Goal: Information Seeking & Learning: Learn about a topic

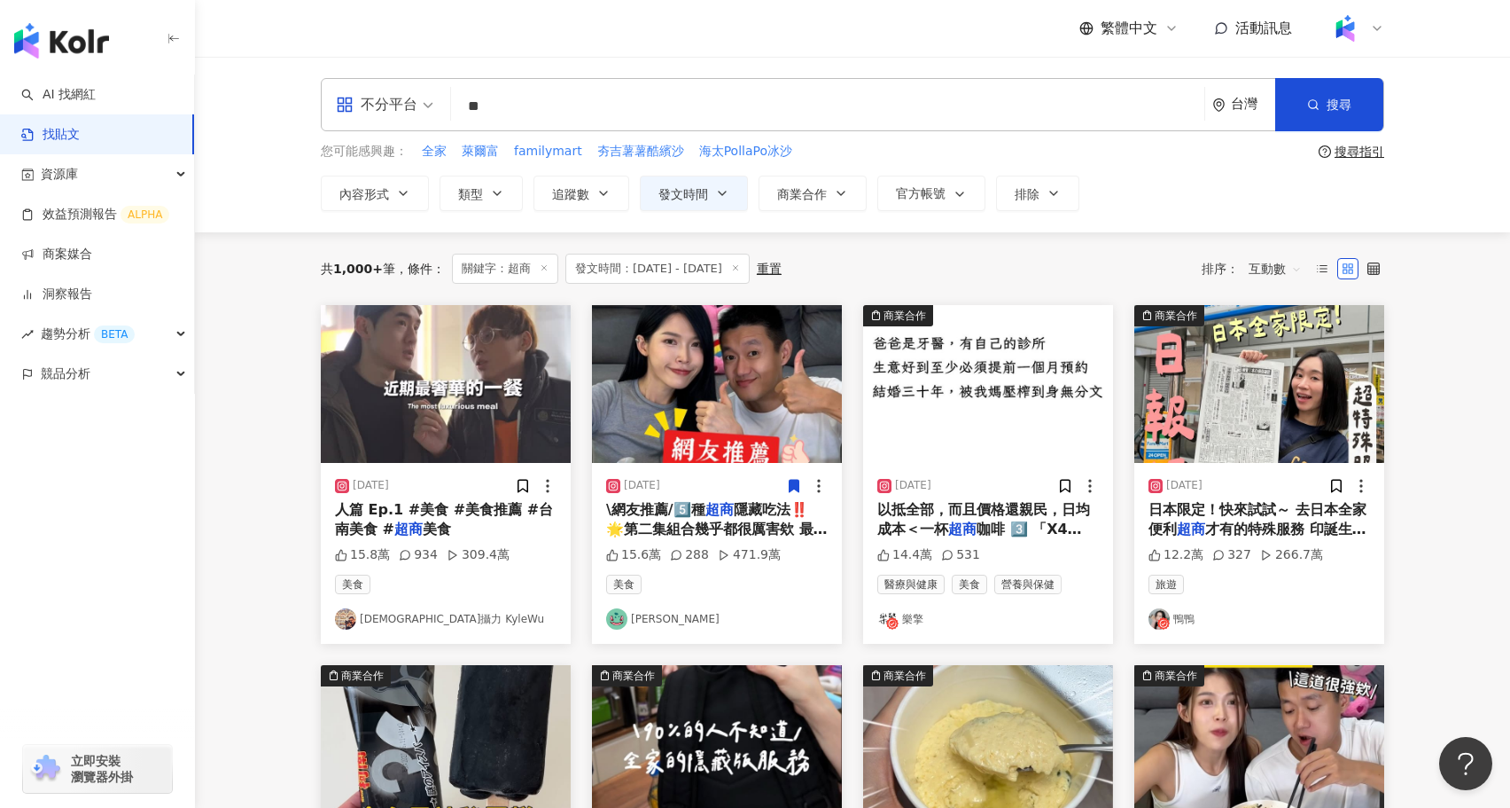
drag, startPoint x: 527, startPoint y: 110, endPoint x: 456, endPoint y: 105, distance: 71.9
click at [456, 105] on div "不分平台 超商 ** 台灣 搜尋 searchOperator 插入語法 完全符合 "" 聯集 OR 交集 AND 排除 - 群組 {}" at bounding box center [853, 104] width 1064 height 53
type input "*"
type input "****"
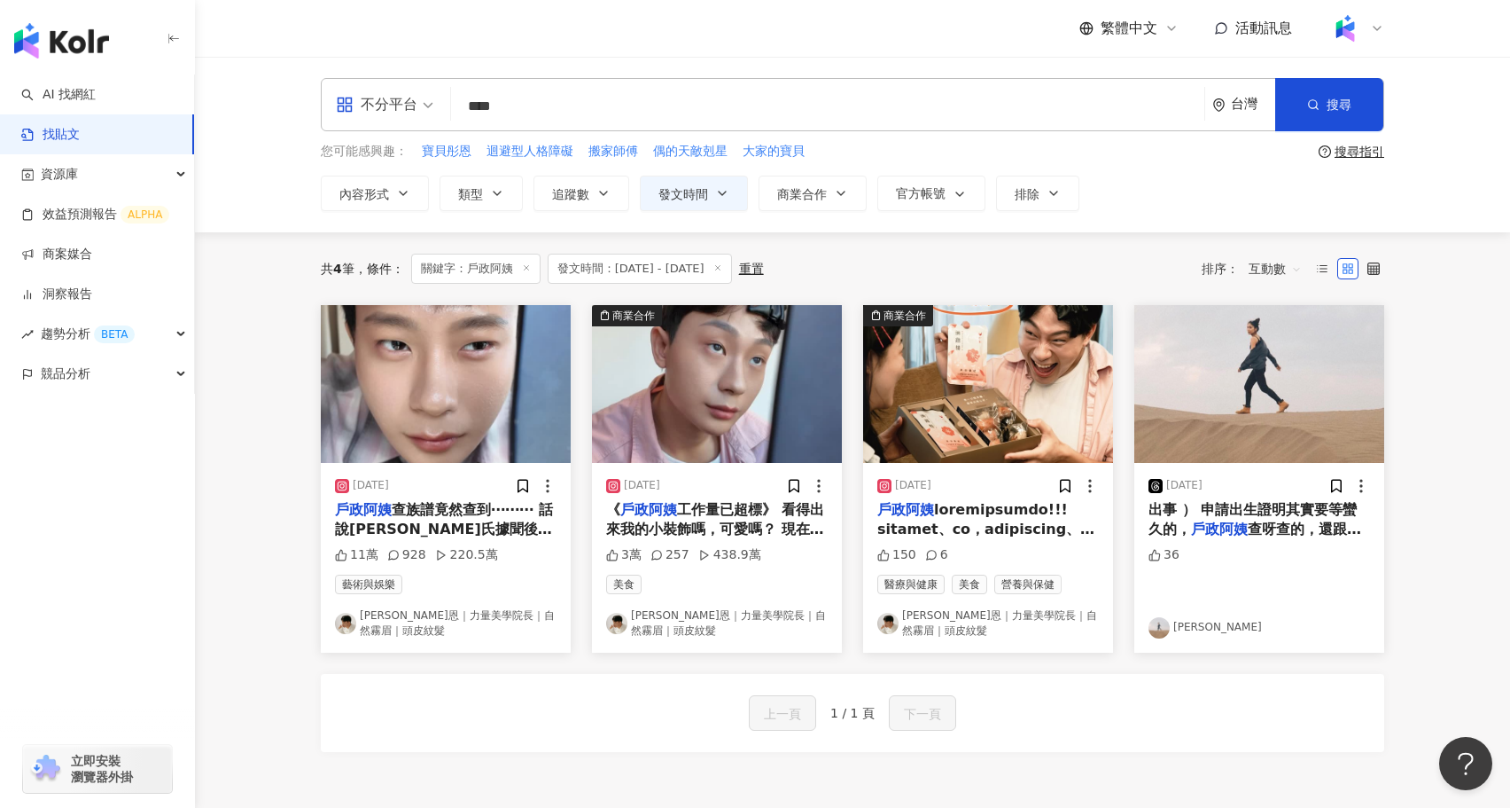
click at [742, 511] on span "工作量已超標》 看得出來我的小裝飾嗎，可愛嗎？ 現在連存錢都要找戶政事務所辦理（業務量越來越多） 精神炸裂～～～～～～ 午休時唯一能療癒的時光就是打開 foo…" at bounding box center [715, 648] width 218 height 294
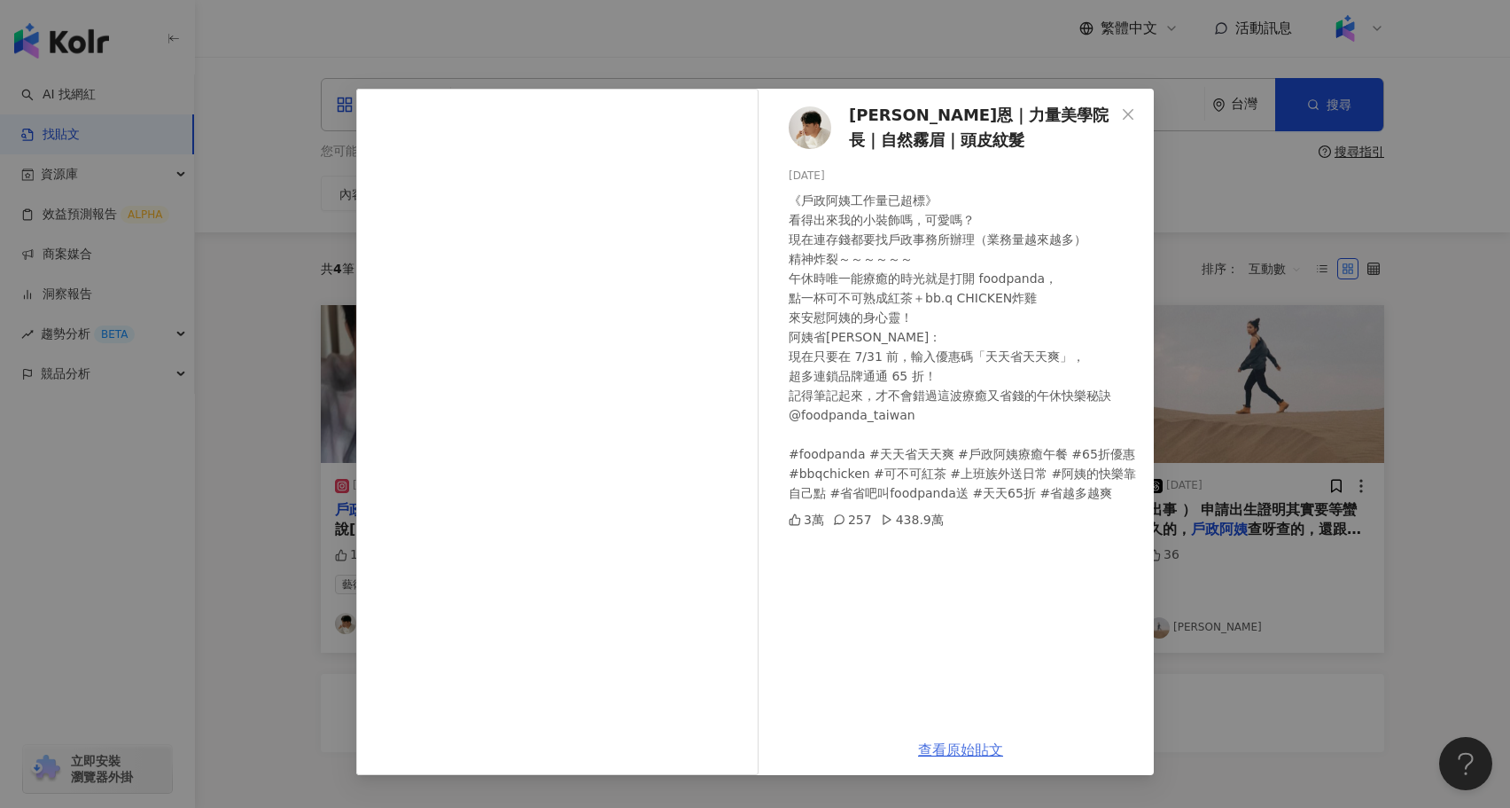
click at [969, 746] on link "查看原始貼文" at bounding box center [960, 749] width 85 height 17
click at [943, 121] on span "wayne維恩｜力量美學院長｜自然霧眉｜頭皮紋髮" at bounding box center [982, 128] width 266 height 51
click at [345, 440] on div "wayne維恩｜力量美學院長｜自然霧眉｜頭皮紋髮 2025/7/3 《戶政阿姨工作量已超標》 看得出來我的小裝飾嗎，可愛嗎？ 現在連存錢都要找戶政事務所辦理（…" at bounding box center [755, 404] width 1510 height 808
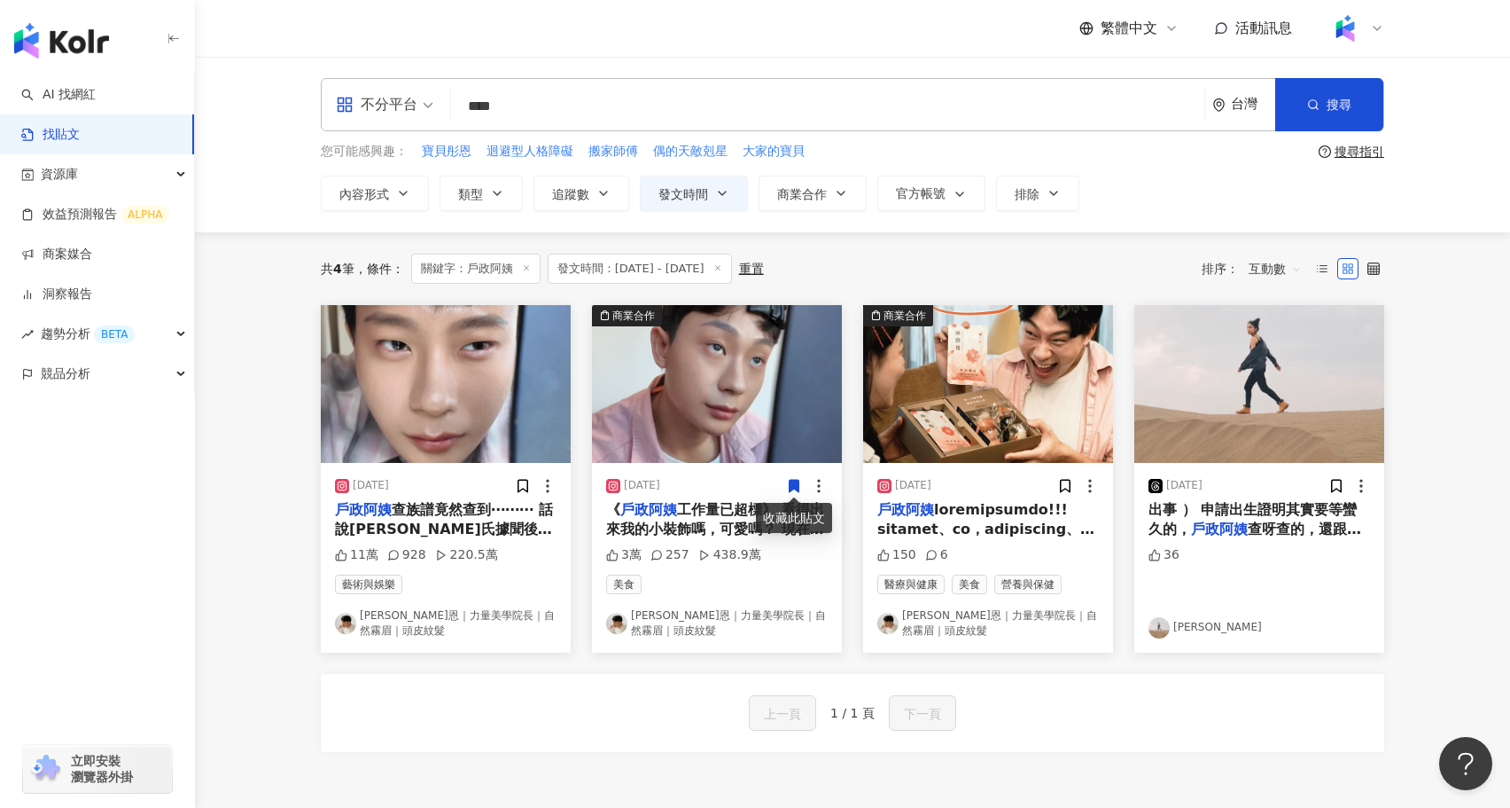
click at [589, 92] on input "****" at bounding box center [827, 106] width 739 height 38
click at [96, 86] on link "AI 找網紅" at bounding box center [58, 95] width 74 height 18
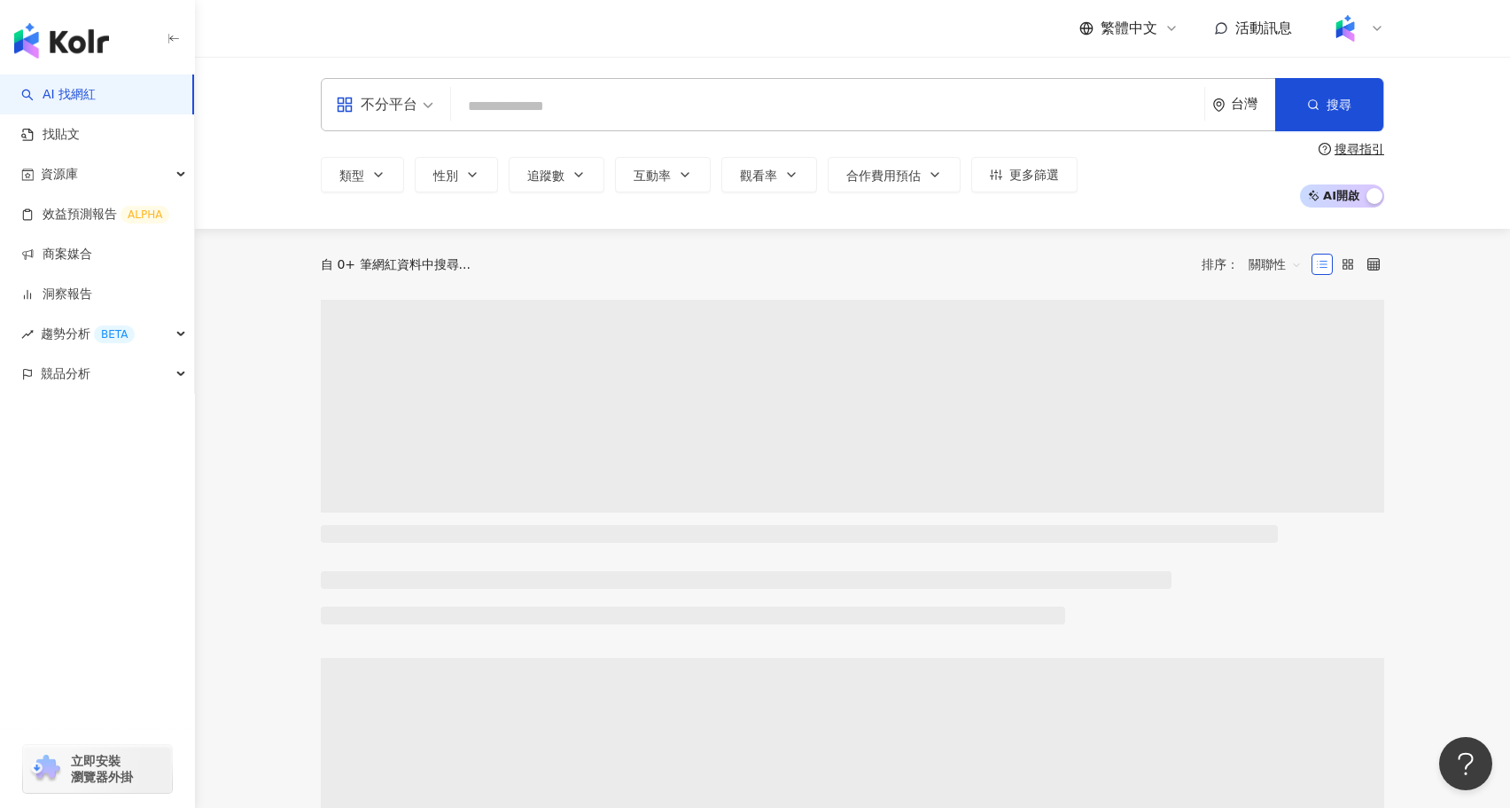
click at [599, 109] on input "search" at bounding box center [827, 107] width 739 height 34
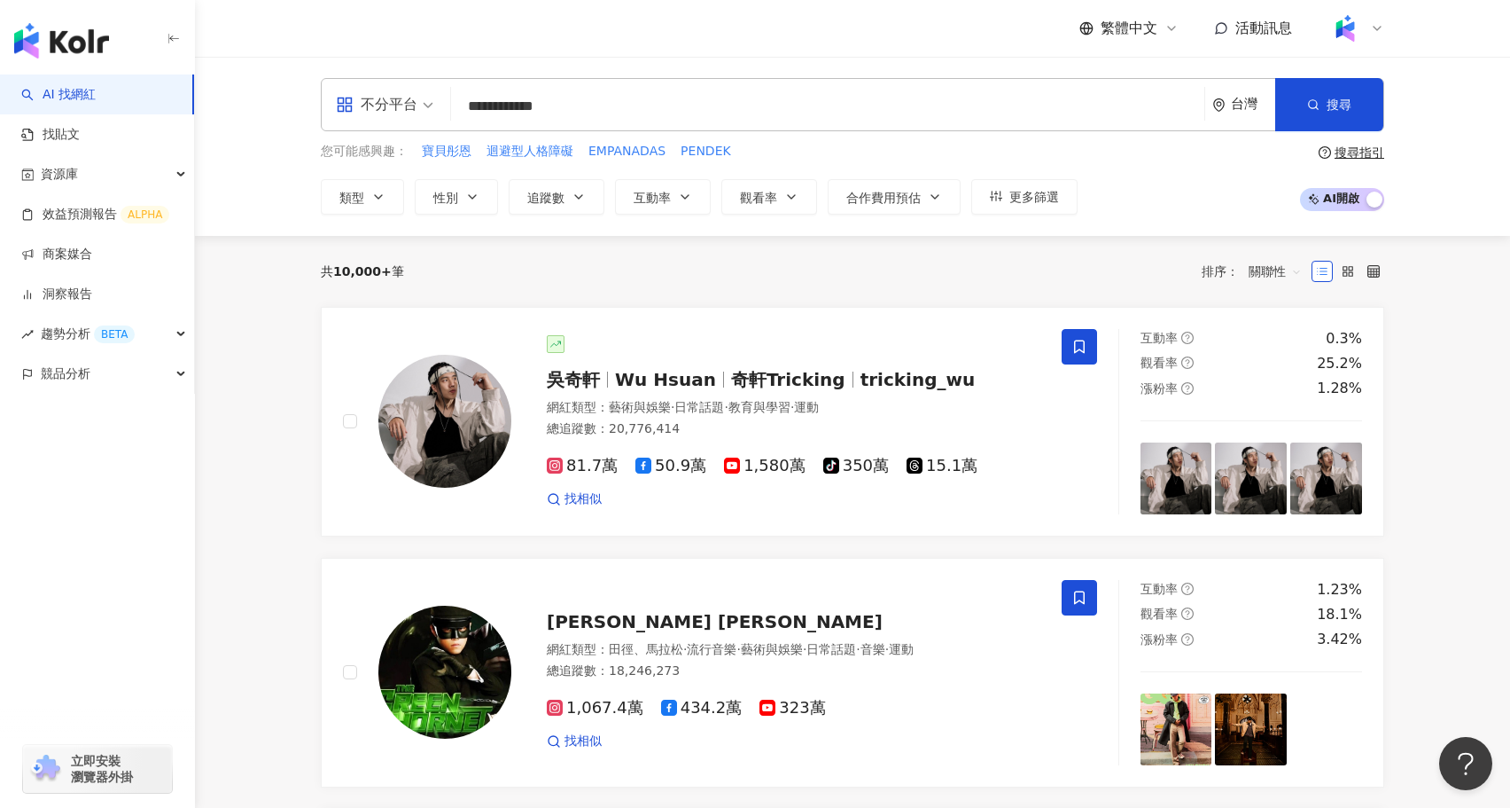
type input "**********"
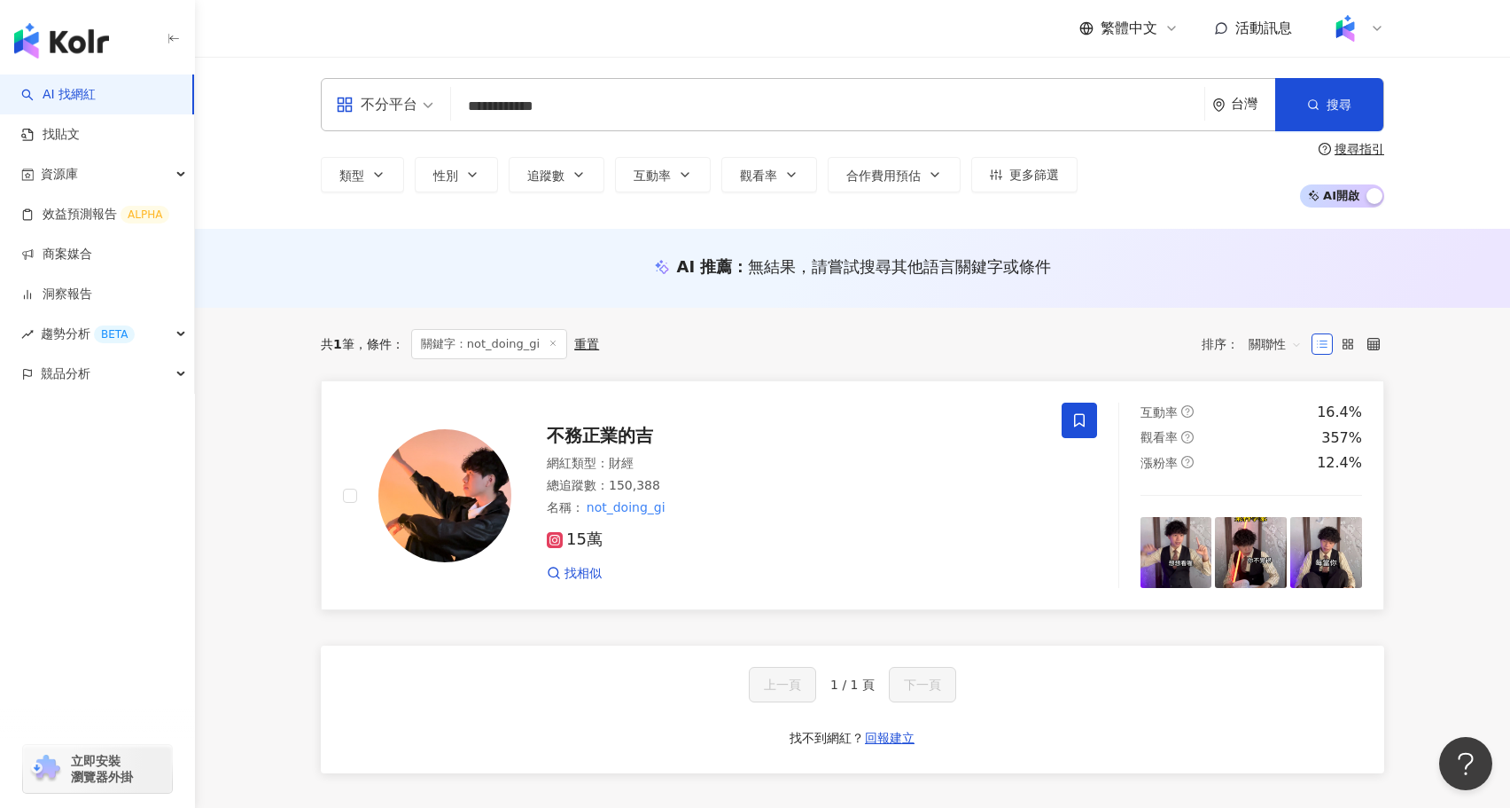
click at [461, 508] on img at bounding box center [444, 495] width 133 height 133
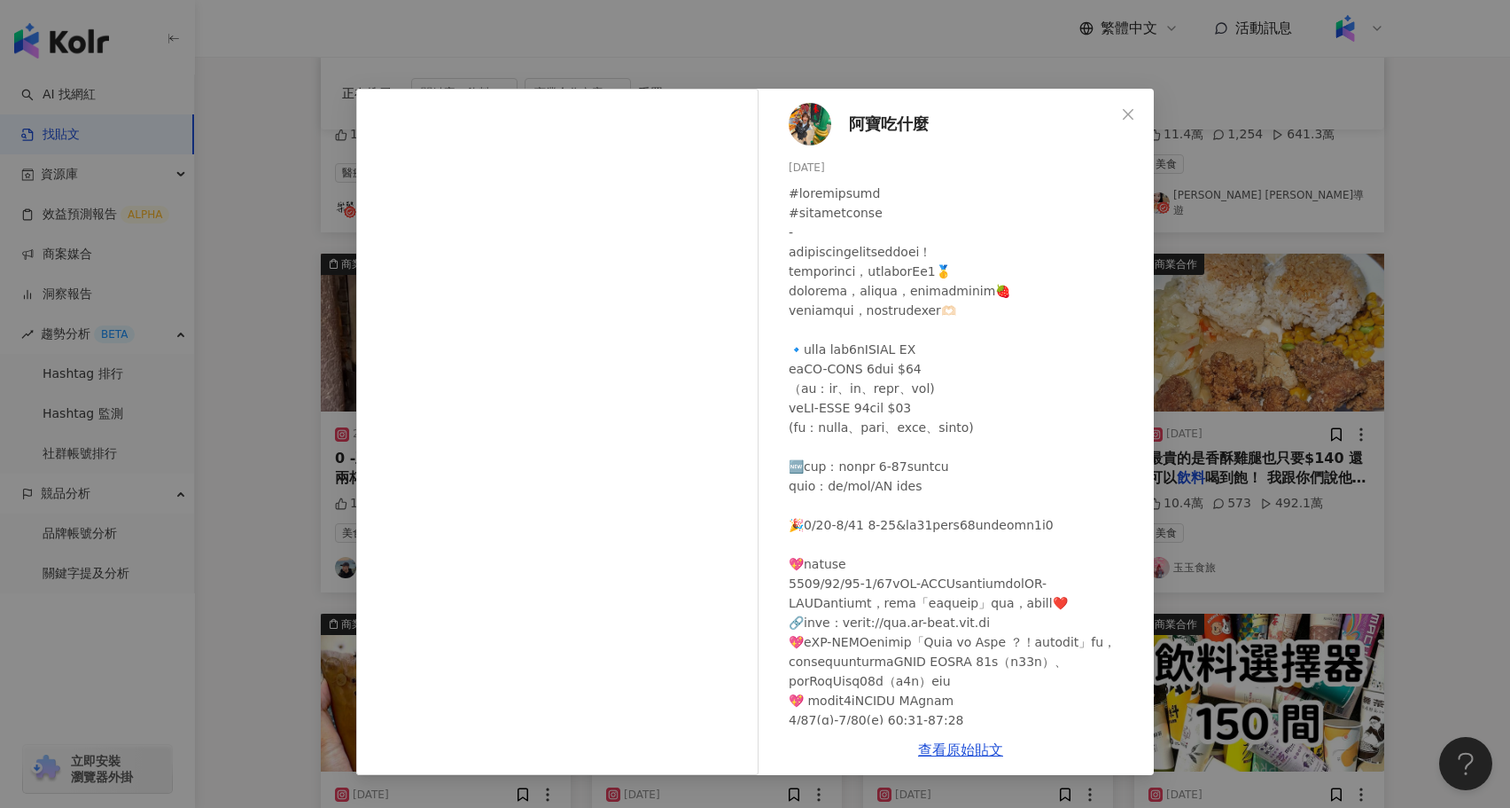
click at [208, 264] on div "阿寶吃什麼 2025/5/22 10.7萬 394 292.1萬 查看原始貼文" at bounding box center [755, 404] width 1510 height 808
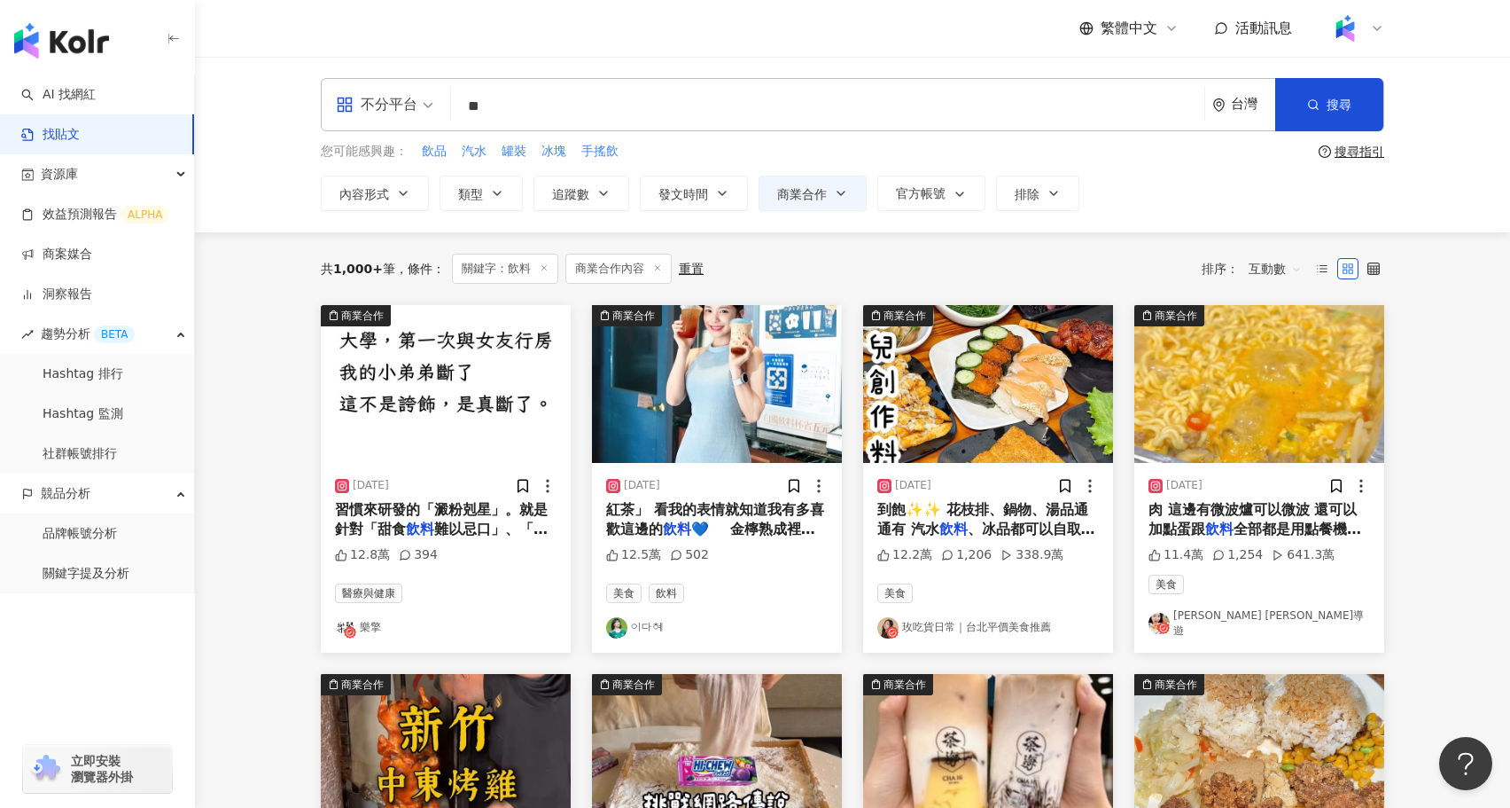
drag, startPoint x: 532, startPoint y: 104, endPoint x: 431, endPoint y: 91, distance: 101.8
click at [431, 91] on div "不分平台 飲料 ** 台灣 搜尋" at bounding box center [853, 104] width 1064 height 53
type input "*"
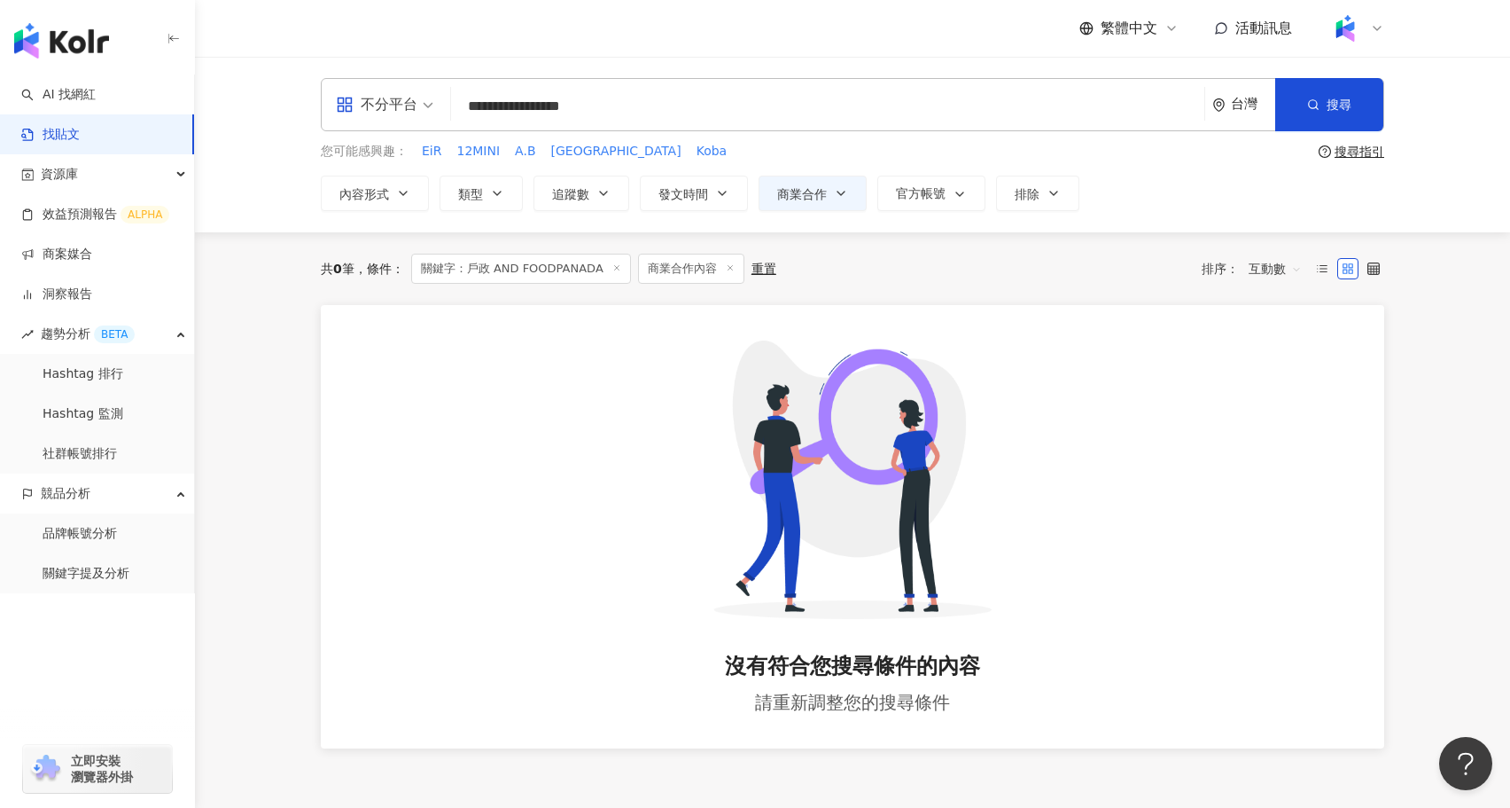
click at [575, 105] on input "**********" at bounding box center [827, 106] width 739 height 38
click at [839, 194] on icon "button" at bounding box center [841, 193] width 14 height 14
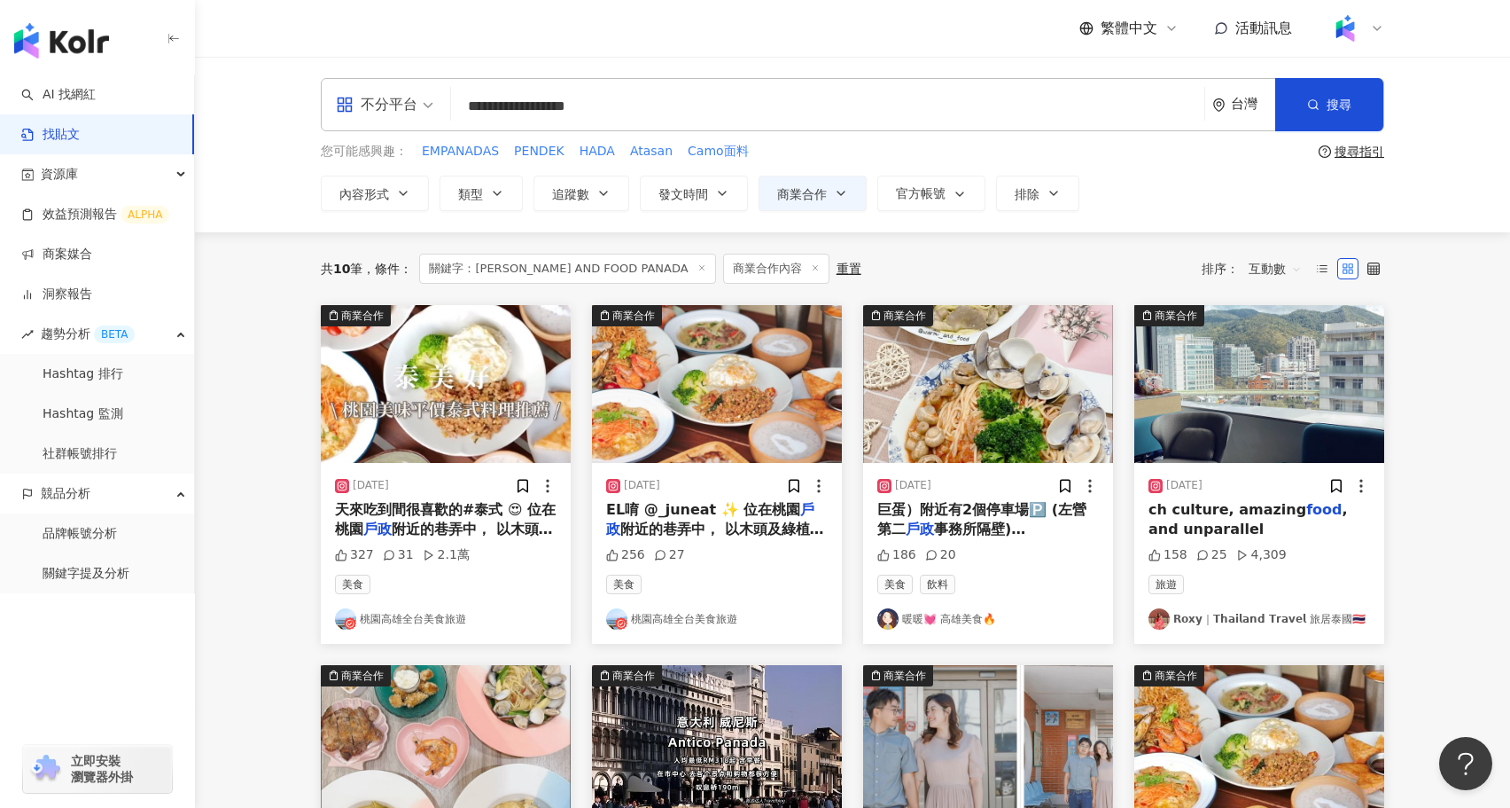
drag, startPoint x: 536, startPoint y: 97, endPoint x: 389, endPoint y: 80, distance: 148.1
click at [389, 80] on div "**********" at bounding box center [853, 104] width 1064 height 53
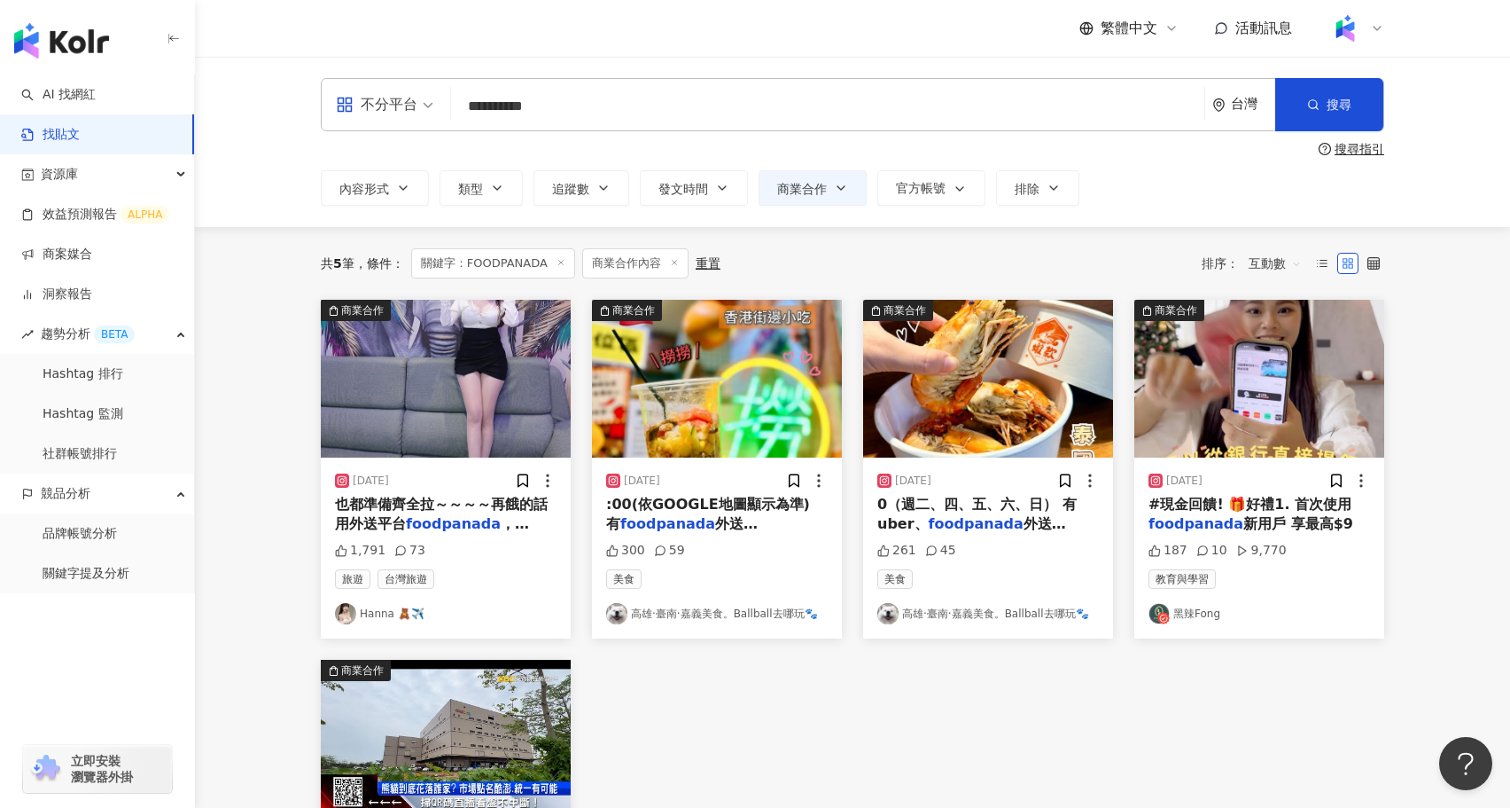
drag, startPoint x: 608, startPoint y: 116, endPoint x: 402, endPoint y: 86, distance: 208.7
click at [402, 86] on div "**********" at bounding box center [853, 104] width 1064 height 53
paste input "search"
click at [805, 177] on button "商業合作" at bounding box center [813, 187] width 108 height 35
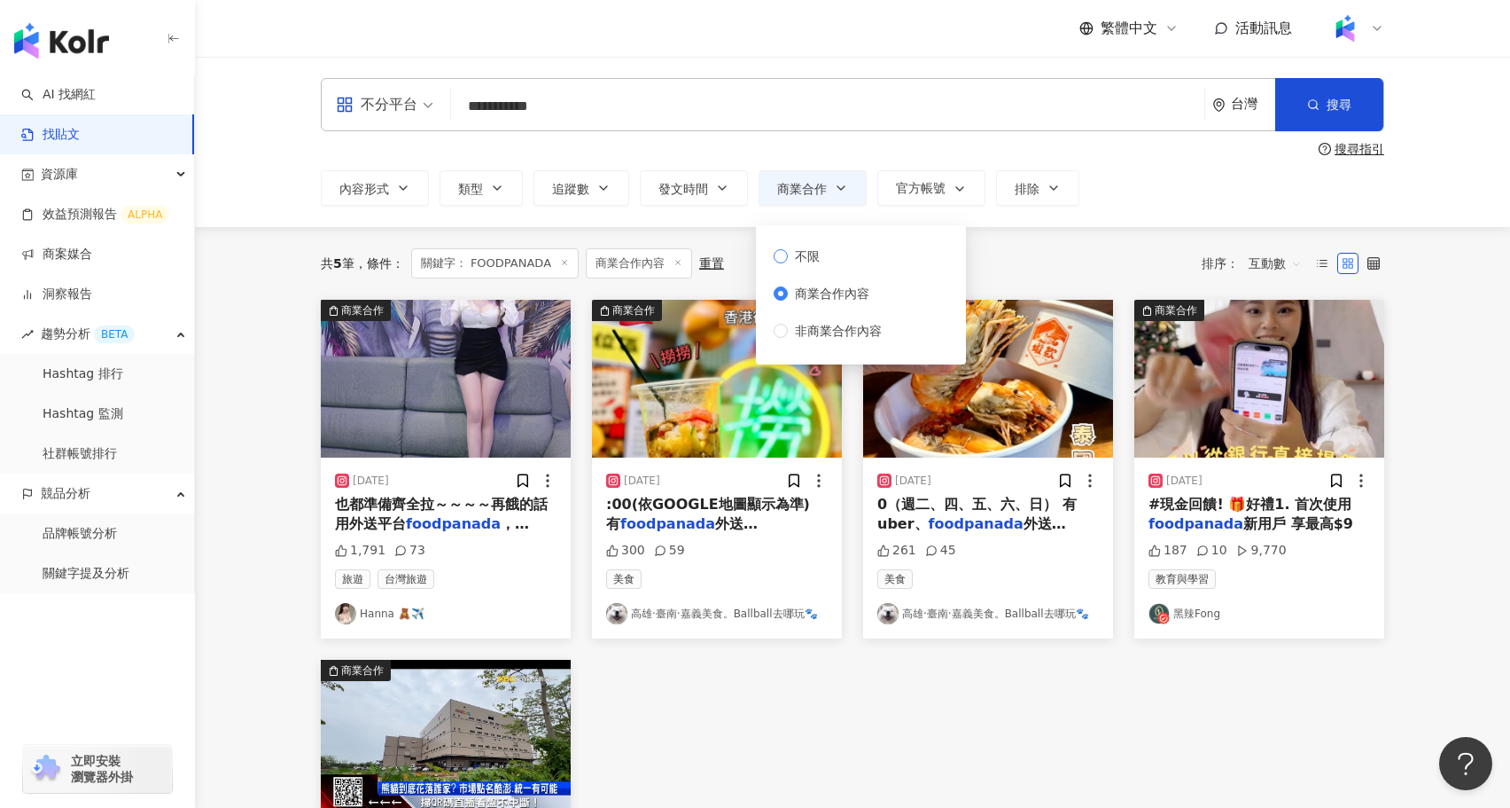
click at [827, 256] on label "不限" at bounding box center [831, 256] width 115 height 20
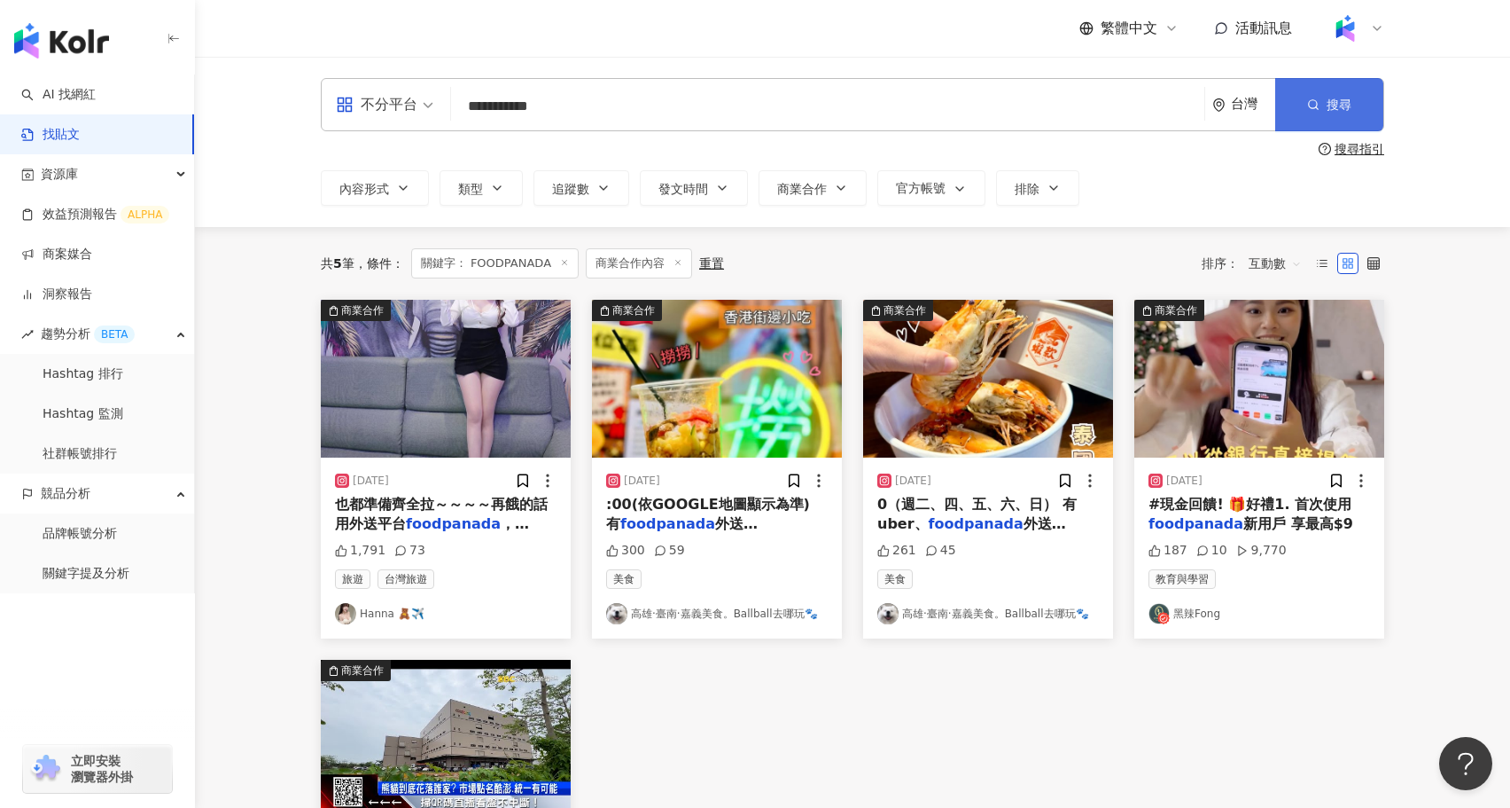
click at [1324, 105] on button "搜尋" at bounding box center [1330, 104] width 108 height 53
click at [681, 261] on line at bounding box center [678, 263] width 4 height 4
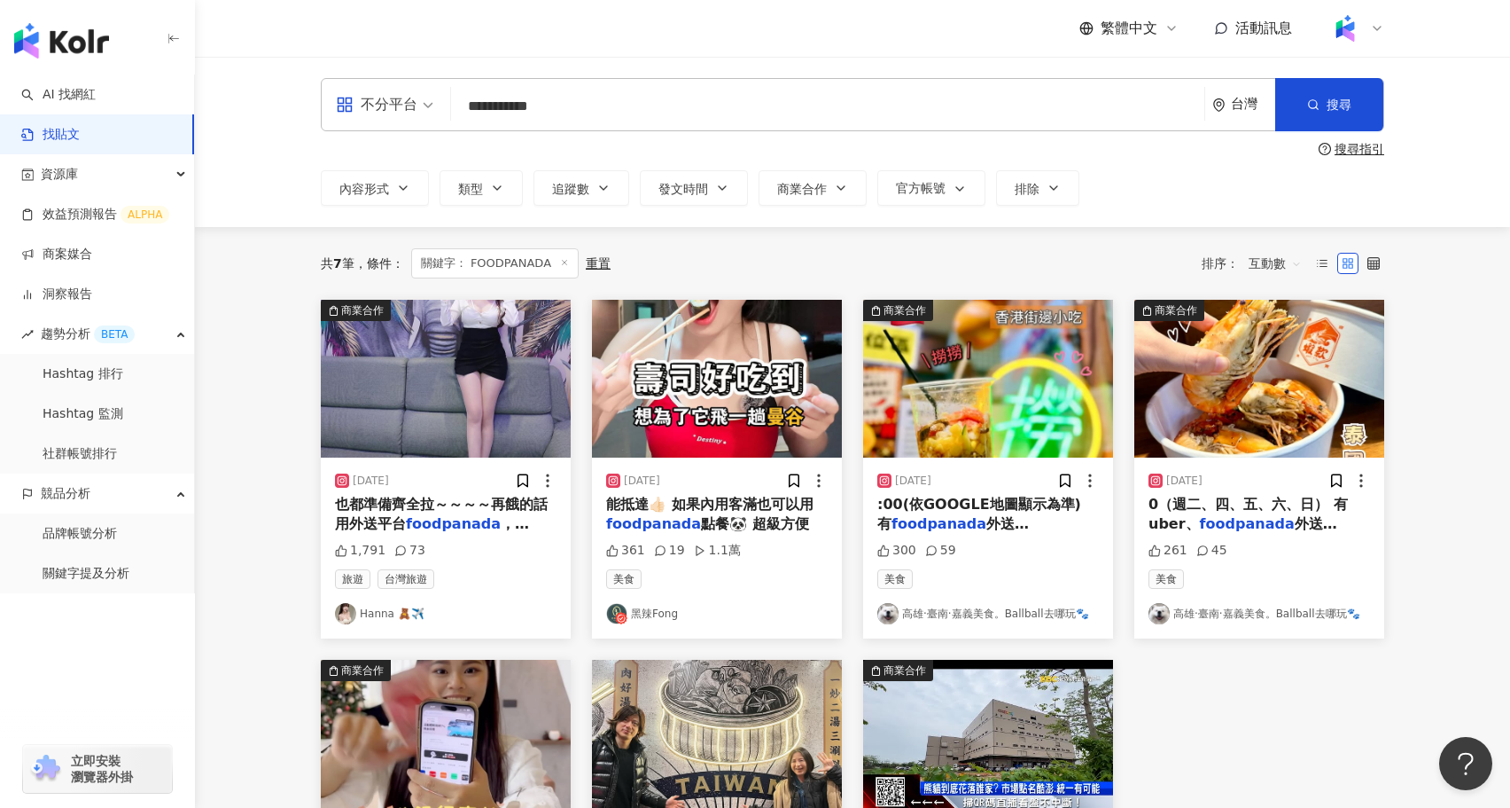
drag, startPoint x: 630, startPoint y: 112, endPoint x: 434, endPoint y: 110, distance: 195.9
click at [434, 110] on div "**********" at bounding box center [853, 104] width 1064 height 53
type input "**"
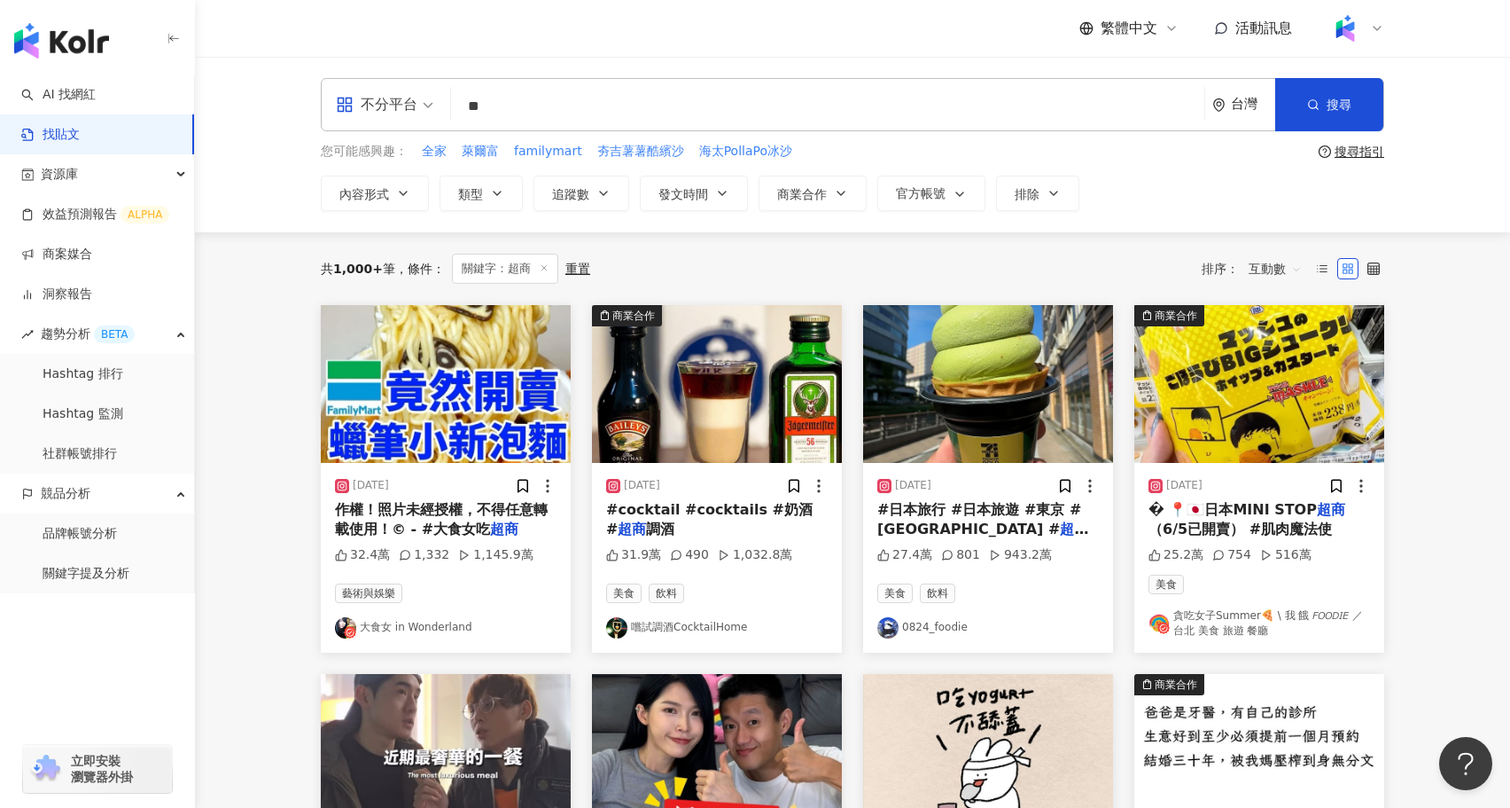
click at [1284, 264] on span "互動數" at bounding box center [1275, 268] width 53 height 28
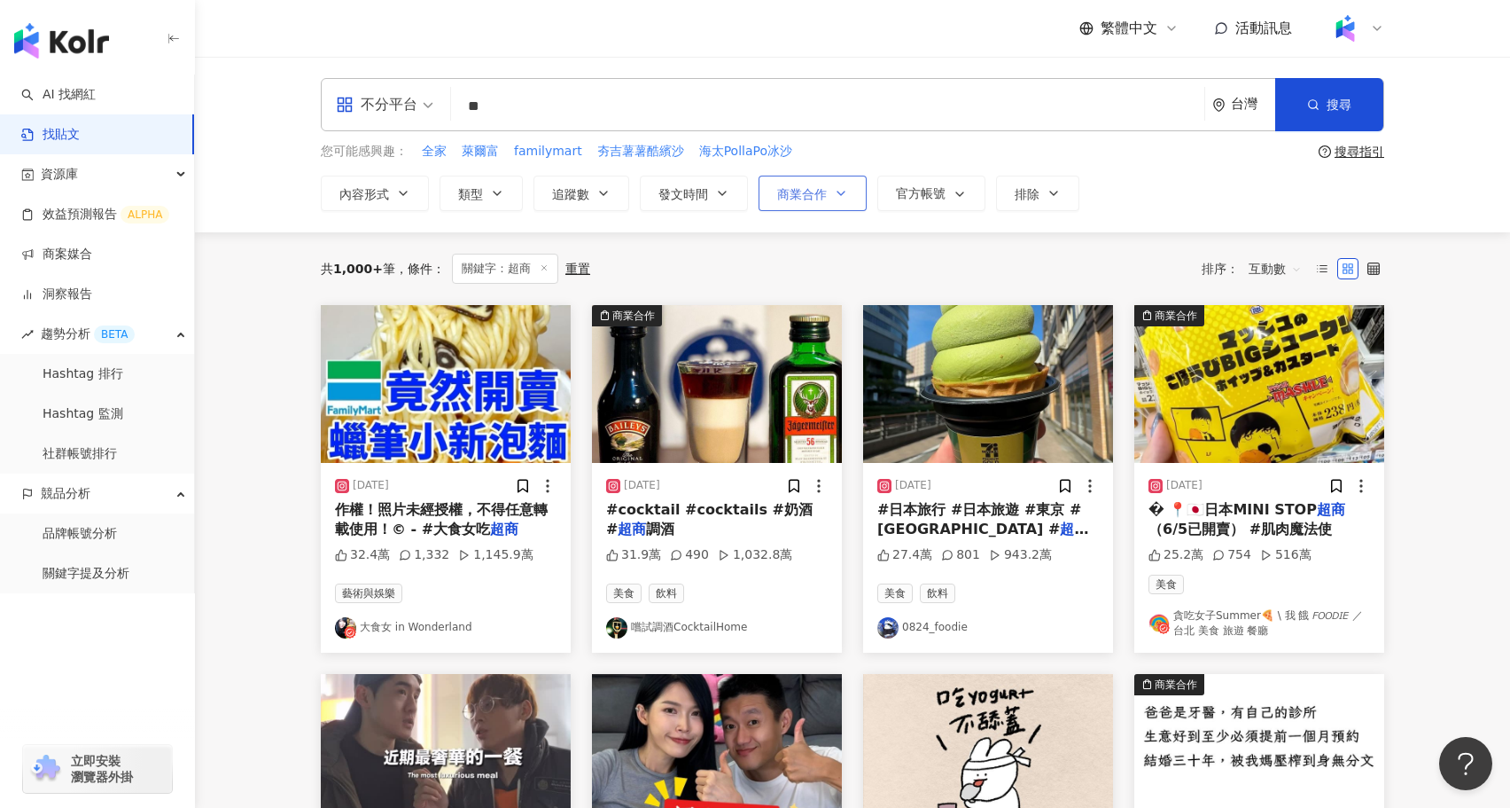
click at [798, 197] on span "商業合作" at bounding box center [802, 194] width 50 height 14
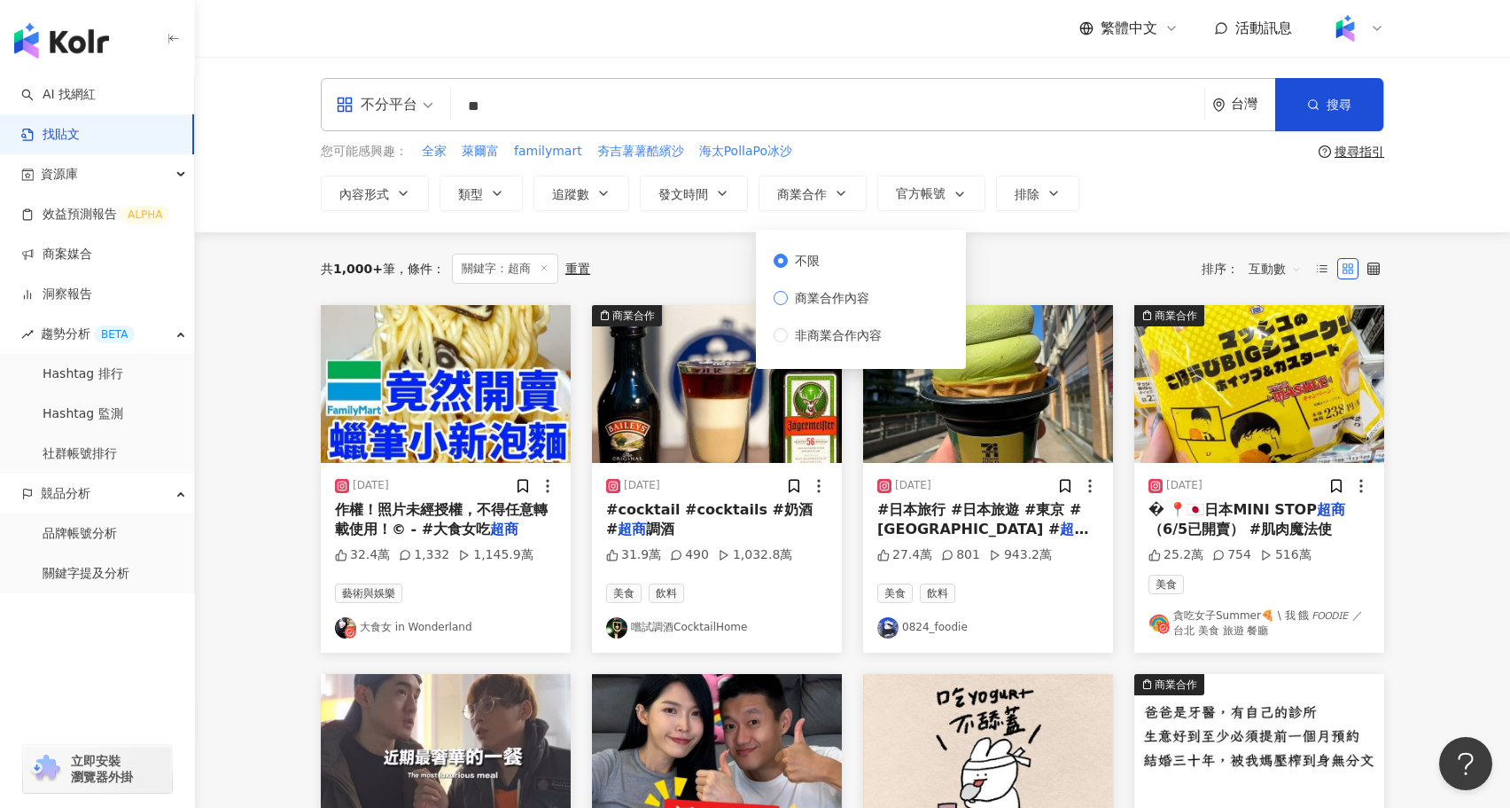
click at [837, 296] on span "商業合作內容" at bounding box center [832, 298] width 89 height 20
click at [1137, 185] on div "內容形式 類型 追蹤數 發文時間 商業合作 官方帳號 排除 不限 商業合作內容 非商業合作內容" at bounding box center [853, 193] width 1064 height 35
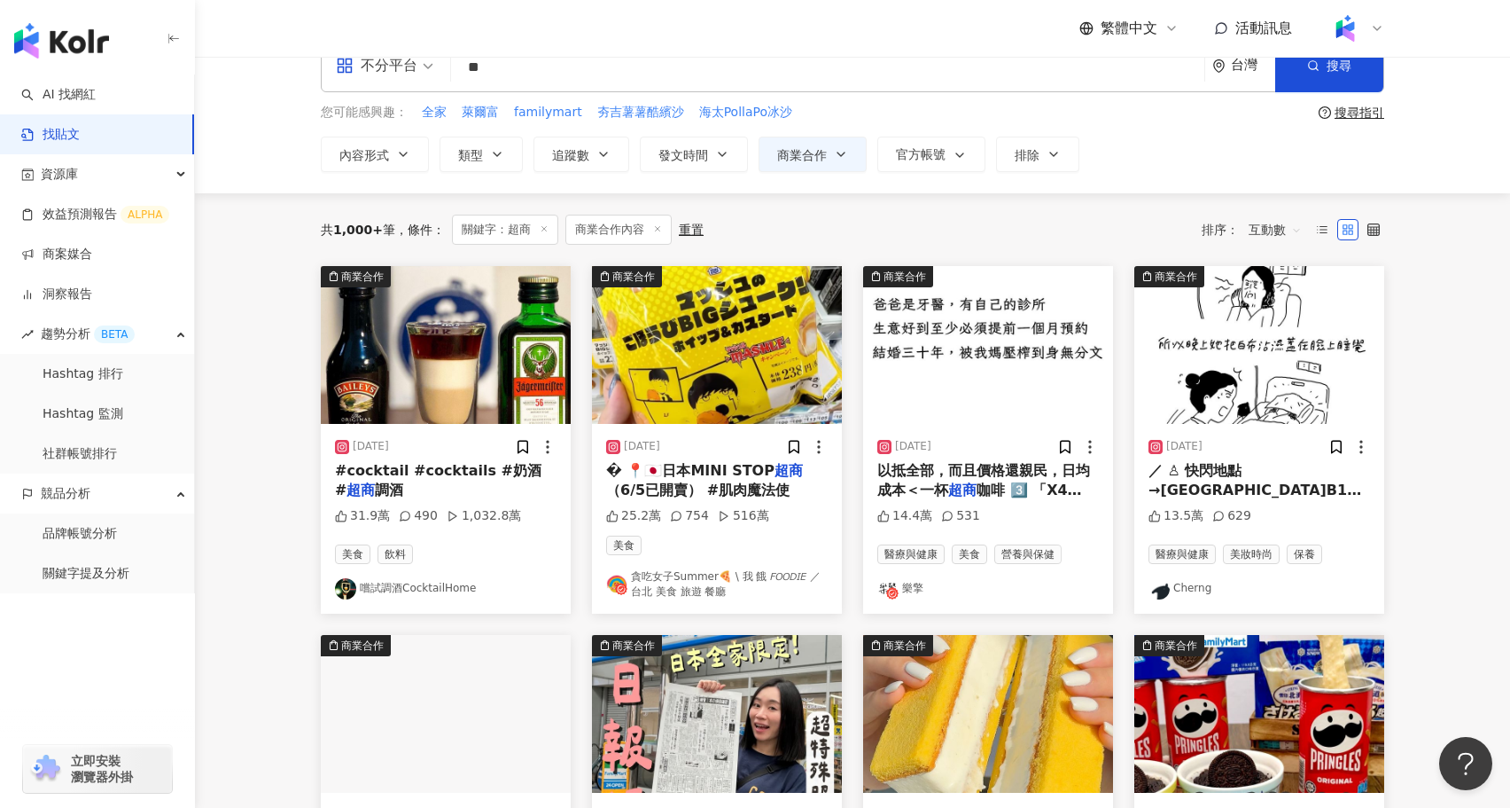
scroll to position [44, 0]
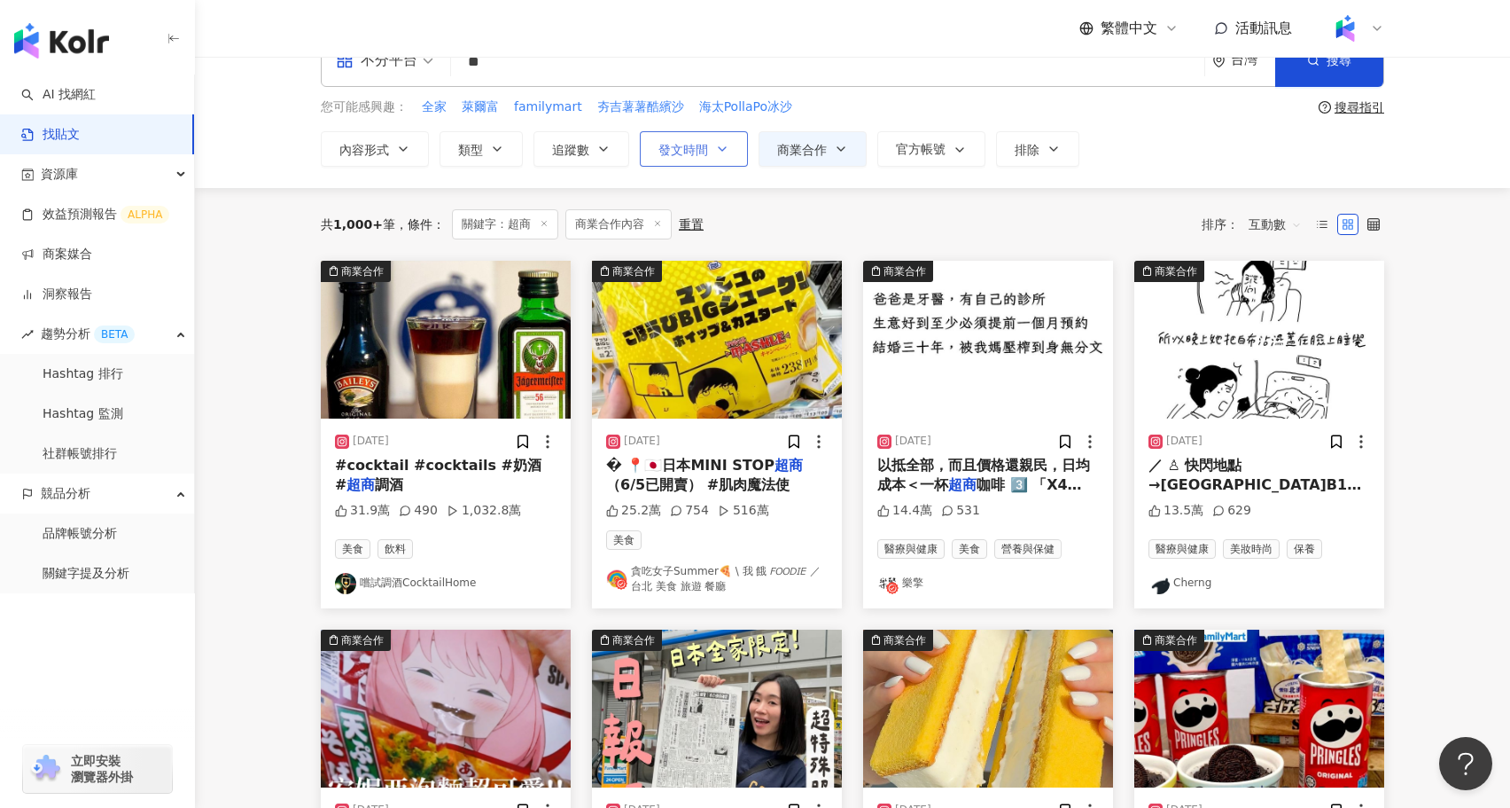
click at [670, 158] on button "發文時間" at bounding box center [694, 148] width 108 height 35
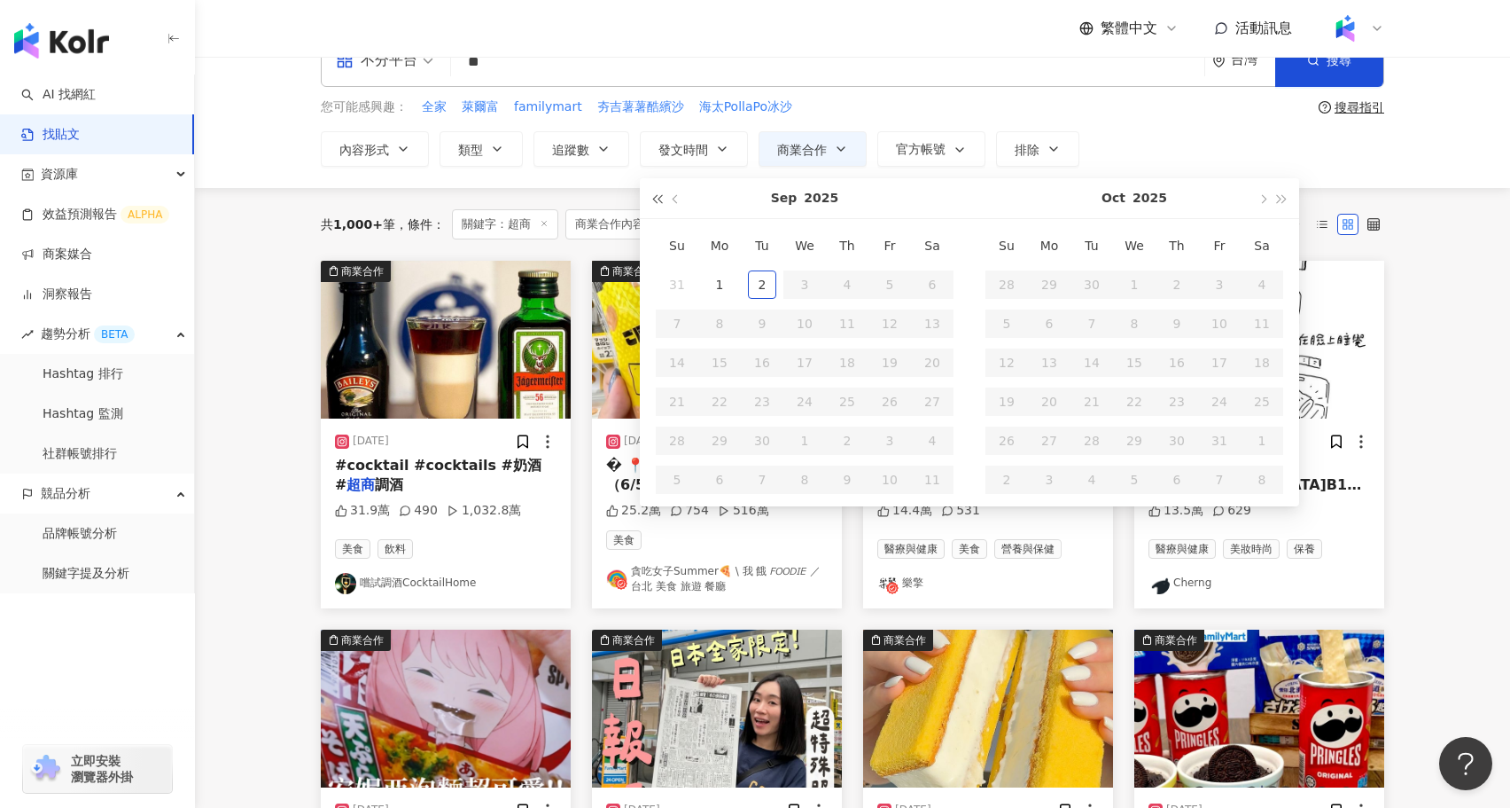
click at [652, 196] on span "button" at bounding box center [656, 199] width 9 height 9
type input "**********"
click at [753, 281] on div "3" at bounding box center [762, 284] width 28 height 28
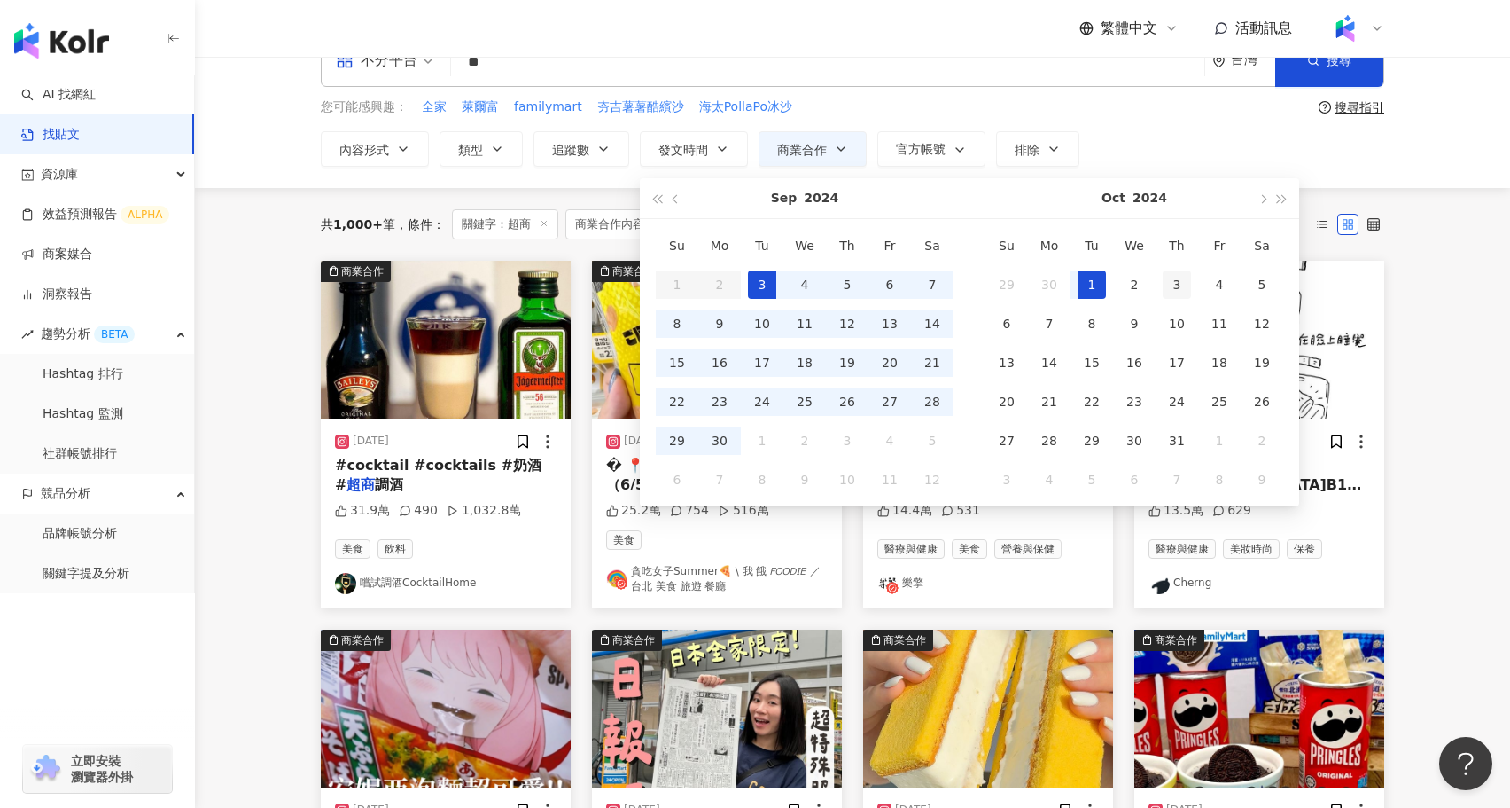
type input "**********"
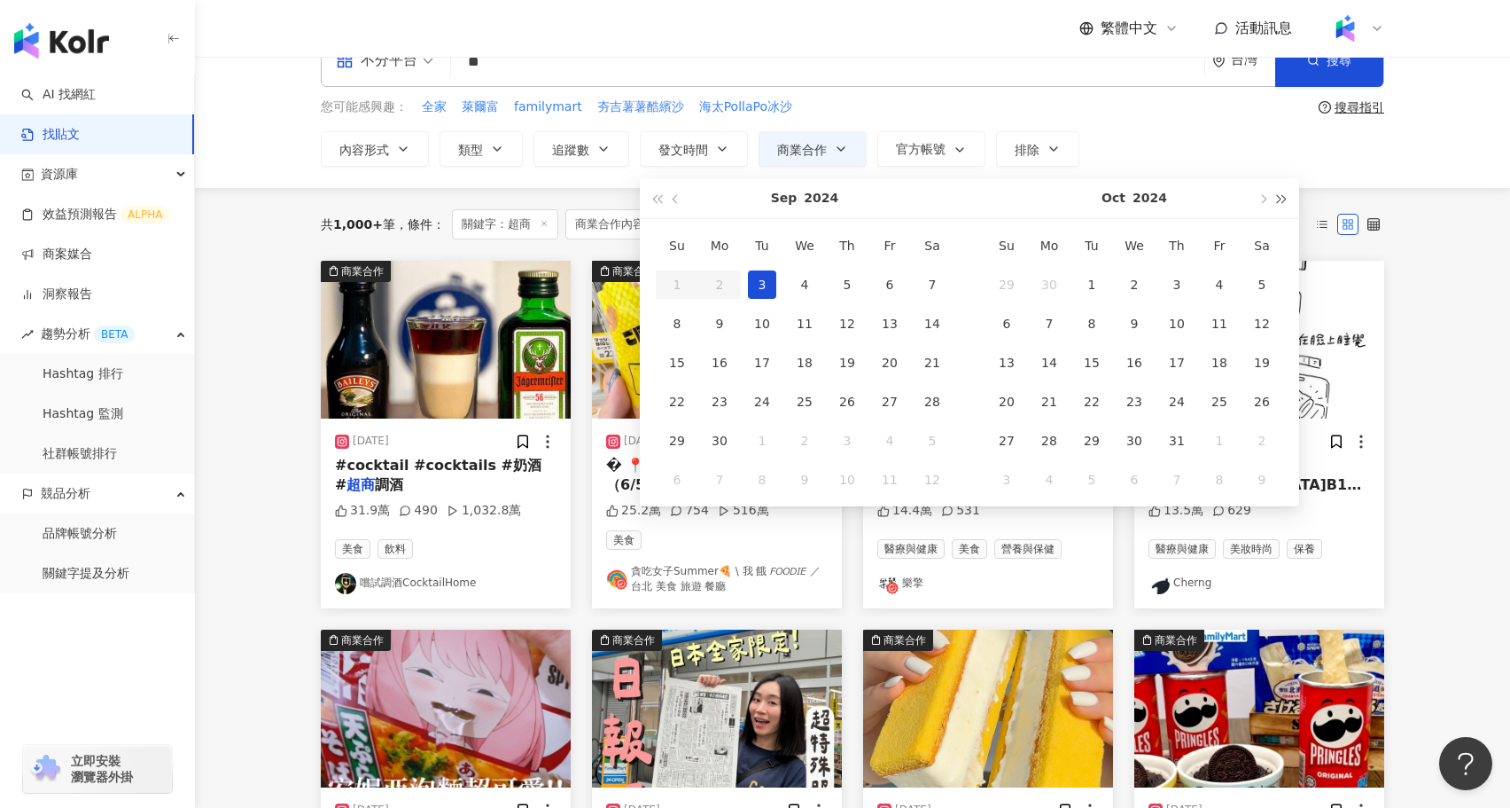
click at [1281, 200] on span "button" at bounding box center [1282, 199] width 9 height 9
type input "**********"
click at [755, 284] on div "2" at bounding box center [762, 284] width 28 height 28
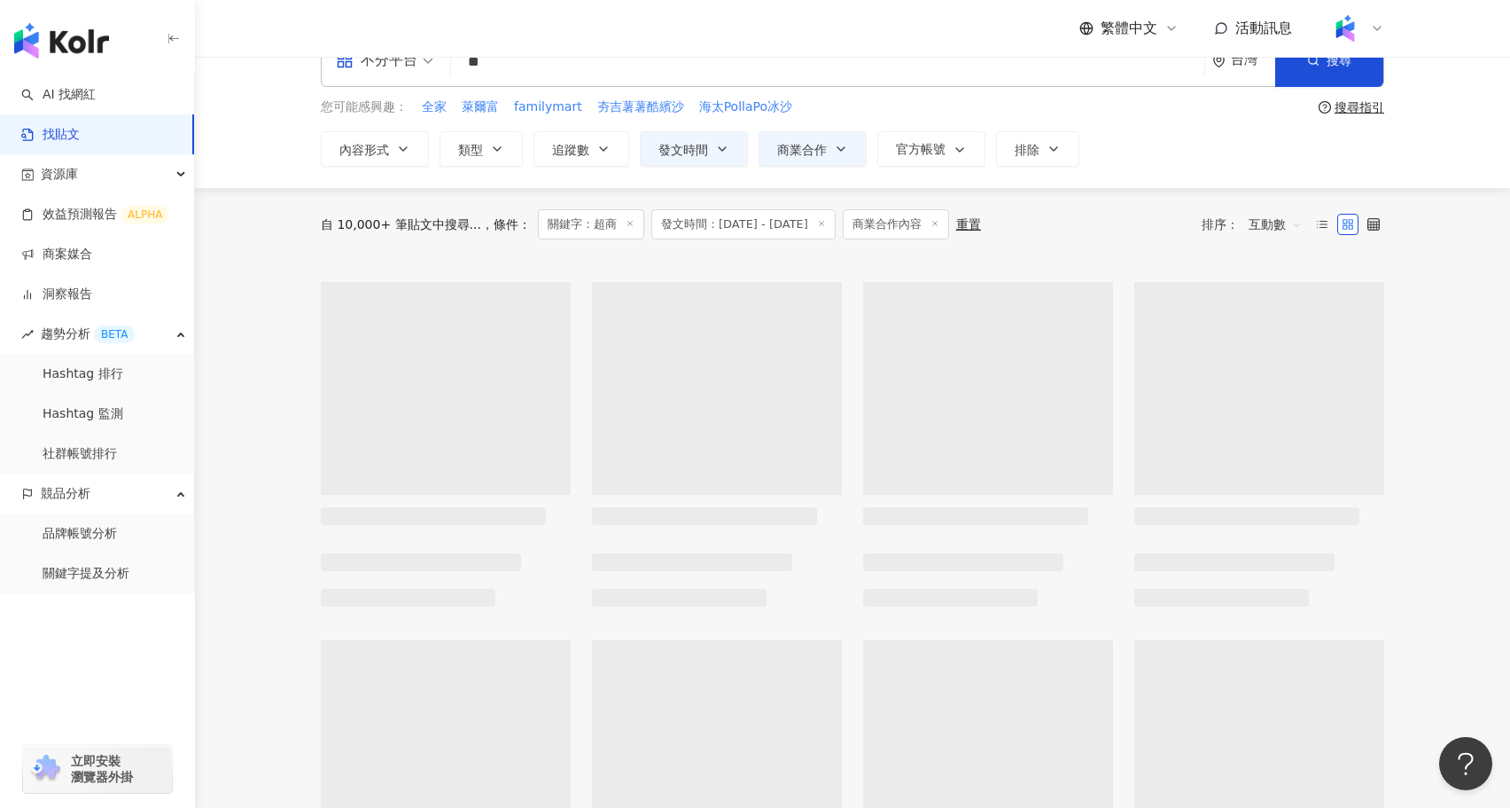
type input "**********"
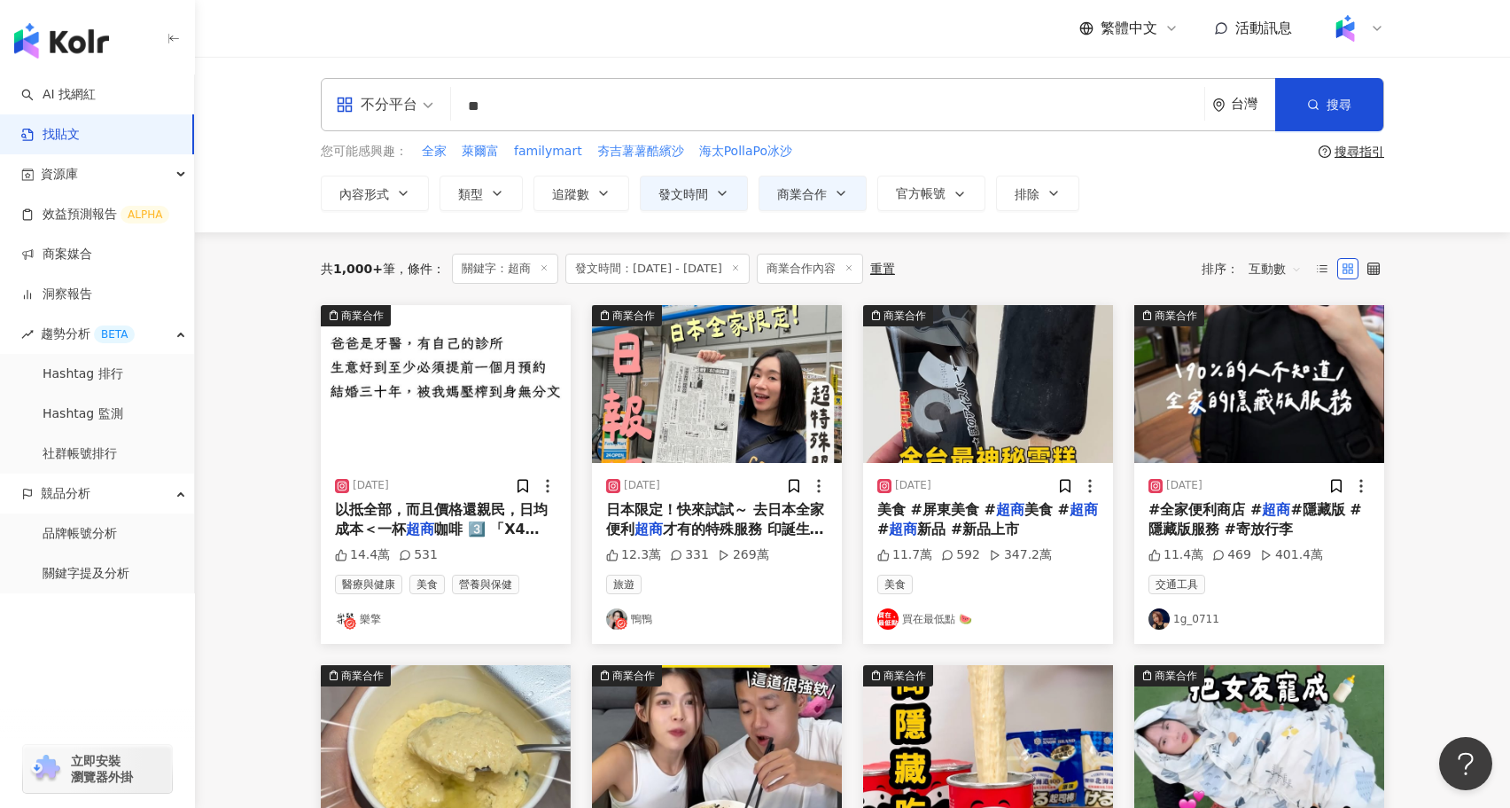
click at [580, 218] on div "**********" at bounding box center [852, 145] width 1315 height 176
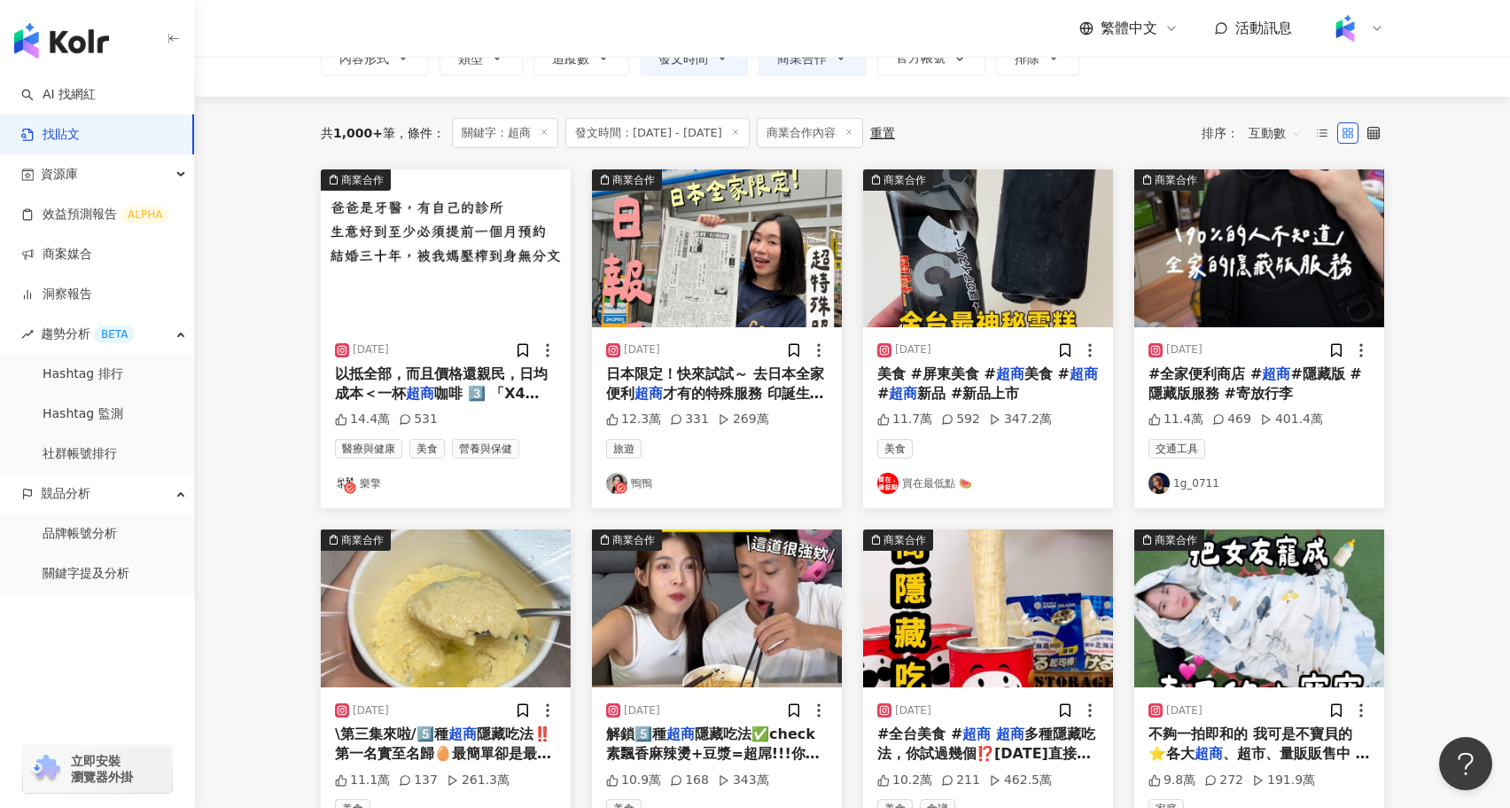
scroll to position [140, 0]
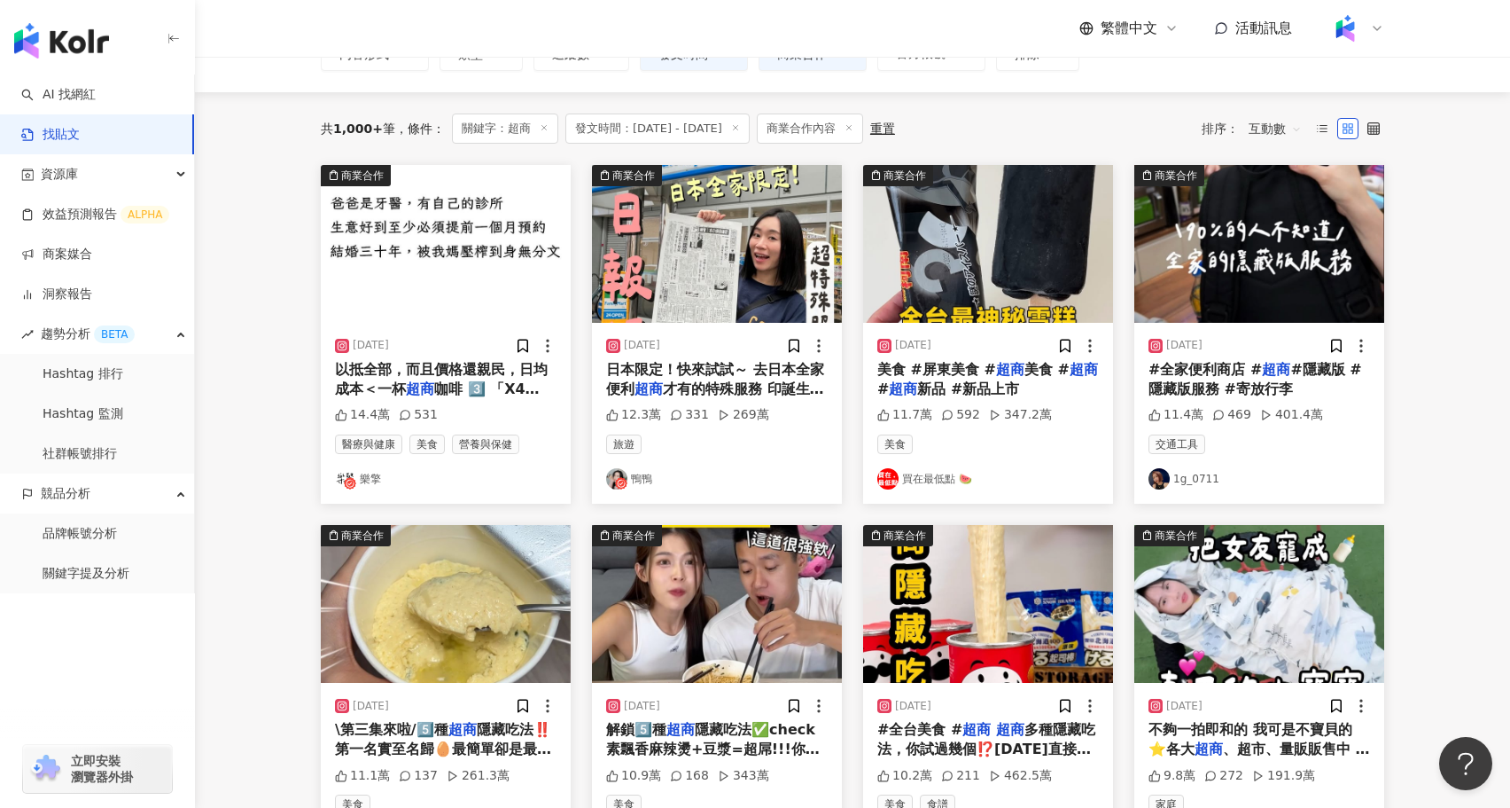
click at [1014, 276] on img at bounding box center [988, 244] width 250 height 158
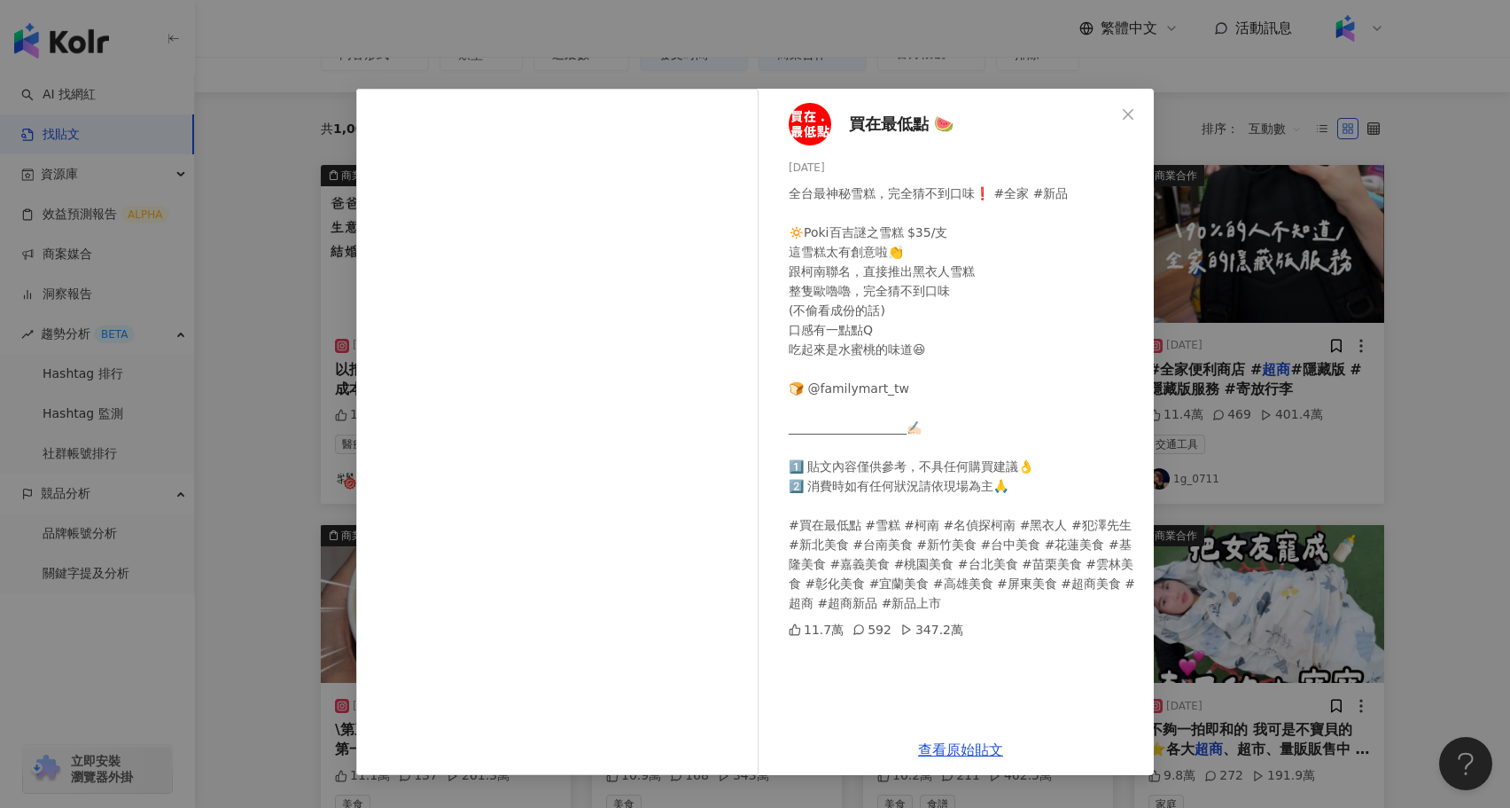
click at [261, 535] on div "買在最低點 🍉 2025/6/22 全台最神秘雪糕，完全猜不到口味❗️ #全家 #新品 🔅Poki百吉謎之雪糕 $35/支 這雪糕太有創意啦👏 跟柯南聯名，直…" at bounding box center [755, 404] width 1510 height 808
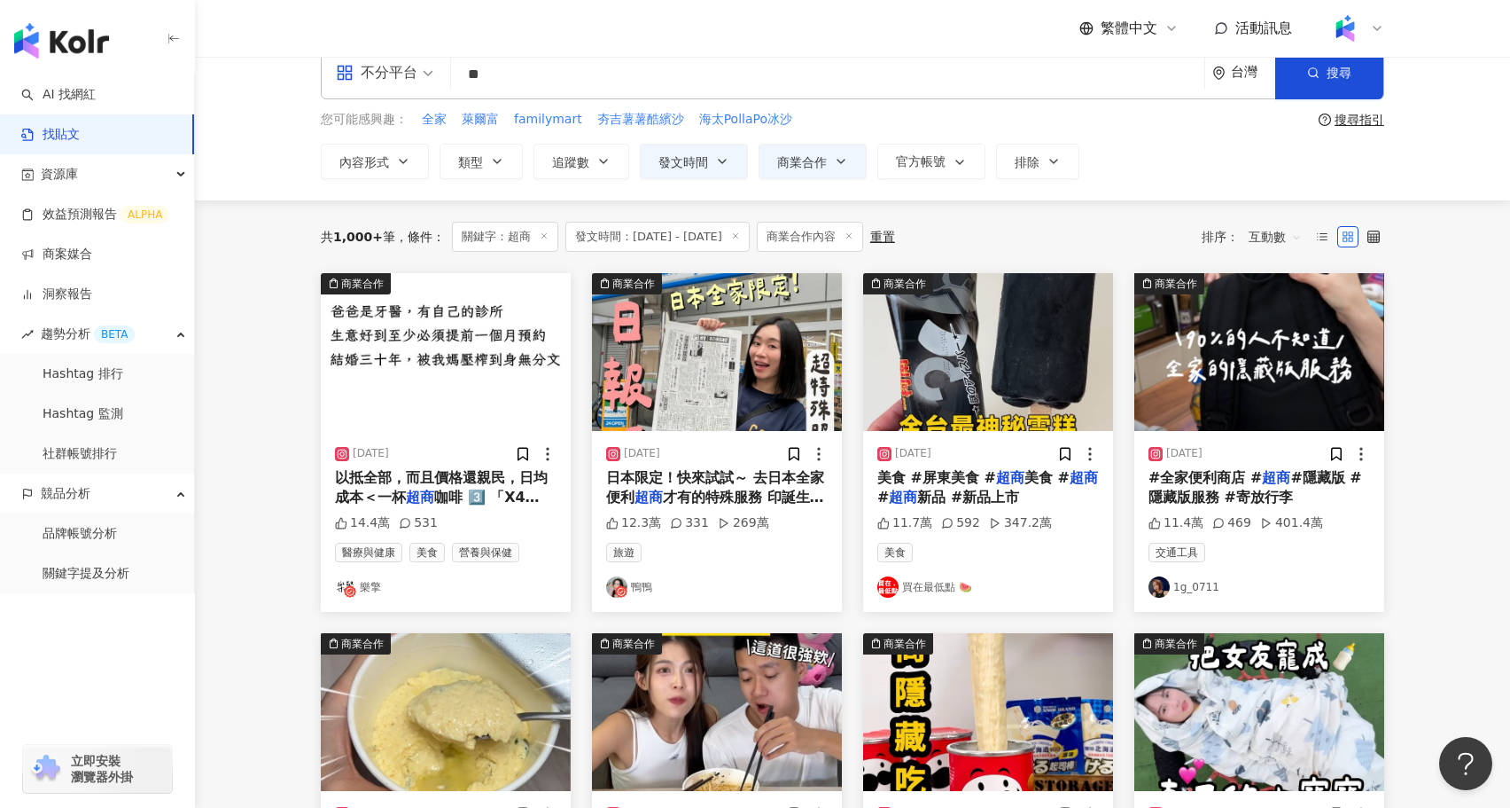
scroll to position [26, 0]
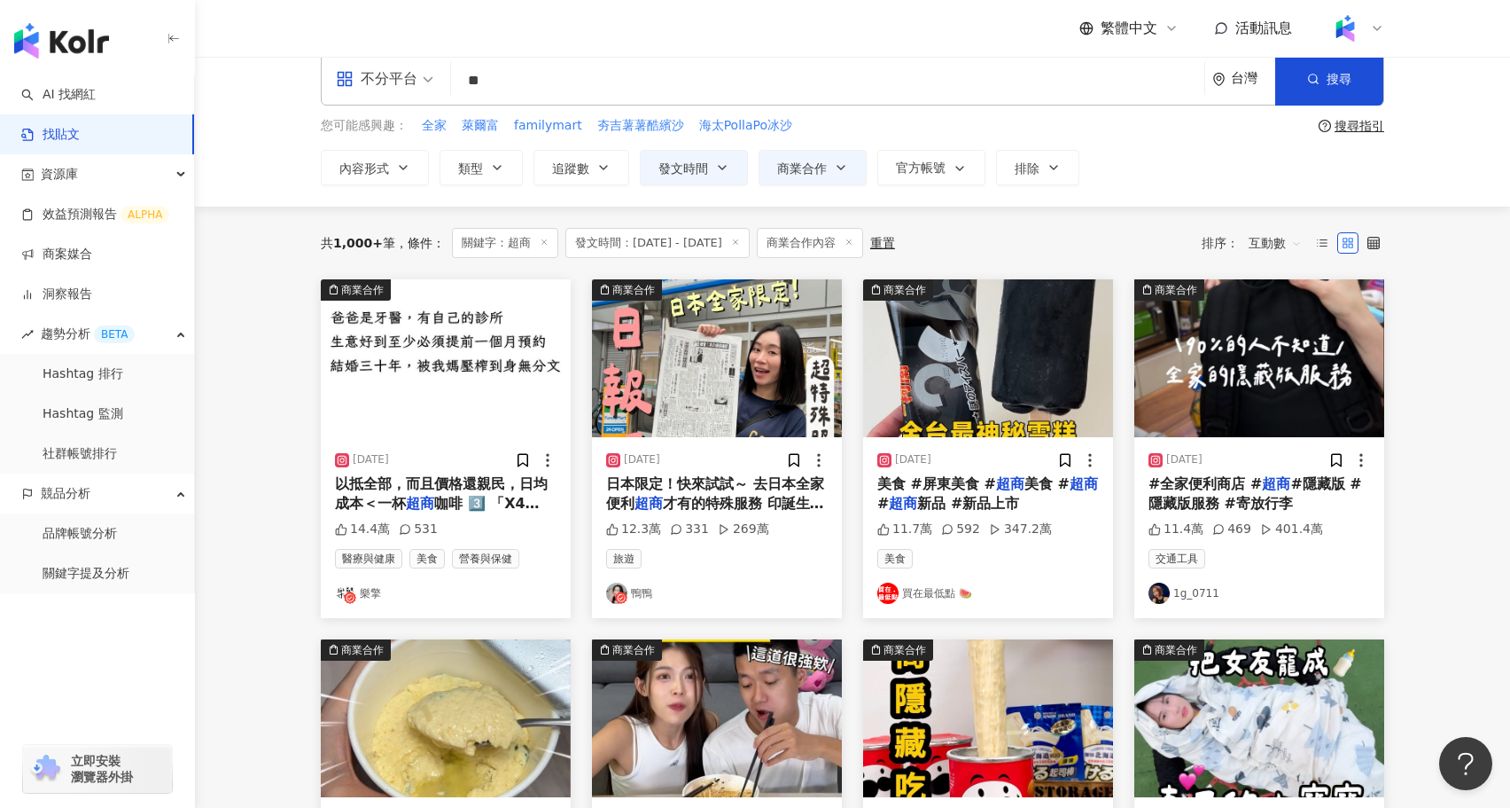
click at [534, 76] on input "**" at bounding box center [827, 80] width 739 height 38
type input "*"
click at [1466, 451] on main "**********" at bounding box center [852, 756] width 1315 height 1451
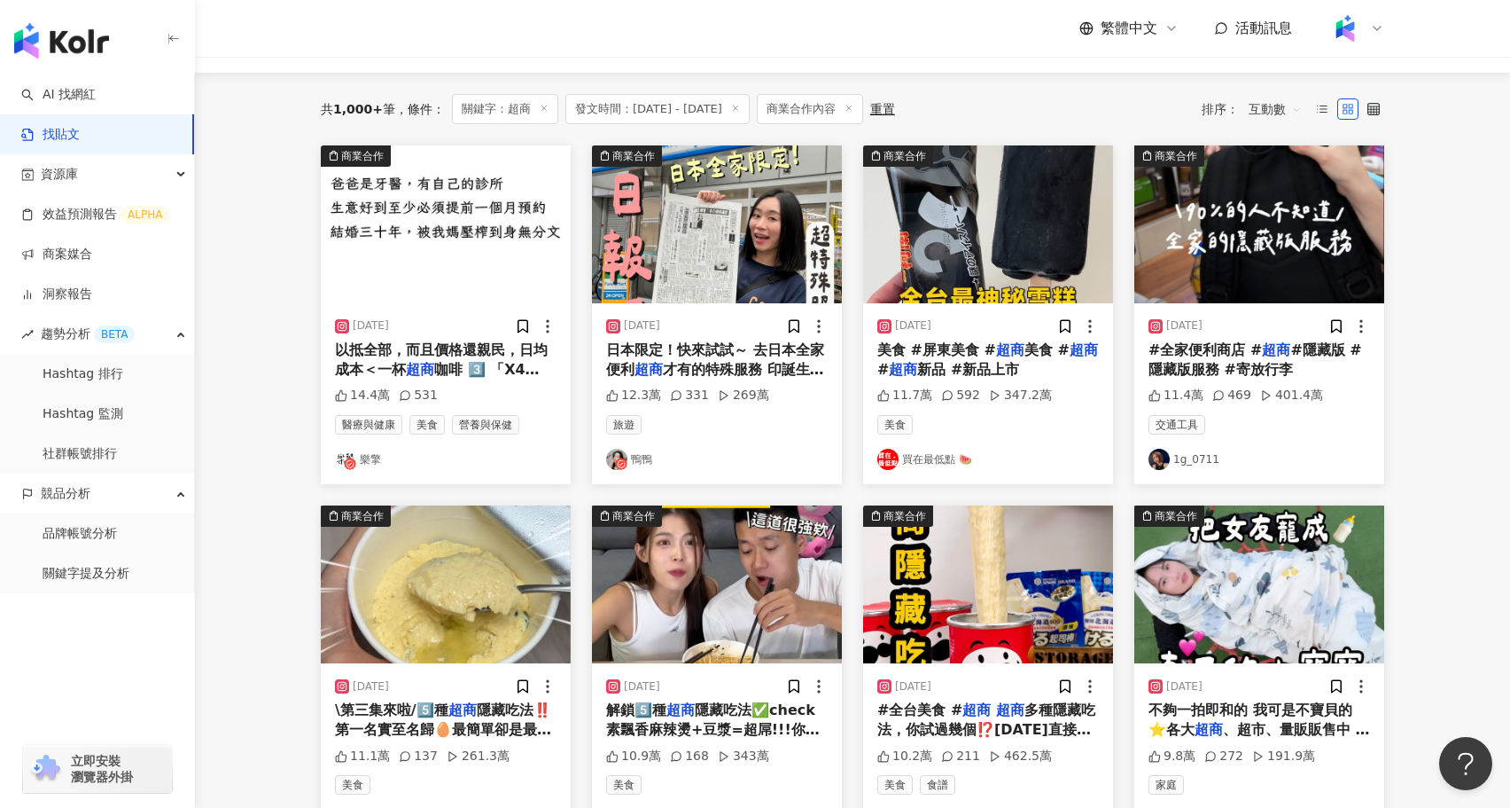
scroll to position [160, 0]
click at [1200, 244] on img at bounding box center [1260, 223] width 250 height 158
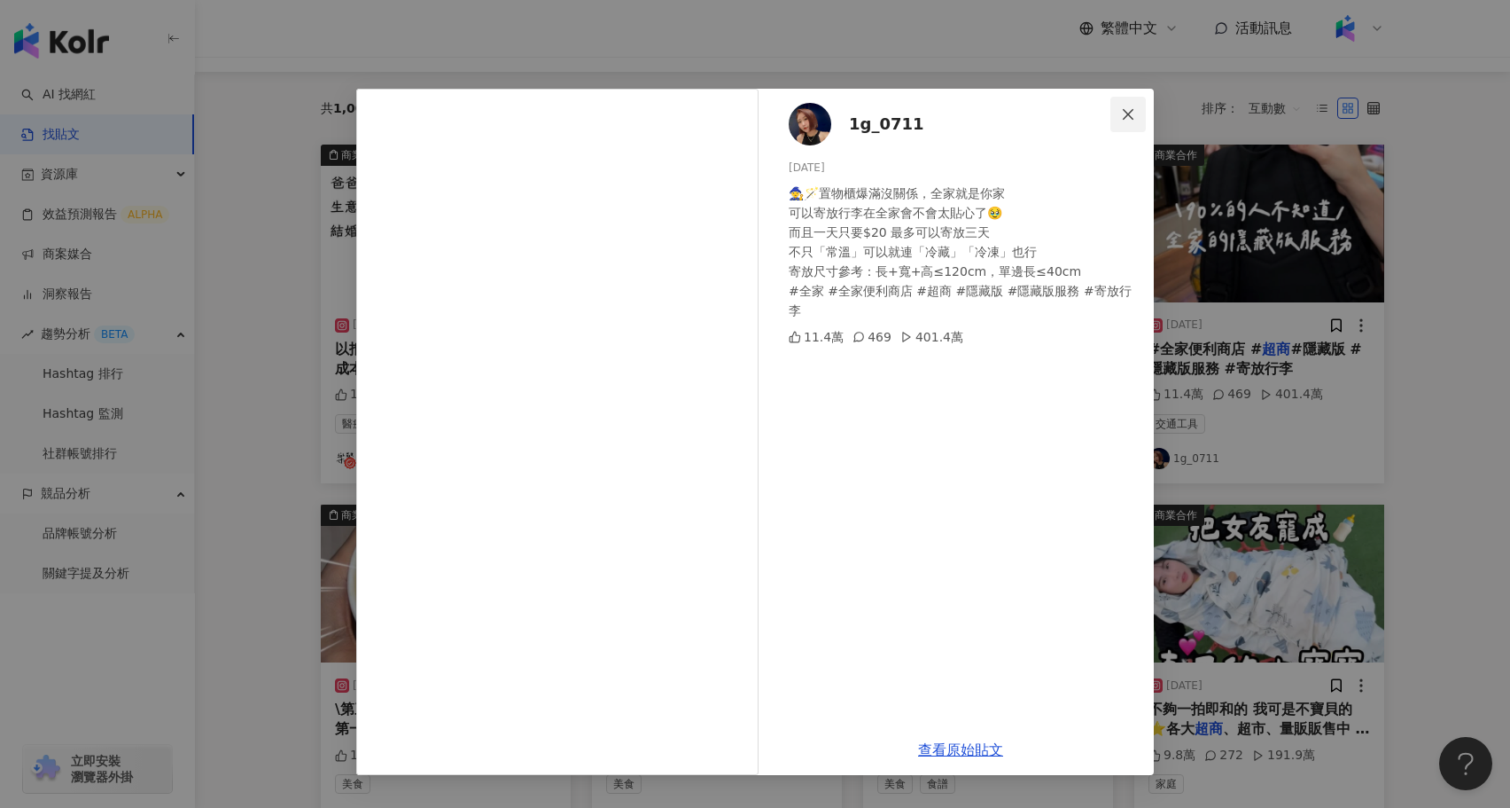
click at [1125, 118] on icon "close" at bounding box center [1128, 113] width 11 height 11
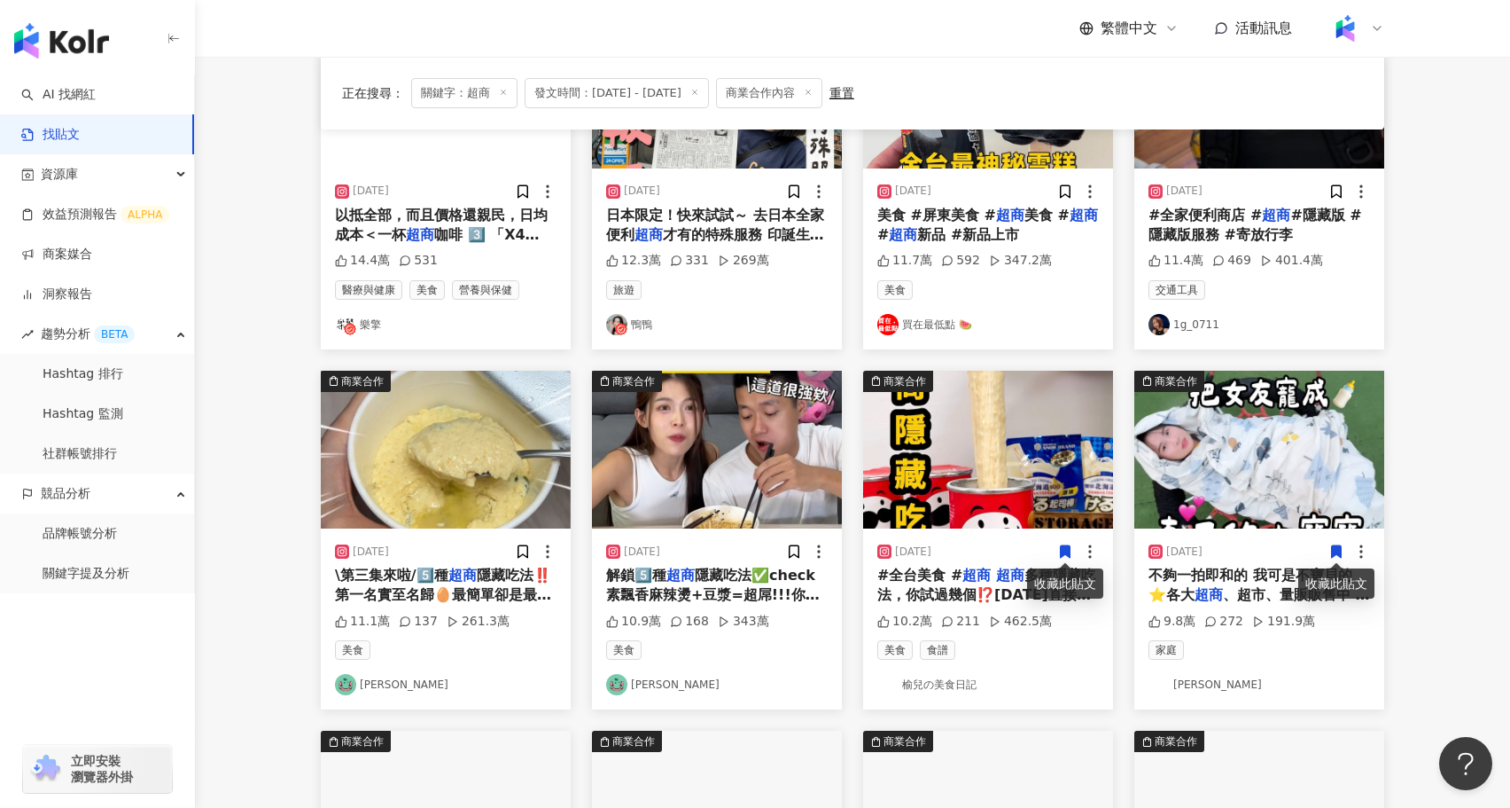
scroll to position [0, 0]
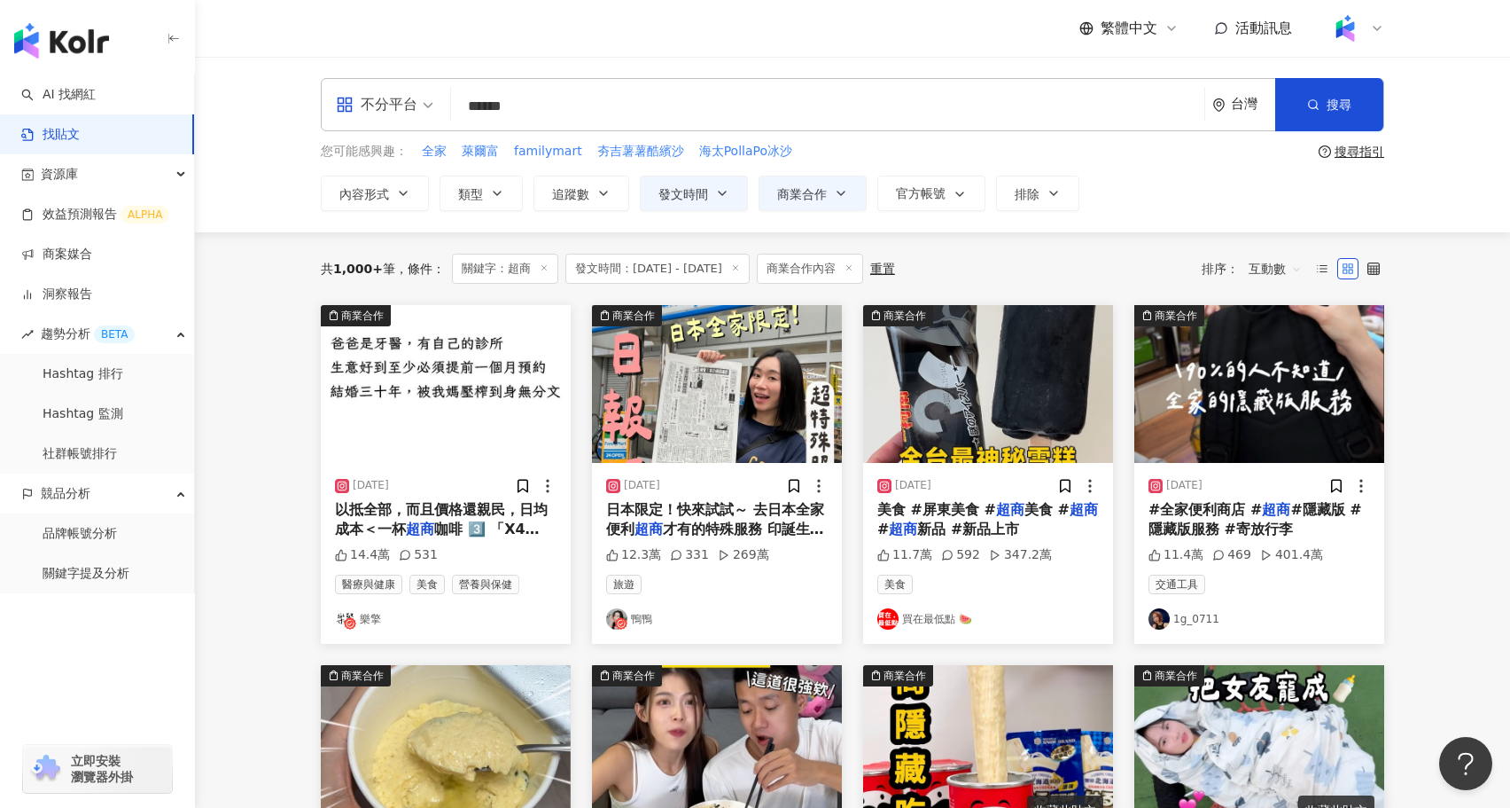
click at [560, 113] on input "******" at bounding box center [827, 106] width 739 height 38
type input "********"
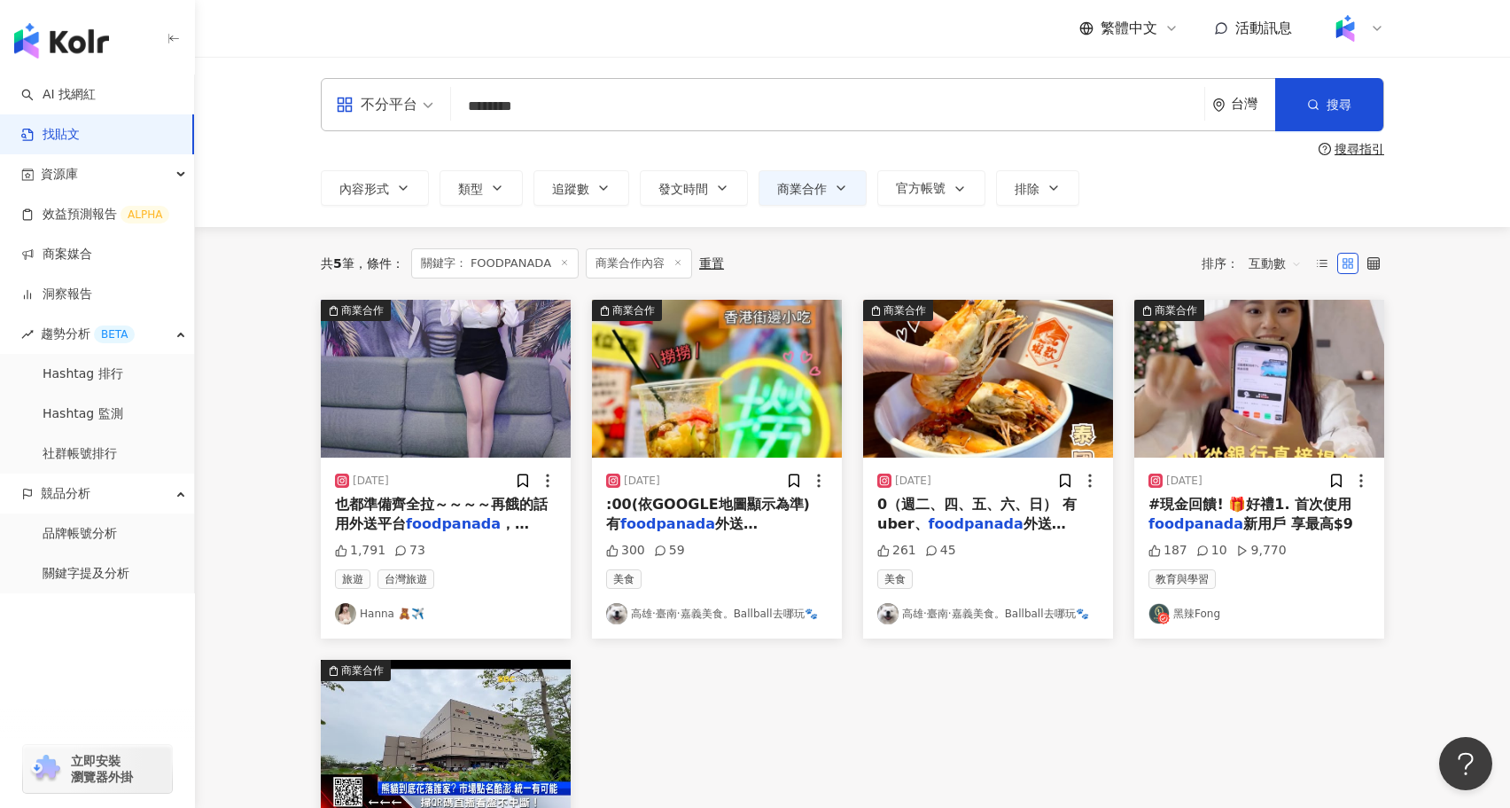
drag, startPoint x: 696, startPoint y: 108, endPoint x: 413, endPoint y: 101, distance: 282.9
click at [413, 101] on div "不分平台 網上超夯自製手搖 ******** 台灣 搜尋 searchOperator 插入語法 完全符合 "" 聯集 OR 交集 AND 排除 - 群組 {}" at bounding box center [853, 104] width 1064 height 53
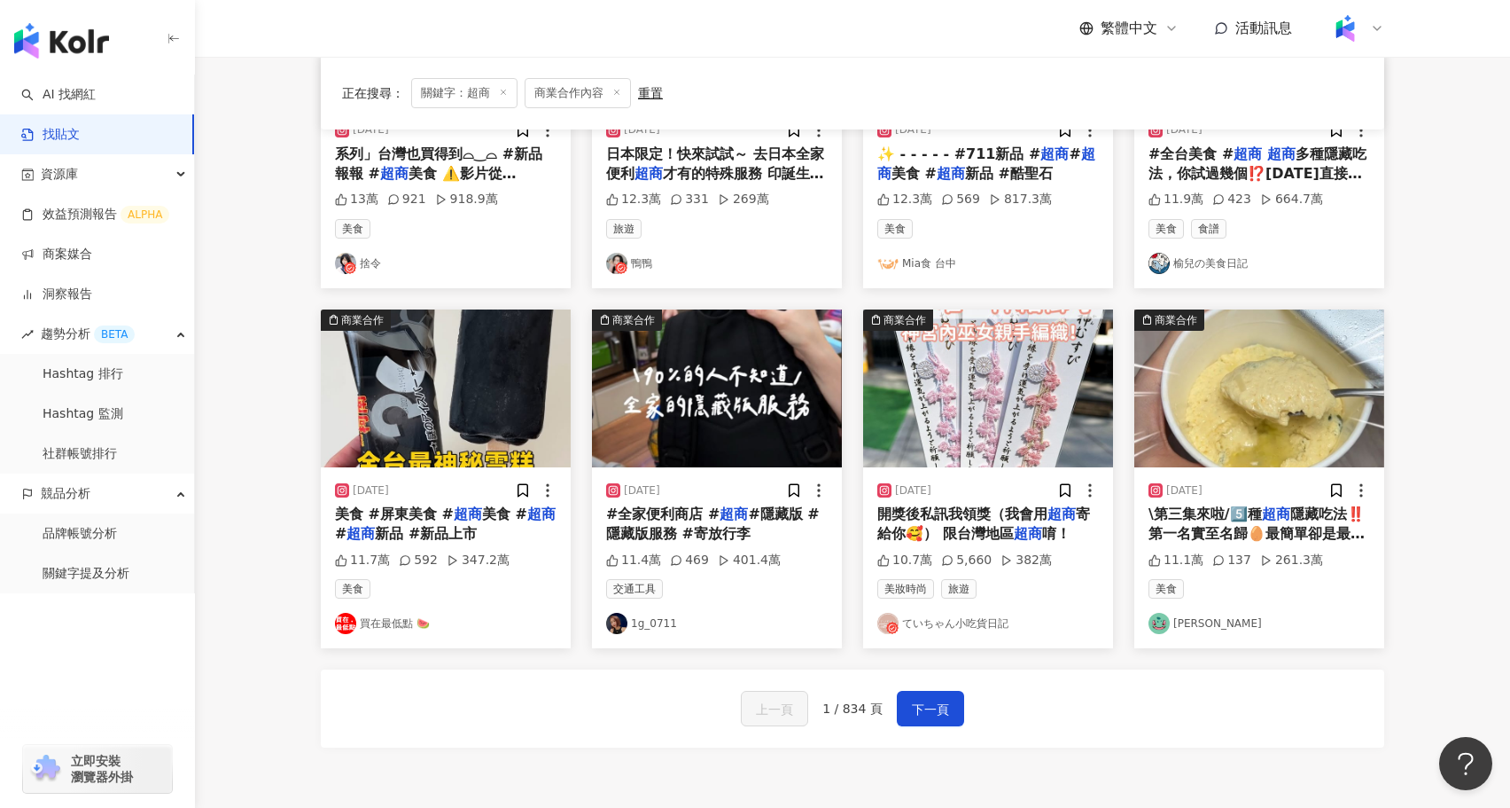
scroll to position [723, 0]
click at [950, 710] on button "下一頁" at bounding box center [930, 708] width 67 height 35
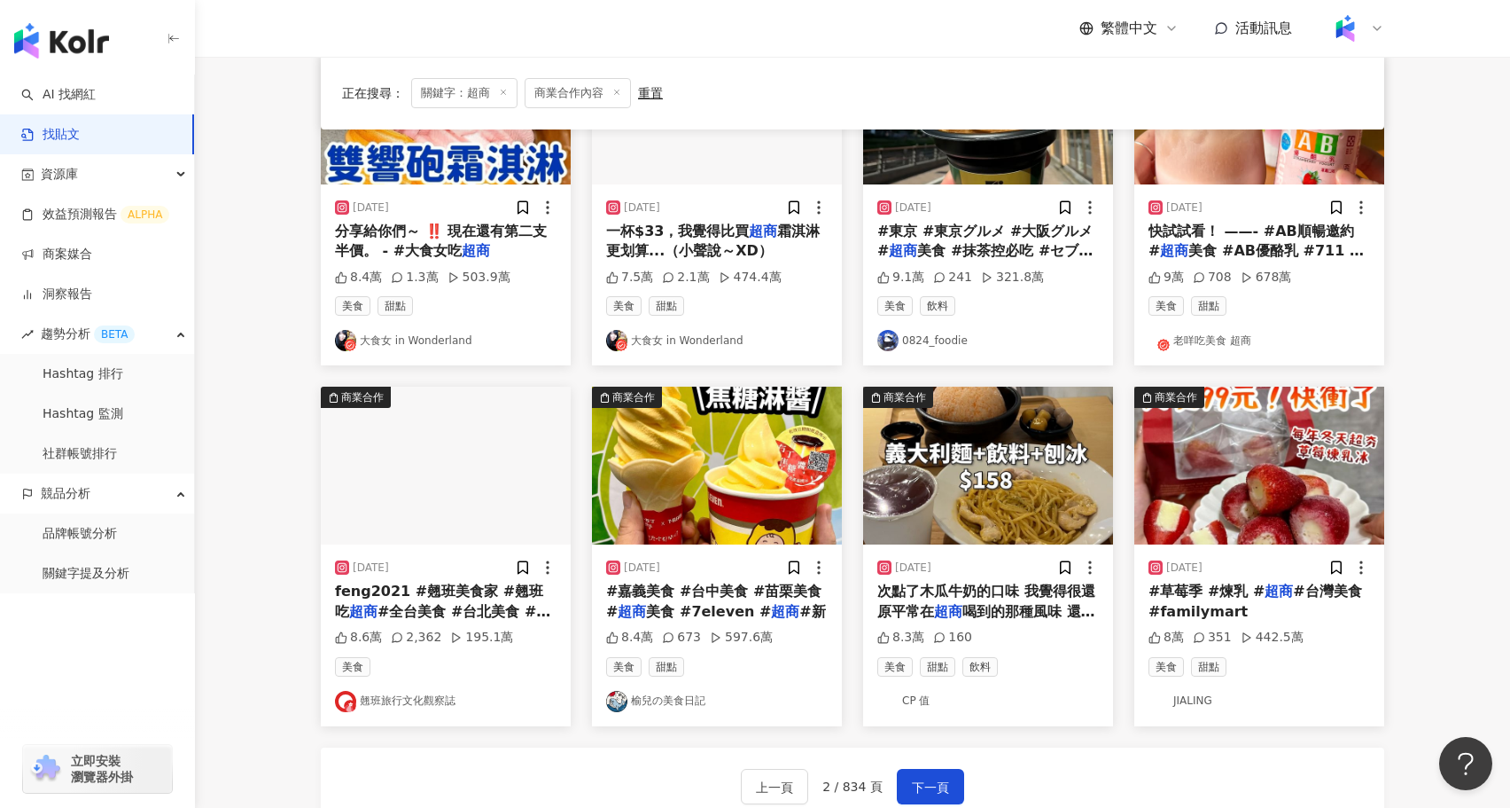
scroll to position [642, 0]
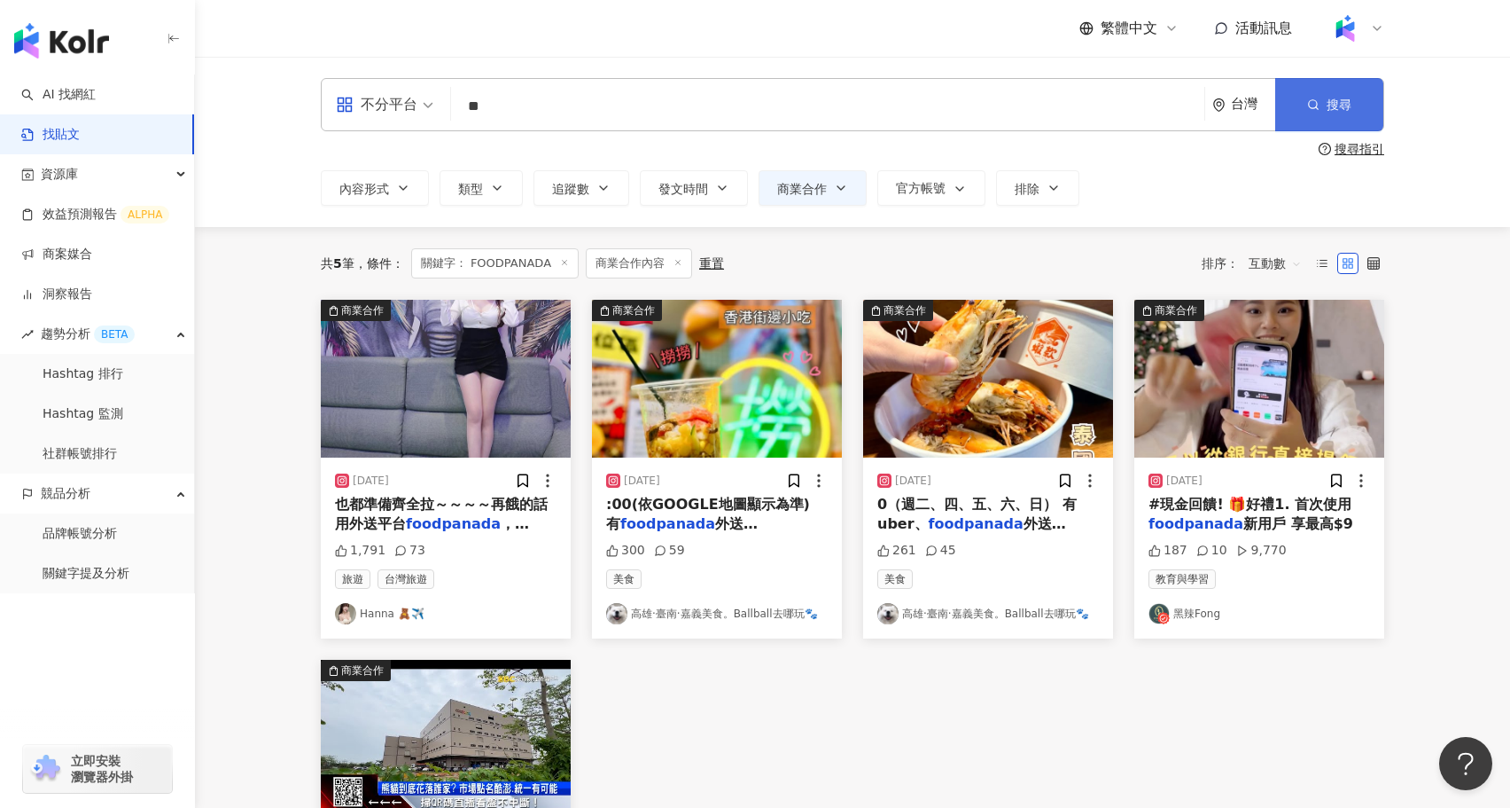
click at [1286, 105] on button "搜尋" at bounding box center [1330, 104] width 108 height 53
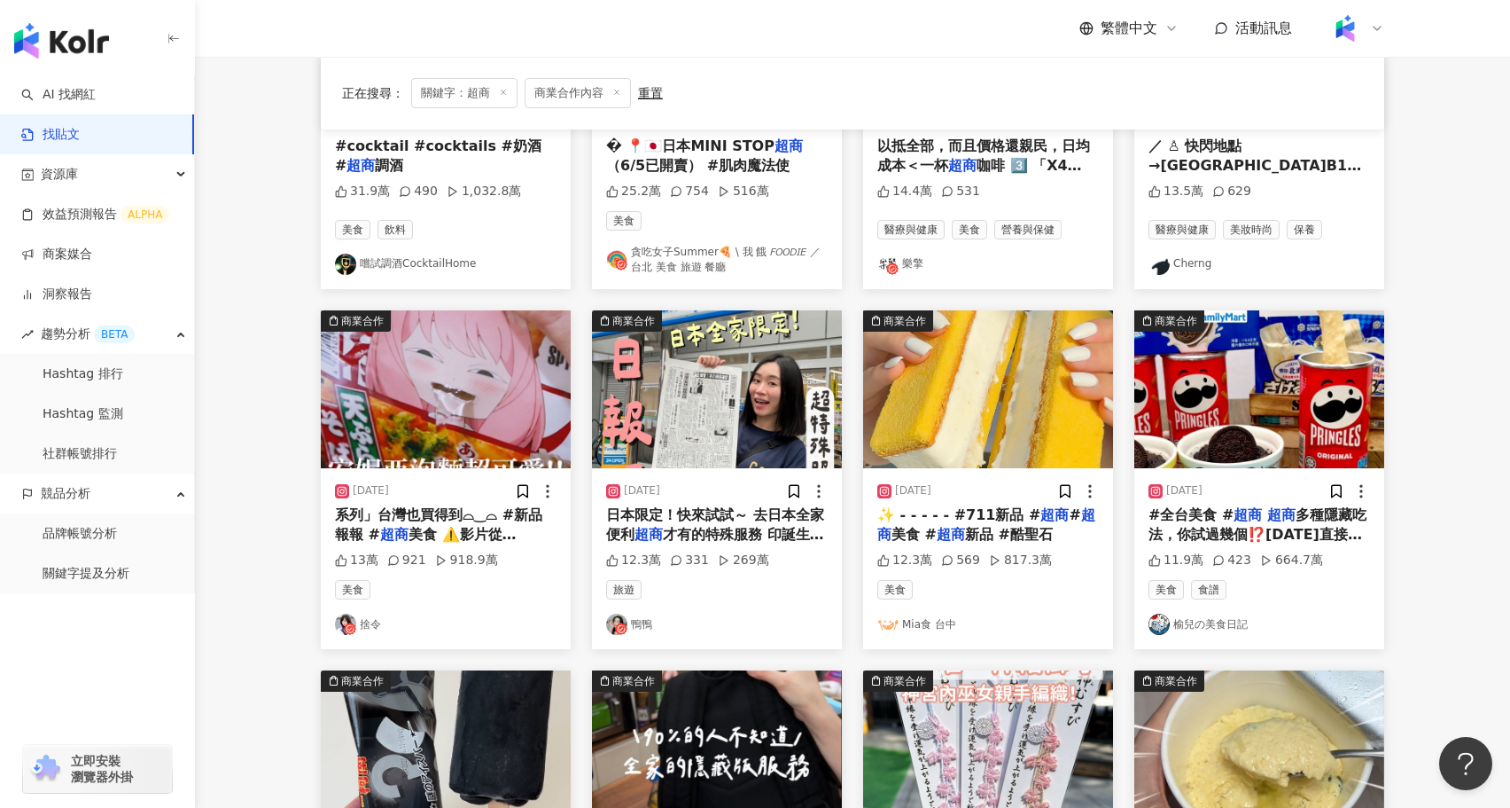
scroll to position [371, 0]
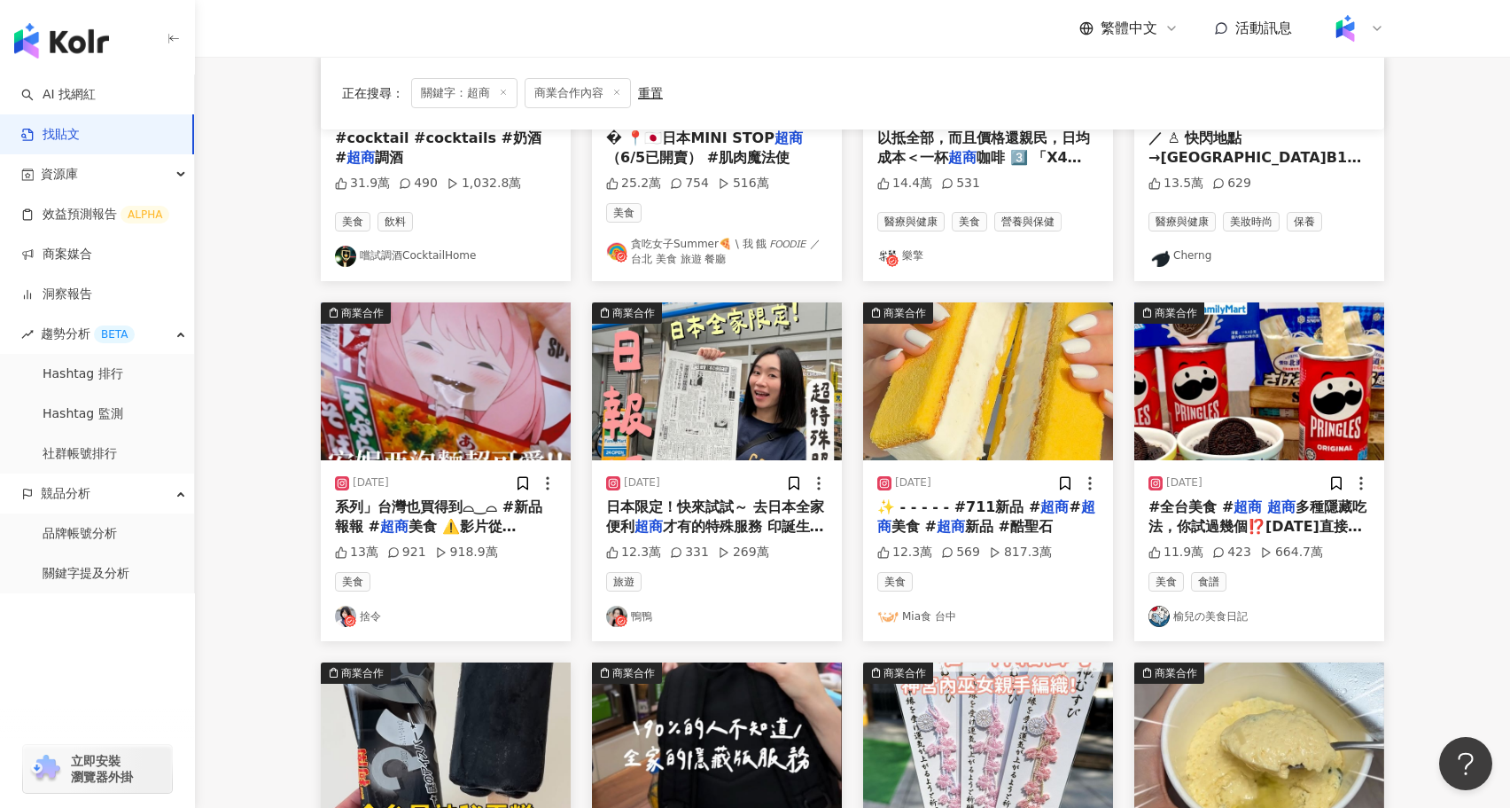
click at [1230, 386] on img at bounding box center [1260, 381] width 250 height 158
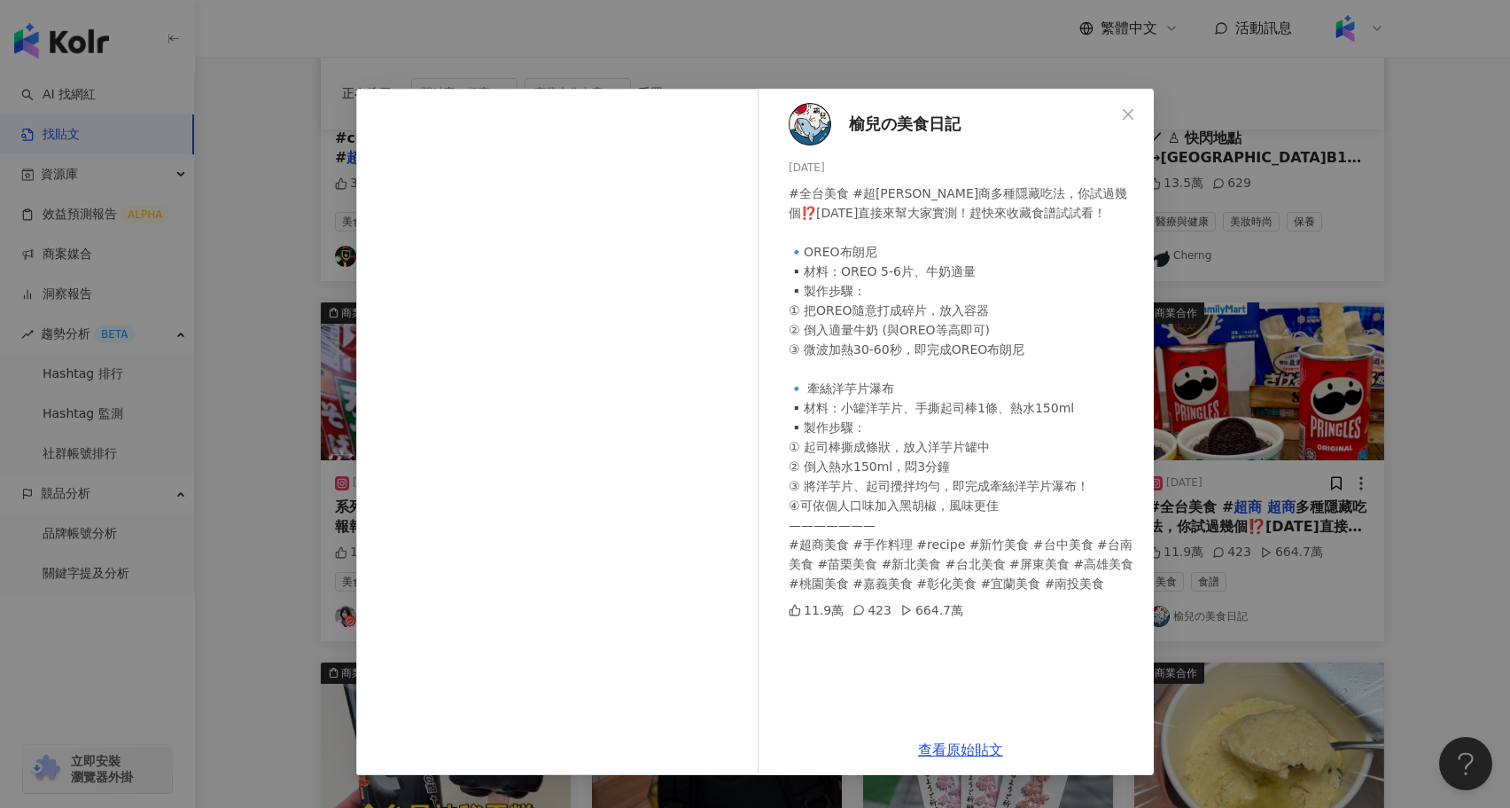
click at [1476, 308] on div "榆兒の美食日記 2024/2/26 #全台美食 #超商 超商多種隱藏吃法，你試過幾個⁉️今天直接來幫大家實測！趕快來收藏食譜試試看！ 🔹OREO布朗尼 ▪️材…" at bounding box center [755, 404] width 1510 height 808
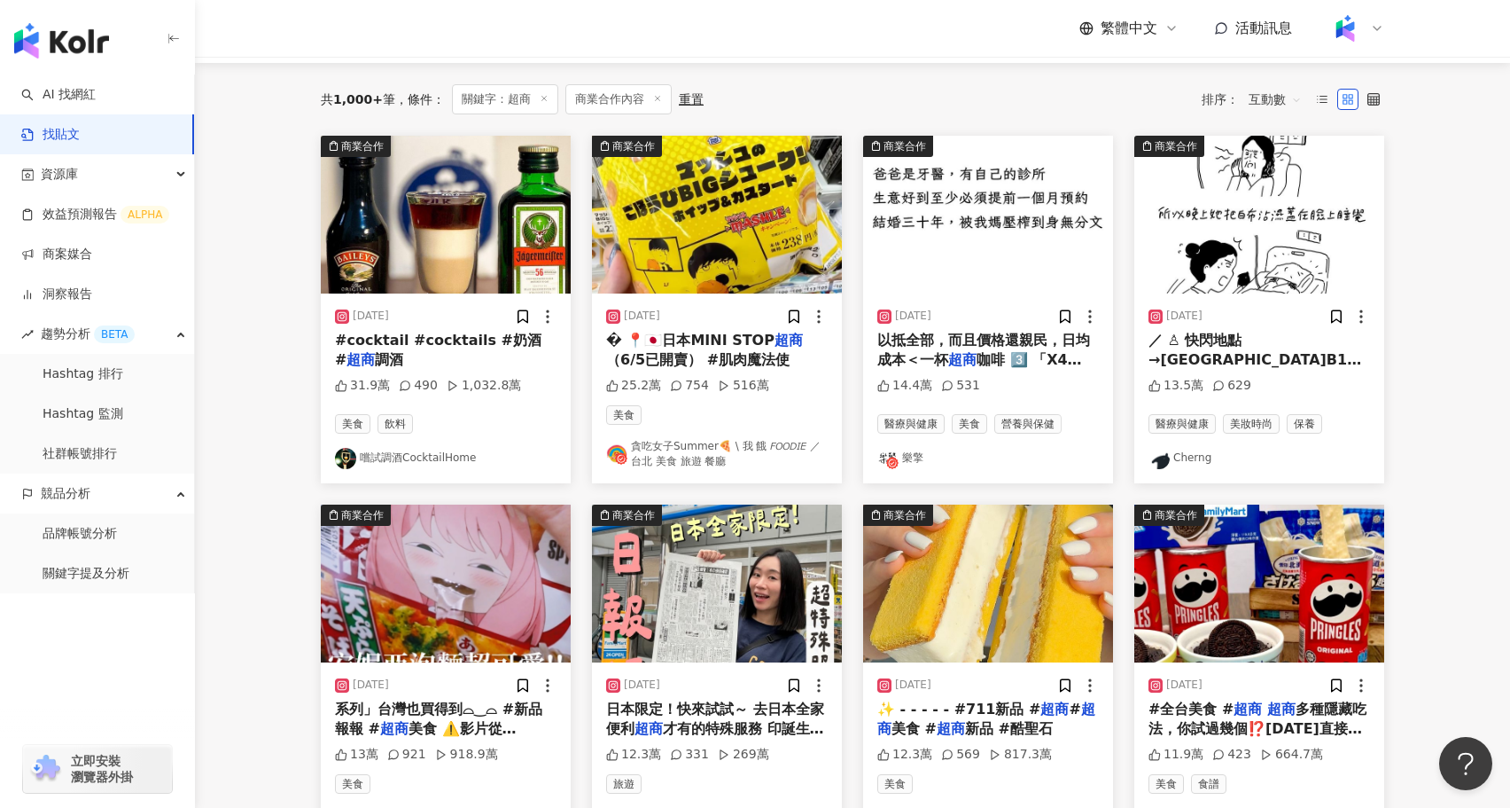
scroll to position [0, 0]
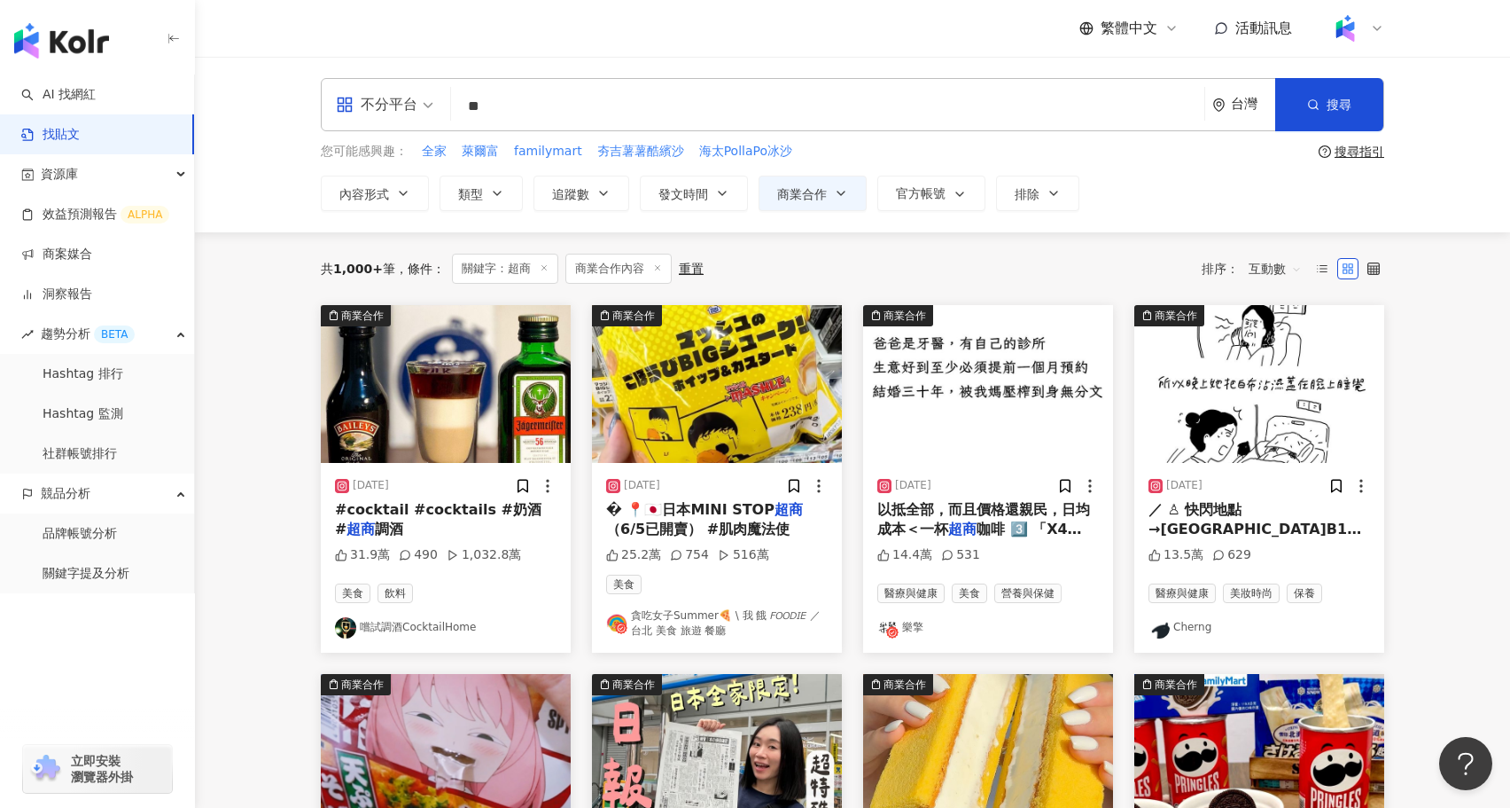
click at [529, 123] on input "**" at bounding box center [827, 106] width 739 height 38
type input "*"
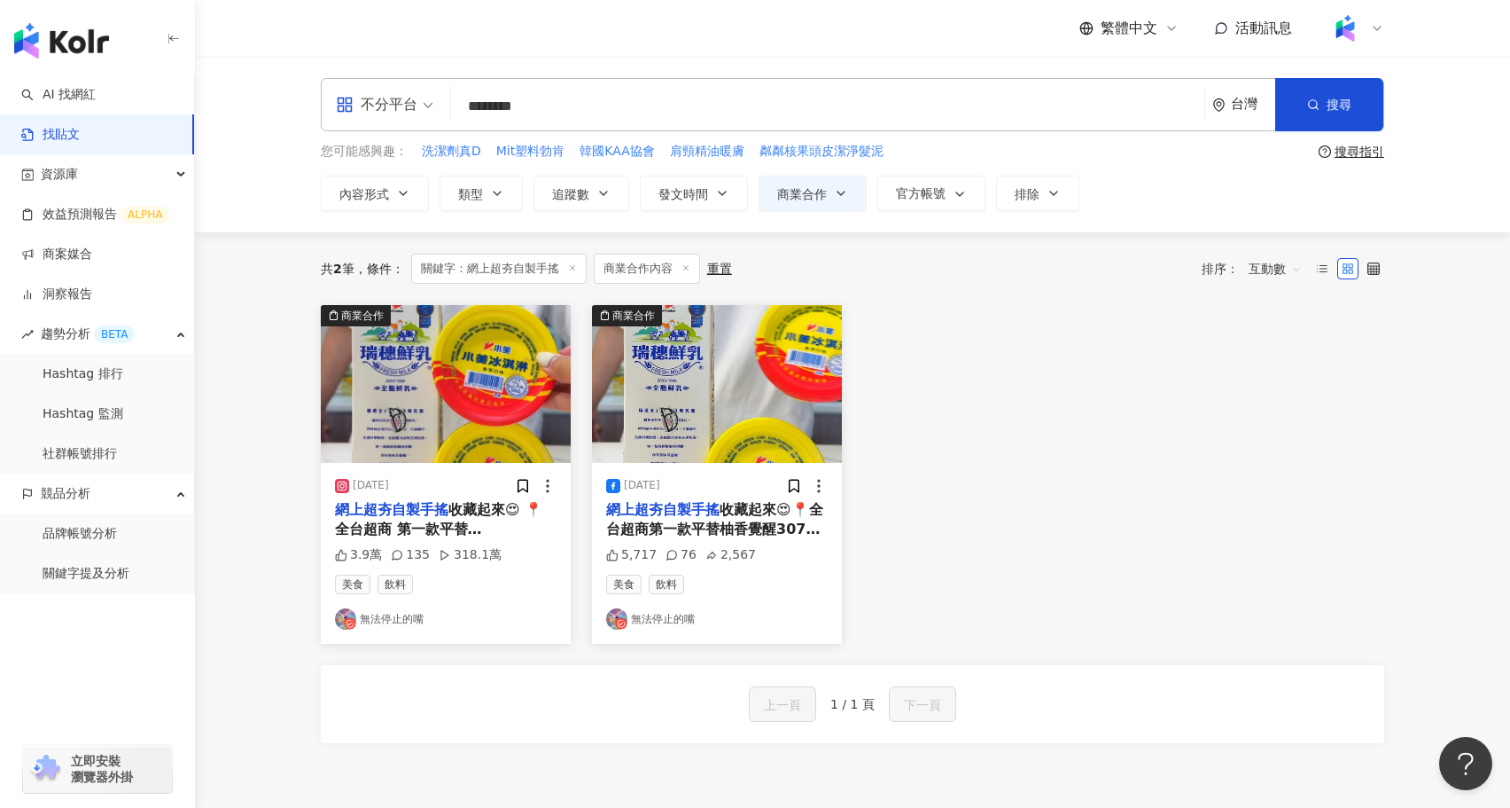
click at [413, 393] on img at bounding box center [446, 384] width 250 height 158
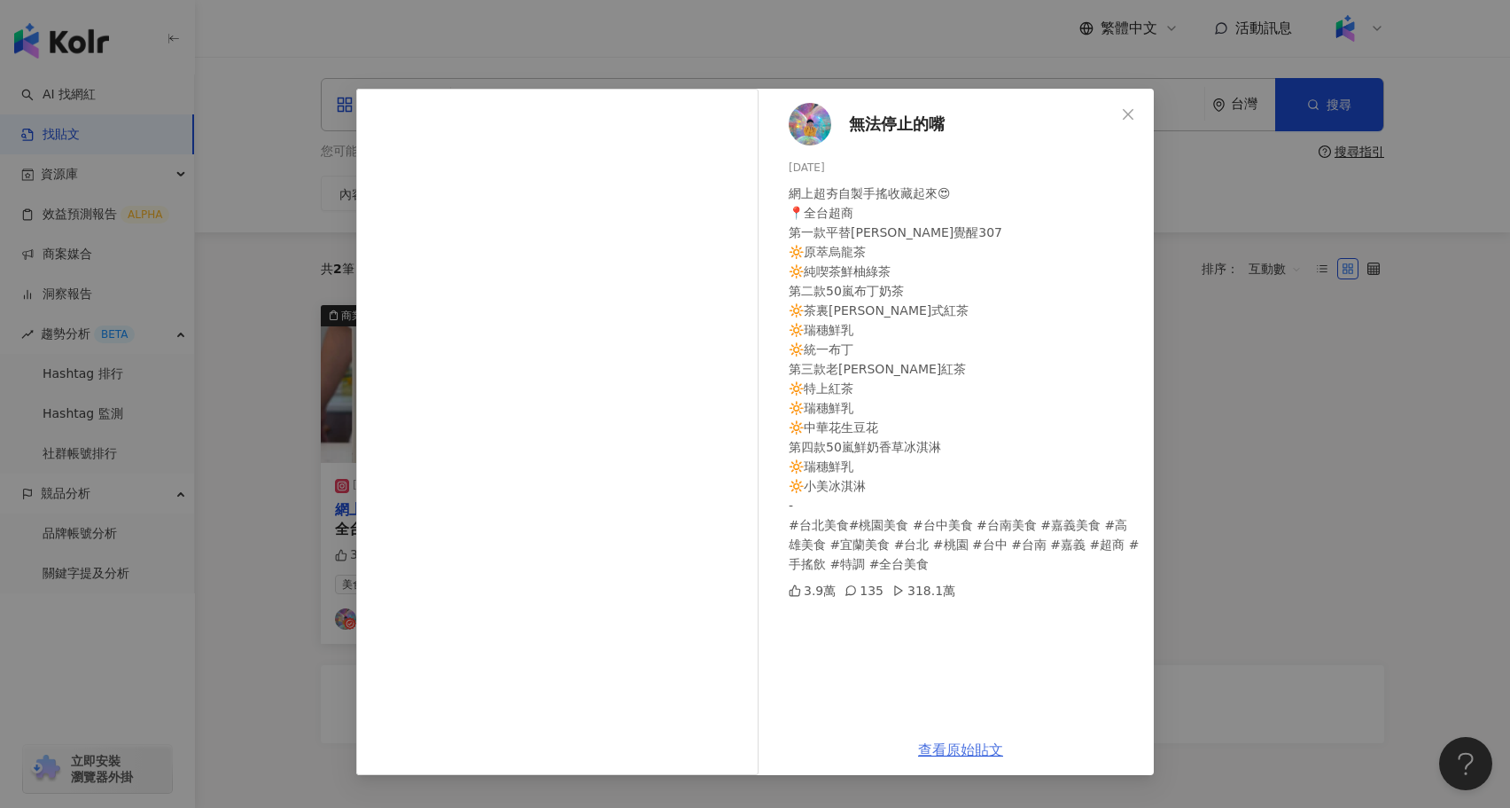
click at [967, 742] on link "查看原始貼文" at bounding box center [960, 749] width 85 height 17
click at [221, 277] on div "無法停止的嘴 2025/6/25 網上超夯自製手搖收藏起來😍 📍全台超商 第一款平替柚香覺醒307 🔆原萃烏龍茶 🔆純喫茶鮮柚綠茶 第二款50嵐布丁奶茶 🔆茶…" at bounding box center [755, 404] width 1510 height 808
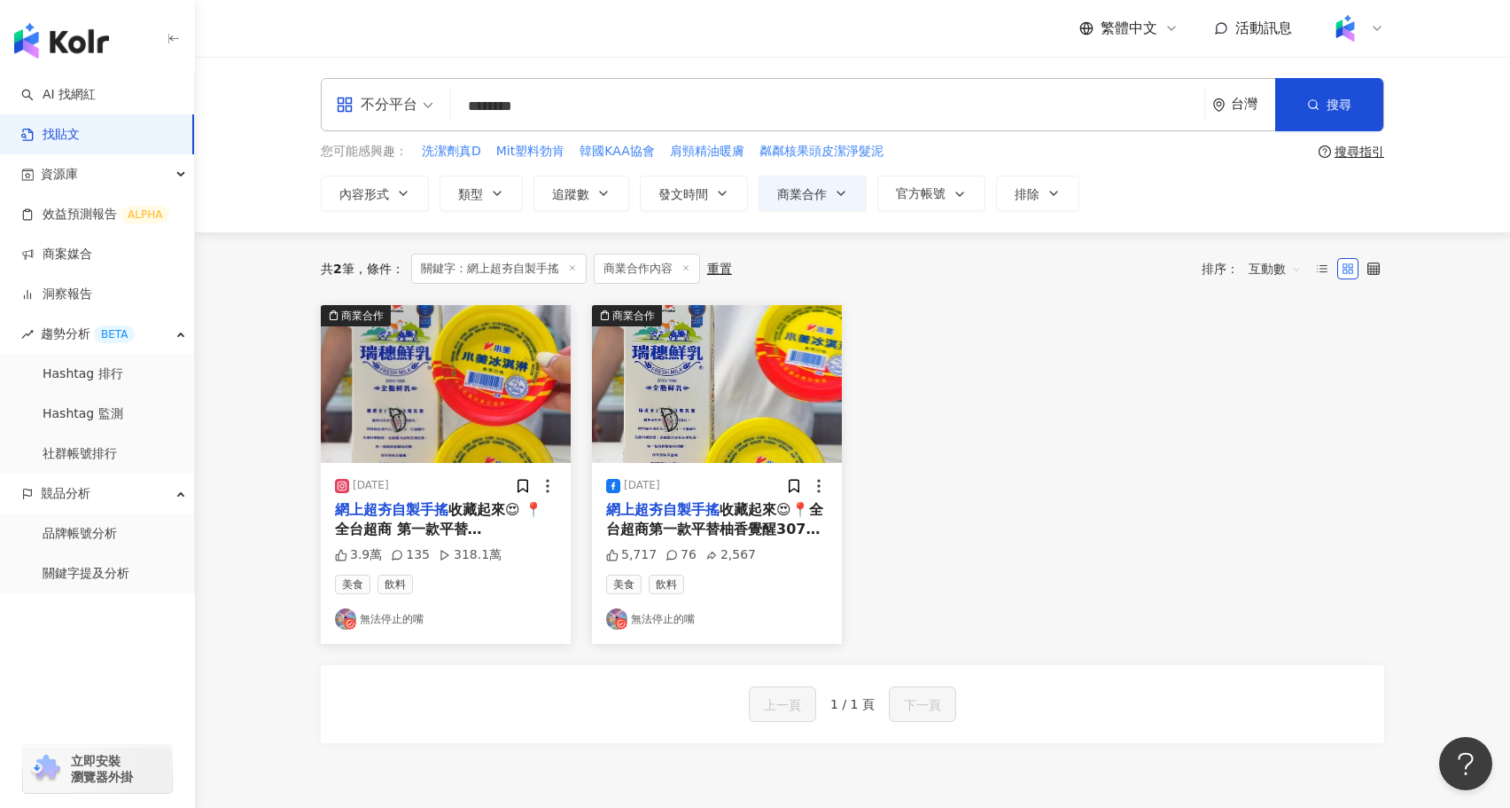
drag, startPoint x: 600, startPoint y: 110, endPoint x: 313, endPoint y: 102, distance: 287.3
click at [305, 112] on div "不分平台 網上超夯自製手搖 ******** 台灣 搜尋 searchOperator 插入語法 完全符合 "" 聯集 OR 交集 AND 排除 - 群組 {…" at bounding box center [852, 144] width 1135 height 133
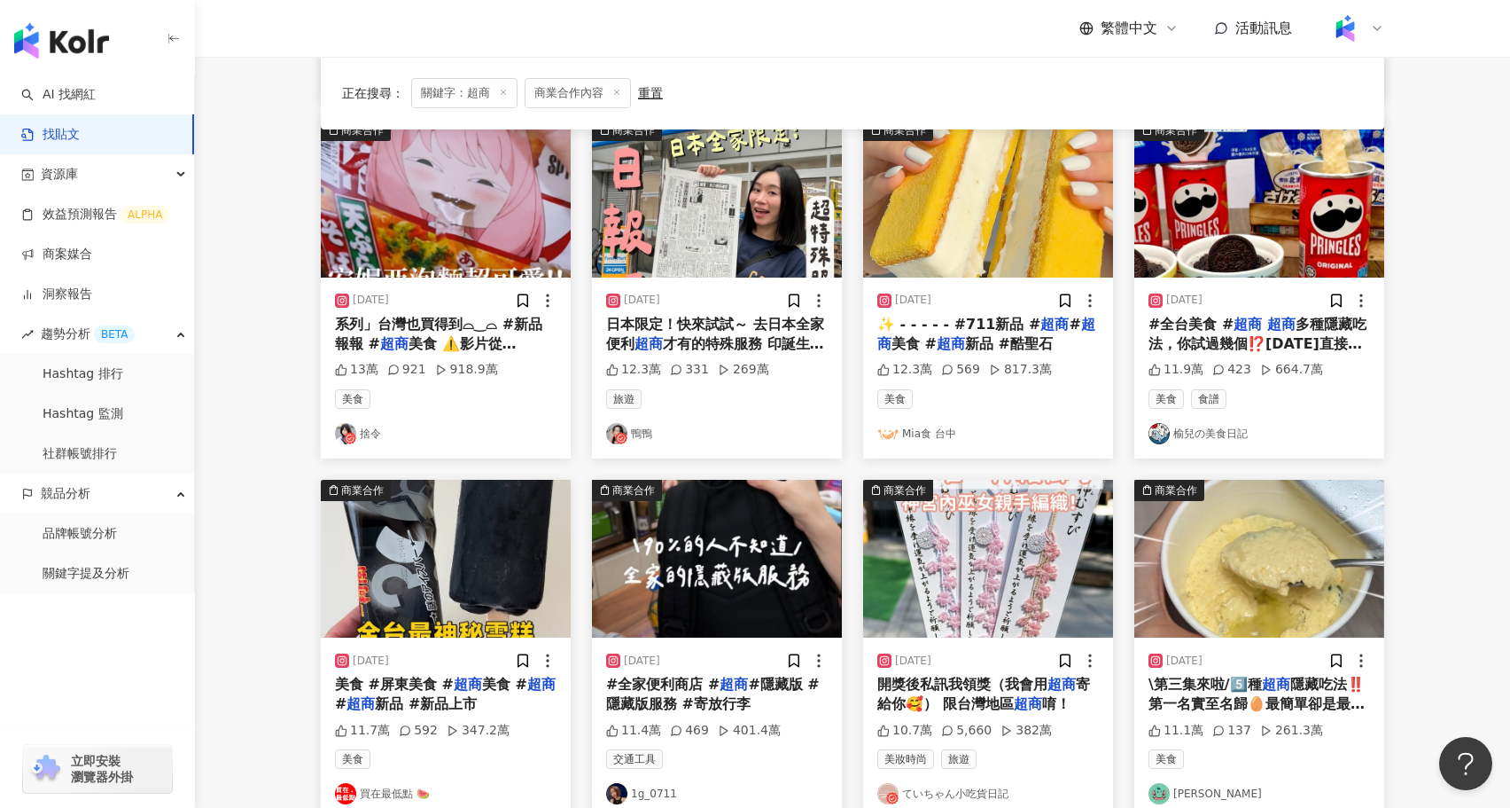
scroll to position [902, 0]
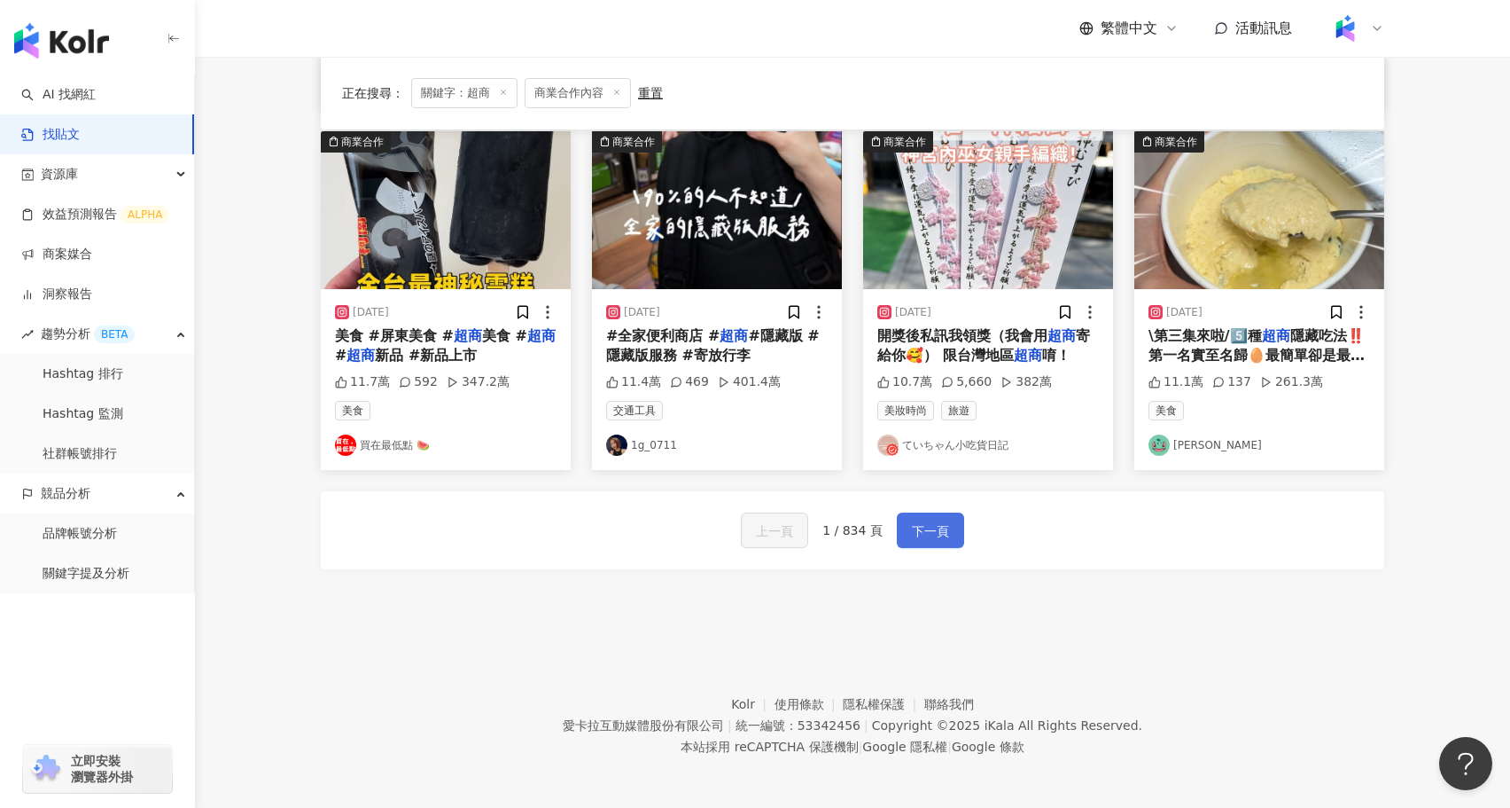
click at [933, 526] on span "下一頁" at bounding box center [930, 530] width 37 height 21
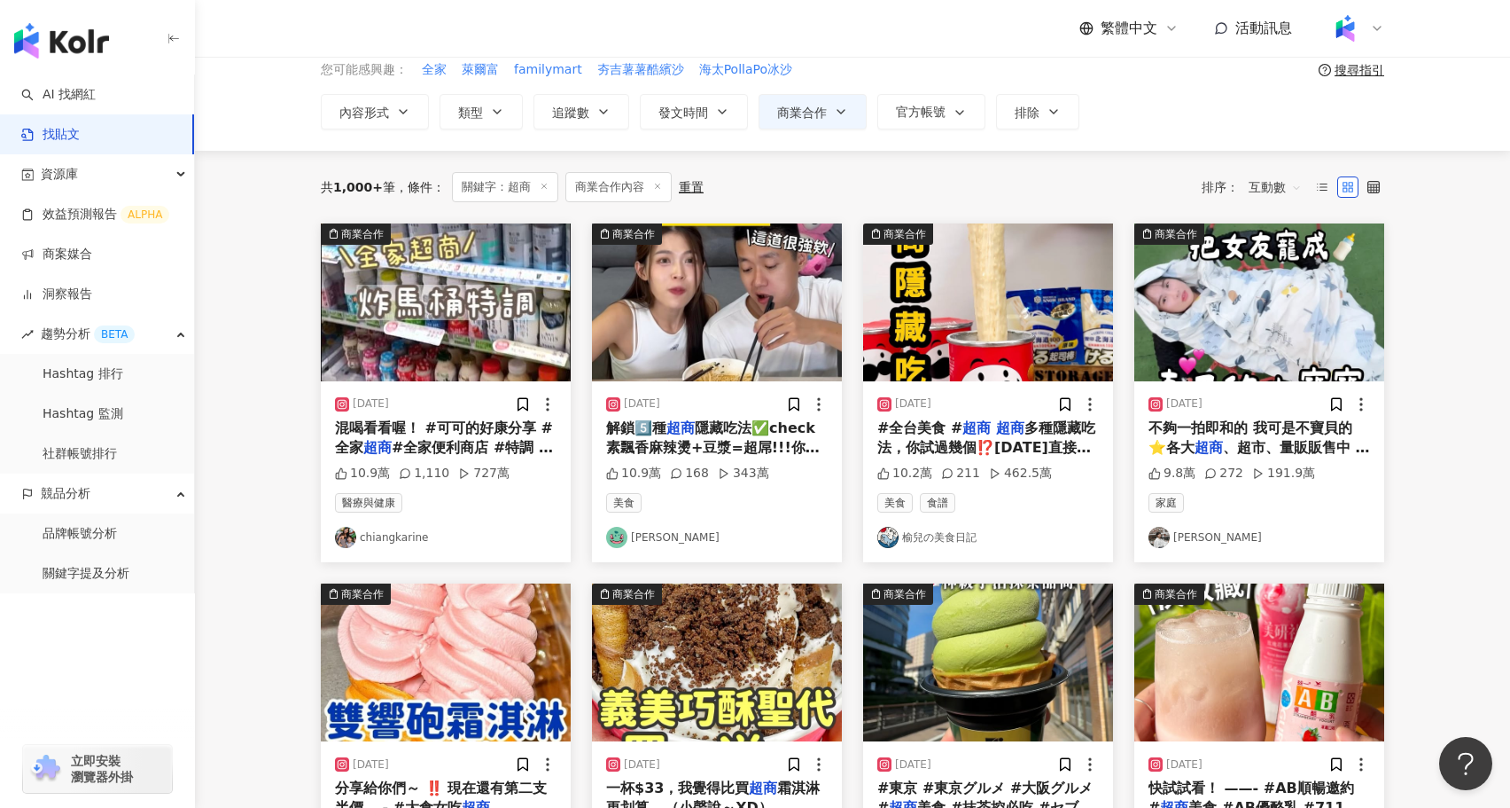
scroll to position [83, 0]
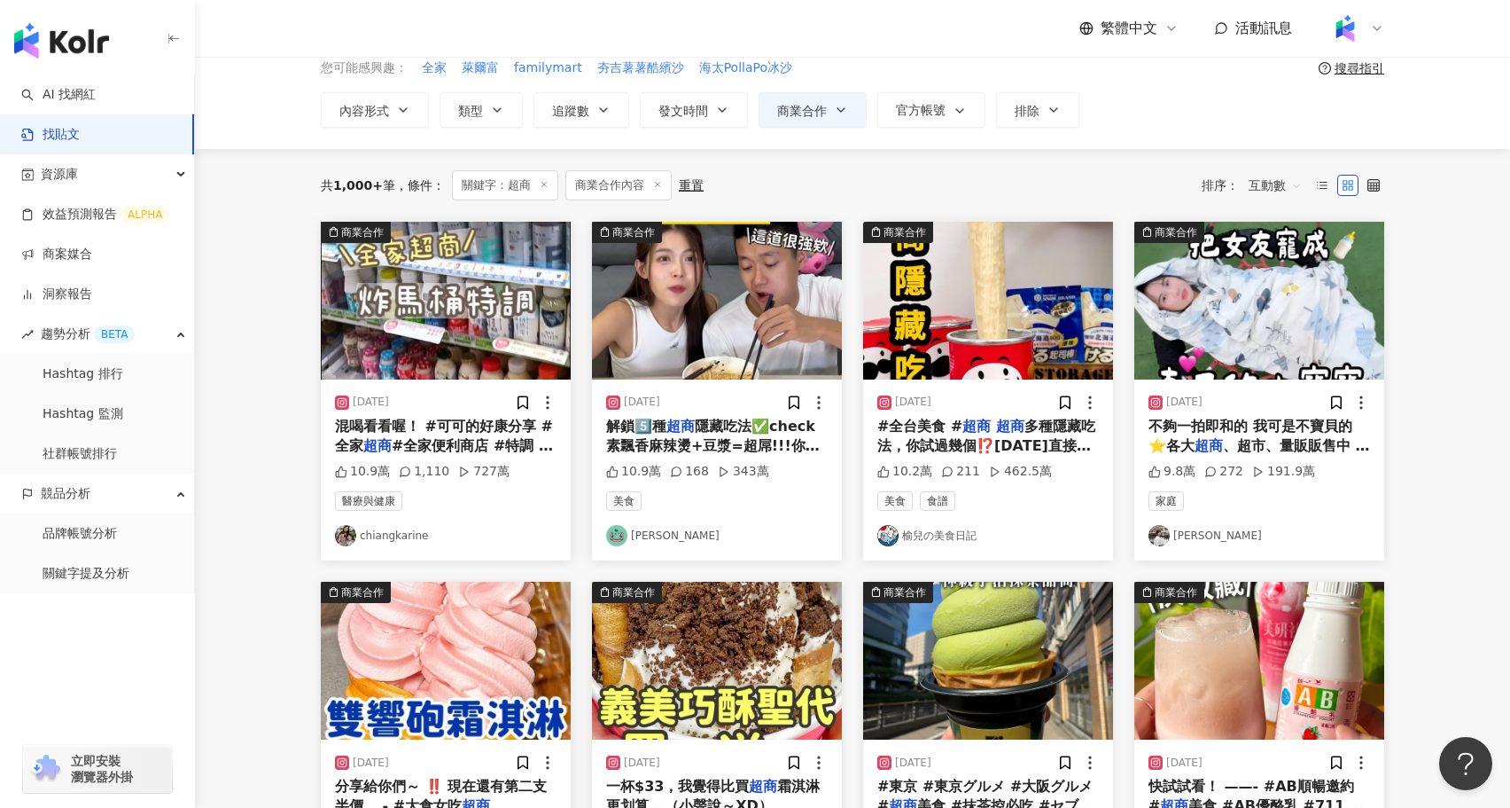
click at [691, 326] on img at bounding box center [717, 301] width 250 height 158
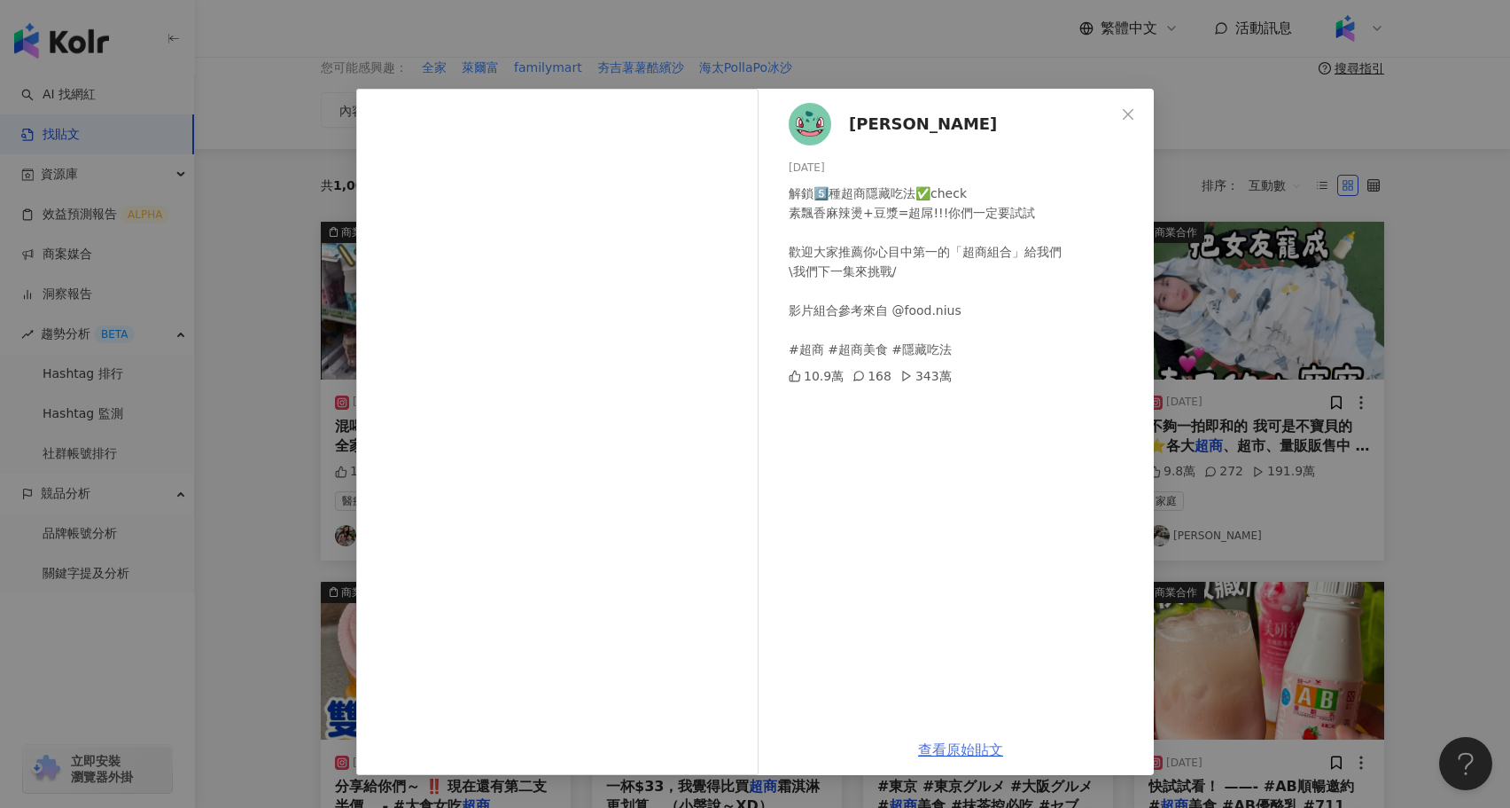
click at [968, 746] on link "查看原始貼文" at bounding box center [960, 749] width 85 height 17
click at [308, 343] on div "Nini Xie 2024/10/24 解鎖5️⃣種超商隱藏吃法✅check 素飄香麻辣燙+豆漿=超屌!!!你們一定要試試 歡迎大家推薦你心目中第一的「超商組…" at bounding box center [755, 404] width 1510 height 808
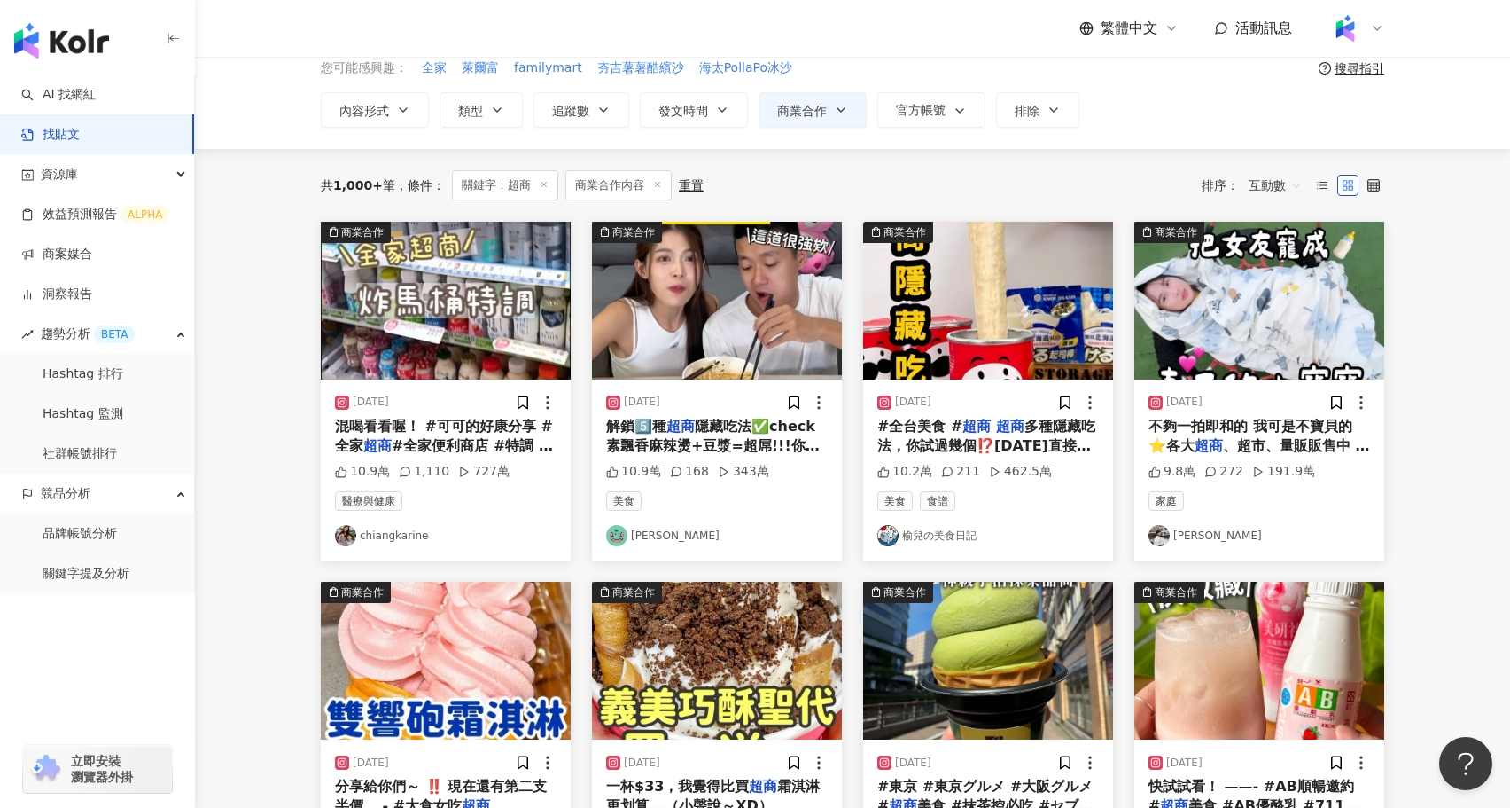
scroll to position [0, 0]
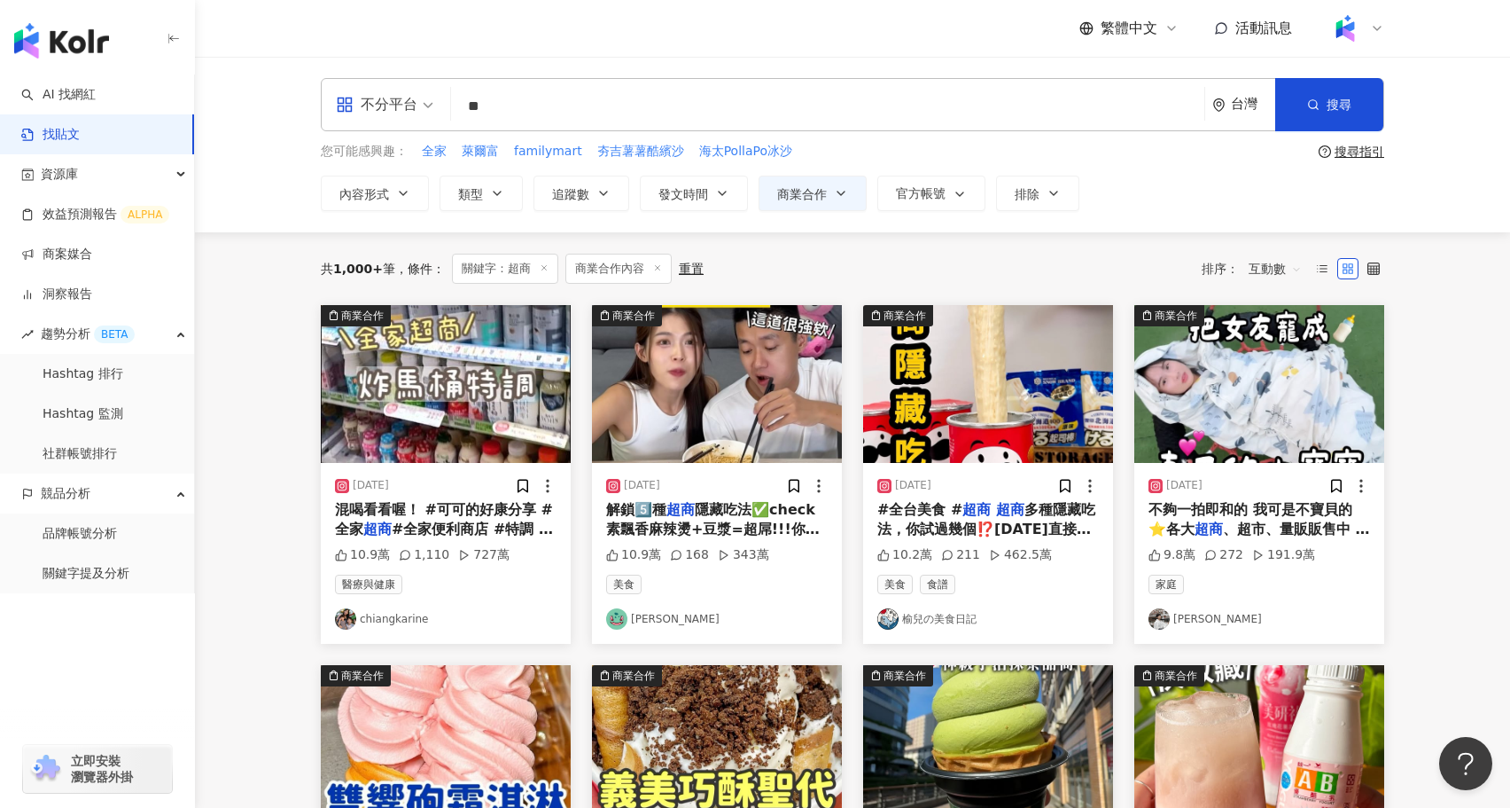
click at [550, 90] on input "**" at bounding box center [827, 106] width 739 height 38
type input "*"
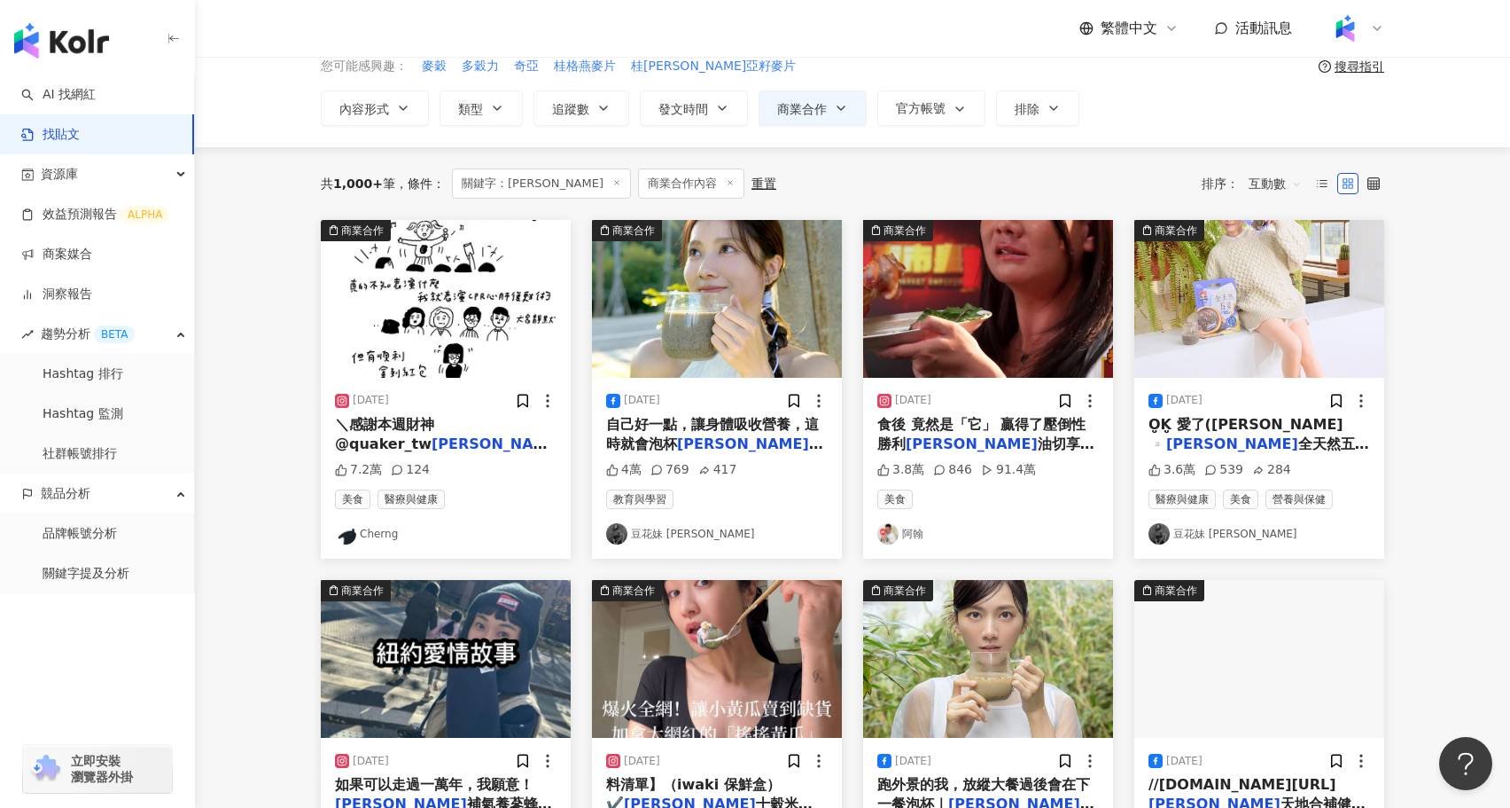
scroll to position [96, 0]
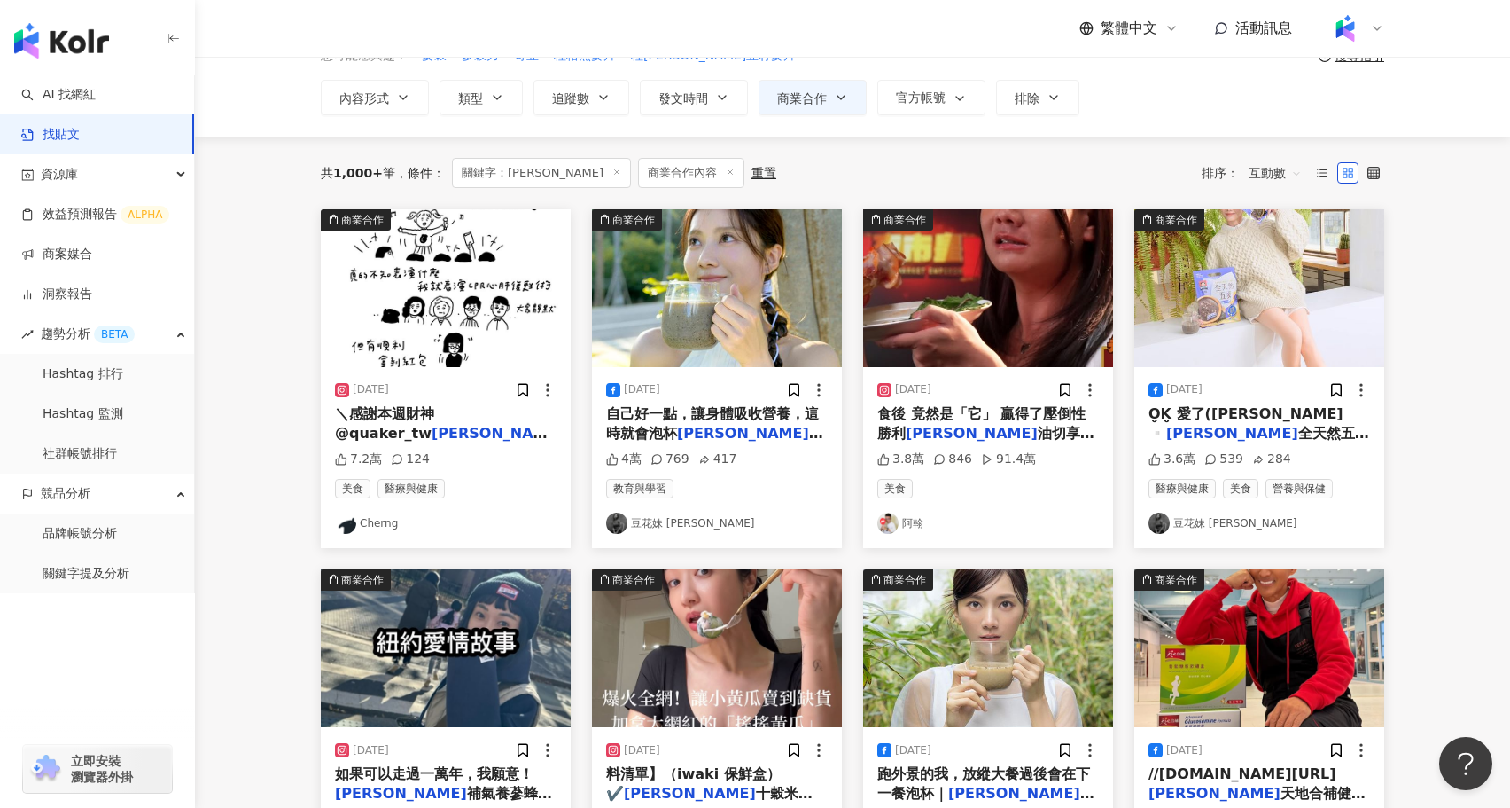
click at [925, 416] on span "食後 竟然是「它」 贏得了壓倒性勝利" at bounding box center [982, 423] width 208 height 36
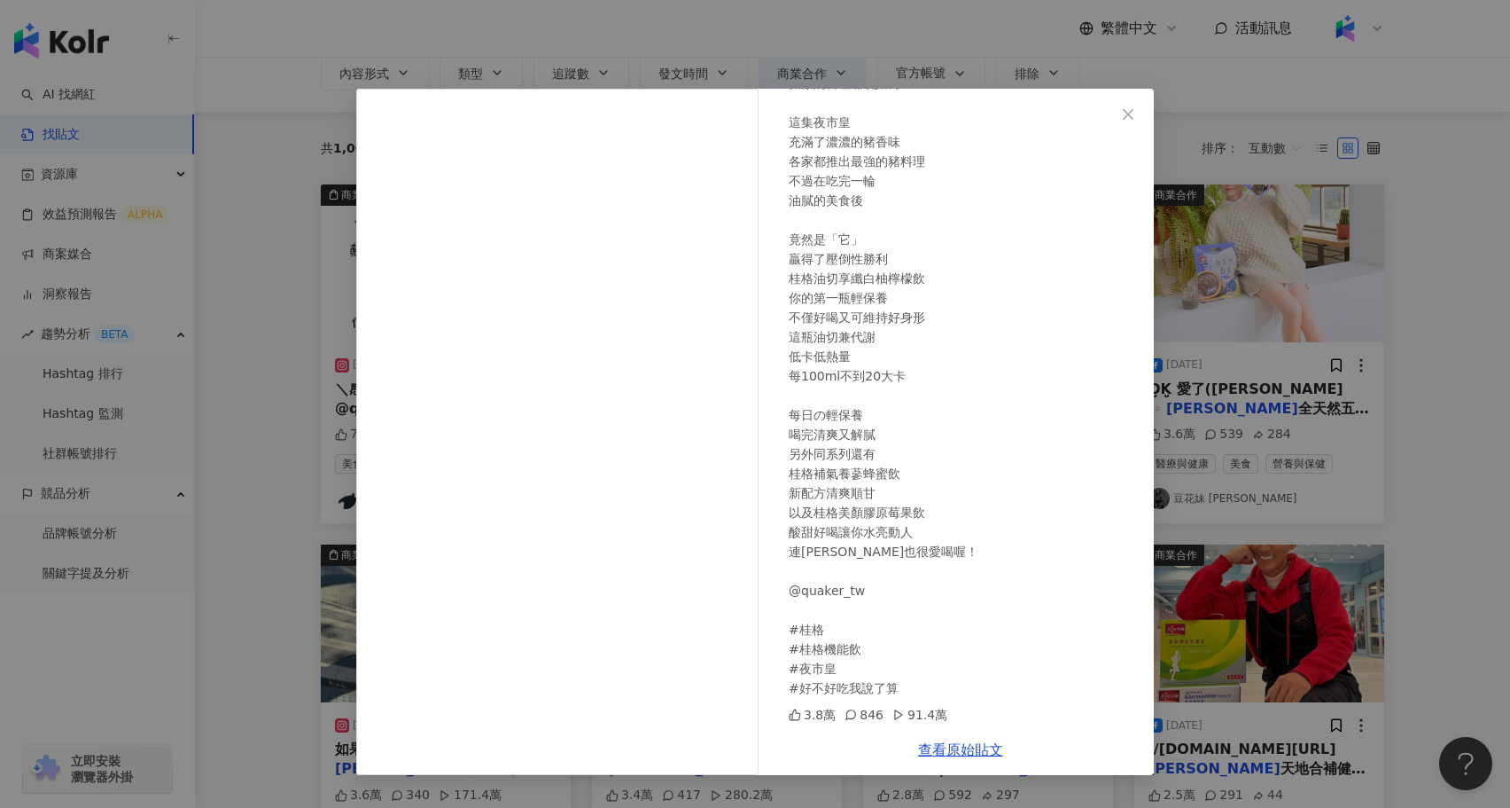
scroll to position [128, 0]
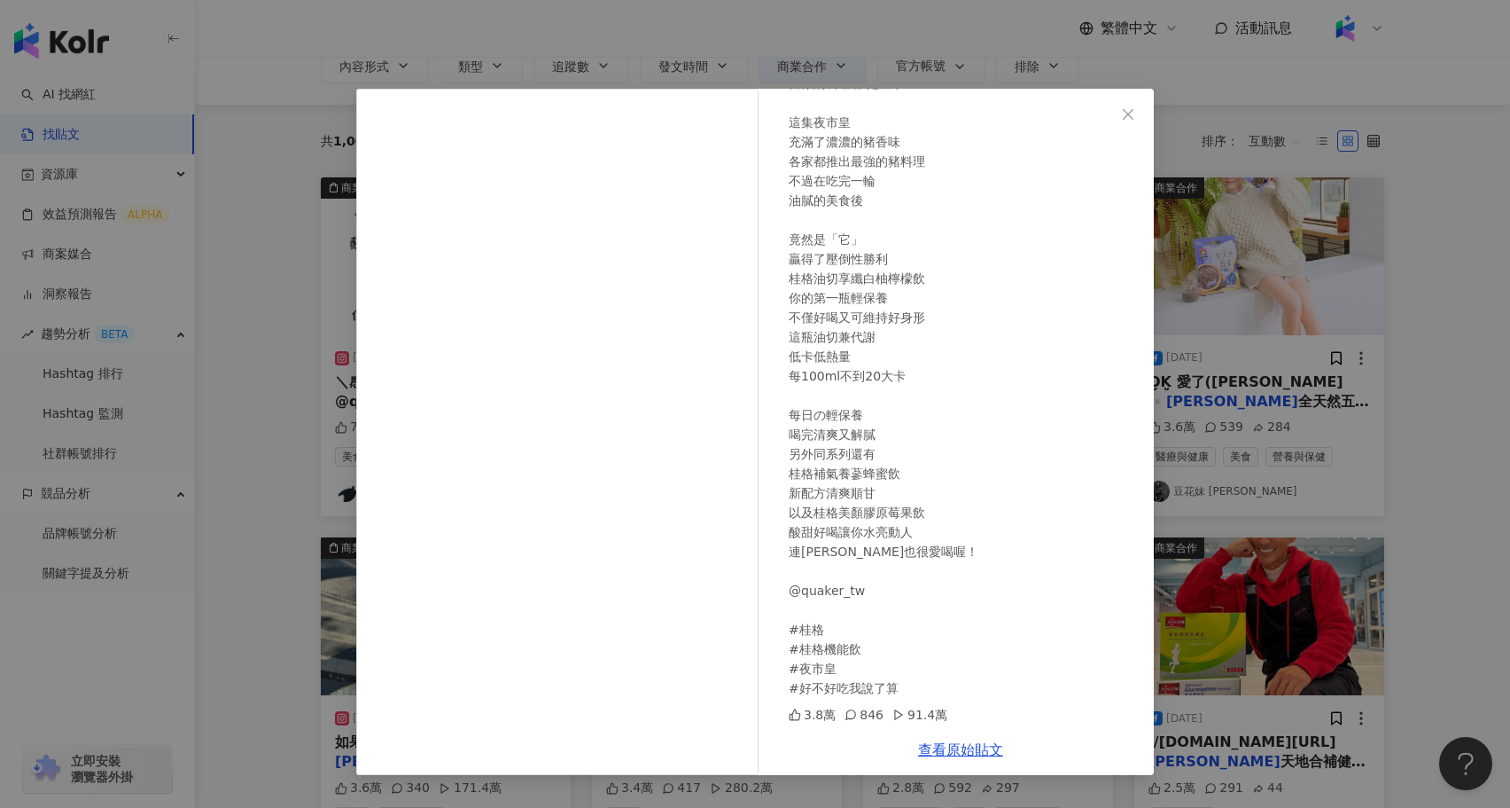
click at [1402, 518] on div "阿翰 2025/6/19 夜市皇 台灣最強夜市來襲 豬做的料理 誰是贏家？！ 這集夜市皇 充滿了濃濃的豬香味 各家都推出最強的豬料理 不過在吃完一輪 油膩的美…" at bounding box center [755, 404] width 1510 height 808
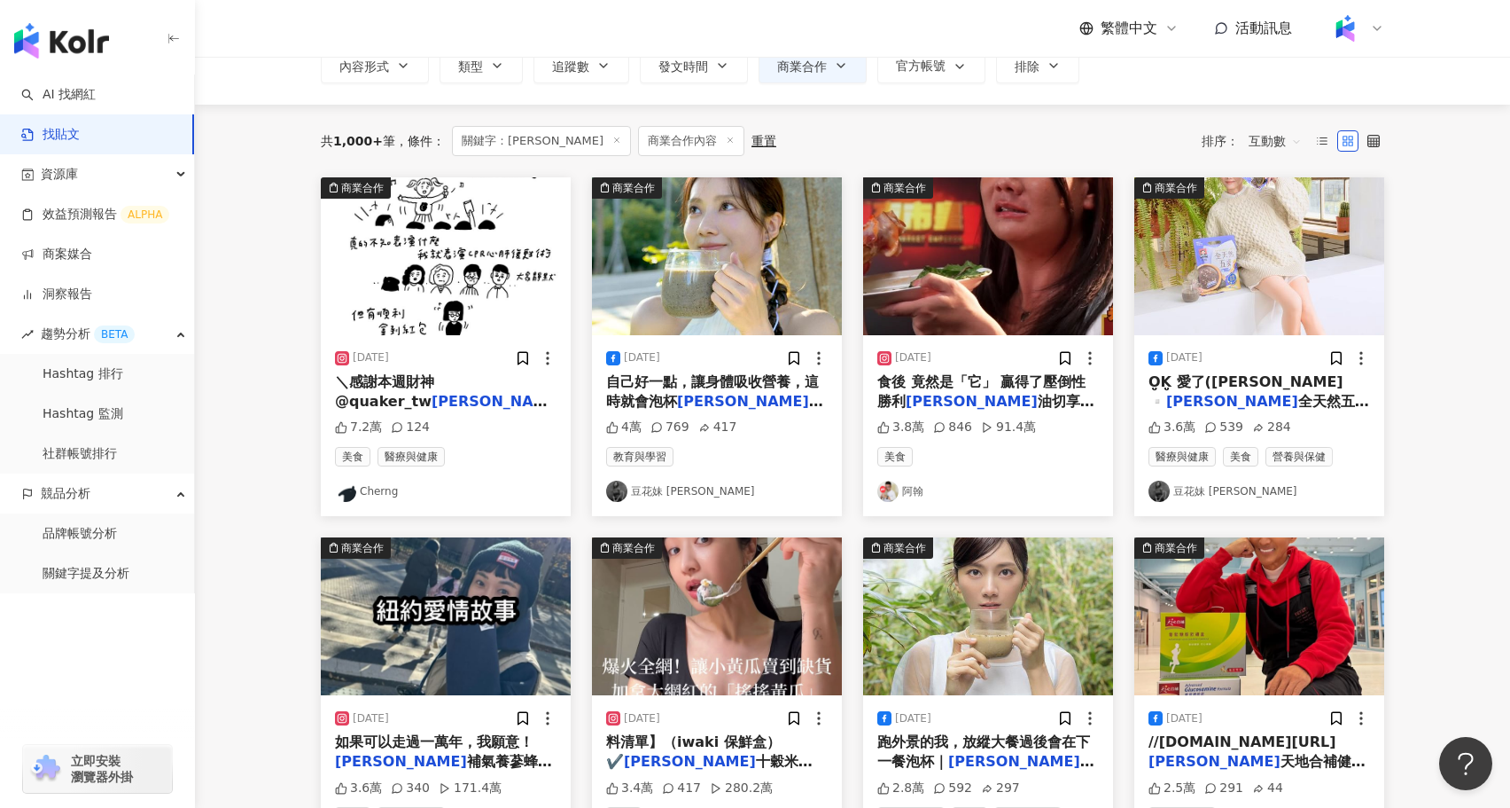
click at [1218, 618] on img at bounding box center [1260, 616] width 250 height 158
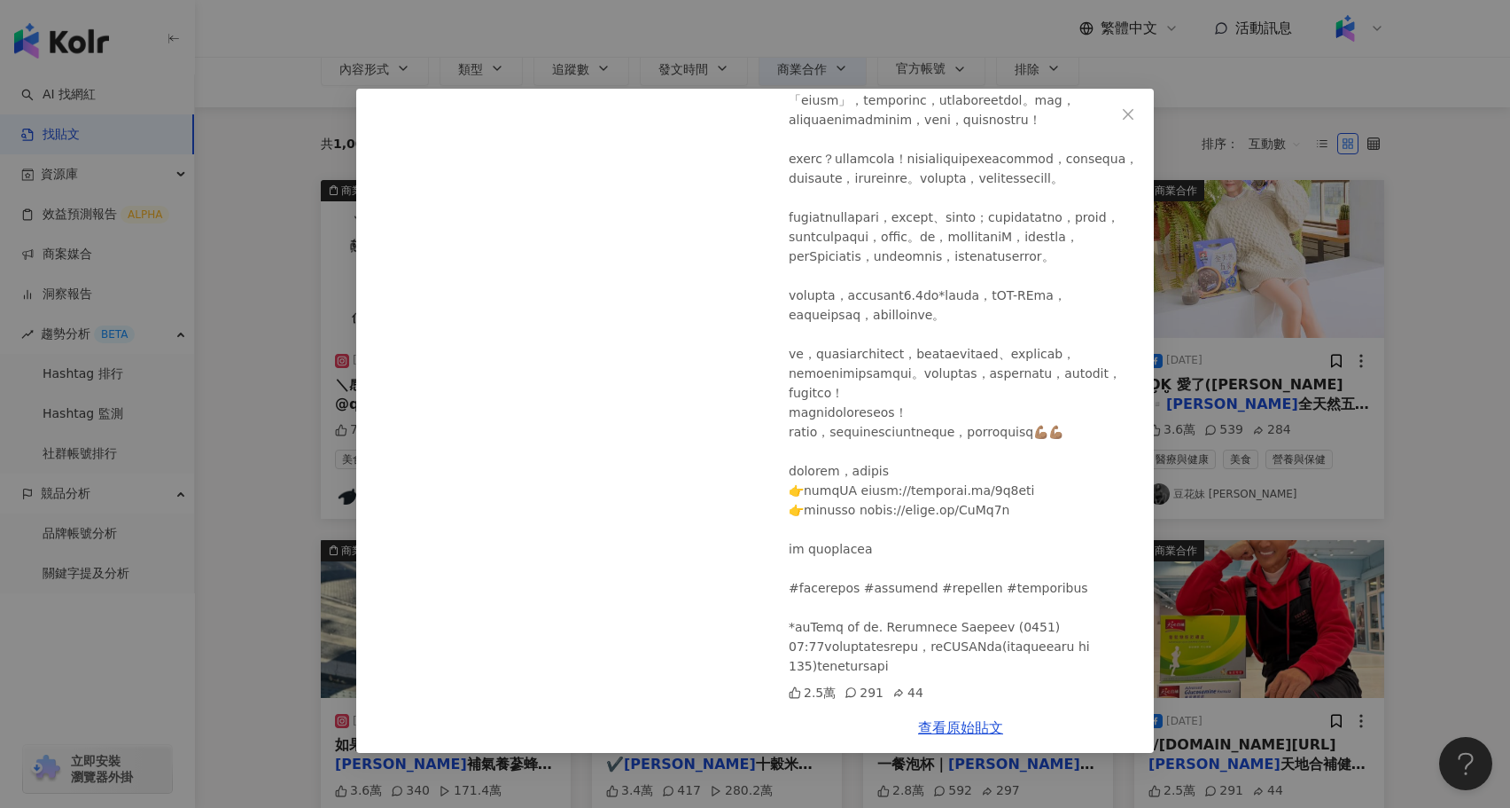
scroll to position [83, 0]
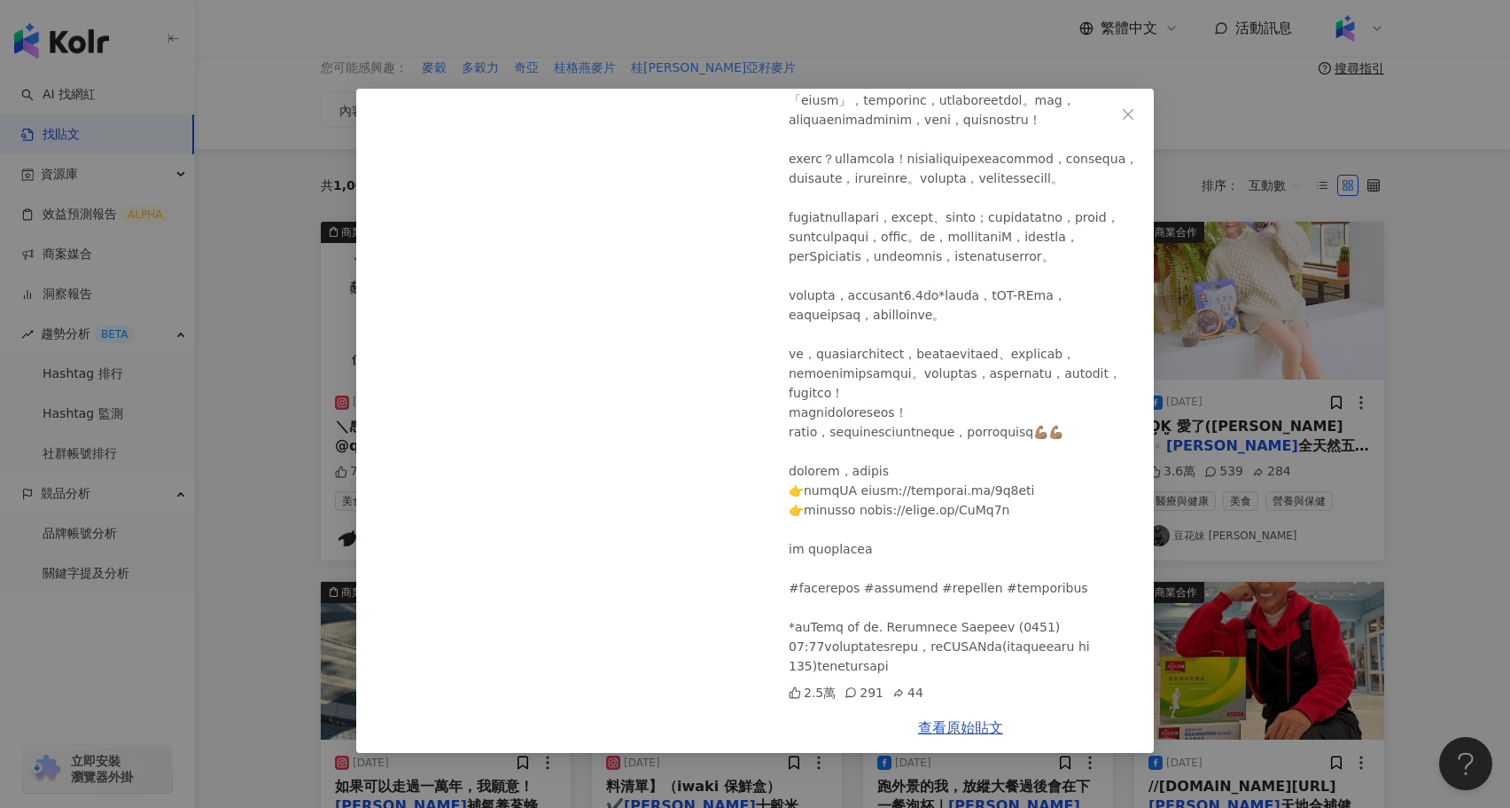
click at [1362, 478] on div "潘若迪 2025/1/18 2.5萬 291 44 查看原始貼文" at bounding box center [755, 404] width 1510 height 808
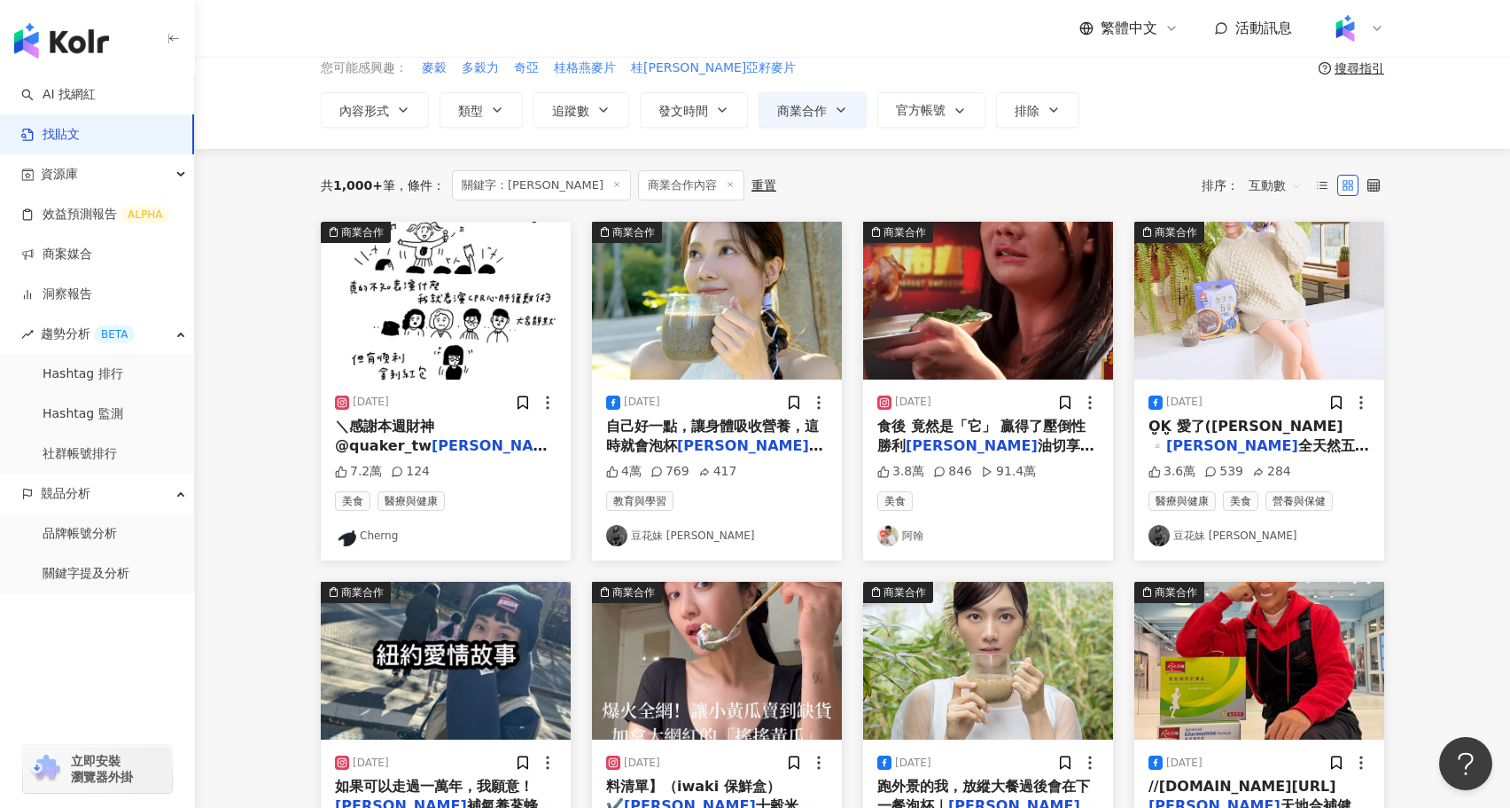
click at [740, 683] on img at bounding box center [717, 660] width 250 height 158
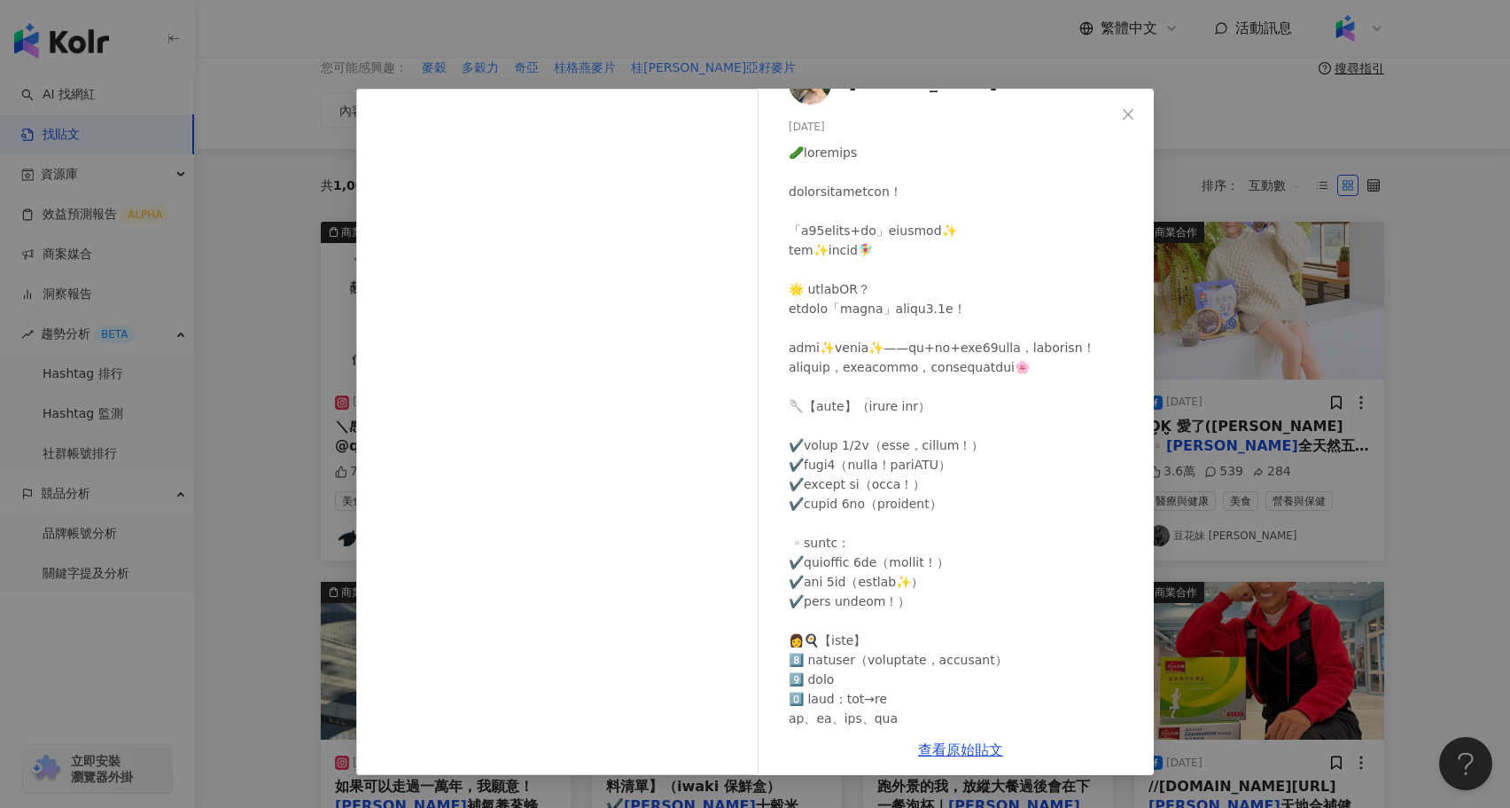
scroll to position [0, 0]
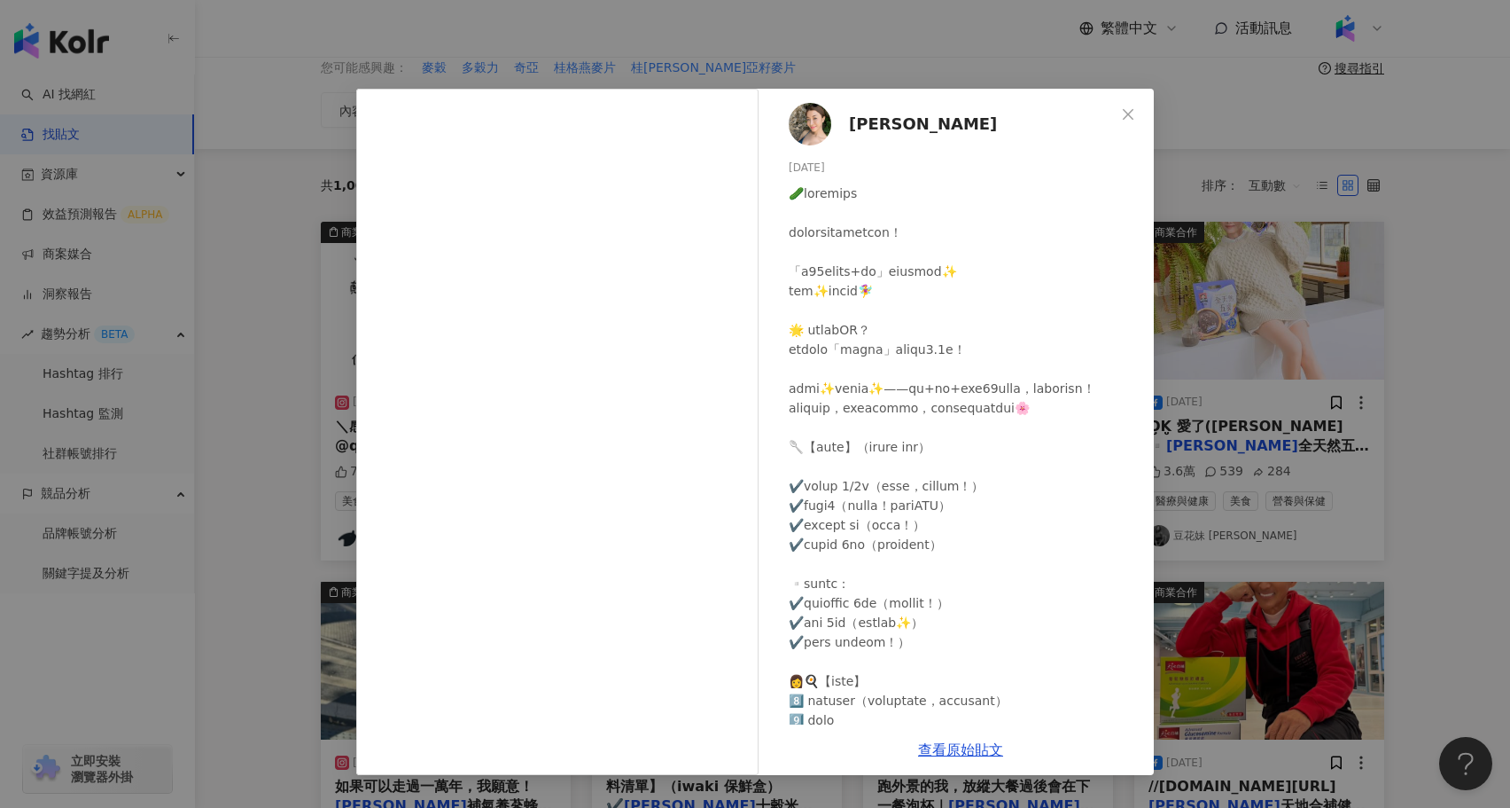
click at [324, 524] on div "Chloe Chao 2025/3/14 3.4萬 417 280.2萬 查看原始貼文" at bounding box center [755, 404] width 1510 height 808
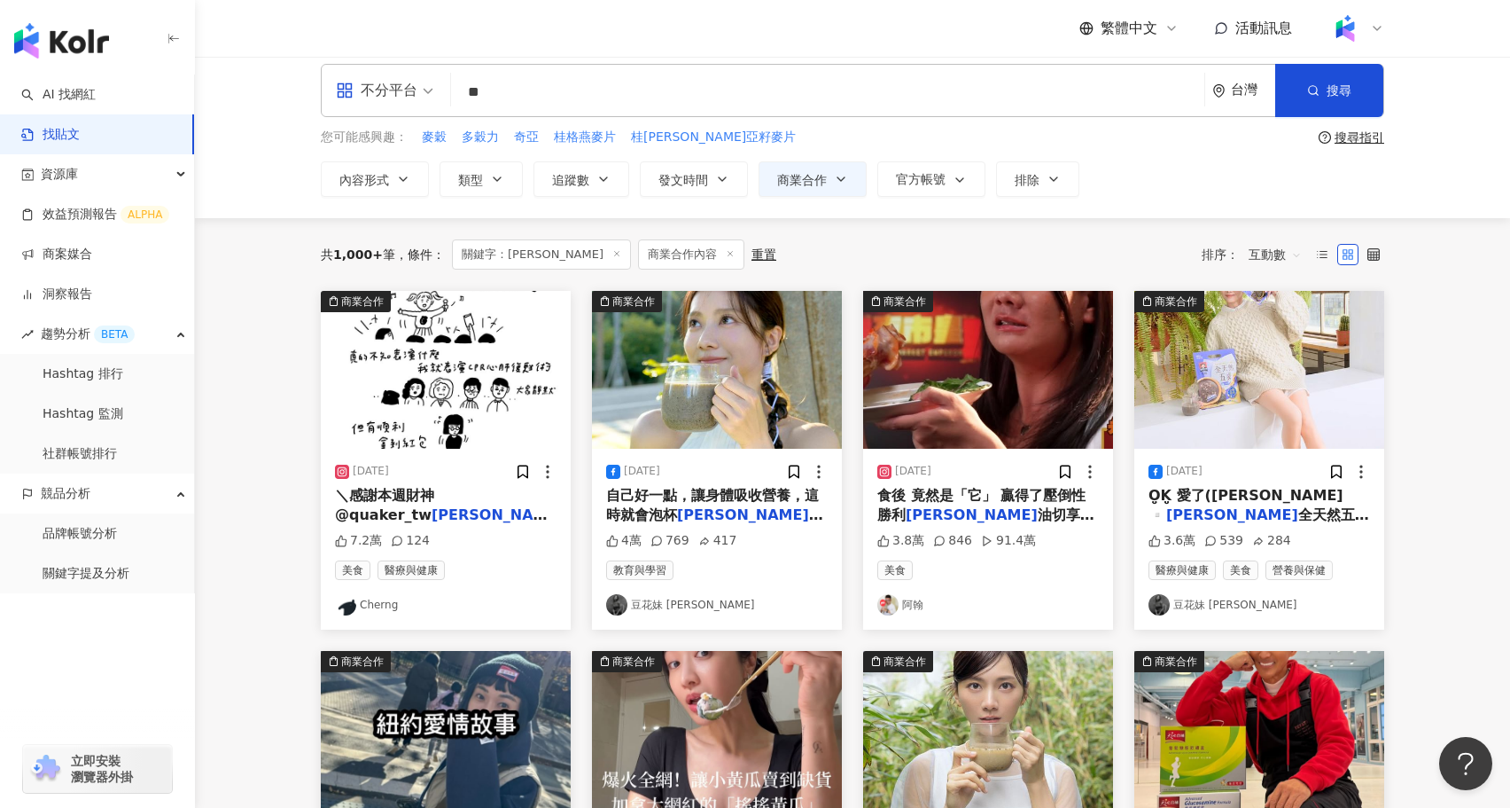
scroll to position [9, 0]
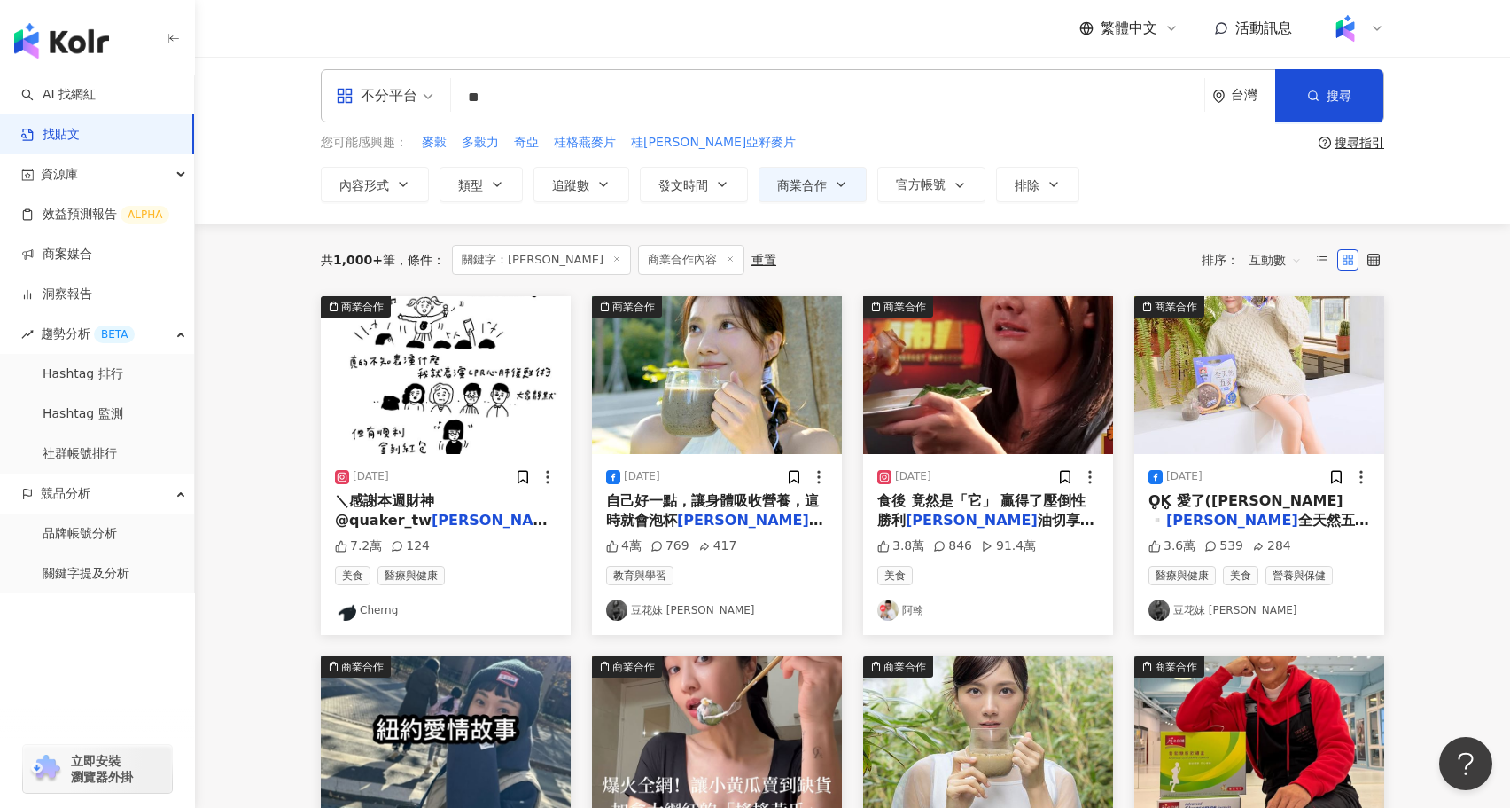
click at [740, 411] on img at bounding box center [717, 375] width 250 height 158
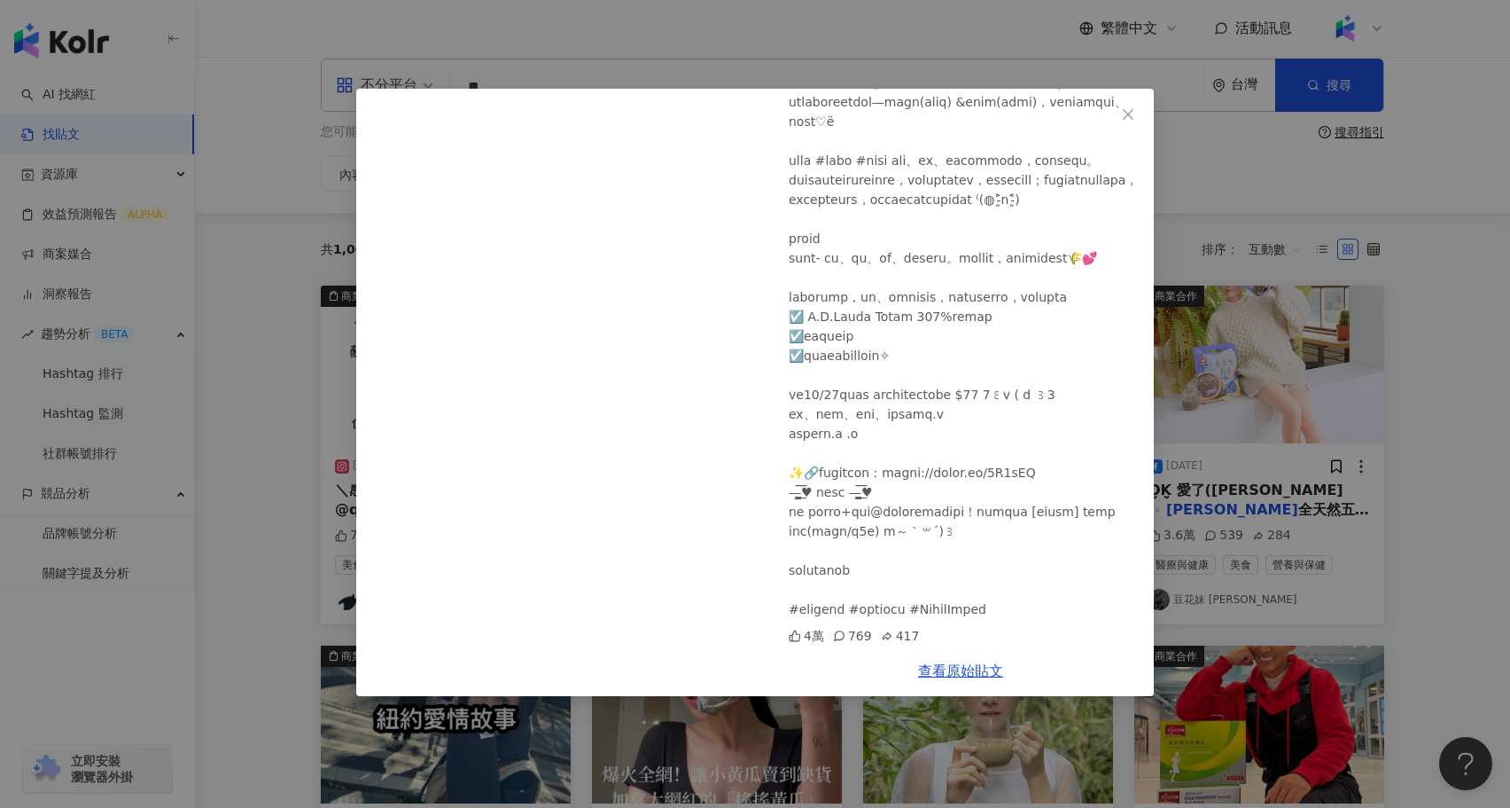
scroll to position [0, 0]
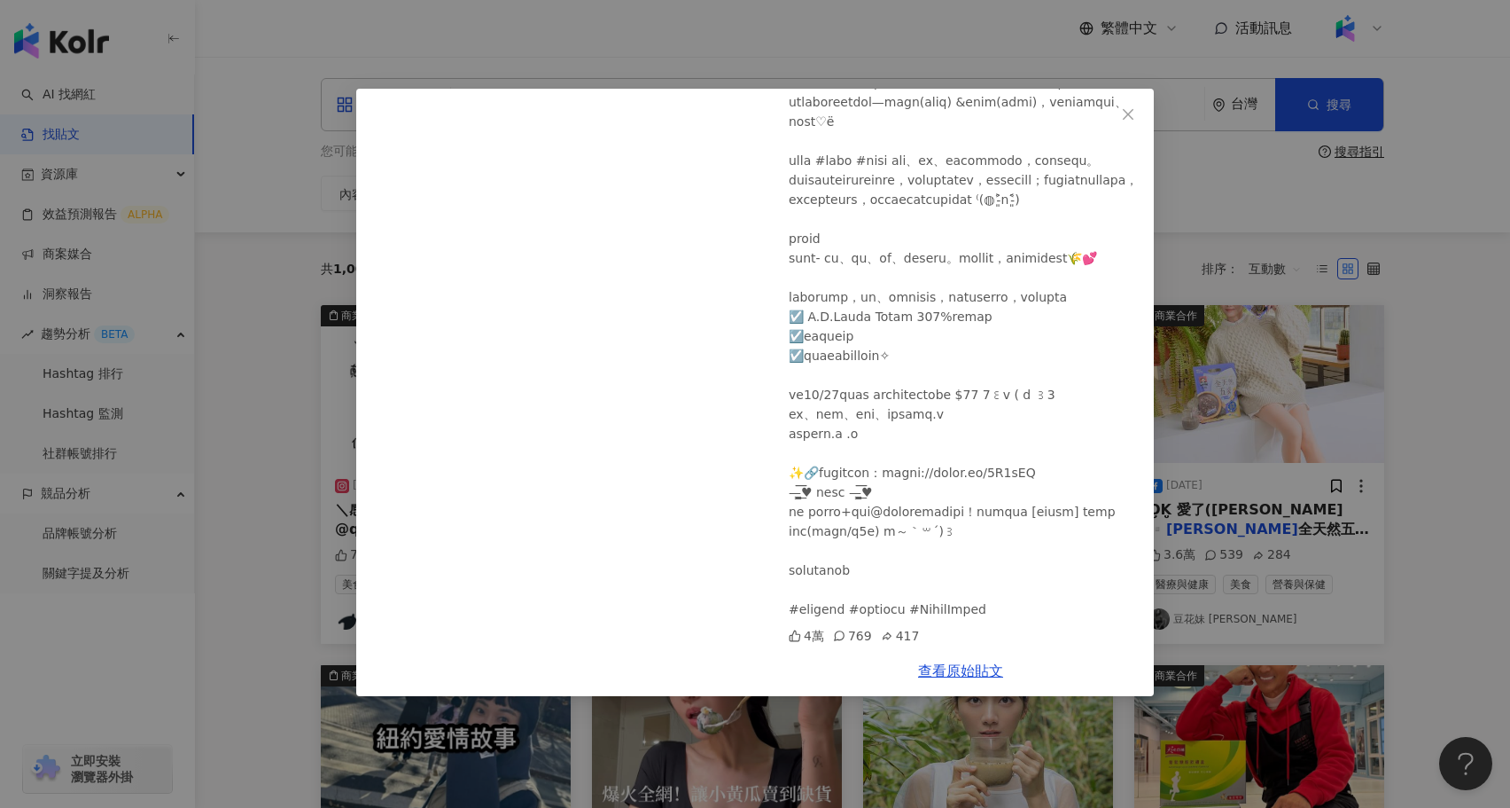
click at [300, 585] on div "豆花妹 蔡黃汝 2023/10/12 4萬 769 417 查看原始貼文" at bounding box center [755, 404] width 1510 height 808
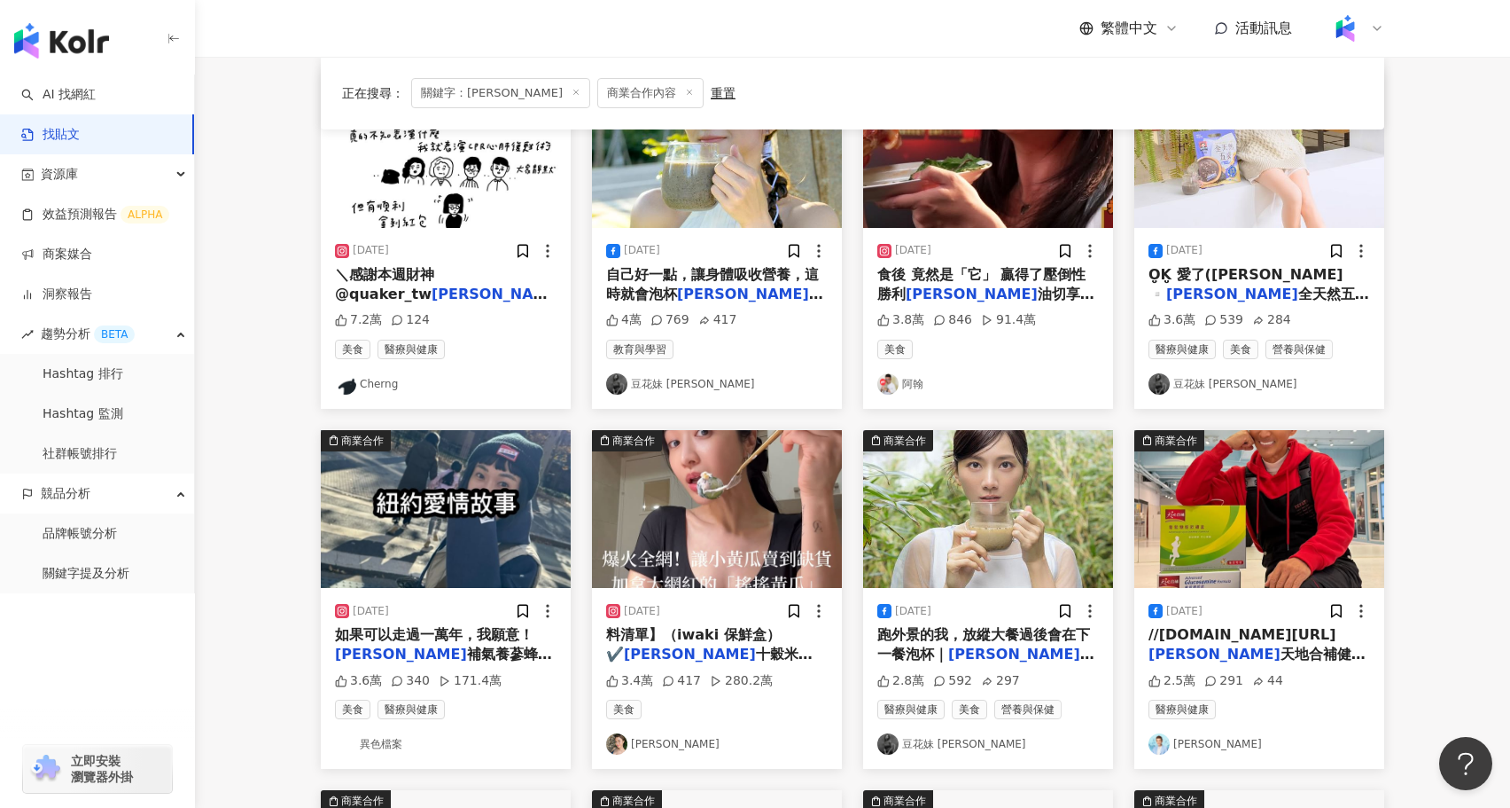
scroll to position [249, 0]
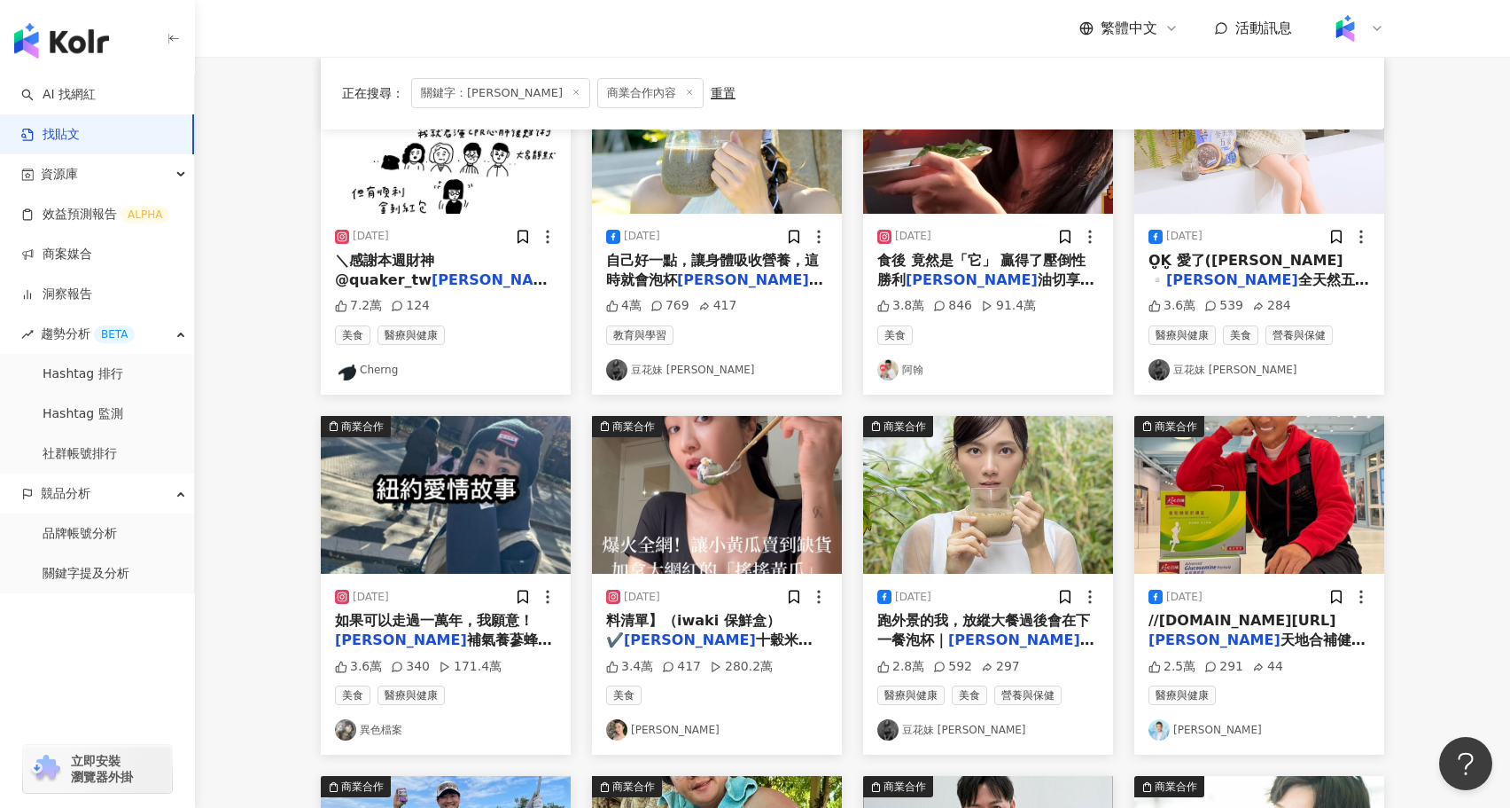
click at [450, 499] on img at bounding box center [446, 495] width 250 height 158
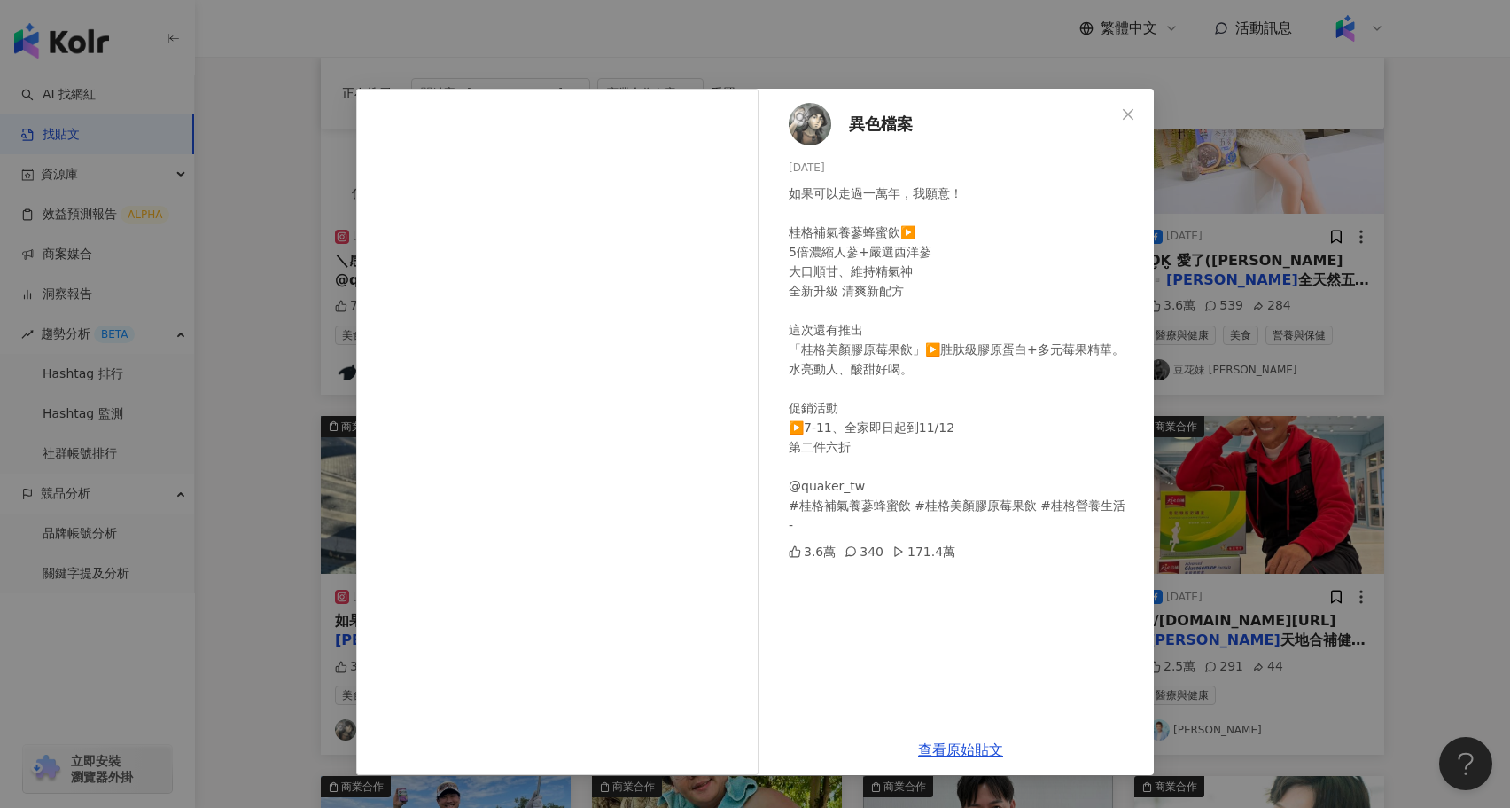
click at [275, 520] on div "異色檔案 2024/10/17 如果可以走過一萬年，我願意！ 桂格補氣養蔘蜂蜜飲▶️ 5倍濃縮人蔘+嚴選西洋蔘 大口順甘、維持精氣神 全新升級 清爽新配方 這…" at bounding box center [755, 404] width 1510 height 808
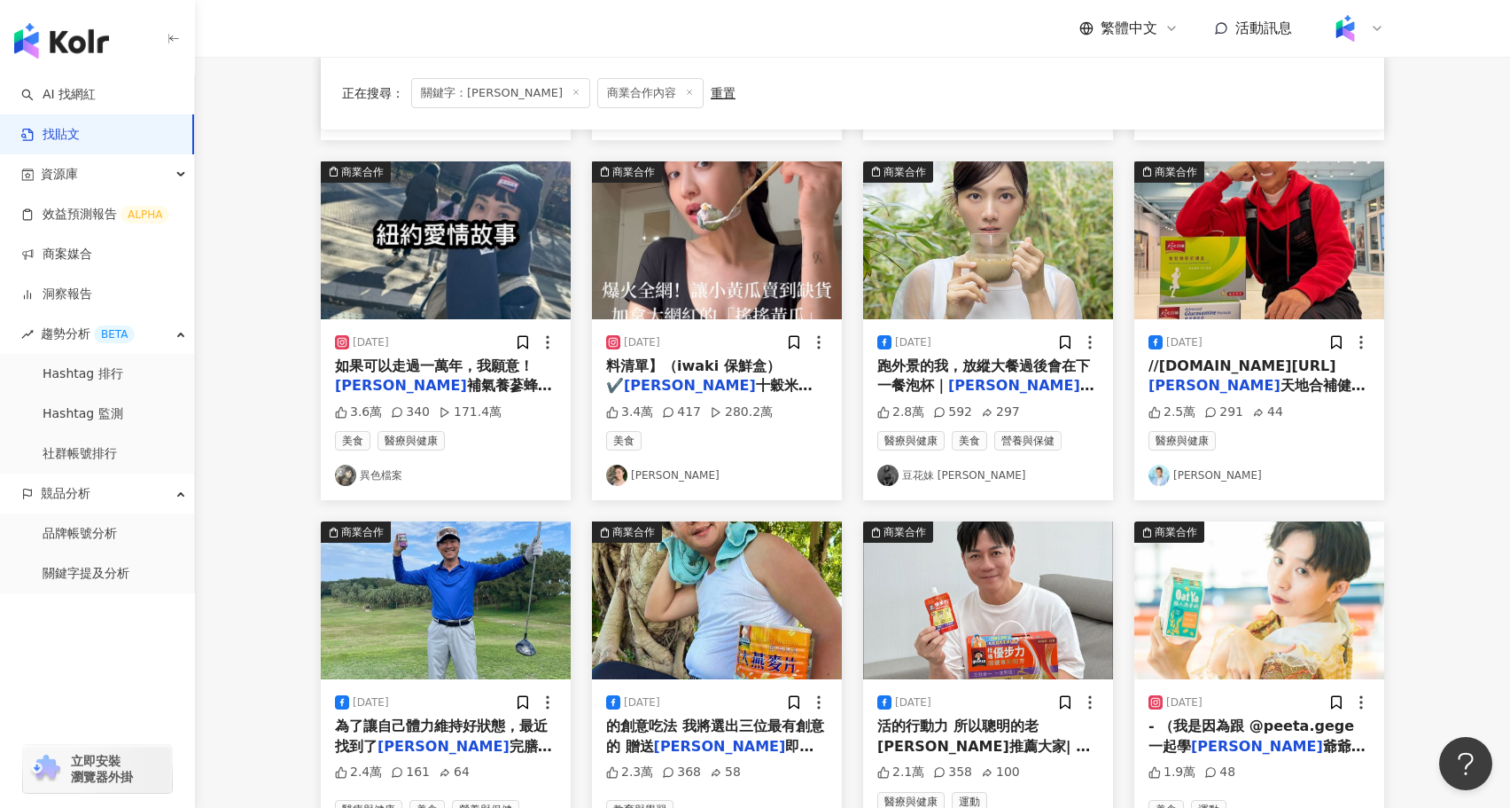
scroll to position [519, 0]
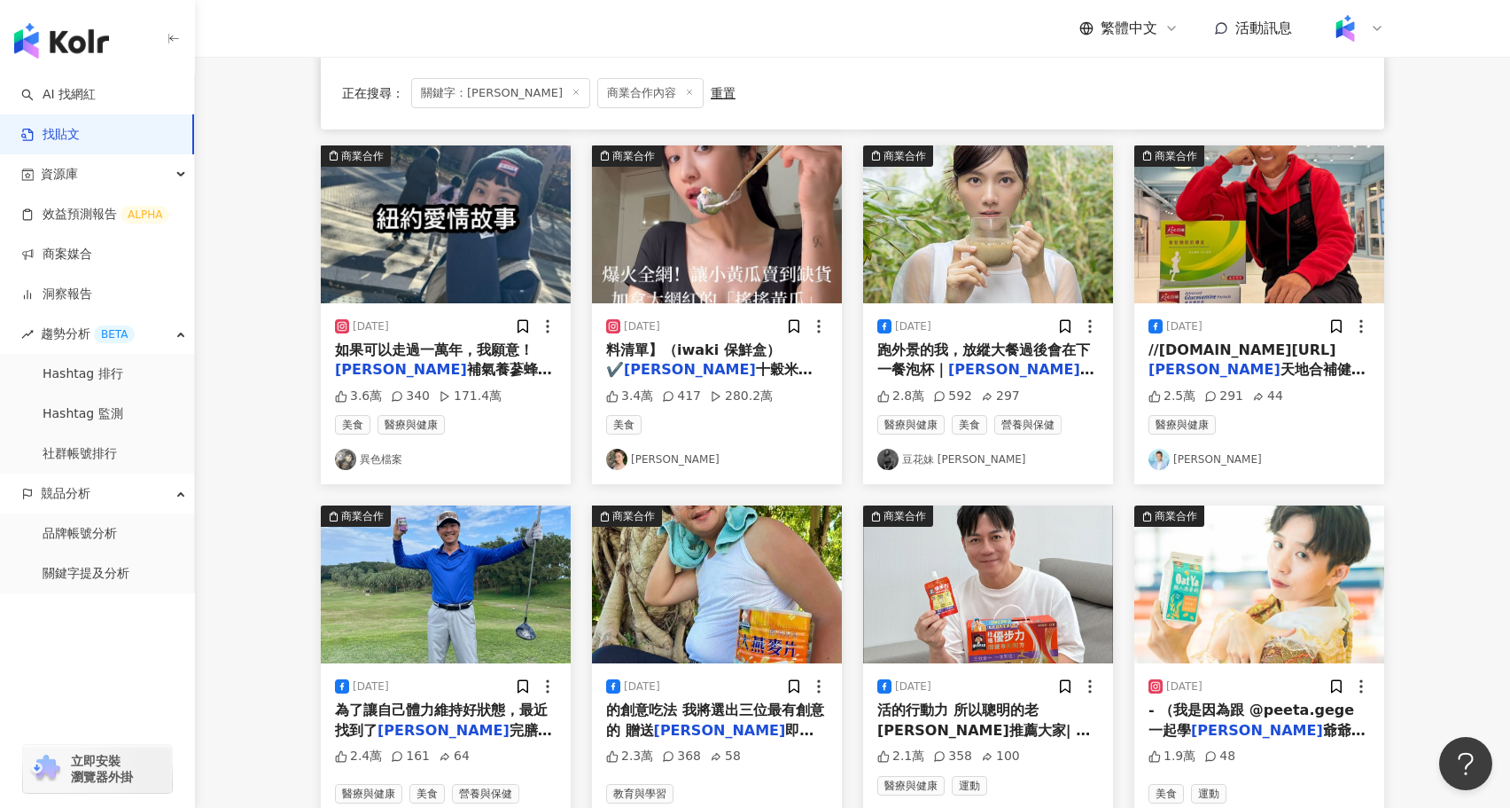
click at [723, 605] on img at bounding box center [717, 584] width 250 height 158
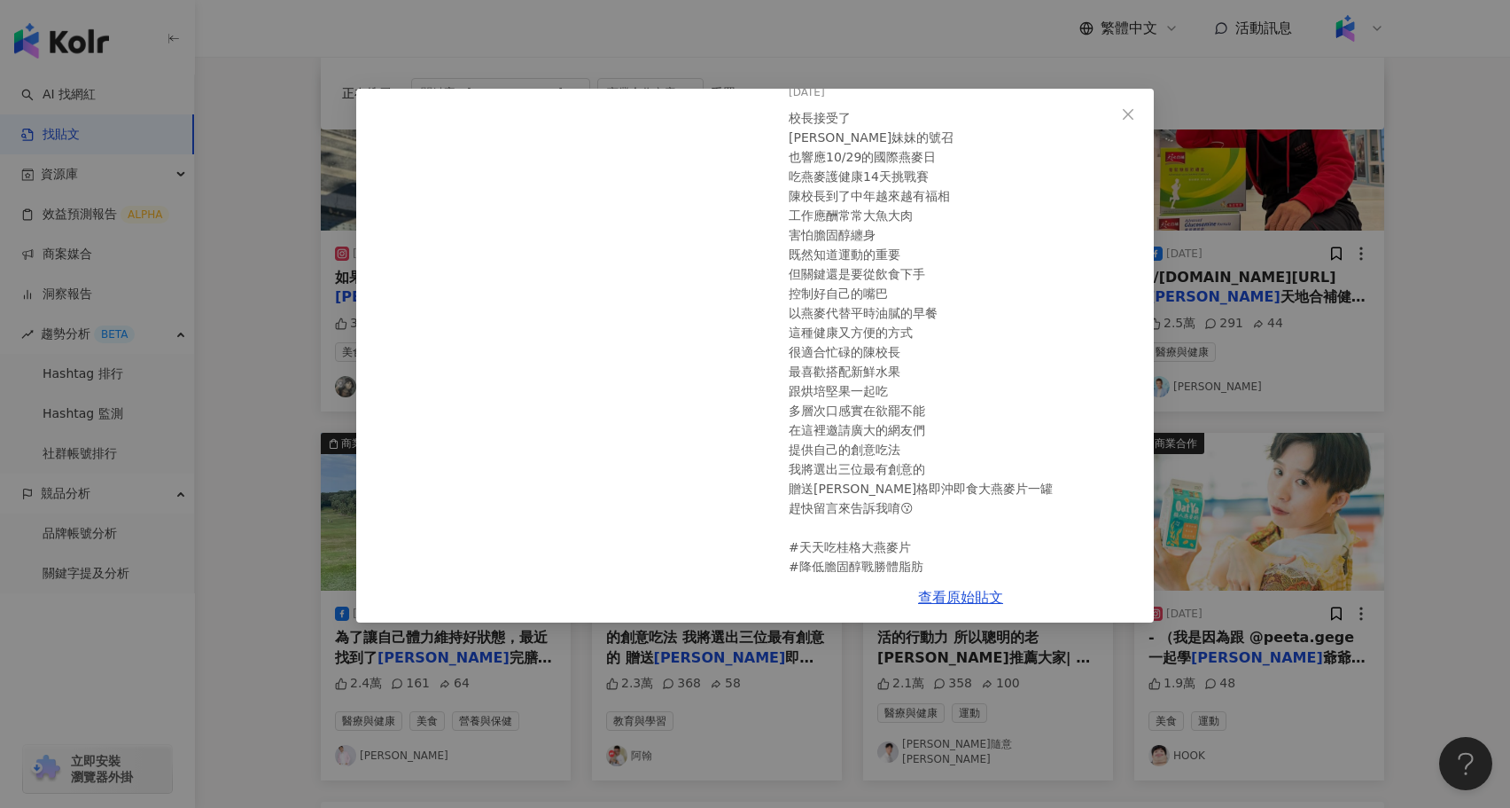
scroll to position [145, 0]
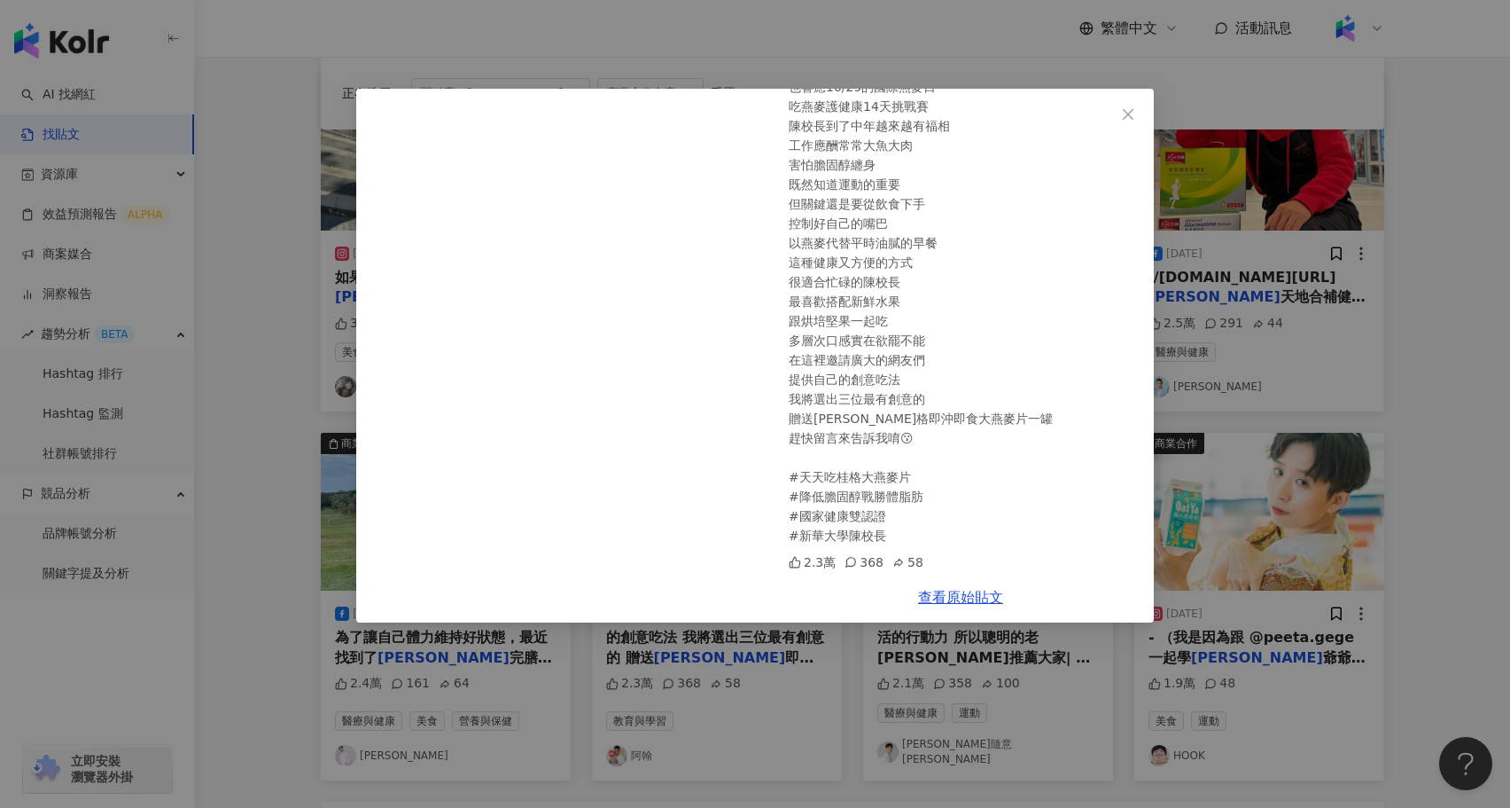
click at [1279, 622] on div "阿翰 2023/10/16 校長接受了 陶子妹妹的號召 也響應10/29的國際燕麥日 吃燕麥護健康14天挑戰賽 陳校長到了中年越來越有福相 工作應酬常常大魚大…" at bounding box center [755, 404] width 1510 height 808
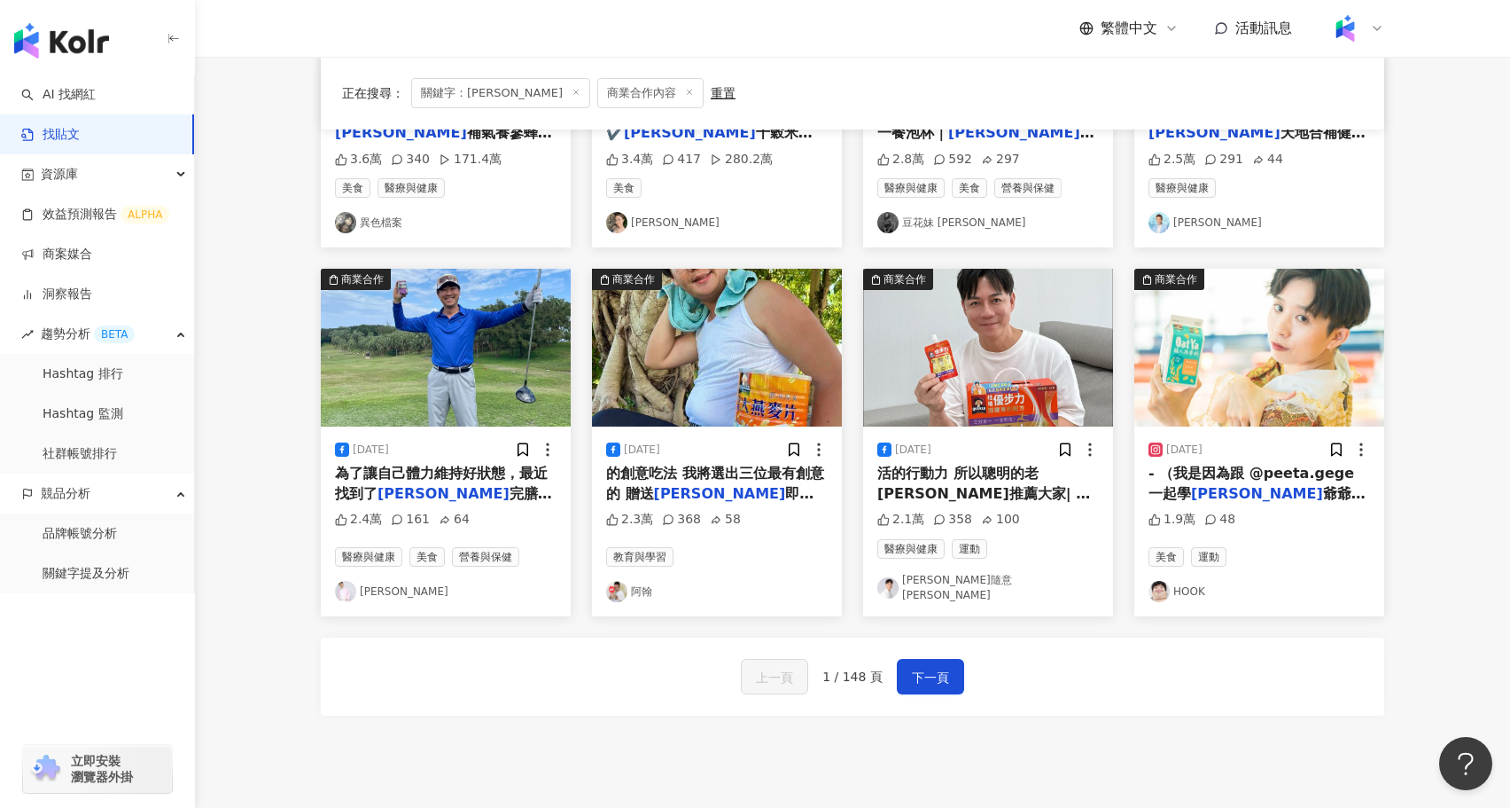
scroll to position [763, 0]
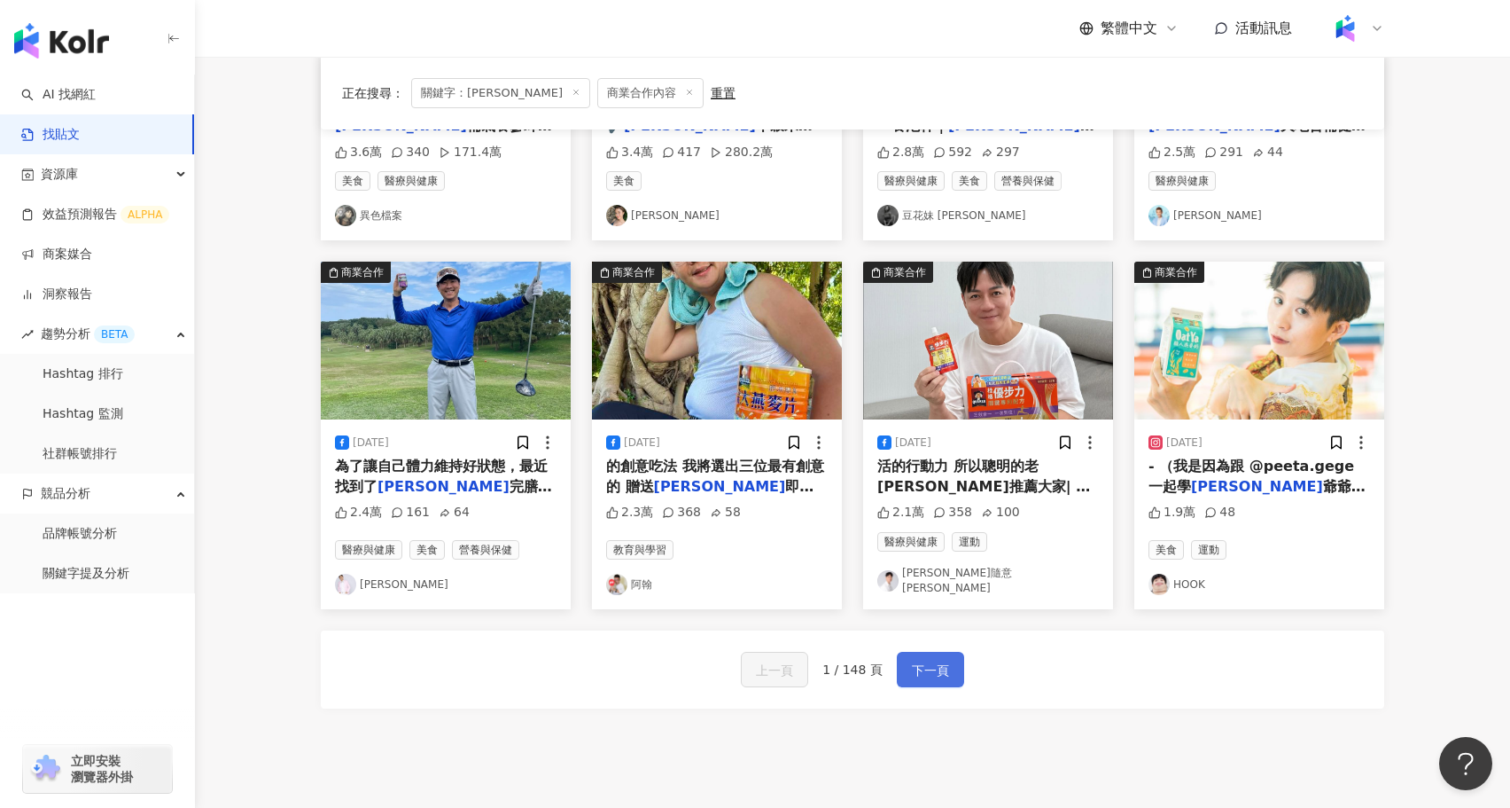
click at [915, 659] on span "下一頁" at bounding box center [930, 669] width 37 height 21
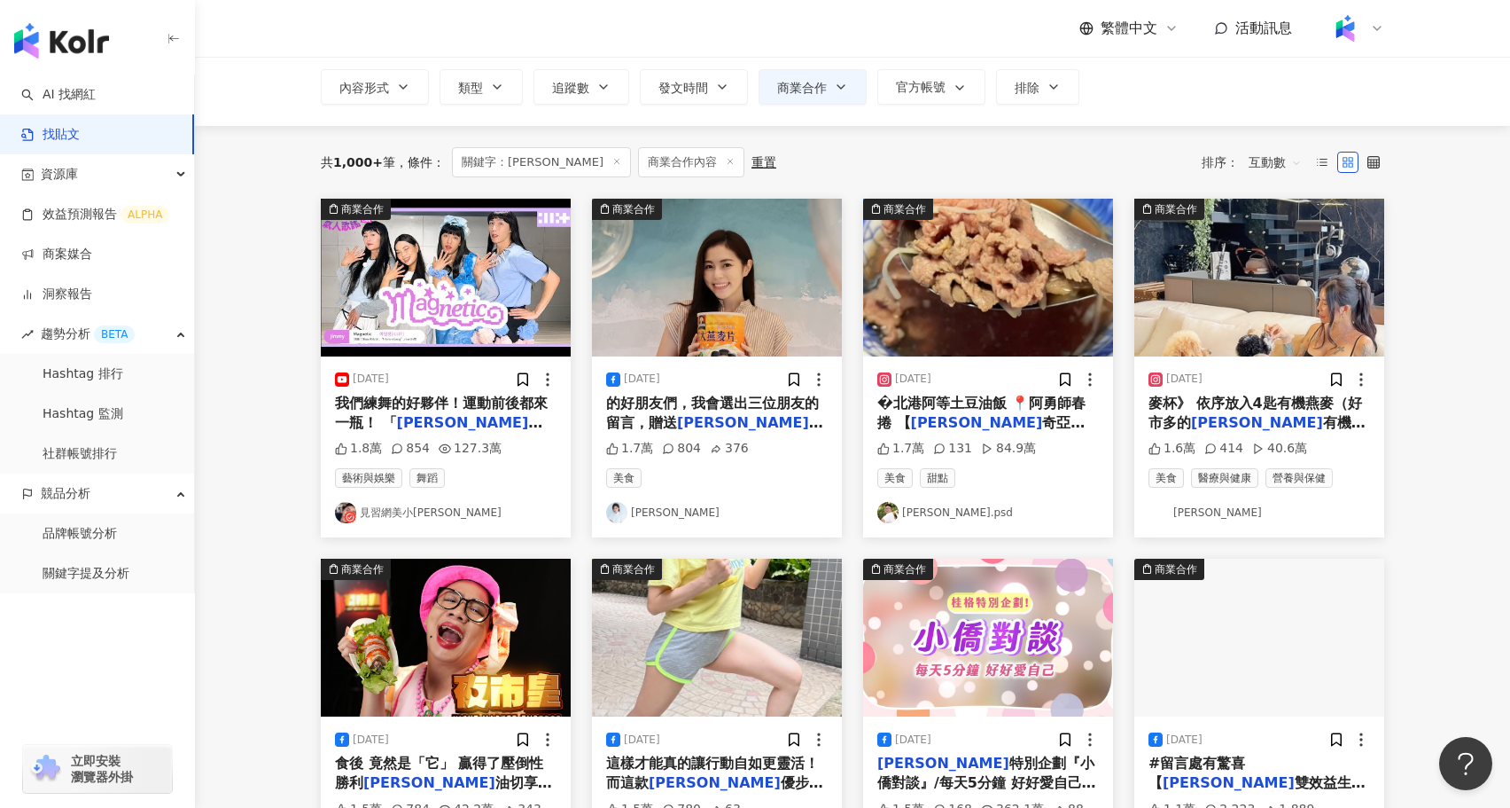
scroll to position [0, 0]
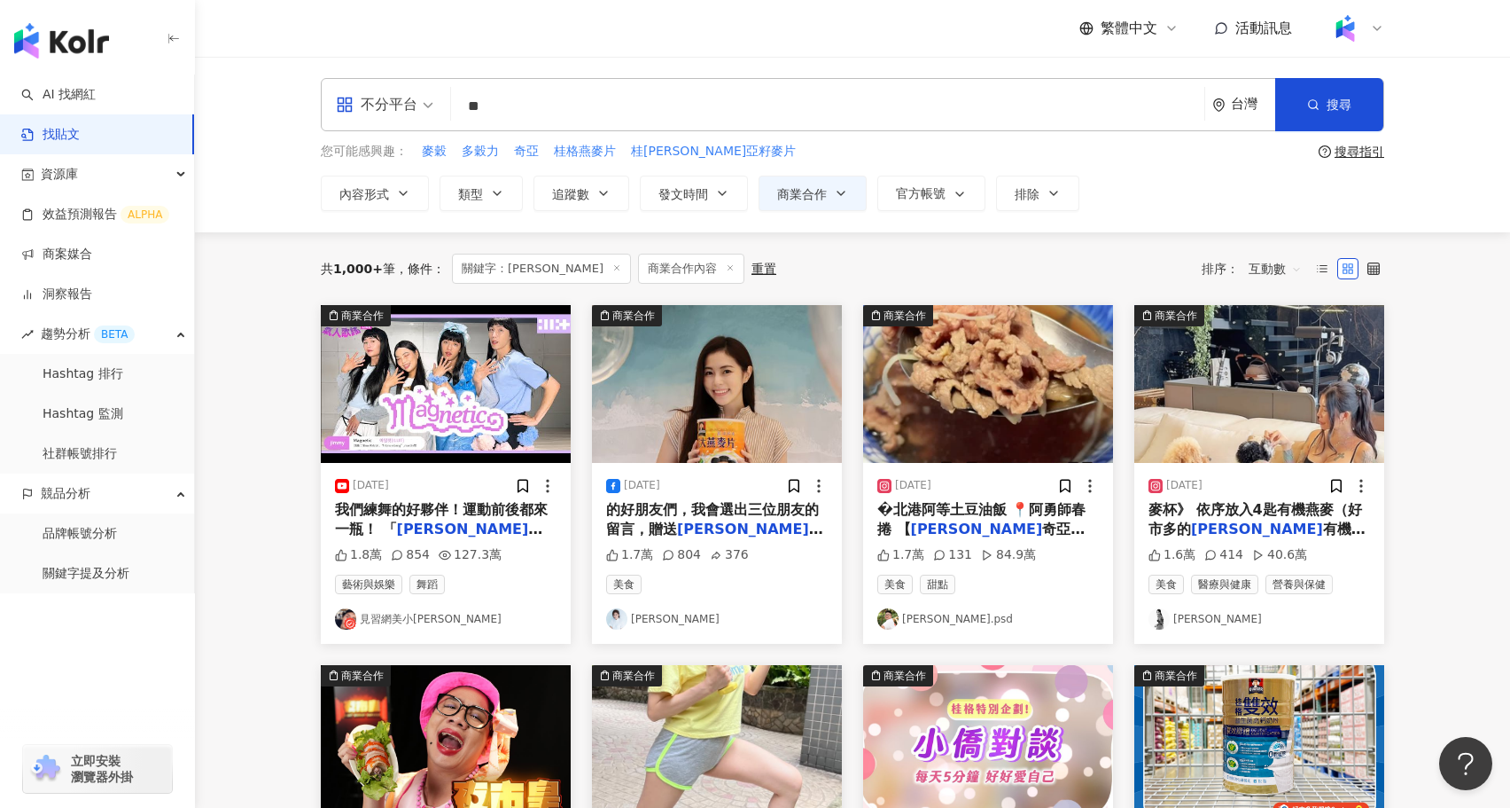
click at [588, 113] on input "**" at bounding box center [827, 106] width 739 height 38
type input "*"
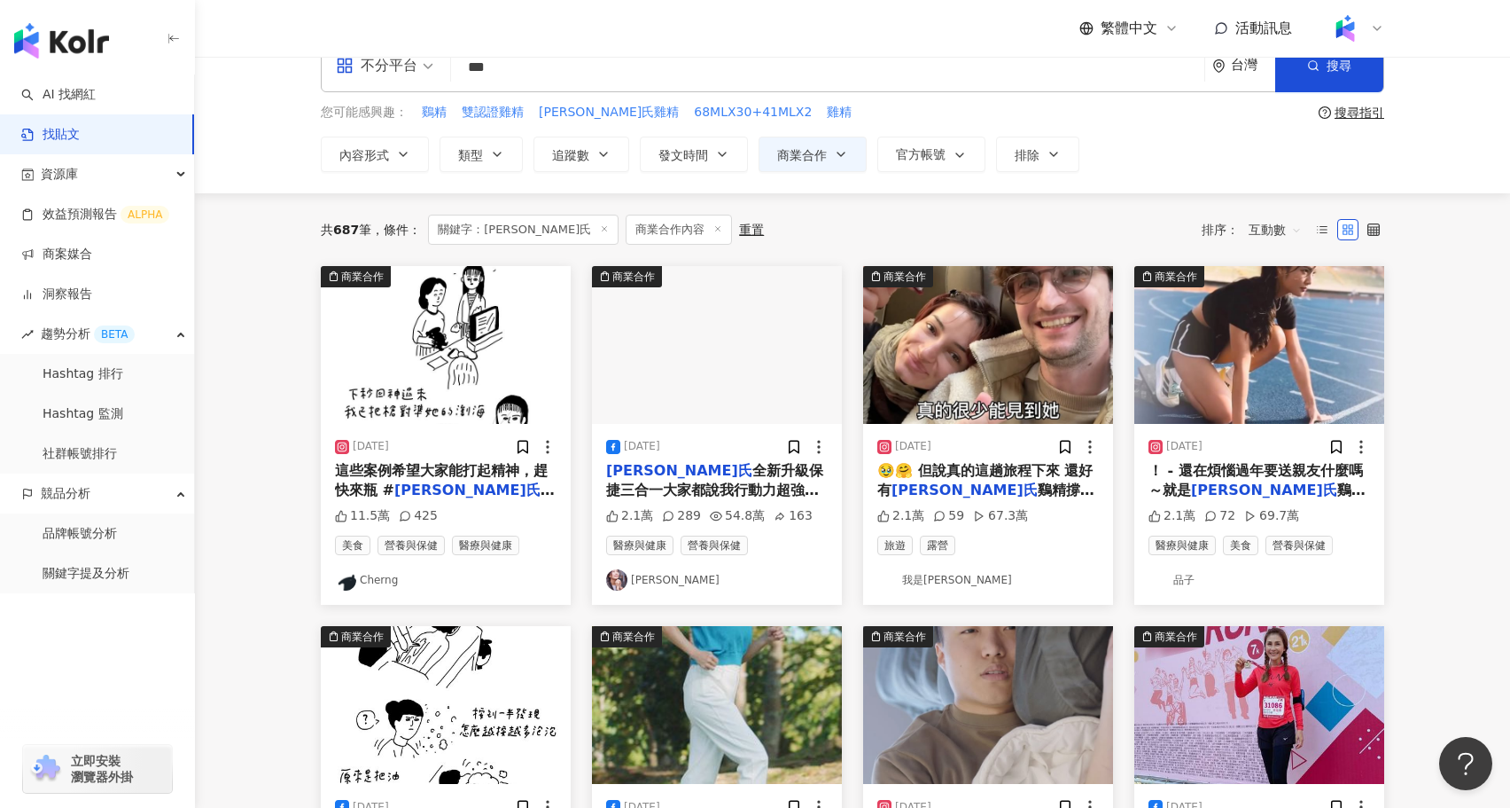
scroll to position [41, 0]
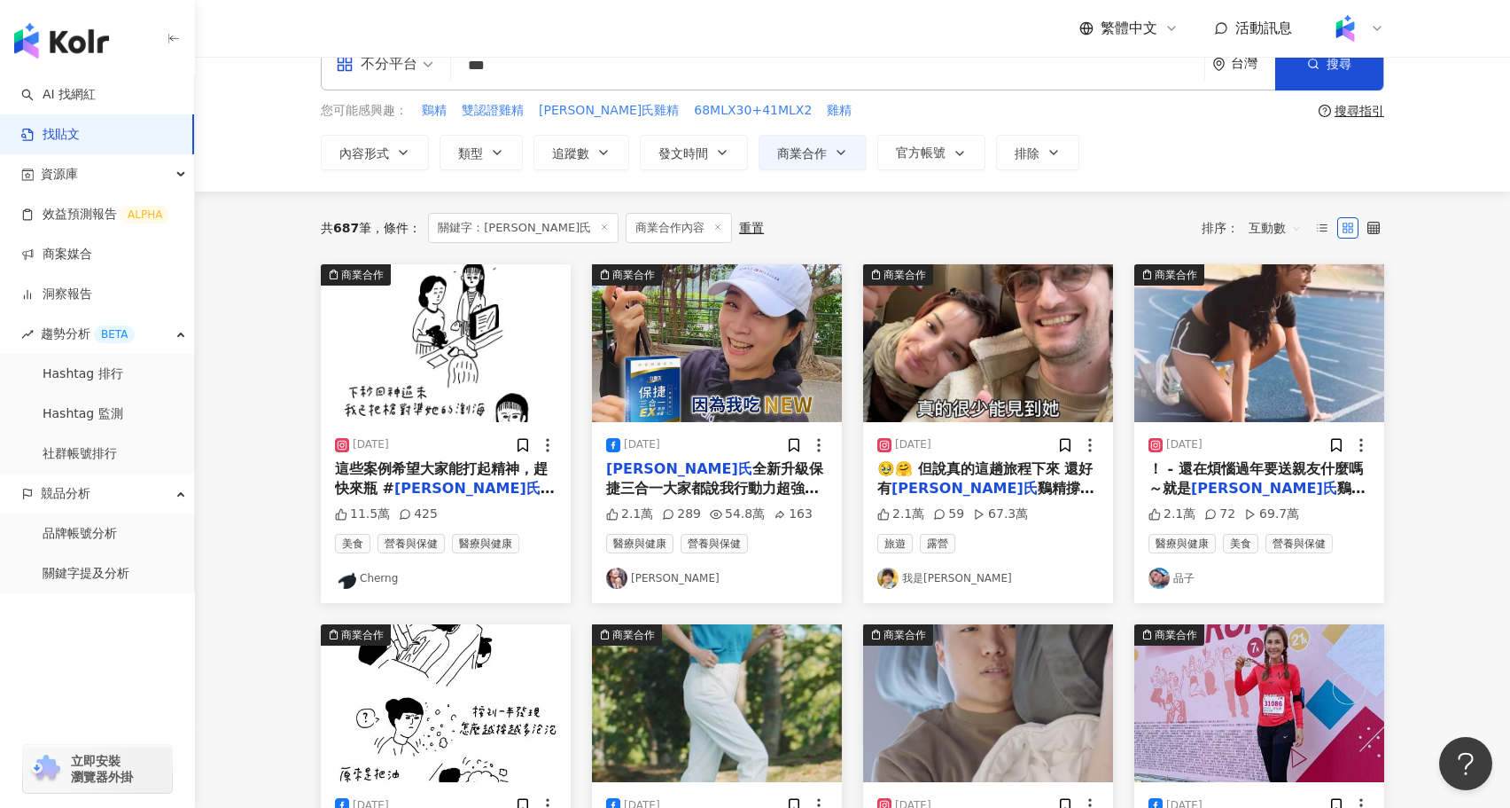
click at [1021, 386] on img at bounding box center [988, 343] width 250 height 158
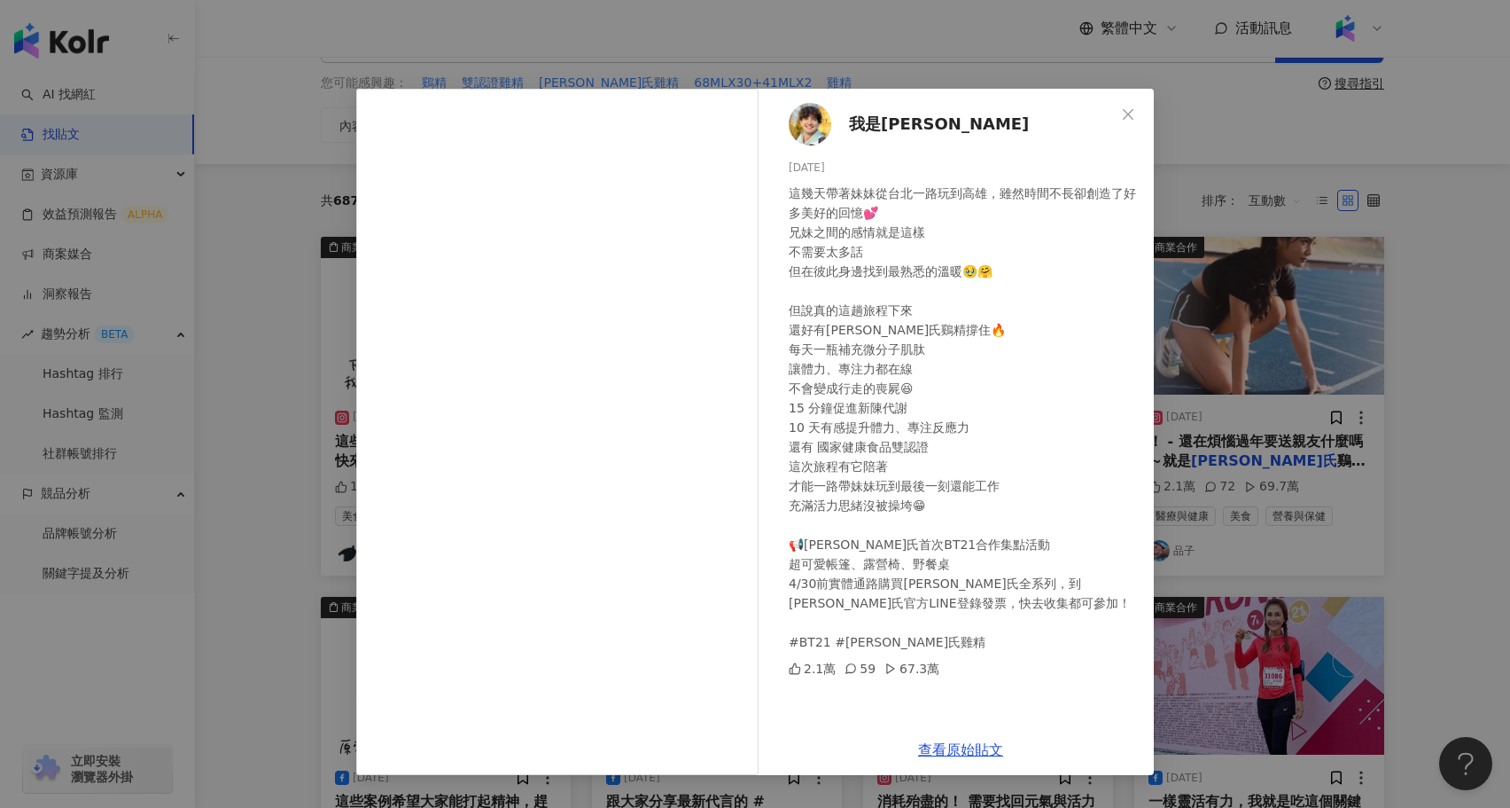
scroll to position [73, 0]
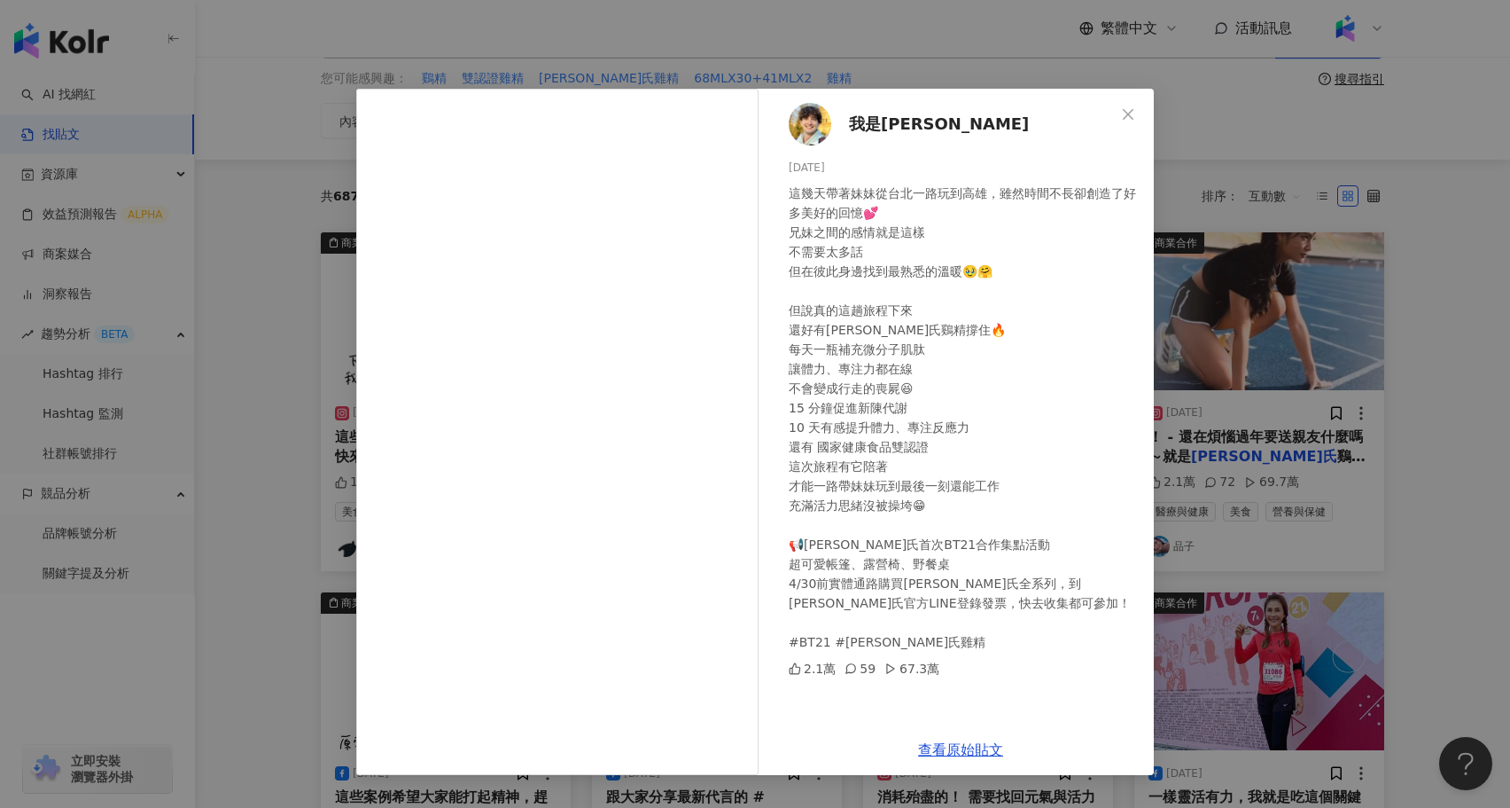
click at [1394, 542] on div "我是路易 2025/3/21 這幾天帶著妹妹從台北一路玩到高雄，雖然時間不長卻創造了好多美好的回憶💕 兄妹之間的感情就是這樣 不需要太多話 但在彼此身邊找到最…" at bounding box center [755, 404] width 1510 height 808
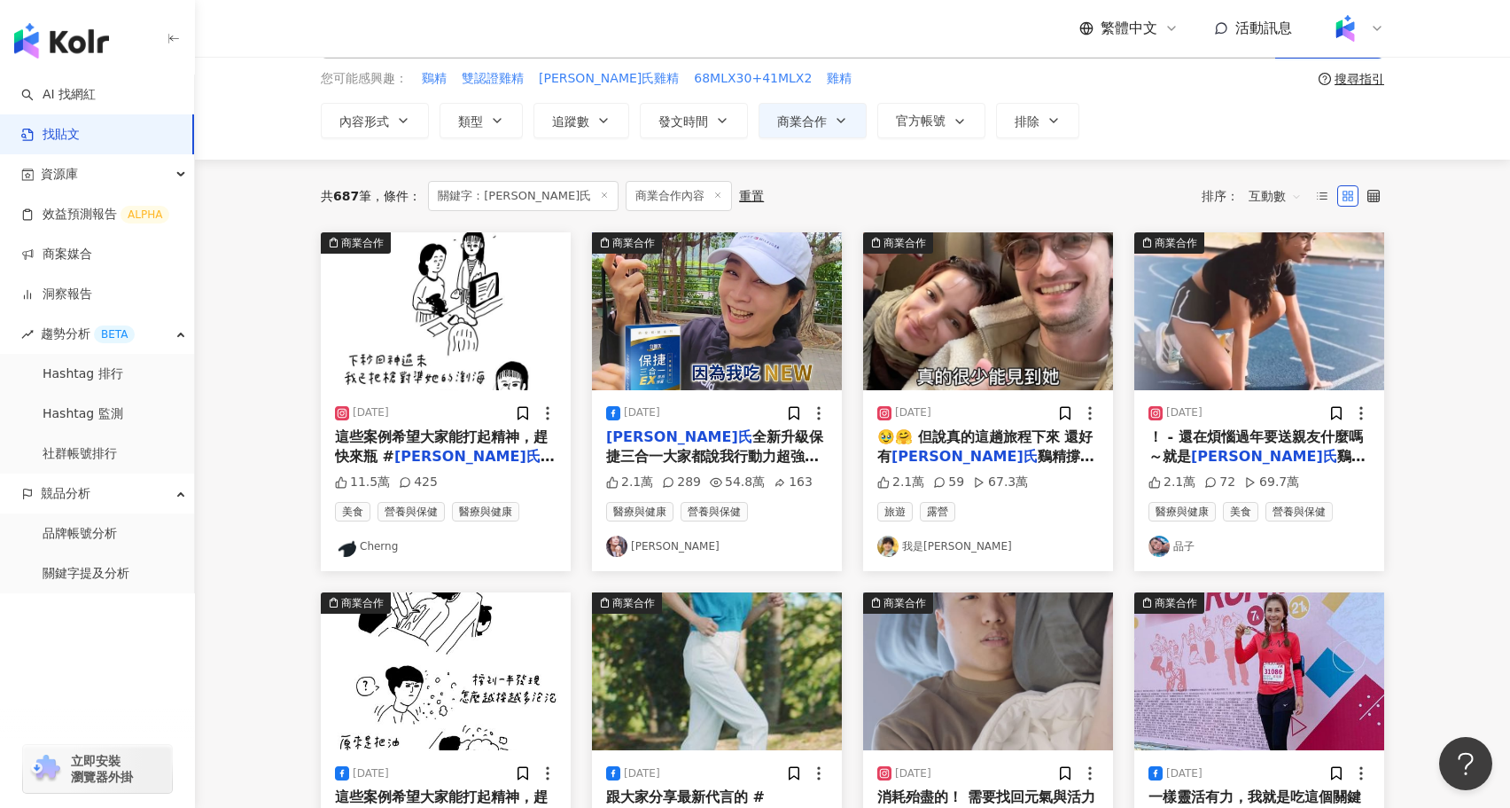
click at [1213, 360] on img at bounding box center [1260, 311] width 250 height 158
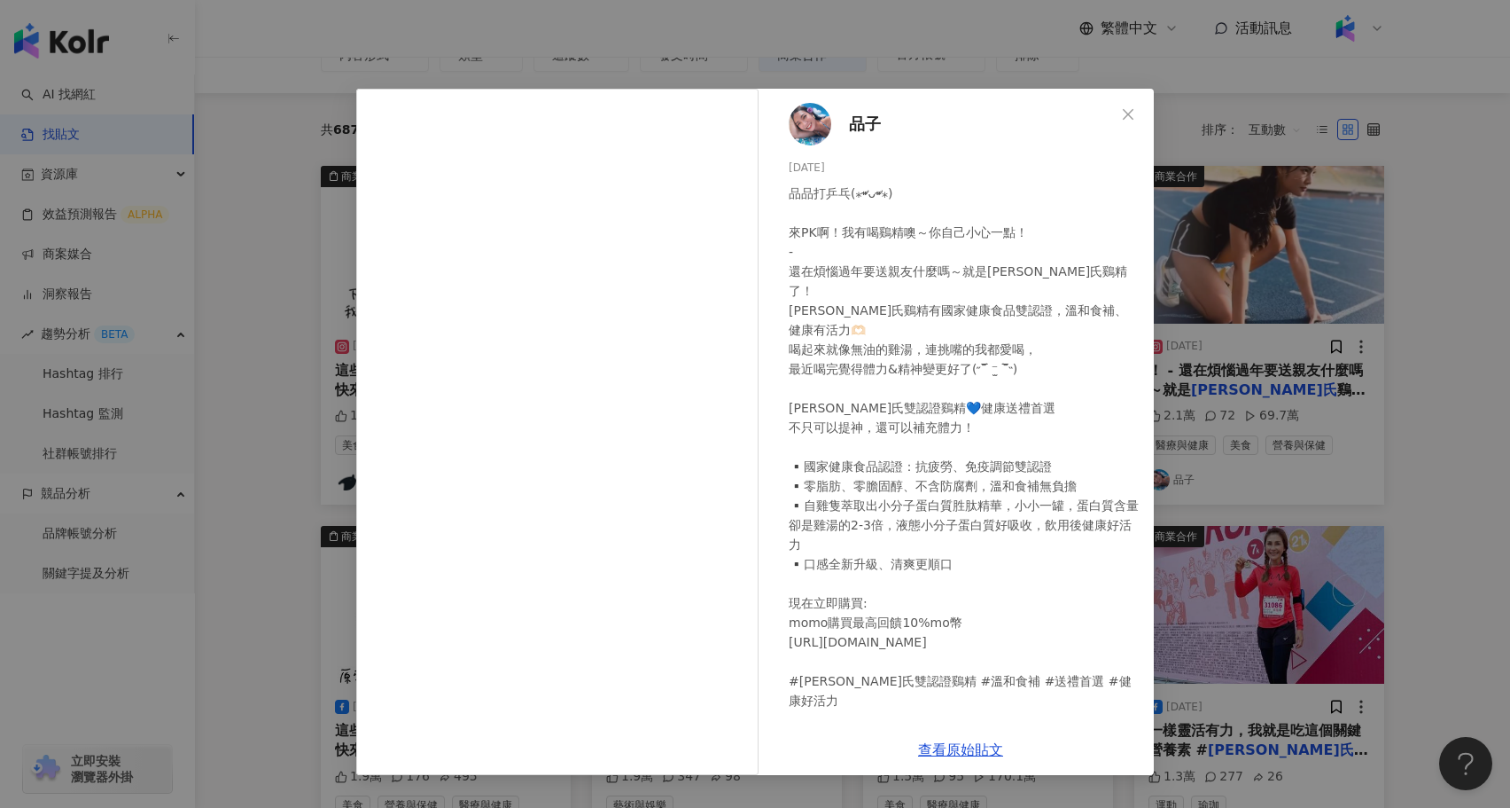
scroll to position [143, 0]
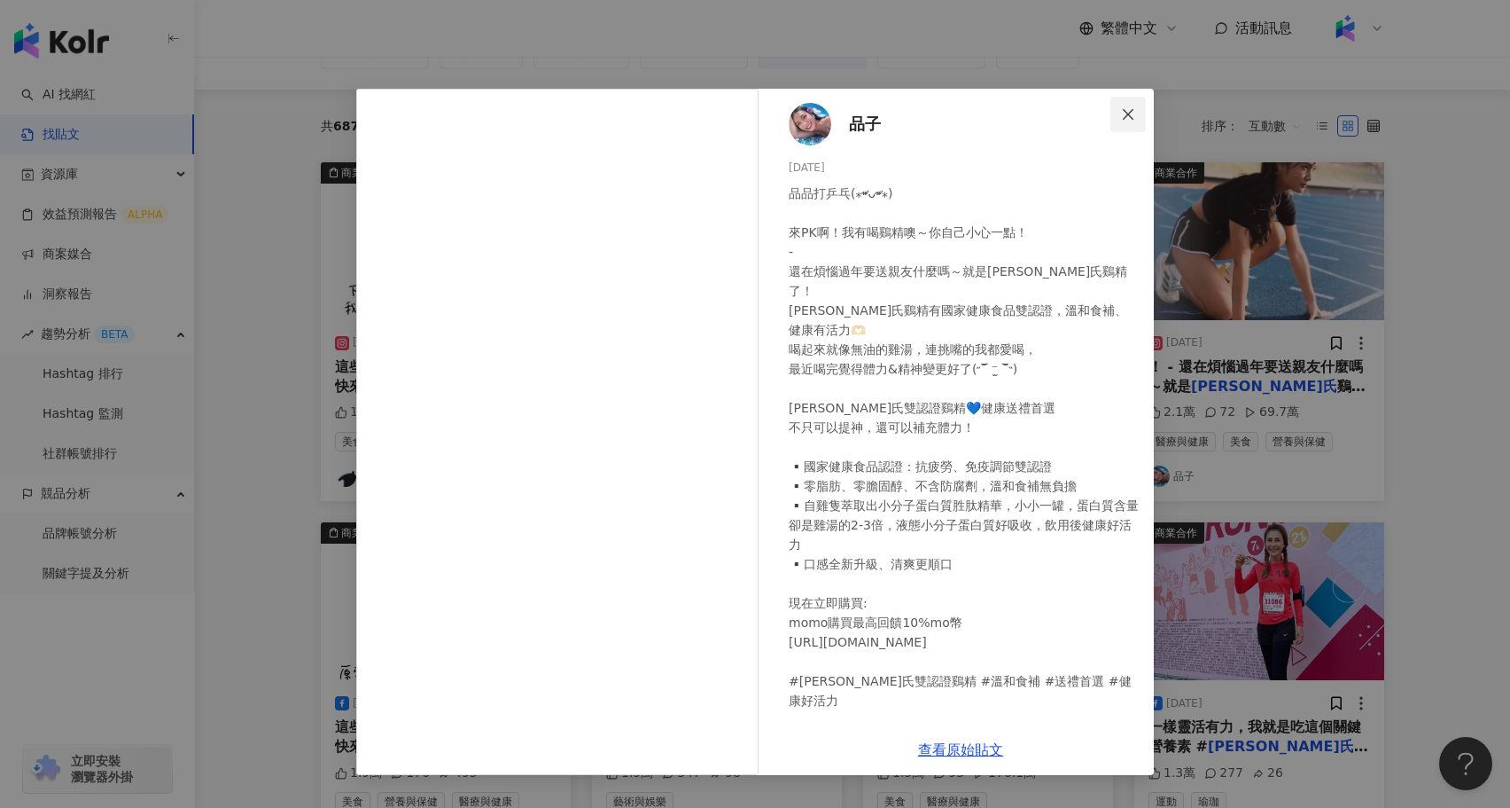
click at [1134, 105] on button "Close" at bounding box center [1128, 114] width 35 height 35
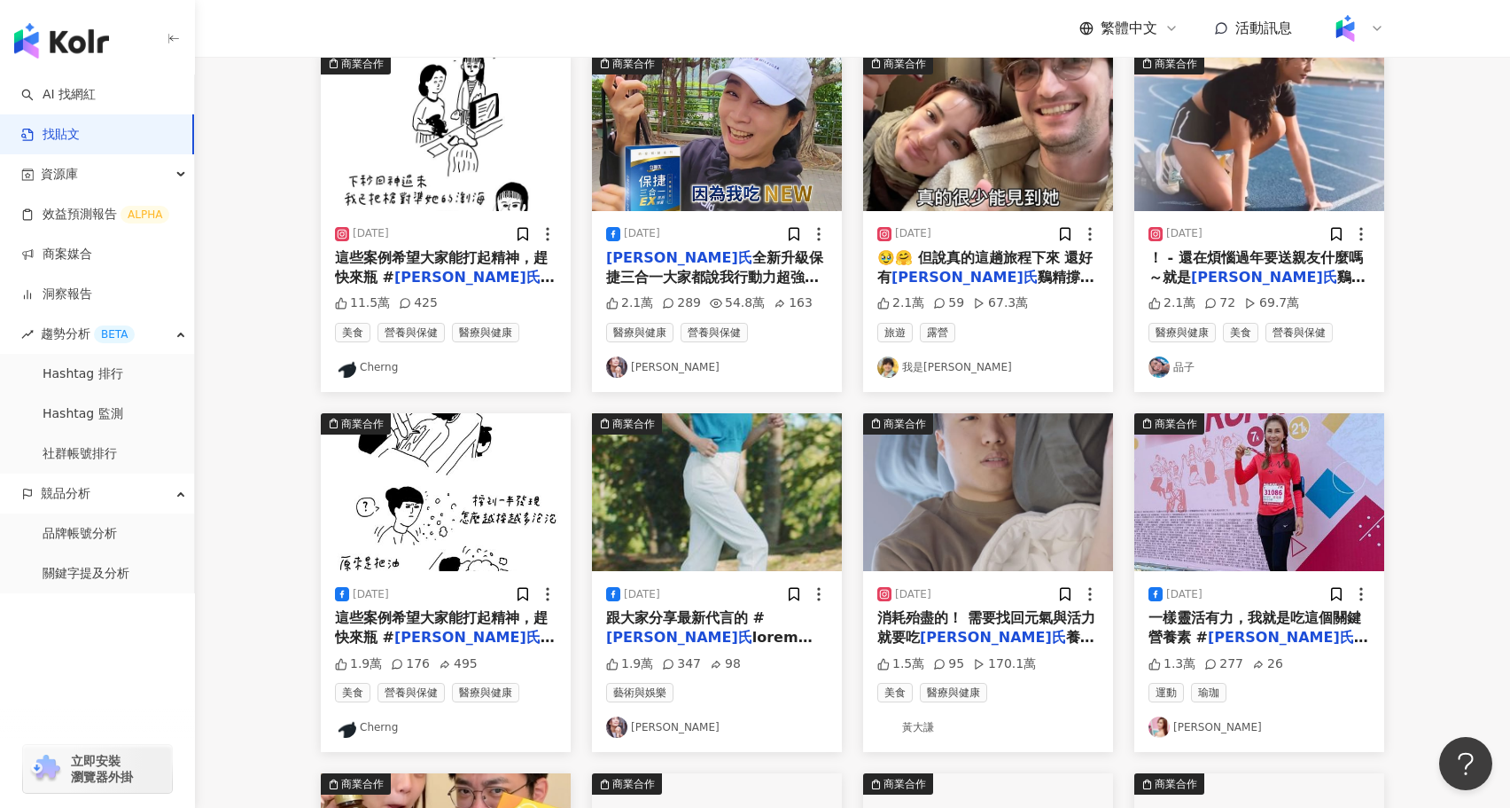
scroll to position [280, 0]
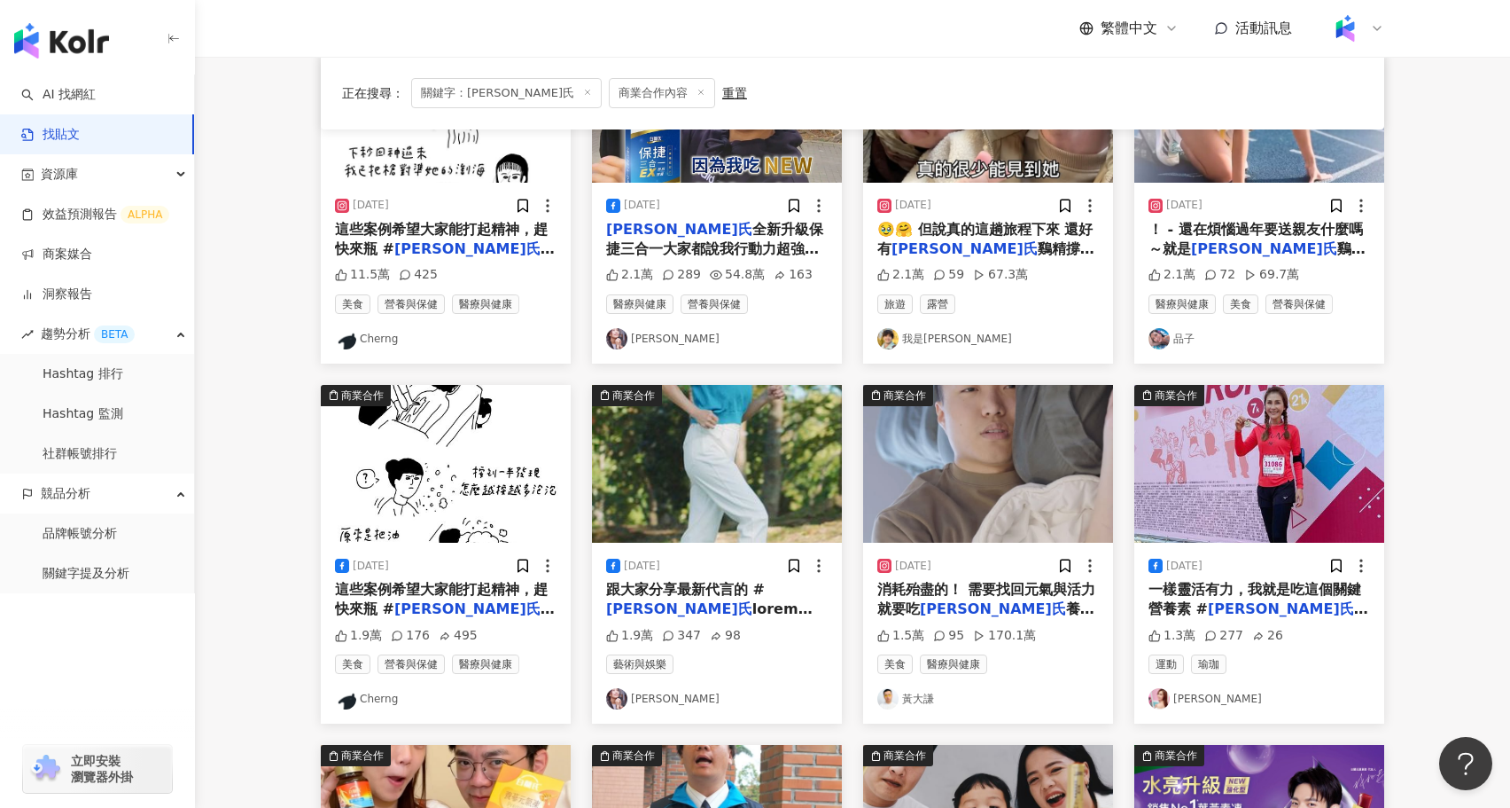
click at [964, 476] on img at bounding box center [988, 464] width 250 height 158
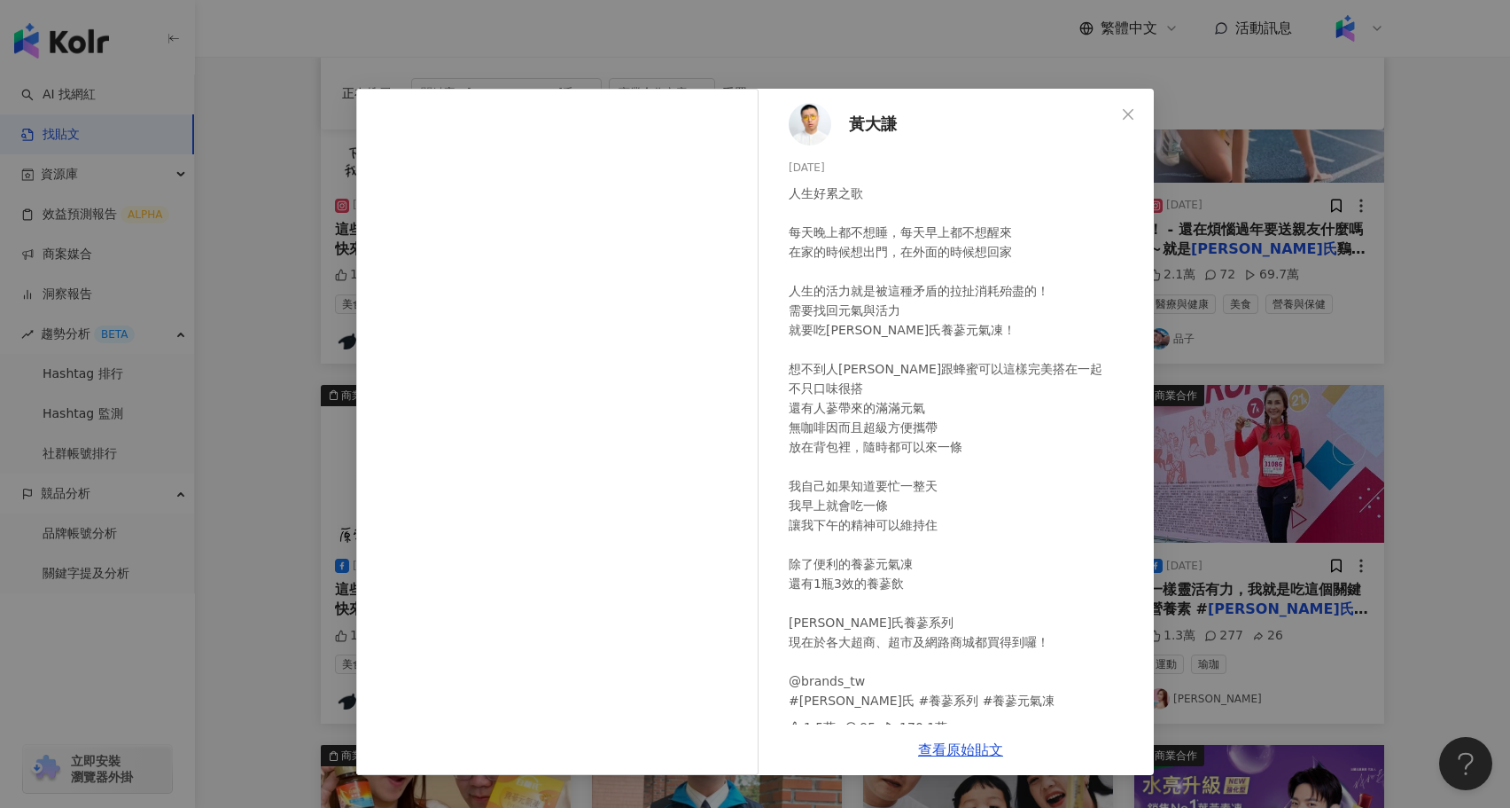
scroll to position [12, 0]
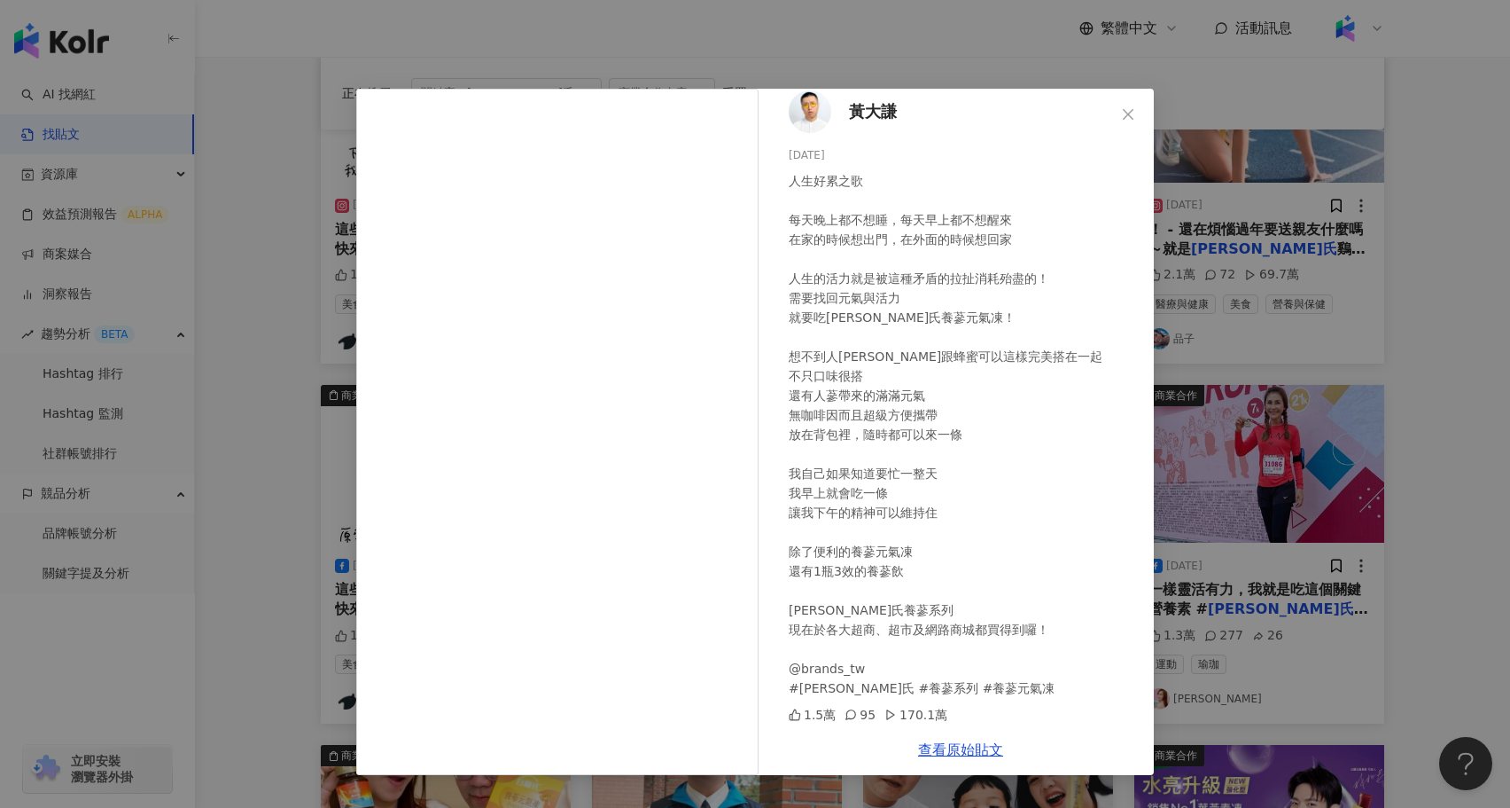
click at [1262, 545] on div "黃大謙 2025/4/11 人生好累之歌 每天晚上都不想睡，每天早上都不想醒來 在家的時候想出門，在外面的時候想回家 人生的活力就是被這種矛盾的拉扯消耗殆盡的…" at bounding box center [755, 404] width 1510 height 808
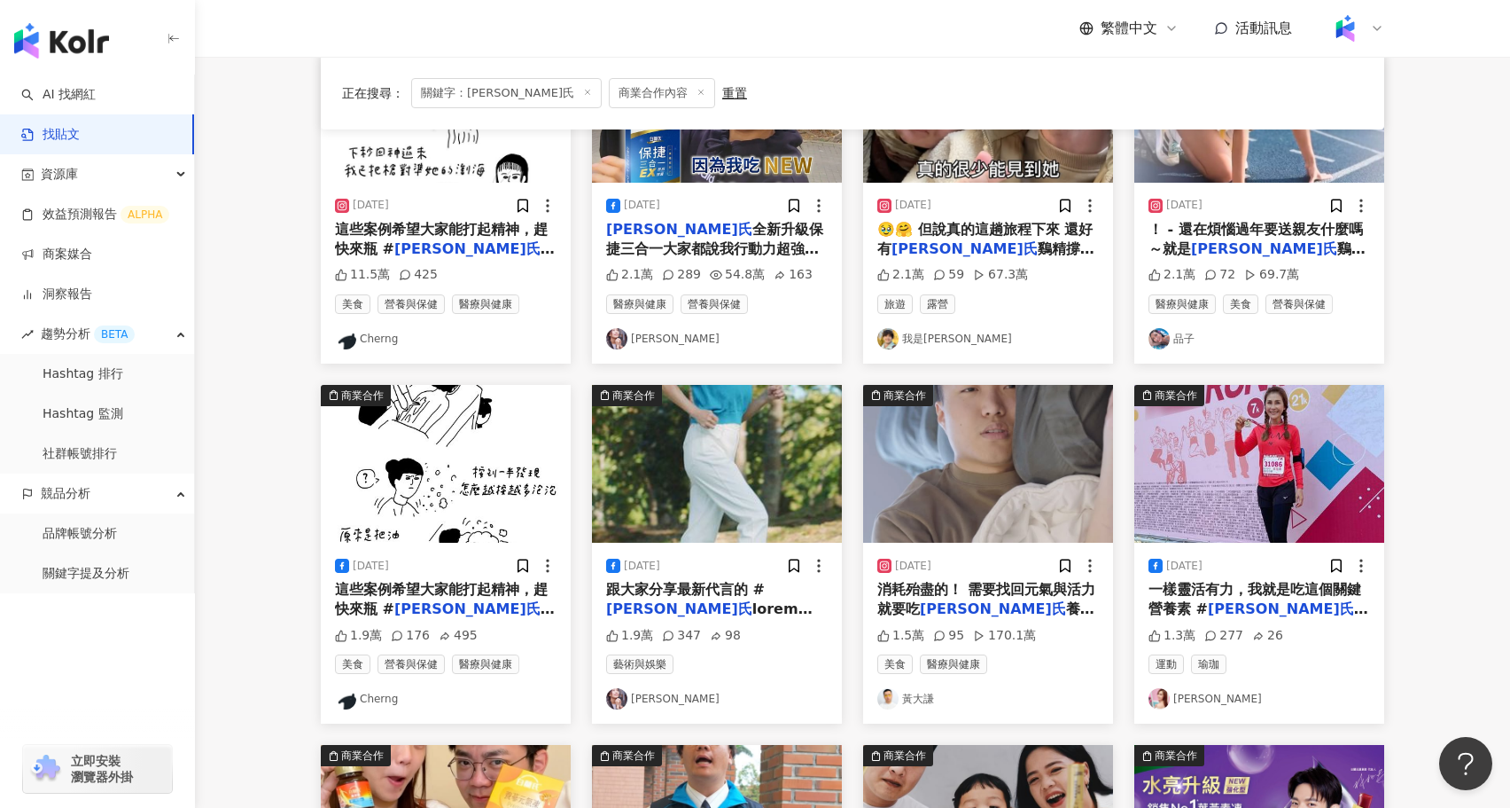
click at [625, 505] on img at bounding box center [717, 464] width 250 height 158
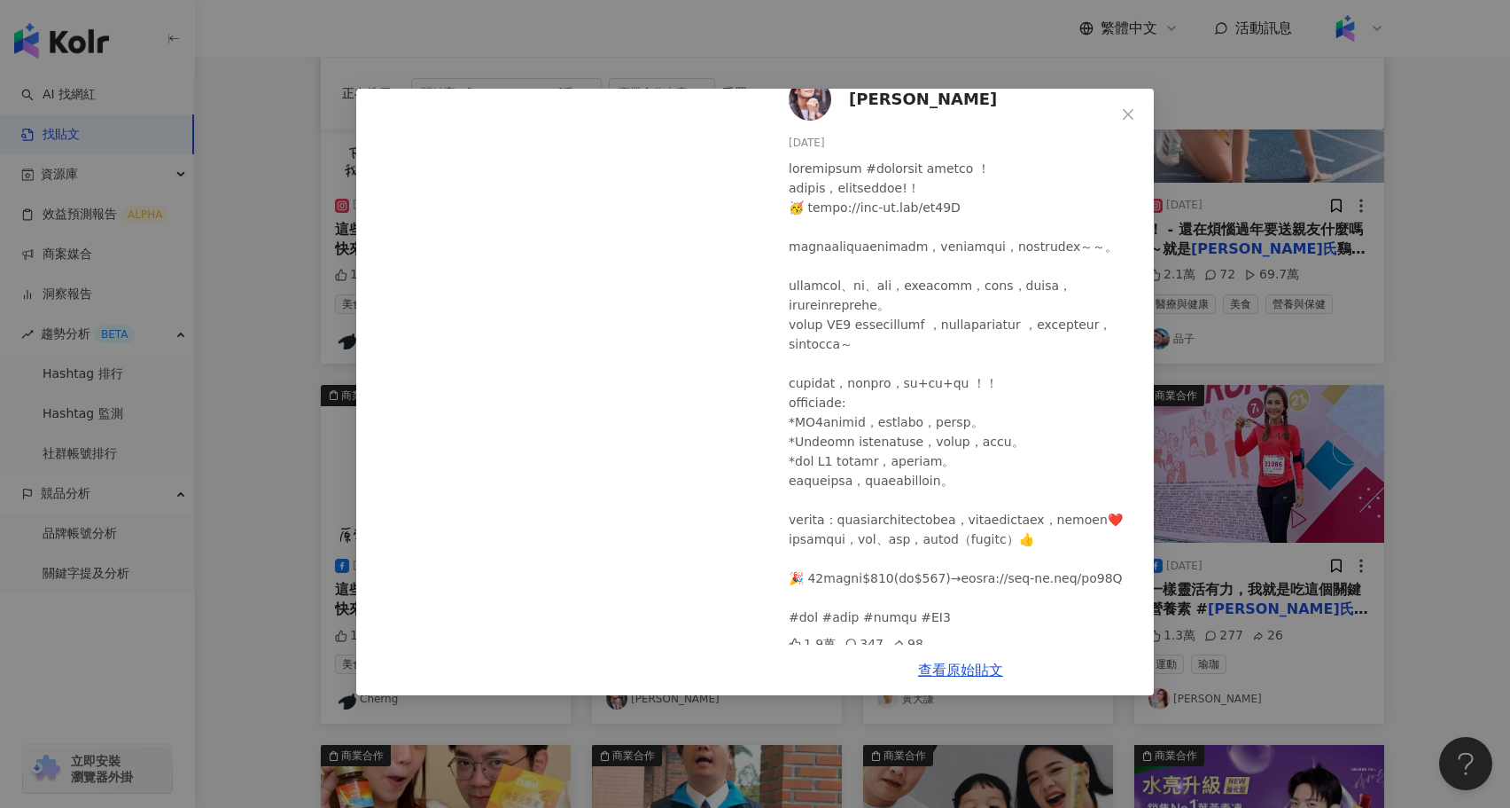
scroll to position [92, 0]
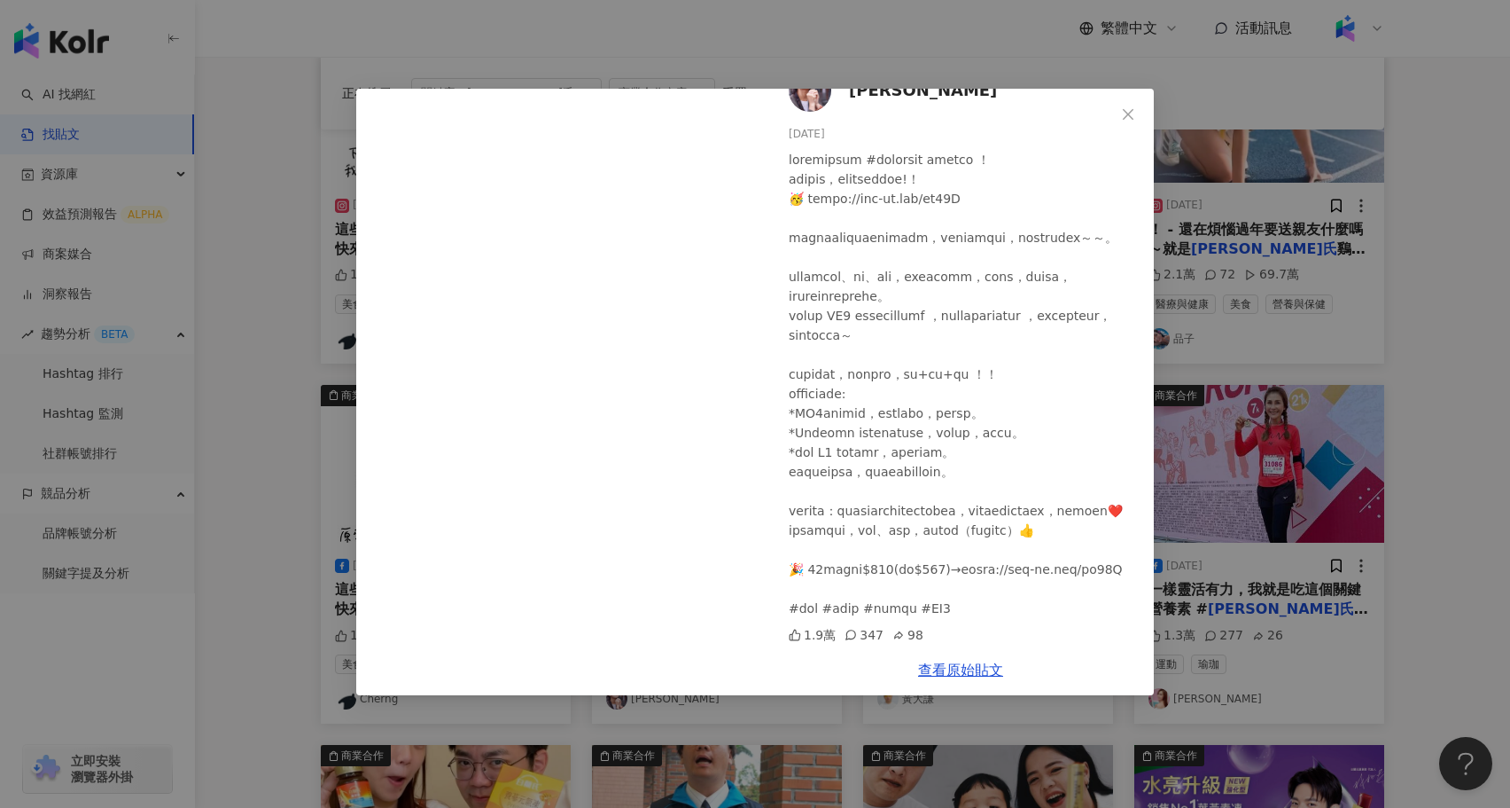
click at [1318, 559] on div "方文琳 2024/2/1 1.9萬 347 98 查看原始貼文" at bounding box center [755, 404] width 1510 height 808
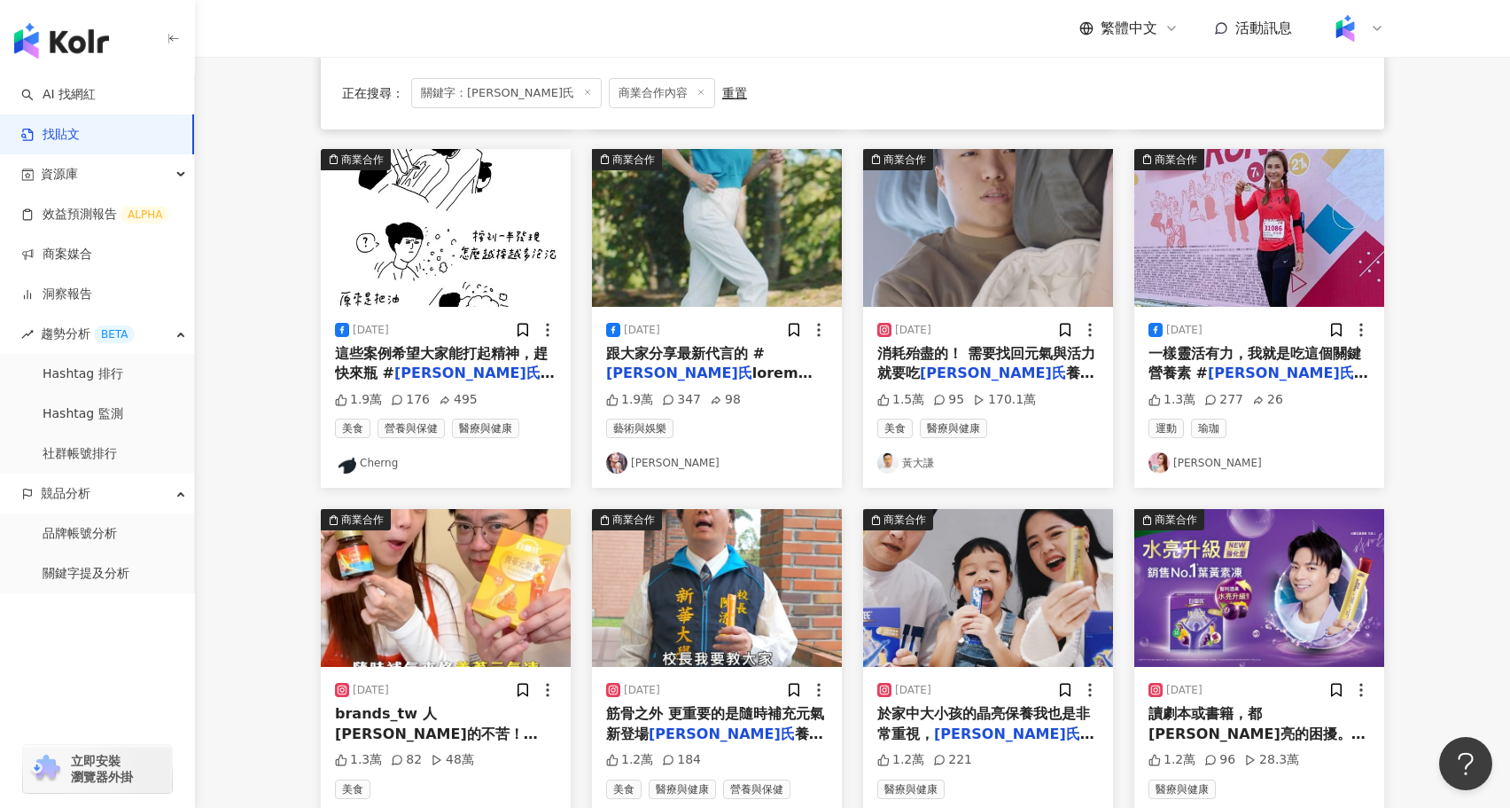
scroll to position [518, 0]
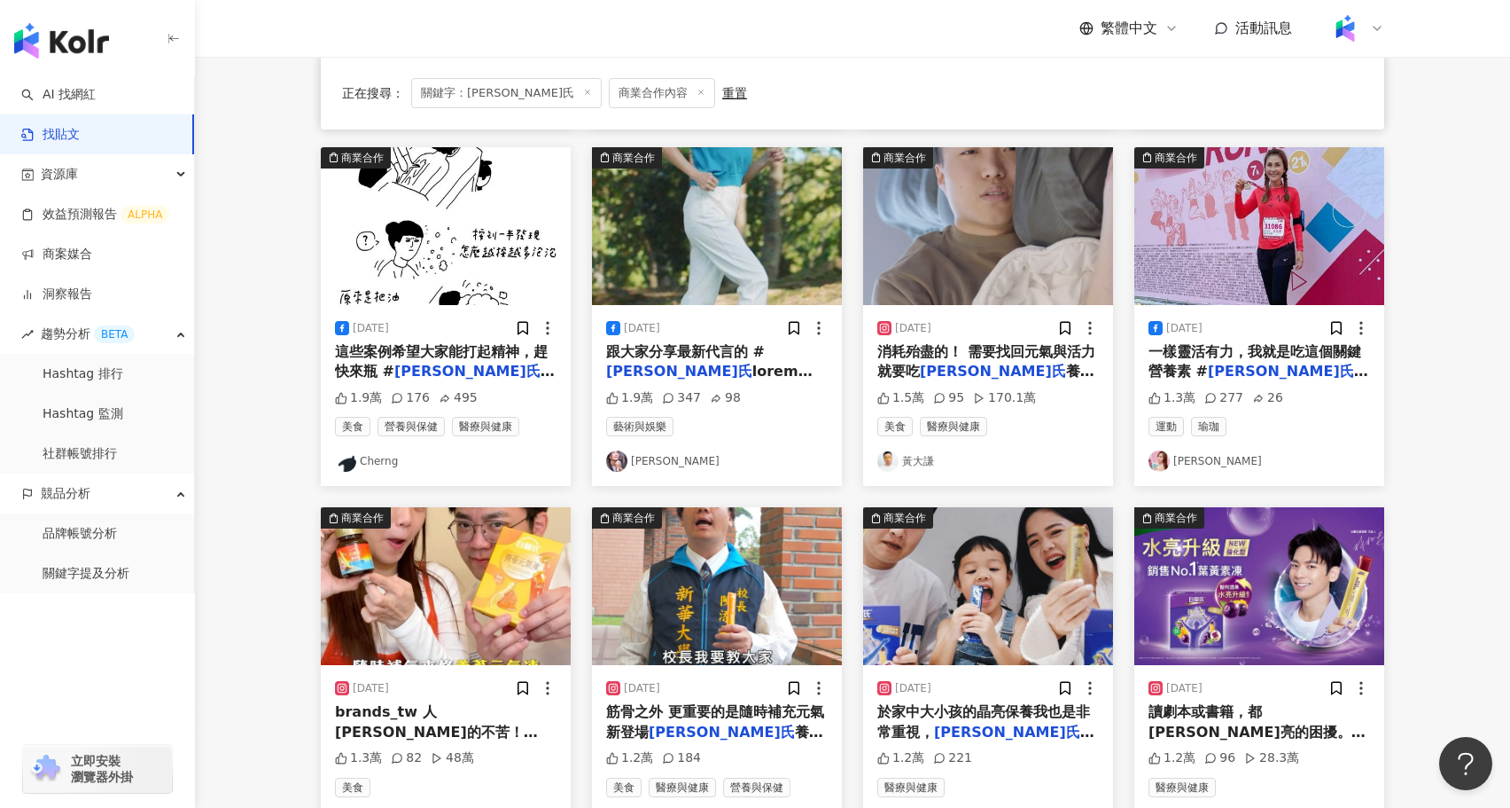
click at [469, 623] on img at bounding box center [446, 586] width 250 height 158
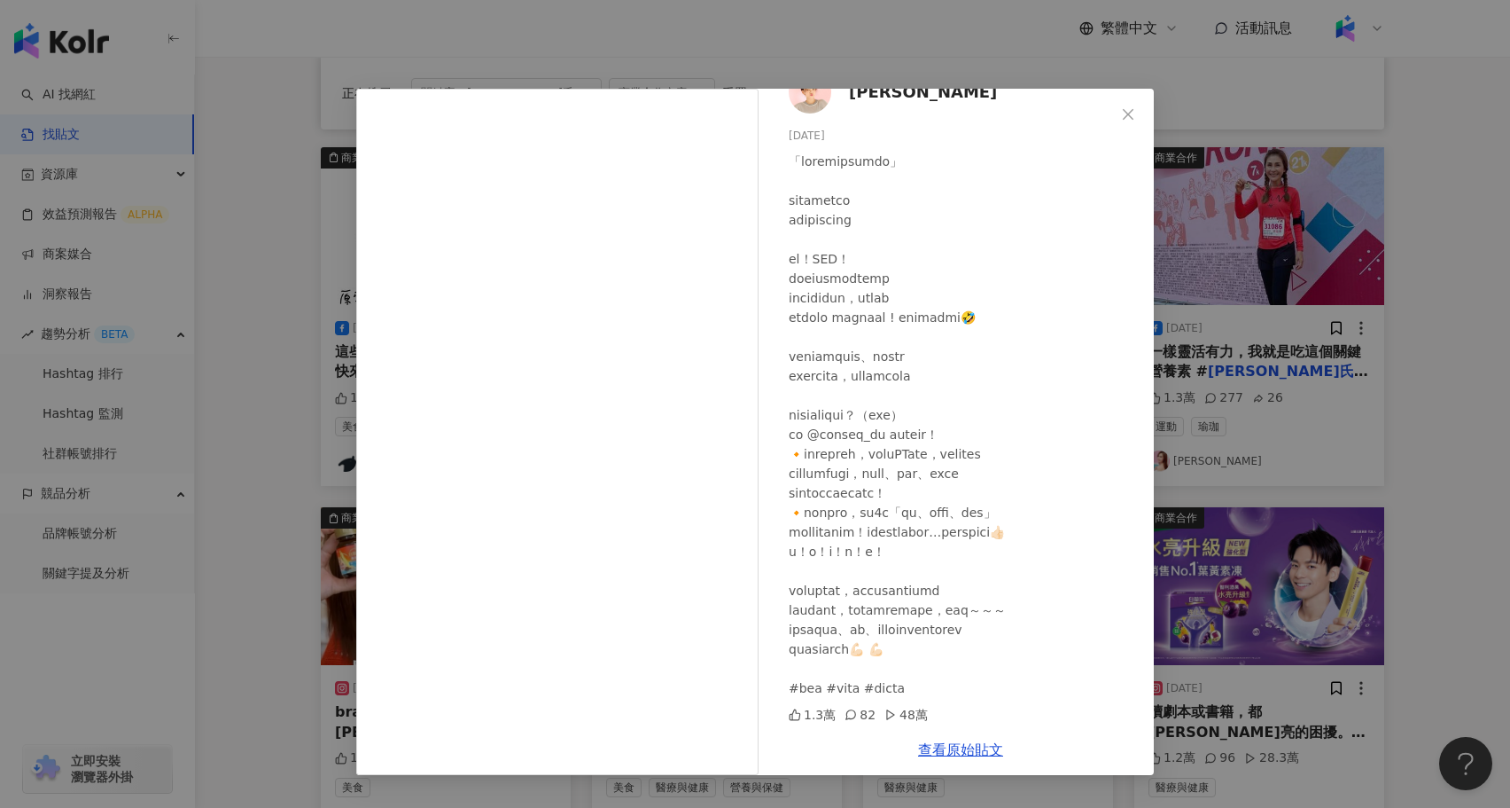
scroll to position [51, 0]
click at [1250, 560] on div "陳彥婷 tiffany 2025/3/27 1.3萬 82 48萬 查看原始貼文" at bounding box center [755, 404] width 1510 height 808
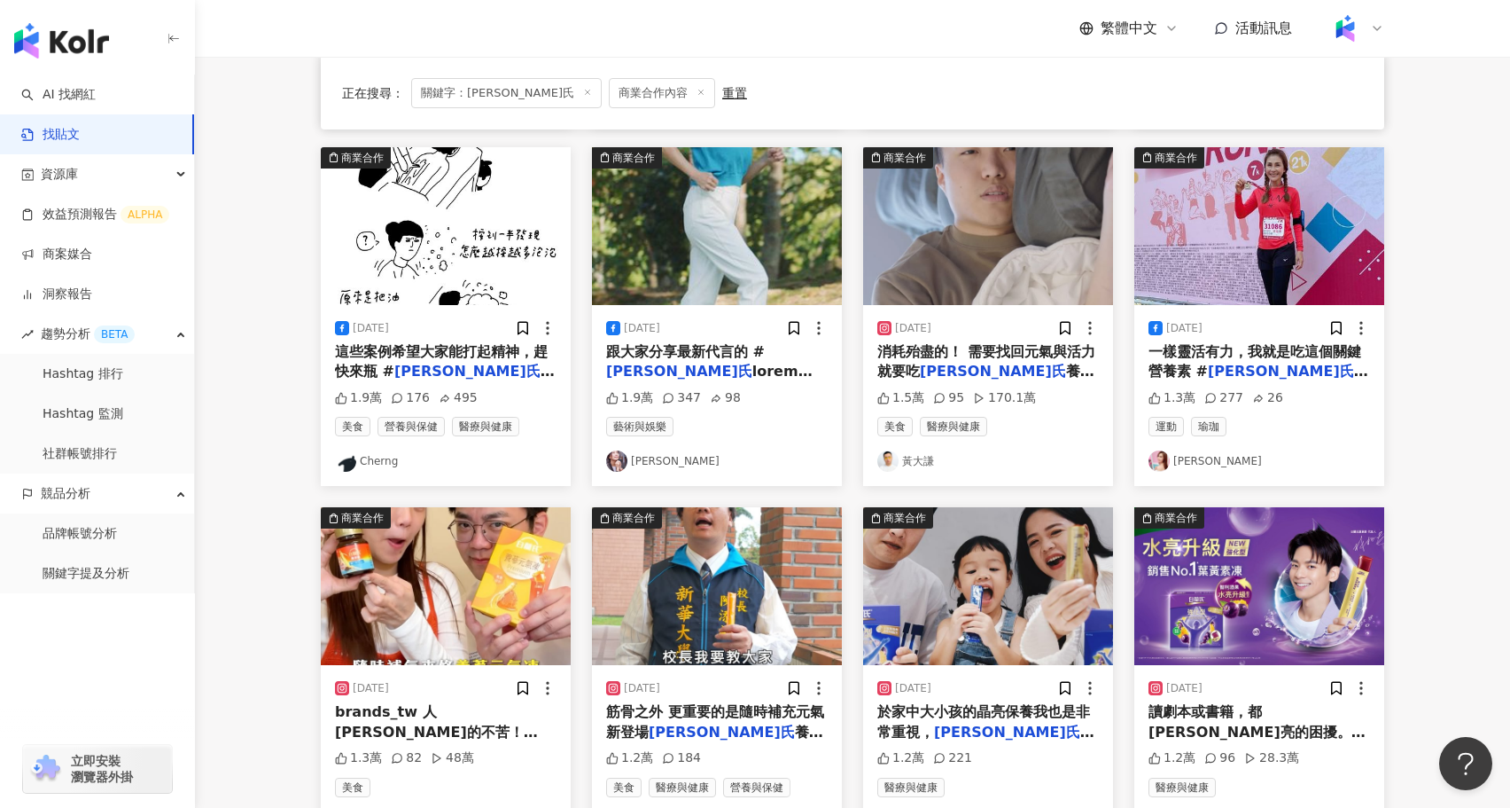
click at [1006, 609] on img at bounding box center [988, 586] width 250 height 158
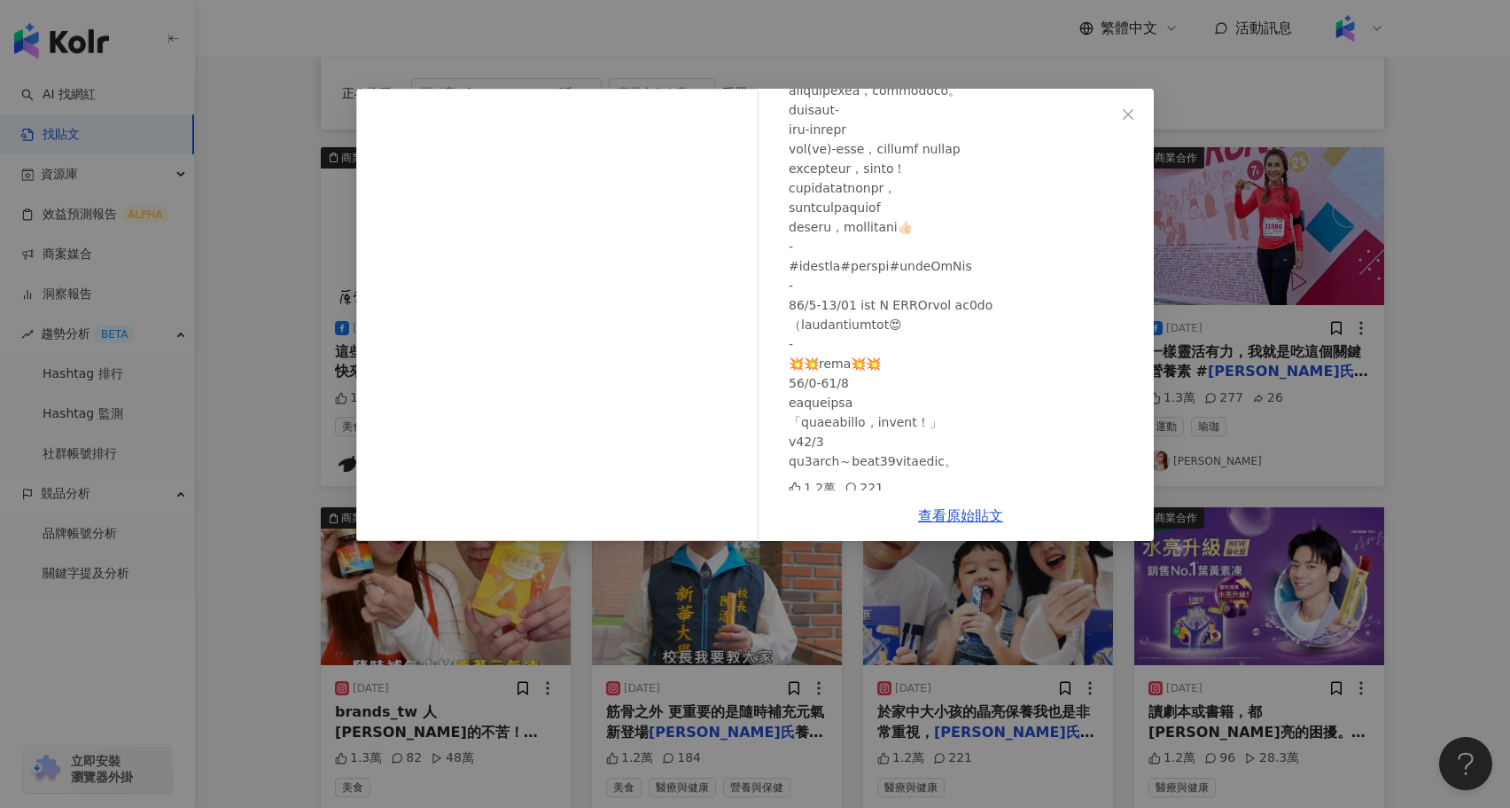
scroll to position [266, 0]
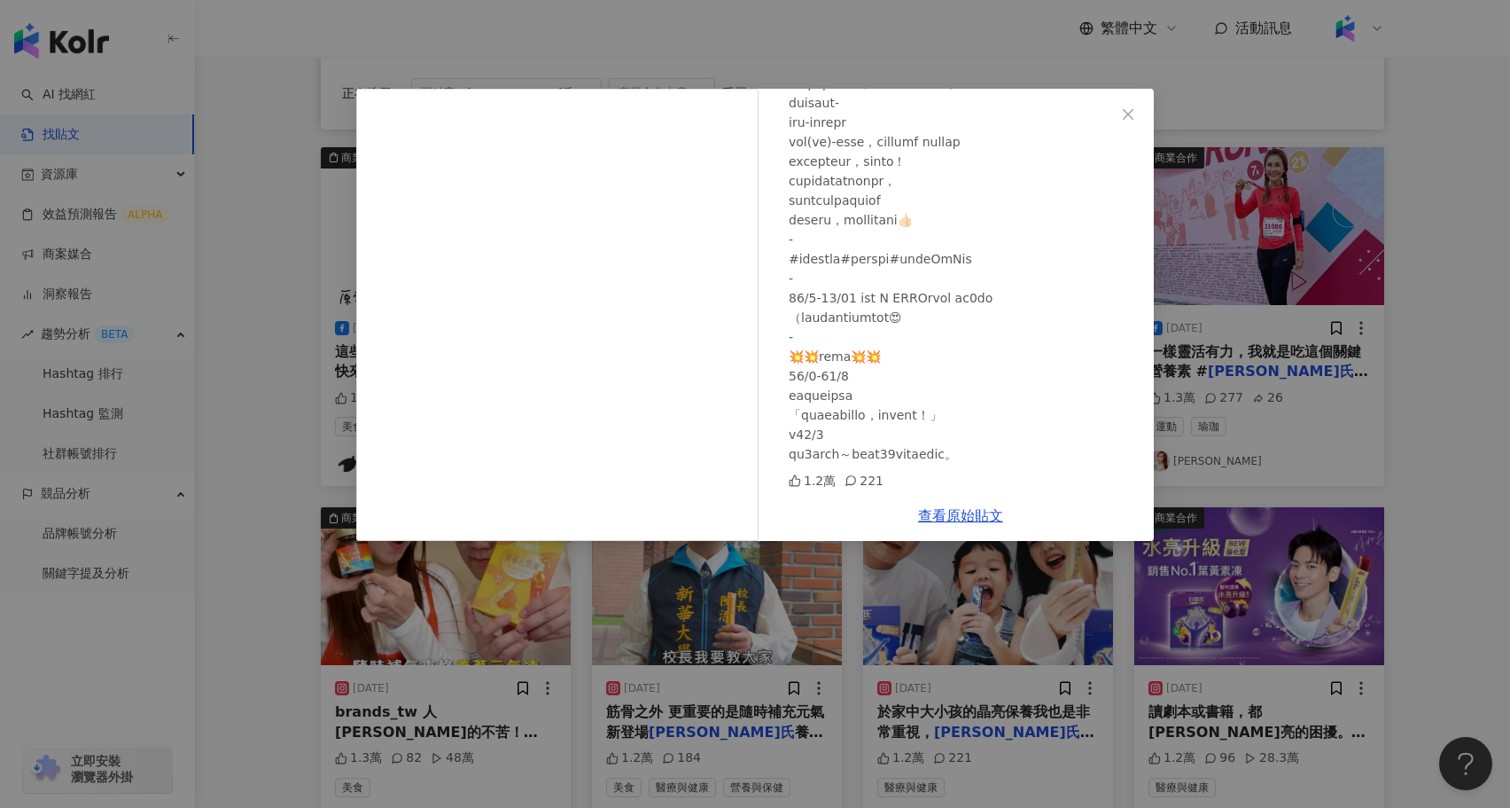
click at [786, 660] on div "大姊一打四 2023/10/5 1.2萬 221 查看原始貼文" at bounding box center [755, 404] width 1510 height 808
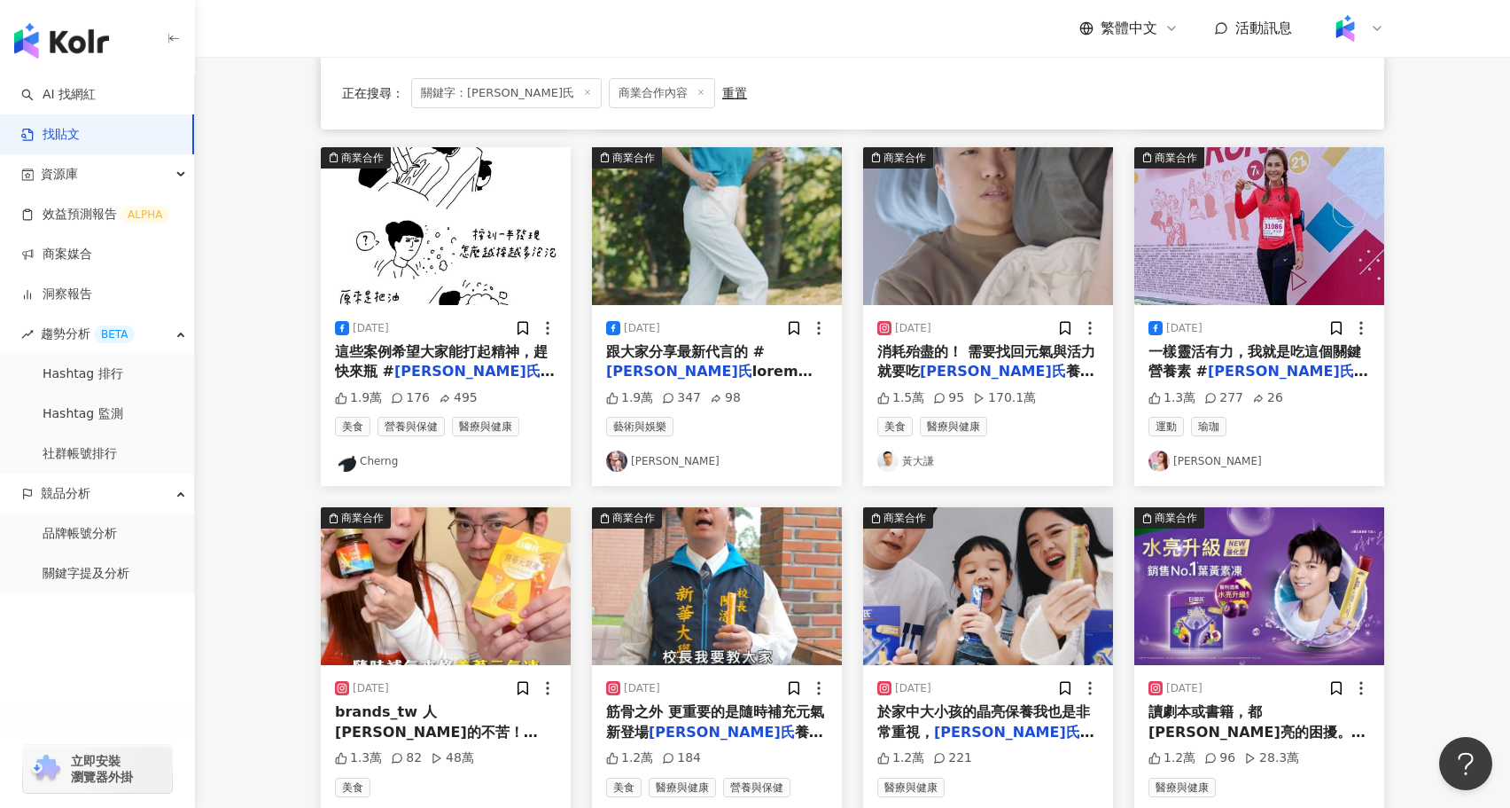
click at [758, 578] on img at bounding box center [717, 586] width 250 height 158
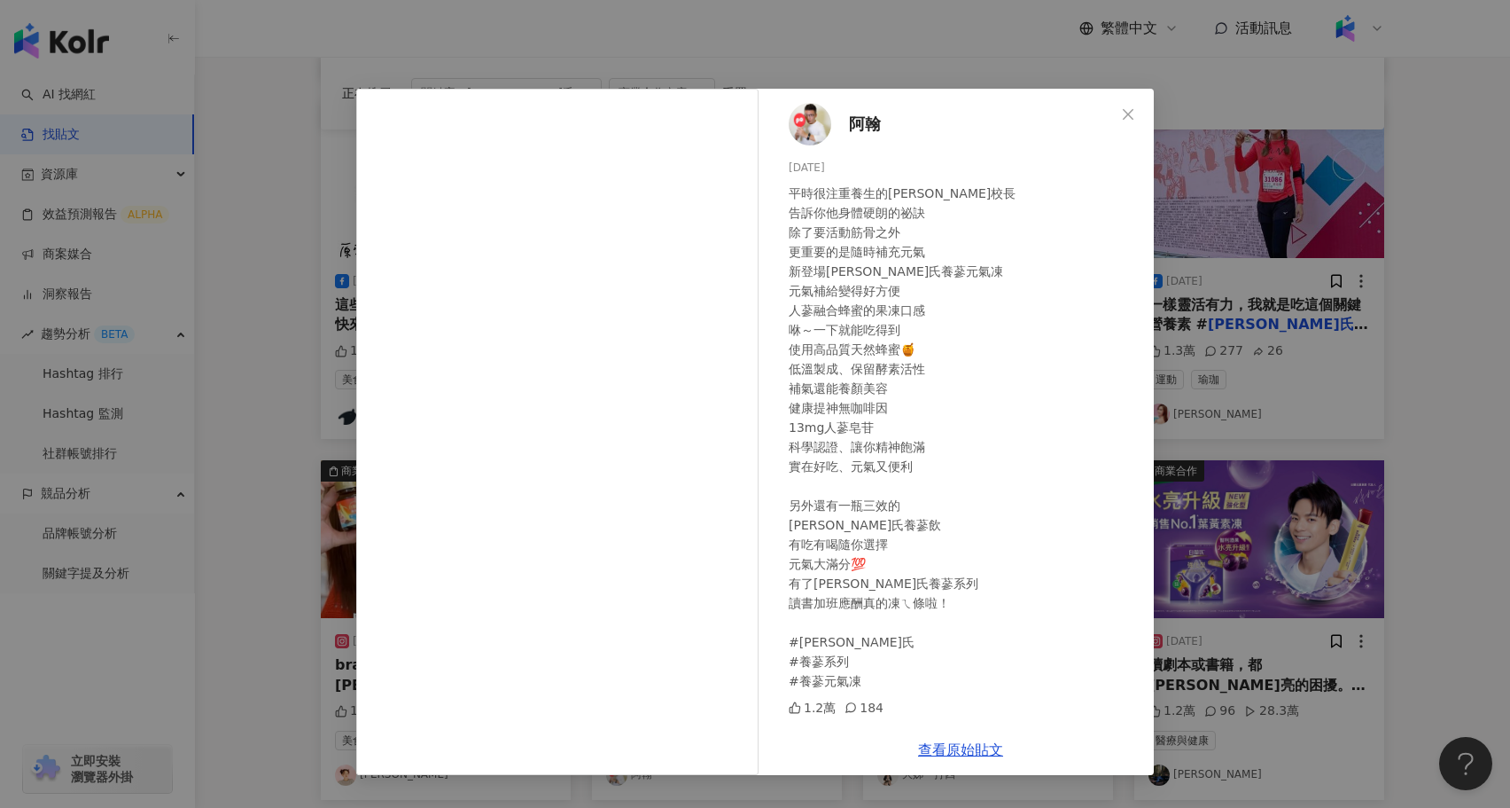
scroll to position [567, 0]
click at [259, 515] on div "阿翰 2025/3/25 平時很注重養生的陳校長 告訴你他身體硬朗的祕訣 除了要活動筋骨之外 更重要的是隨時補充元氣 新登場白蘭氏養蔘元氣凍 元氣補給變得好方…" at bounding box center [755, 404] width 1510 height 808
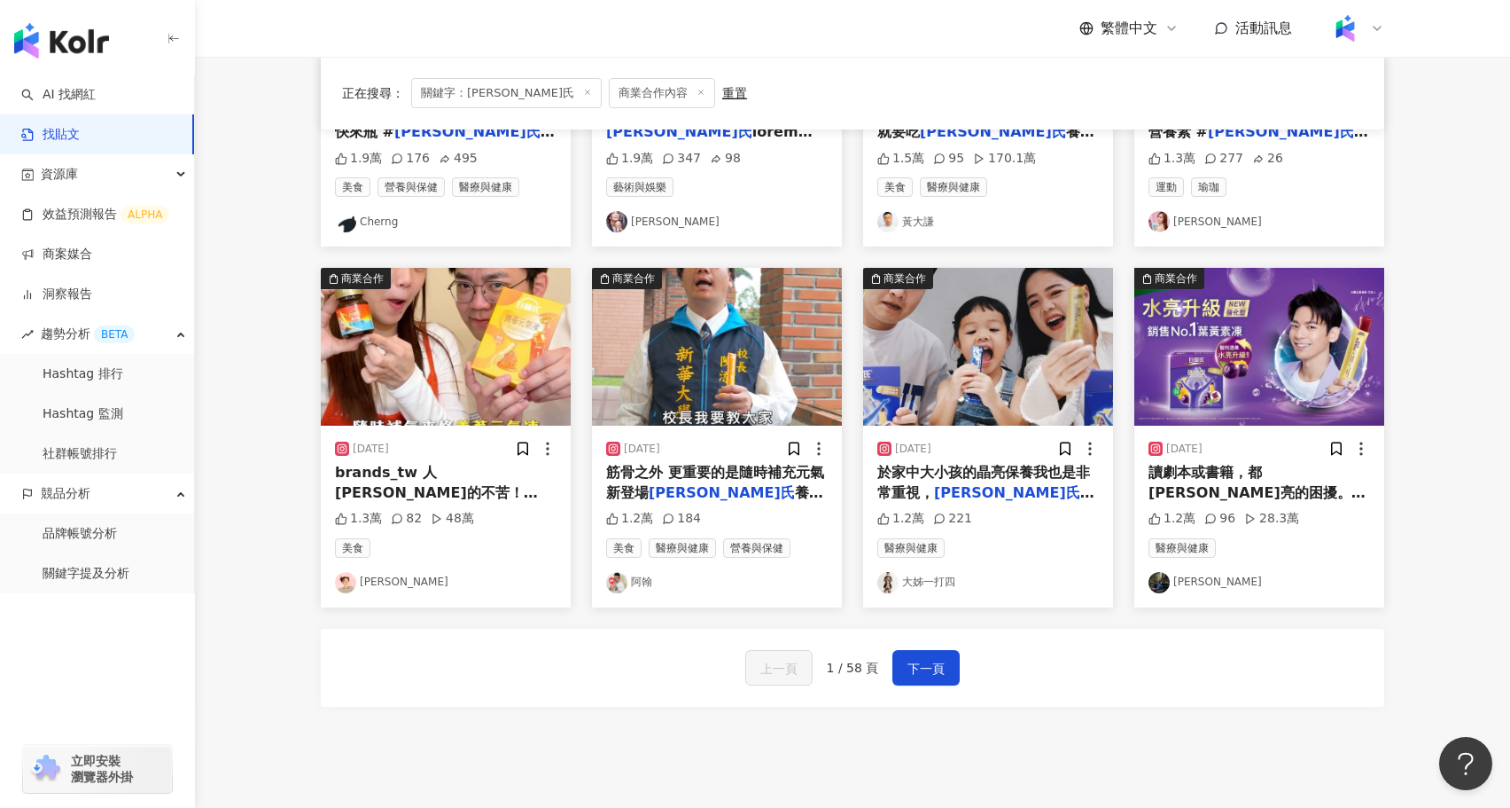
scroll to position [0, 0]
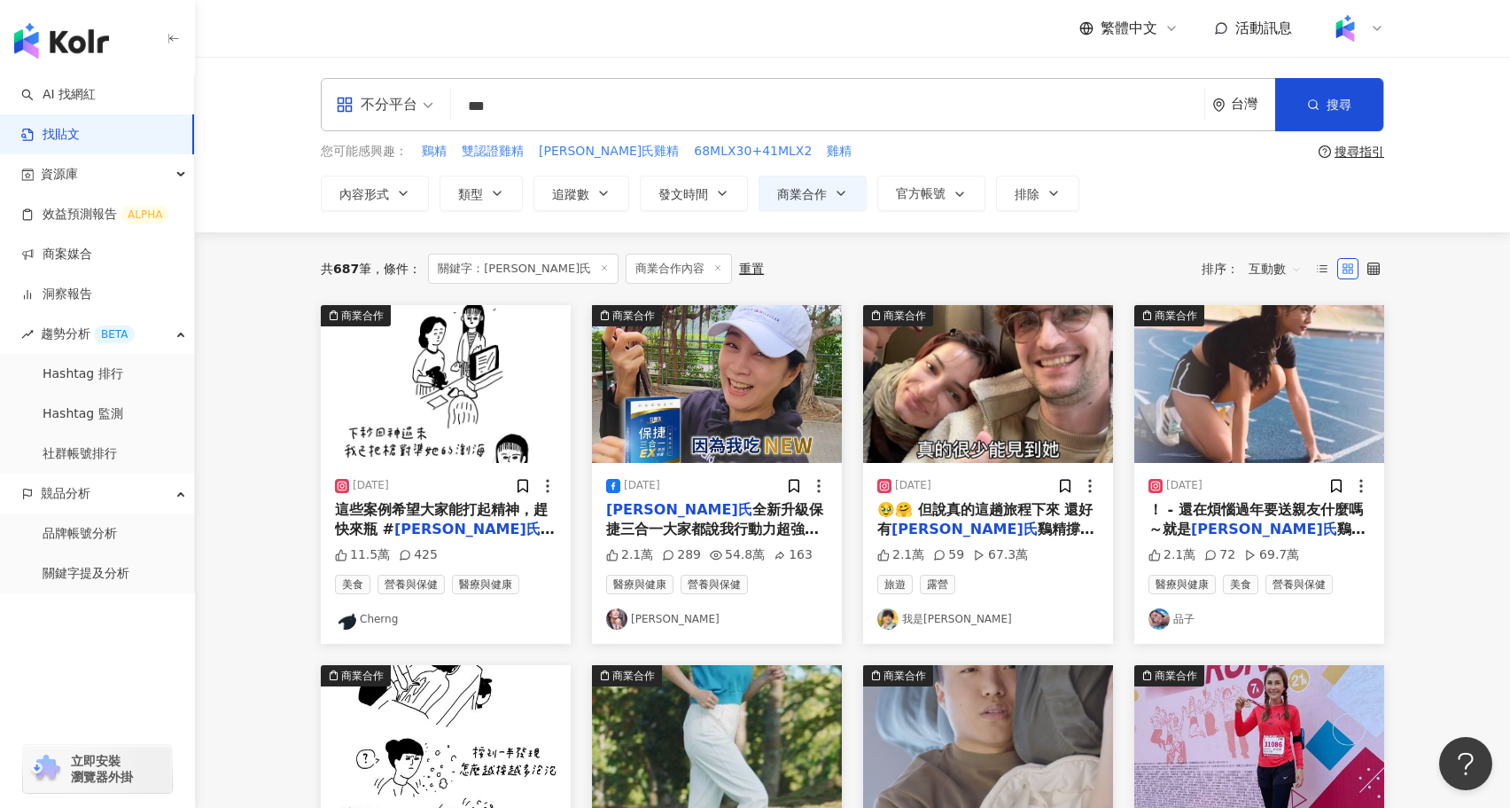
click at [1282, 270] on span "互動數" at bounding box center [1275, 268] width 53 height 28
click at [1010, 254] on div "共 687 筆 條件 ： 關鍵字：白蘭氏 商業合作內容 重置 排序： 互動數" at bounding box center [853, 269] width 1064 height 30
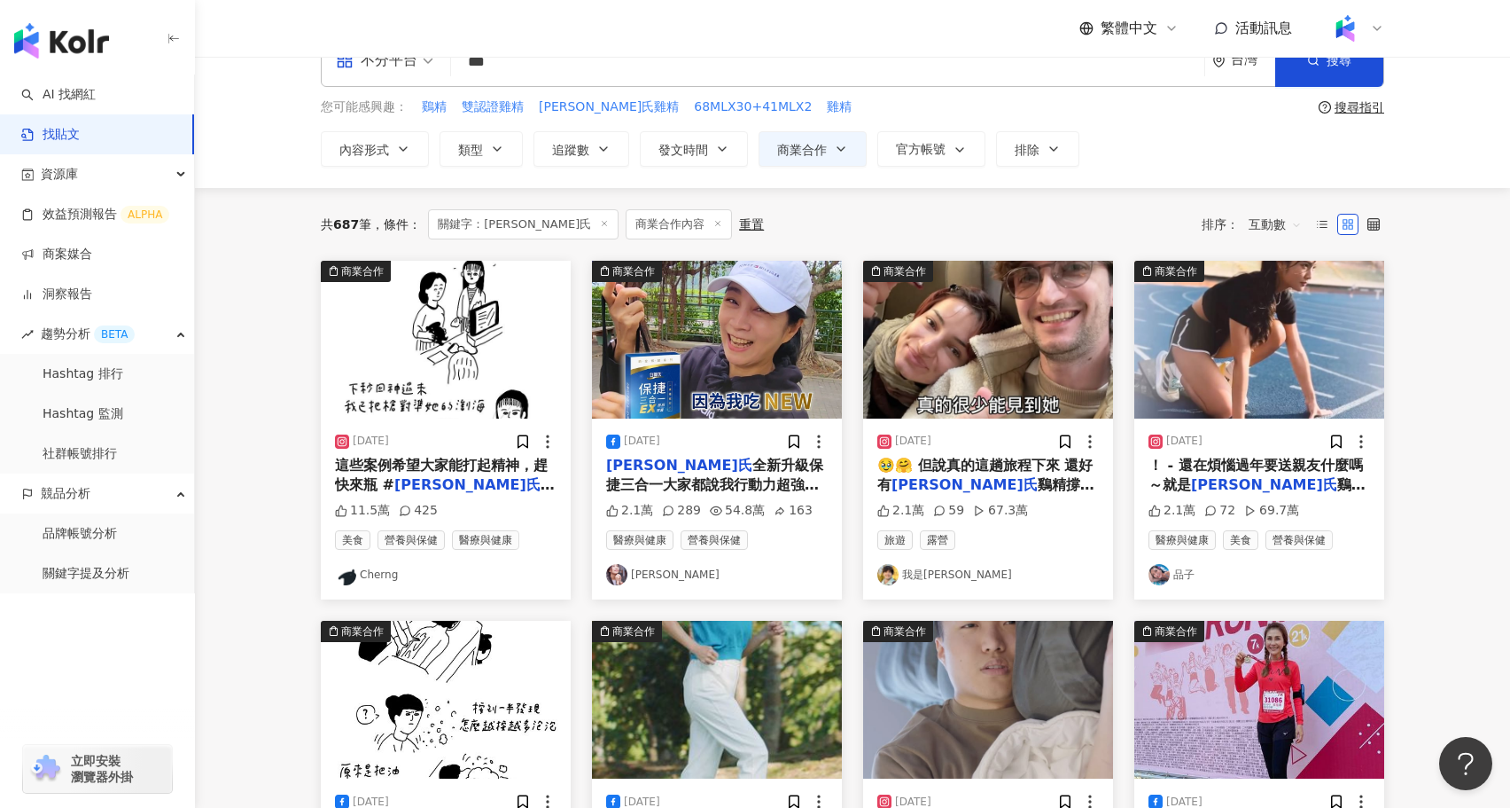
scroll to position [47, 0]
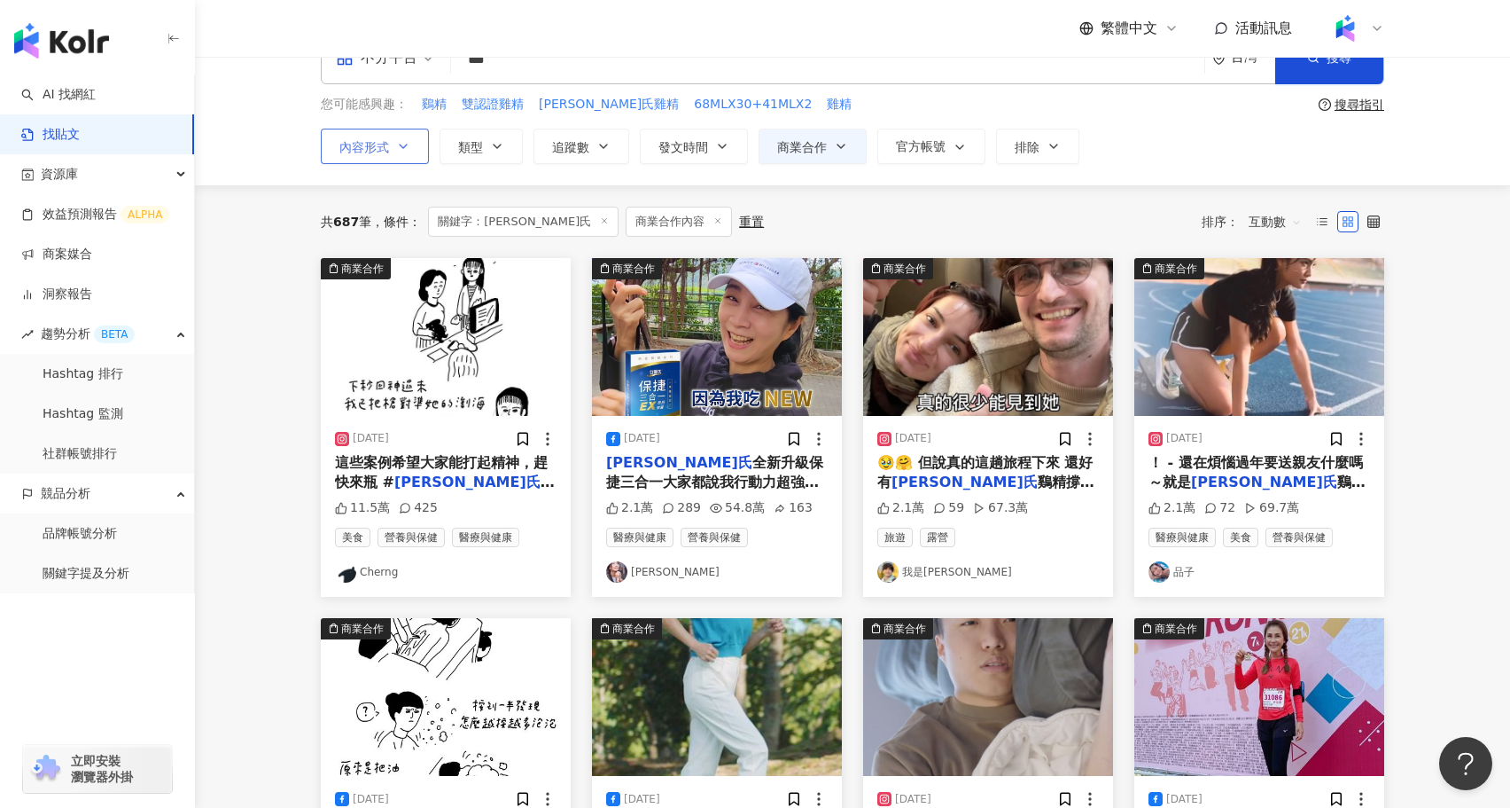
click at [404, 139] on icon "button" at bounding box center [403, 146] width 14 height 14
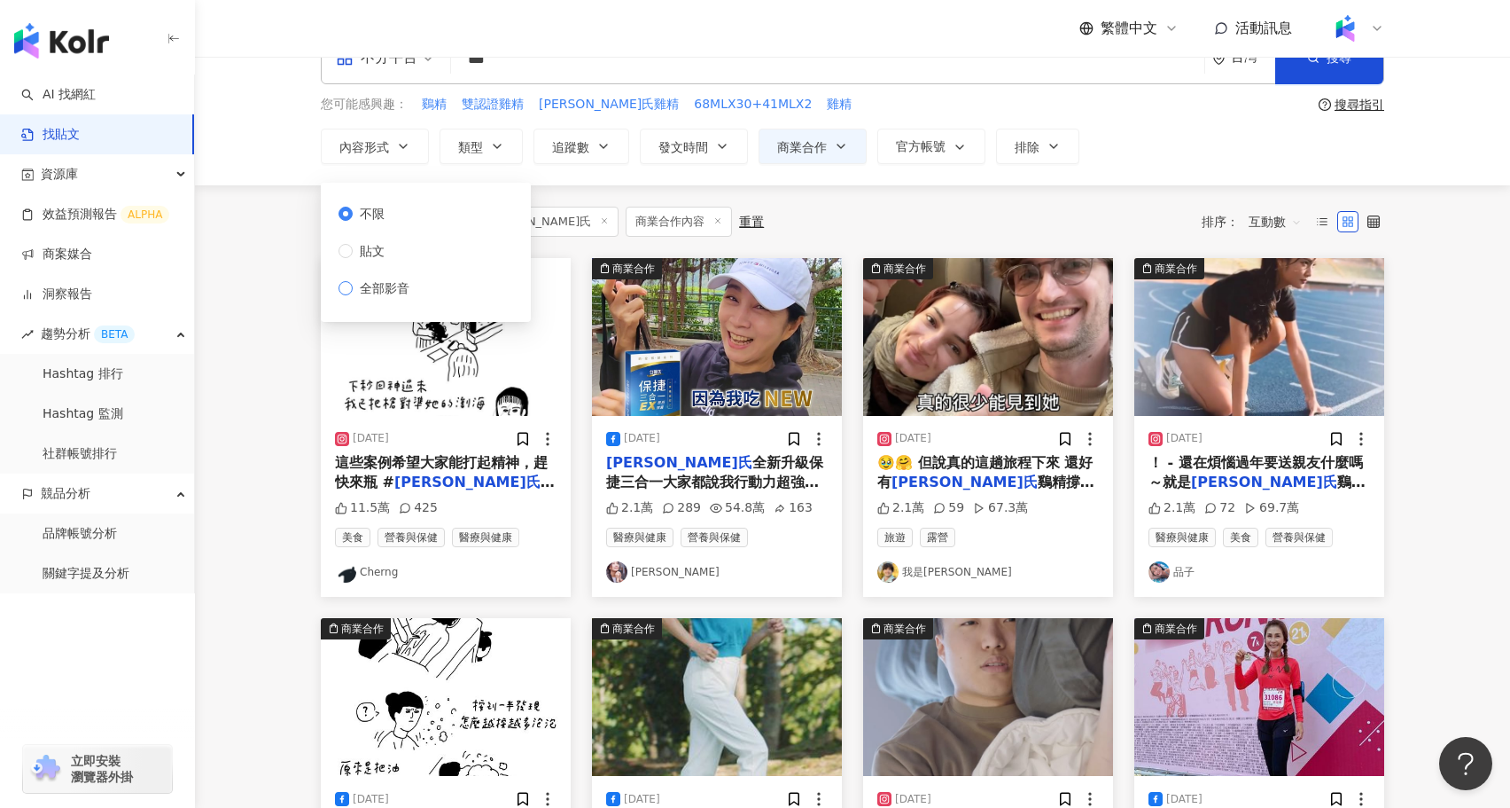
click at [373, 289] on span "全部影音" at bounding box center [385, 288] width 64 height 20
click at [780, 208] on div "共 687 筆 條件 ： 關鍵字：白蘭氏 商業合作內容 重置 排序： 互動數" at bounding box center [853, 222] width 1064 height 30
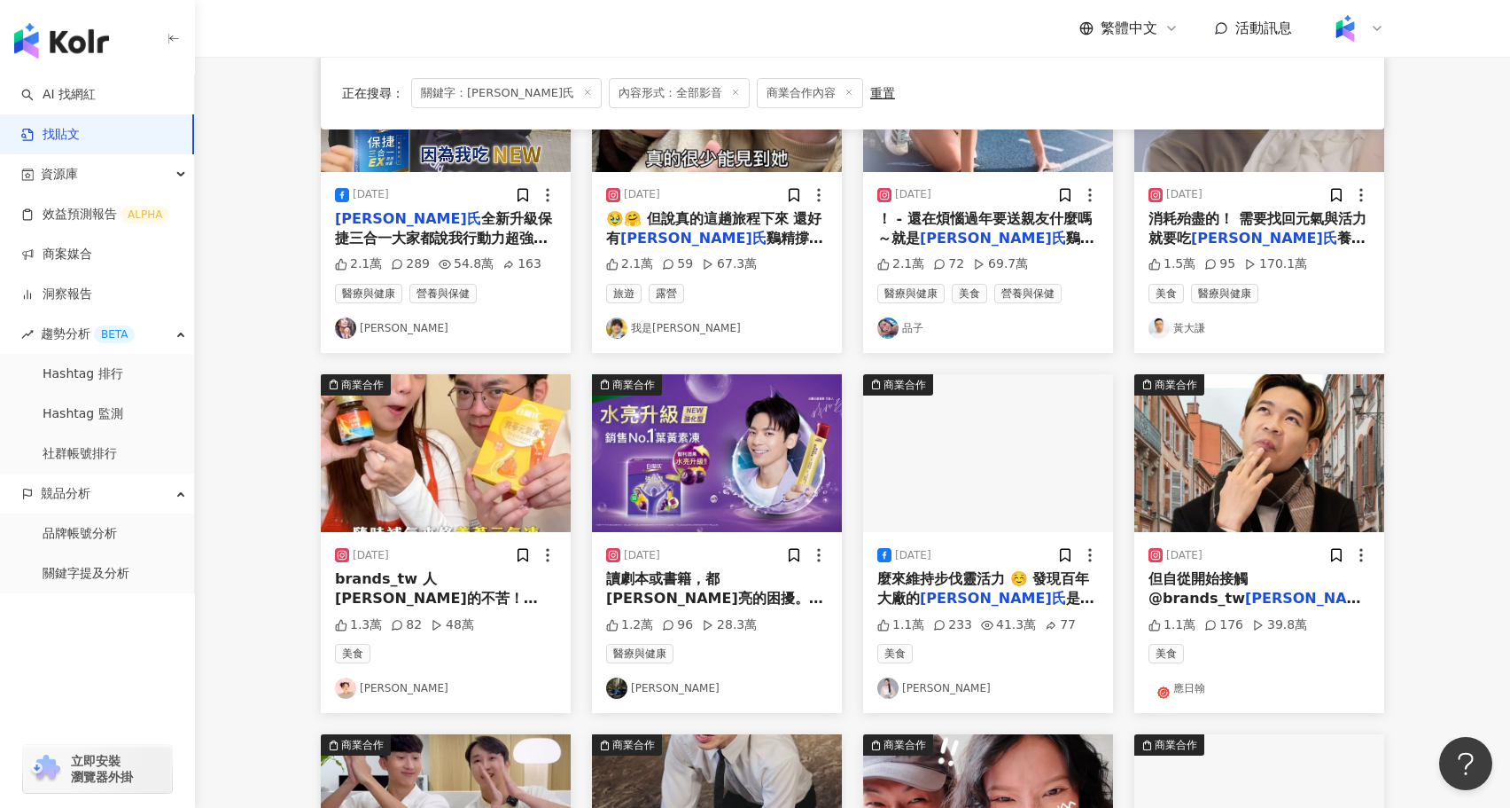
scroll to position [289, 0]
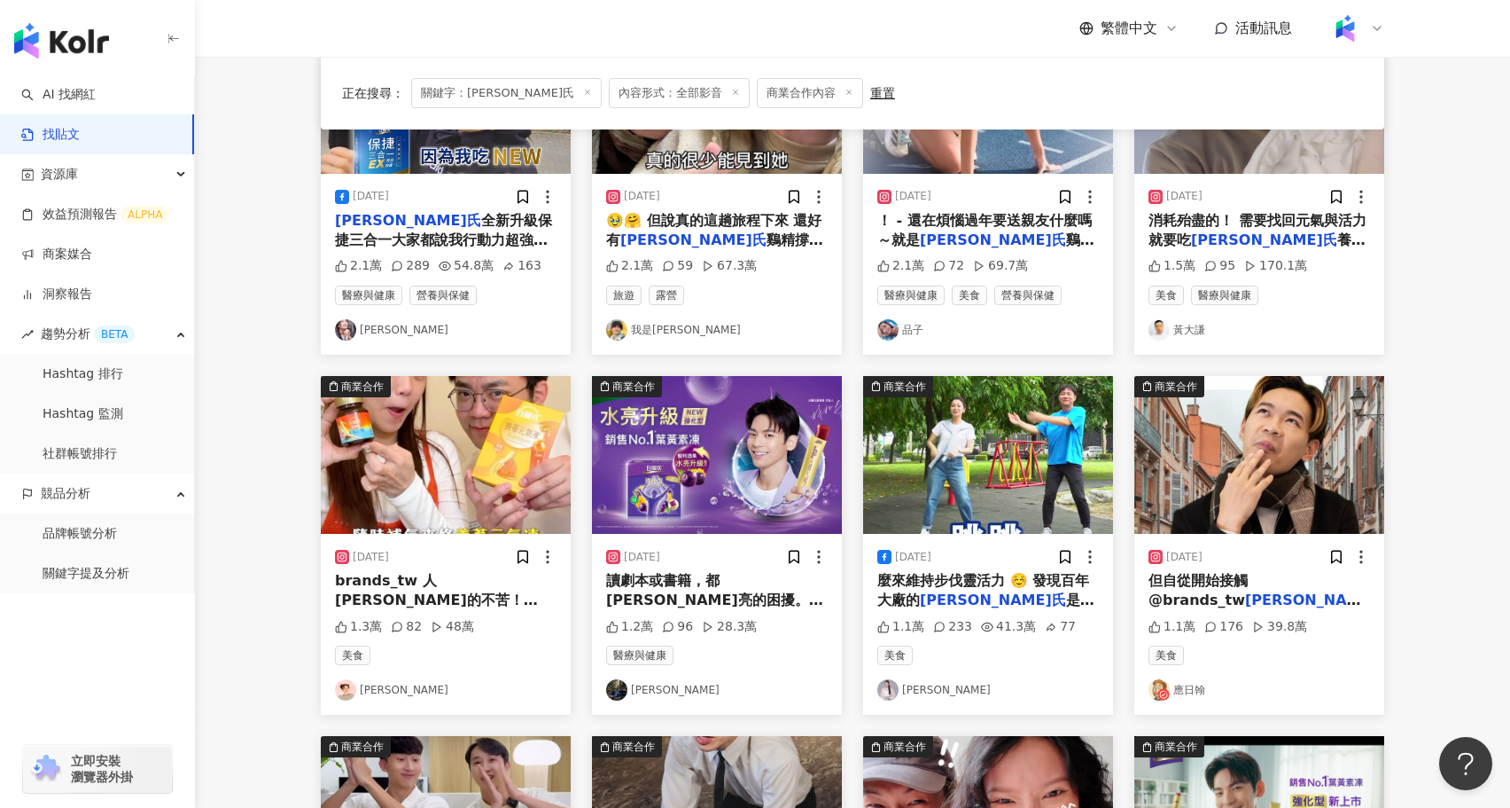
click at [956, 478] on img at bounding box center [988, 455] width 250 height 158
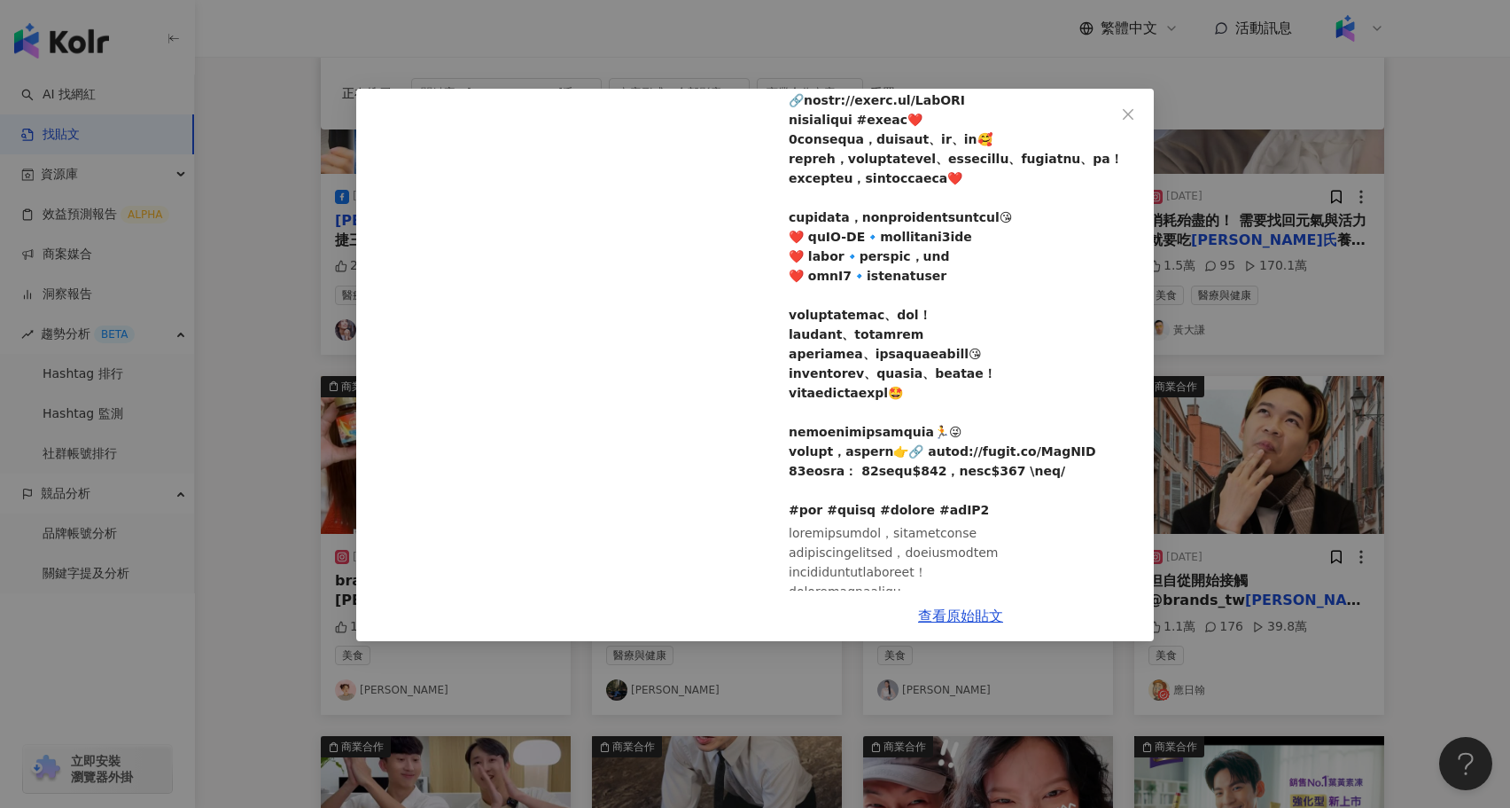
scroll to position [211, 0]
click at [1381, 539] on div "謝宜君 Yi Chun 2024/10/22 1.1萬 233 41.3萬 77 查看原始貼文" at bounding box center [755, 404] width 1510 height 808
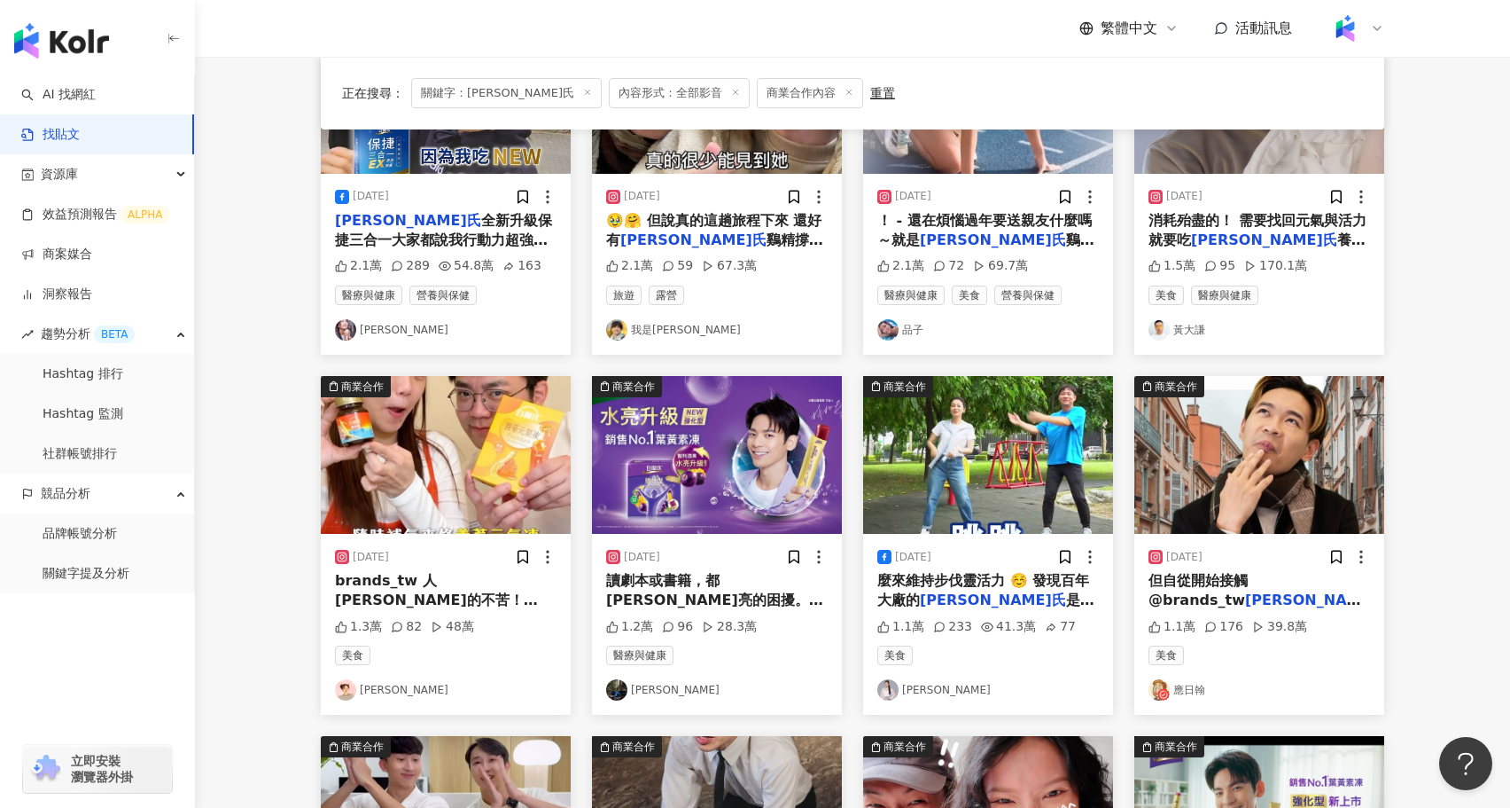
click at [1240, 486] on img at bounding box center [1260, 455] width 250 height 158
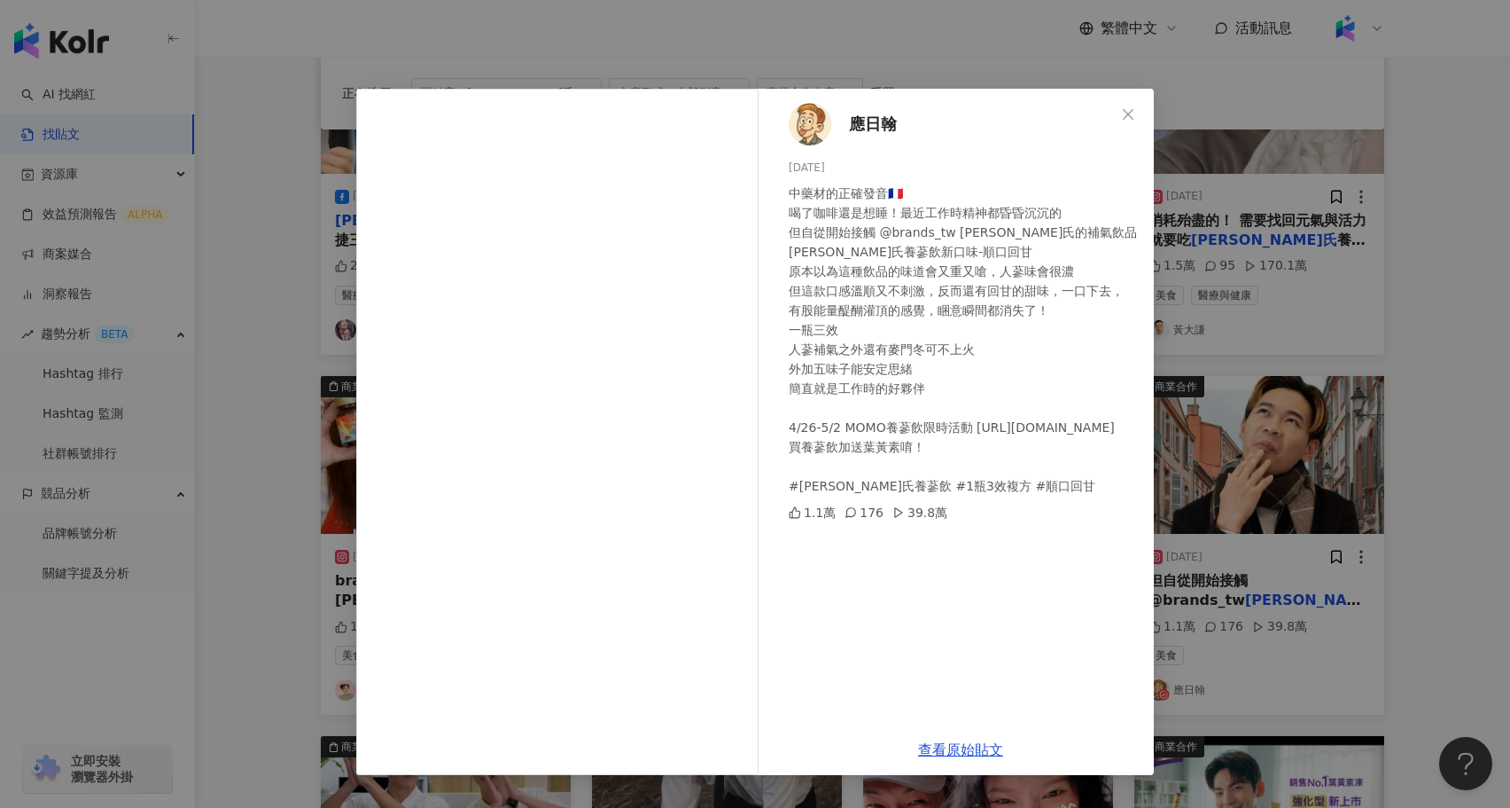
click at [1260, 661] on div "應日翰 2024/4/26 中藥材的正確發音🇫🇷 喝了咖啡還是想睡！最近工作時精神都昏昏沉沉的 但自從開始接觸 @brands_tw 白蘭氏的補氣飲品 白蘭氏…" at bounding box center [755, 404] width 1510 height 808
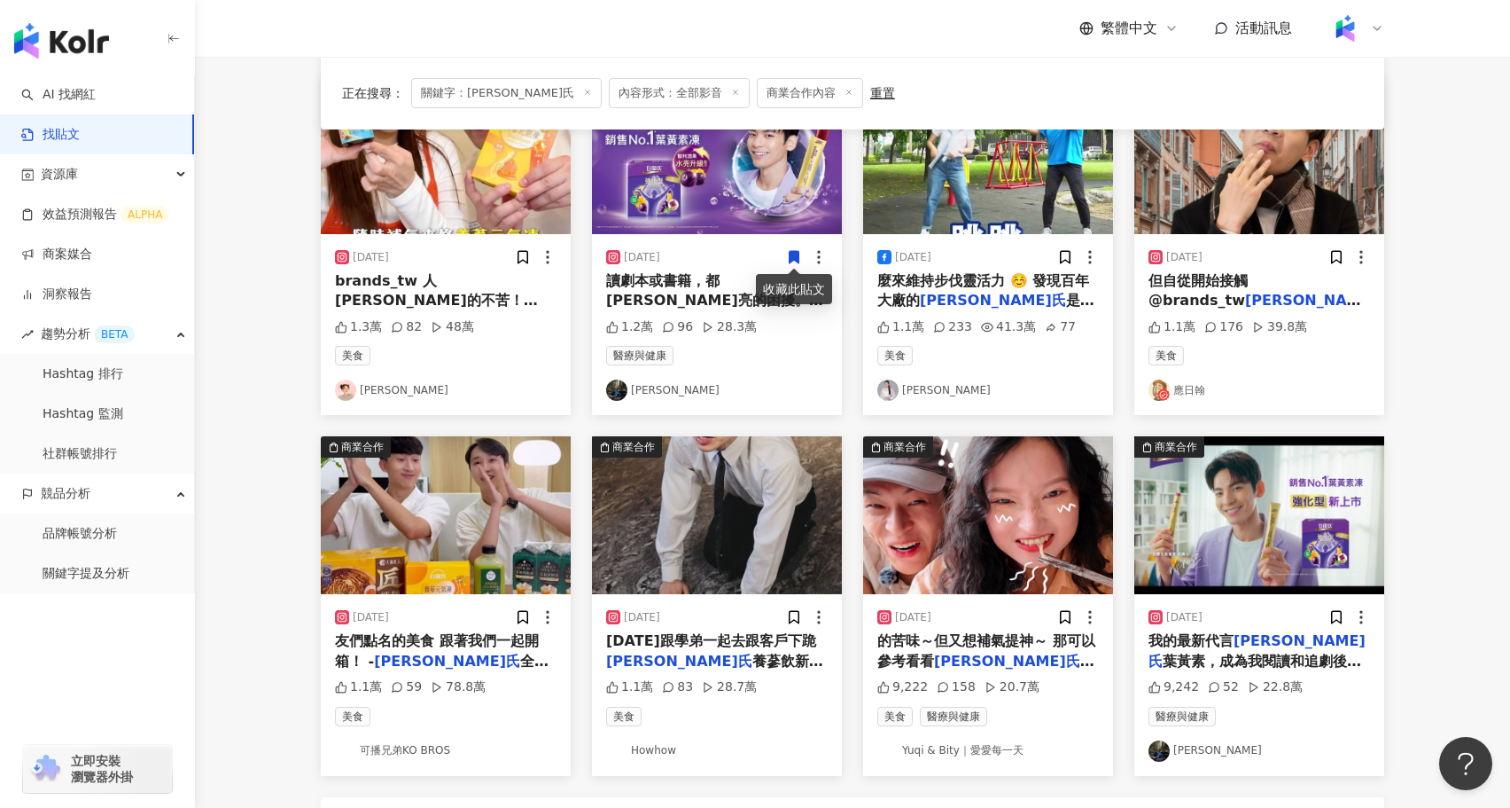
scroll to position [597, 0]
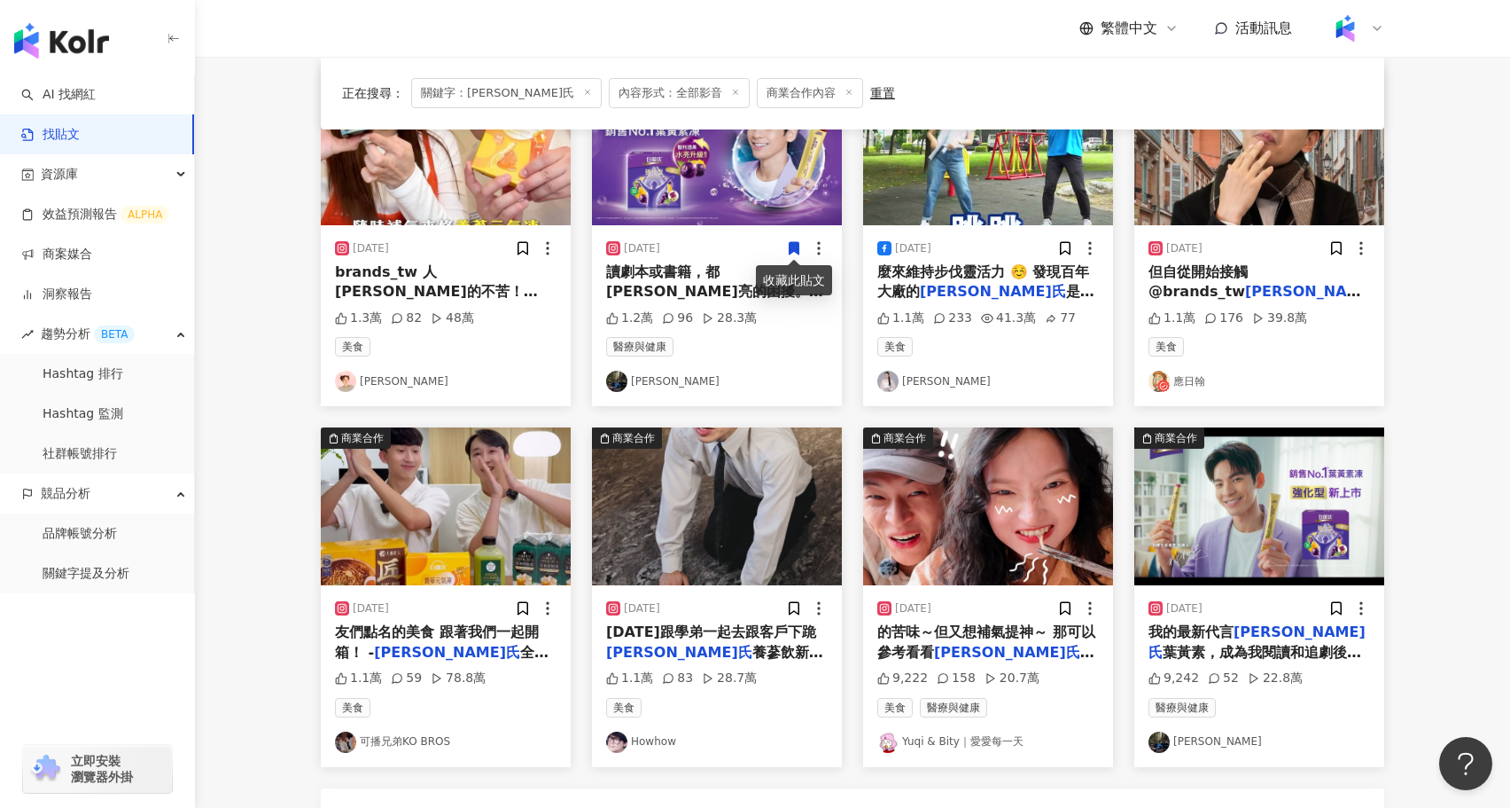
click at [488, 533] on img at bounding box center [446, 506] width 250 height 158
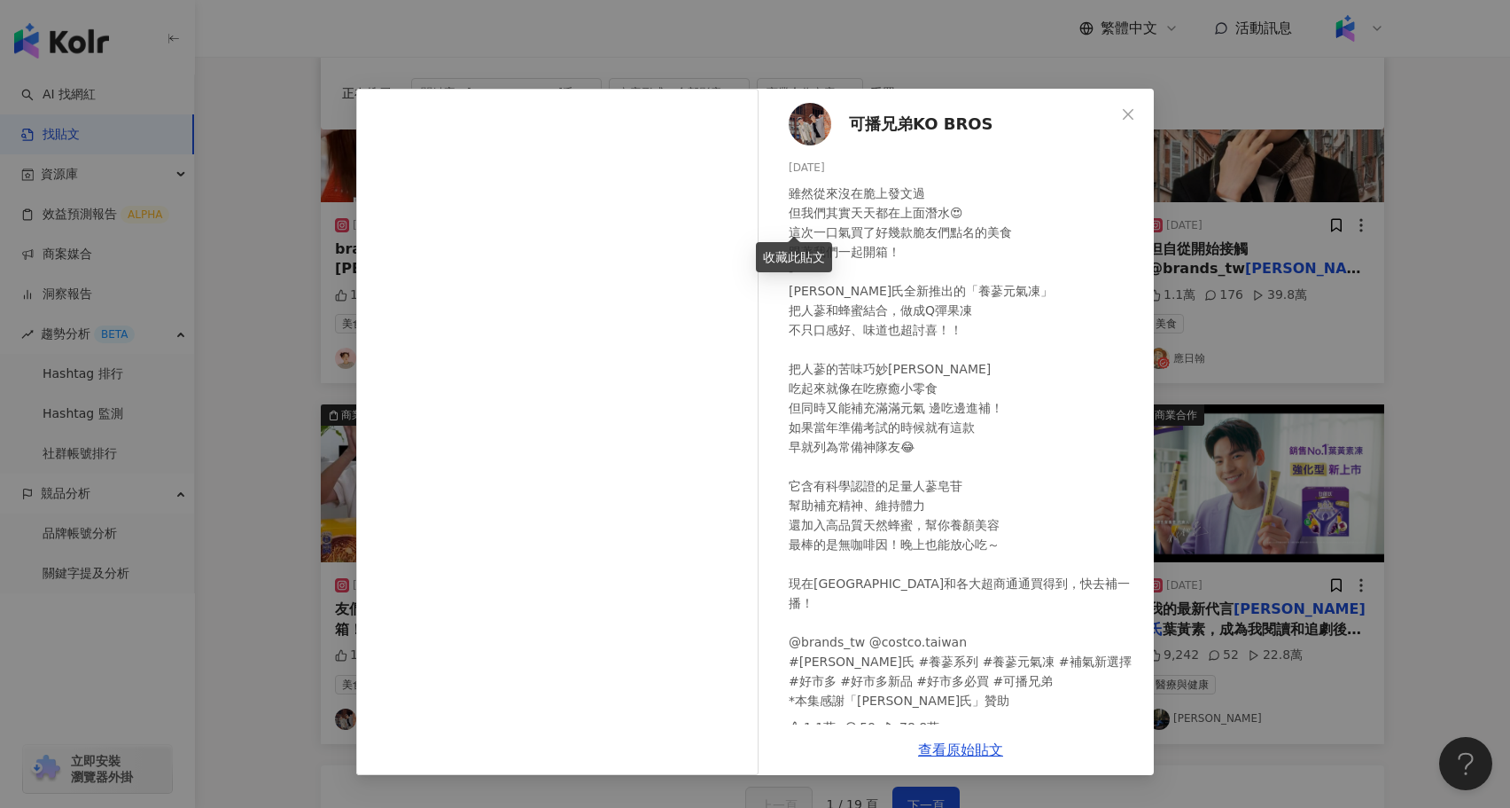
scroll to position [625, 0]
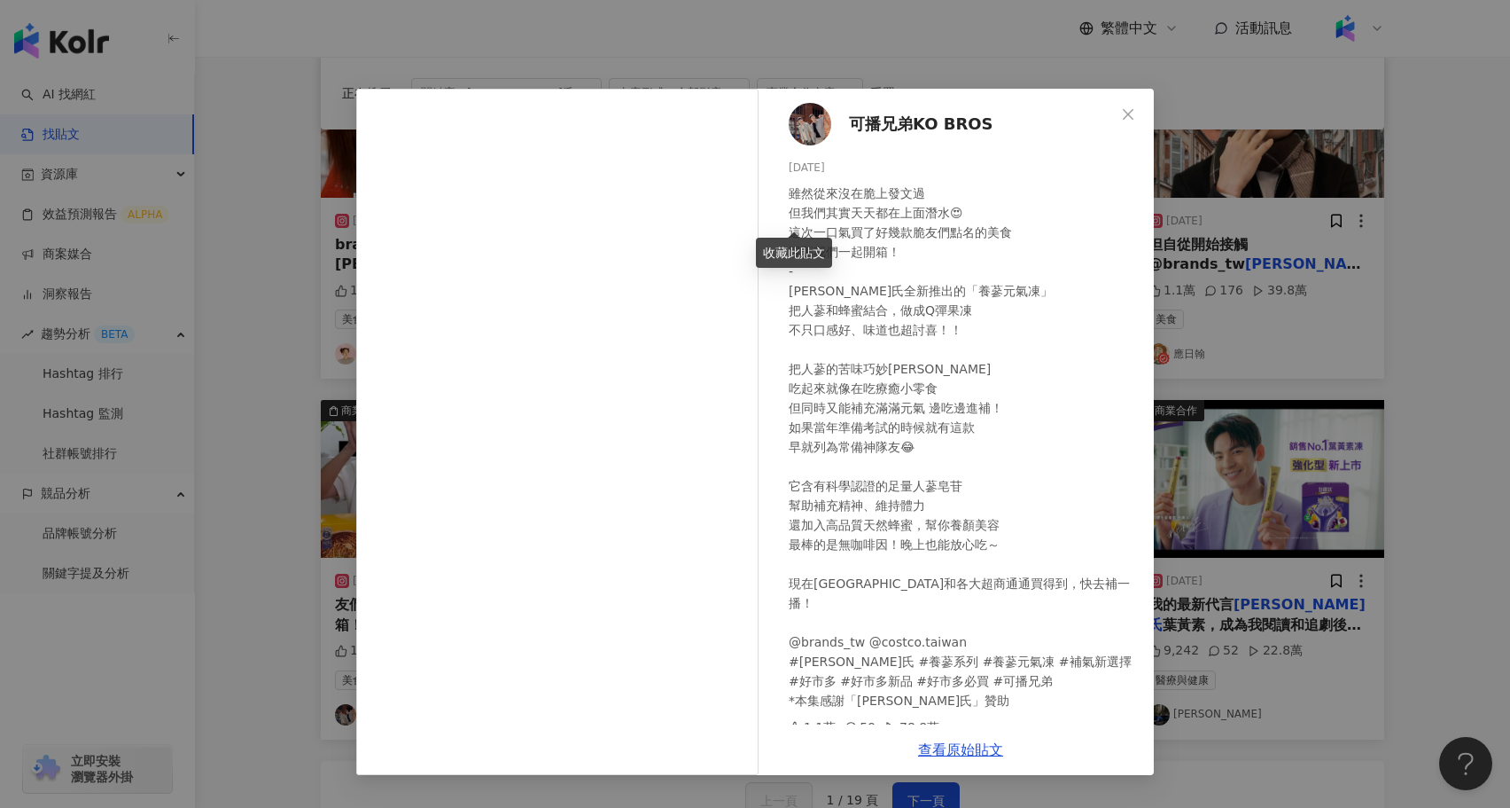
click at [1263, 672] on div "可播兄弟KO BROS 2025/7/30 雖然從來沒在脆上發文過 但我們其實天天都在上面潛水😍 這次一口氣買了好幾款脆友們點名的美食 跟著我們一起開箱！ -…" at bounding box center [755, 404] width 1510 height 808
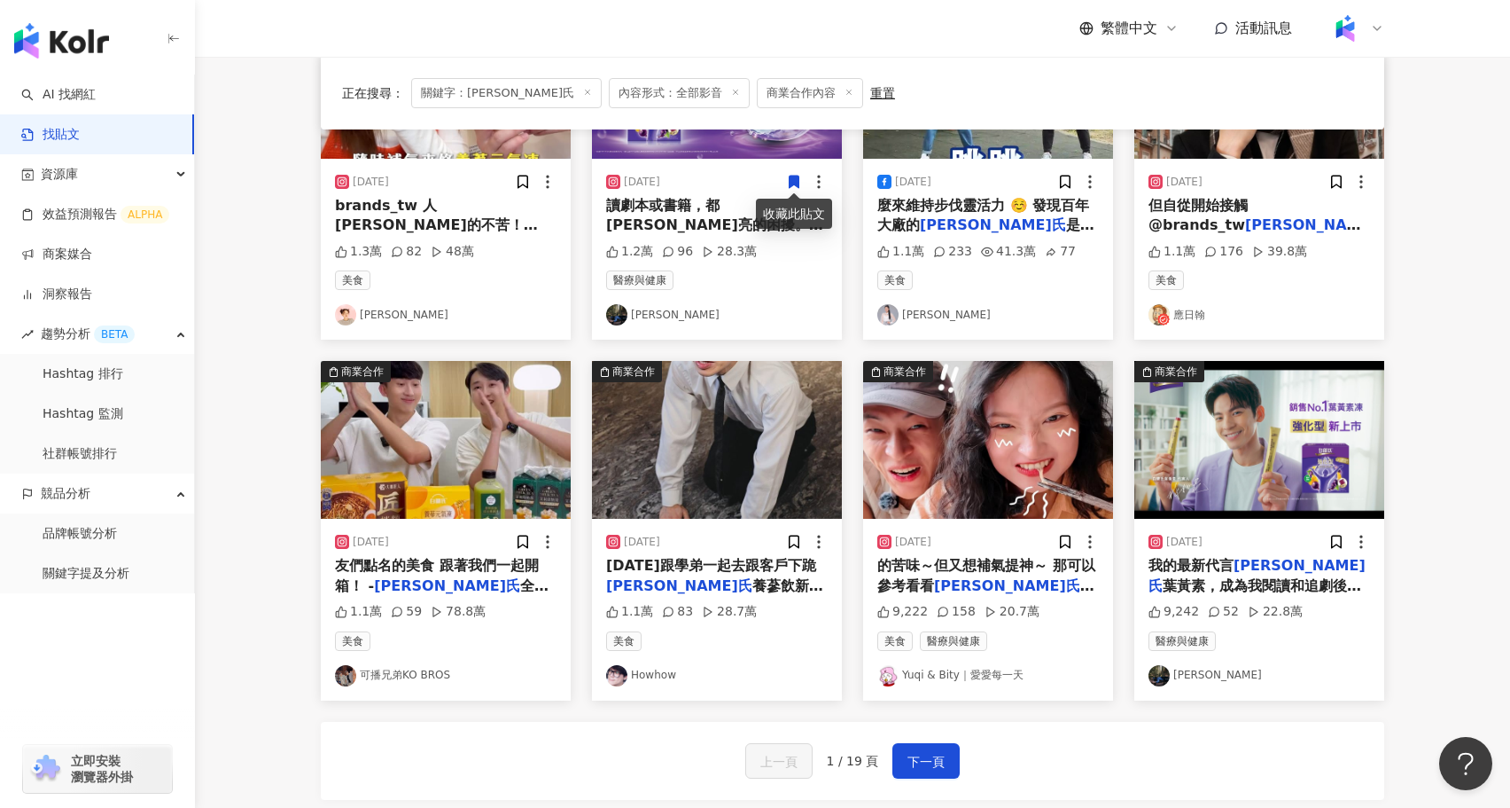
scroll to position [667, 0]
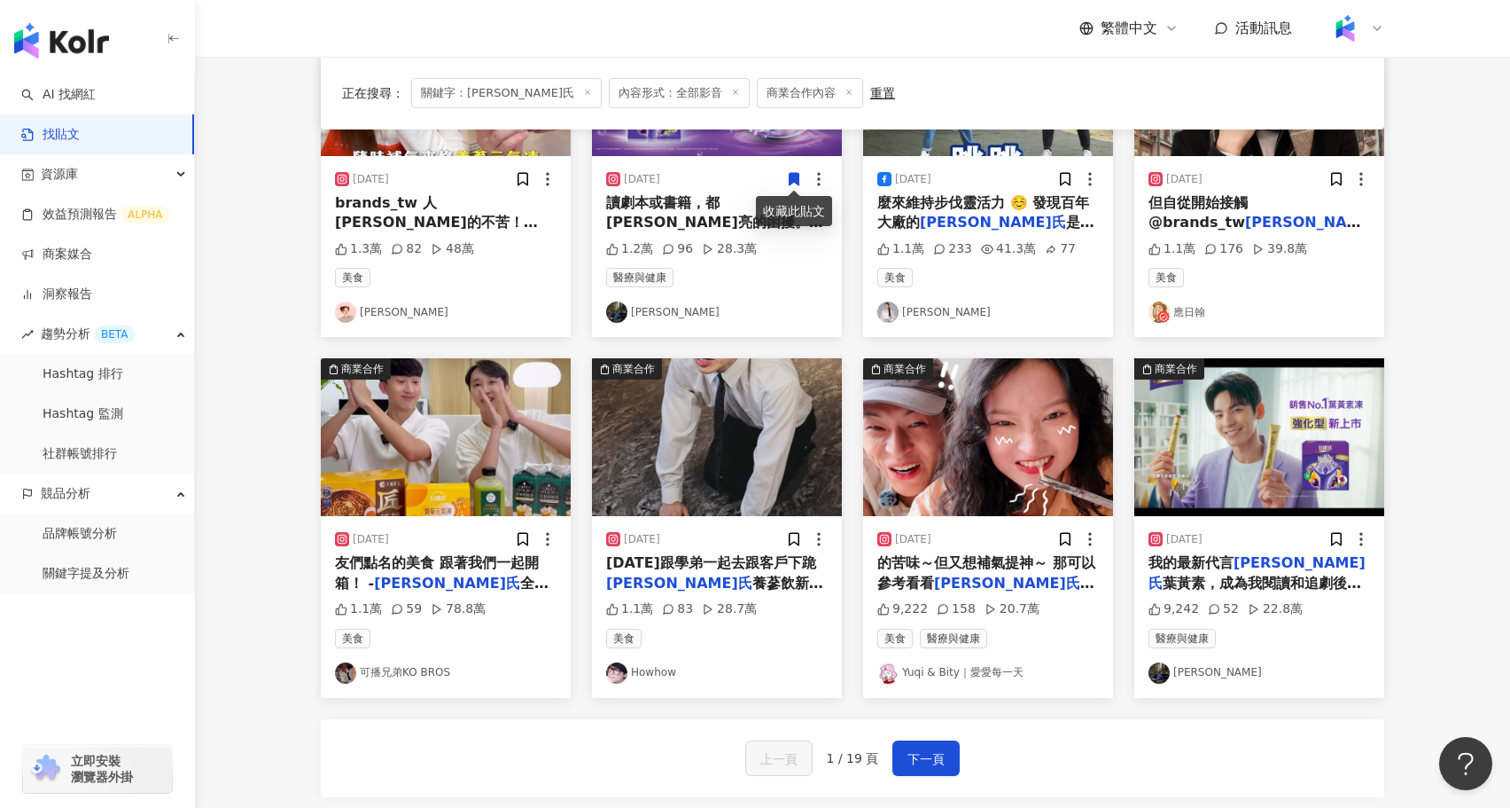
click at [970, 449] on img at bounding box center [988, 437] width 250 height 158
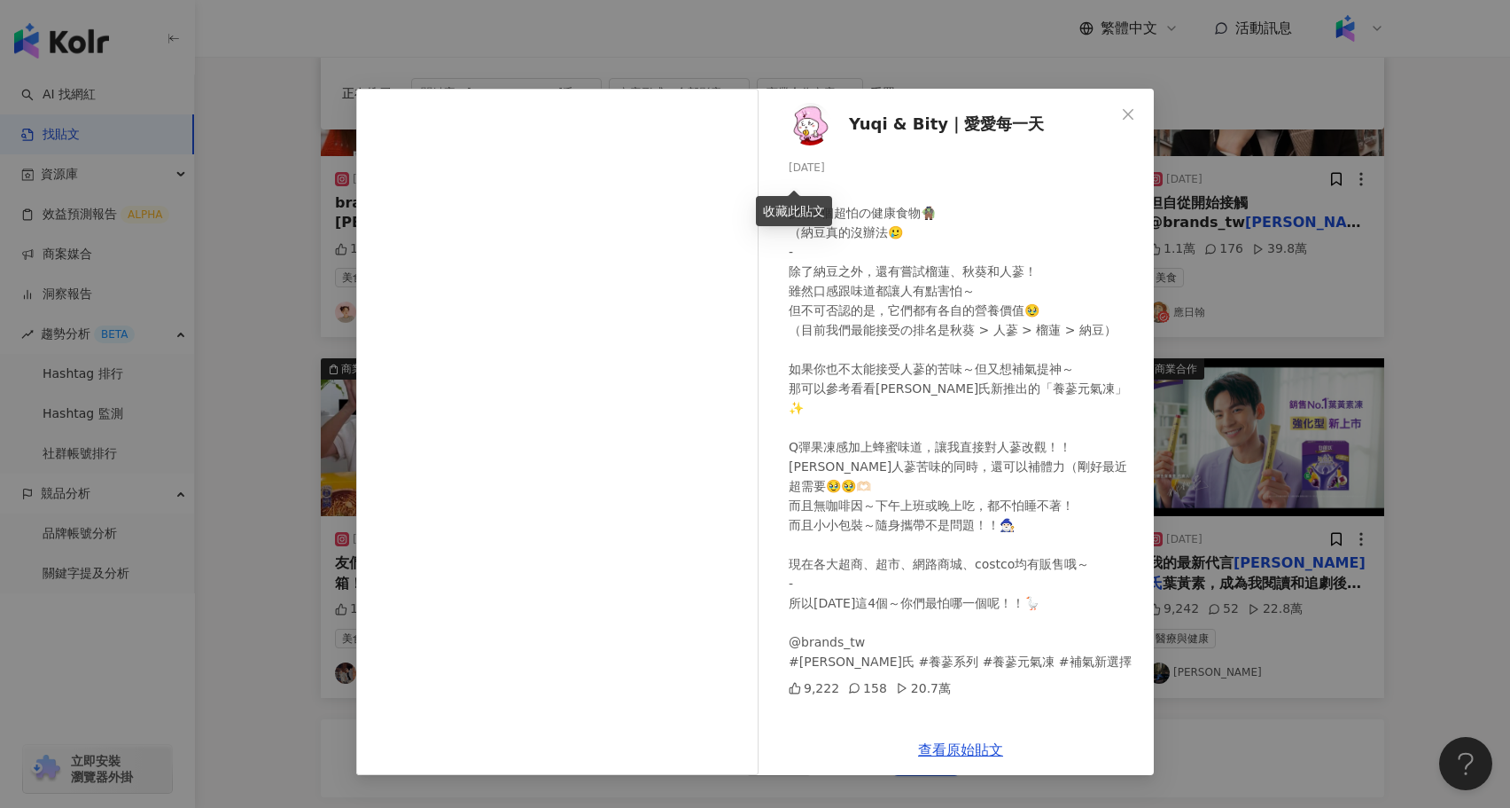
click at [1207, 640] on div "Yuqi & Bity｜愛愛每一天 2025/8/7 ⠀ 挑戰4個超怕の健康食物🧌 （納豆真的沒辦法🥲 - 除了納豆之外，還有嘗試榴蓮、秋葵和人蔘！ 雖然口感…" at bounding box center [755, 404] width 1510 height 808
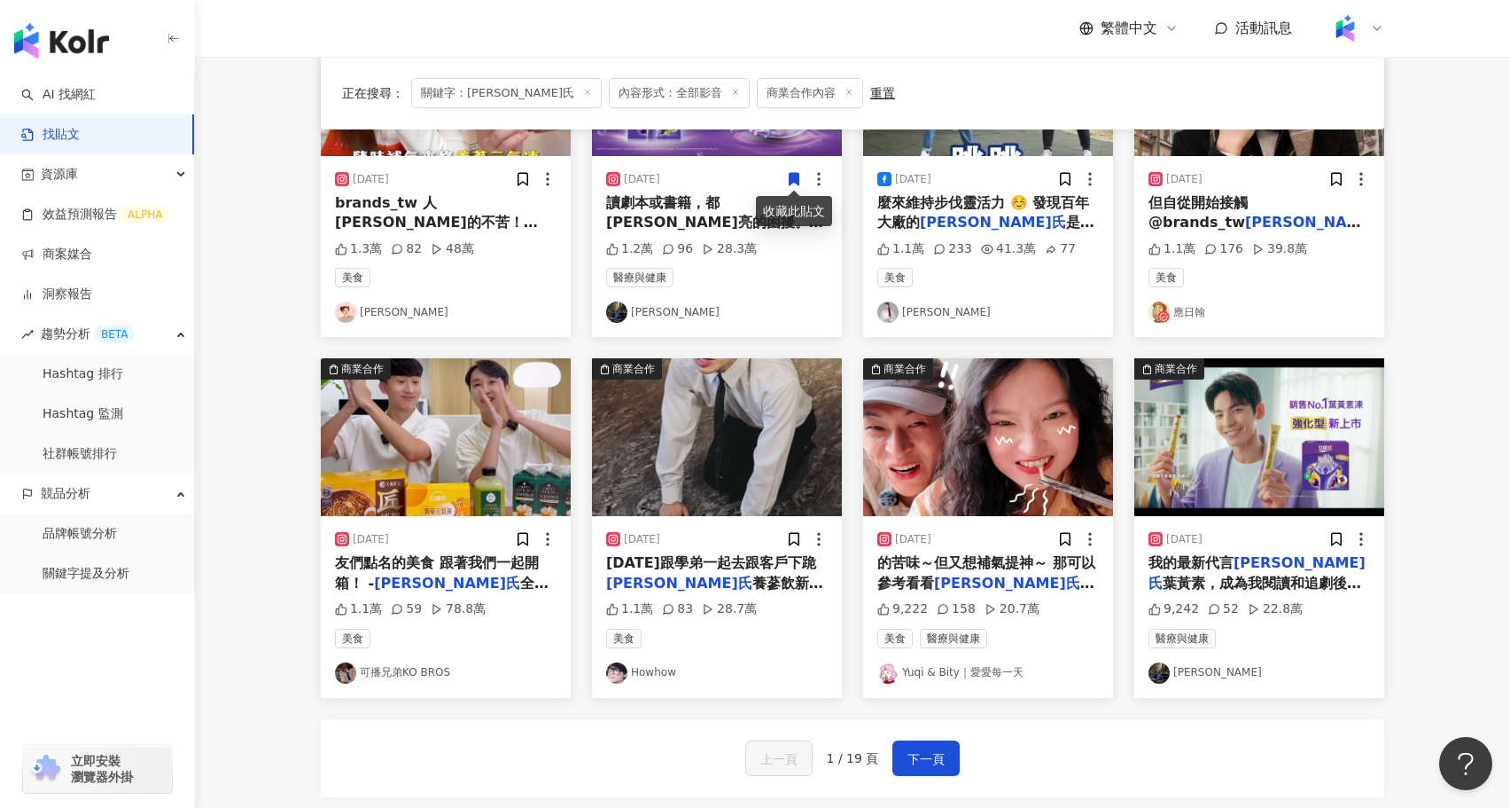
click at [675, 394] on img at bounding box center [717, 437] width 250 height 158
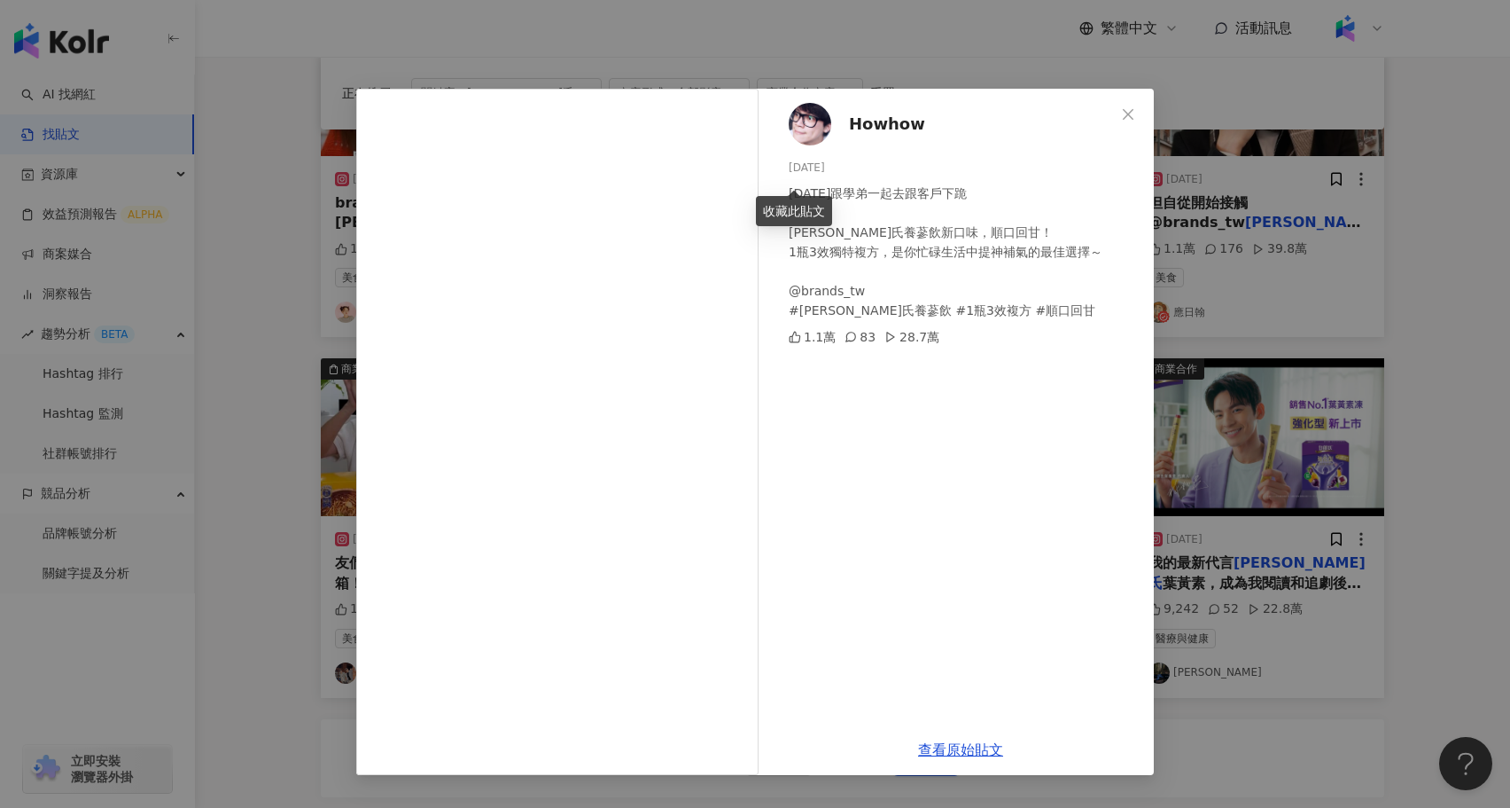
click at [1200, 639] on div "Howhow 2024/10/23 今天跟學弟一起去跟客戶下跪 白蘭氏養蔘飲新口味，順口回甘！ 1瓶3效獨特複方，是你忙碌生活中提神補氣的最佳選擇～ @bra…" at bounding box center [755, 404] width 1510 height 808
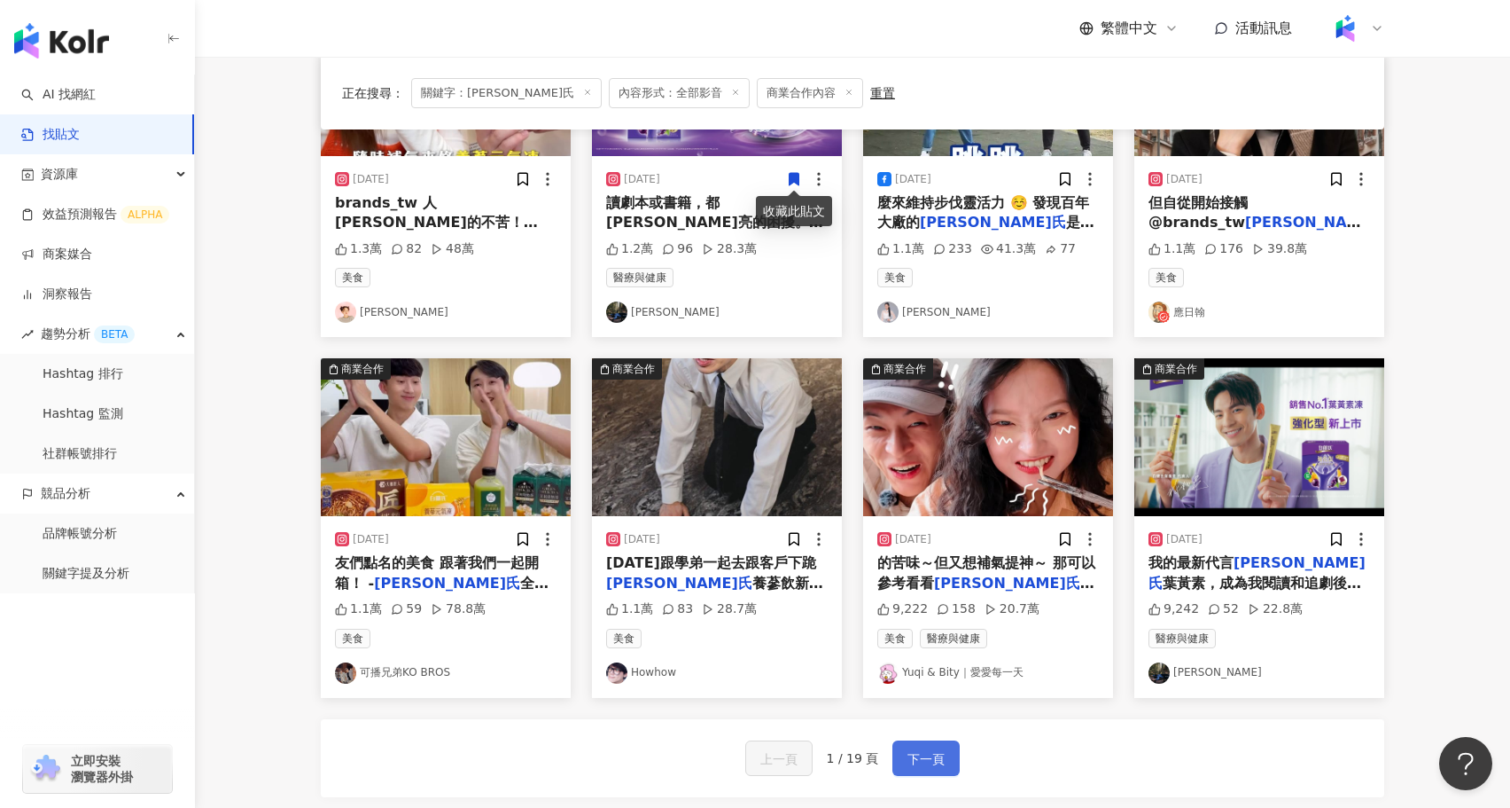
click at [919, 762] on span "下一頁" at bounding box center [926, 758] width 37 height 21
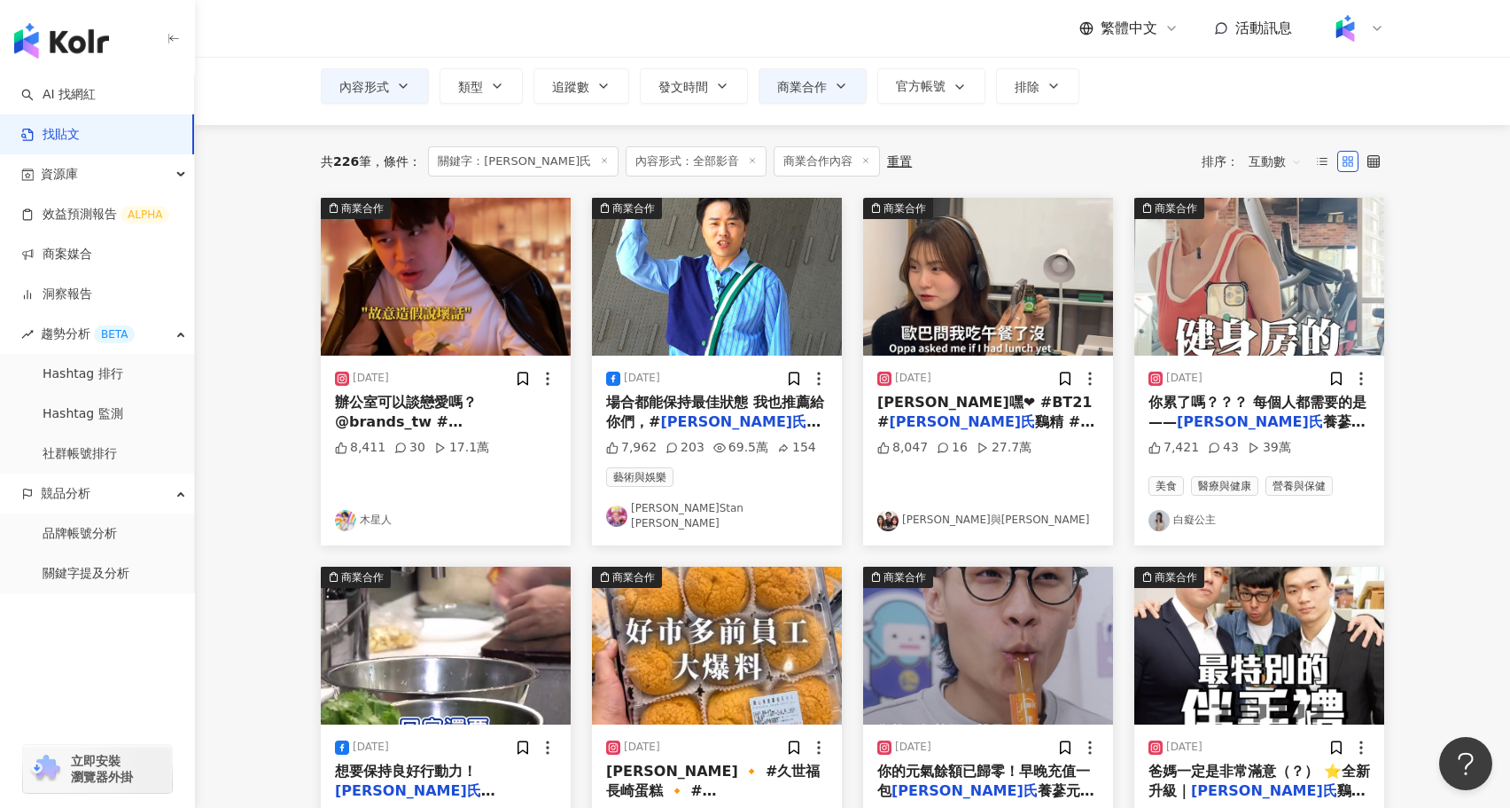
scroll to position [0, 0]
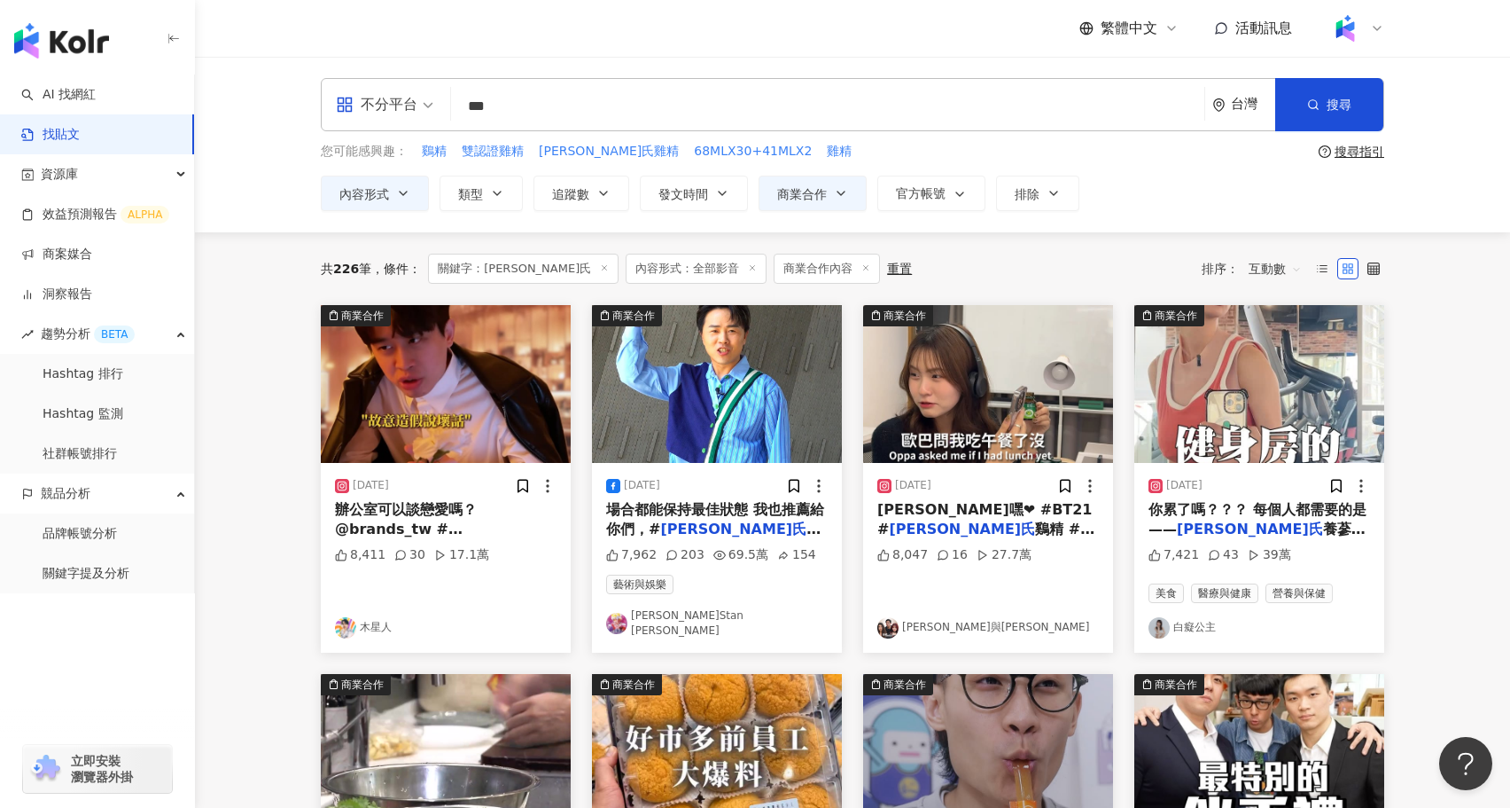
click at [518, 370] on img at bounding box center [446, 384] width 250 height 158
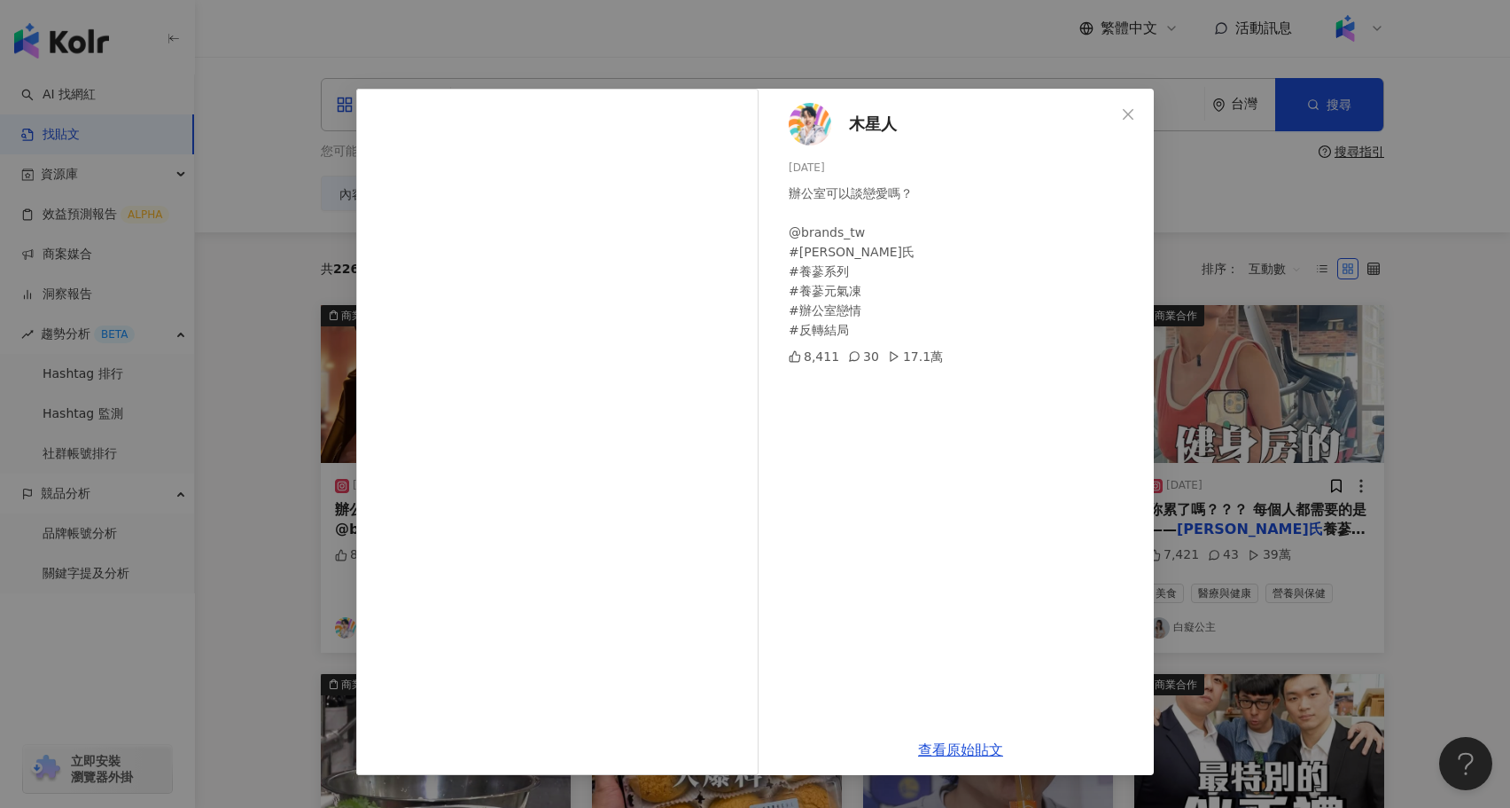
click at [1261, 507] on div "木星人 2025/3/26 辦公室可以談戀愛嗎？ @brands_tw #白蘭氏 #養蔘系列 #養蔘元氣凍 #辦公室戀情 #反轉結局 8,411 30 17.…" at bounding box center [755, 404] width 1510 height 808
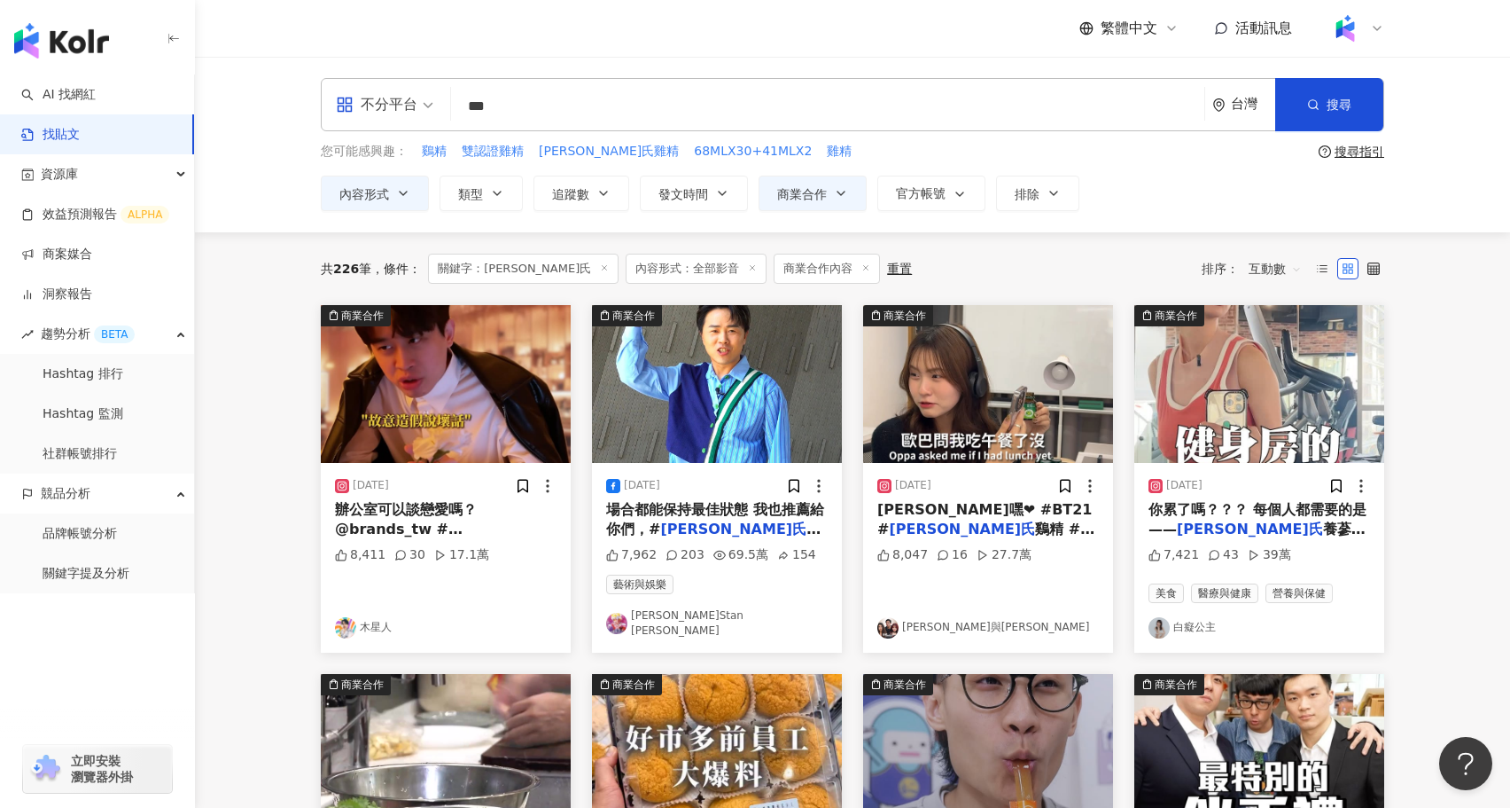
click at [1213, 367] on img at bounding box center [1260, 384] width 250 height 158
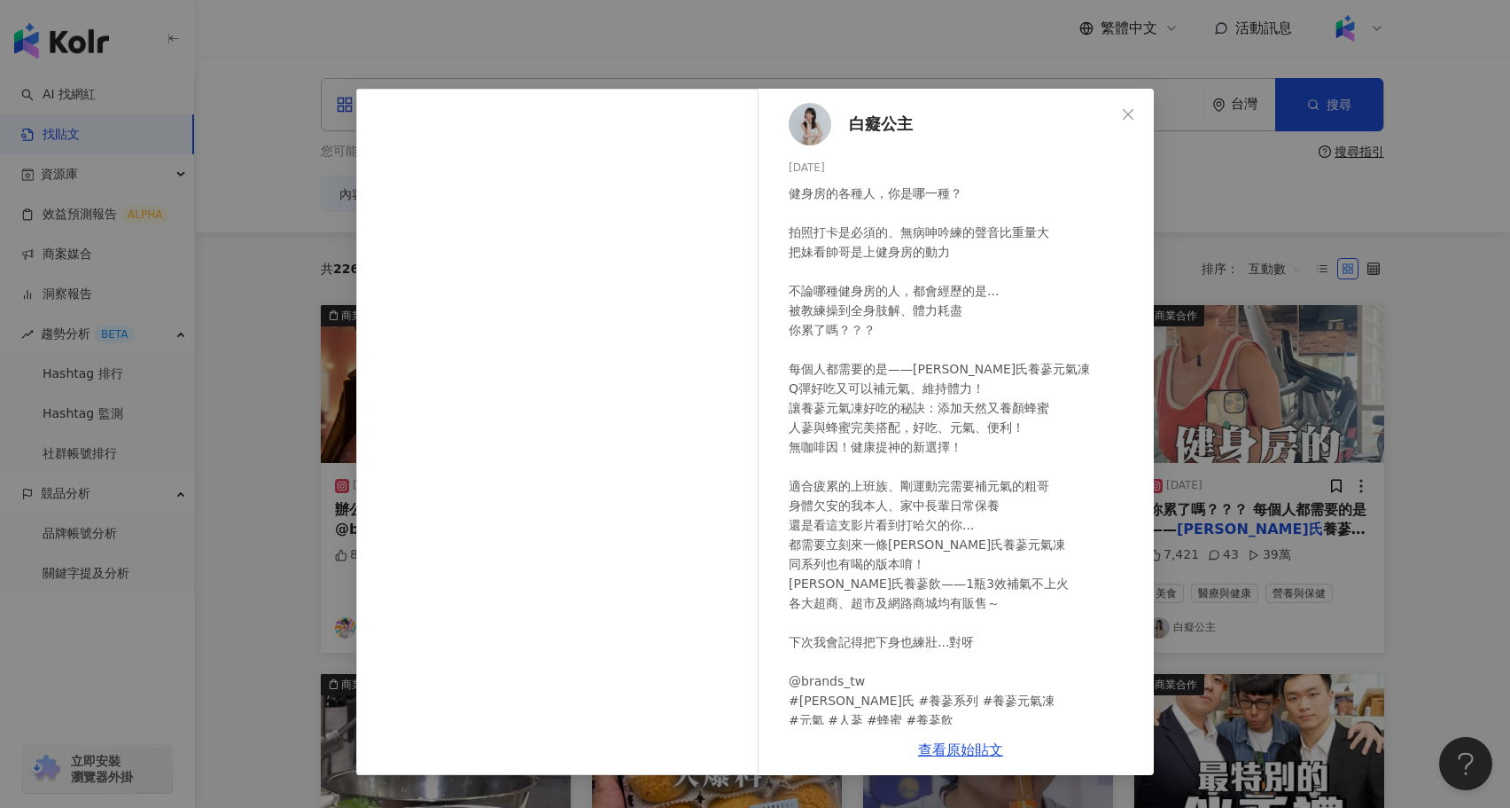
scroll to position [32, 0]
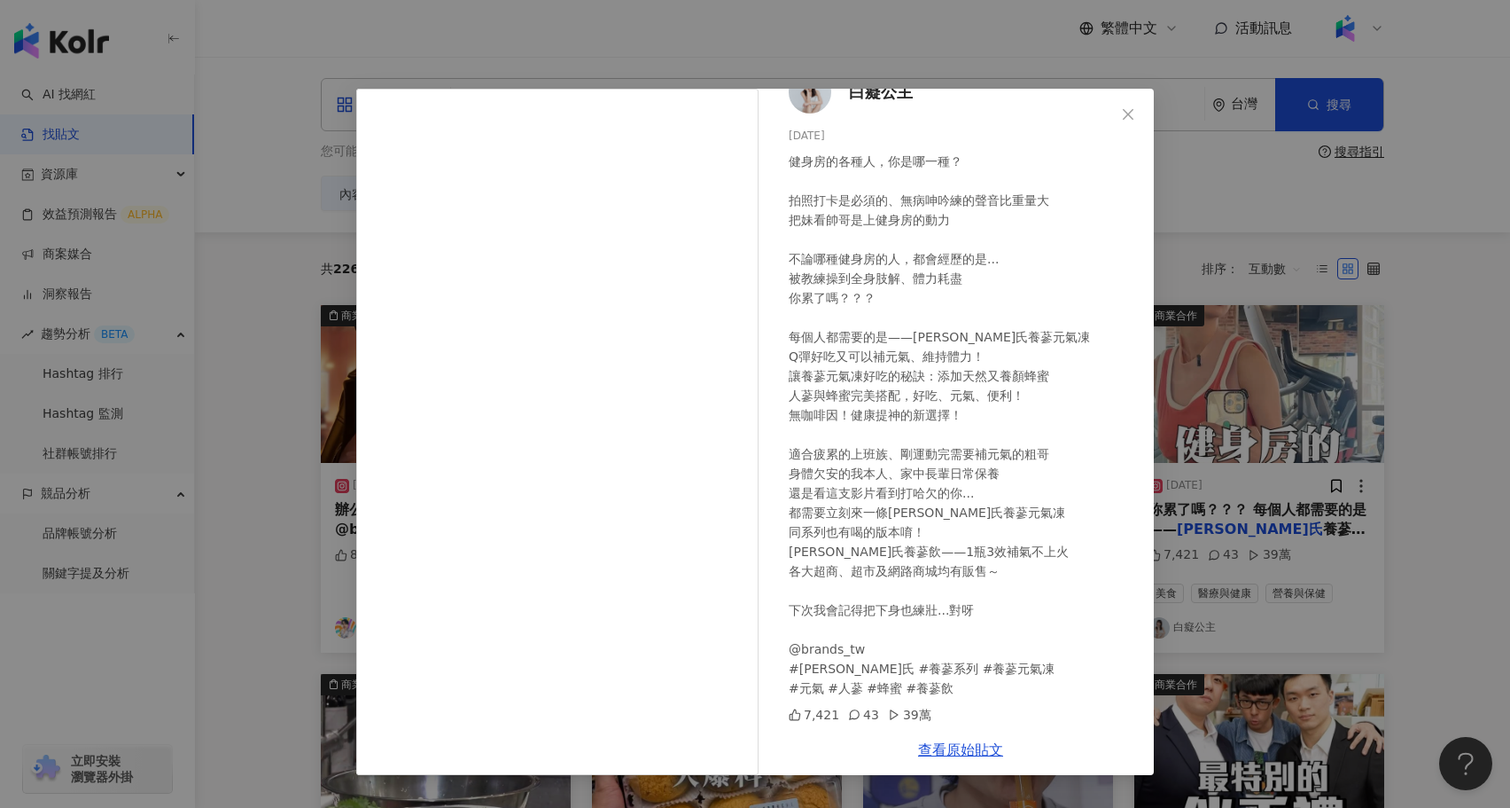
click at [1330, 606] on div "白癡公主 2025/3/24 7,421 43 39萬 查看原始貼文" at bounding box center [755, 404] width 1510 height 808
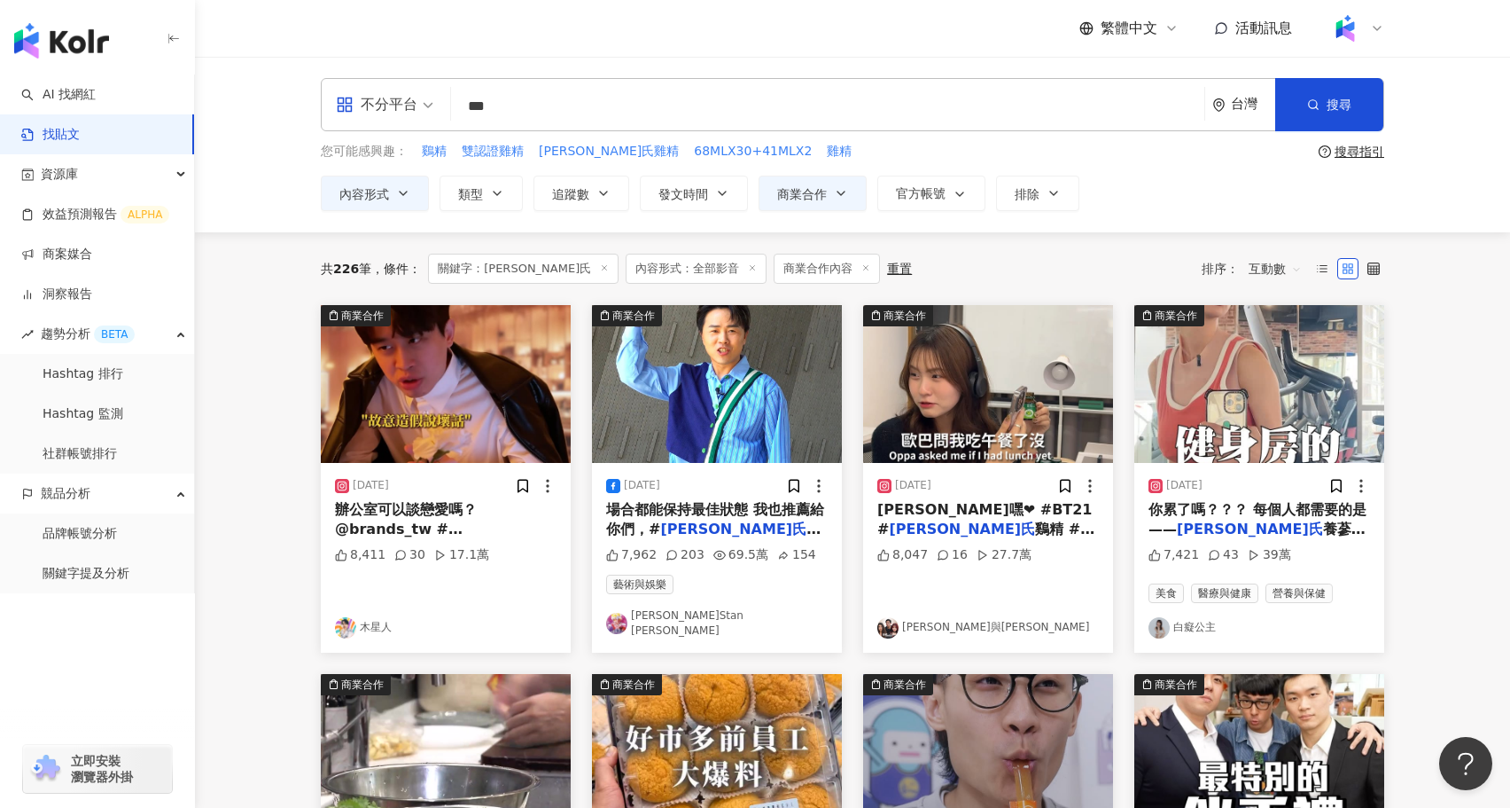
click at [776, 445] on img at bounding box center [717, 384] width 250 height 158
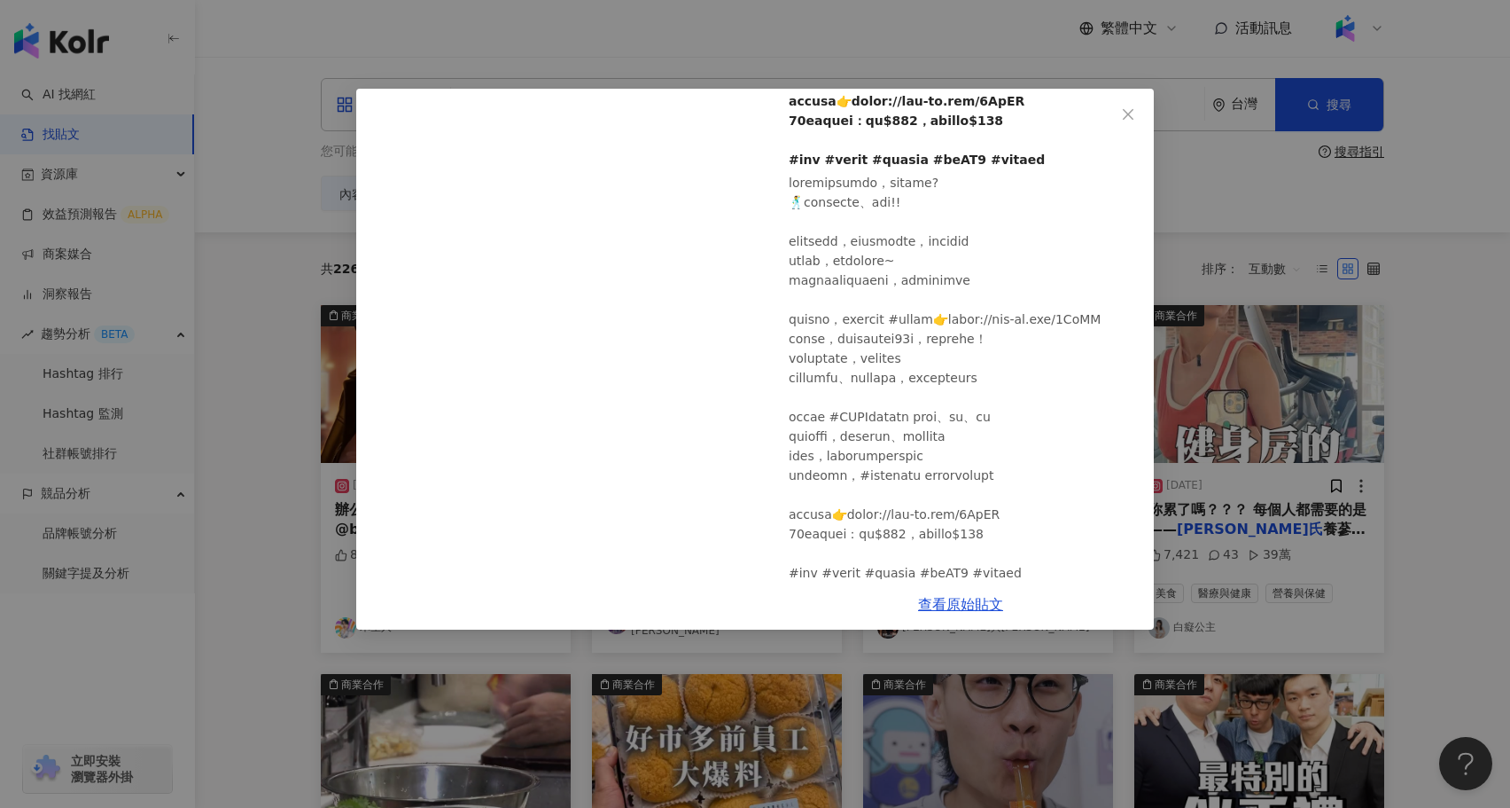
scroll to position [512, 0]
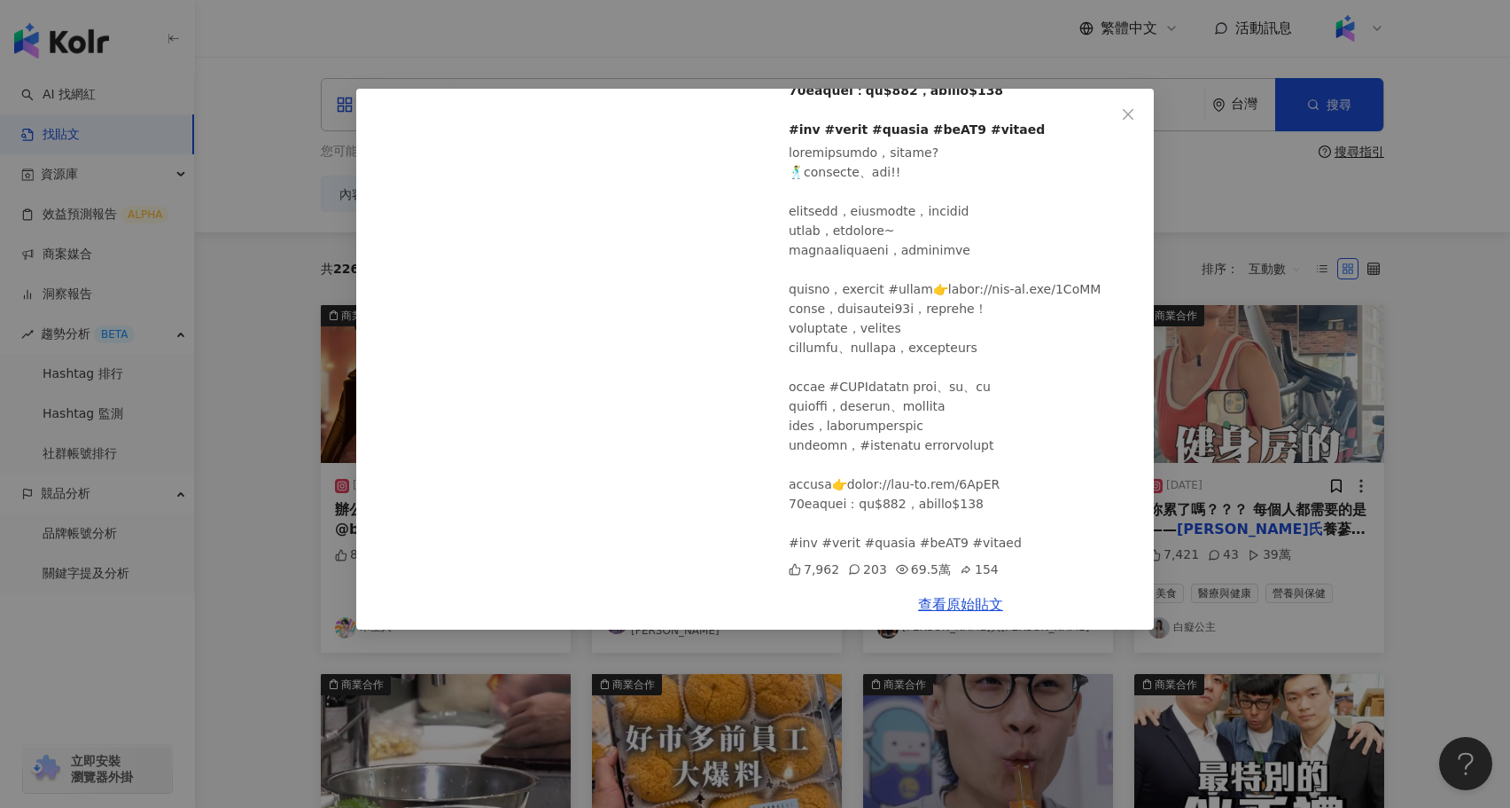
click at [1231, 578] on div "陳孟賢 Stan Chen 2024/7/5 7,962 203 69.5萬 154 查看原始貼文" at bounding box center [755, 404] width 1510 height 808
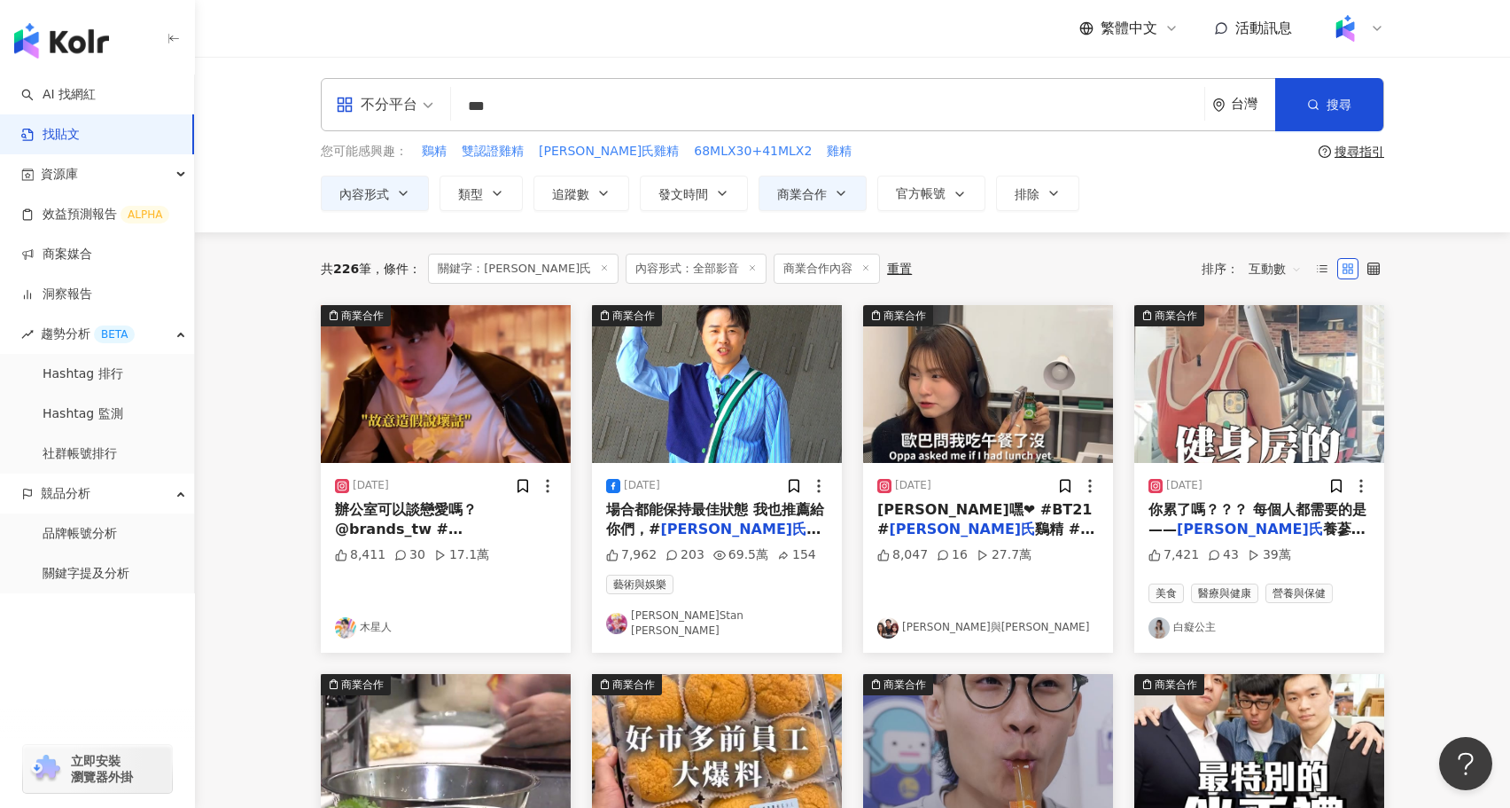
click at [904, 381] on img at bounding box center [988, 384] width 250 height 158
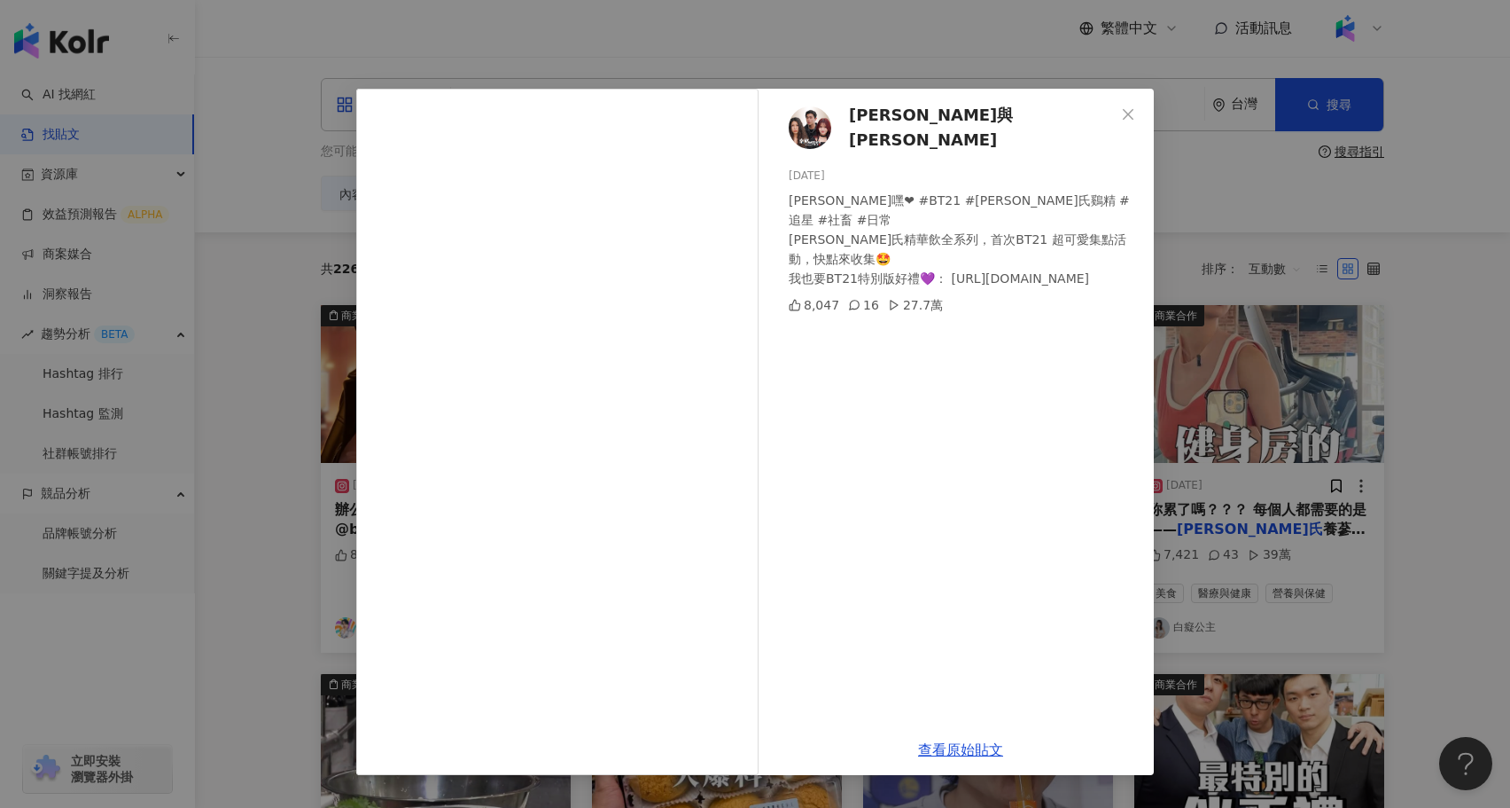
click at [1176, 558] on div "泰格與雪兒 2025/2/21 歐巴撒朗嘿❤ #BT21 #白蘭氏鷄精 #追星 #社畜 #日常 白蘭氏精華飲全系列，首次BT21 超可愛集點活動，快點來收集🤩…" at bounding box center [755, 404] width 1510 height 808
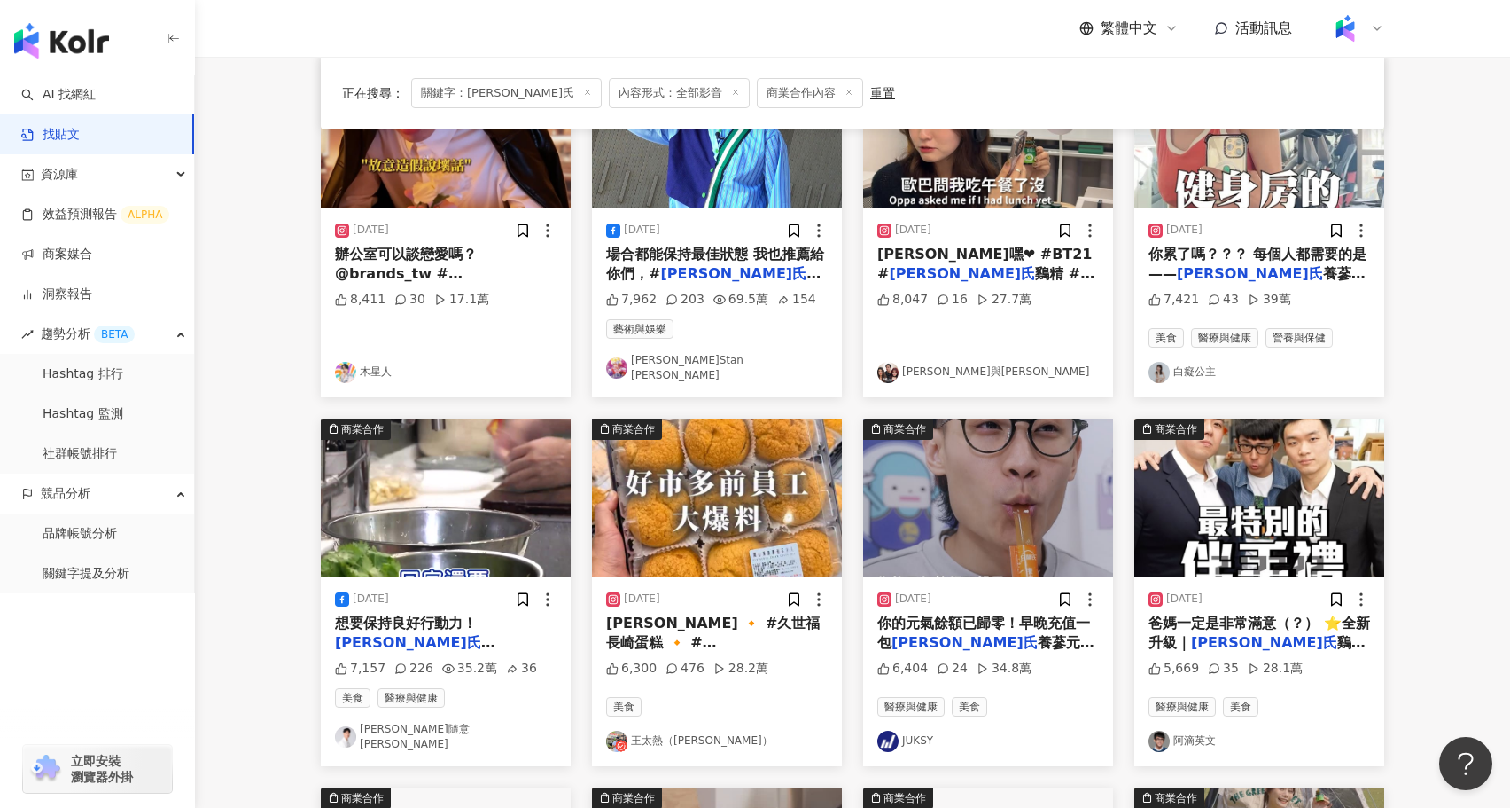
scroll to position [275, 0]
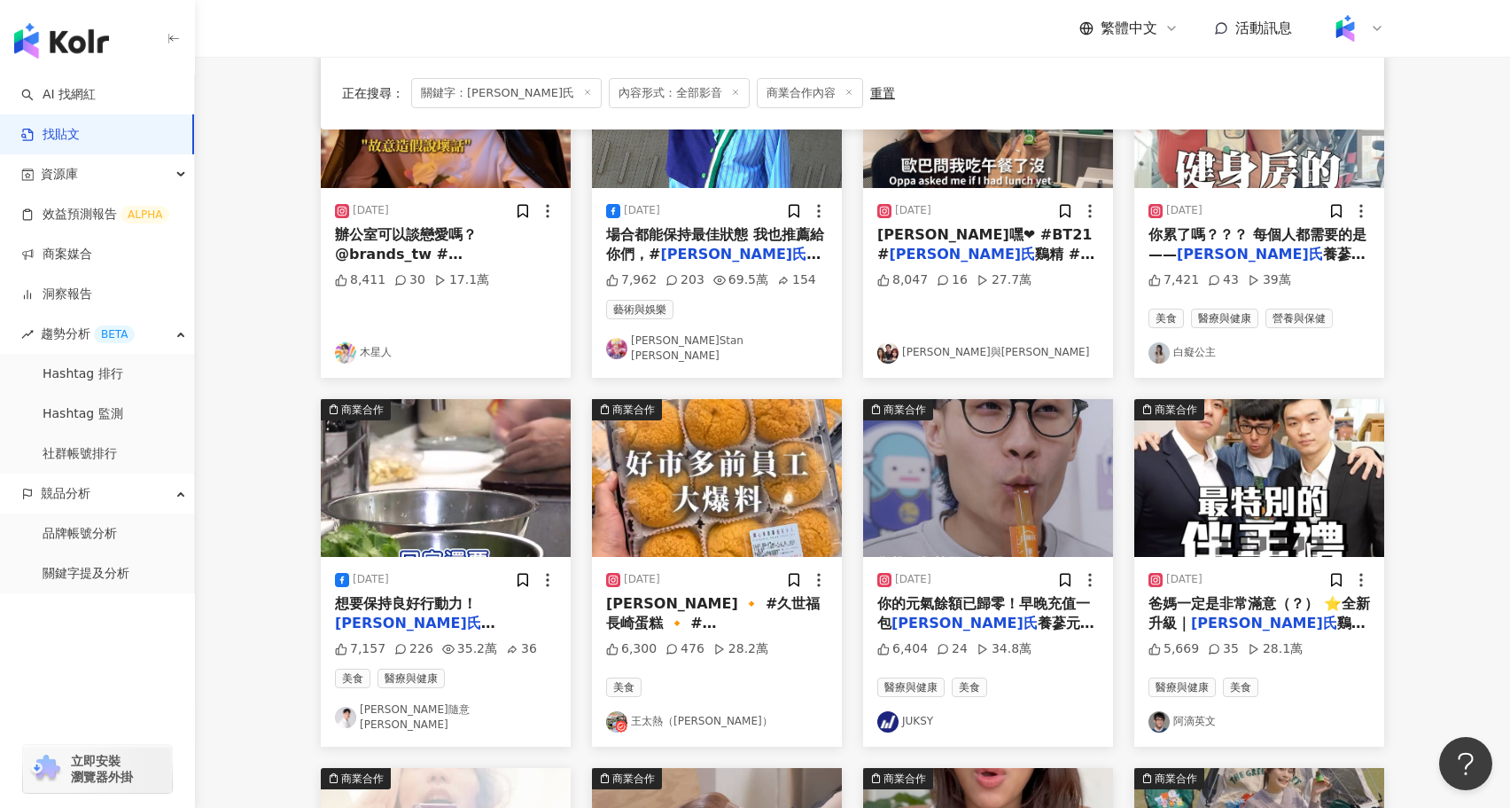
click at [394, 489] on img at bounding box center [446, 478] width 250 height 158
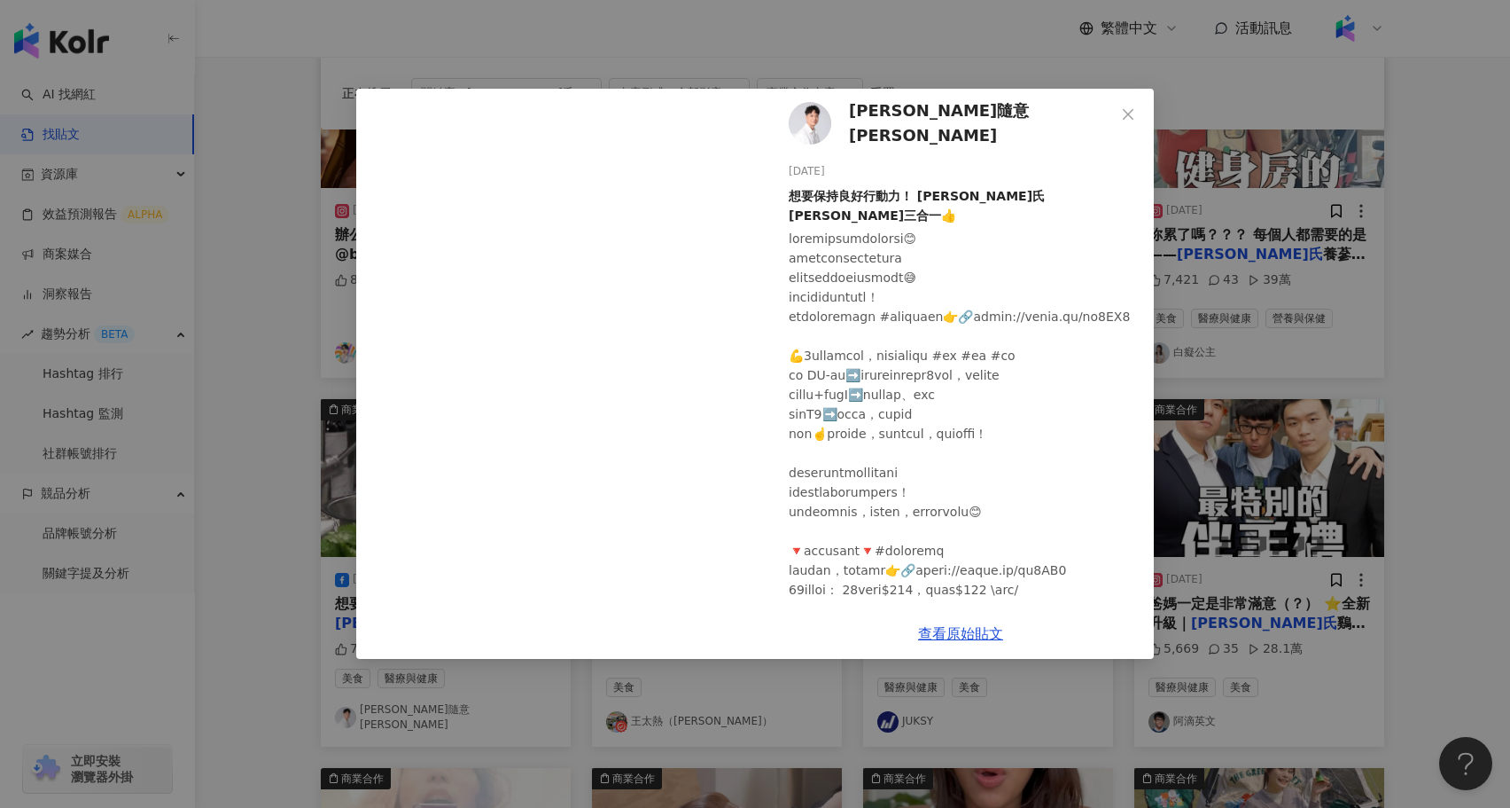
scroll to position [8, 0]
click at [1329, 621] on div "陳隨意 Tsui-Yi 2024/10/15 想要保持良好行動力！ 白蘭氏保婕三合一👍 7,157 226 35.2萬 36 查看原始貼文" at bounding box center [755, 404] width 1510 height 808
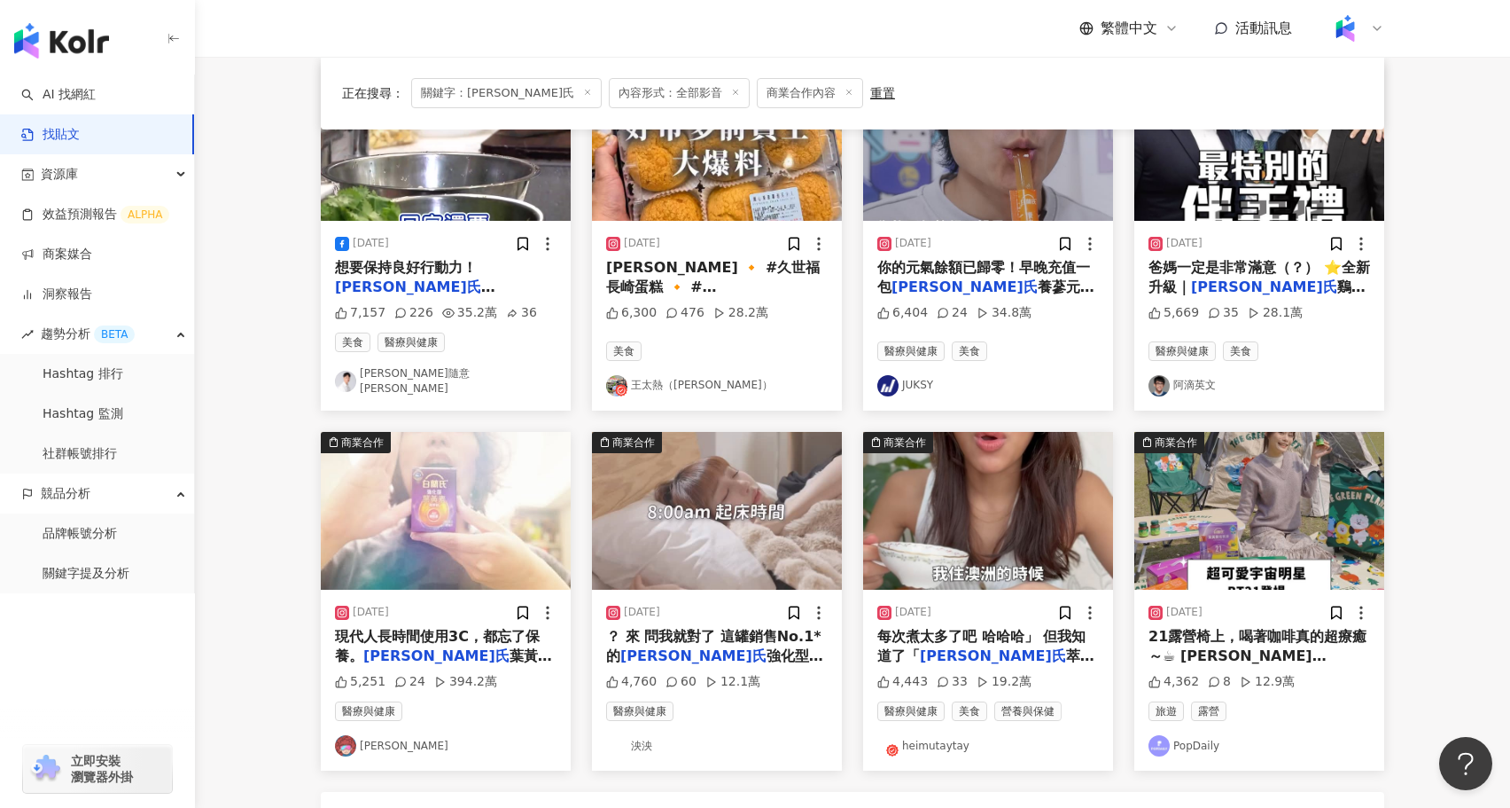
scroll to position [615, 0]
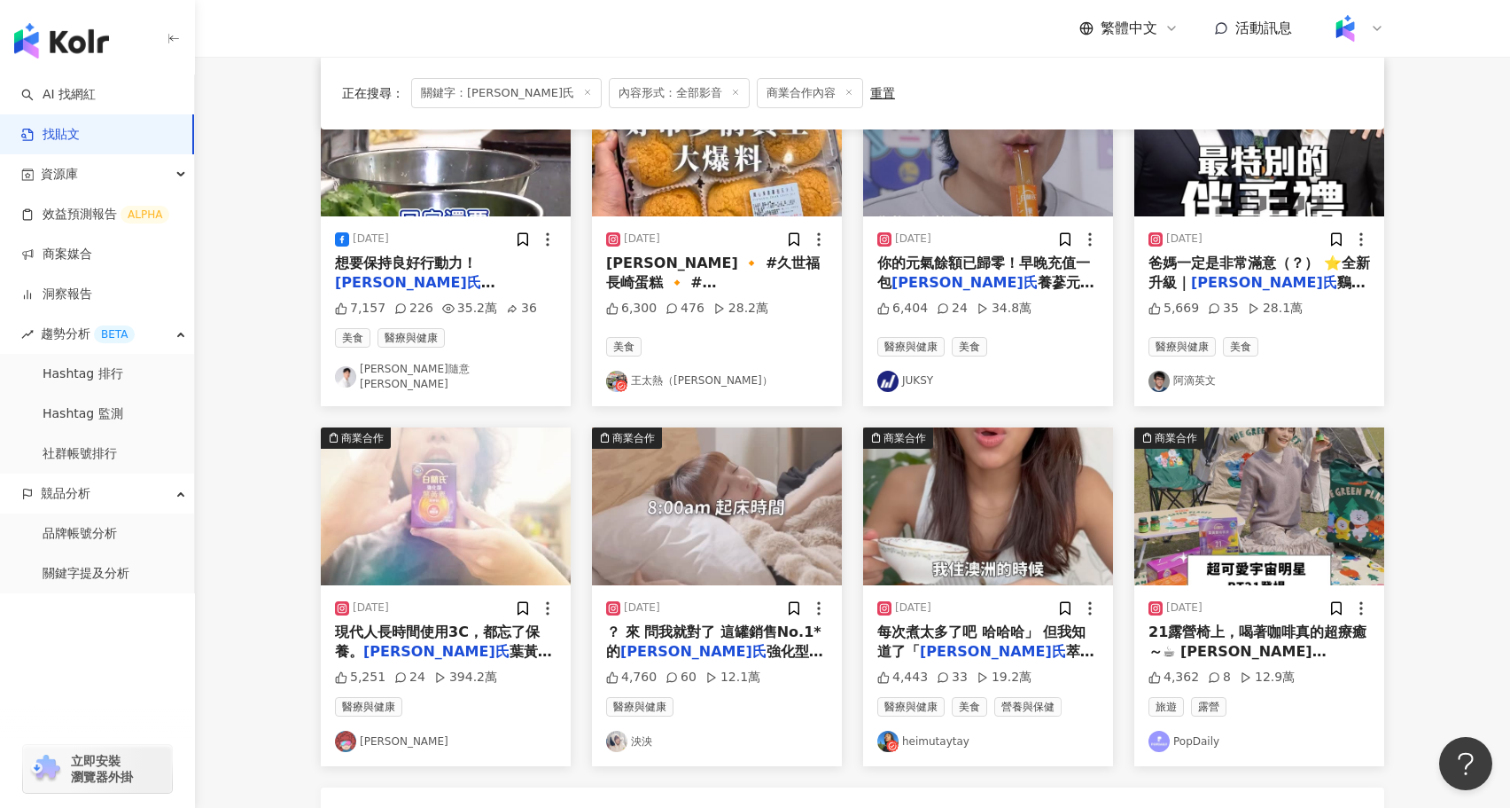
click at [745, 546] on img at bounding box center [717, 506] width 250 height 158
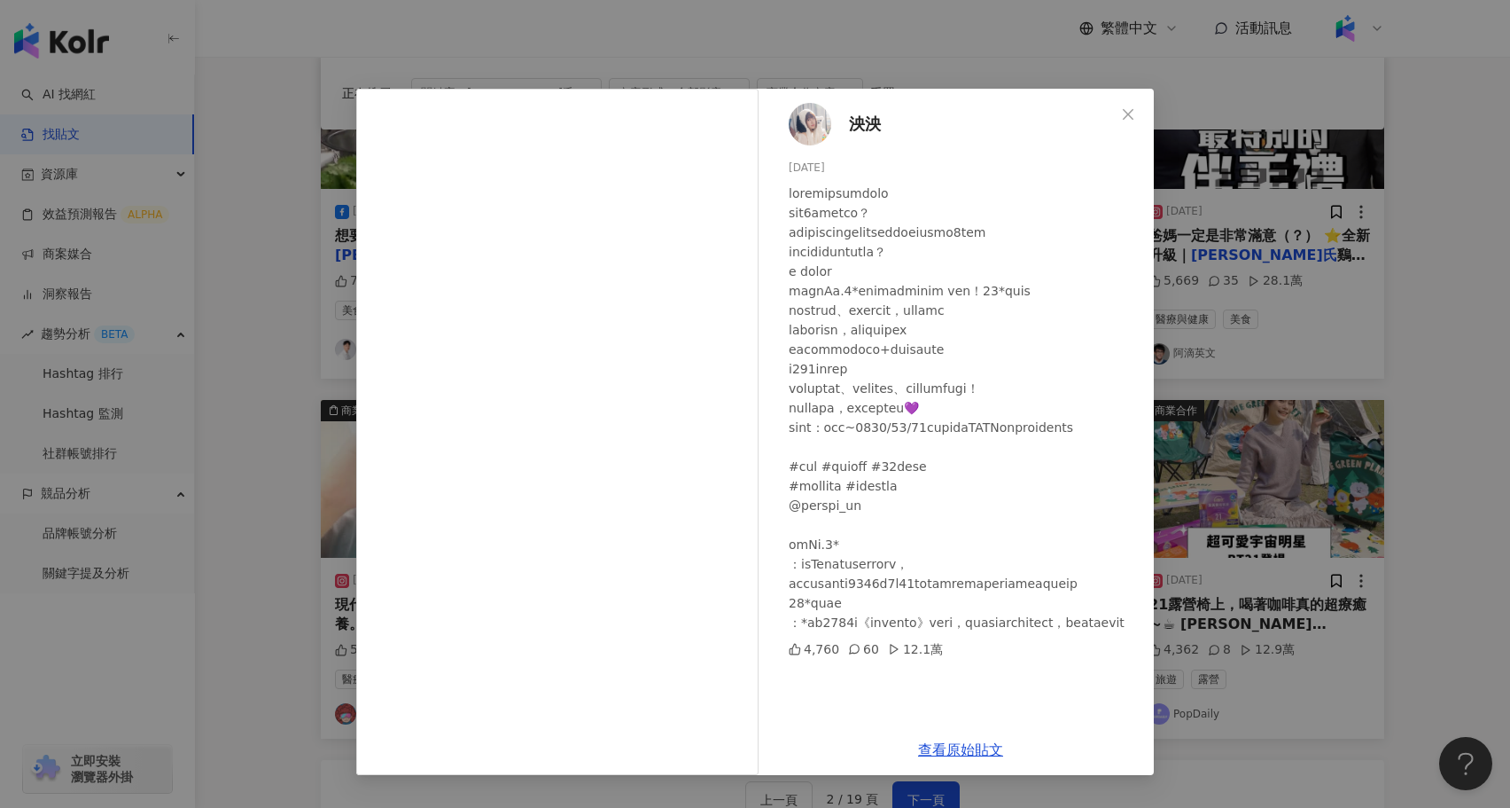
scroll to position [647, 0]
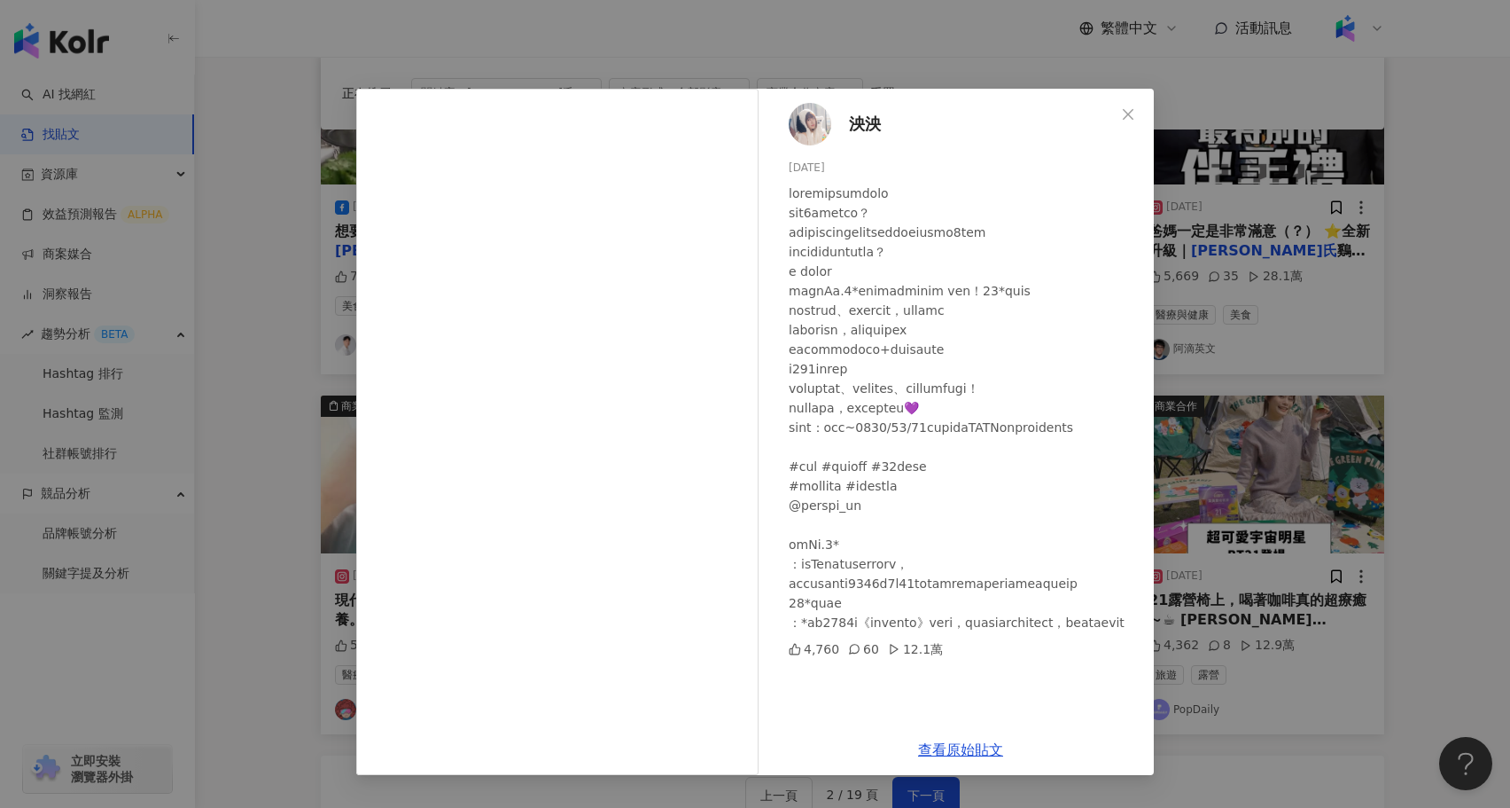
click at [1282, 635] on div "泱泱 2025/7/2 4,760 60 12.1萬 查看原始貼文" at bounding box center [755, 404] width 1510 height 808
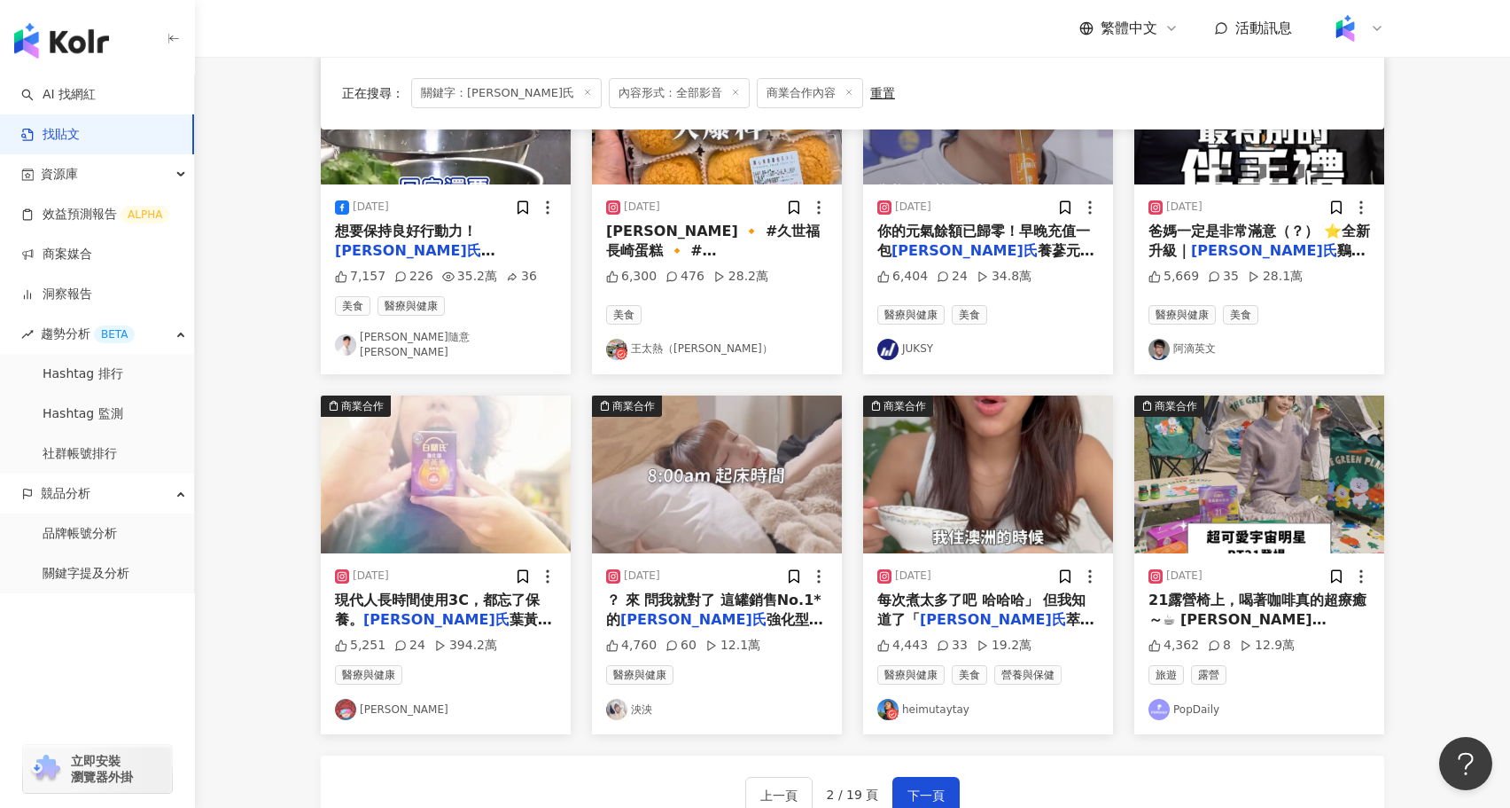
click at [906, 476] on img at bounding box center [988, 474] width 250 height 158
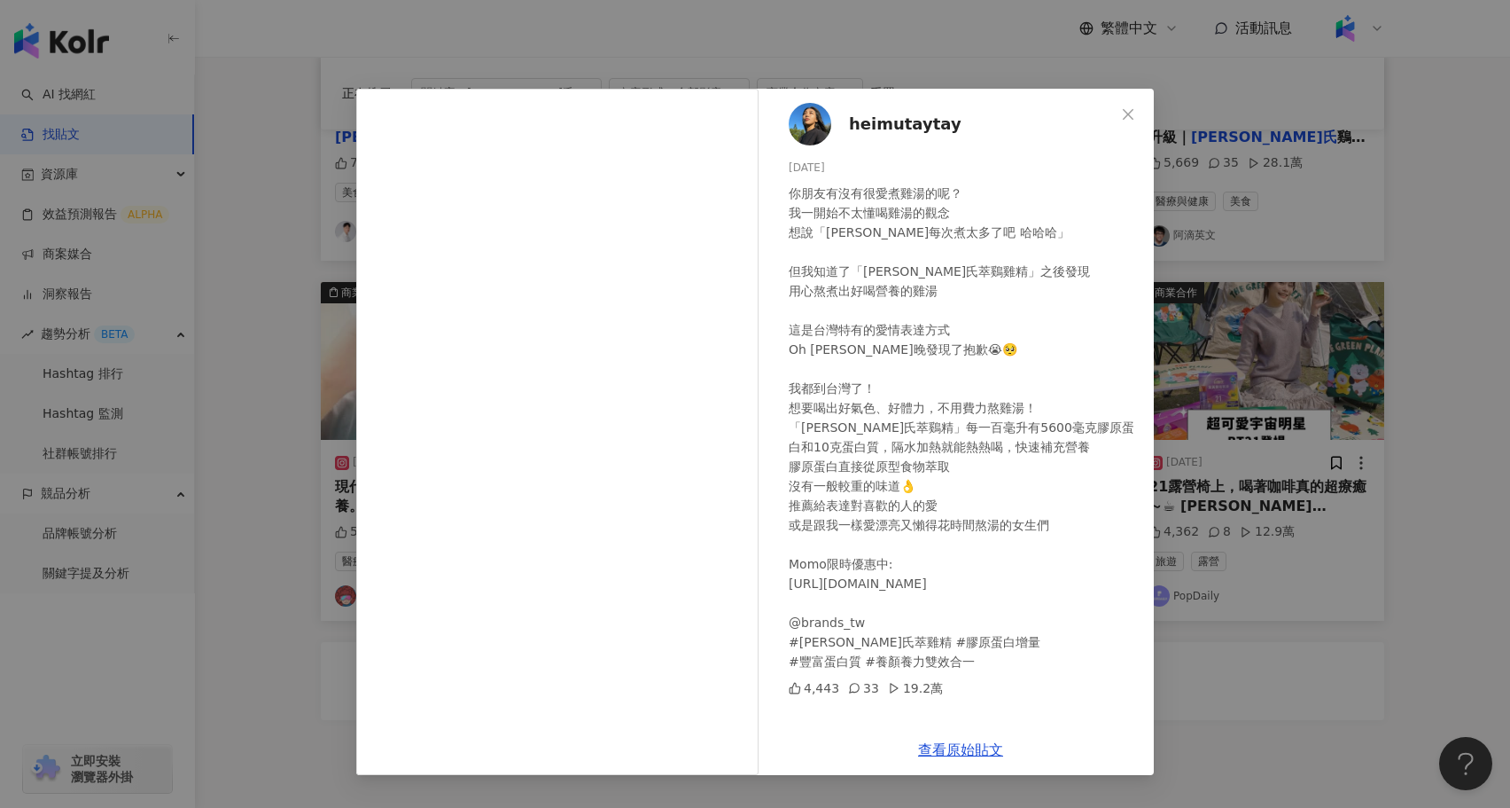
scroll to position [759, 0]
click at [1267, 583] on div "heimutaytay 2024/4/26 你朋友有沒有很愛煮雞湯的呢？ 我一開始不太懂喝雞湯的觀念 想說「Cindy每次煮太多了吧 哈哈哈」 但我知道了「白…" at bounding box center [755, 404] width 1510 height 808
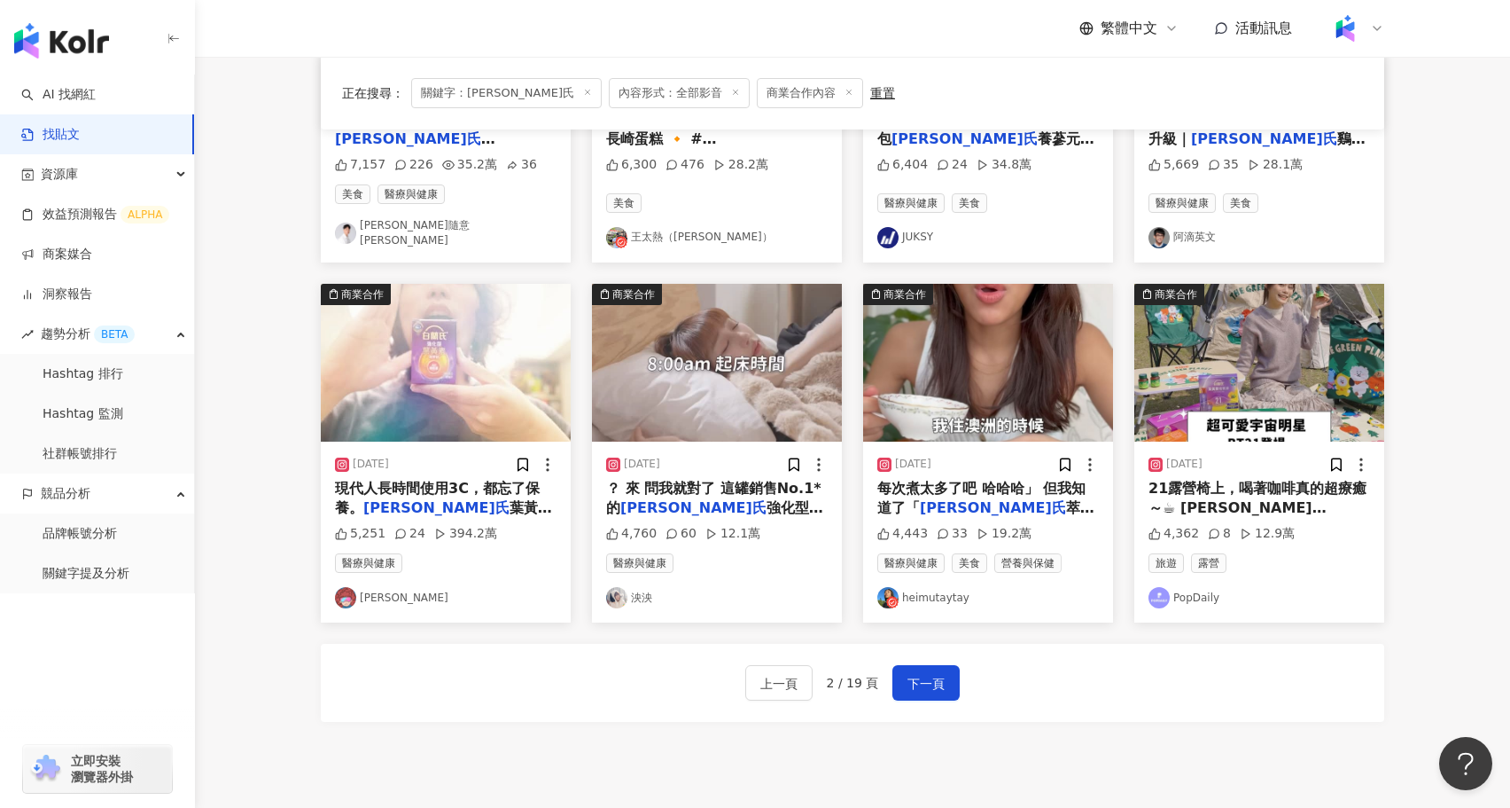
click at [464, 359] on img at bounding box center [446, 363] width 250 height 158
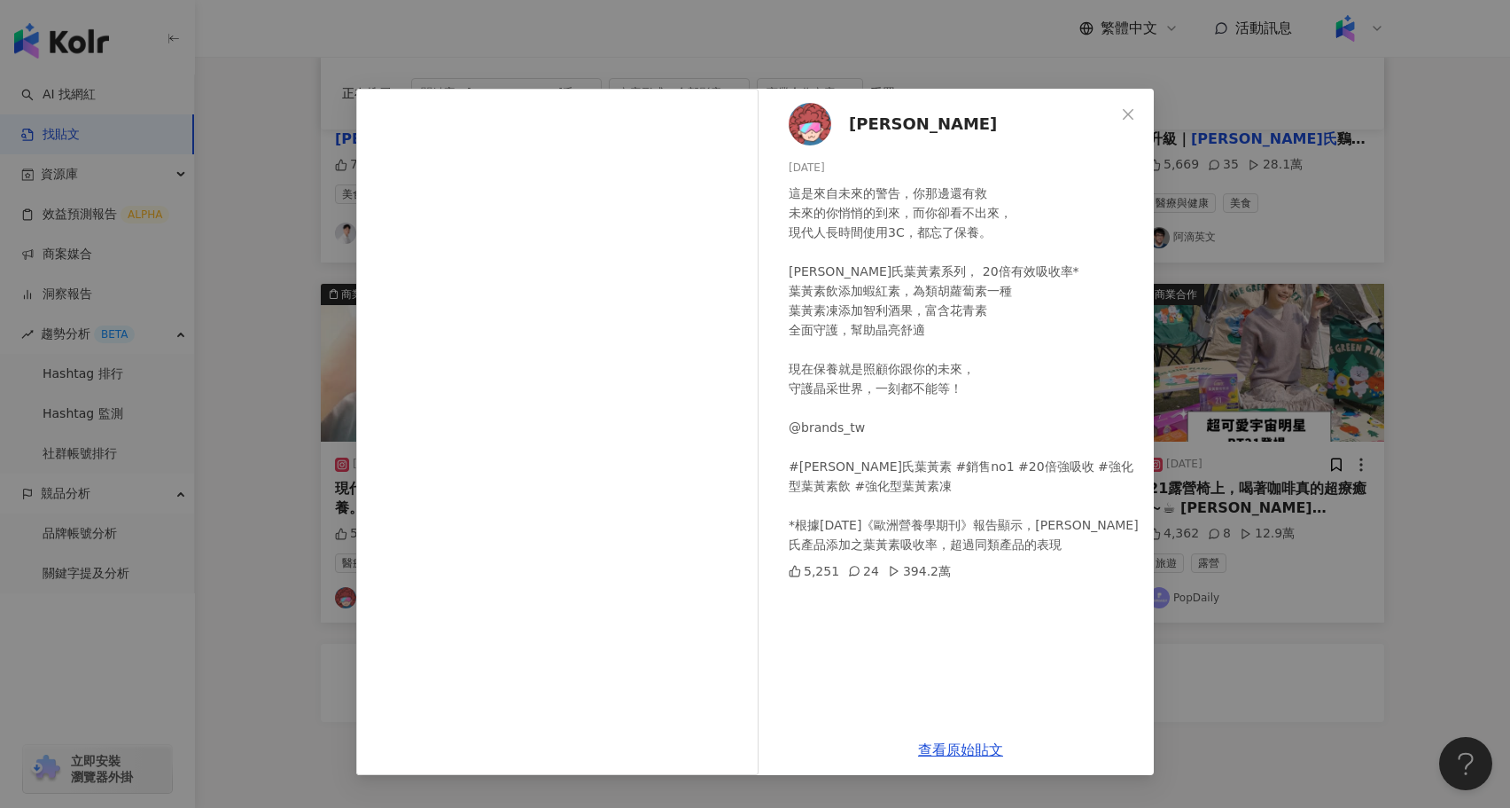
click at [1219, 628] on div "廉傑克曼 2025/4/21 這是來自未來的警告，你那邊還有救 未來的你悄悄的到來，而你卻看不出來， 現代人長時間使用3C，都忘了保養。 白蘭氏葉黃素系列， …" at bounding box center [755, 404] width 1510 height 808
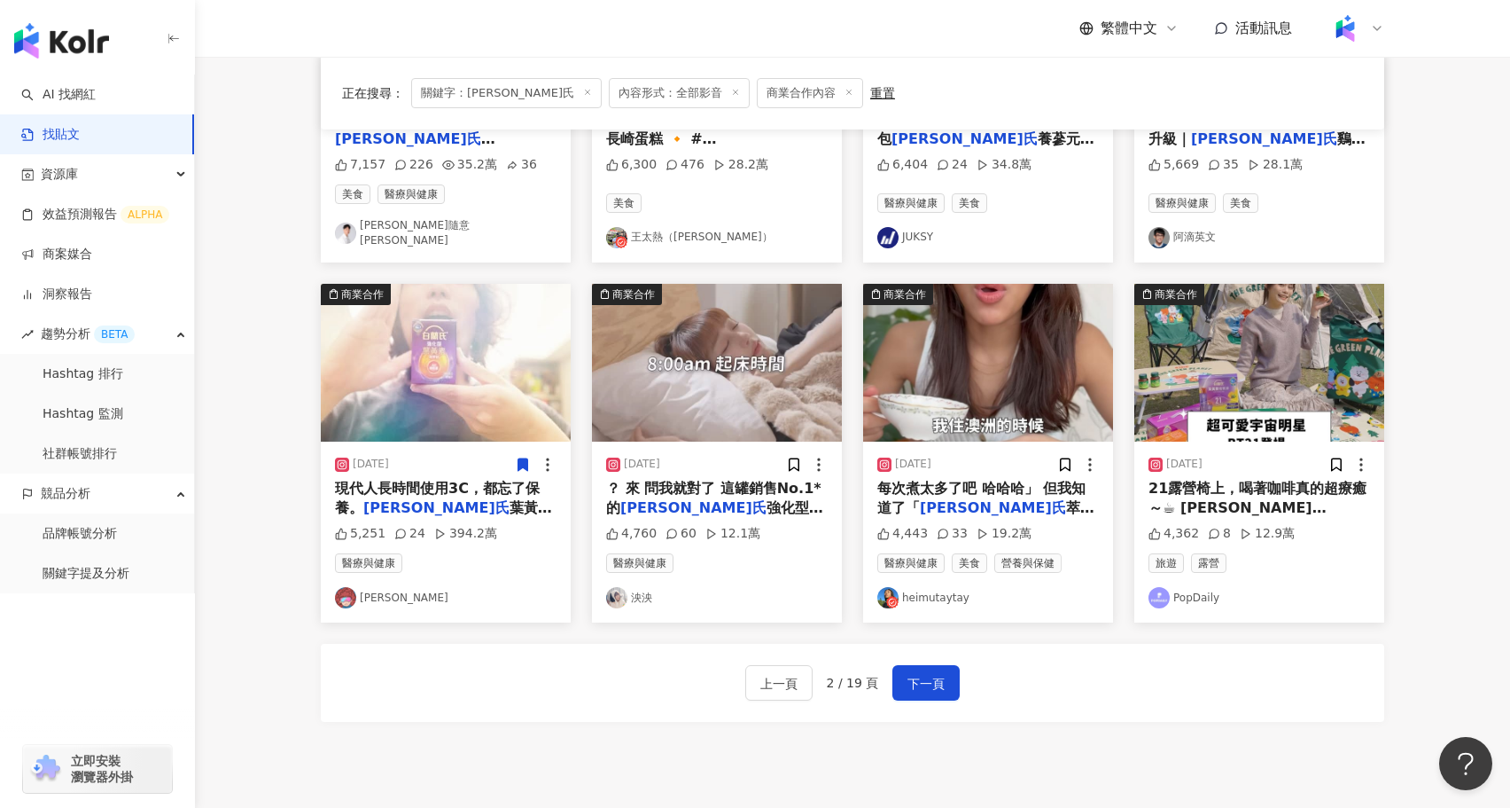
click at [483, 408] on img at bounding box center [446, 363] width 250 height 158
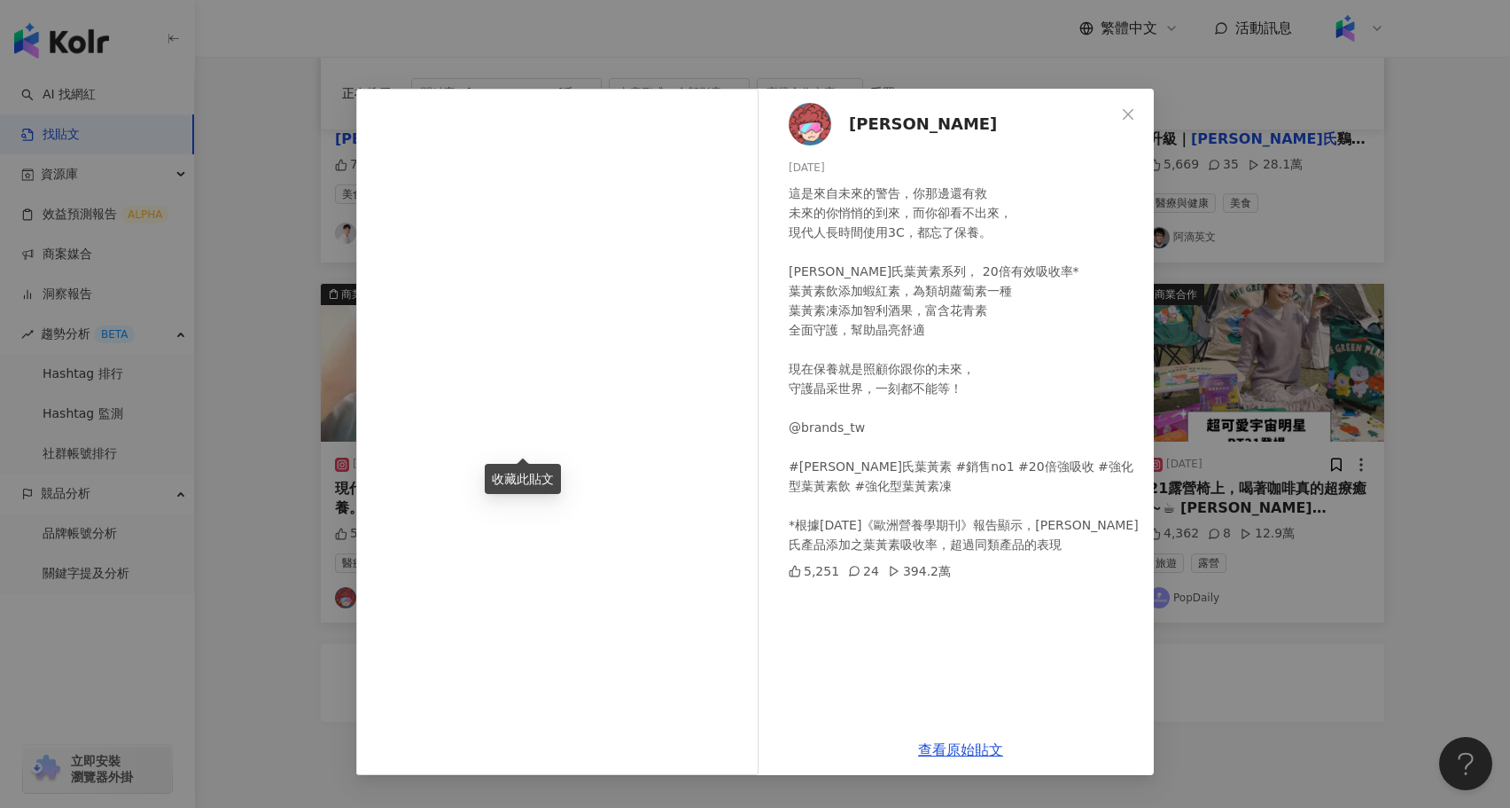
click at [1245, 630] on div "廉傑克曼 2025/4/21 這是來自未來的警告，你那邊還有救 未來的你悄悄的到來，而你卻看不出來， 現代人長時間使用3C，都忘了保養。 白蘭氏葉黃素系列， …" at bounding box center [755, 404] width 1510 height 808
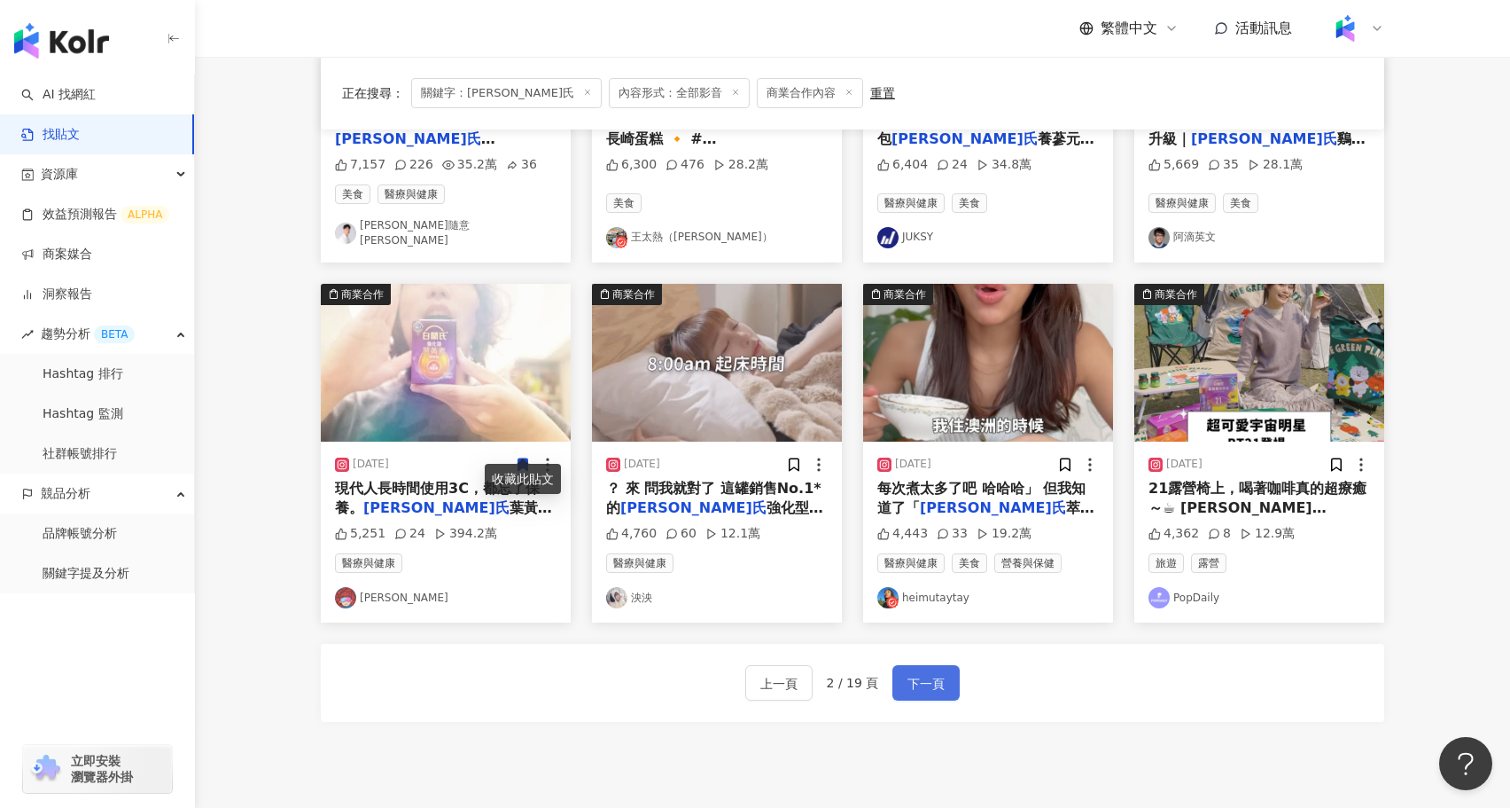
click at [940, 673] on span "下一頁" at bounding box center [926, 683] width 37 height 21
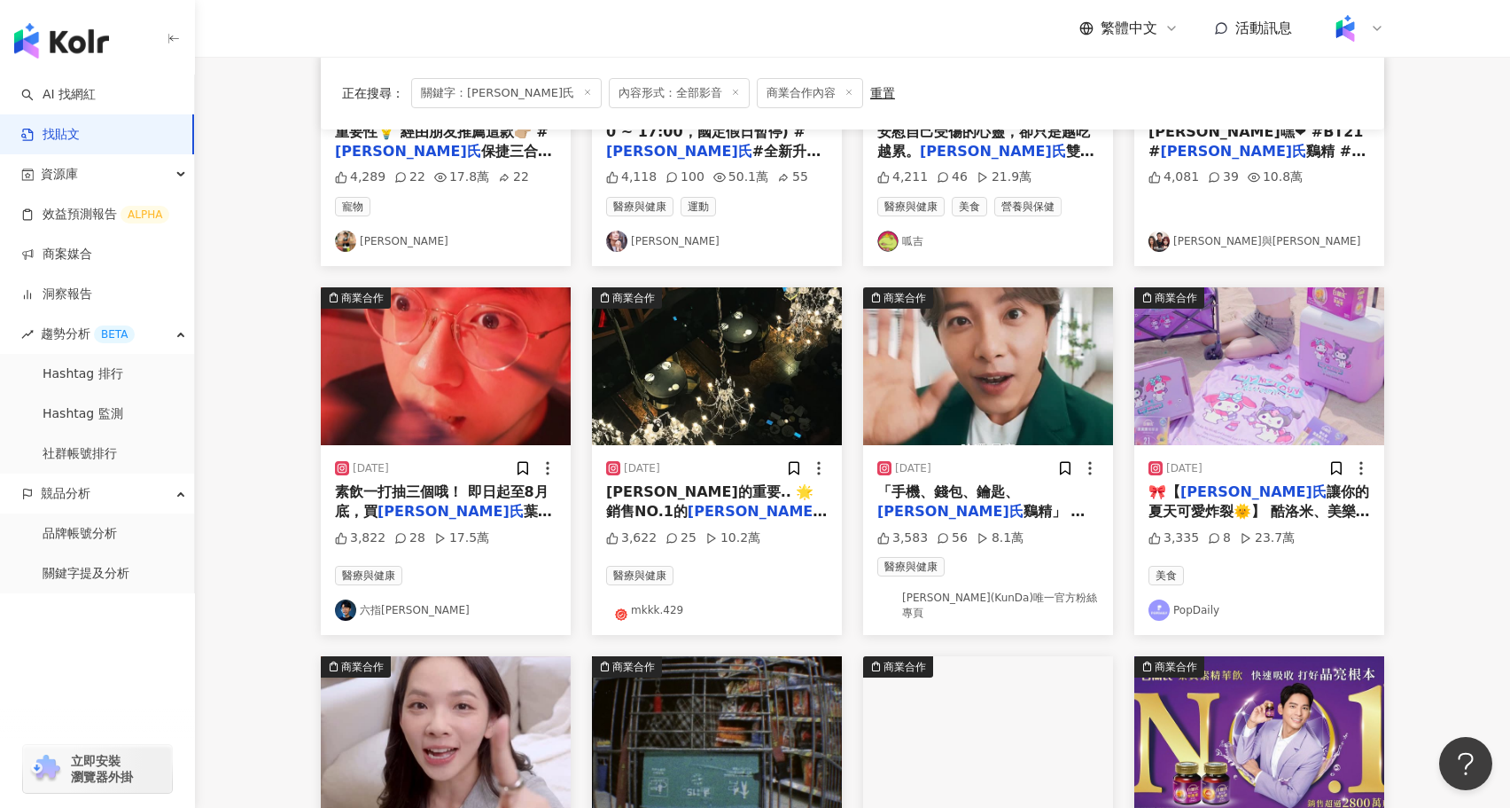
scroll to position [377, 0]
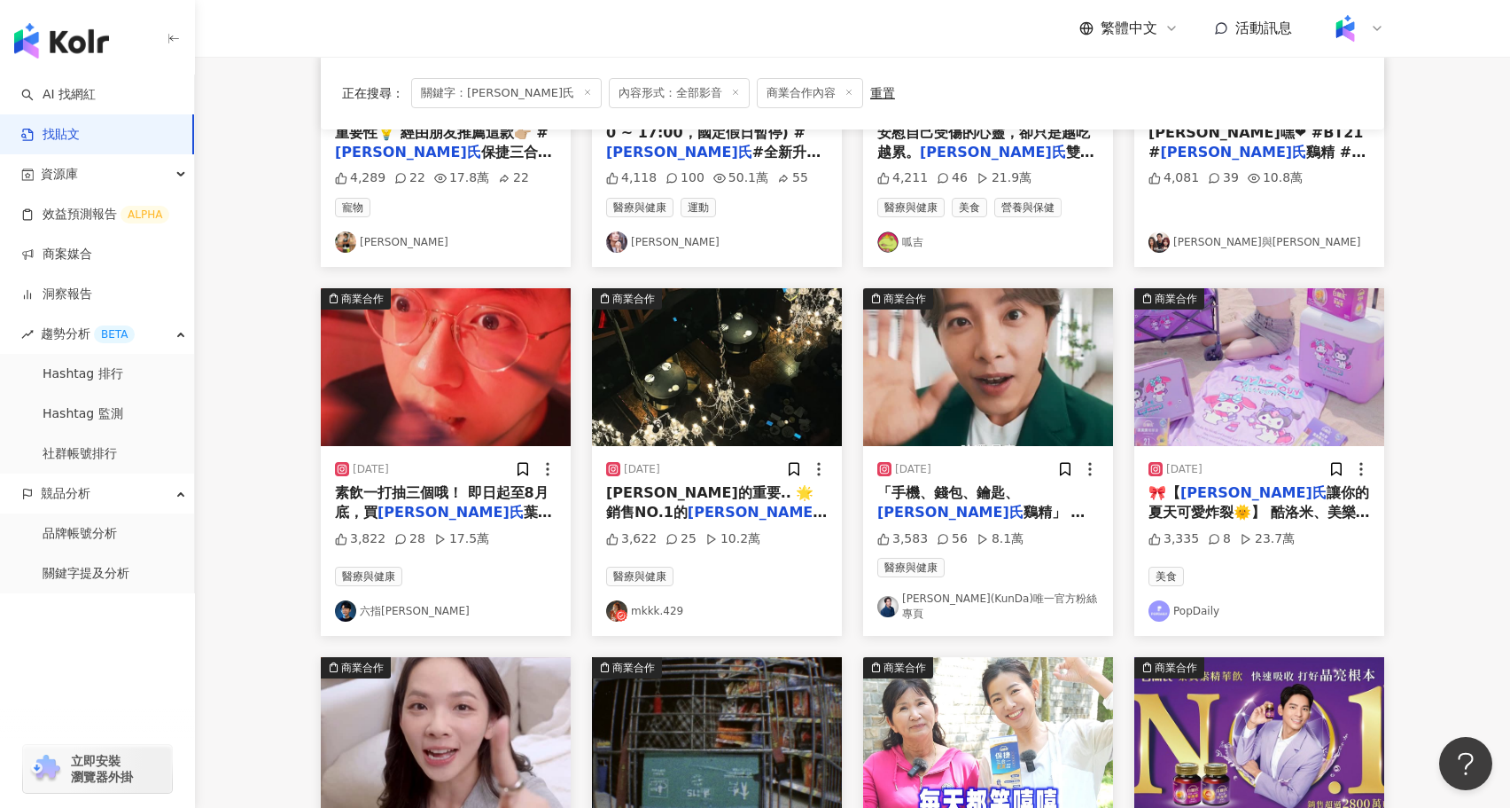
click at [978, 355] on img at bounding box center [988, 367] width 250 height 158
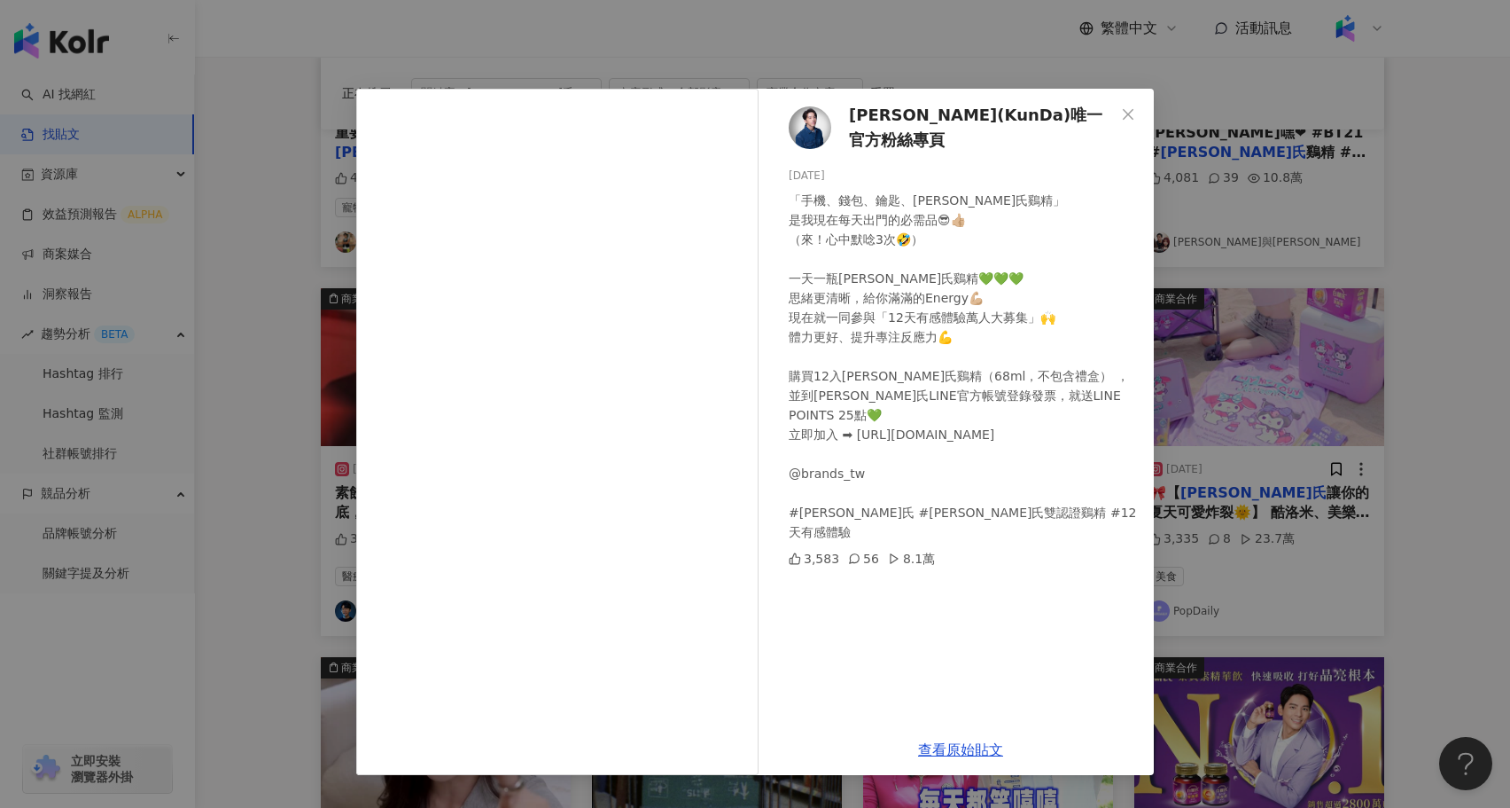
click at [1287, 532] on div "謝坤達(KunDa)唯一官方粉絲專頁 2025/8/22 「手機、錢包、鑰匙、白蘭氏鷄精」 是我現在每天出門的必需品😎👍🏼 （來！心中默唸3次🤣） 一天一瓶白…" at bounding box center [755, 404] width 1510 height 808
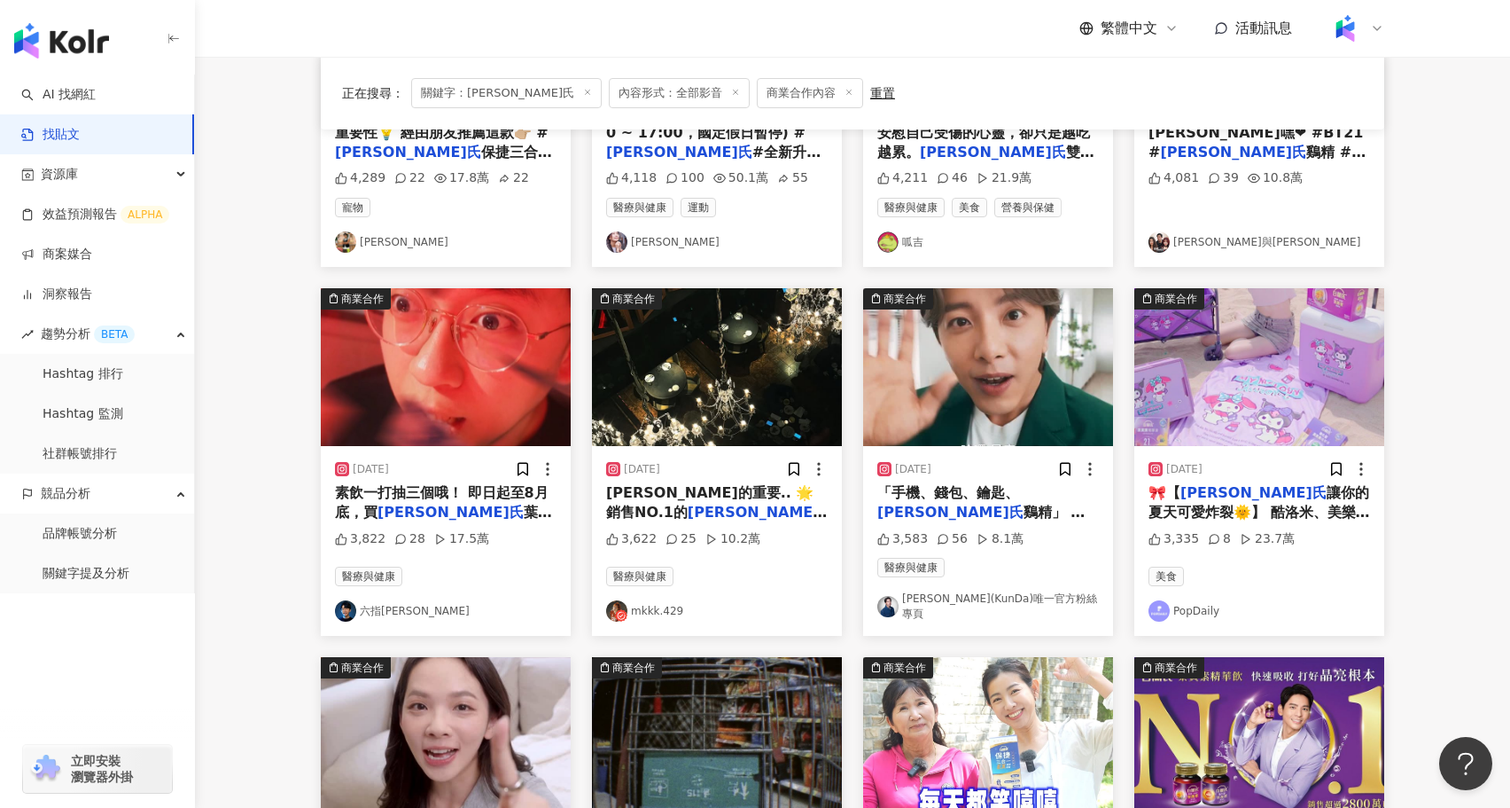
click at [714, 347] on img at bounding box center [717, 367] width 250 height 158
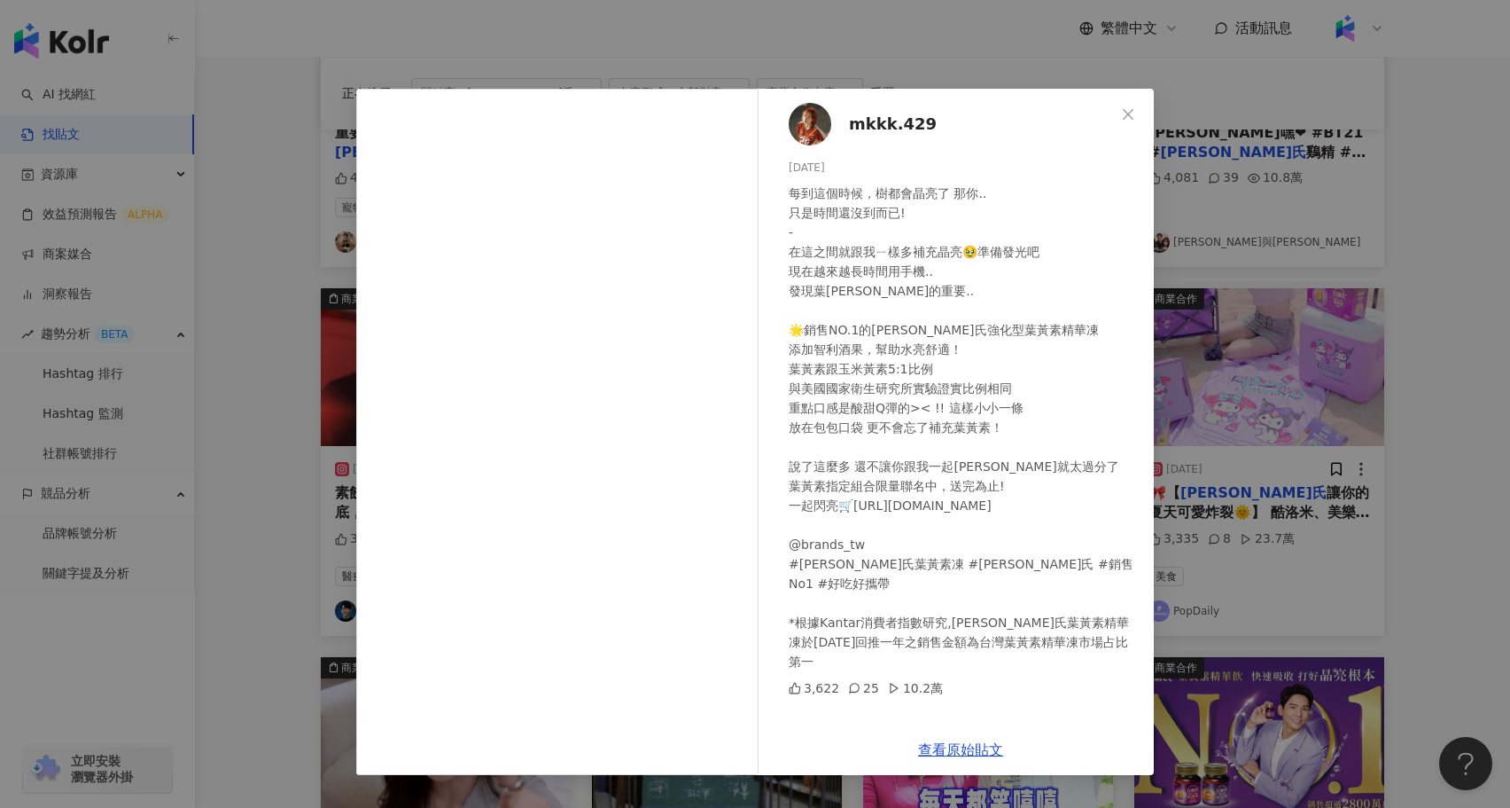
click at [1333, 554] on div "mkkk.429 2024/12/16 每到這個時候，樹都會晶亮了 那你.. 只是時間還沒到而已! - 在這之間就跟我ㄧ樣多補充晶亮🥹準備發光吧 現在越來越長…" at bounding box center [755, 404] width 1510 height 808
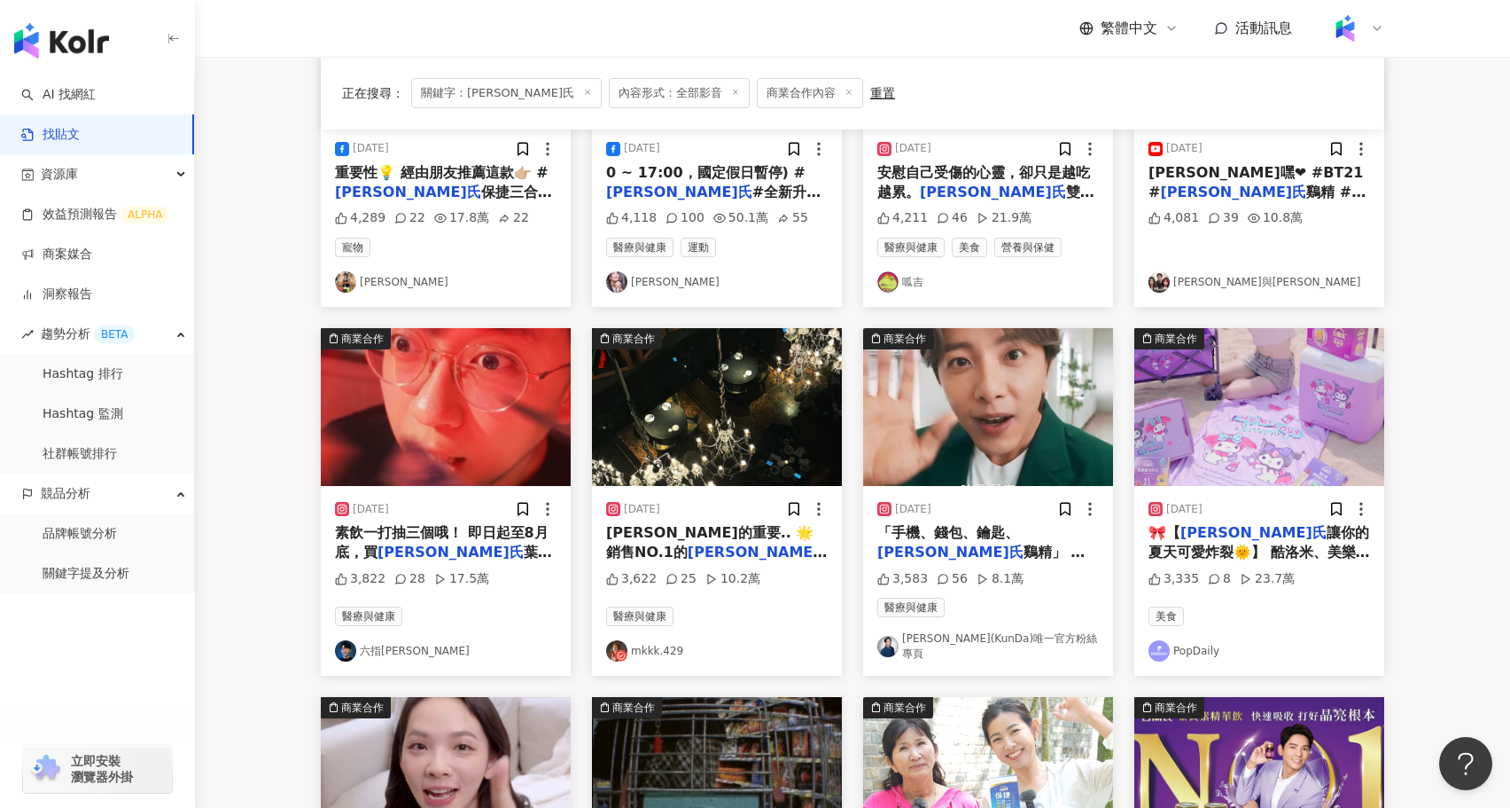
scroll to position [326, 0]
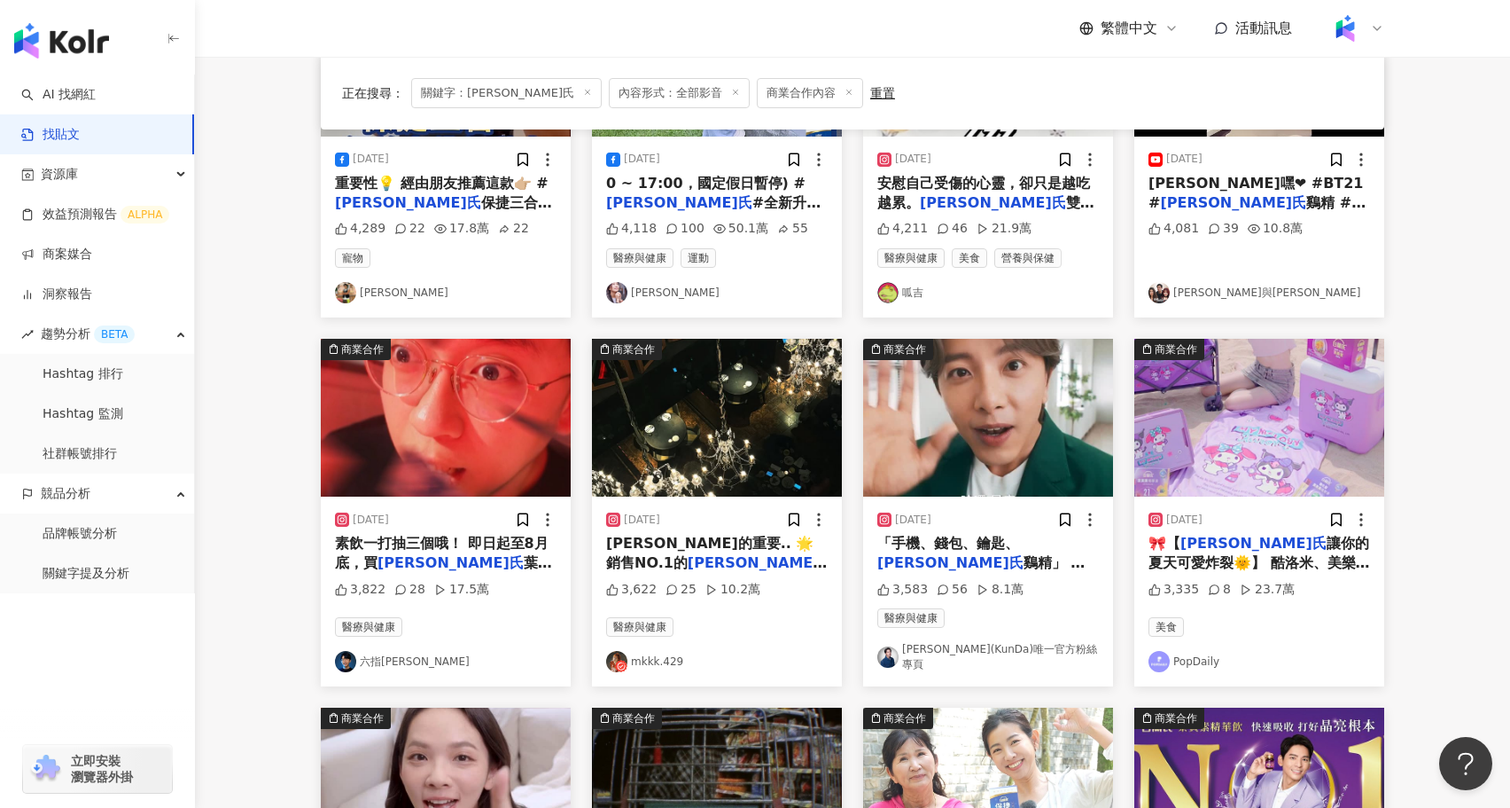
click at [431, 413] on img at bounding box center [446, 418] width 250 height 158
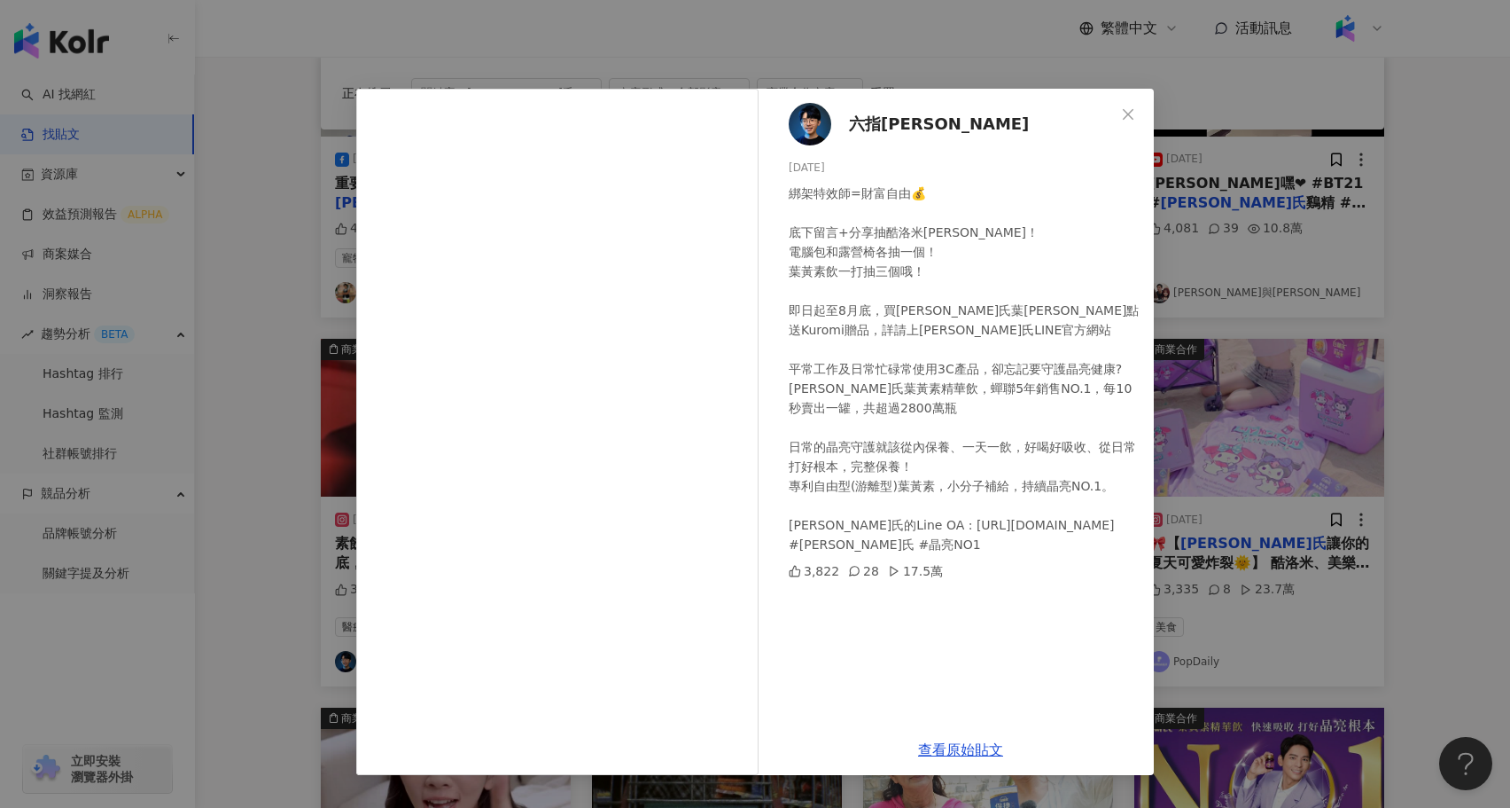
click at [1294, 518] on div "六指淵 Huber 2024/7/23 綁架特效師=財富自由💰 底下留言+分享抽酷洛米周邊！ 電腦包和露營椅各抽一個！ 葉黃素飲一打抽三個哦！ 即日起至8月底…" at bounding box center [755, 404] width 1510 height 808
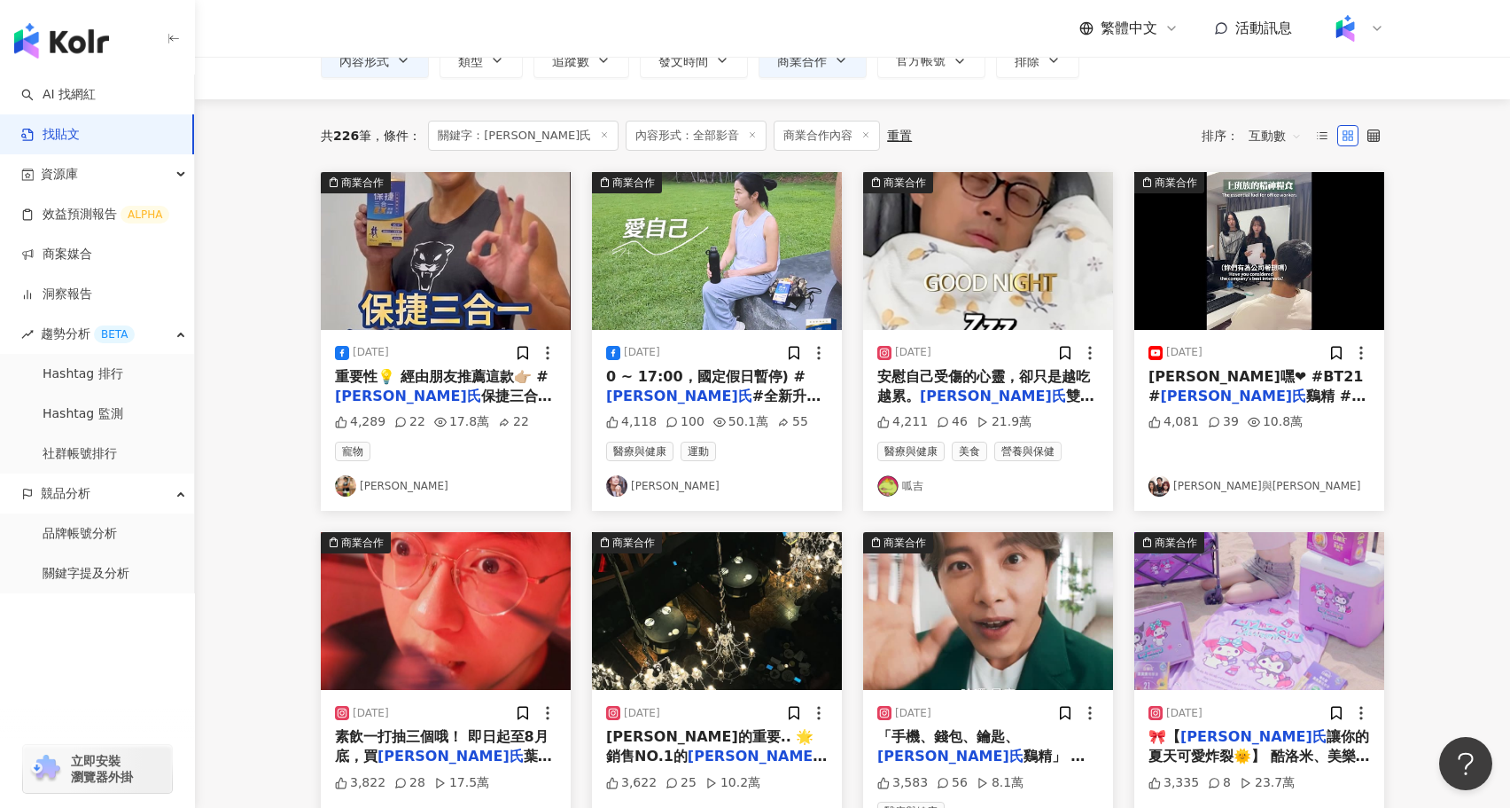
scroll to position [90, 0]
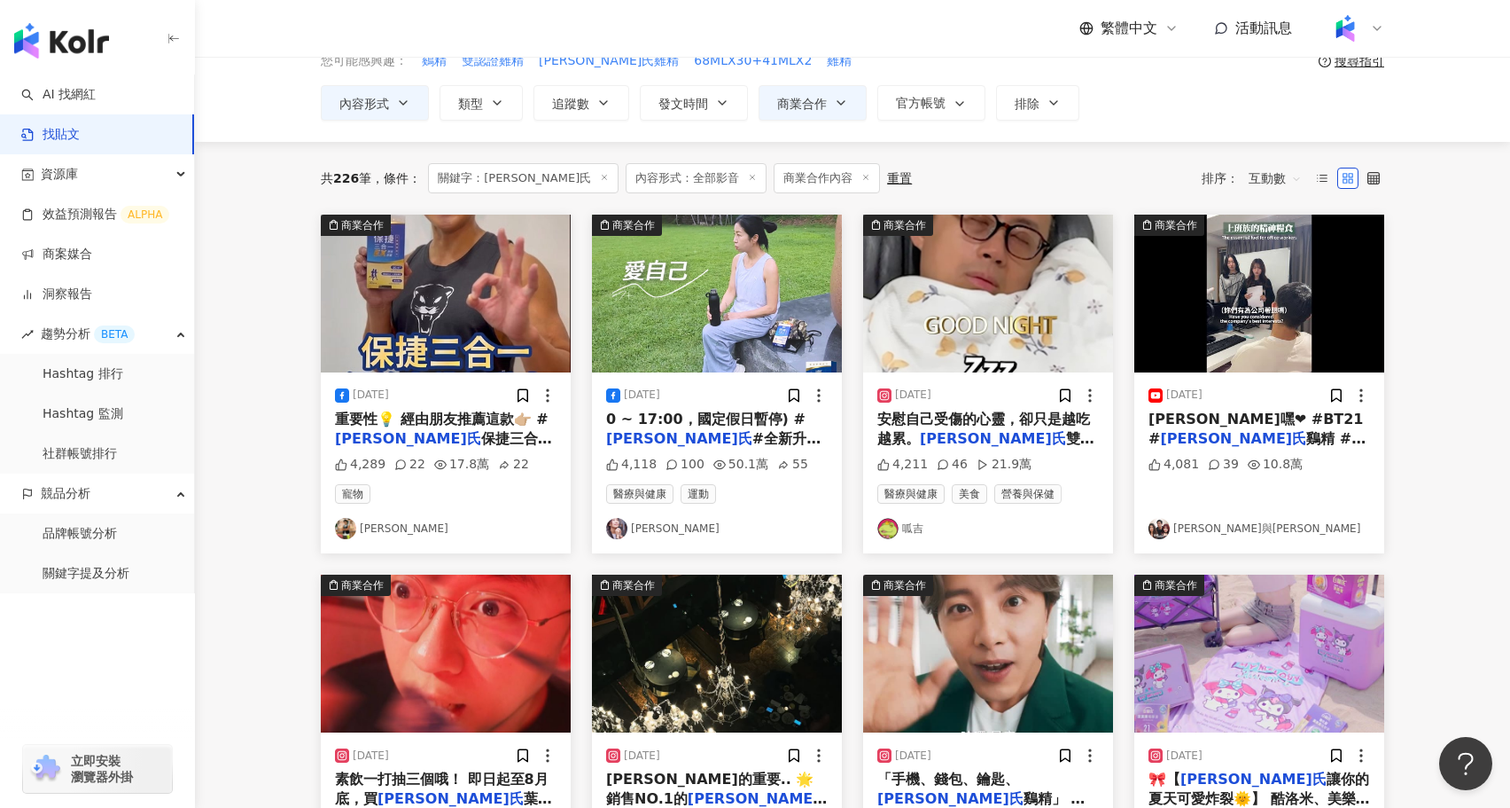
click at [455, 324] on img at bounding box center [446, 294] width 250 height 158
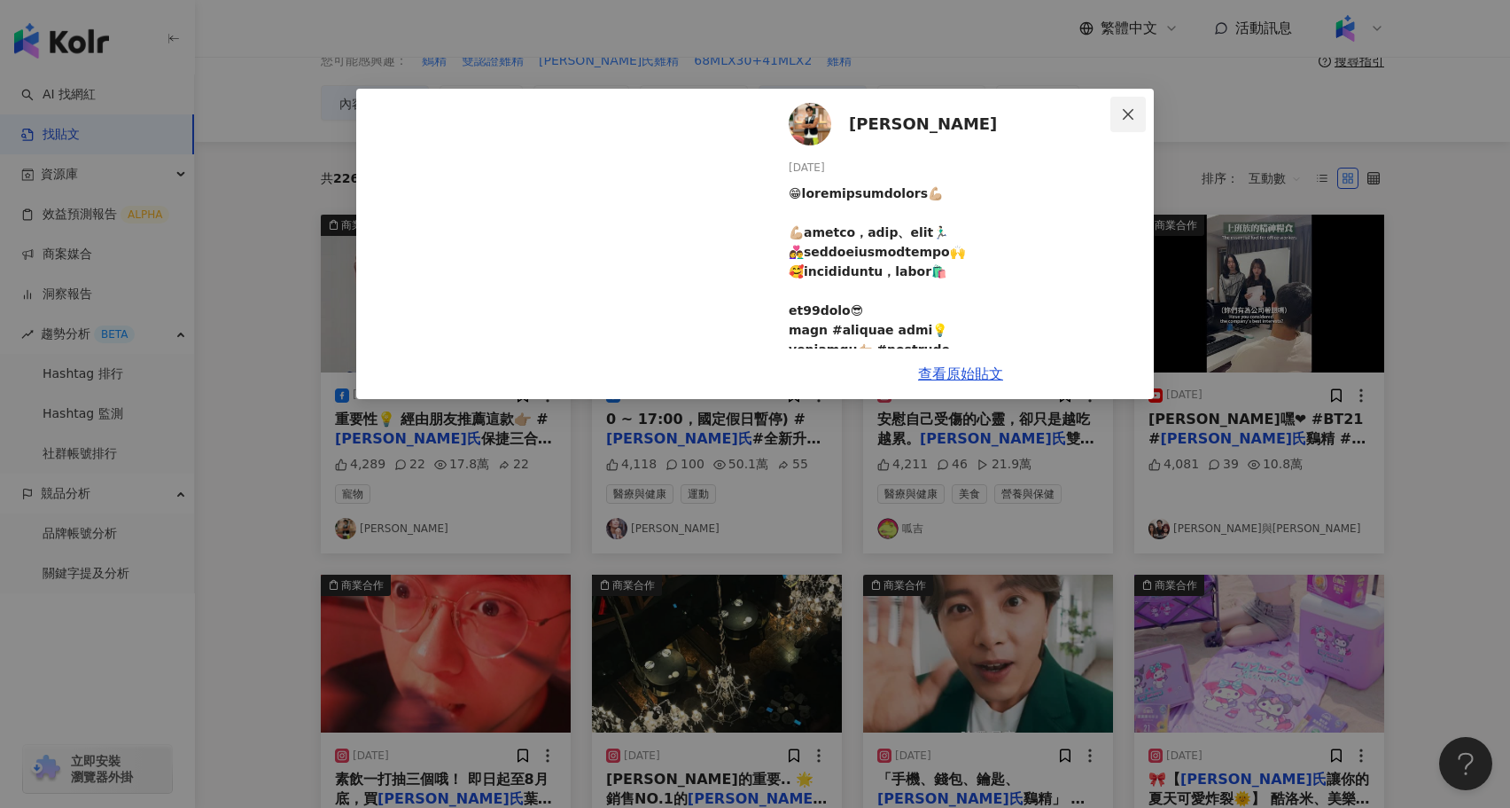
click at [1127, 114] on icon "close" at bounding box center [1128, 113] width 11 height 11
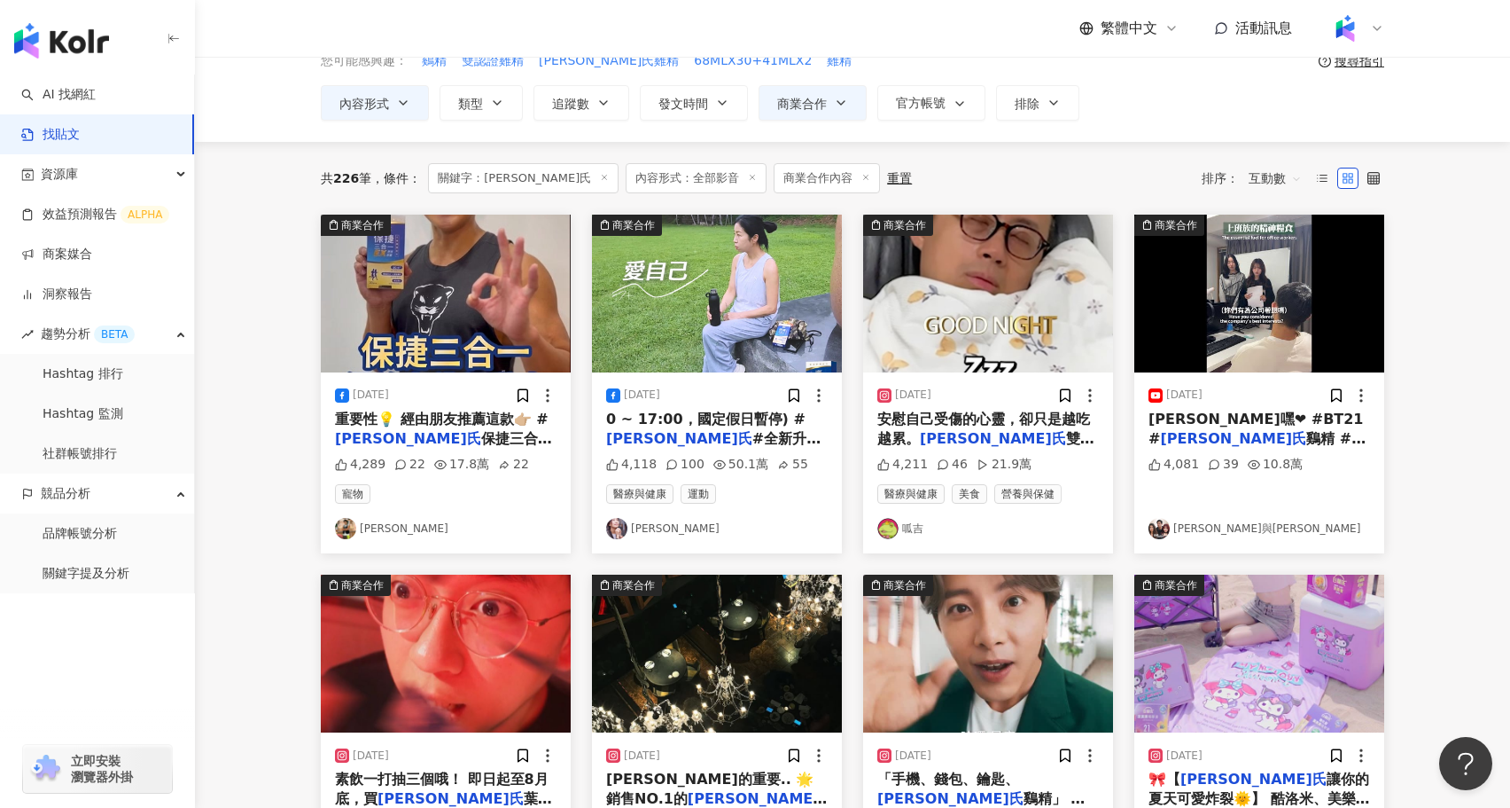
scroll to position [0, 0]
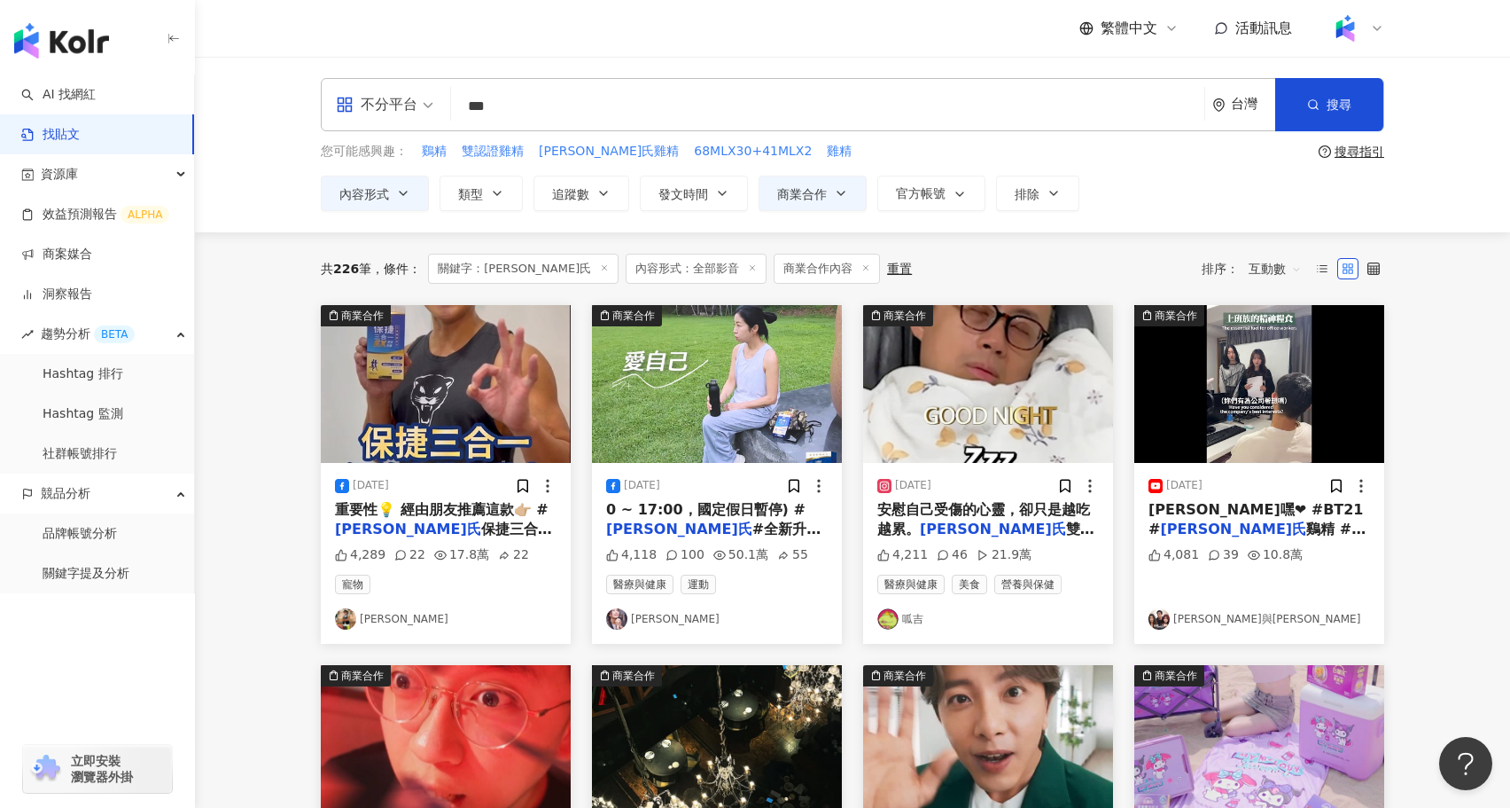
drag, startPoint x: 547, startPoint y: 121, endPoint x: 402, endPoint y: 90, distance: 147.8
click at [402, 90] on div "不分平台 白蘭氏 *** 台灣 搜尋 searchOperator 插入語法 完全符合 "" 聯集 OR 交集 AND 排除 - 群組 {}" at bounding box center [853, 104] width 1064 height 53
paste input "**"
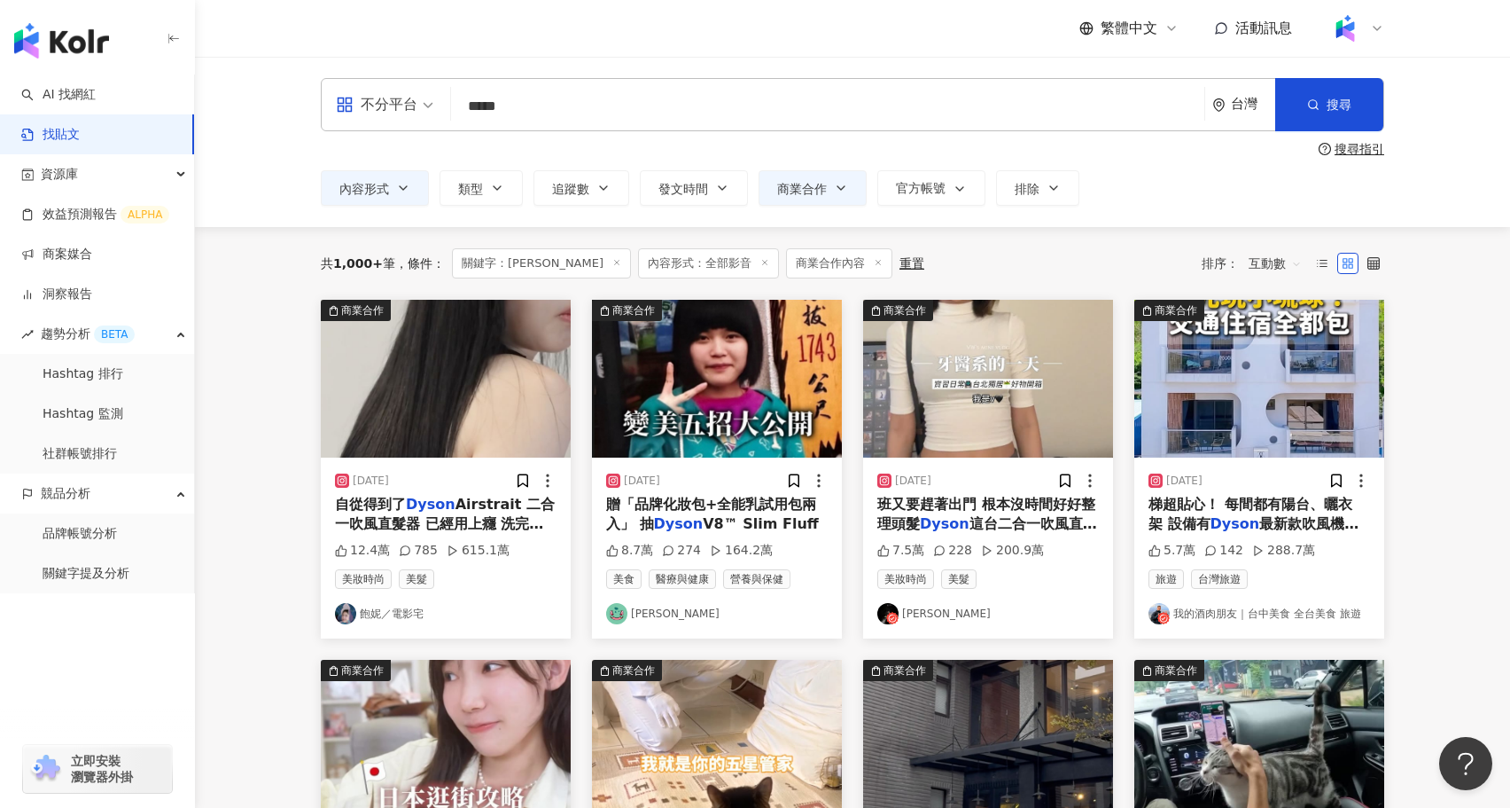
click at [1043, 376] on img at bounding box center [988, 379] width 250 height 158
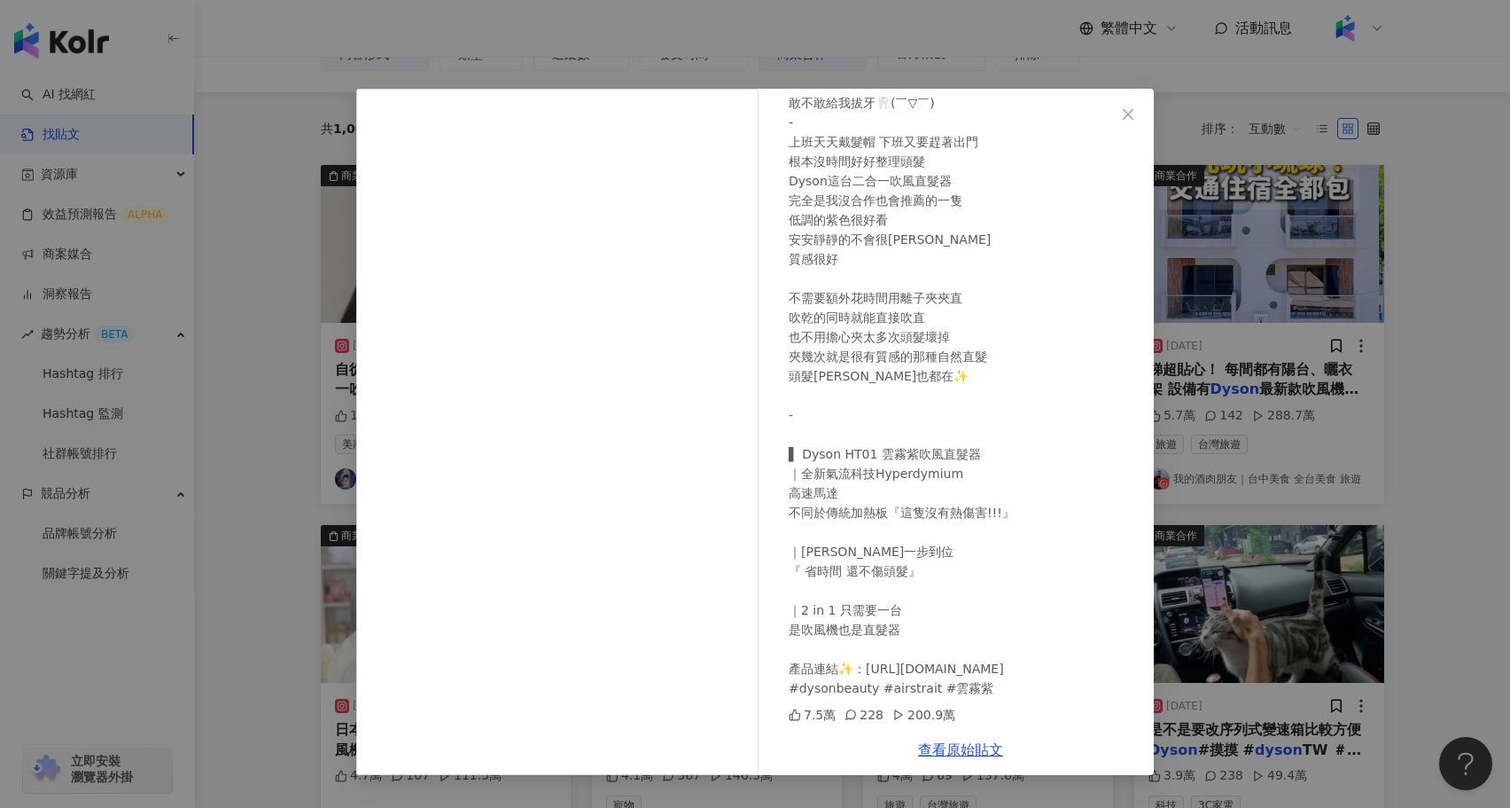
scroll to position [136, 0]
click at [1135, 113] on icon "close" at bounding box center [1128, 114] width 14 height 14
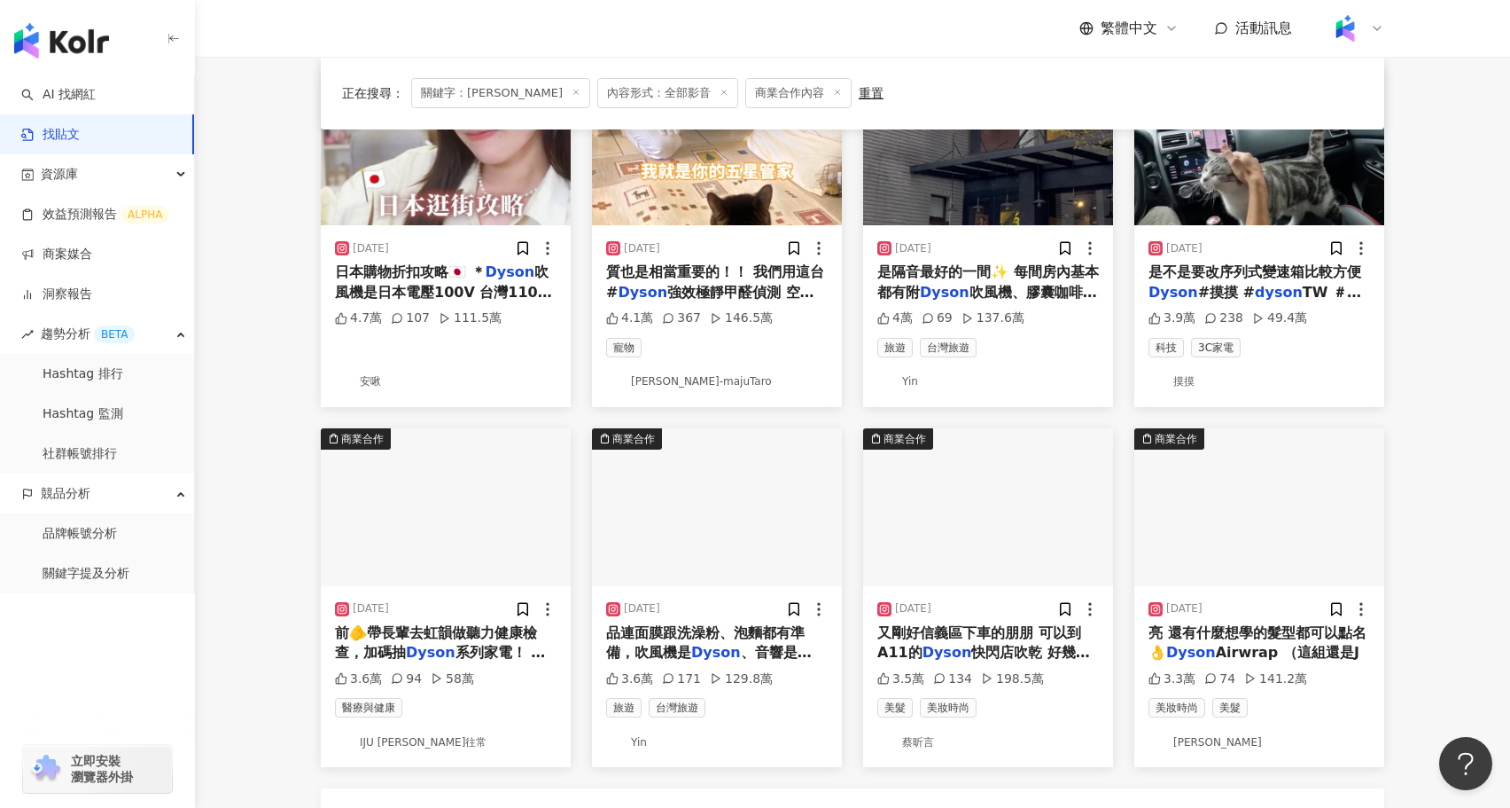
scroll to position [654, 0]
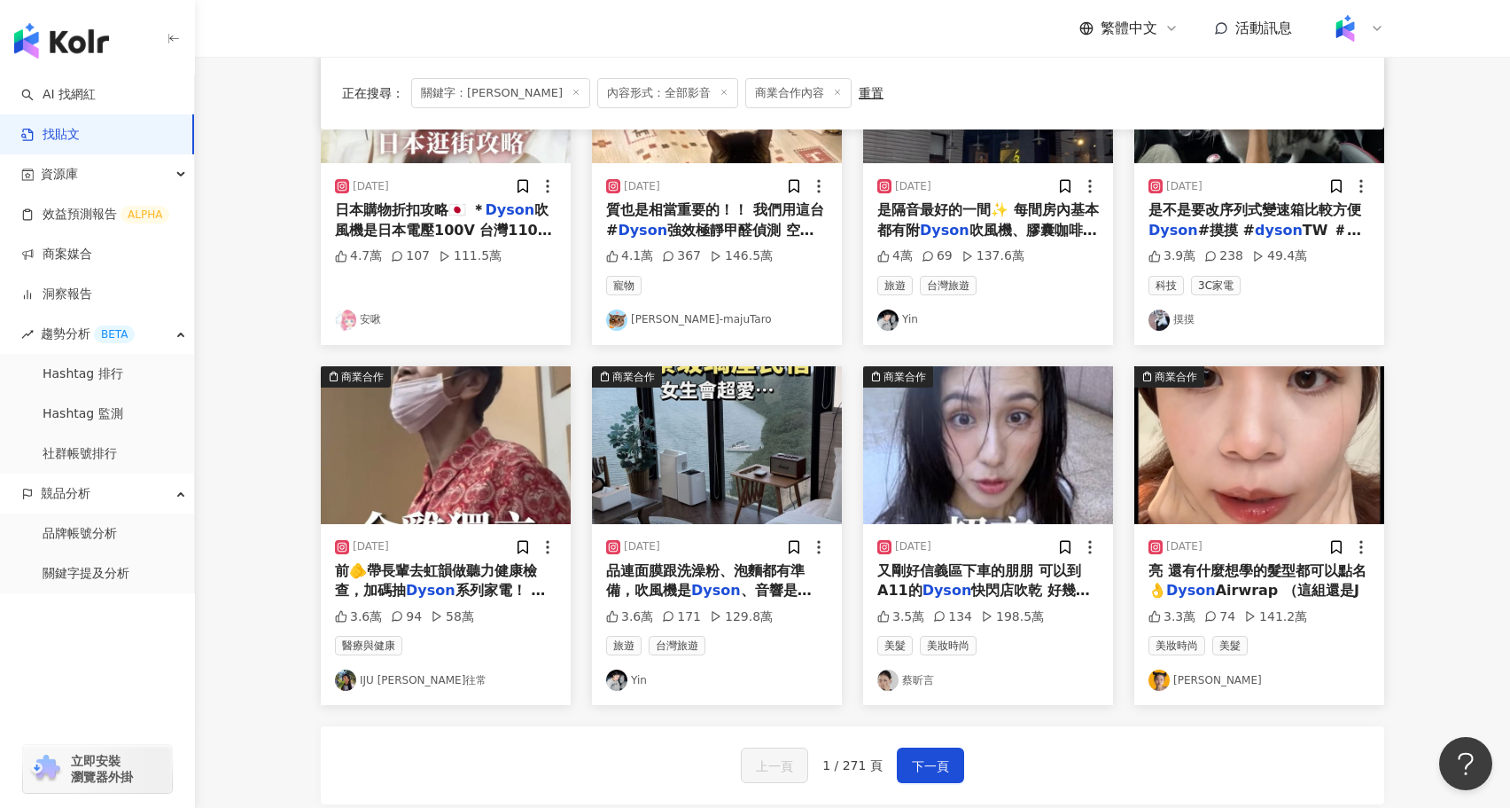
click at [1011, 463] on img at bounding box center [988, 445] width 250 height 158
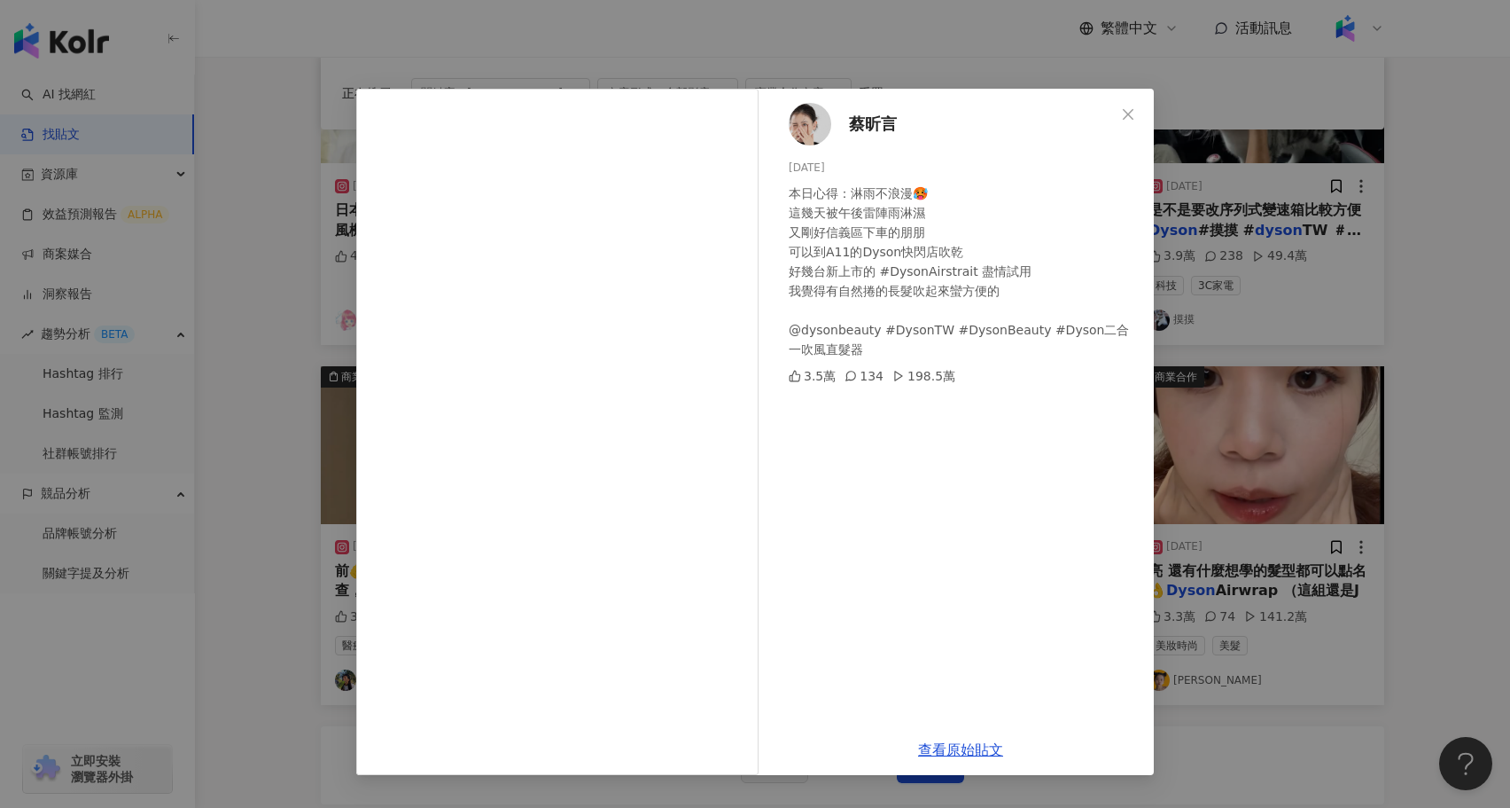
click at [1314, 471] on div "蔡昕言 2024/7/1 本日心得：淋雨不浪漫🥵 這幾天被午後雷陣雨淋濕 又剛好信義區下車的朋朋 可以到A11的Dyson快閃店吹乾 好幾台新上市的 #Dys…" at bounding box center [755, 404] width 1510 height 808
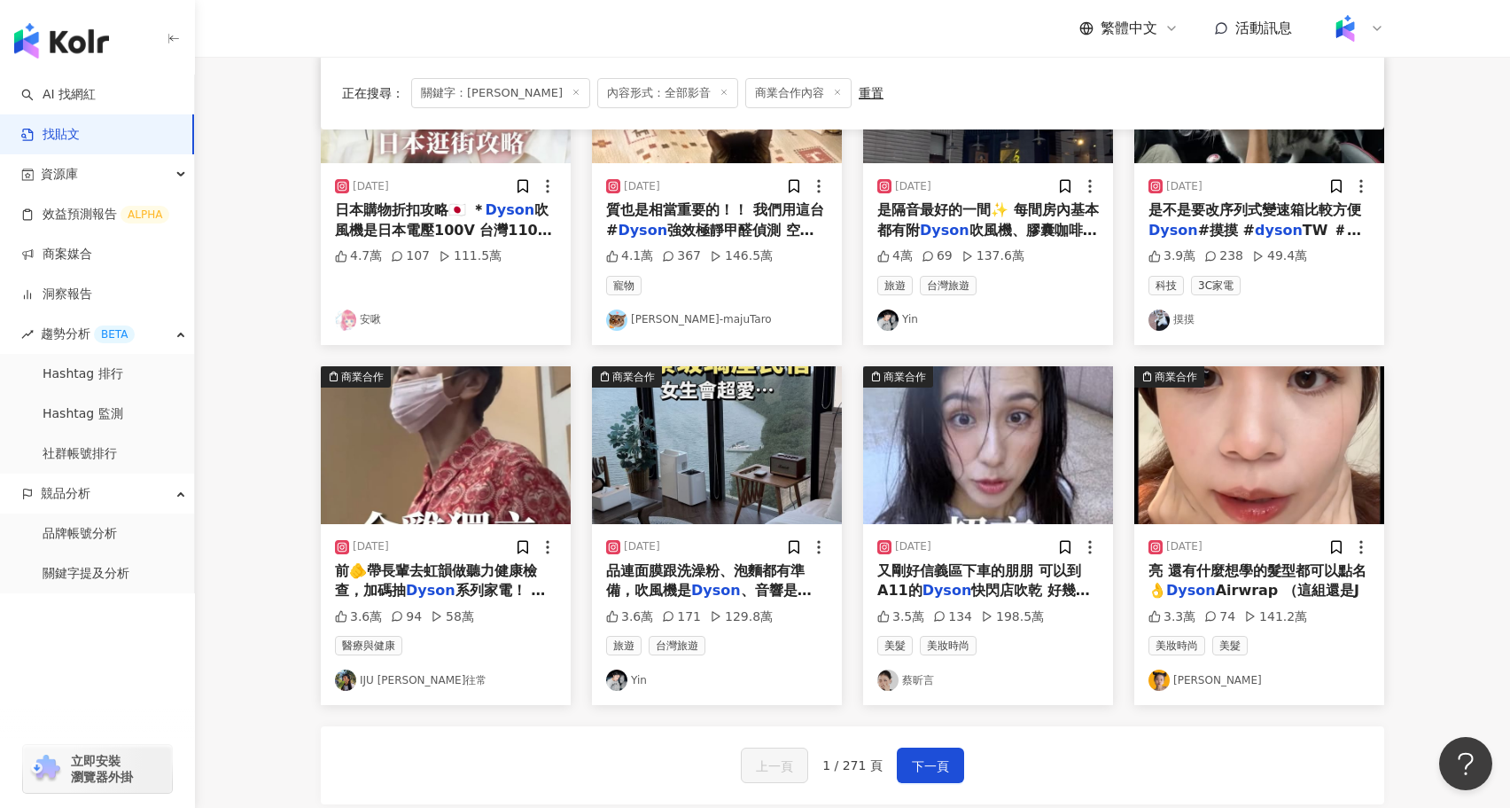
click at [1212, 461] on img at bounding box center [1260, 445] width 250 height 158
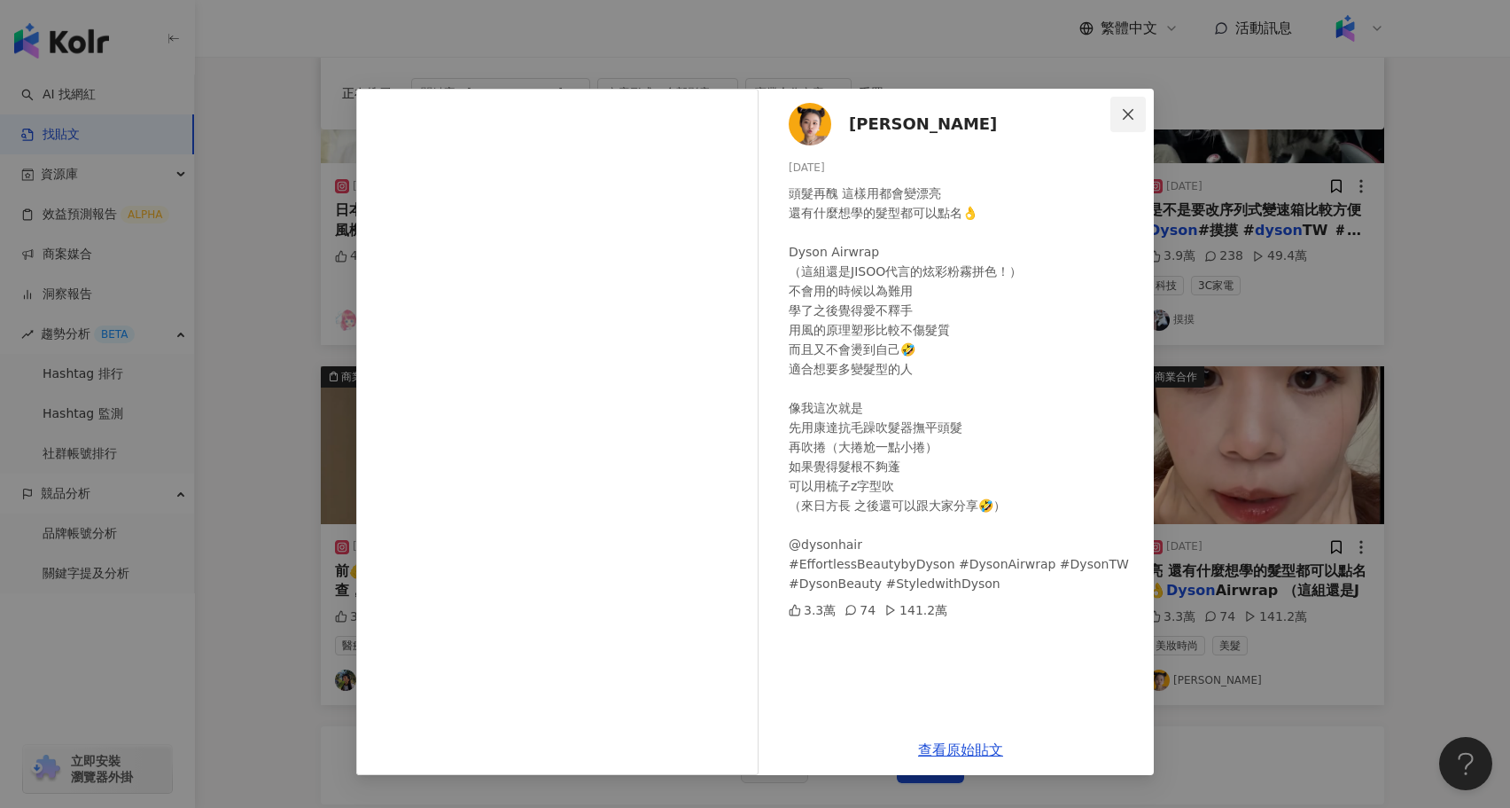
click at [1120, 117] on span "Close" at bounding box center [1128, 114] width 35 height 14
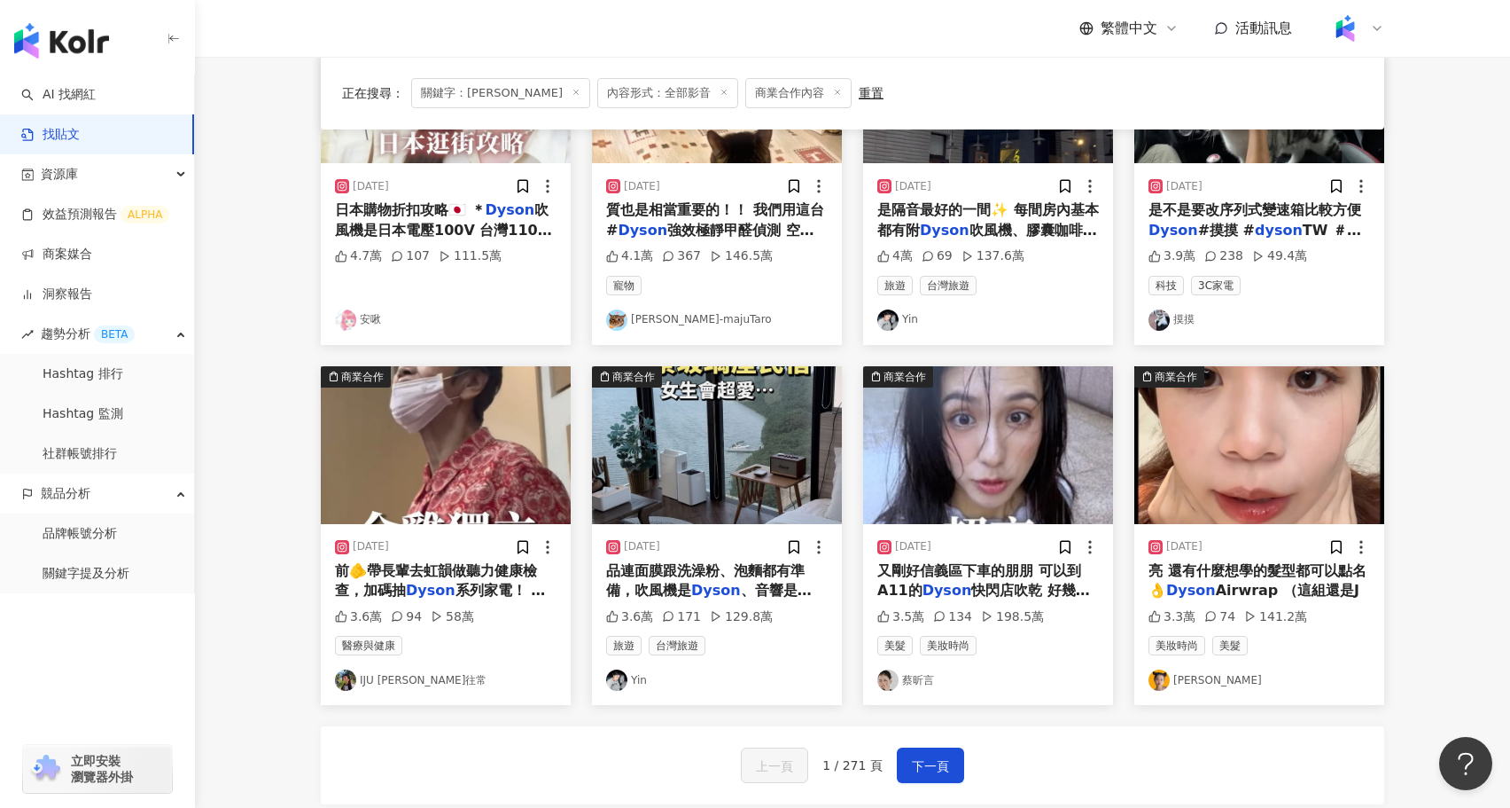
click at [459, 473] on img at bounding box center [446, 445] width 250 height 158
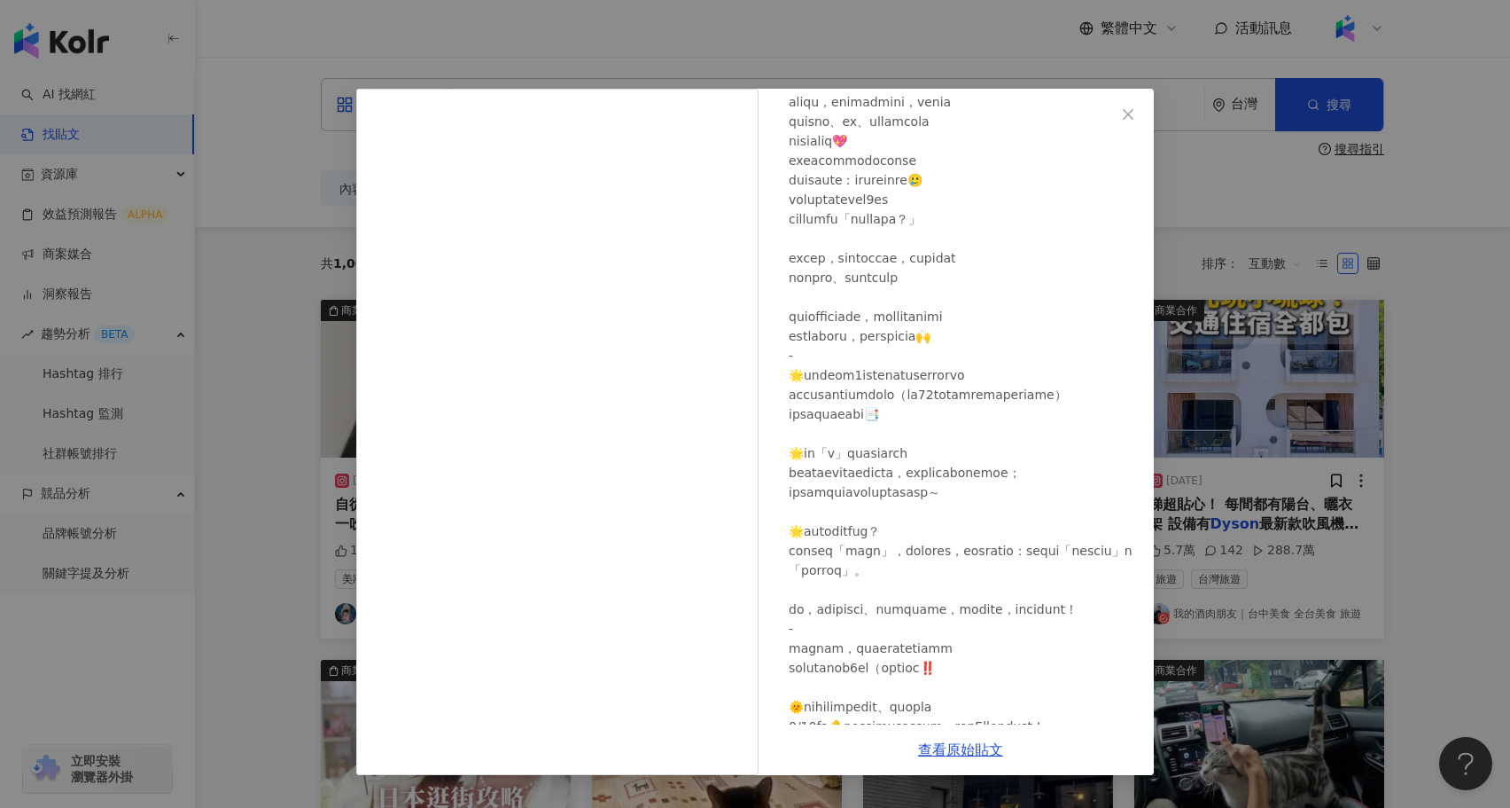
scroll to position [675, 0]
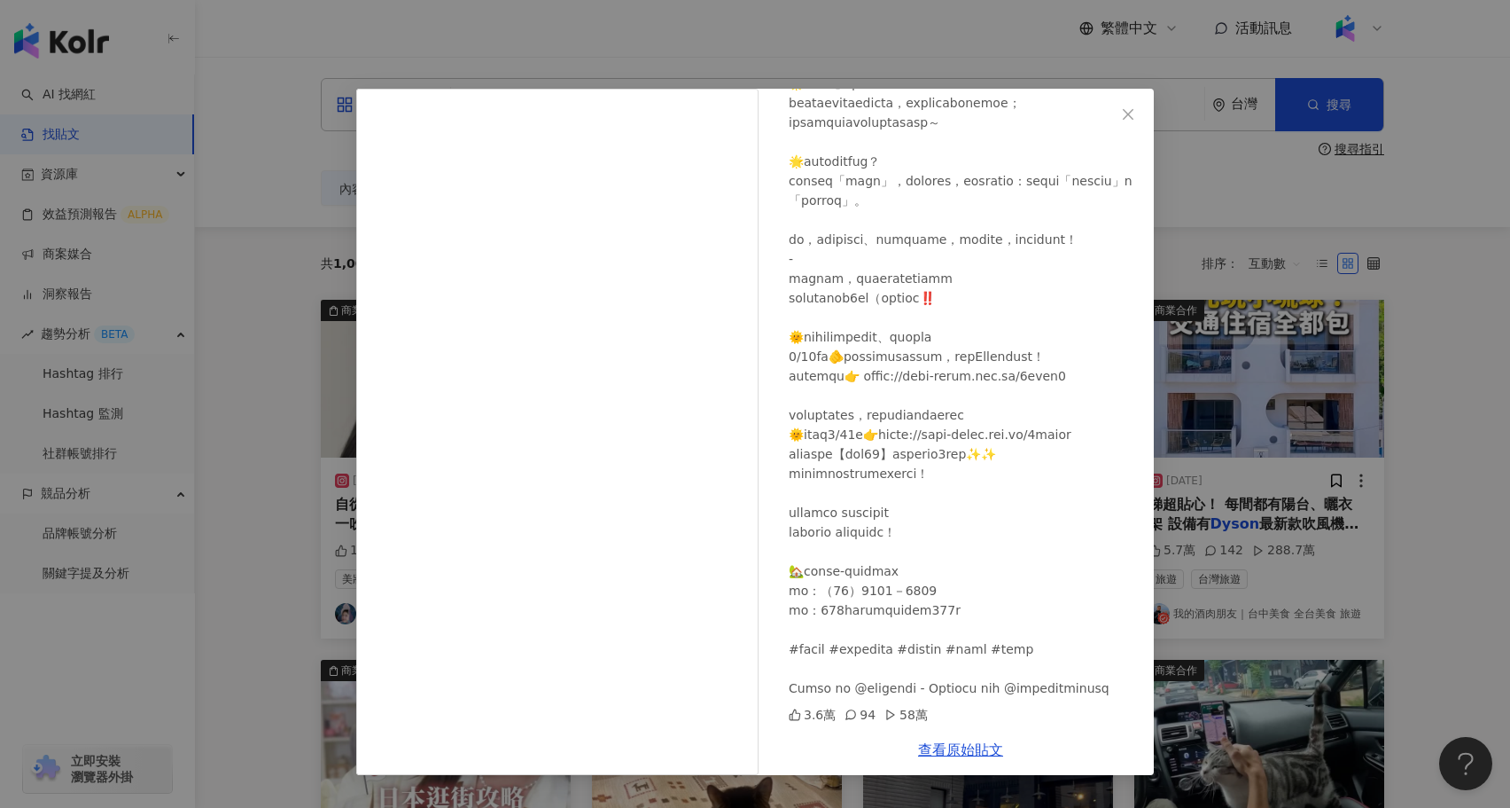
click at [335, 231] on div "IJU 賴一如往常 2024/4/12 3.6萬 94 58萬 查看原始貼文" at bounding box center [755, 404] width 1510 height 808
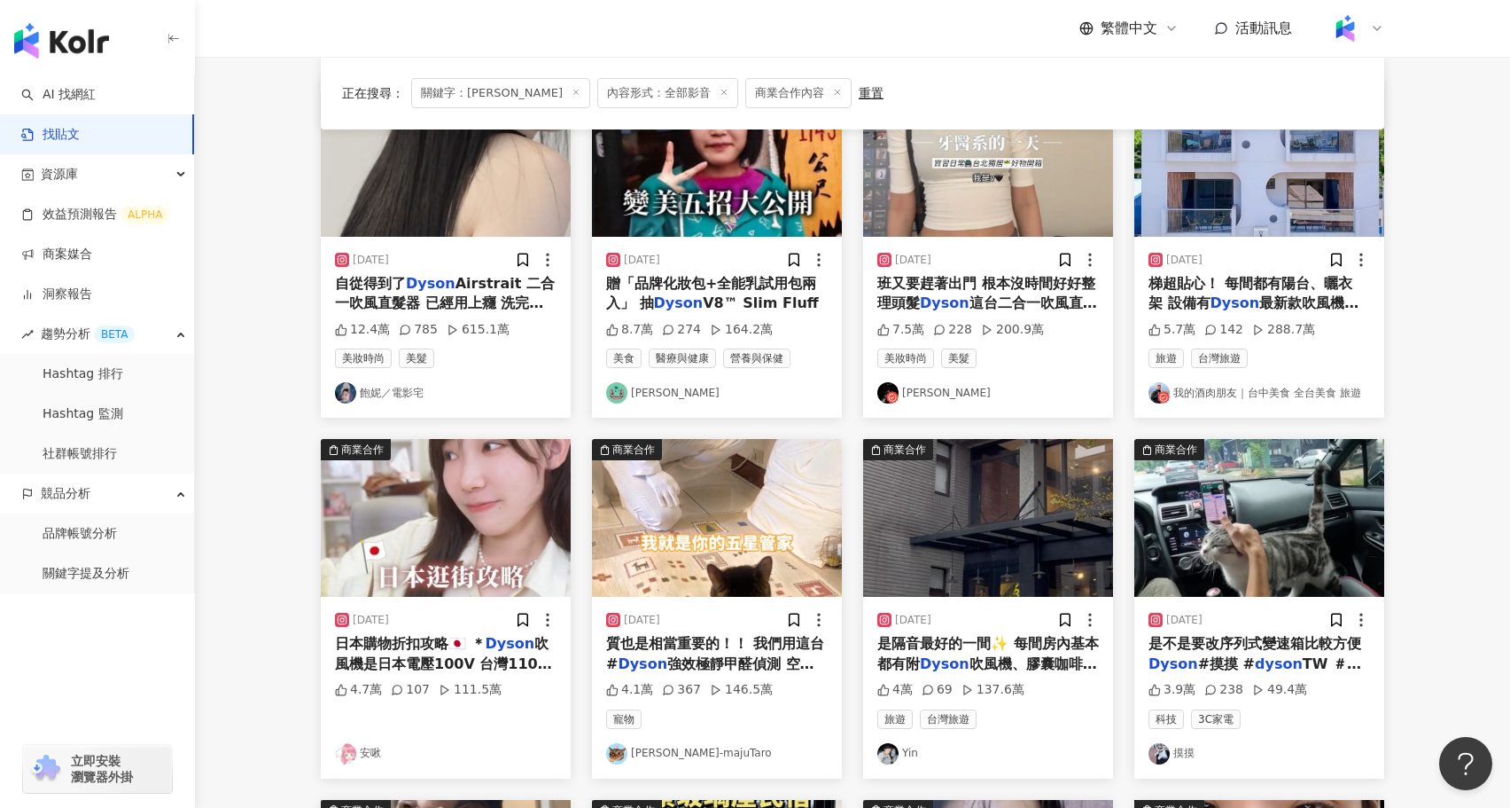
scroll to position [224, 0]
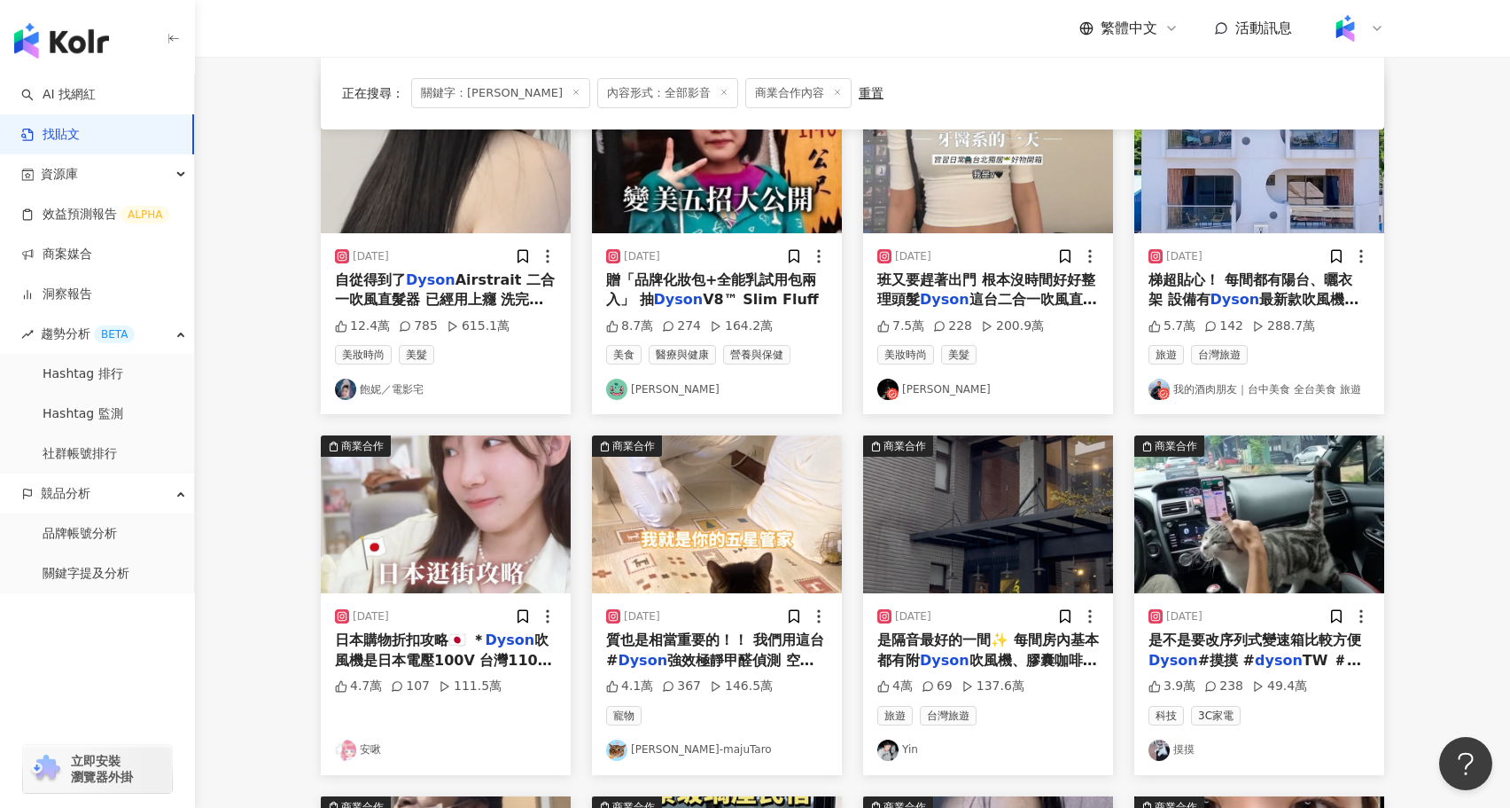
click at [748, 499] on img at bounding box center [717, 514] width 250 height 158
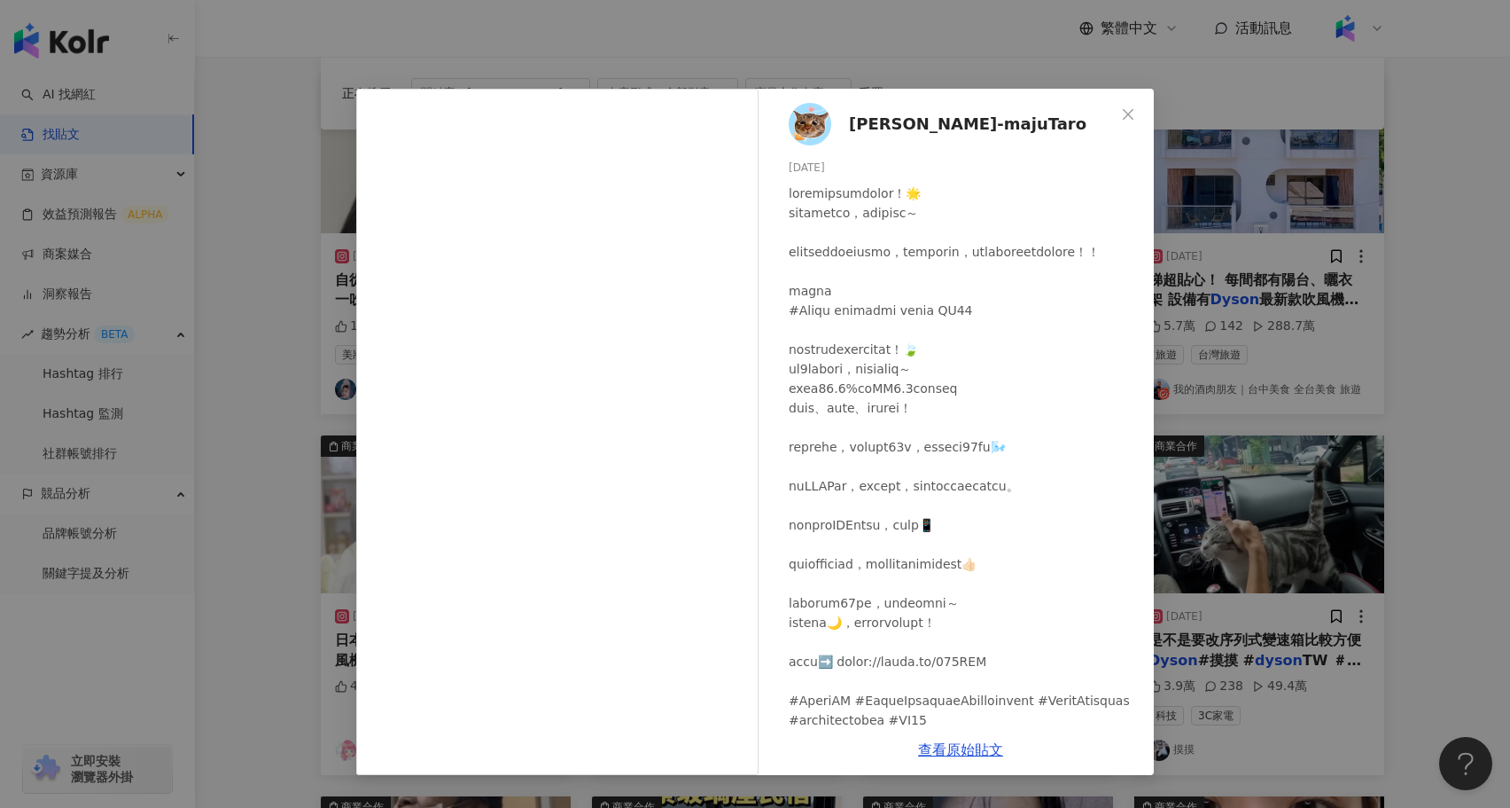
scroll to position [71, 0]
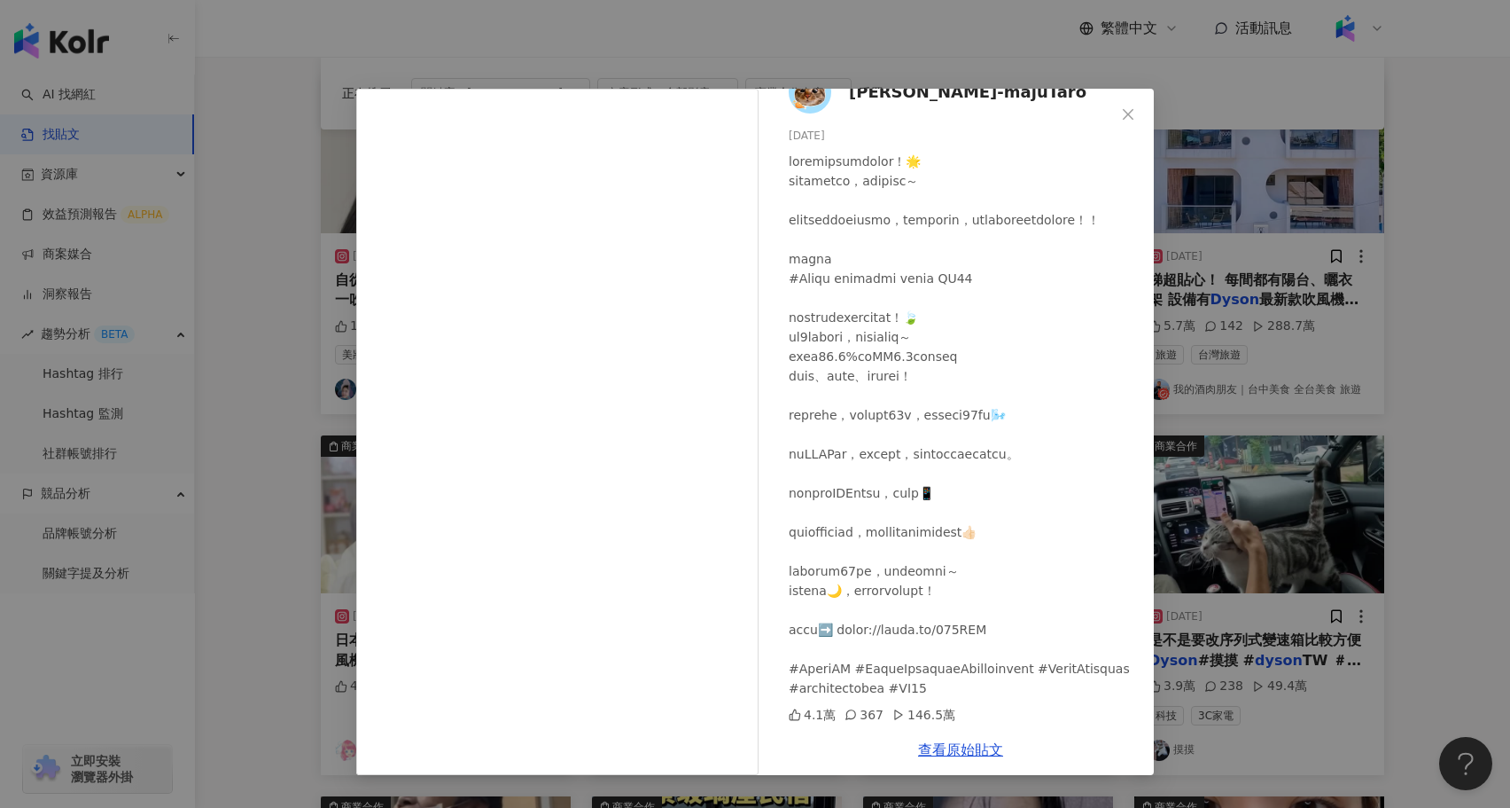
click at [1387, 563] on div "麻吉太郎-majuTaro 2024/12/10 4.1萬 367 146.5萬 查看原始貼文" at bounding box center [755, 404] width 1510 height 808
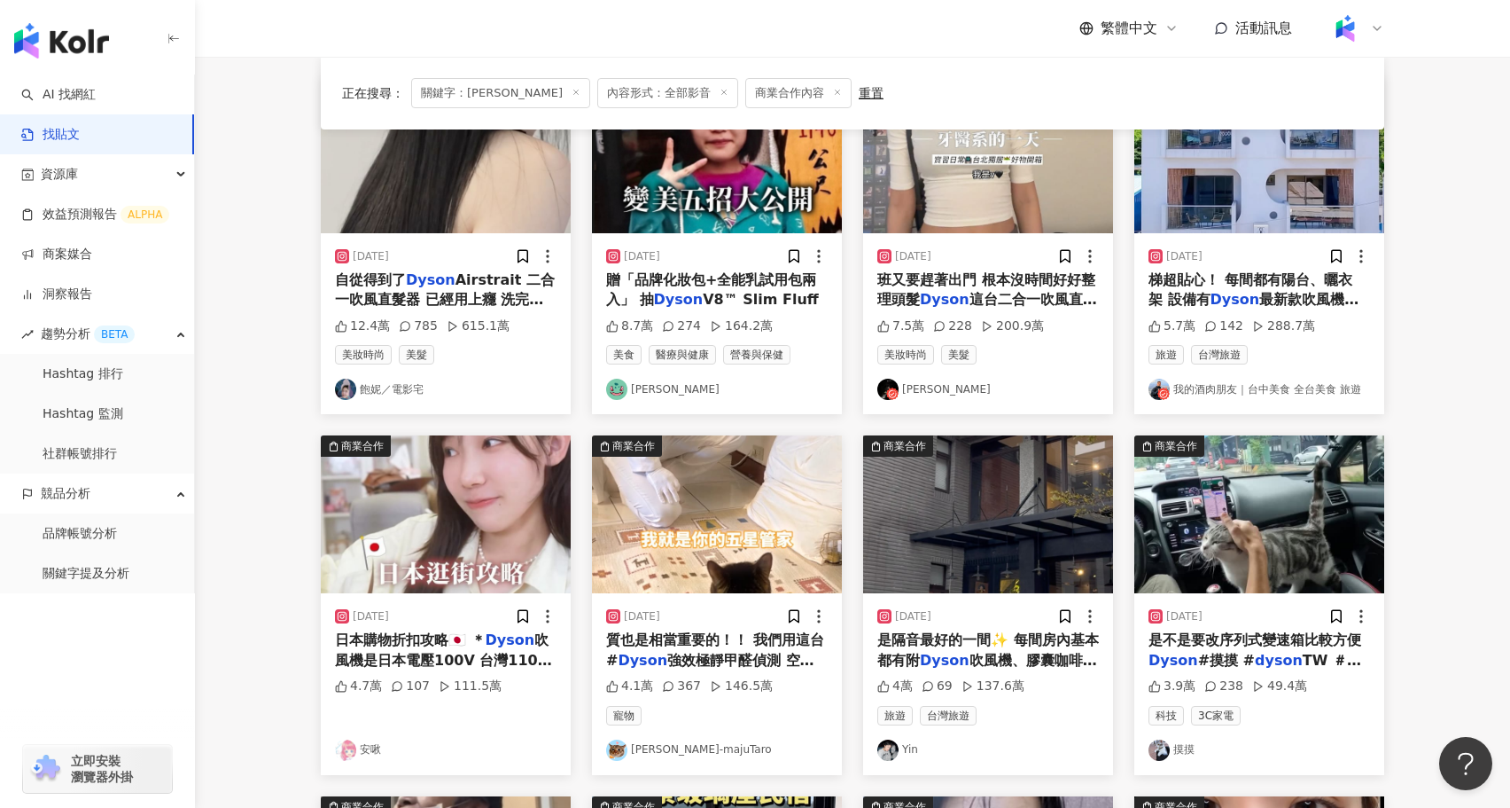
scroll to position [0, 0]
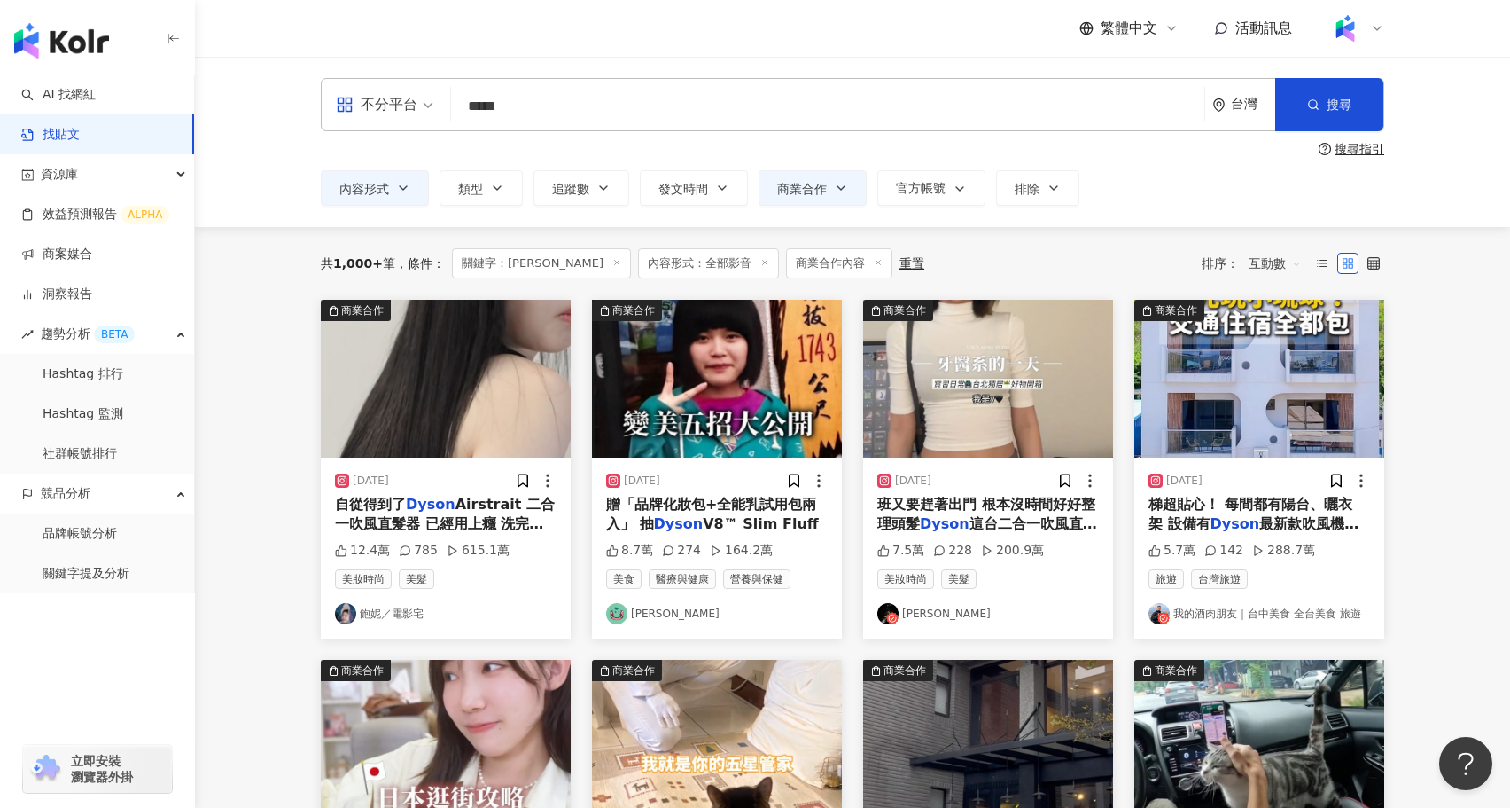
drag, startPoint x: 549, startPoint y: 115, endPoint x: 340, endPoint y: 110, distance: 208.4
click at [340, 110] on div "不分平台 Dyson ***** 台灣 搜尋 searchOperator 插入語法 完全符合 "" 聯集 OR 交集 AND 排除 - 群組 {}" at bounding box center [853, 104] width 1064 height 53
type input "*"
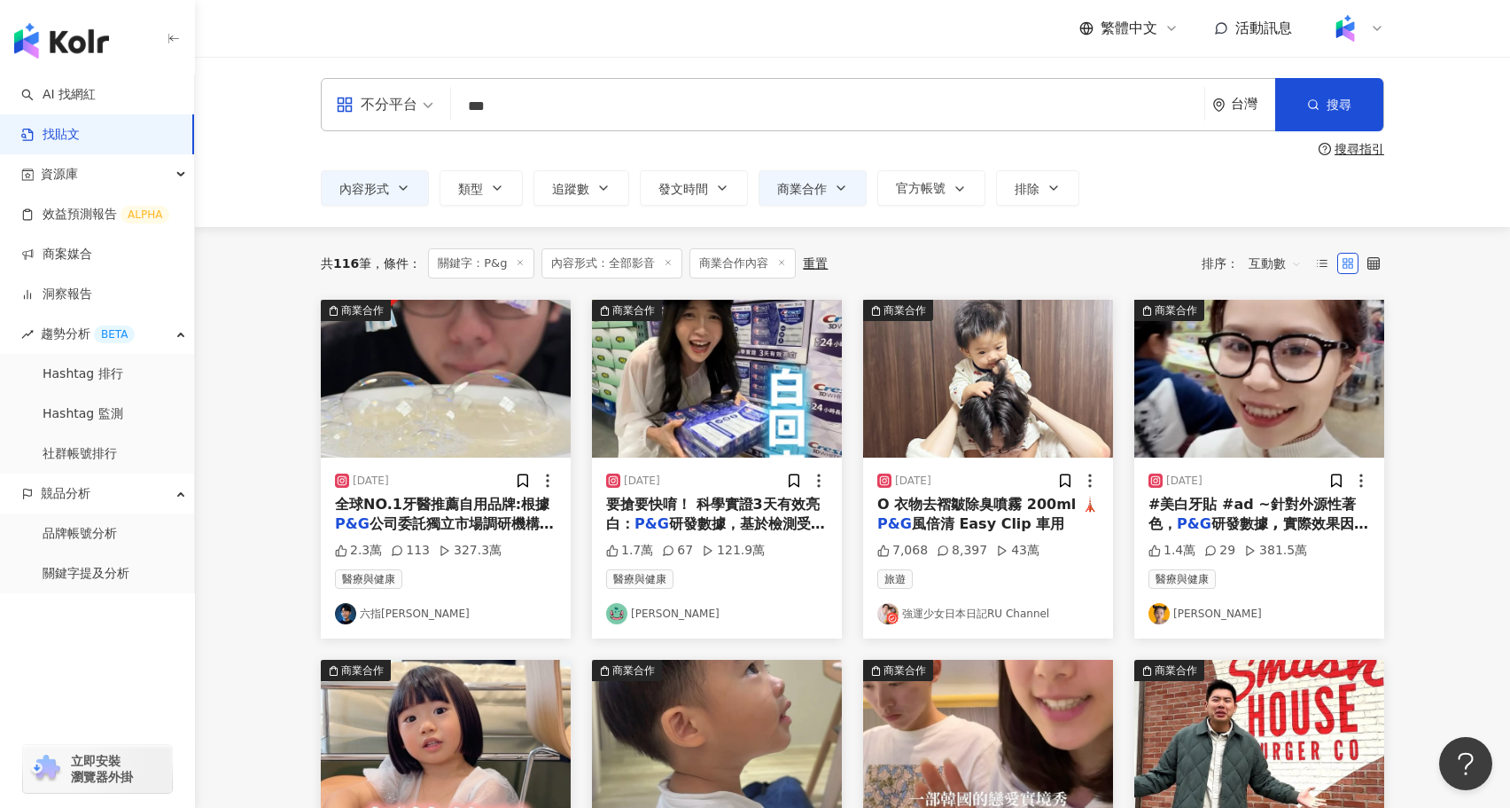
click at [1001, 508] on span "O 衣物去褶皺除臭噴霧 200ml 🗼" at bounding box center [989, 504] width 222 height 17
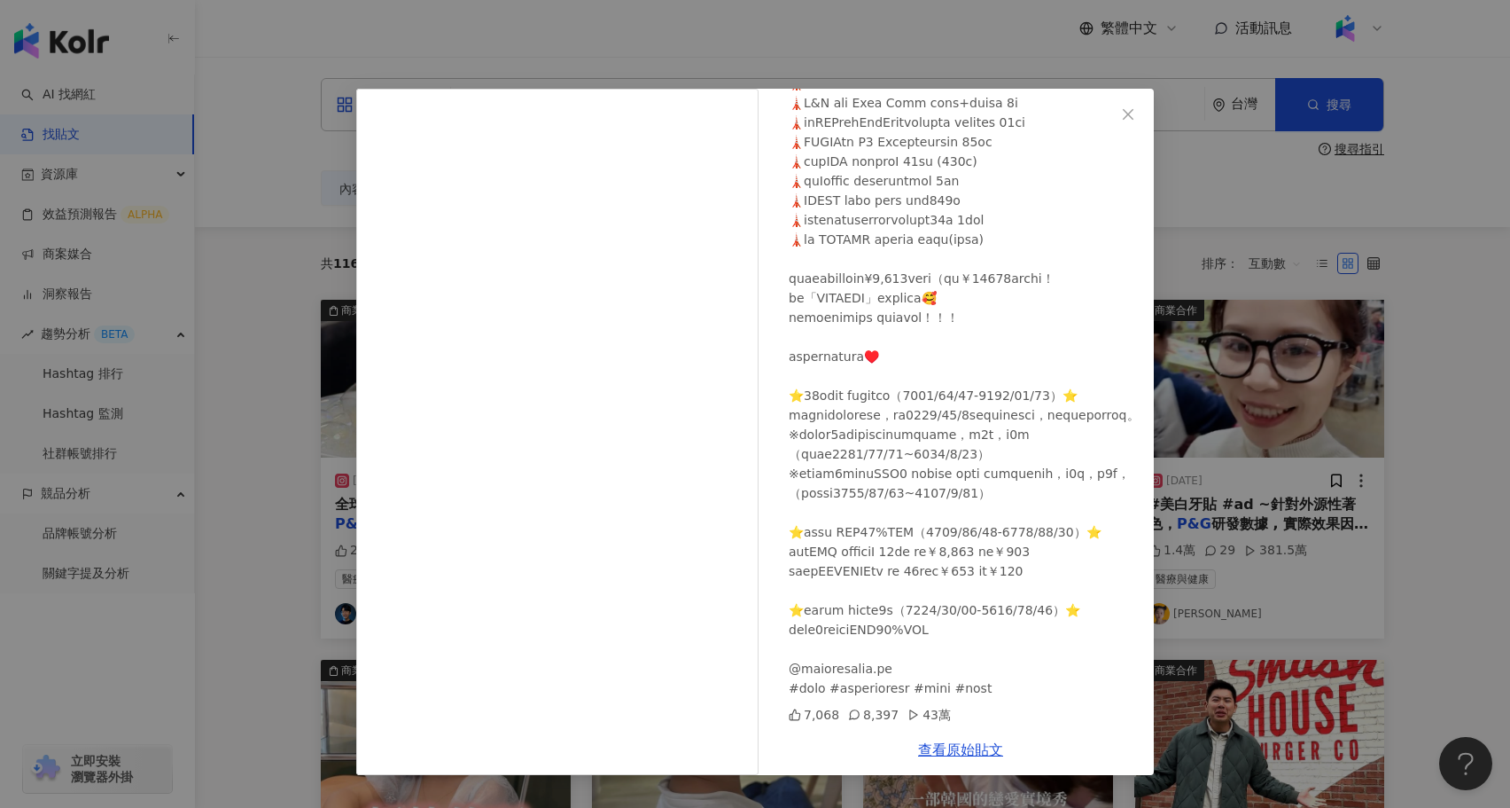
scroll to position [268, 0]
click at [1341, 638] on div "強運少女日本日記RU Channel 2024/10/25 7,068 8,397 43萬 查看原始貼文" at bounding box center [755, 404] width 1510 height 808
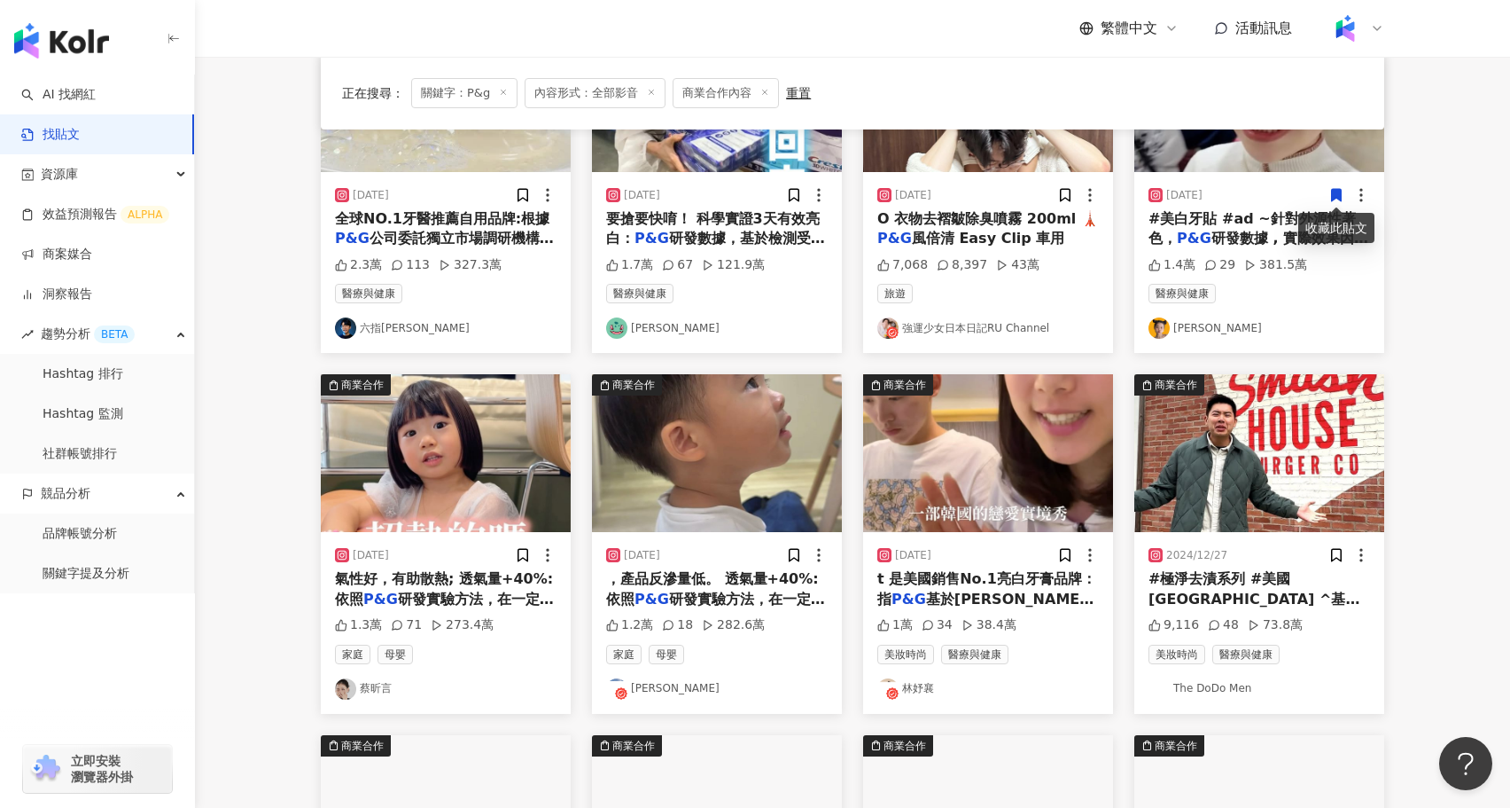
scroll to position [287, 0]
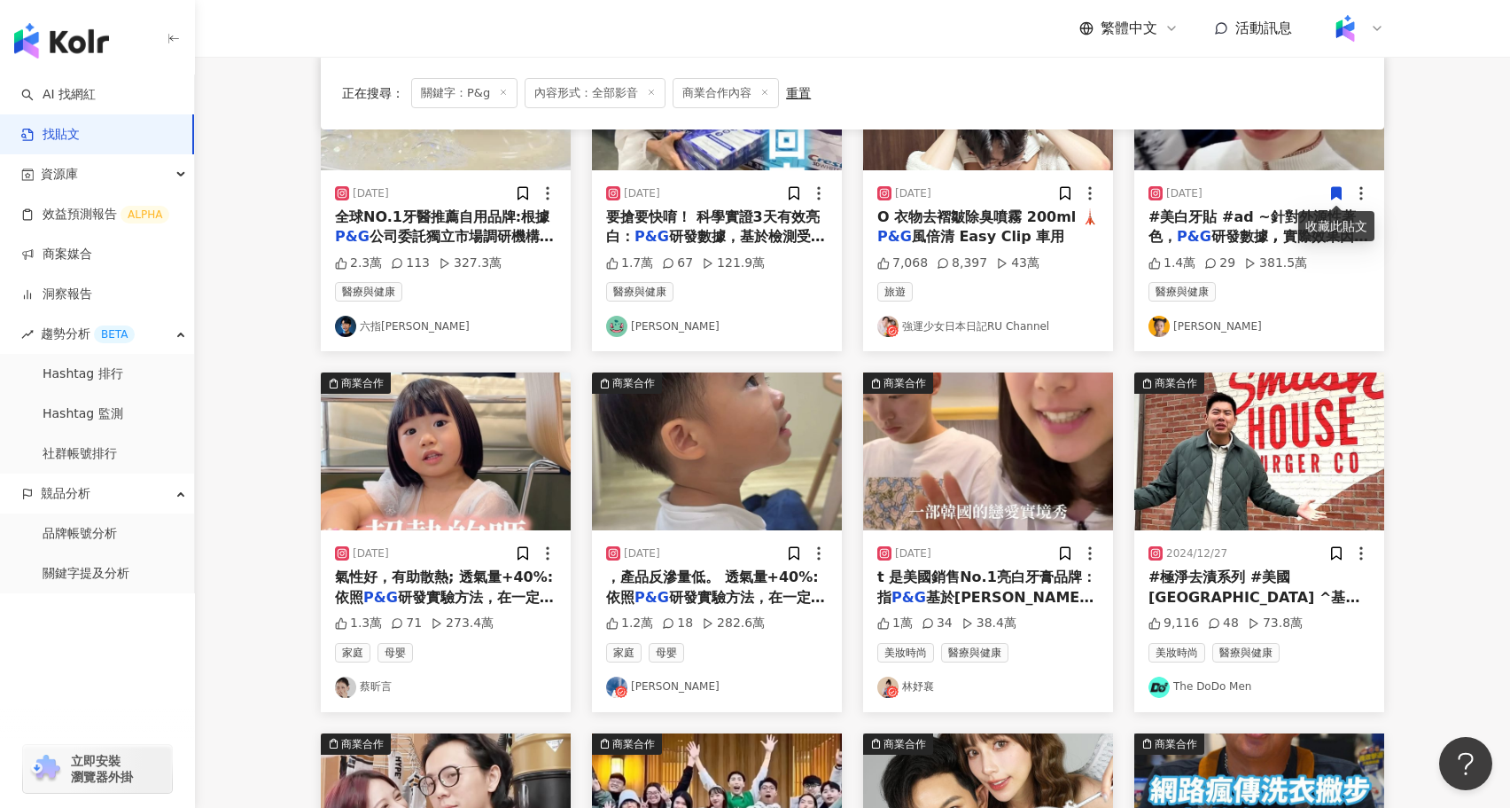
click at [1013, 438] on img at bounding box center [988, 451] width 250 height 158
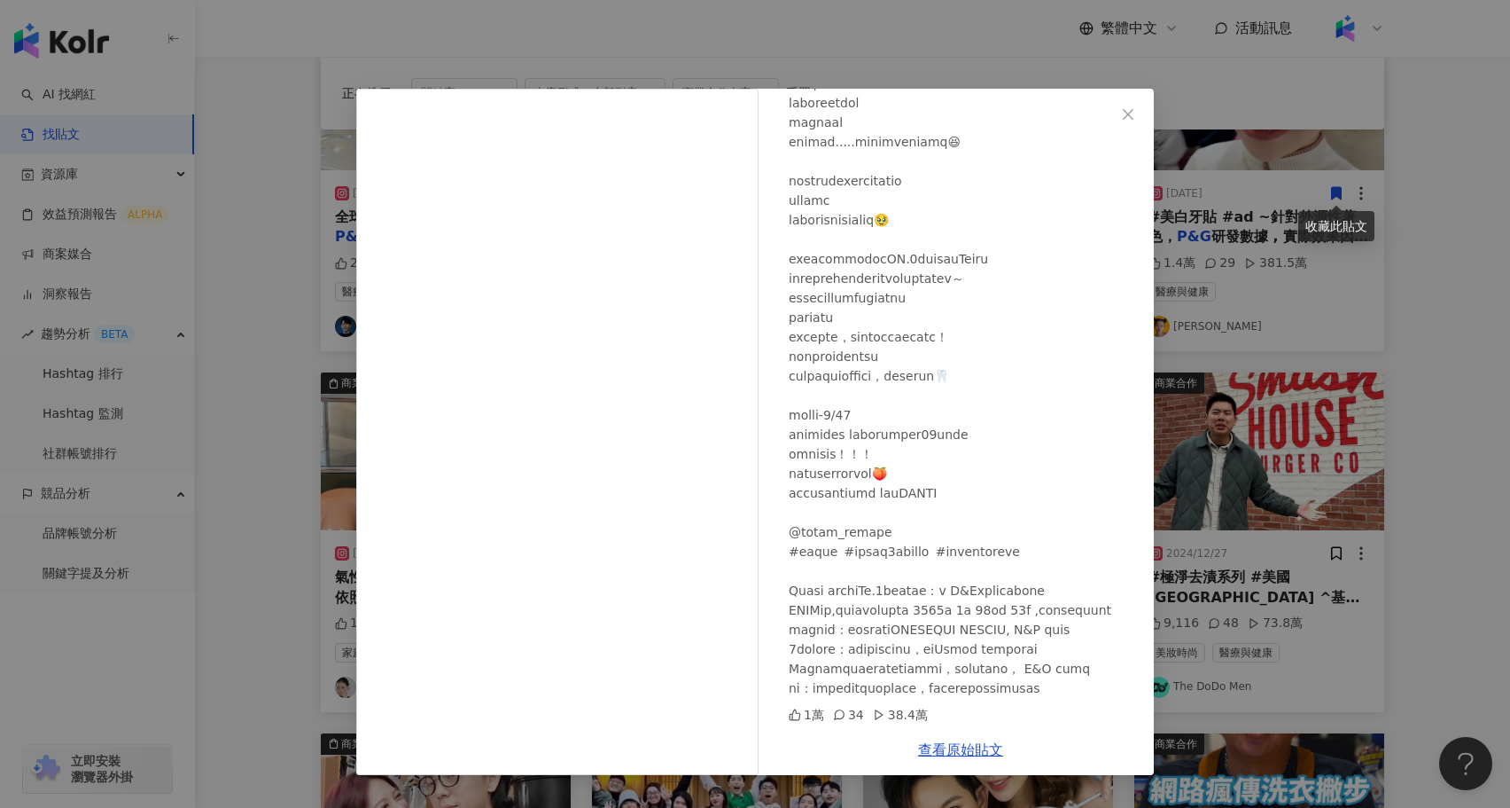
scroll to position [246, 0]
click at [1313, 555] on div "林妤襄 2025/2/15 1萬 34 38.4萬 查看原始貼文" at bounding box center [755, 404] width 1510 height 808
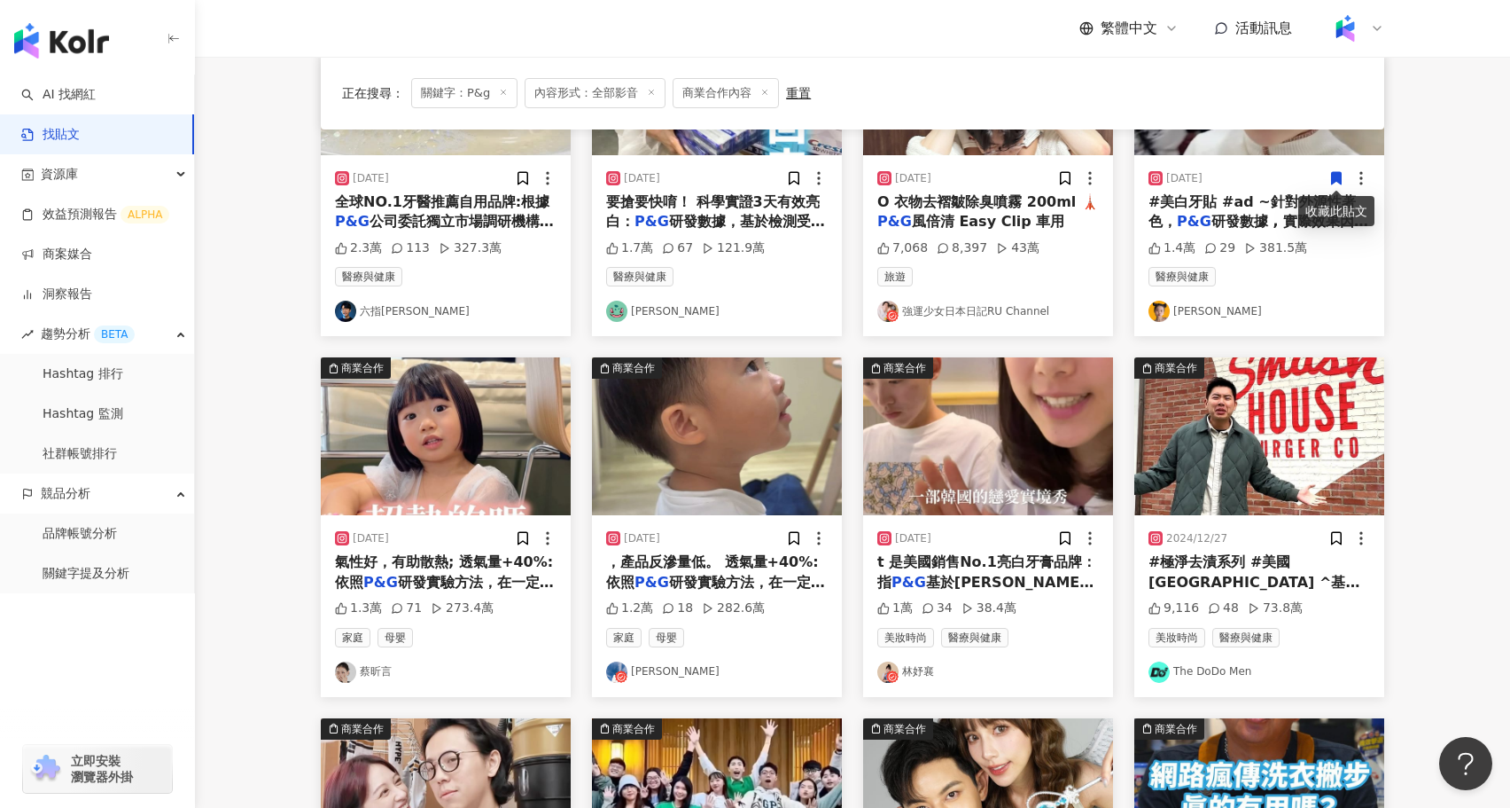
scroll to position [308, 0]
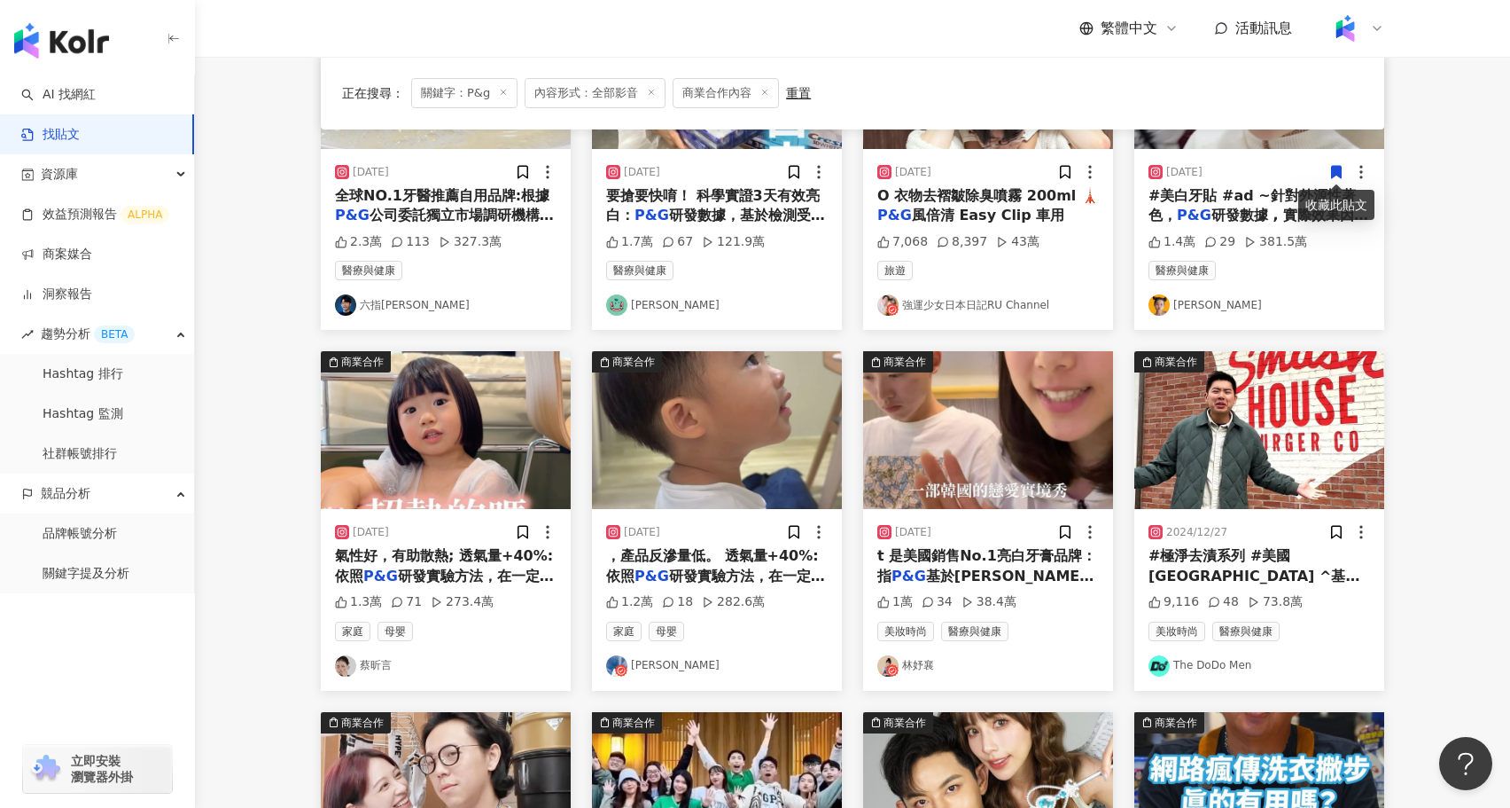
click at [735, 447] on img at bounding box center [717, 430] width 250 height 158
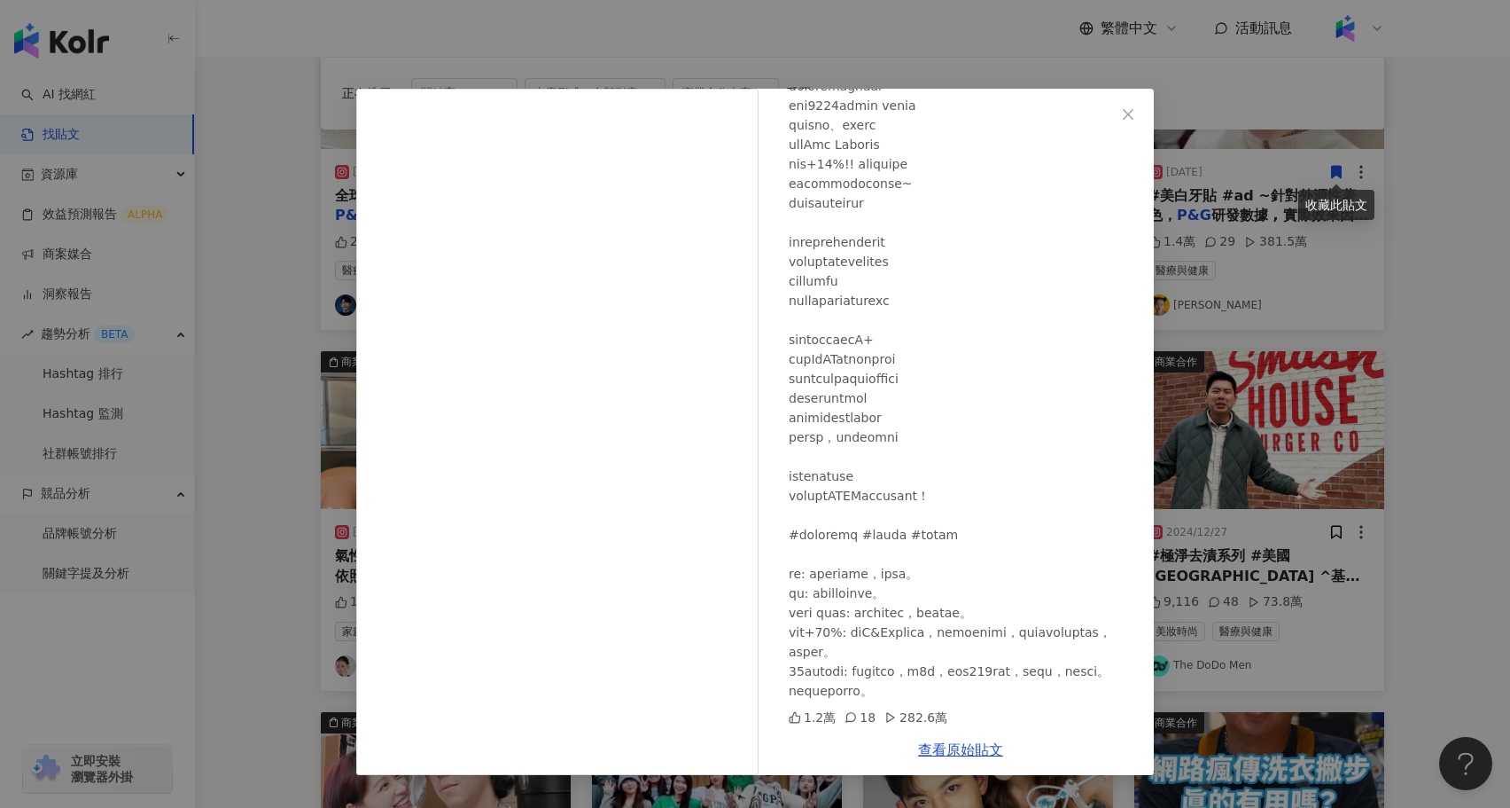
scroll to position [246, 0]
click at [318, 614] on div "Daniel 2024/8/22 1.2萬 18 282.6萬 查看原始貼文" at bounding box center [755, 404] width 1510 height 808
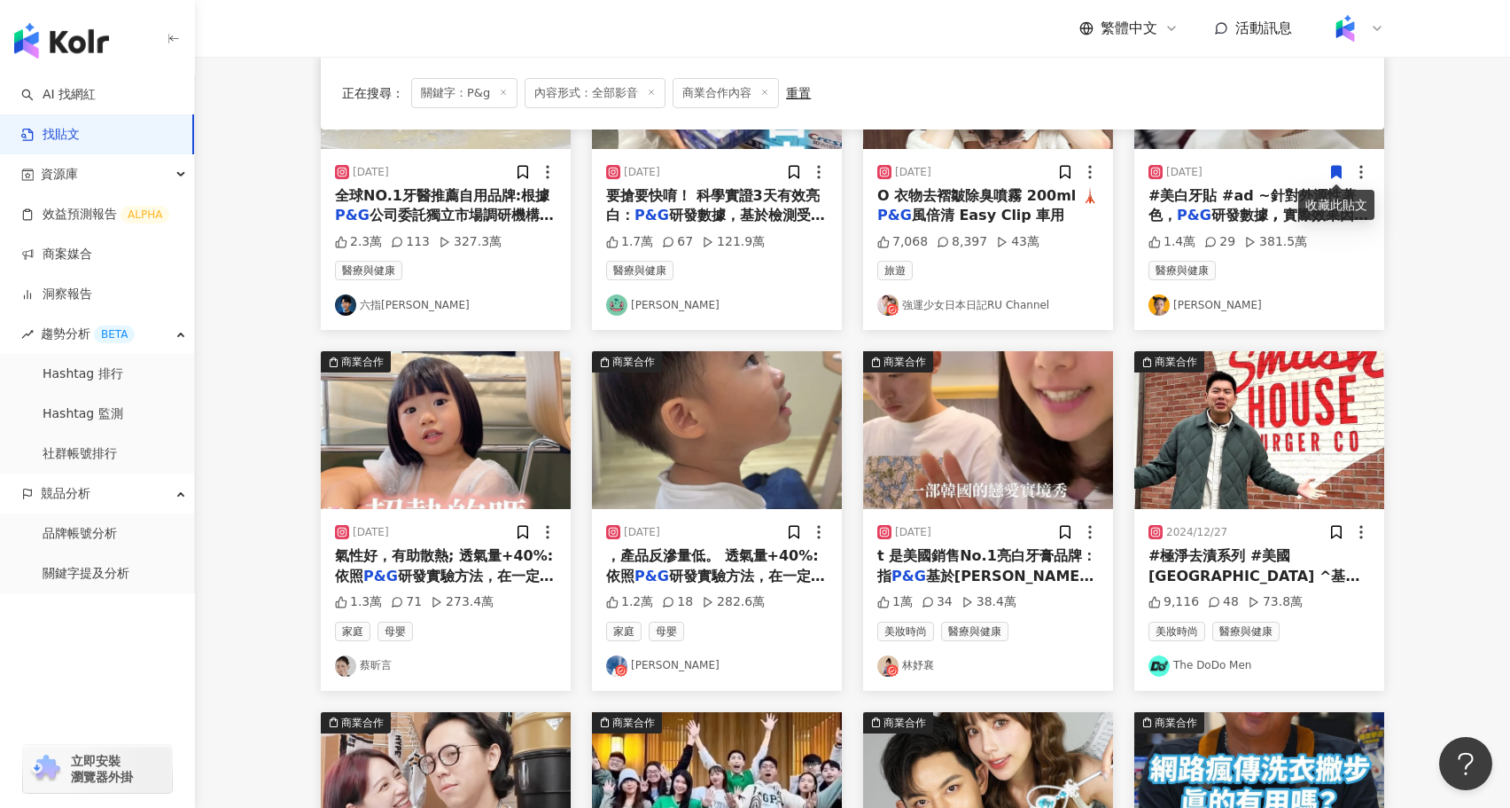
scroll to position [555, 0]
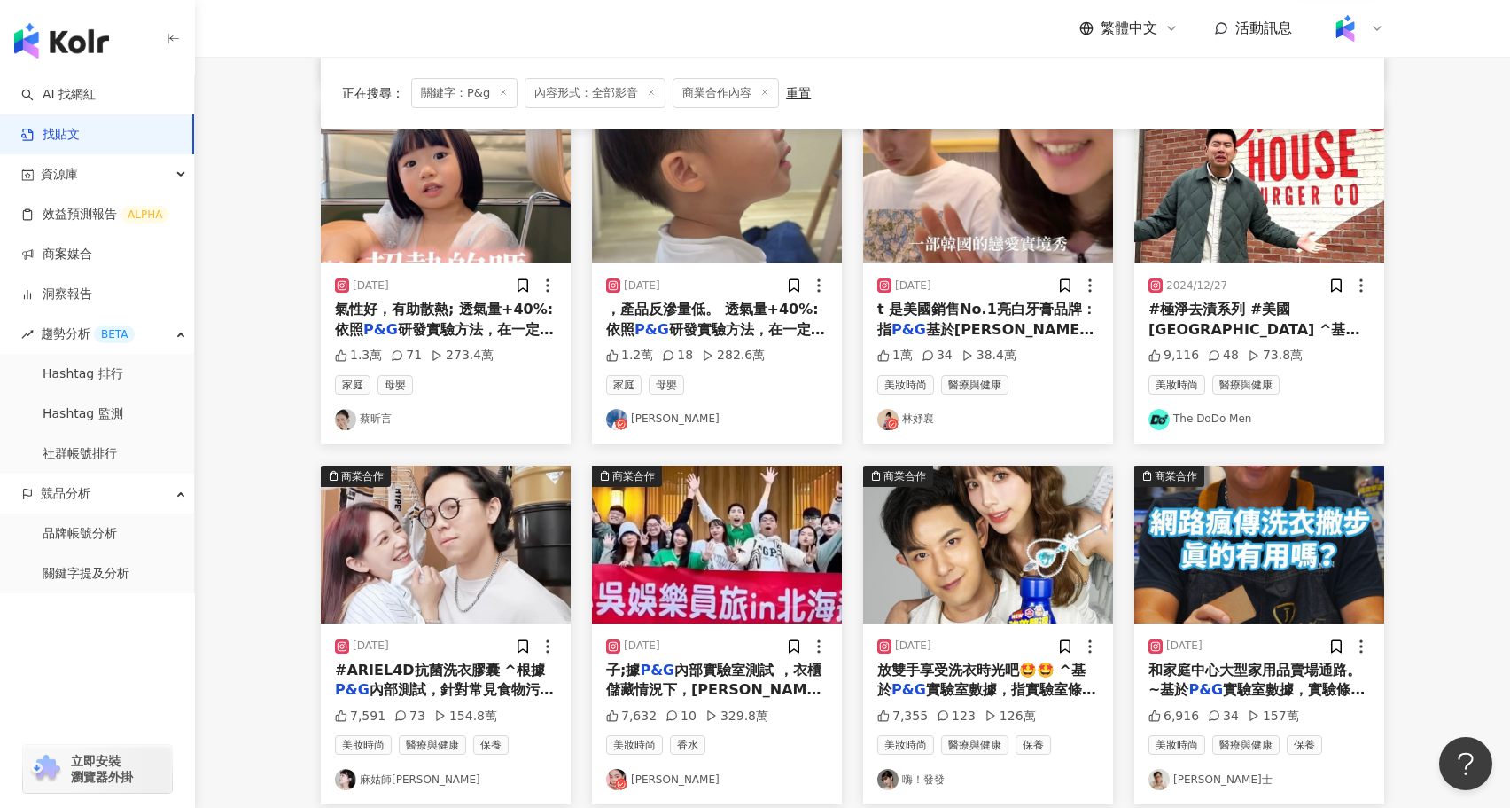
click at [509, 582] on img at bounding box center [446, 544] width 250 height 158
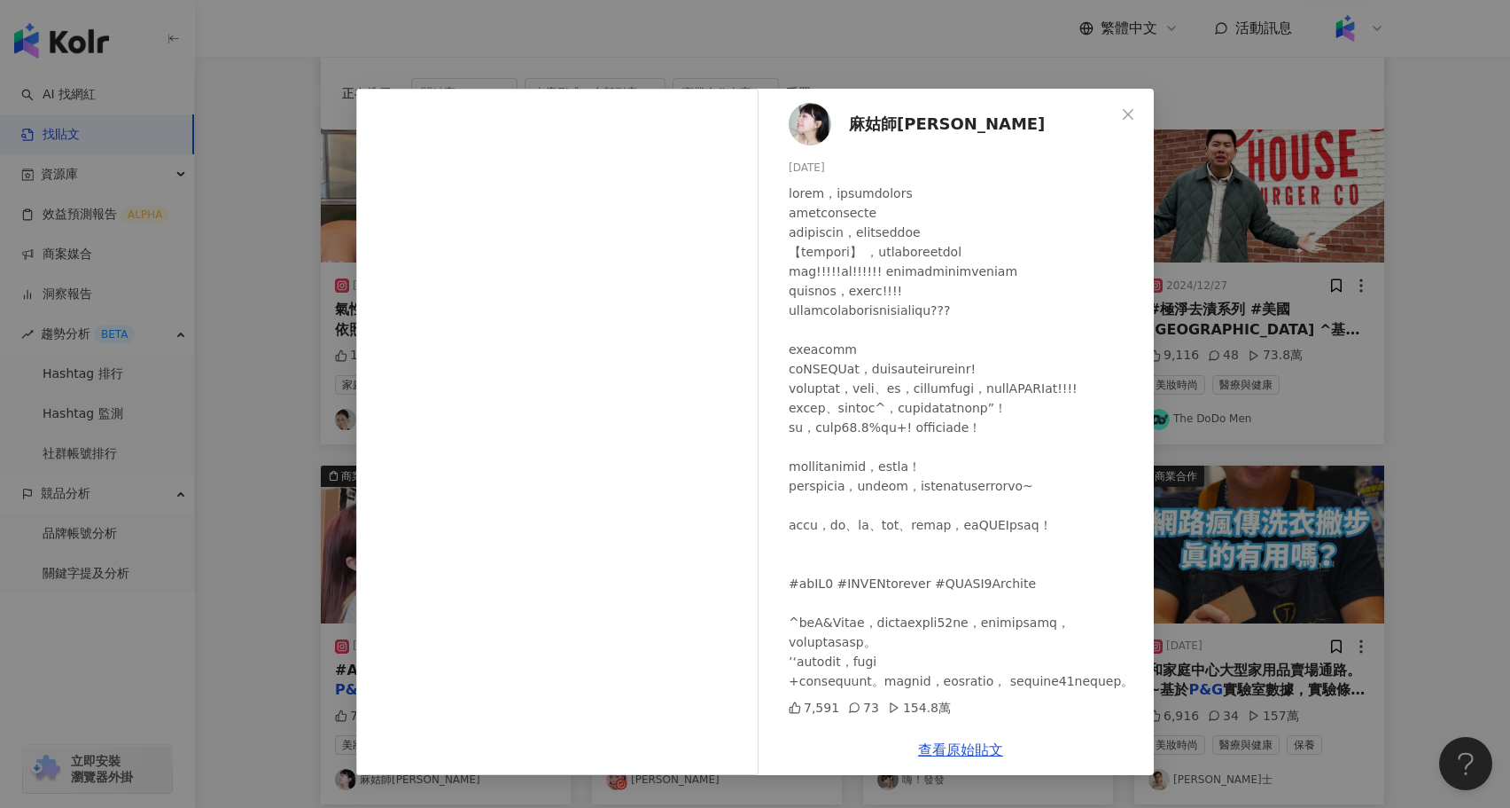
scroll to position [0, 0]
click at [1128, 108] on icon "close" at bounding box center [1128, 114] width 14 height 14
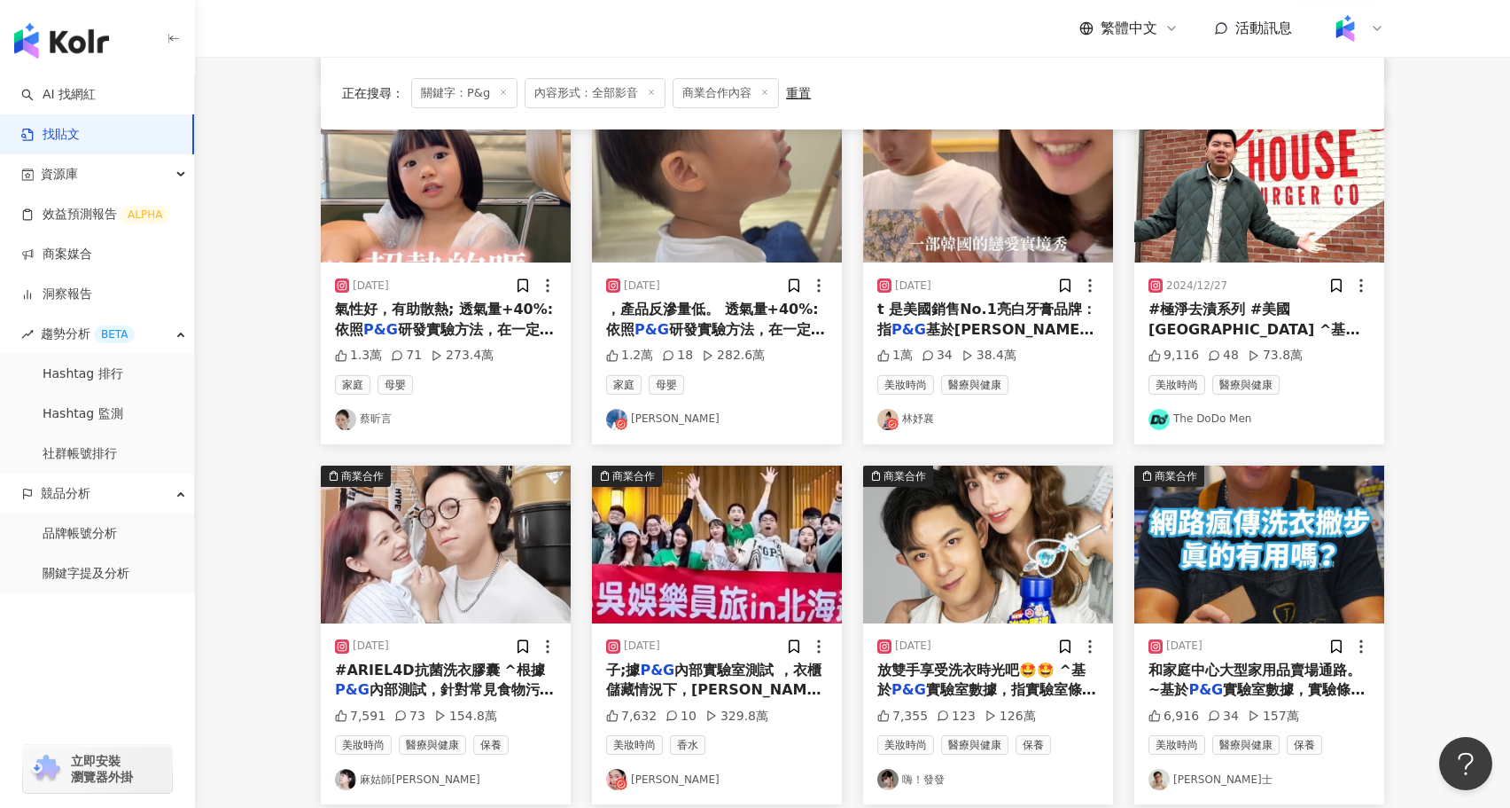
click at [1295, 535] on img at bounding box center [1260, 544] width 250 height 158
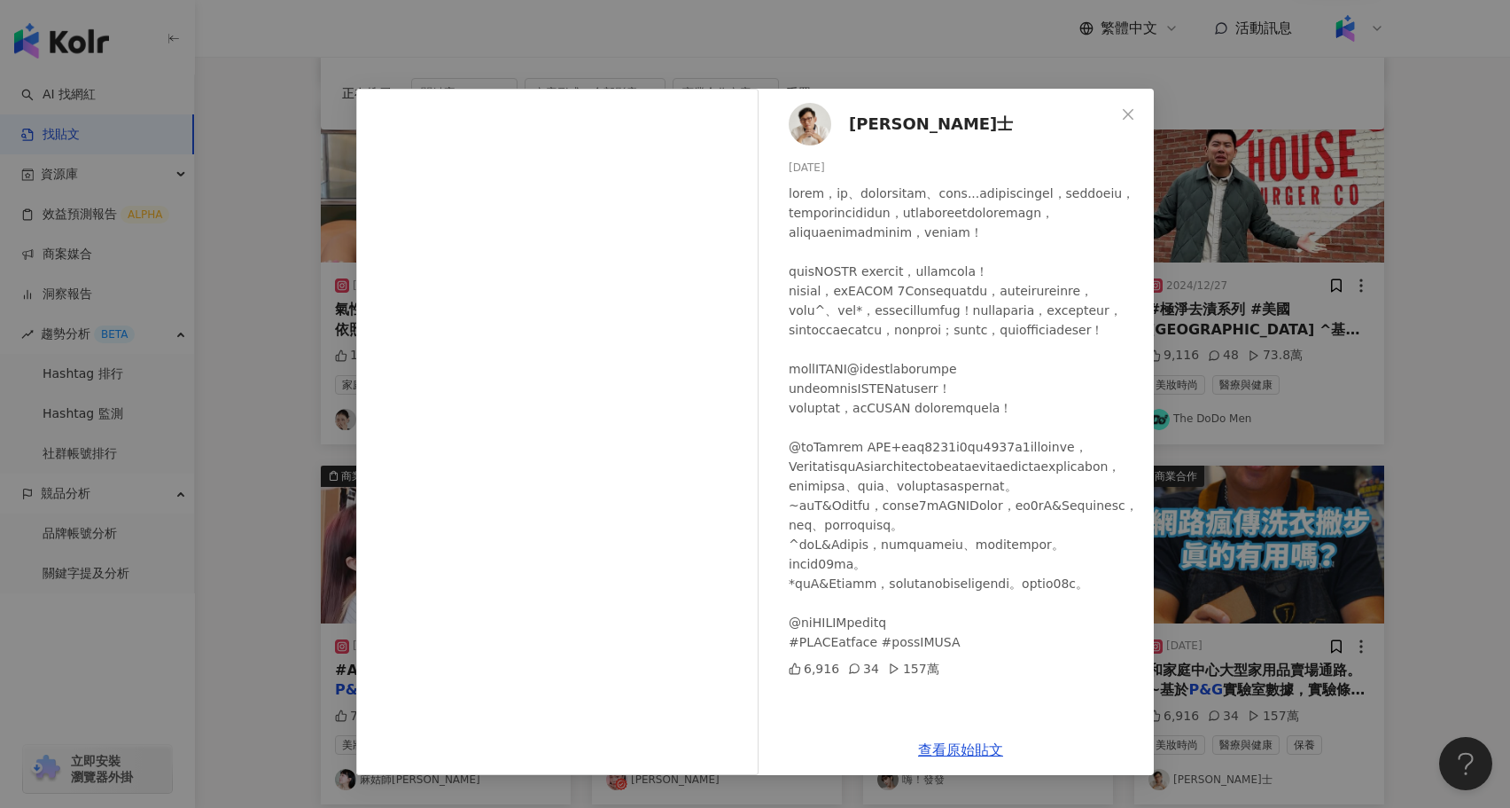
scroll to position [51, 0]
click at [1268, 580] on div "詹姆士 2024/8/30 6,916 34 157萬 查看原始貼文" at bounding box center [755, 404] width 1510 height 808
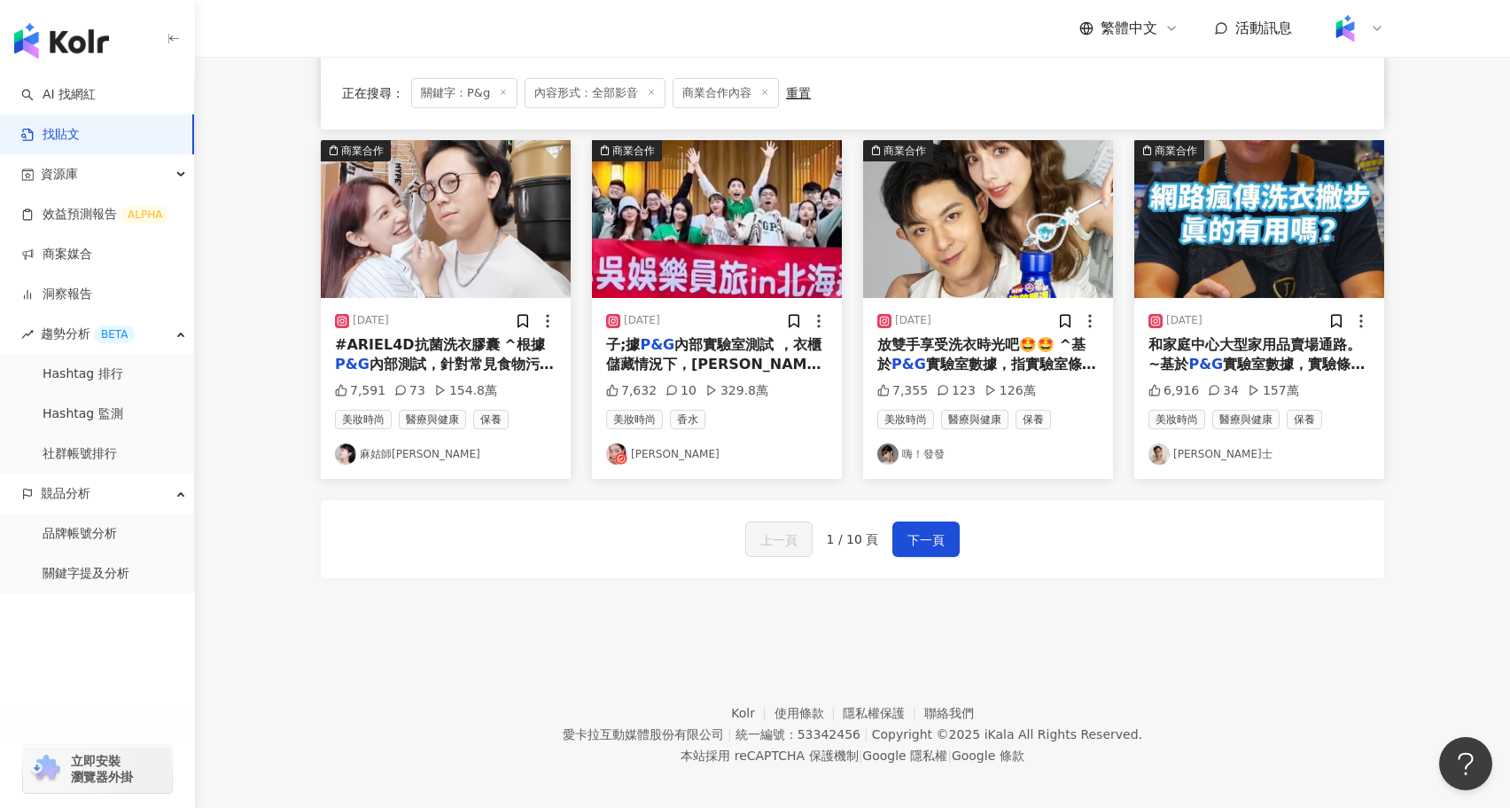
scroll to position [883, 0]
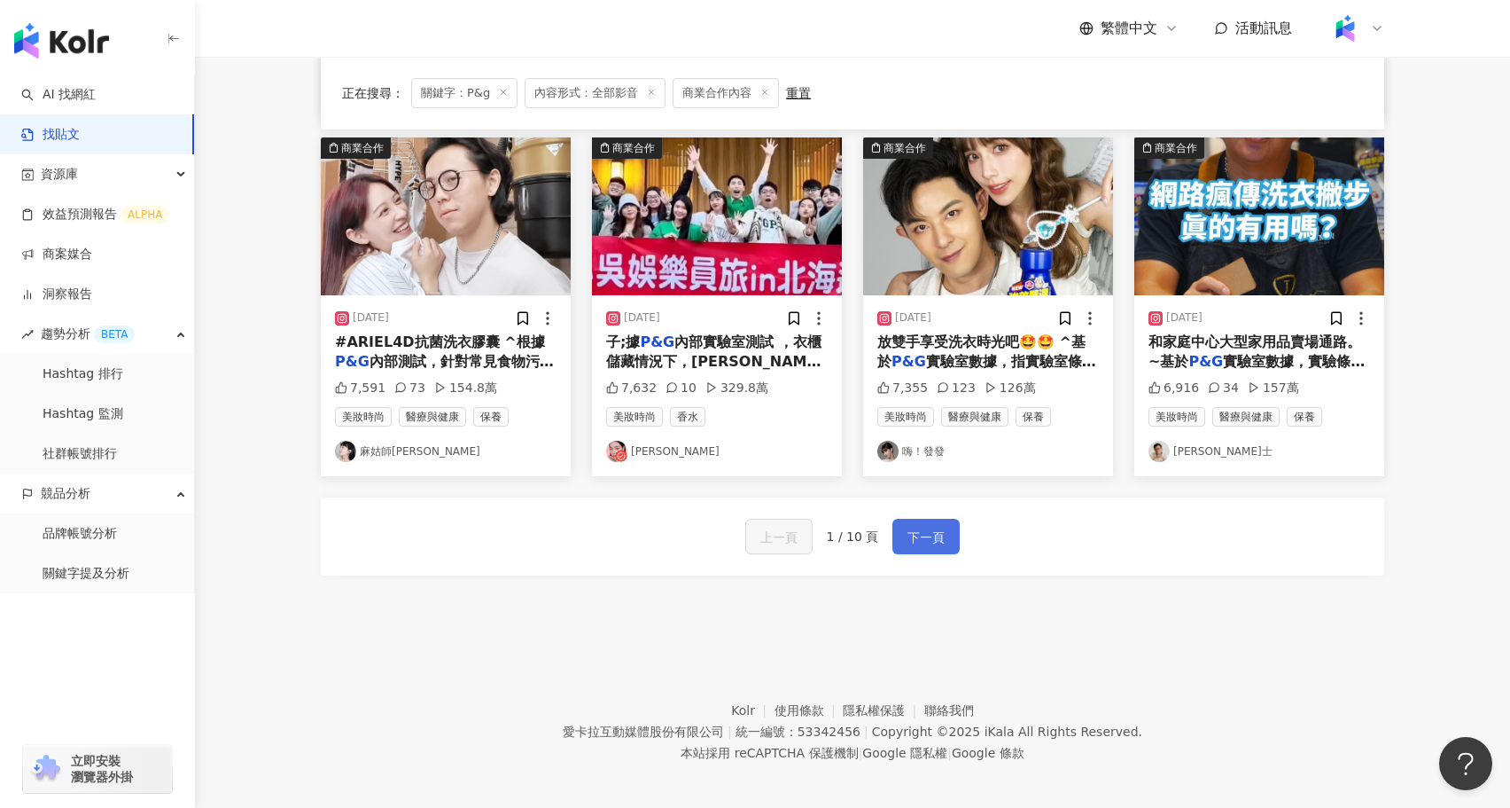
click at [937, 538] on span "下一頁" at bounding box center [926, 537] width 37 height 21
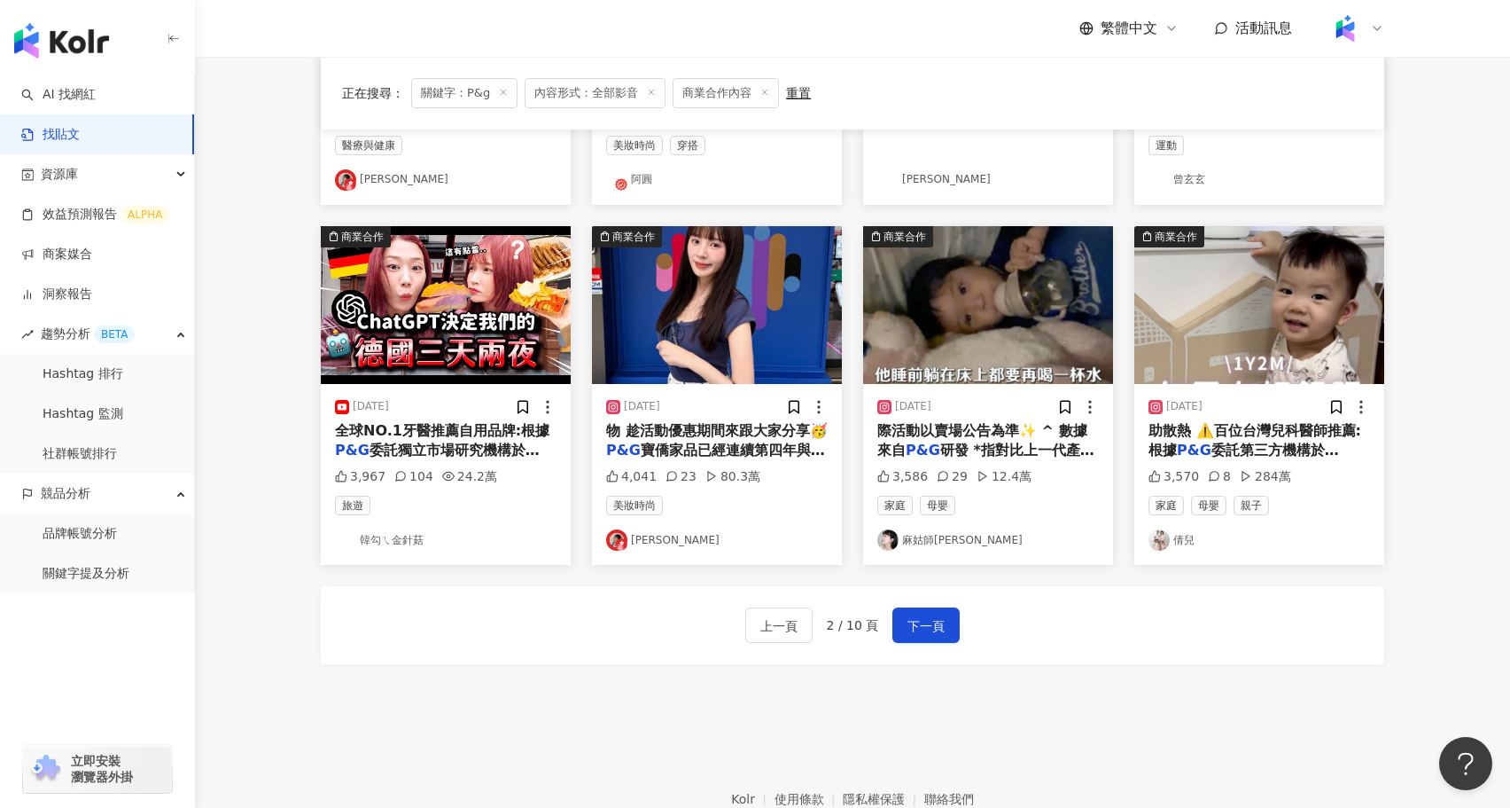
scroll to position [795, 0]
click at [724, 329] on img at bounding box center [717, 304] width 250 height 158
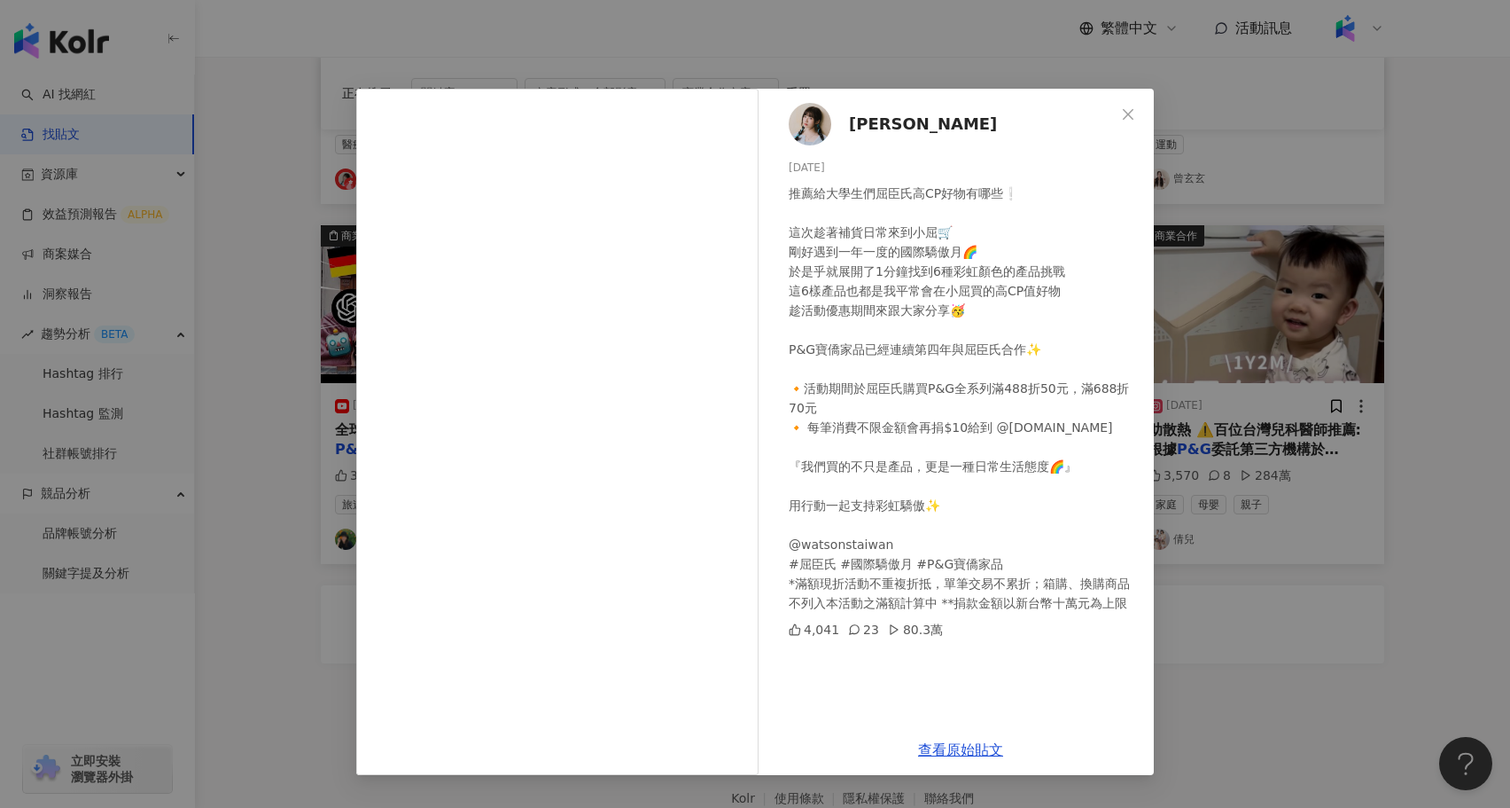
click at [1176, 597] on div "黃琳媛 Aileen 2025/6/12 推薦給大學生們屈臣氏高CP好物有哪些❕ 這次趁著補貨日常來到小屈🛒 剛好遇到一年一度的國際驕傲月🌈 於是乎就展開了1…" at bounding box center [755, 404] width 1510 height 808
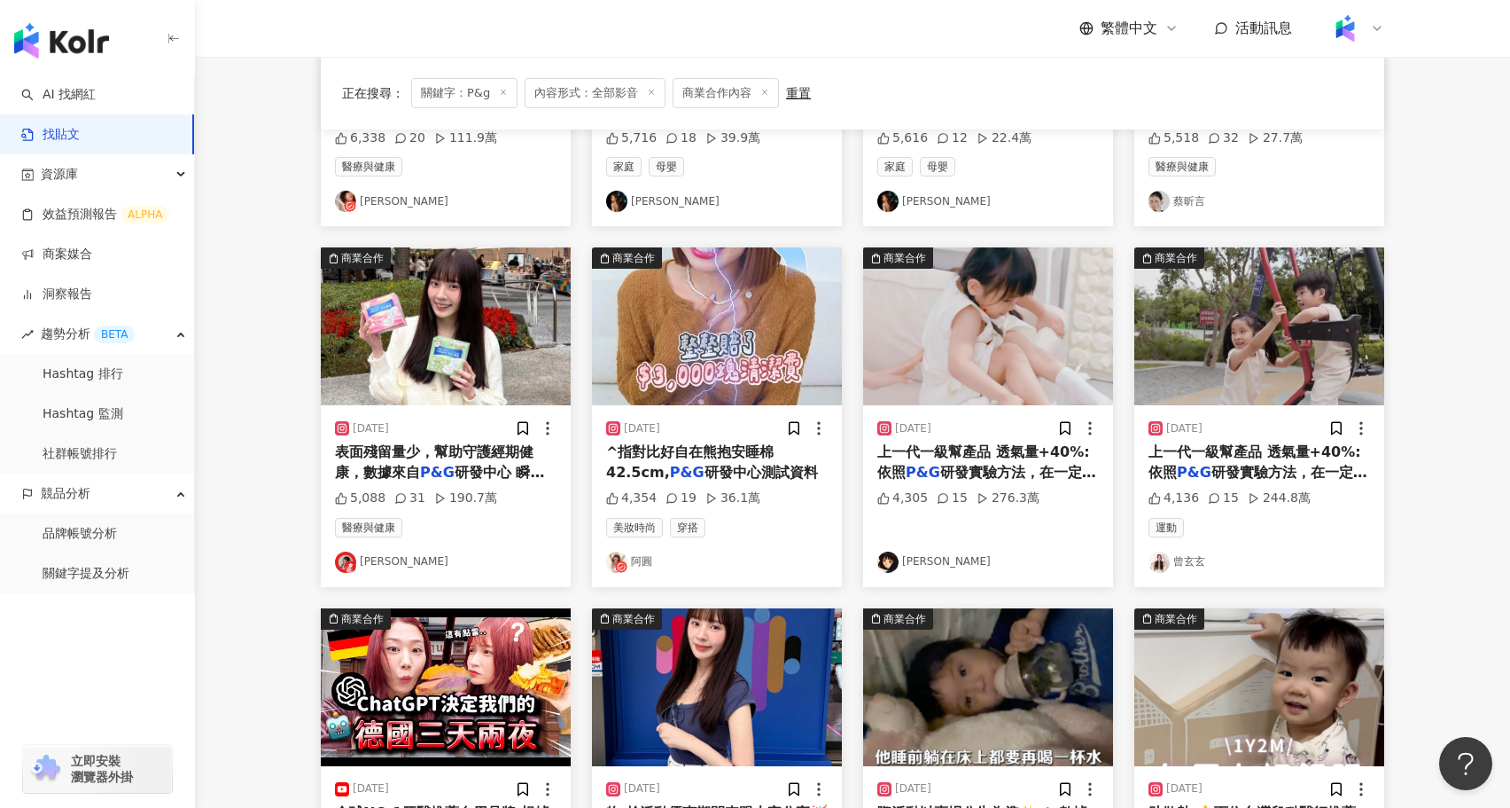
scroll to position [409, 0]
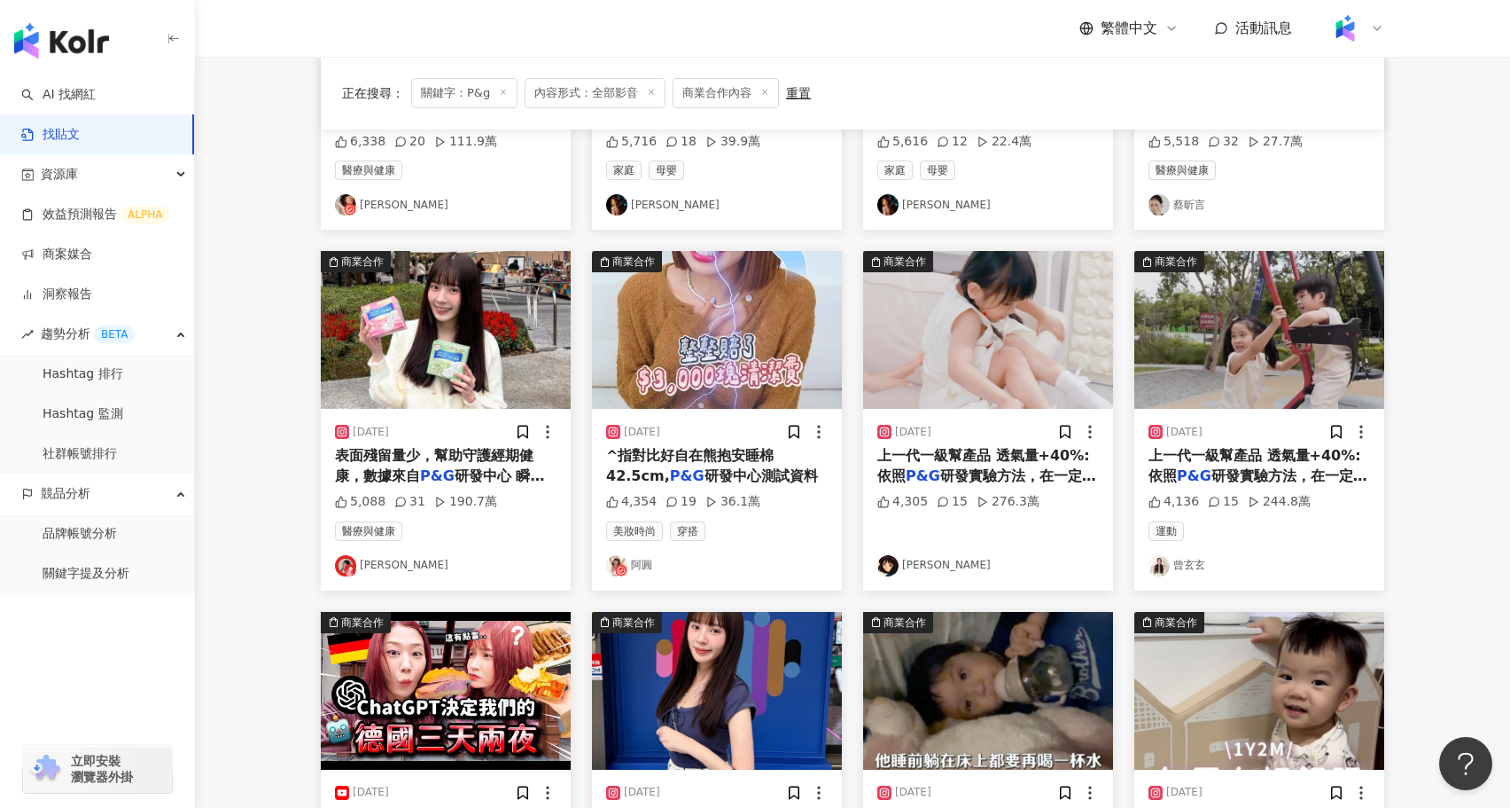
click at [481, 451] on span "表面殘留量少，幫助守護經期健康，數據來自" at bounding box center [434, 465] width 199 height 36
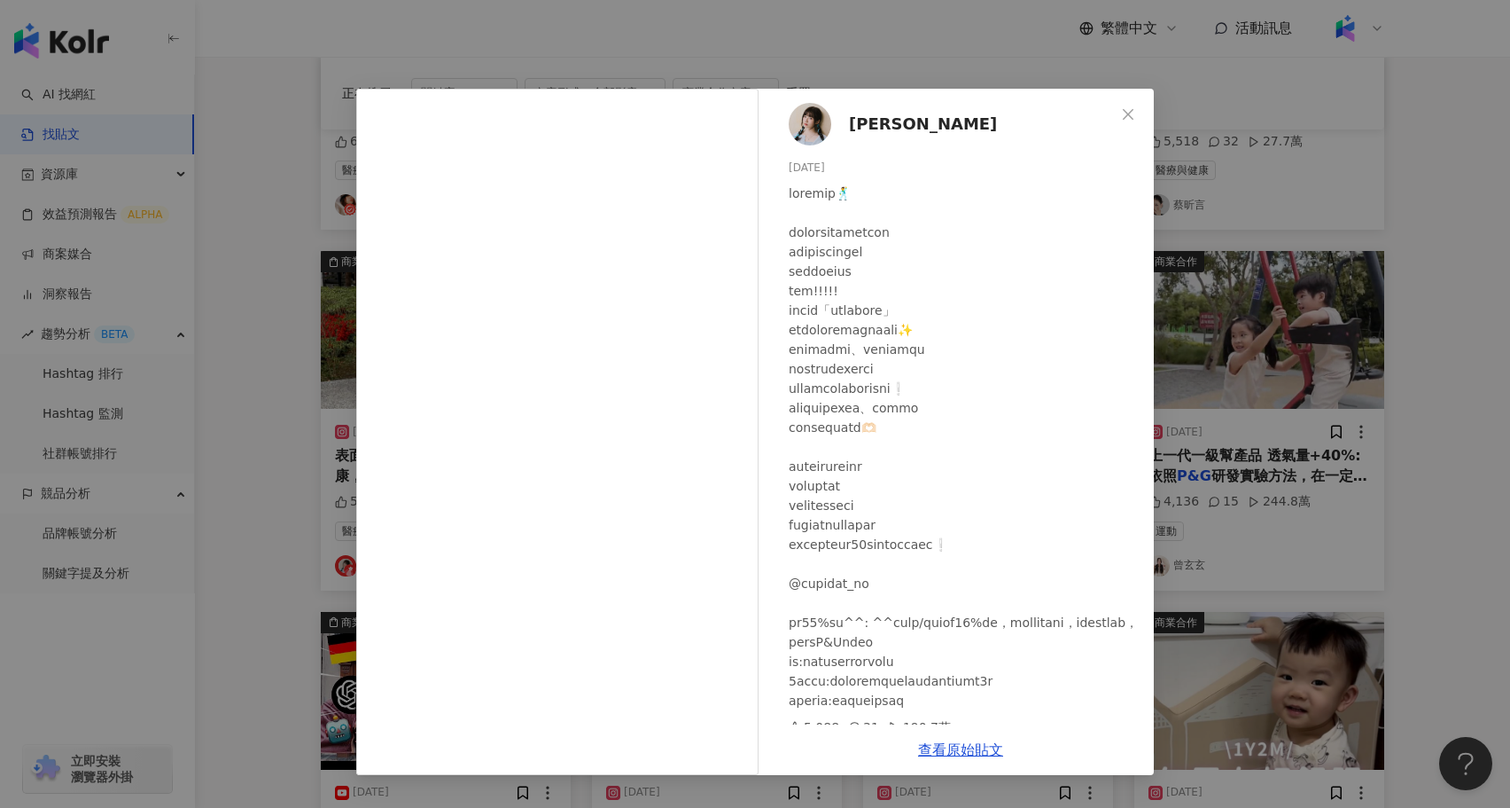
scroll to position [12, 0]
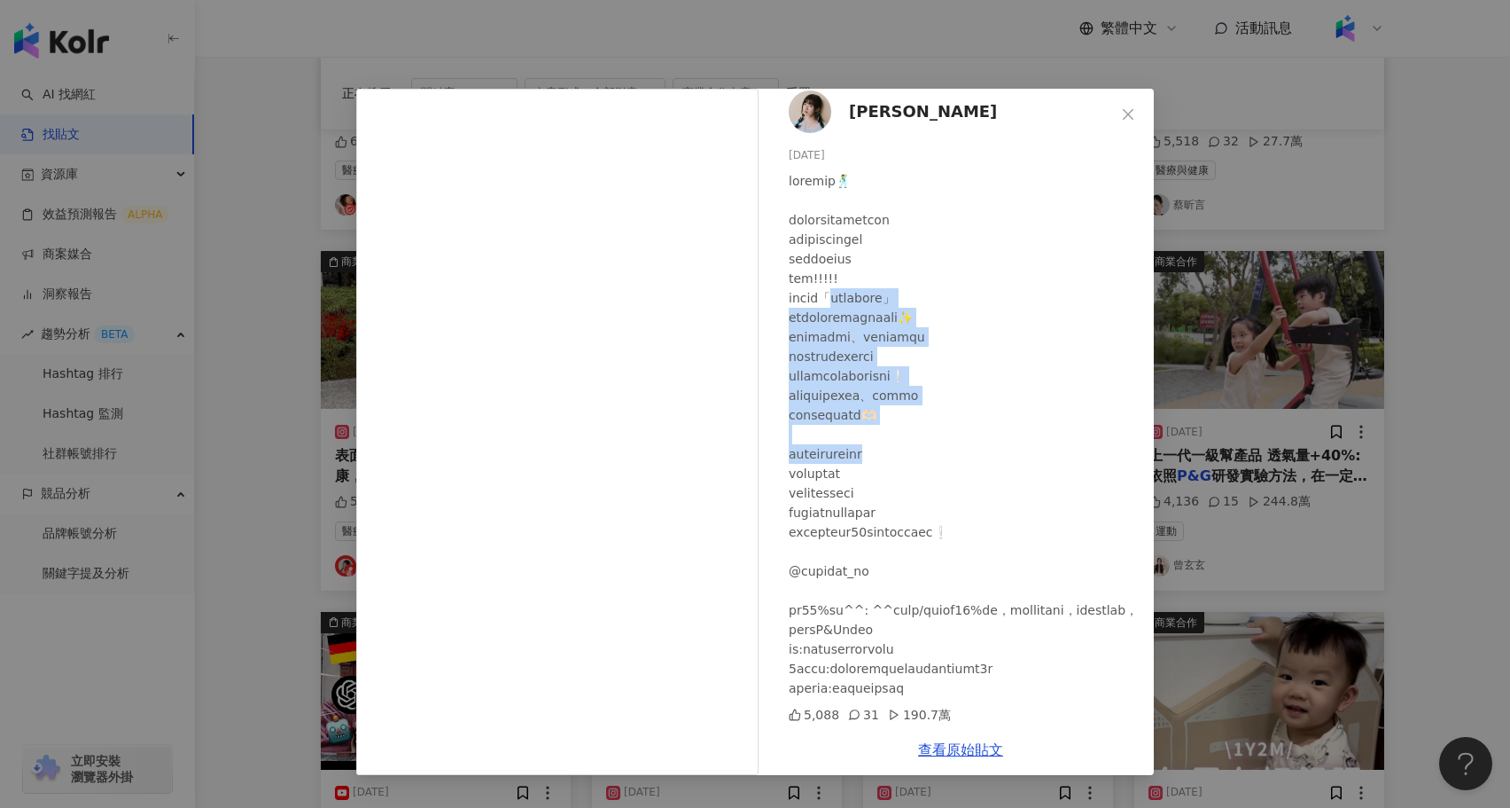
drag, startPoint x: 858, startPoint y: 296, endPoint x: 962, endPoint y: 459, distance: 193.3
click at [962, 459] on div at bounding box center [964, 434] width 351 height 527
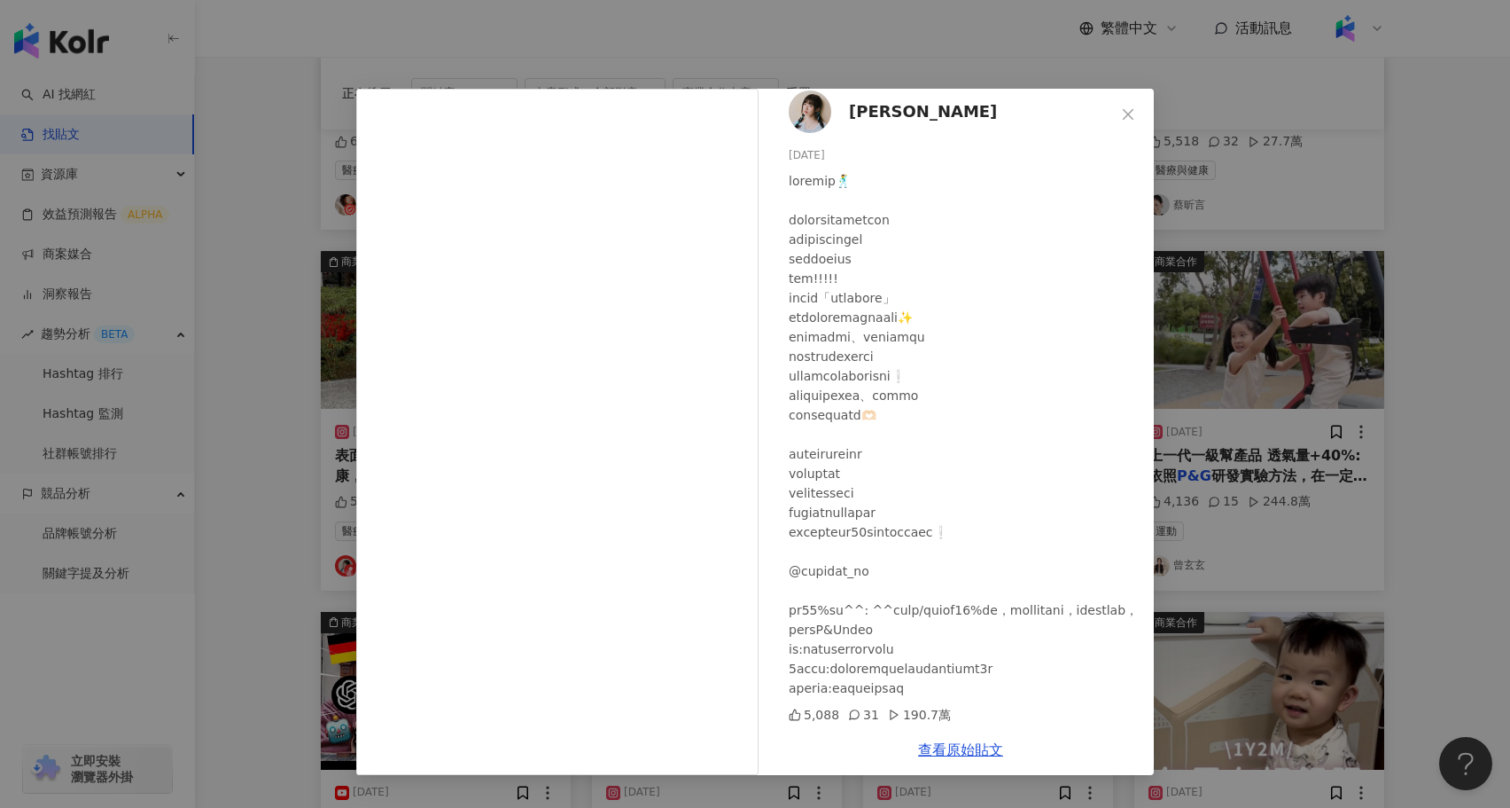
click at [1403, 457] on div "黃琳媛 Aileen 2025/1/17 5,088 31 190.7萬 查看原始貼文" at bounding box center [755, 404] width 1510 height 808
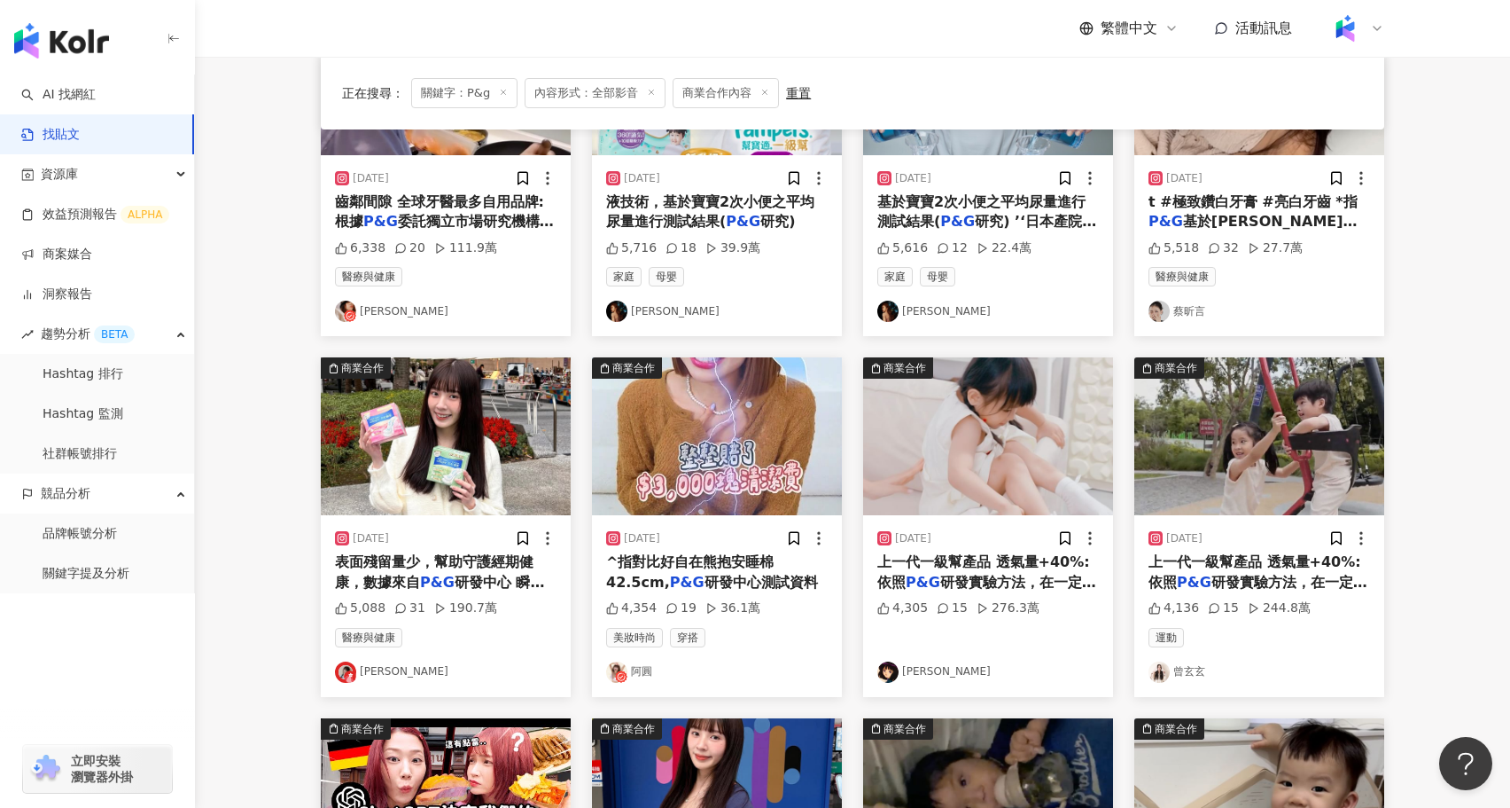
scroll to position [271, 0]
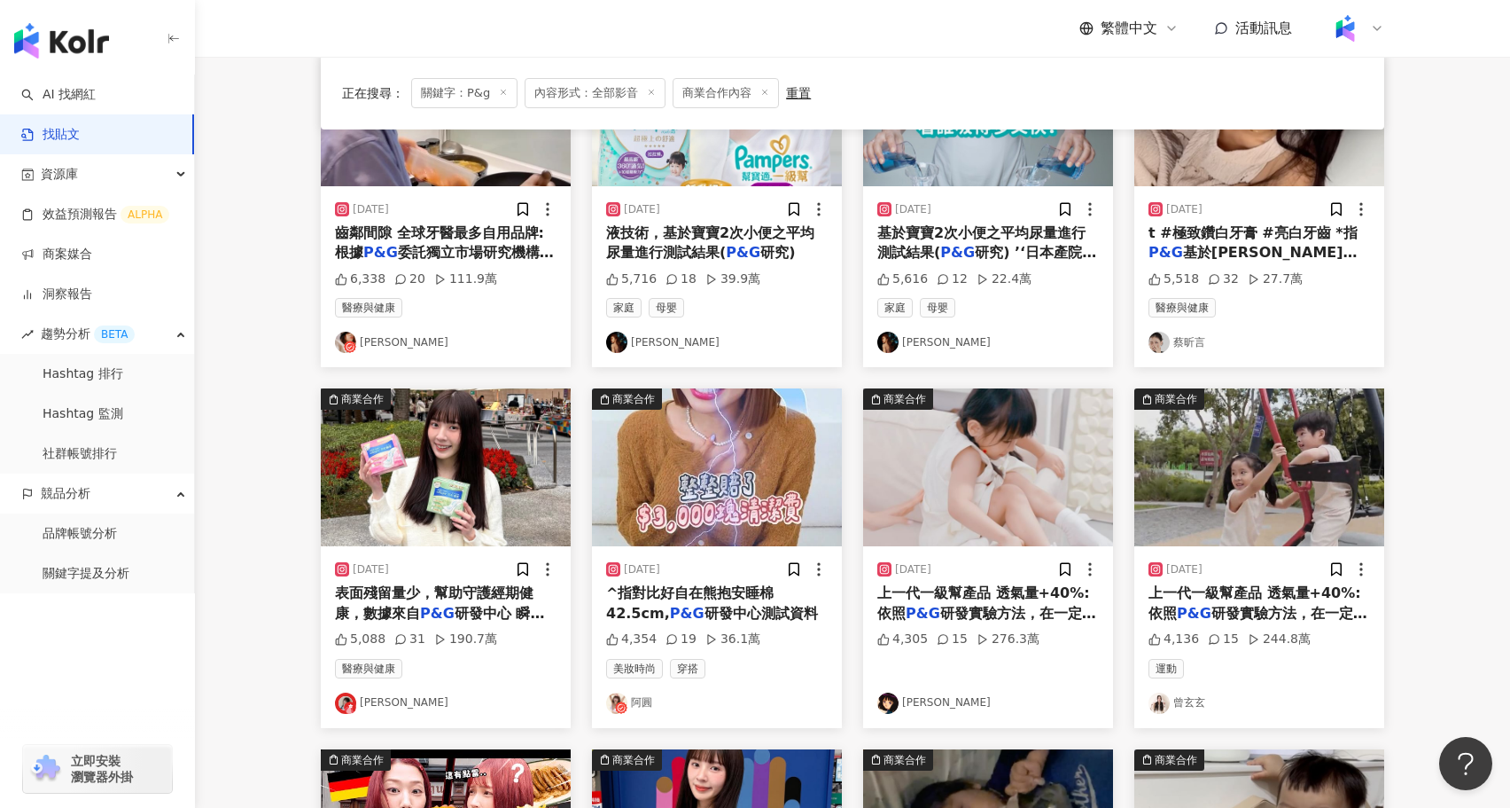
click at [1222, 448] on img at bounding box center [1260, 467] width 250 height 158
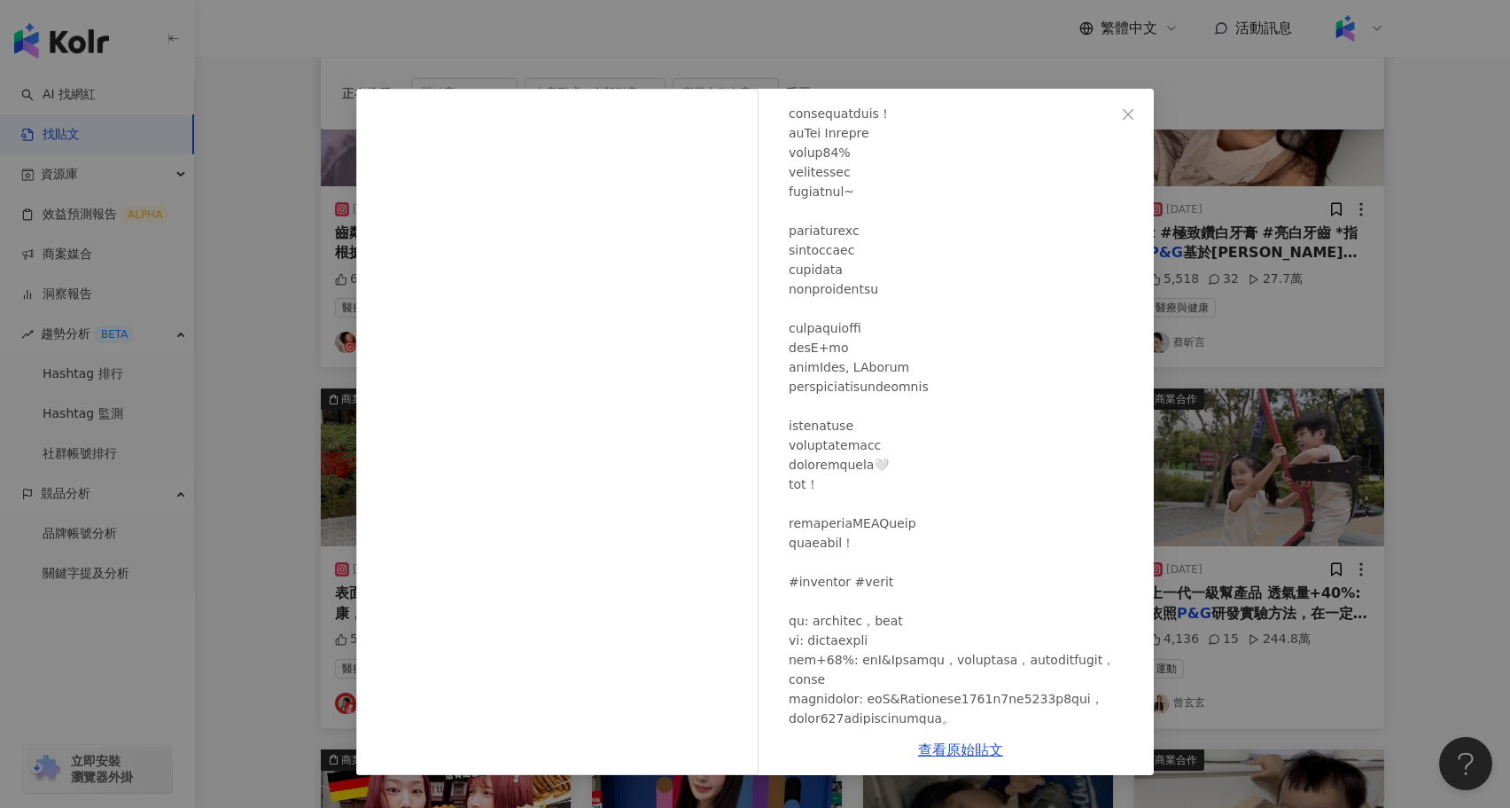
scroll to position [480, 0]
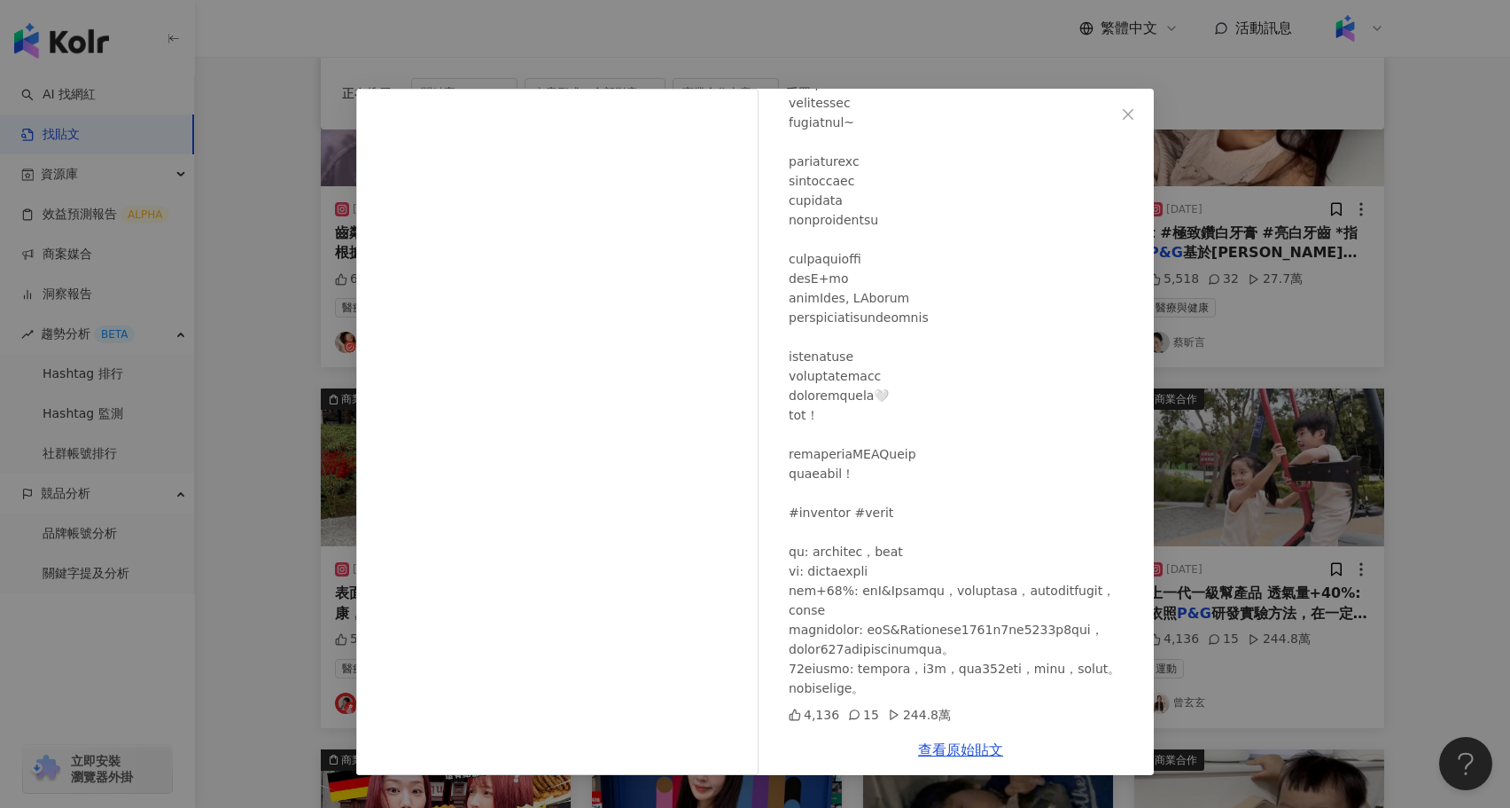
click at [1503, 458] on div "曾玄玄 2024/8/29 4,136 15 244.8萬 查看原始貼文" at bounding box center [755, 404] width 1510 height 808
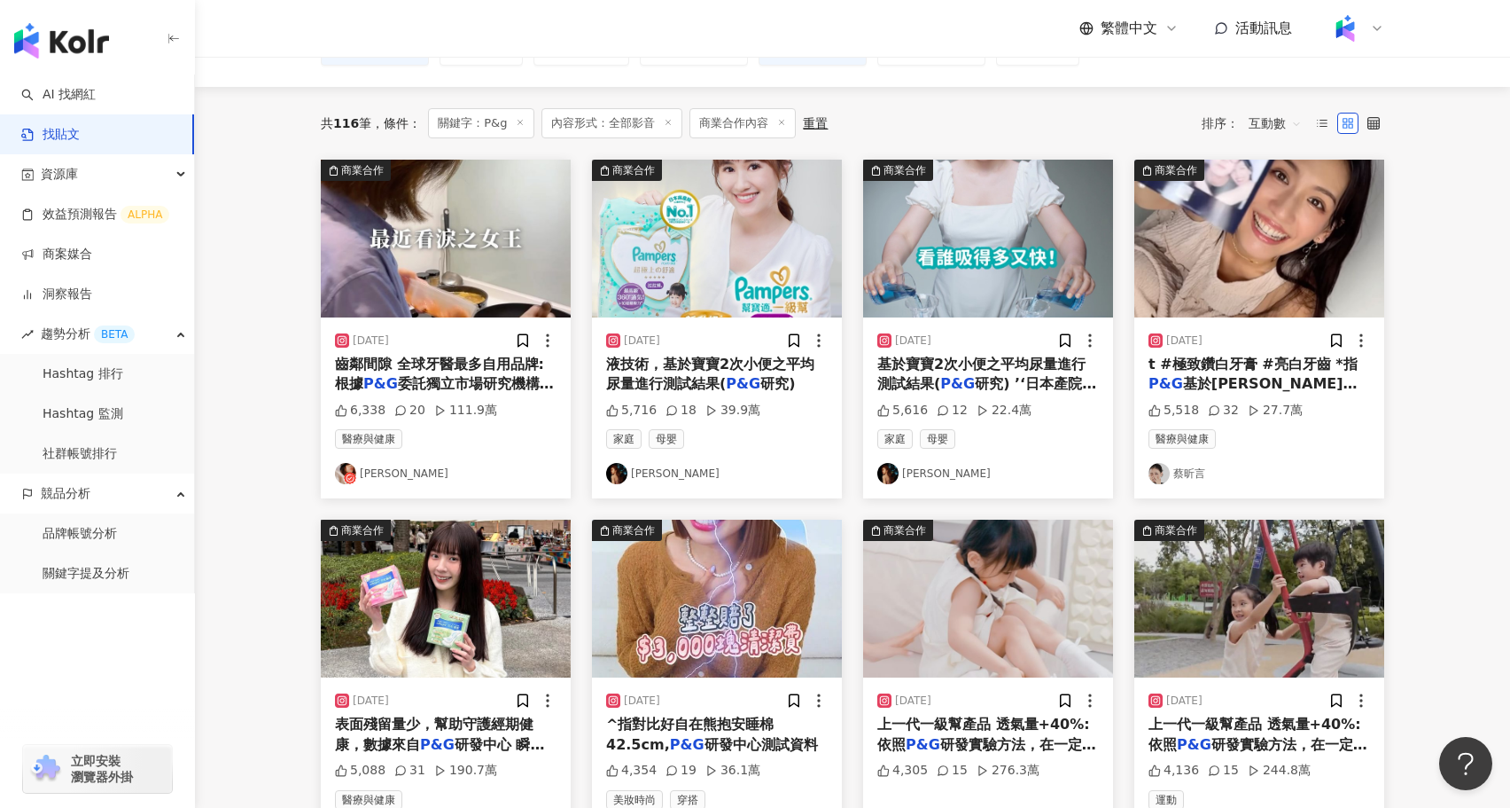
scroll to position [25, 0]
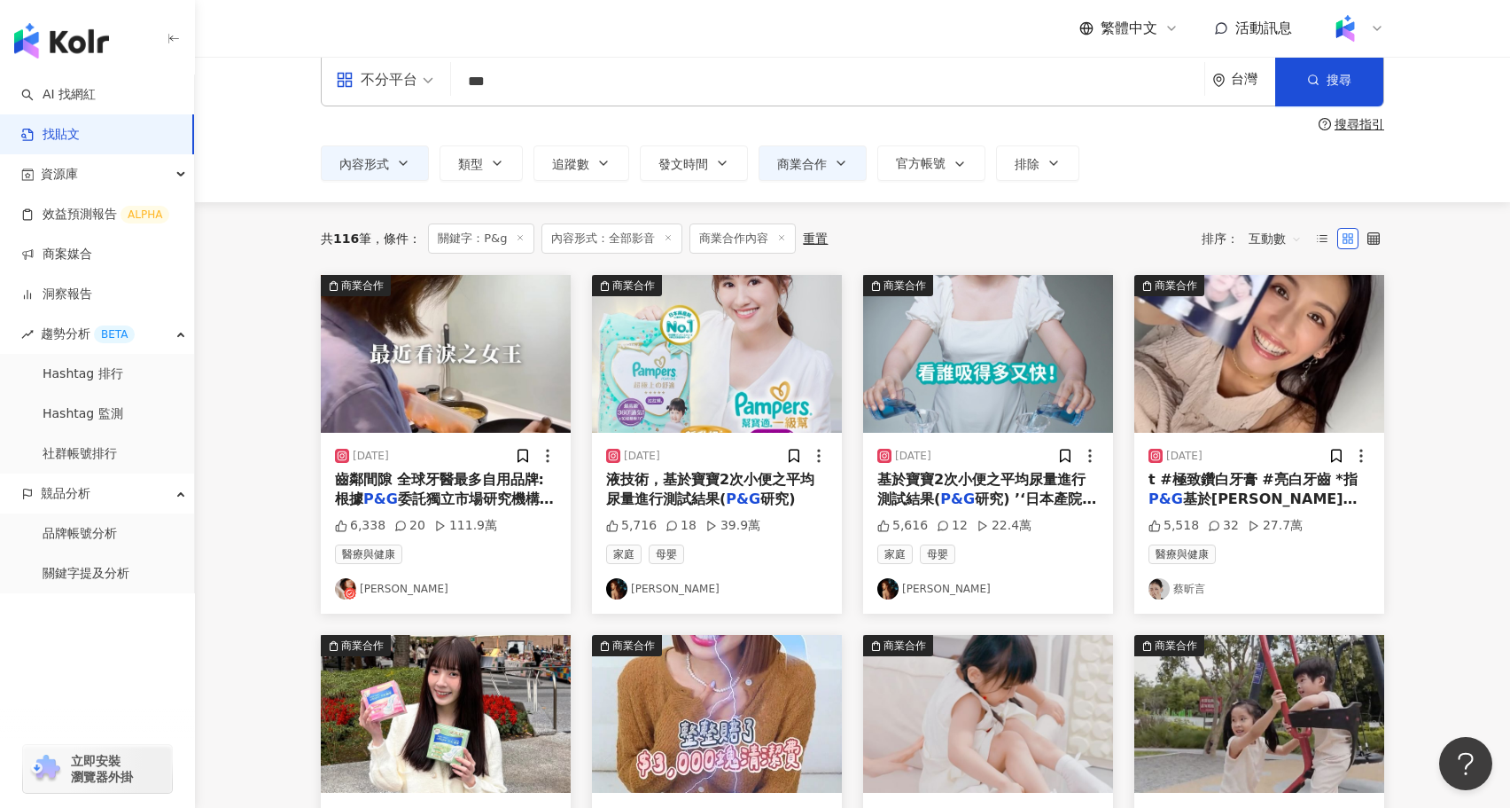
click at [1309, 383] on img at bounding box center [1260, 354] width 250 height 158
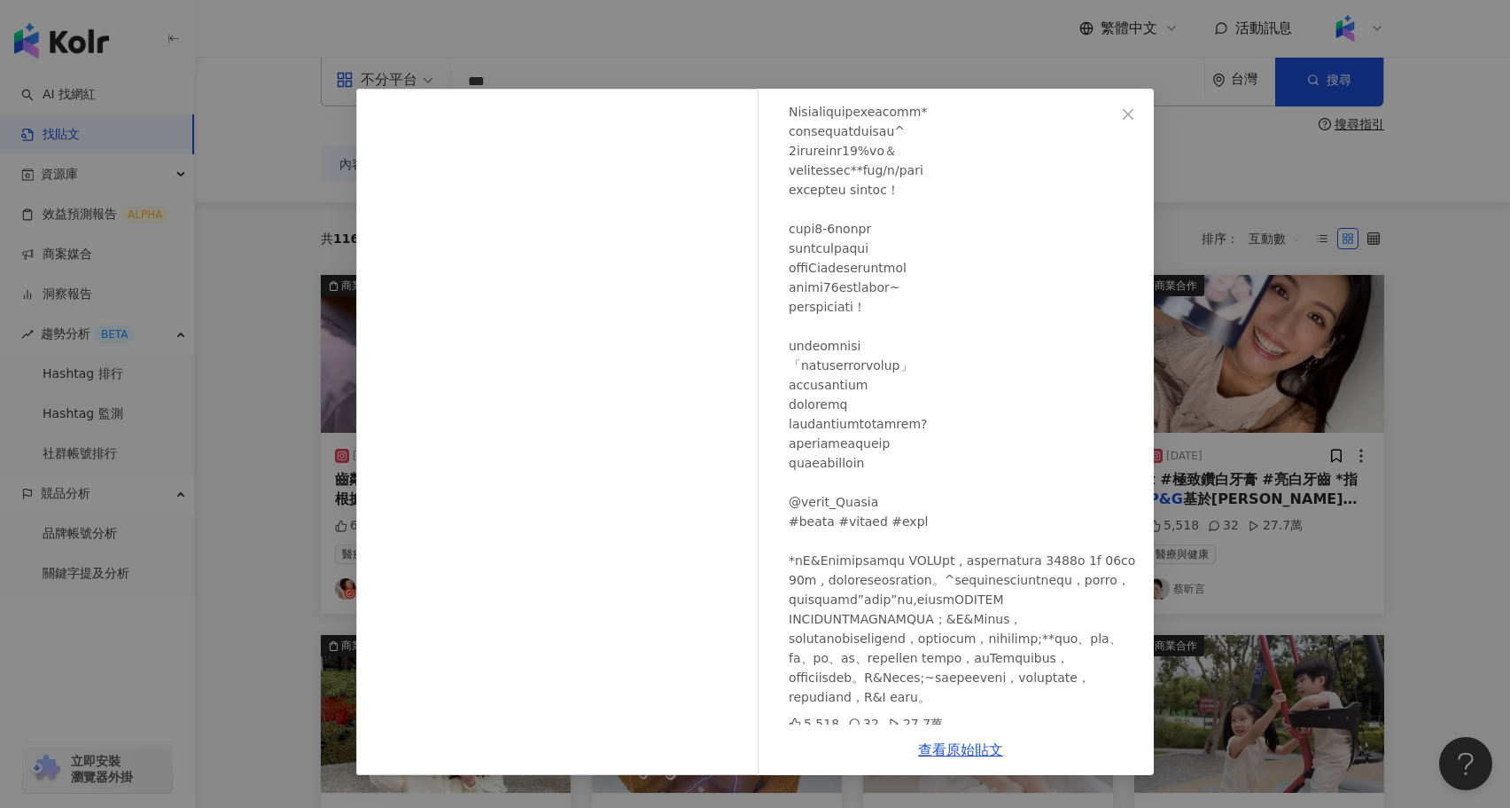
scroll to position [299, 0]
click at [1324, 490] on div "蔡昕言 2024/9/25 5,518 32 27.7萬 查看原始貼文" at bounding box center [755, 404] width 1510 height 808
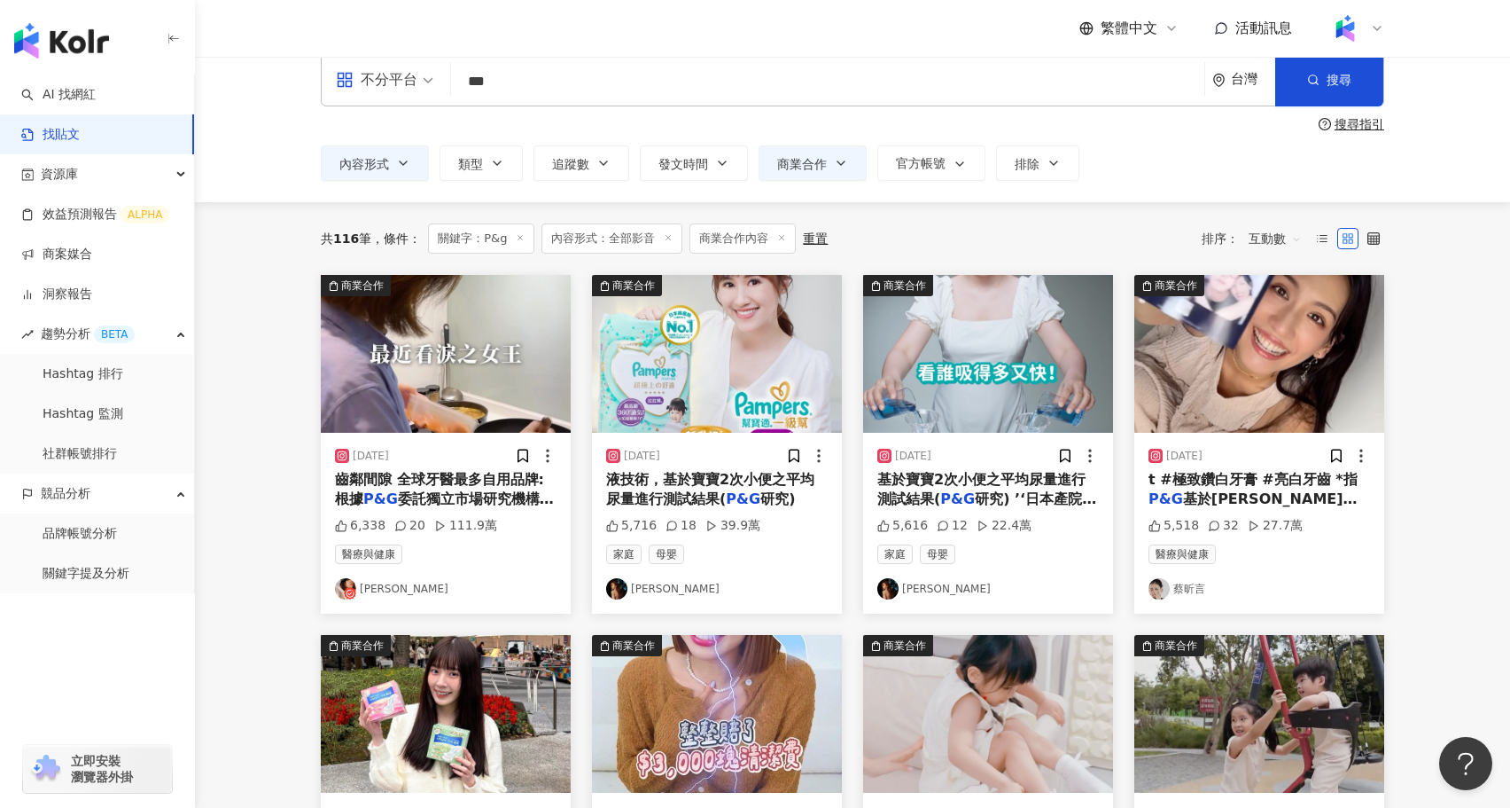
click at [427, 360] on img at bounding box center [446, 354] width 250 height 158
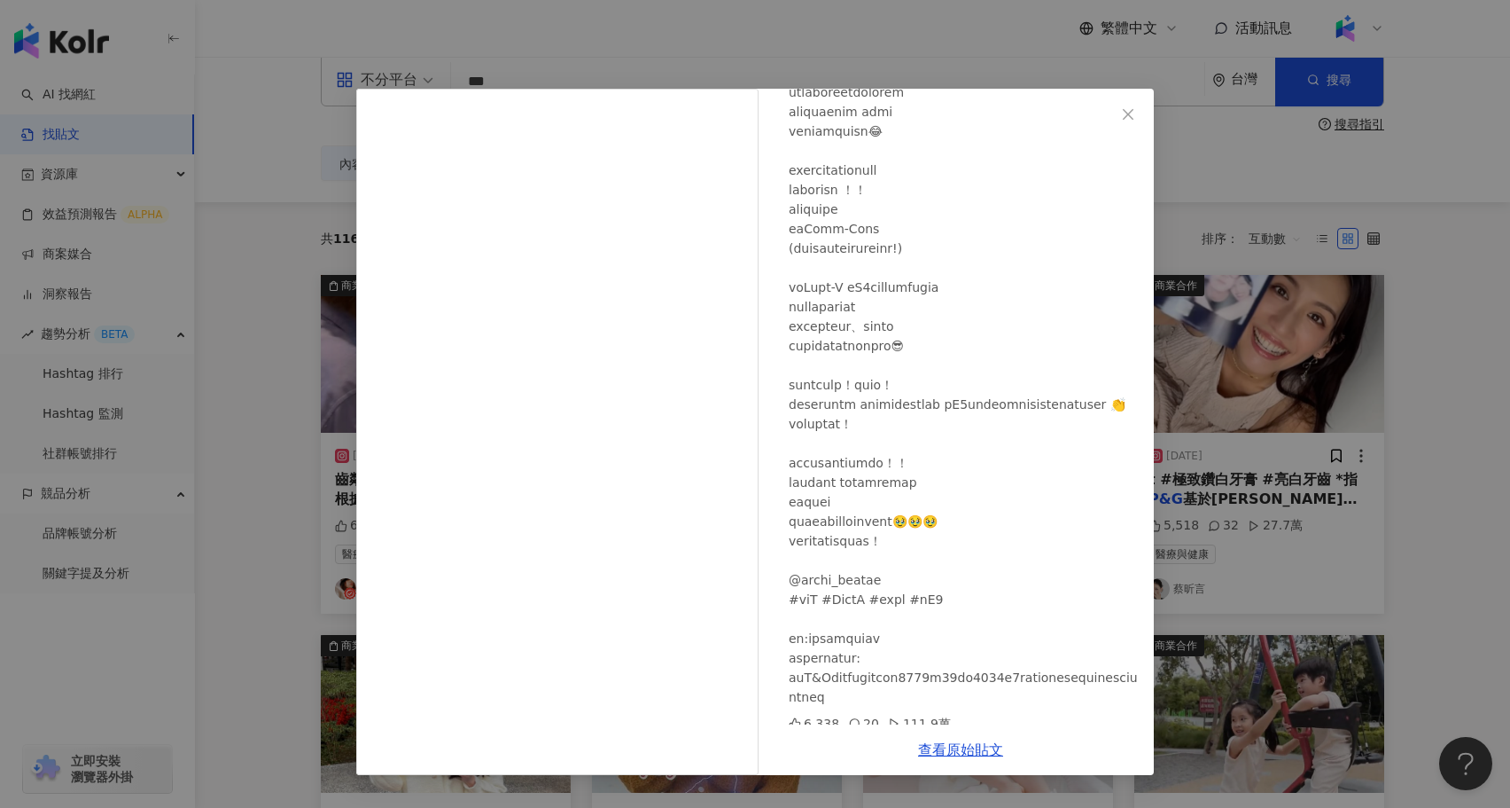
scroll to position [266, 0]
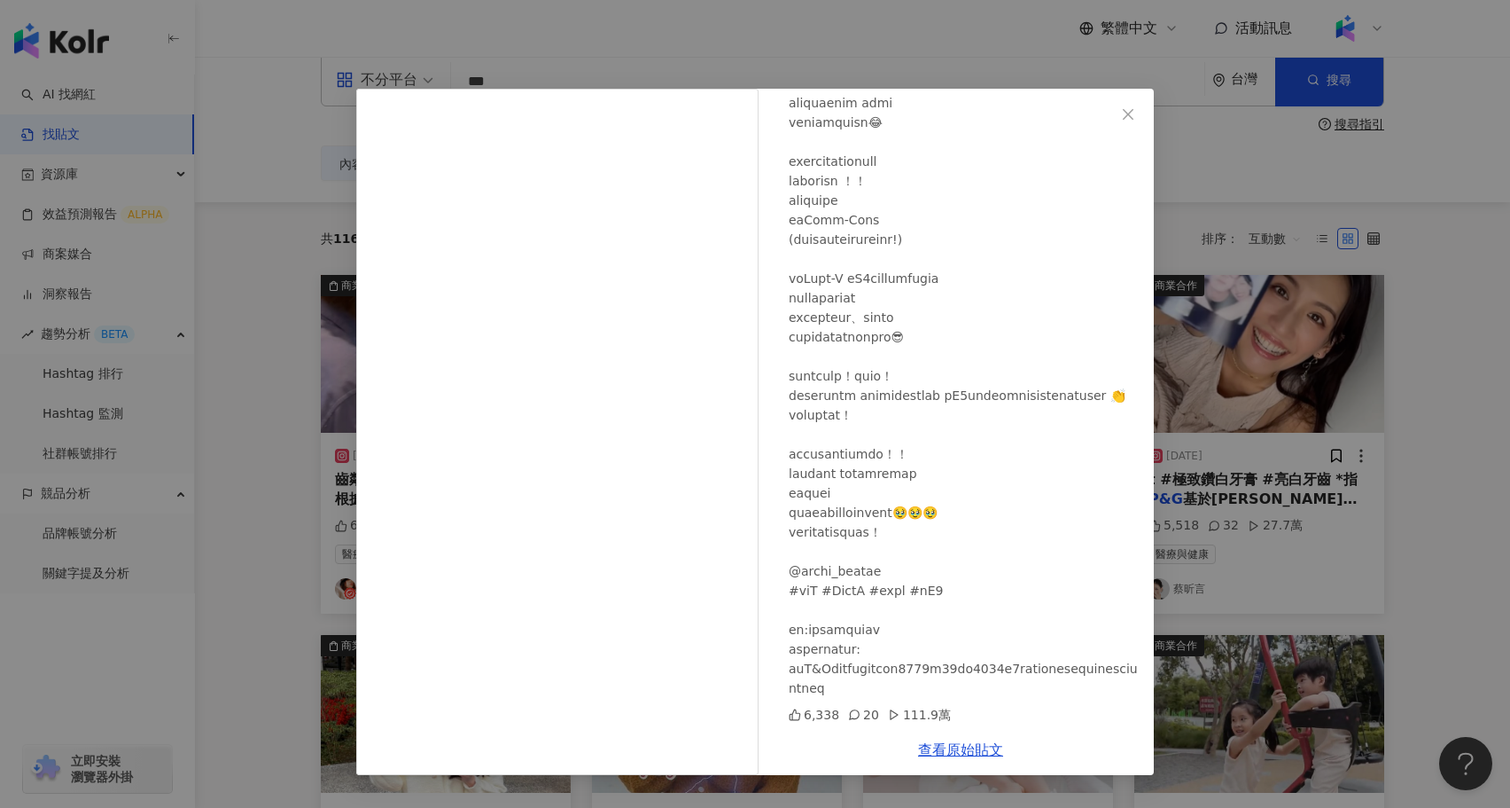
click at [1222, 548] on div "AMBER李安柏 2024/5/8 6,338 20 111.9萬 查看原始貼文" at bounding box center [755, 404] width 1510 height 808
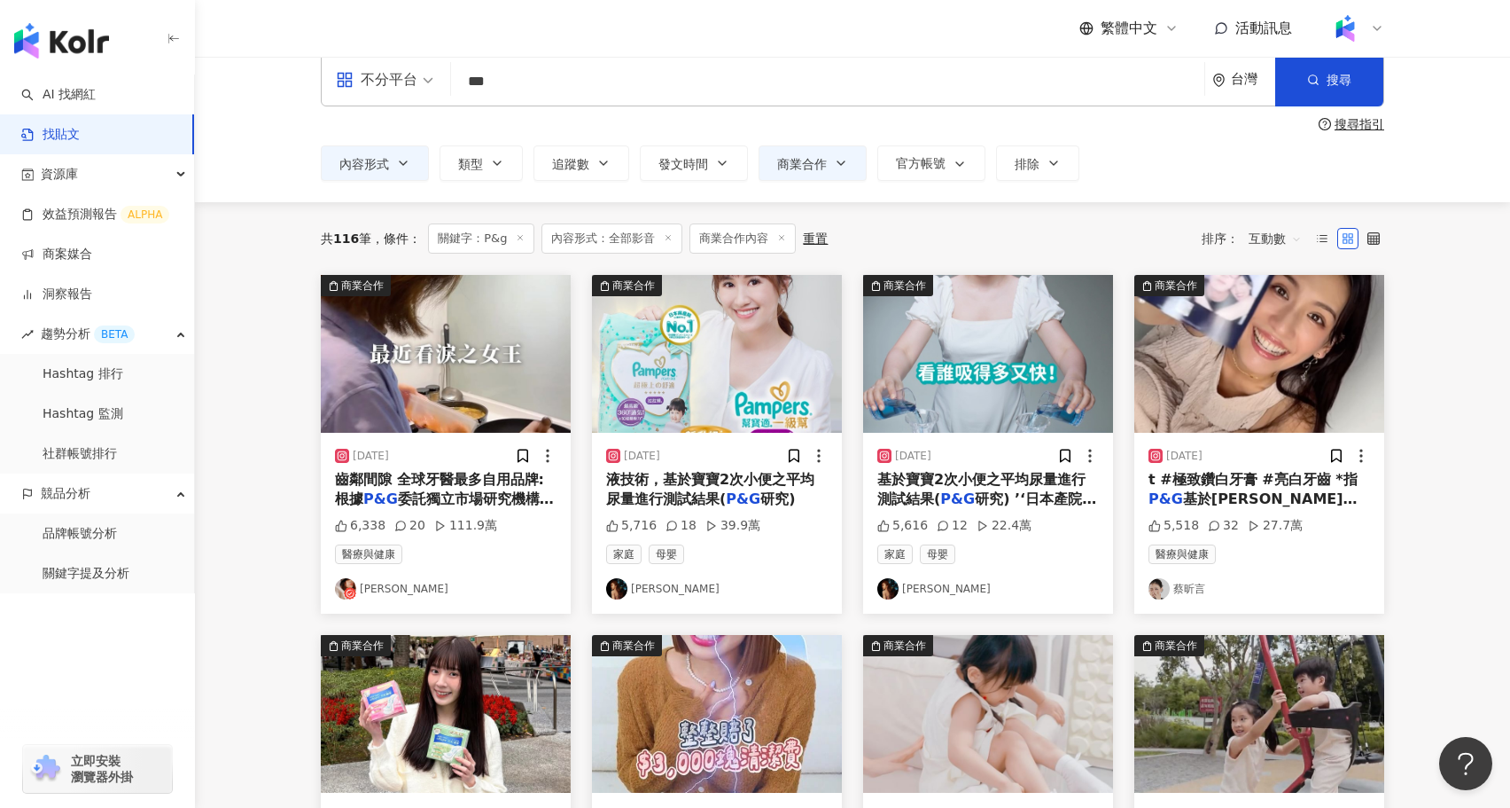
click at [724, 398] on img at bounding box center [717, 354] width 250 height 158
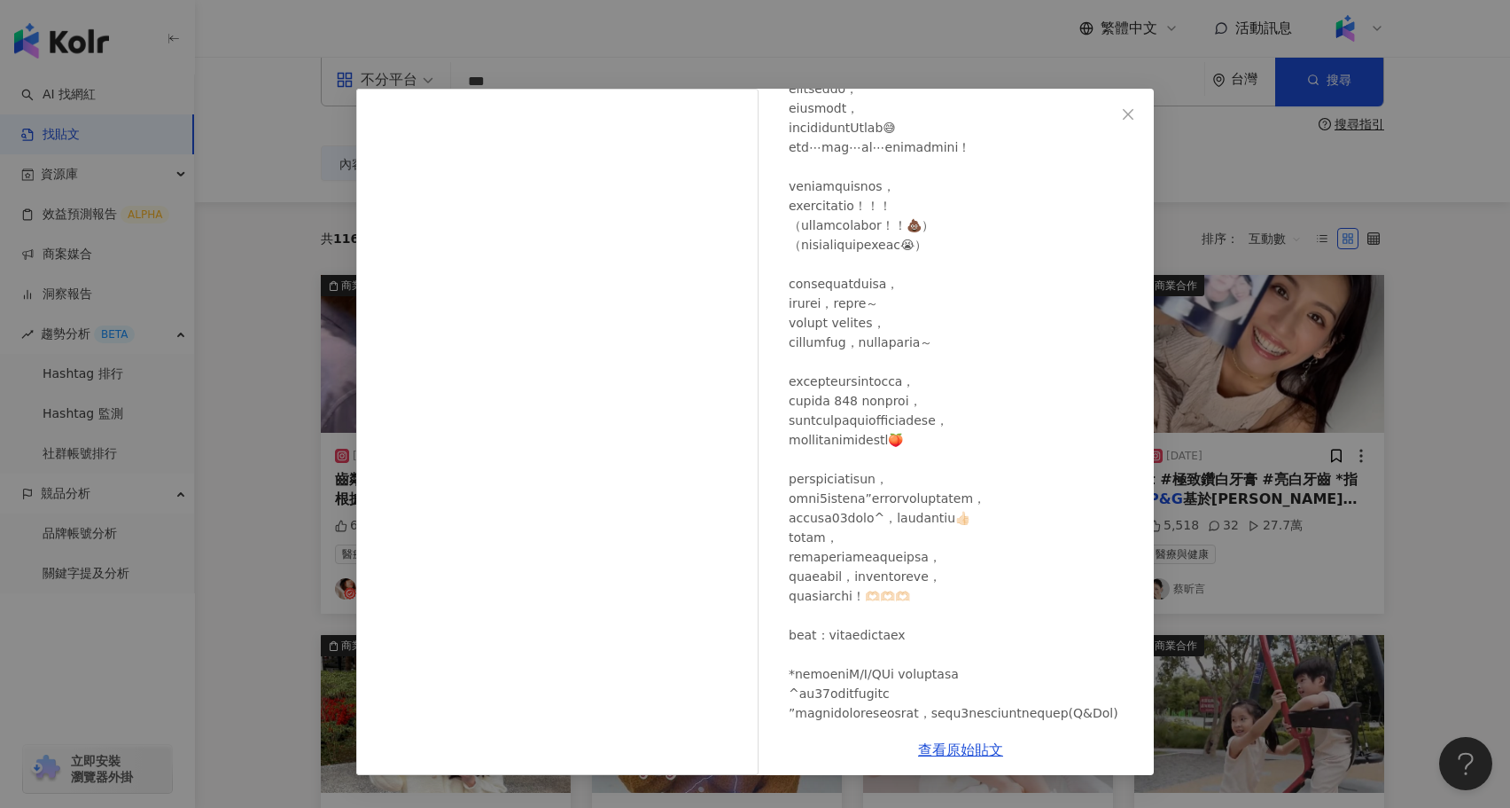
scroll to position [227, 0]
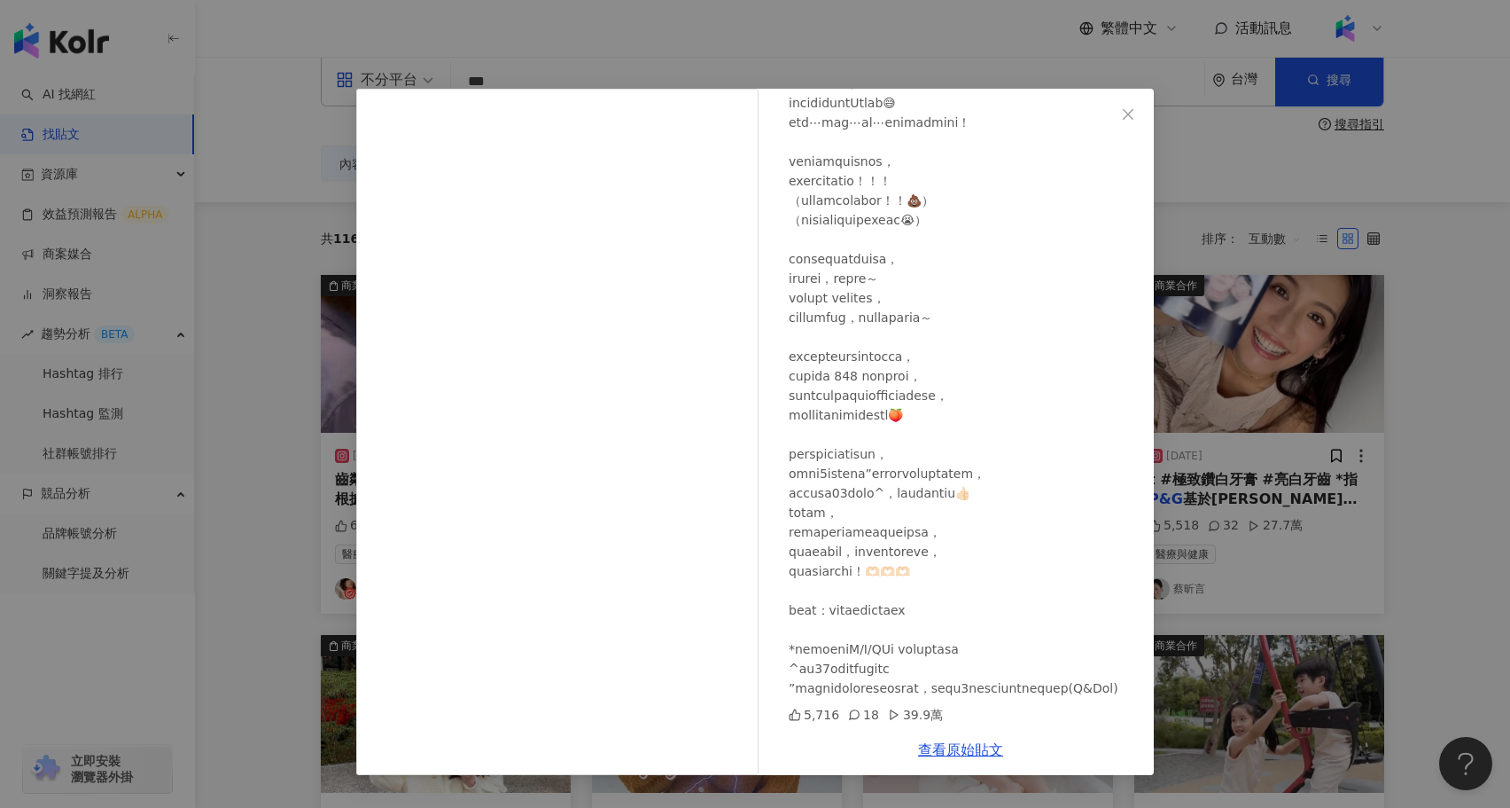
click at [1257, 577] on div "吳姍儒 2023/9/28 5,716 18 39.9萬 查看原始貼文" at bounding box center [755, 404] width 1510 height 808
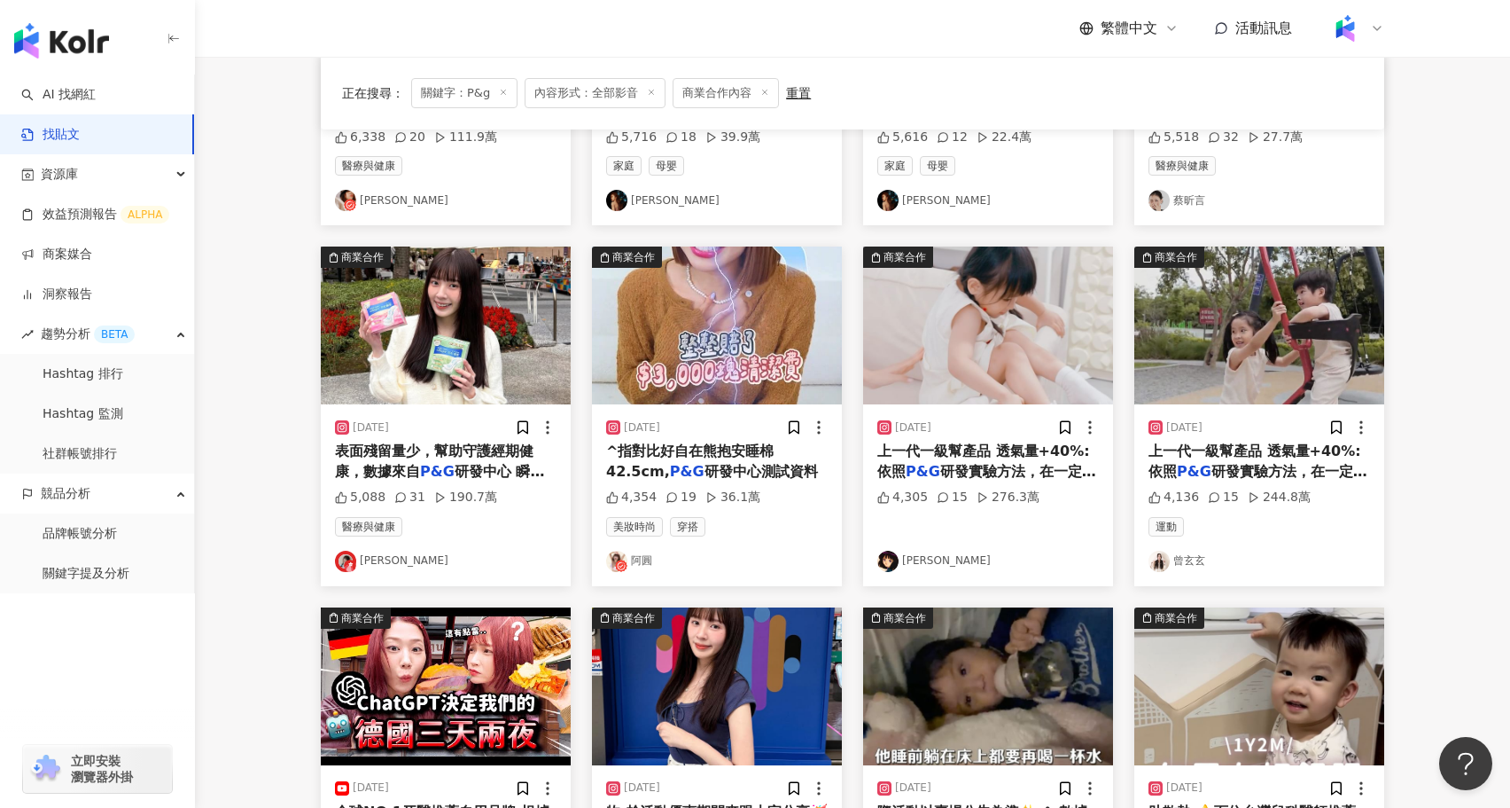
scroll to position [890, 0]
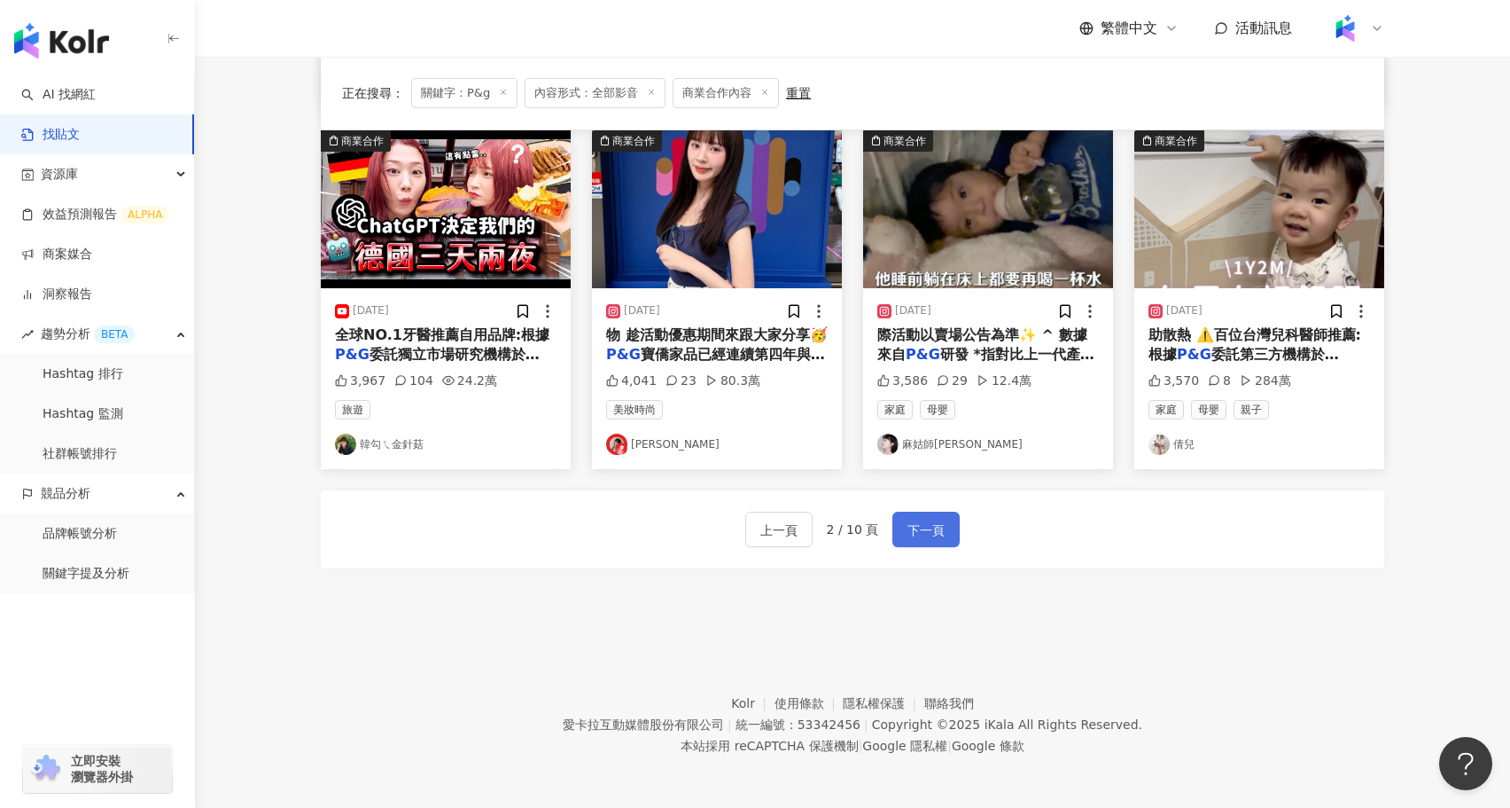
click at [933, 533] on span "下一頁" at bounding box center [926, 529] width 37 height 21
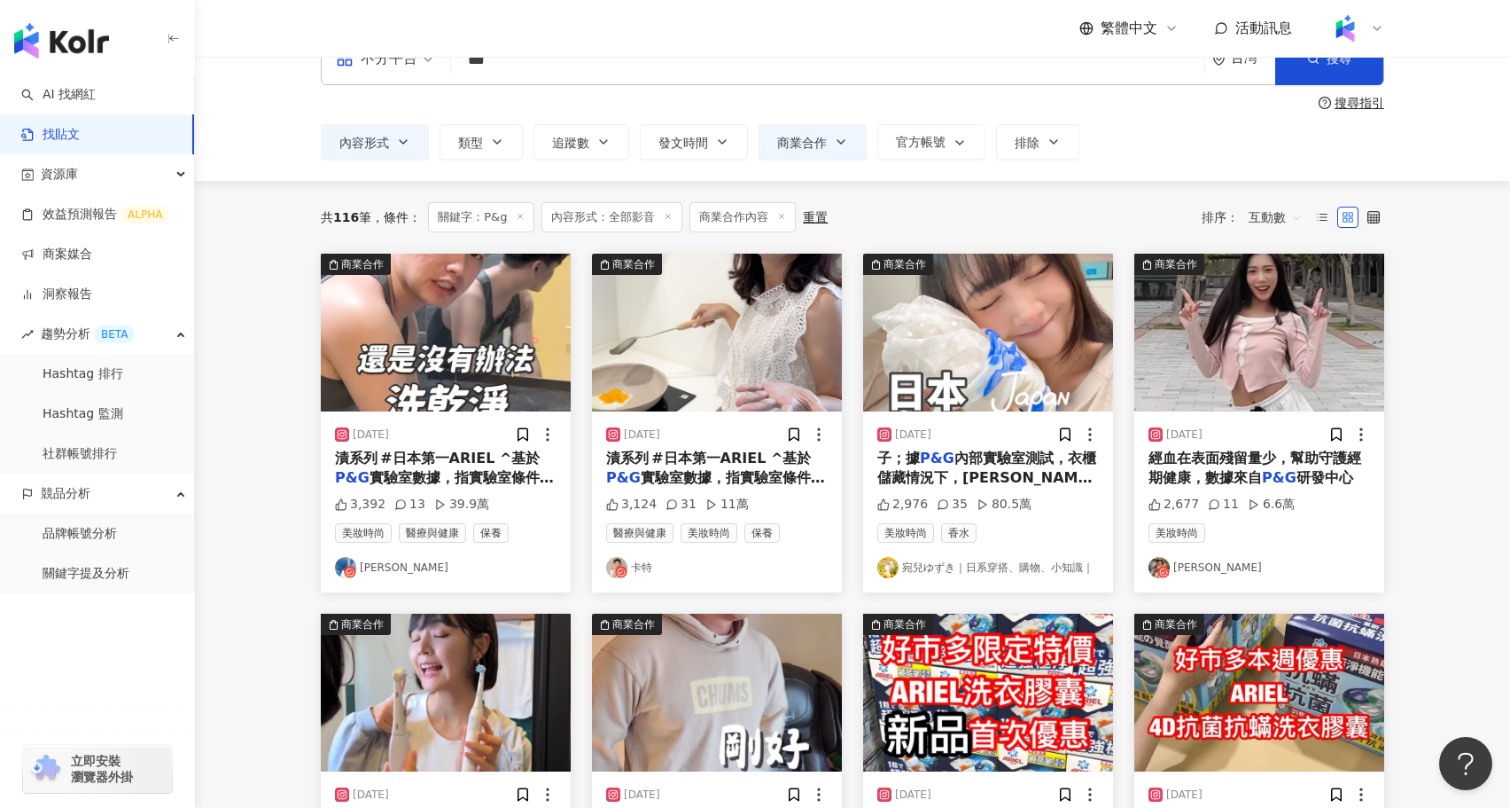
scroll to position [147, 0]
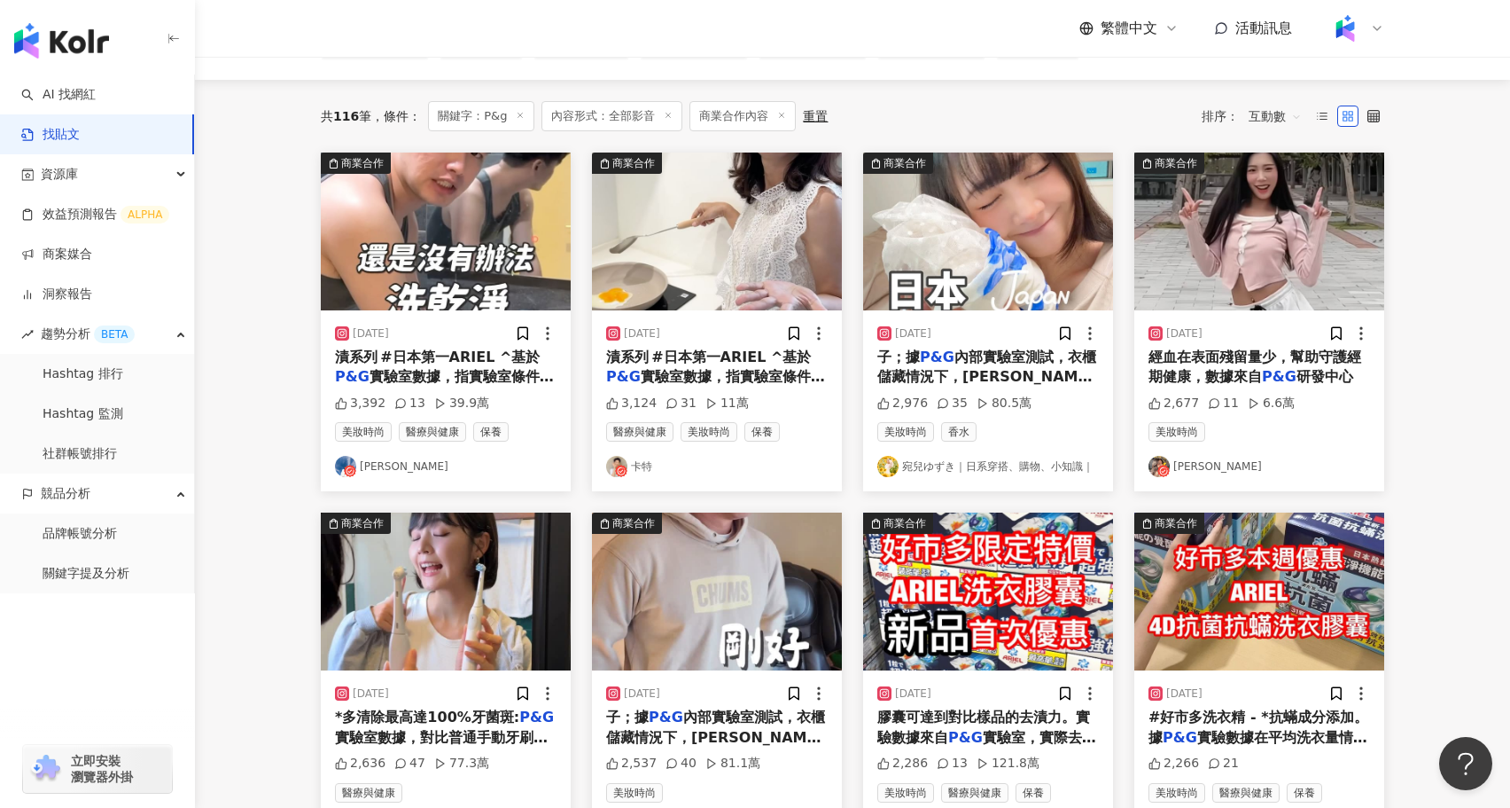
click at [452, 599] on img at bounding box center [446, 591] width 250 height 158
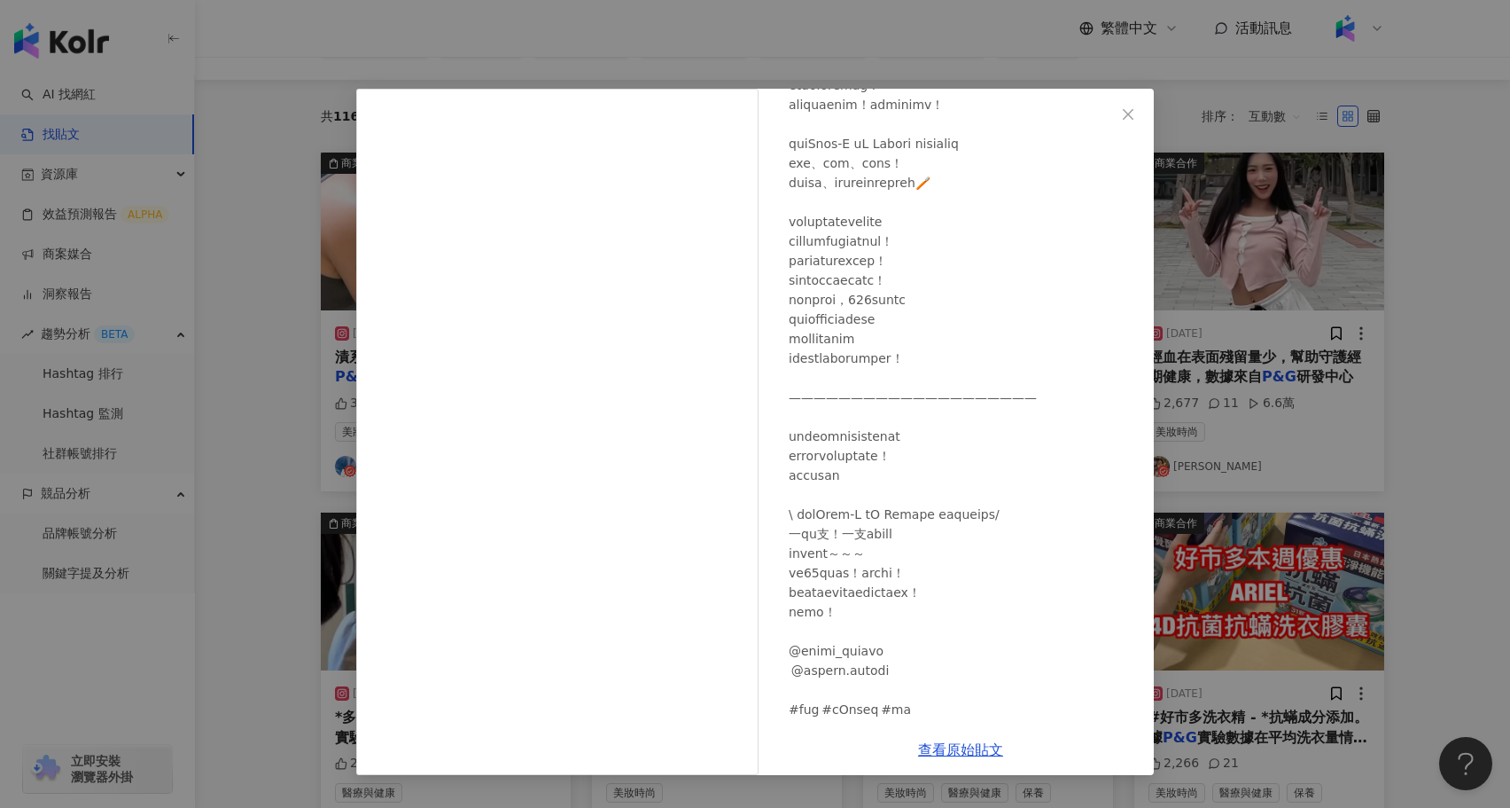
scroll to position [405, 0]
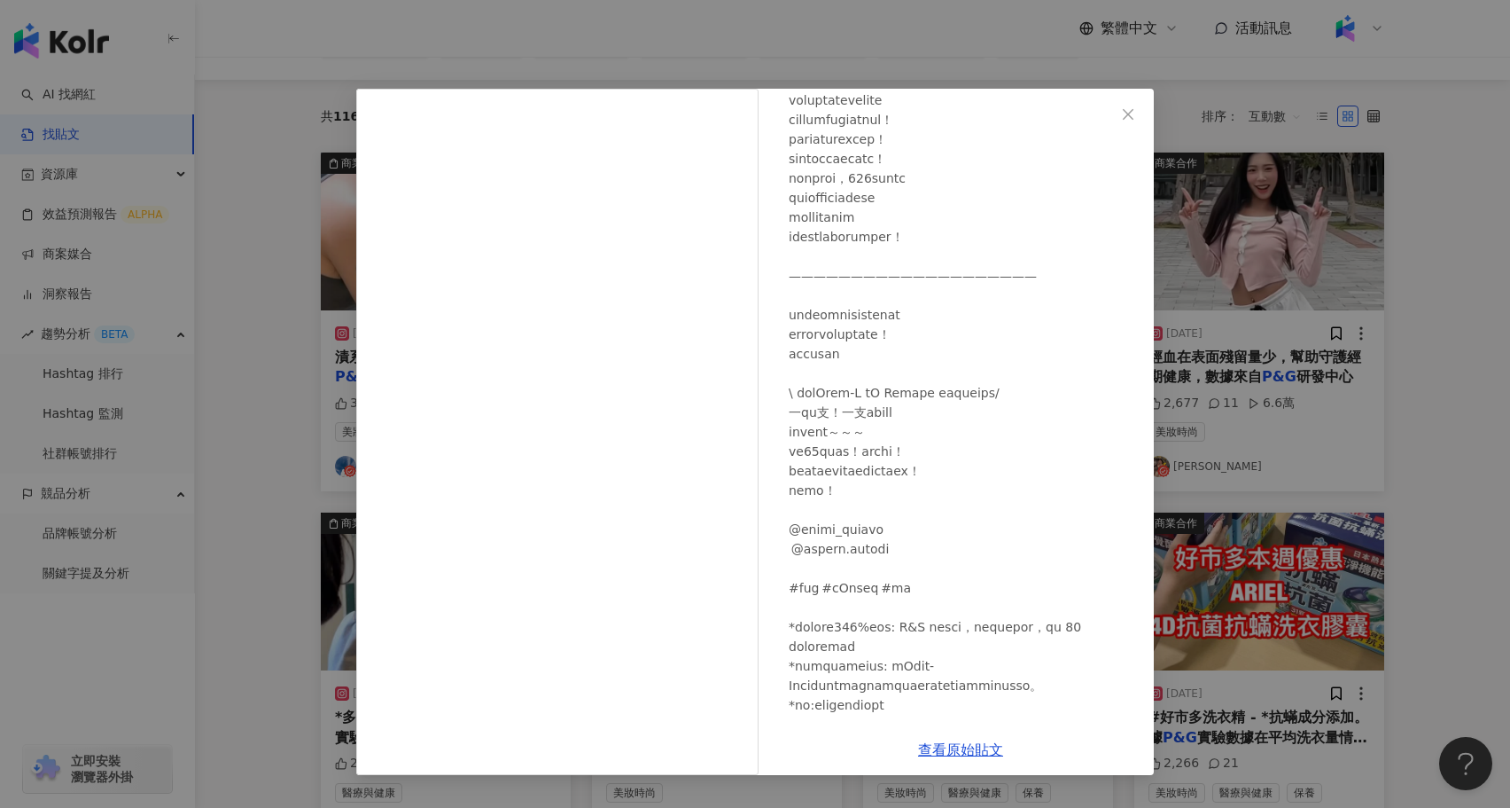
click at [1312, 517] on div "宮（小宮） 2025/8/1 2,636 47 77.3萬 查看原始貼文" at bounding box center [755, 404] width 1510 height 808
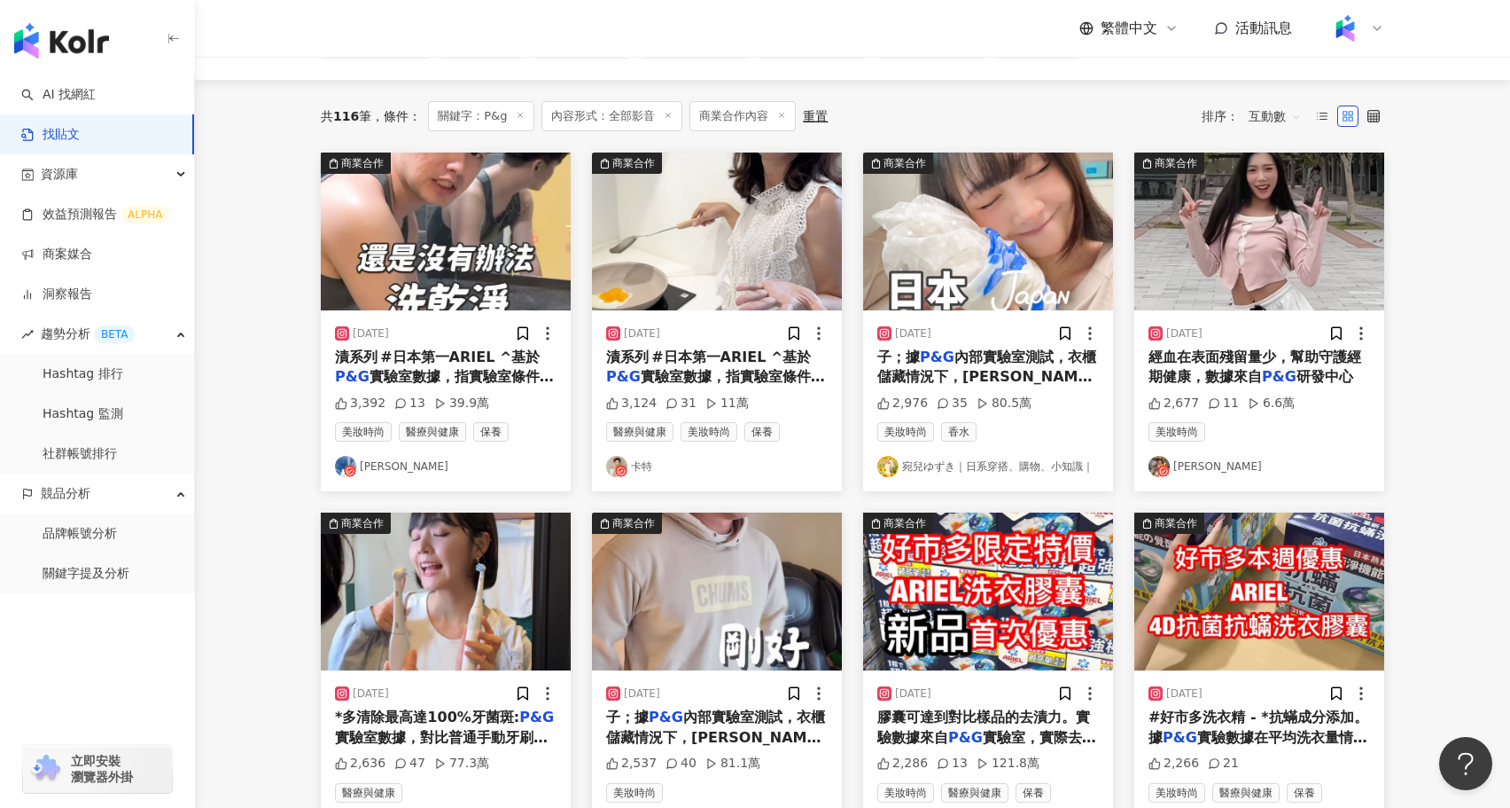
click at [777, 357] on span "漬系列 #日本第一ARIEL ^基於" at bounding box center [708, 356] width 205 height 17
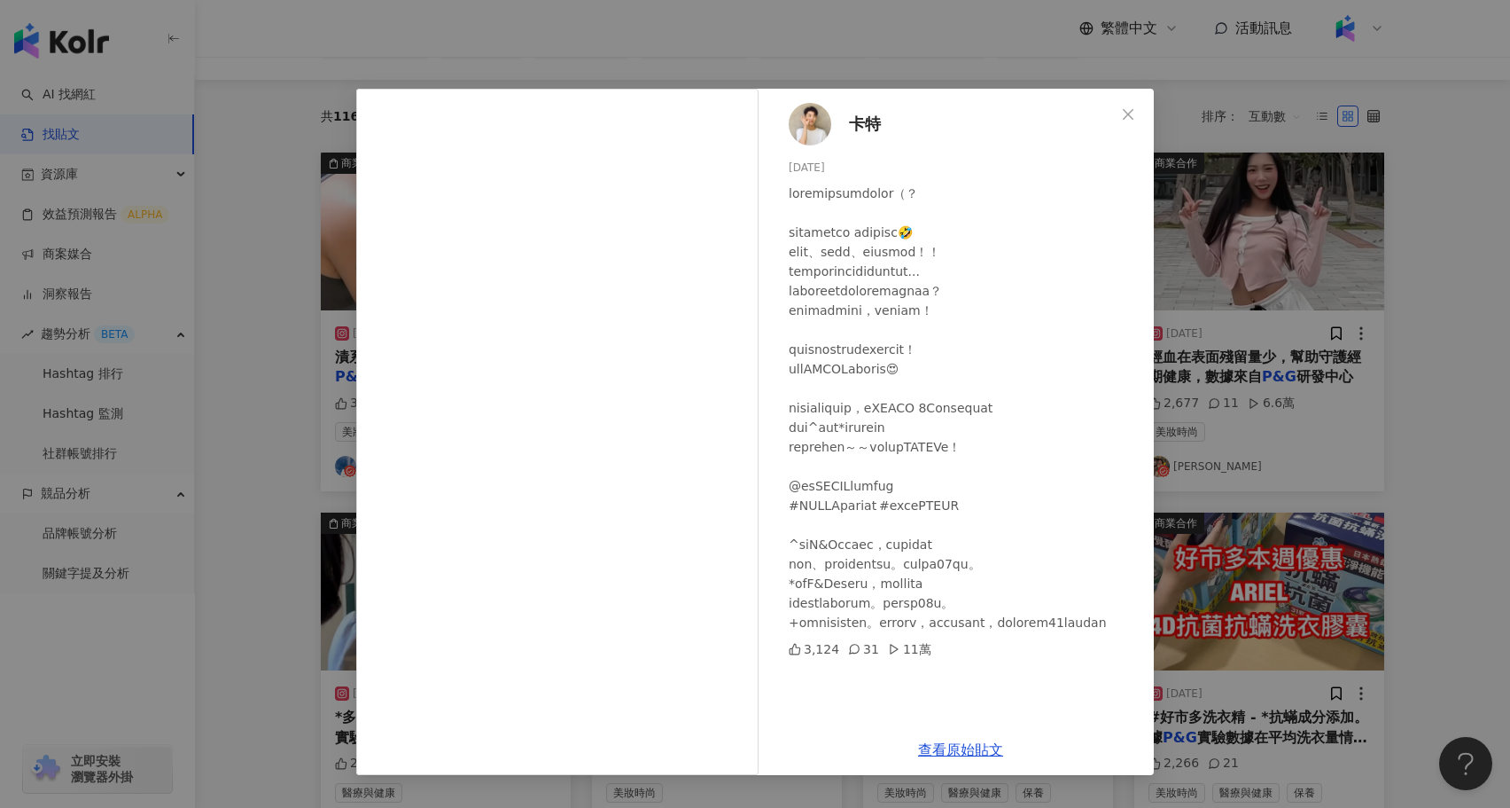
scroll to position [170, 0]
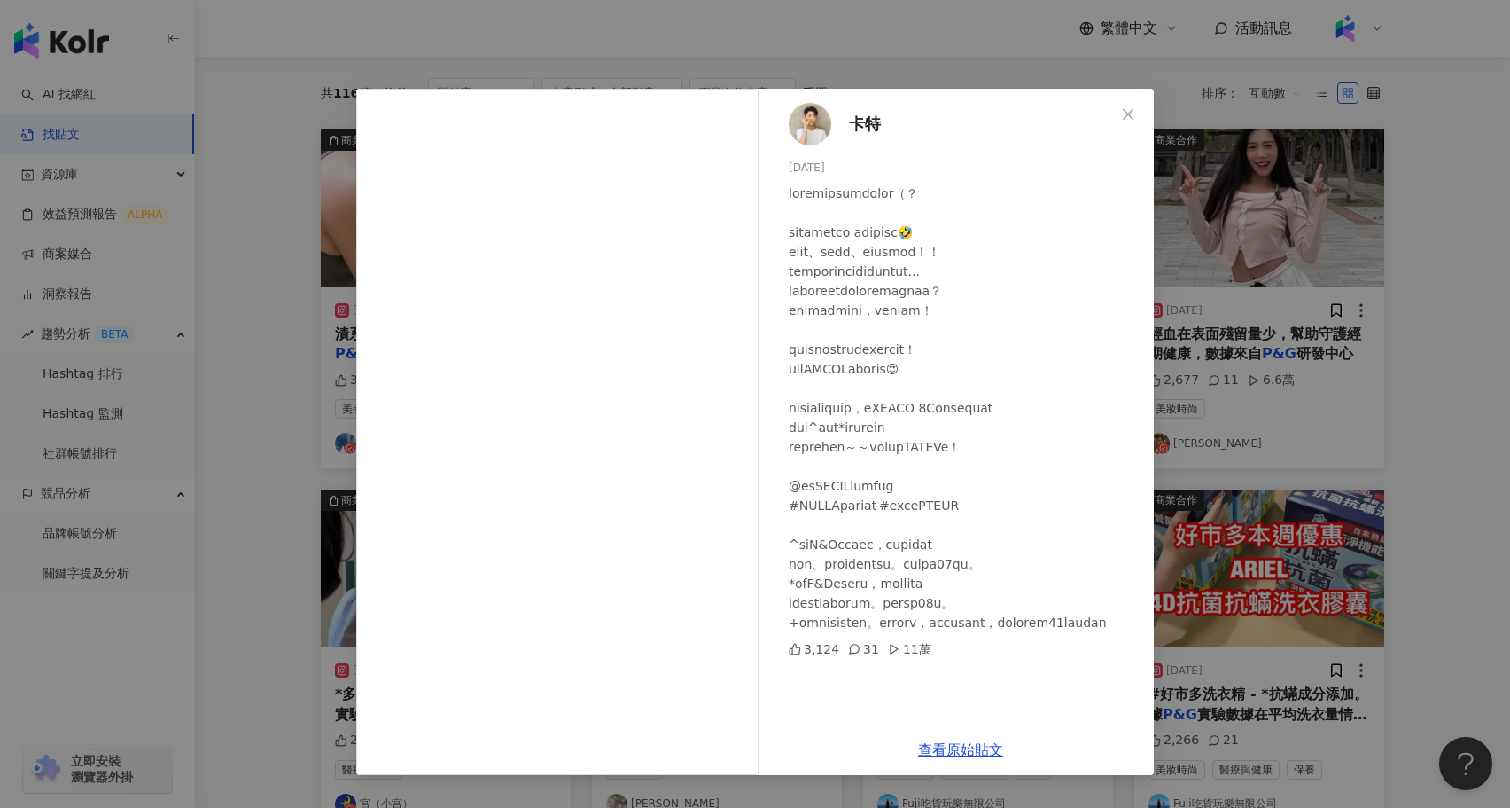
click at [1264, 457] on div "卡特 2024/9/13 3,124 31 11萬 查看原始貼文" at bounding box center [755, 404] width 1510 height 808
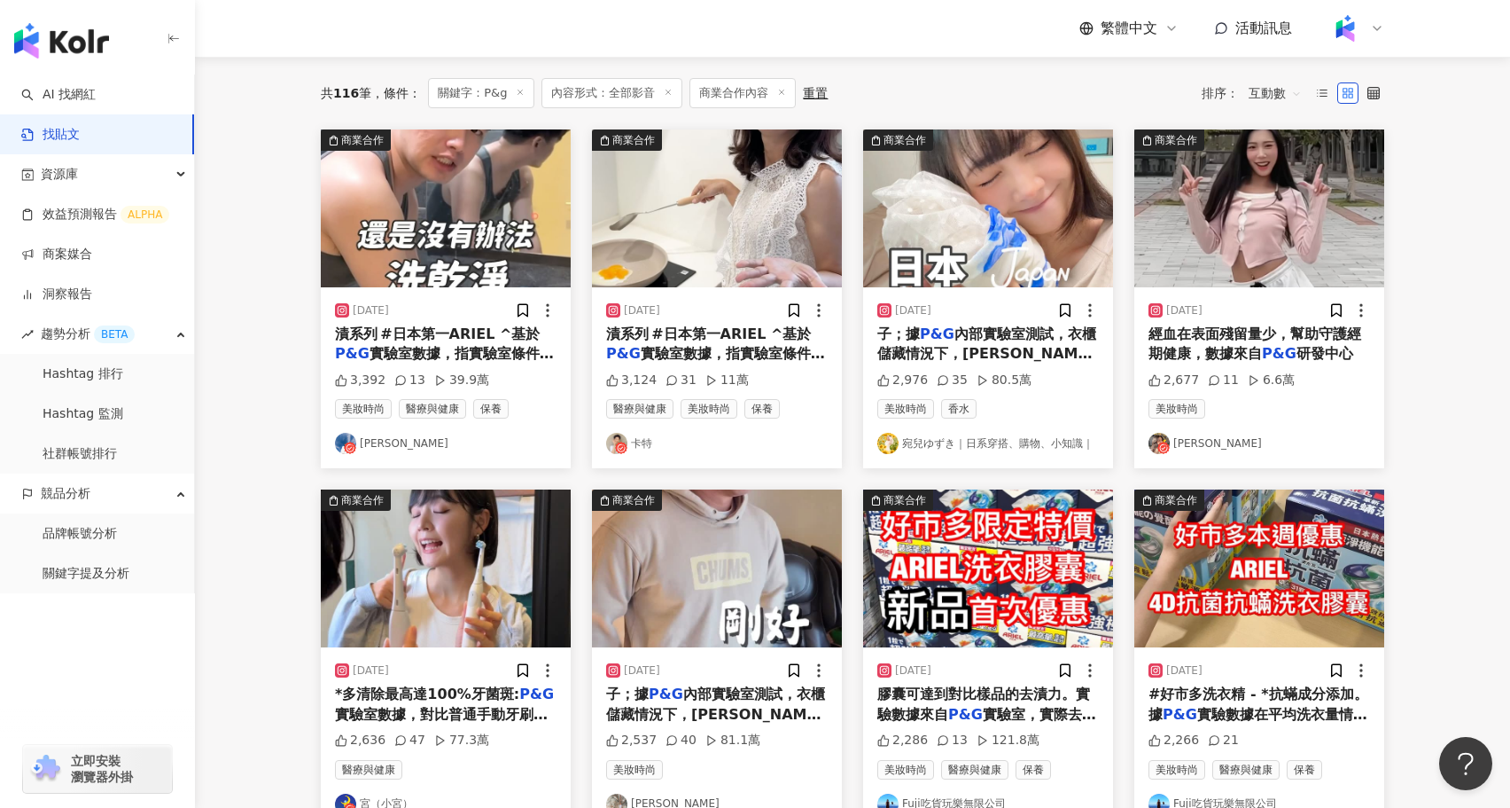
click at [464, 340] on div "漬系列 #日本第一ARIEL ^基於 P&G 實驗室數據，指實驗室條件下對於土、" at bounding box center [446, 344] width 222 height 40
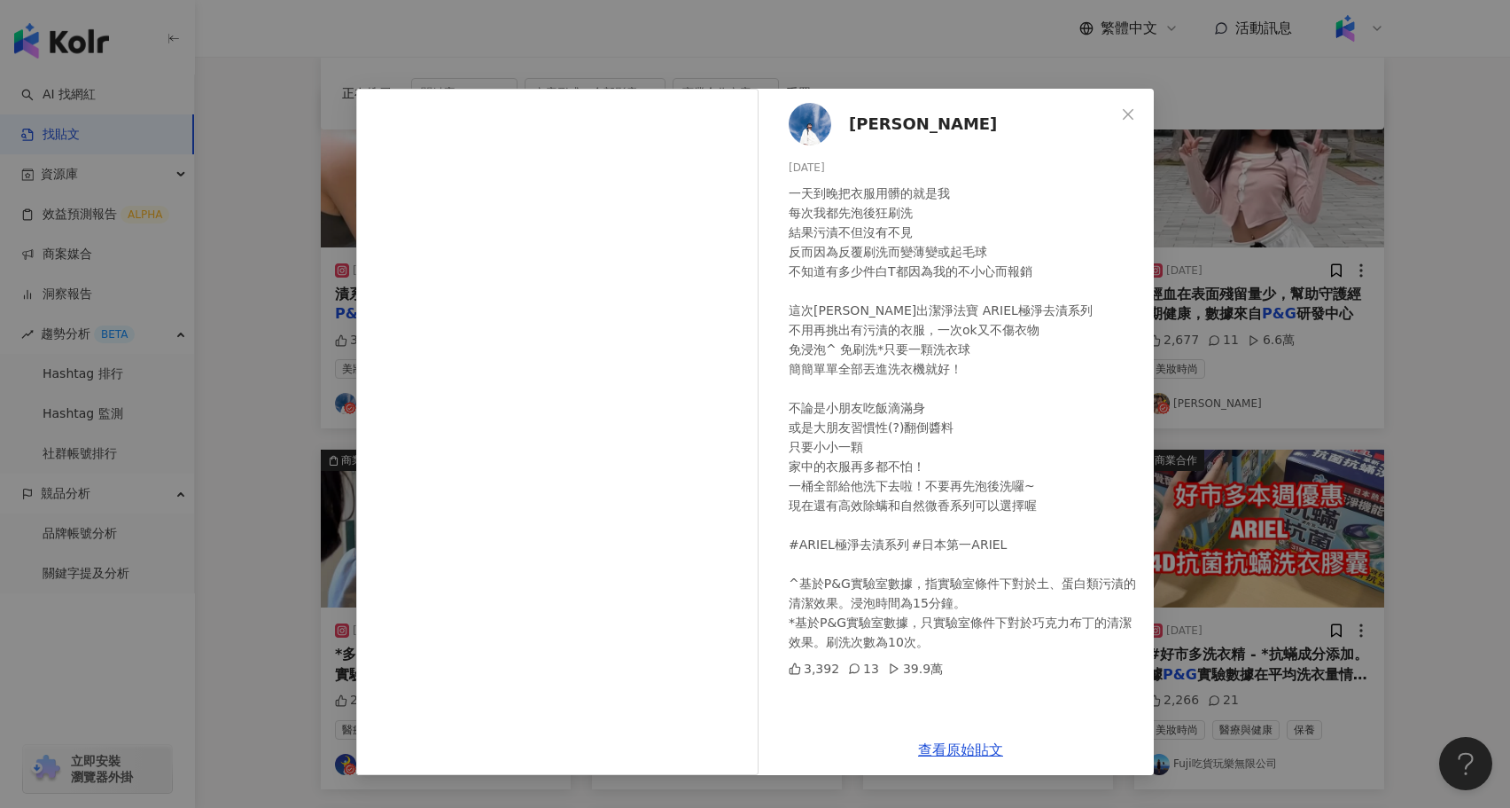
scroll to position [213, 0]
click at [1262, 523] on div "Daniel 2024/12/9 一天到晚把衣服用髒的就是我 每次我都先泡後狂刷洗 結果污漬不但沒有不見 反而因為反覆刷洗而變薄變或起毛球 不知道有多少件白T…" at bounding box center [755, 404] width 1510 height 808
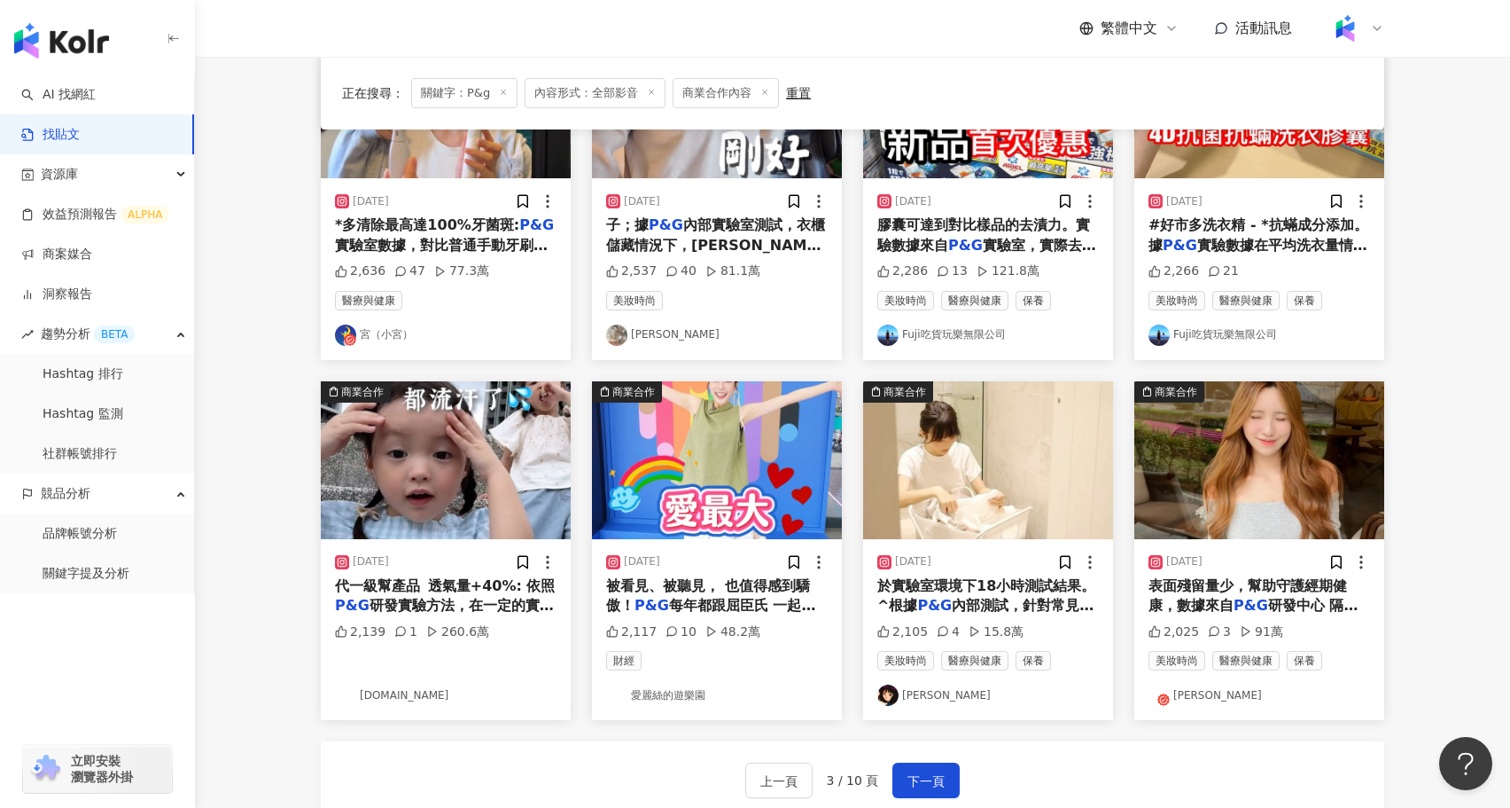
scroll to position [675, 0]
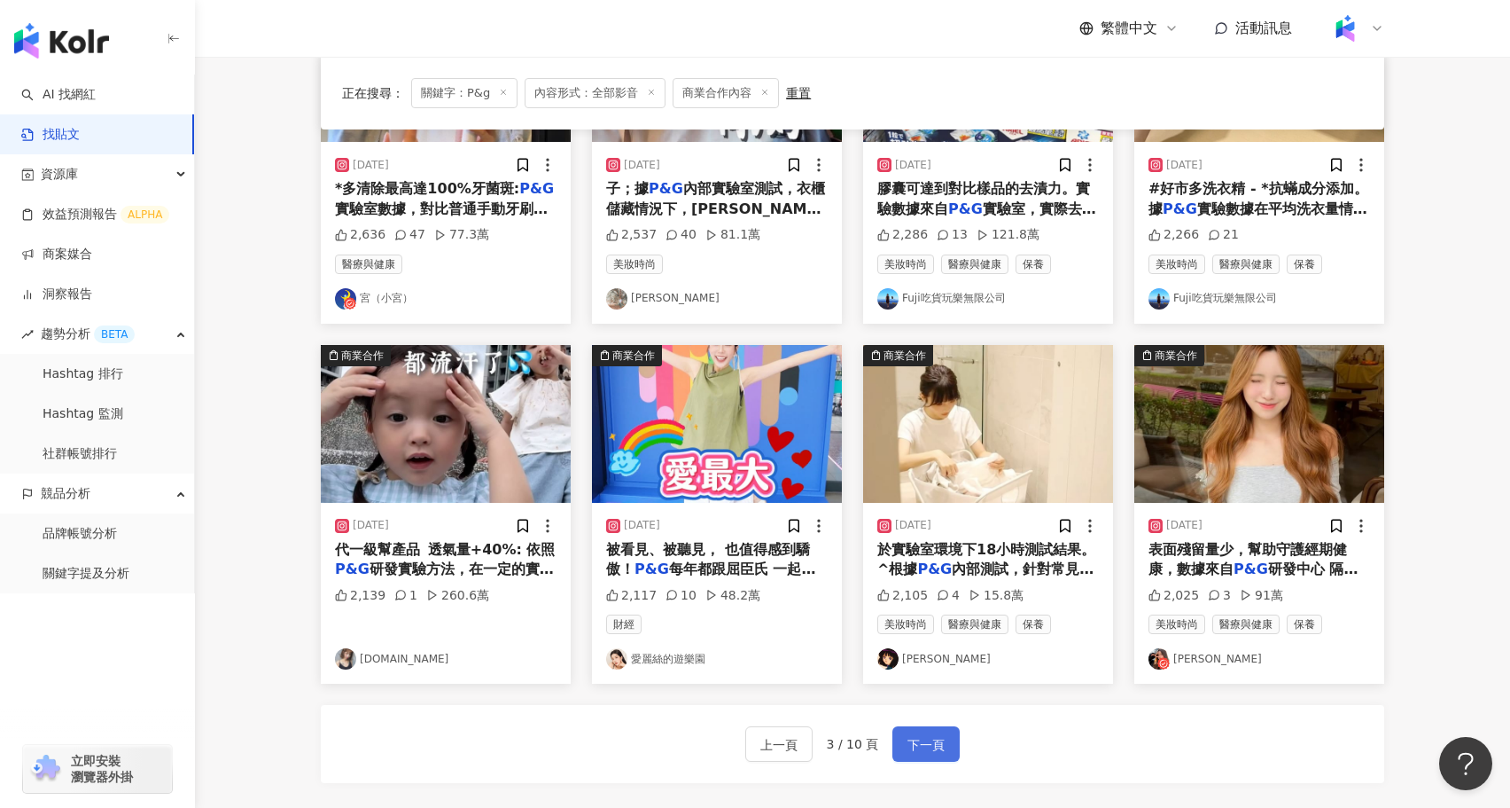
click at [931, 728] on button "下一頁" at bounding box center [926, 743] width 67 height 35
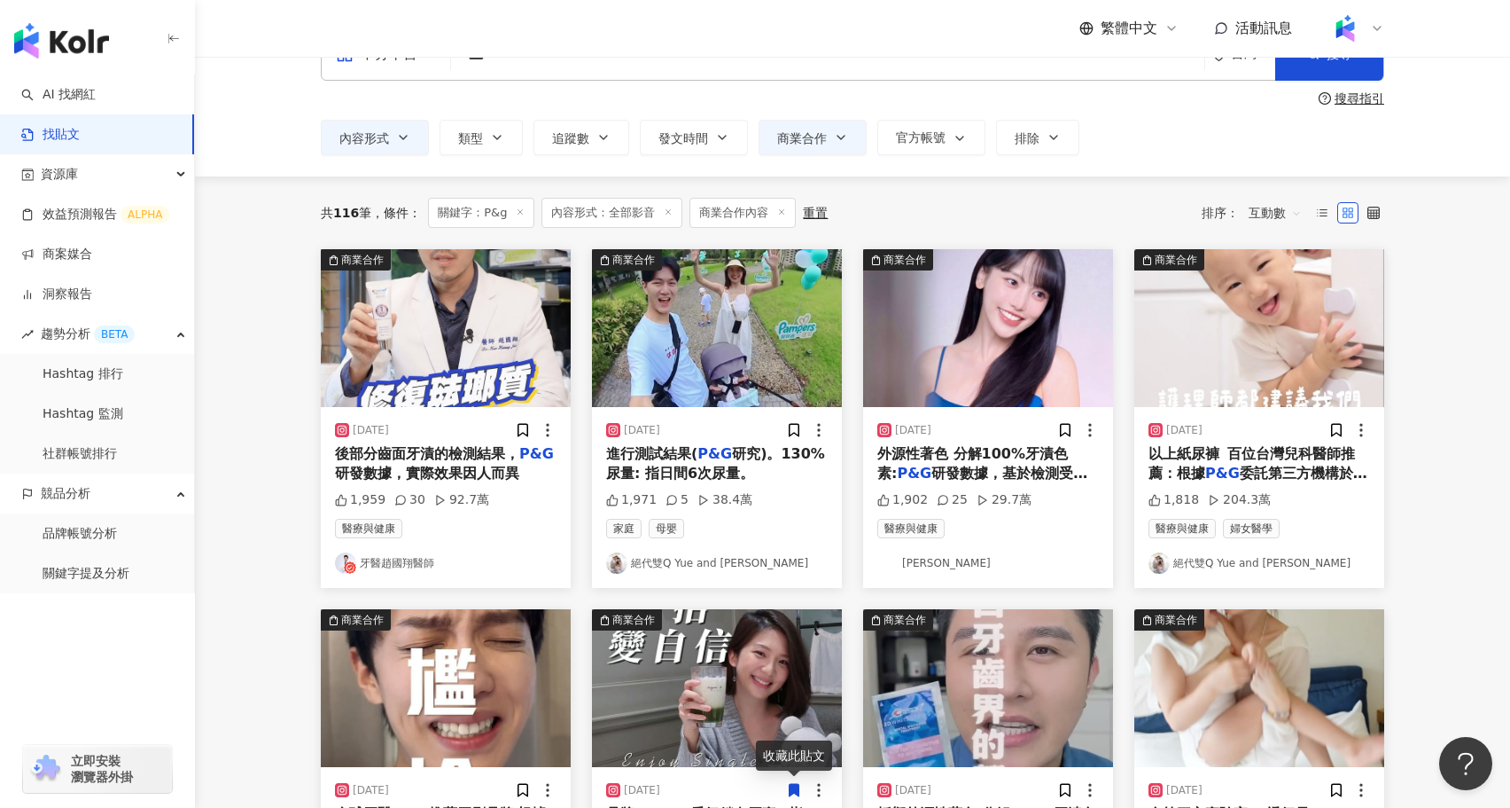
scroll to position [53, 0]
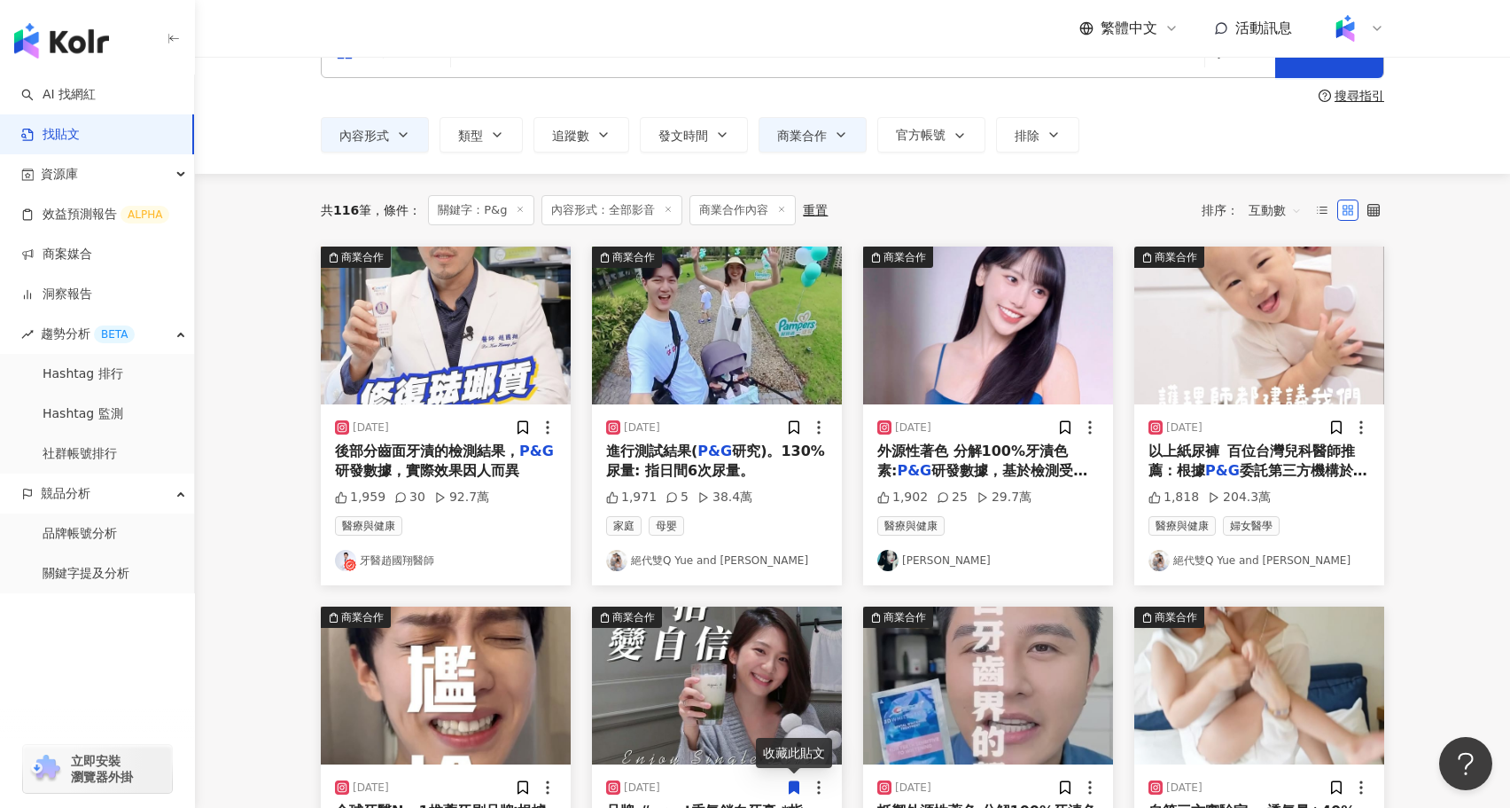
click at [472, 459] on div "後部分齒面牙漬的檢測結果， P&G 研發數據，實際效果因人而異" at bounding box center [446, 461] width 222 height 40
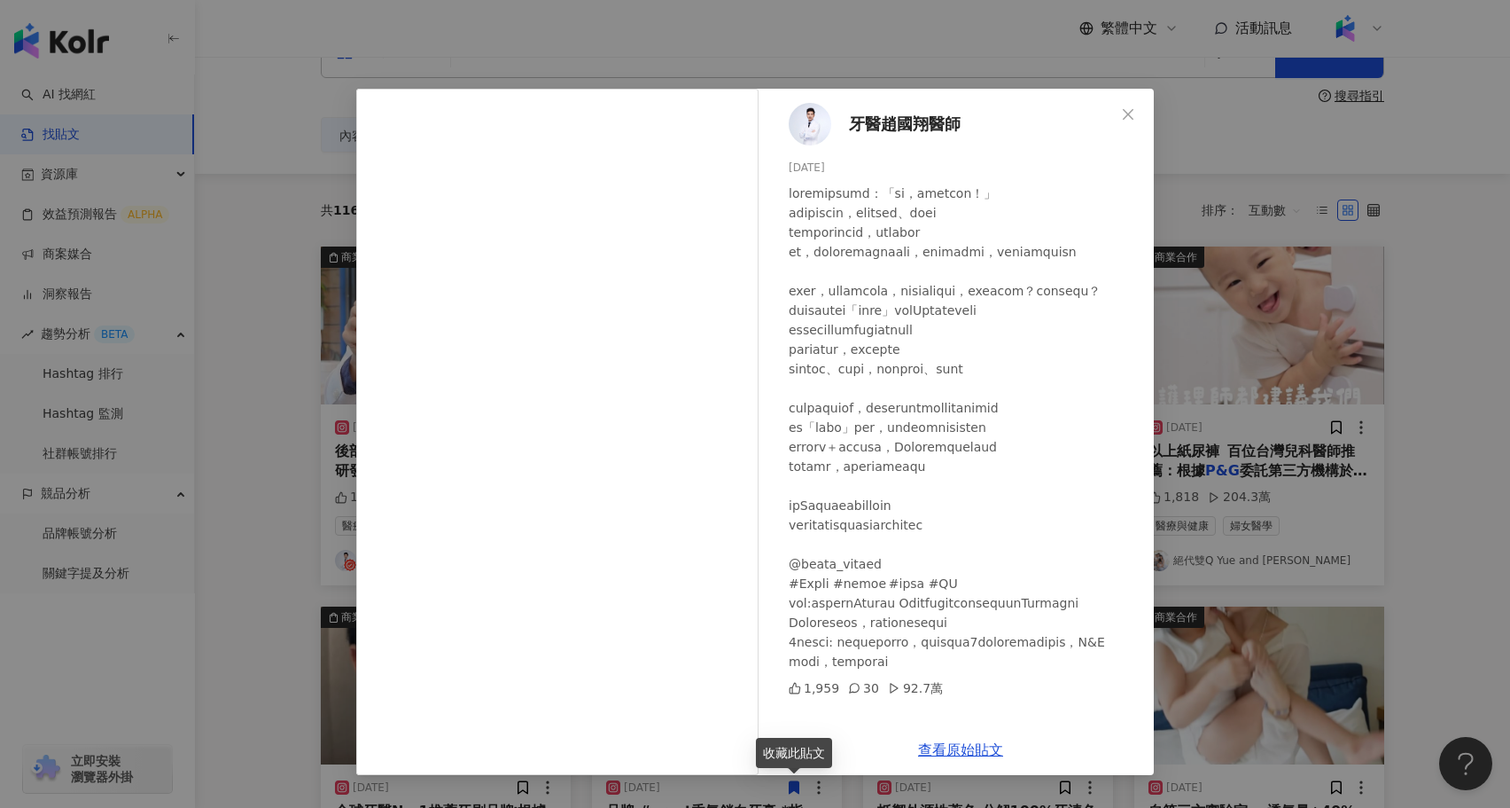
scroll to position [12, 0]
click at [1340, 333] on div "牙醫趙國翔醫師 2025/6/30 1,959 30 92.7萬 查看原始貼文" at bounding box center [755, 404] width 1510 height 808
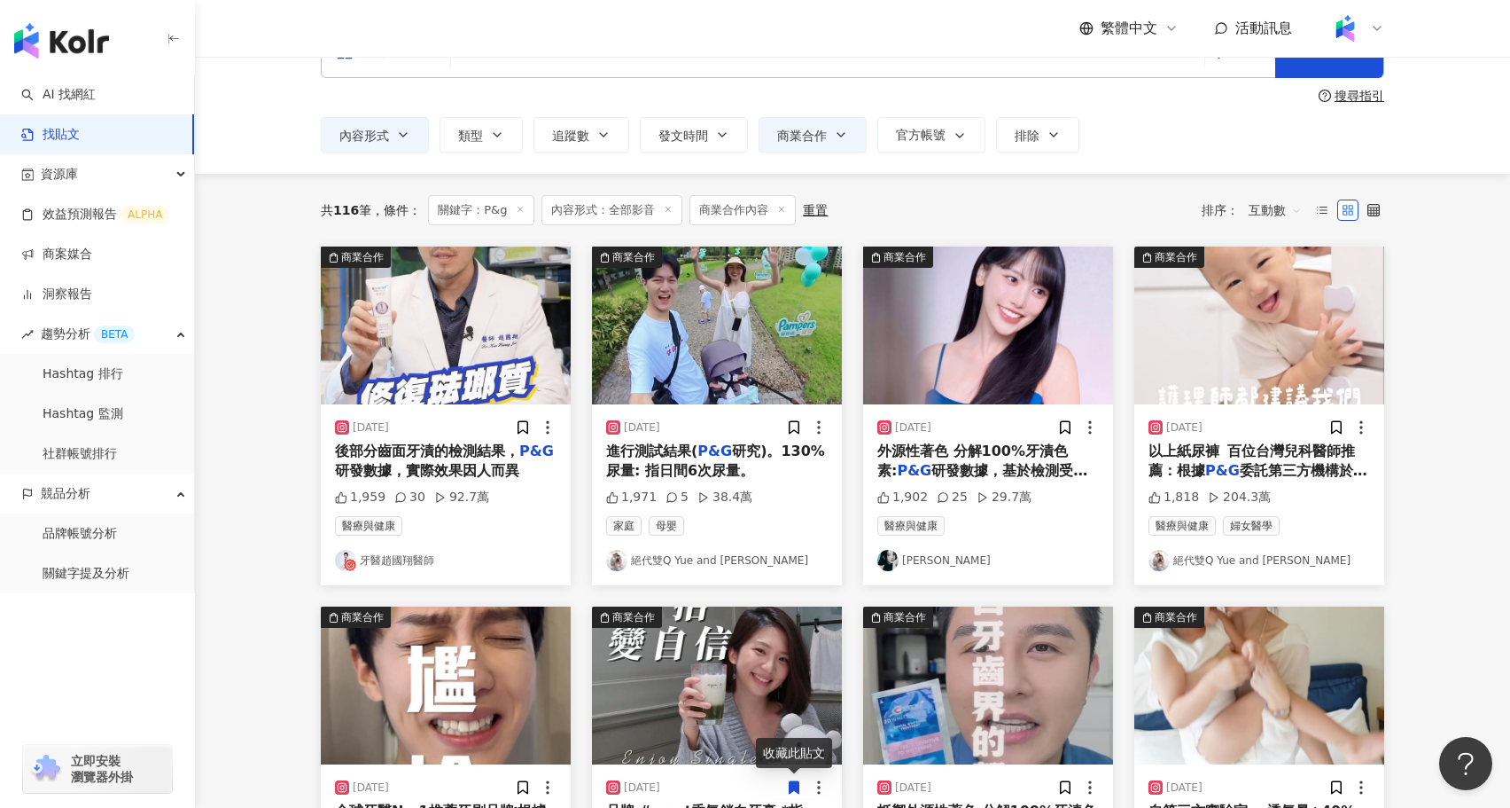
click at [776, 433] on div "2023/9/29" at bounding box center [717, 427] width 222 height 18
click at [739, 450] on span "研究)。130%尿量: 指日間6次尿量。" at bounding box center [715, 460] width 219 height 36
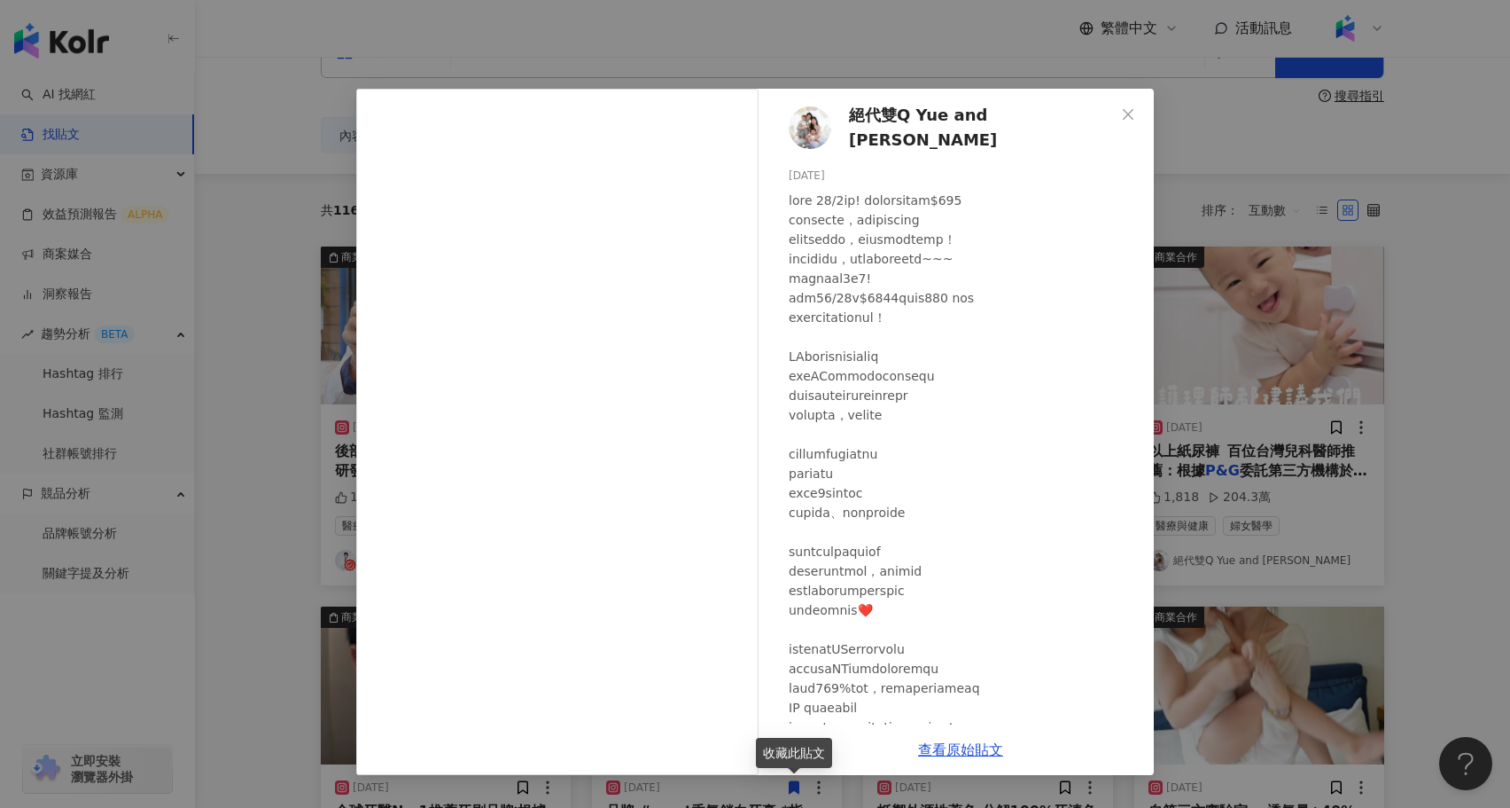
scroll to position [207, 0]
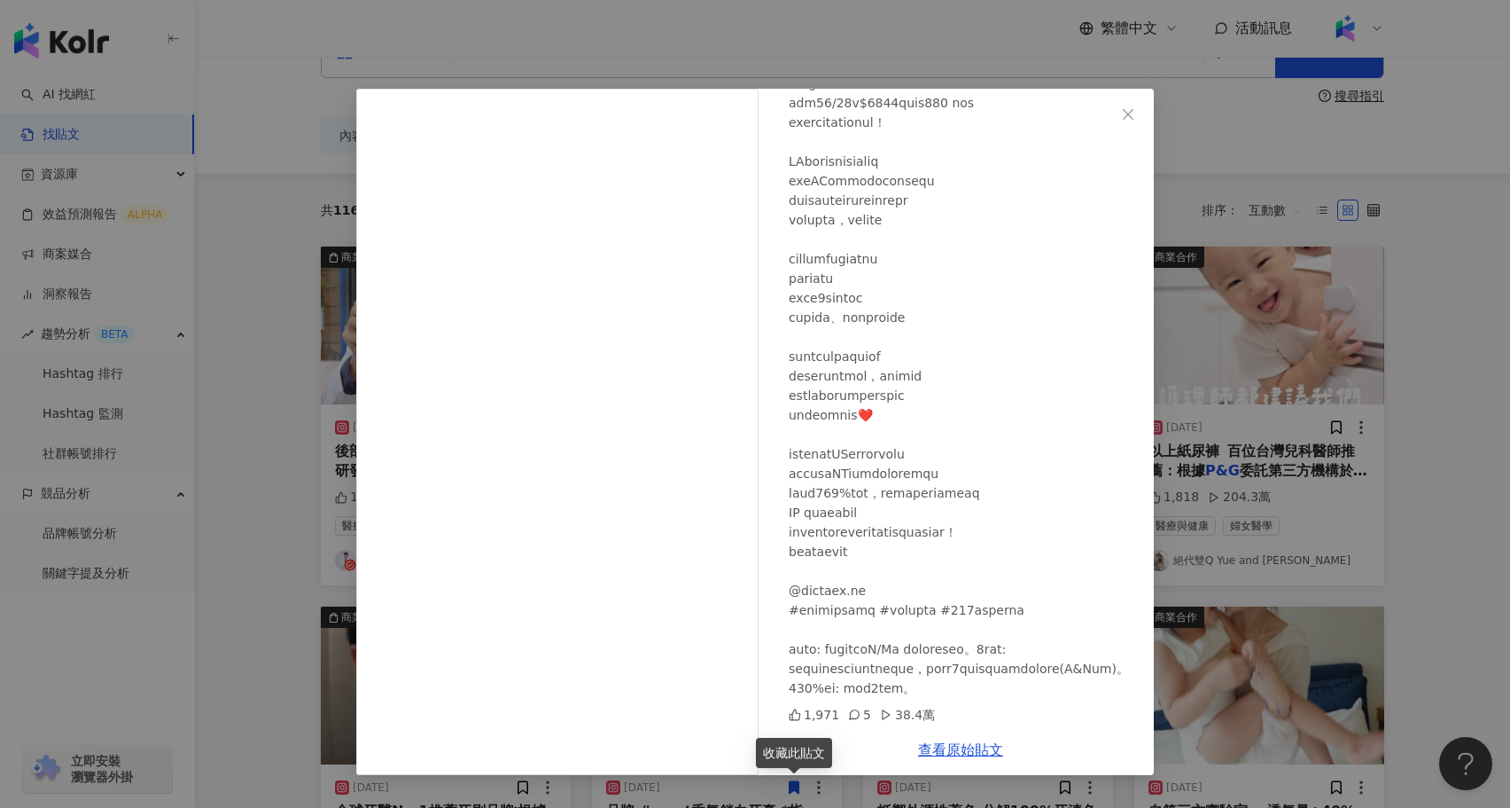
click at [1370, 566] on div "絕代雙Q Yue and Wei 2023/9/29 1,971 5 38.4萬 查看原始貼文" at bounding box center [755, 404] width 1510 height 808
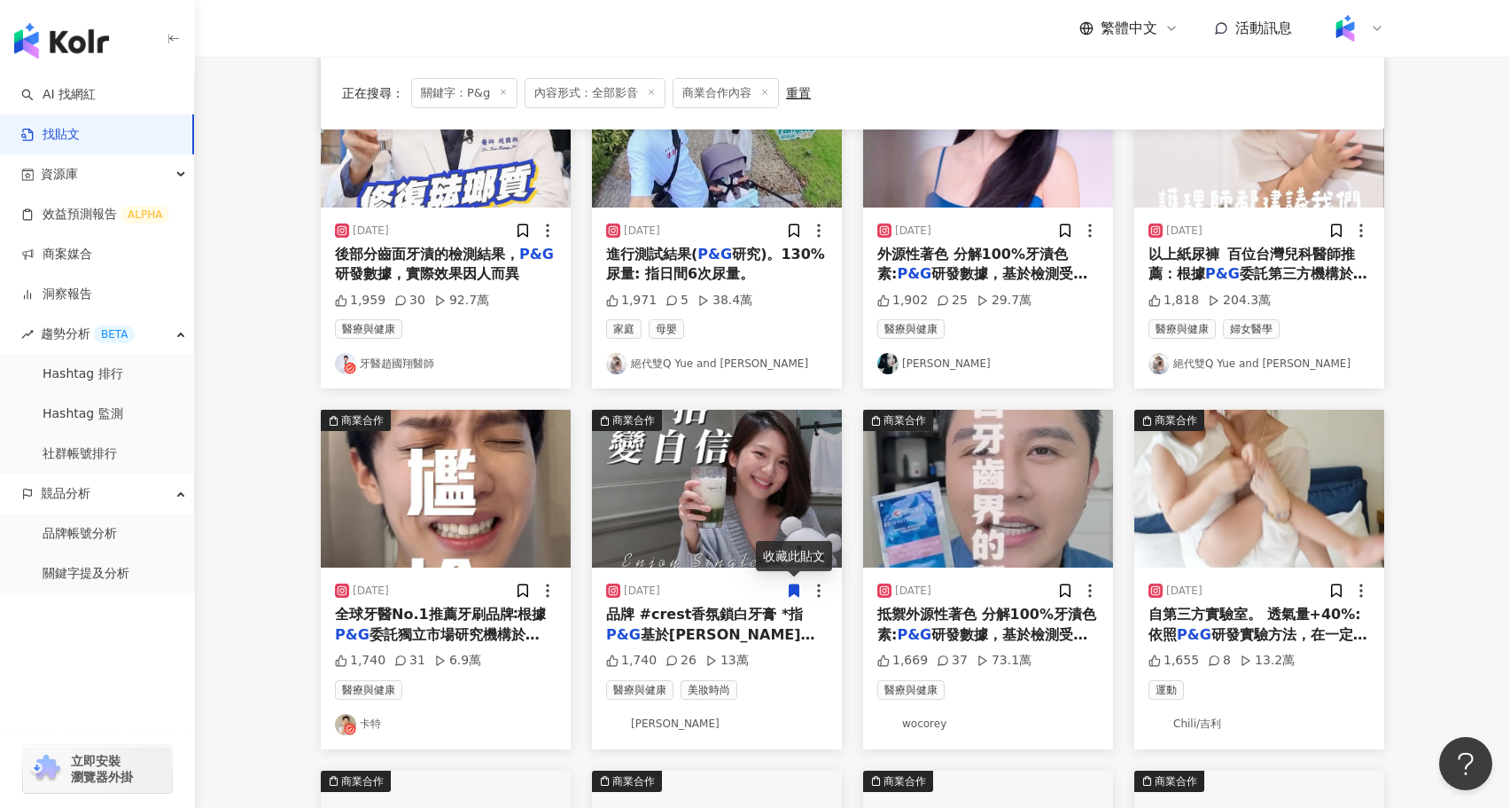
scroll to position [0, 0]
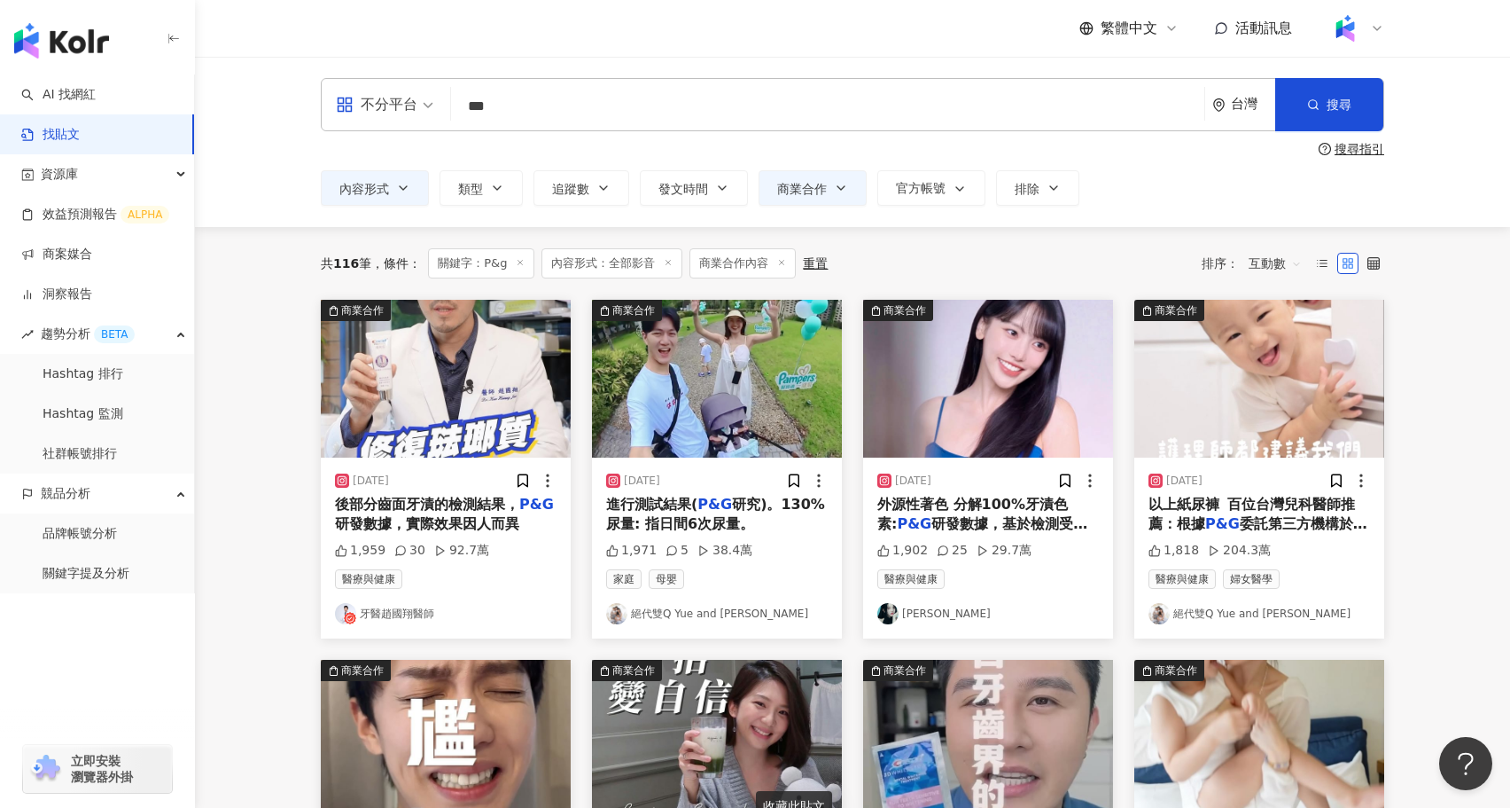
drag, startPoint x: 534, startPoint y: 111, endPoint x: 452, endPoint y: 108, distance: 81.6
click at [452, 108] on div "不分平台 P&g *** 台灣 搜尋 searchOperator 插入語法 完全符合 "" 聯集 OR 交集 AND 排除 - 群組 {}" at bounding box center [853, 104] width 1064 height 53
type input "*"
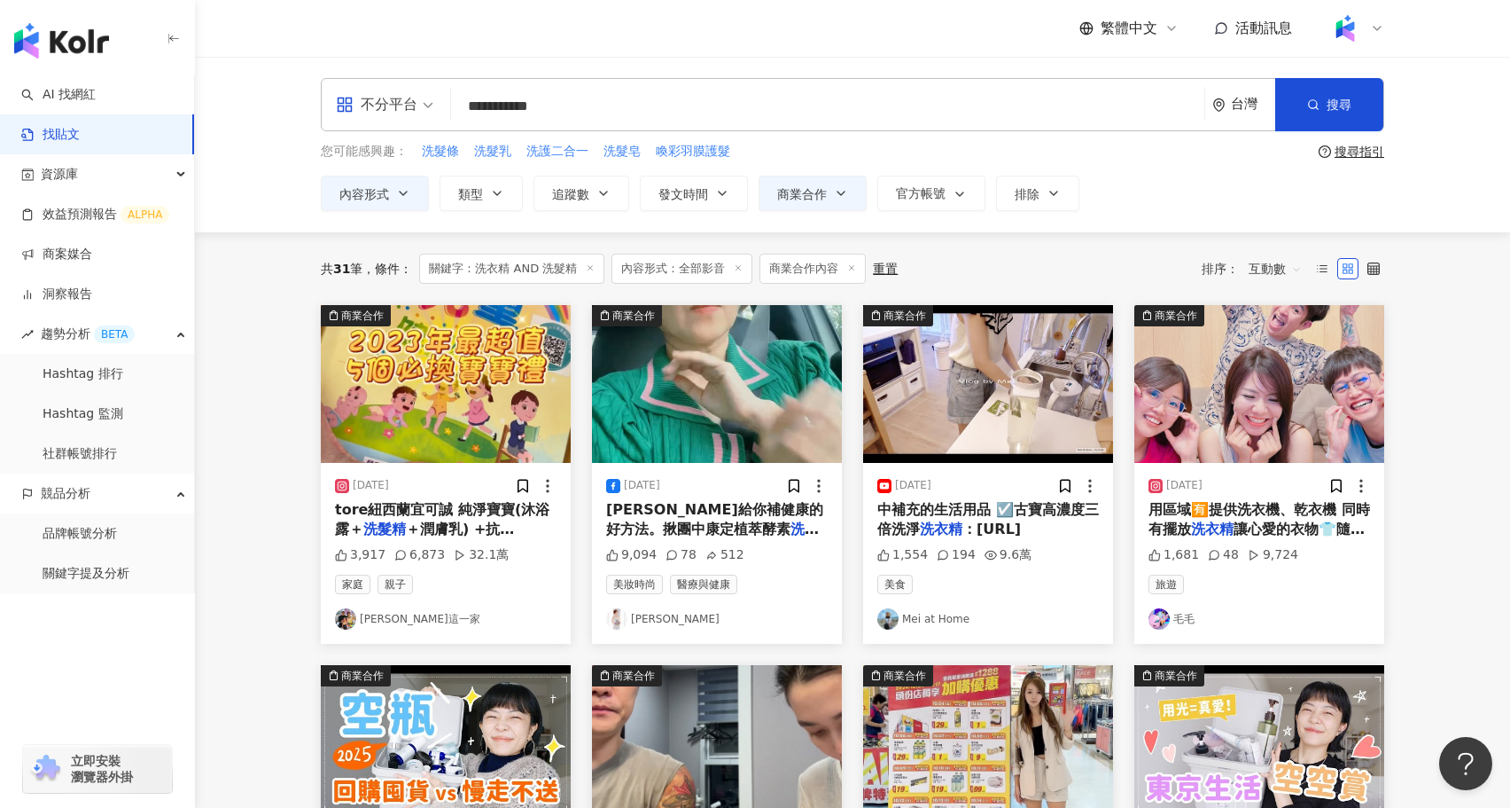
click at [955, 508] on span "中補充的生活用品 ☑️古寶高濃度三倍洗淨" at bounding box center [989, 519] width 222 height 36
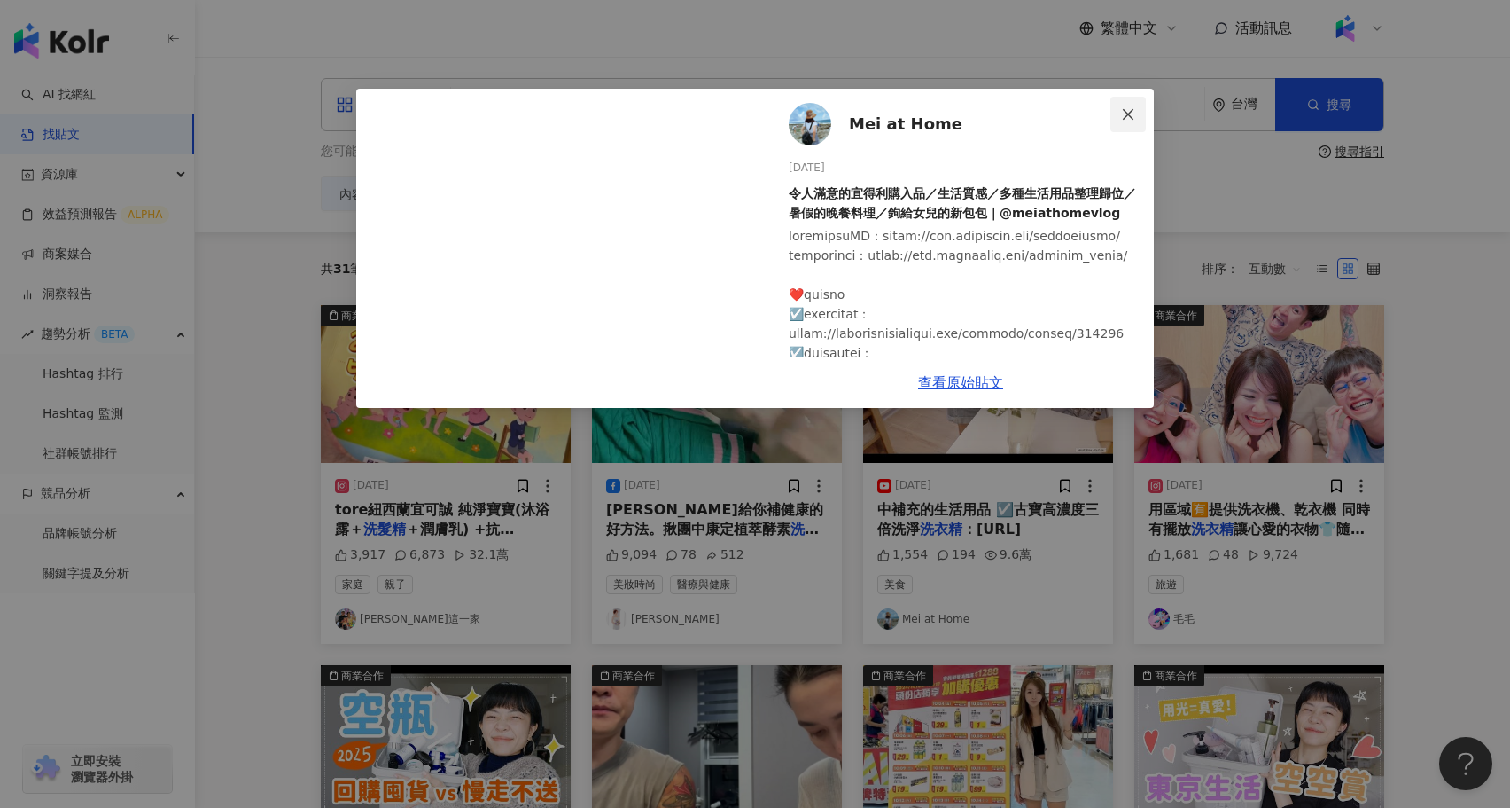
click at [1135, 111] on icon "close" at bounding box center [1128, 114] width 14 height 14
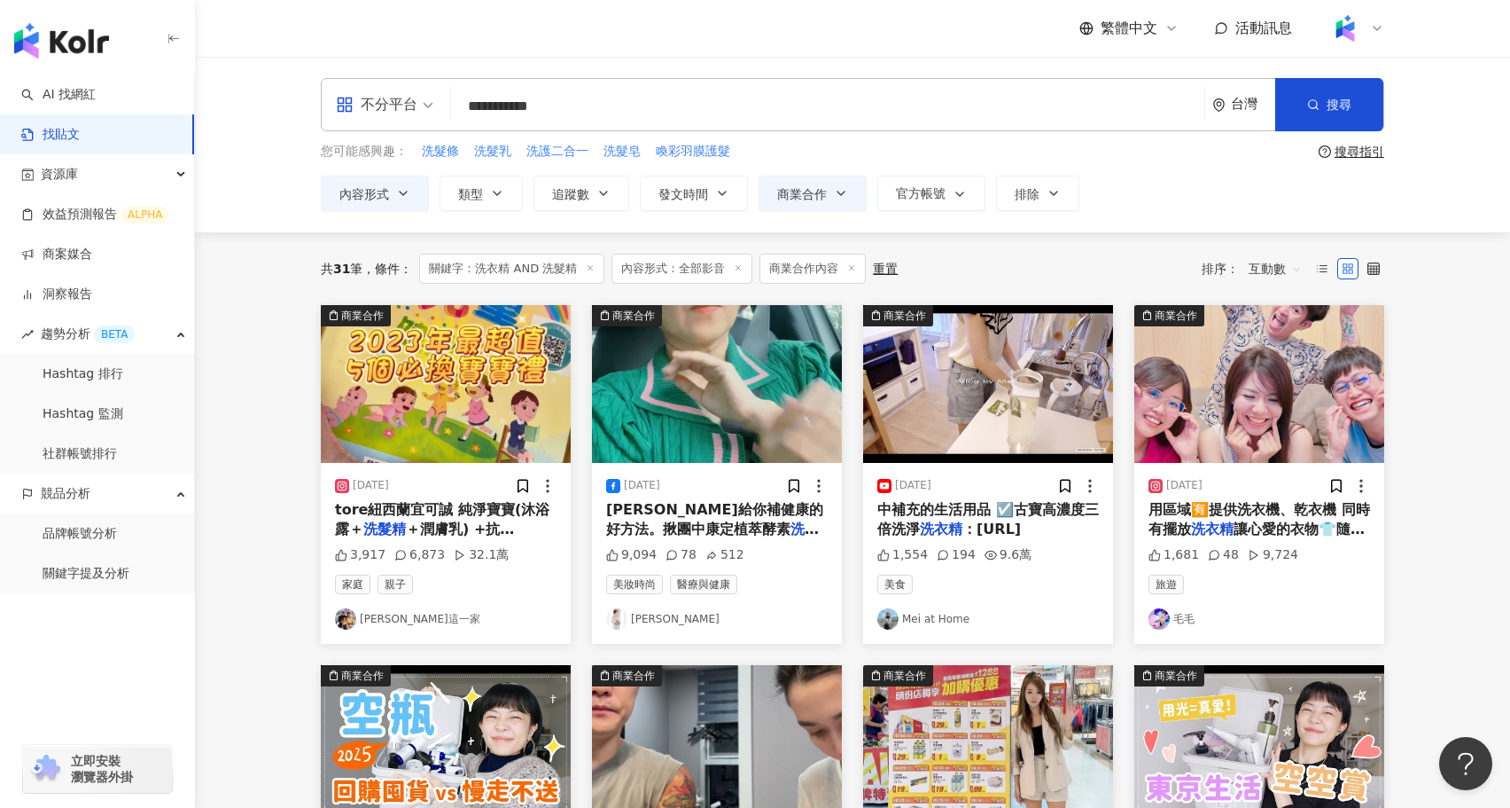
click at [576, 113] on input "**********" at bounding box center [827, 106] width 739 height 38
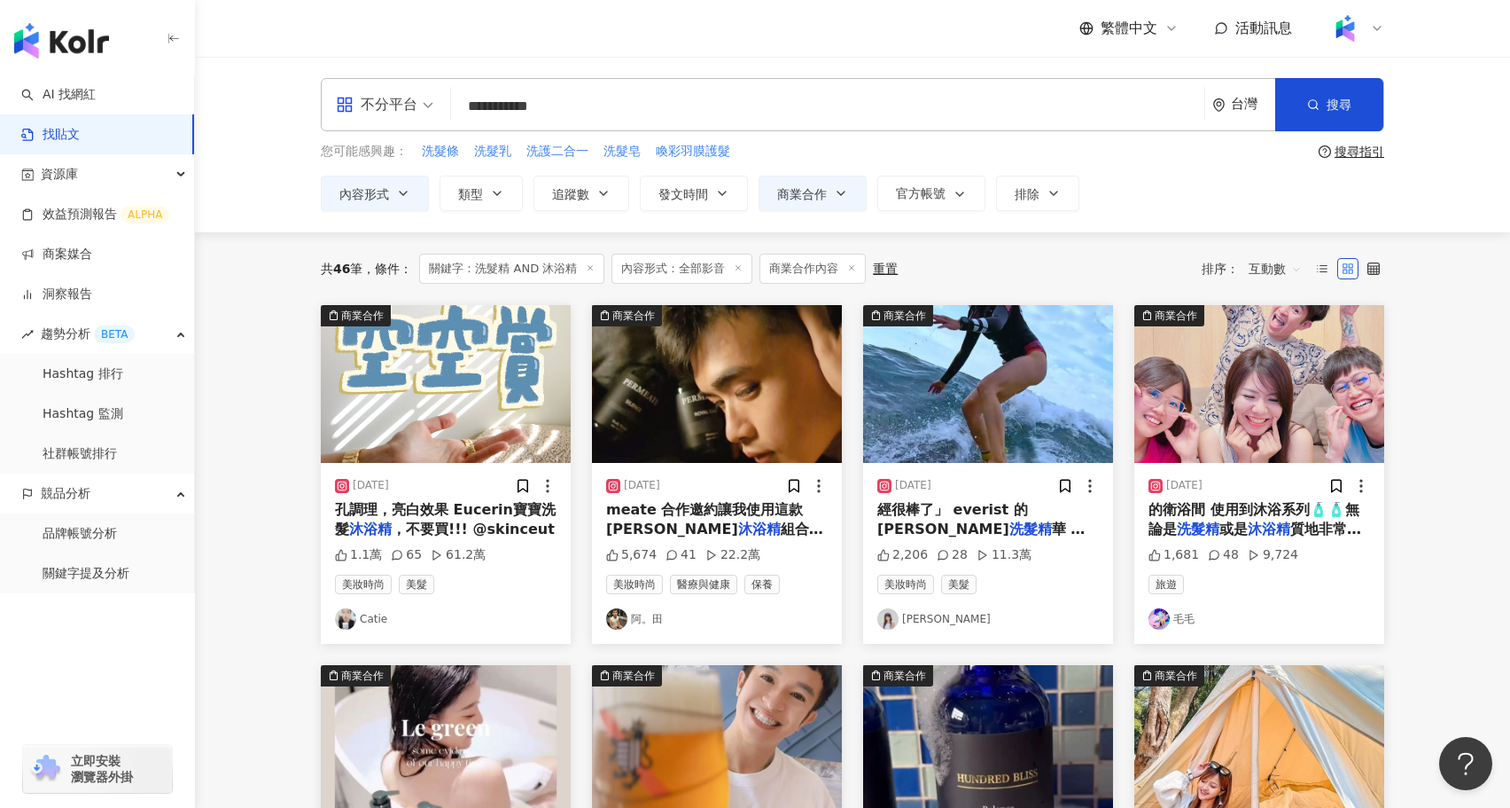
drag, startPoint x: 503, startPoint y: 101, endPoint x: 442, endPoint y: 106, distance: 60.5
click at [442, 107] on div "**********" at bounding box center [853, 104] width 1064 height 53
drag, startPoint x: 508, startPoint y: 101, endPoint x: 409, endPoint y: 84, distance: 100.7
click at [409, 84] on div "**********" at bounding box center [853, 104] width 1064 height 53
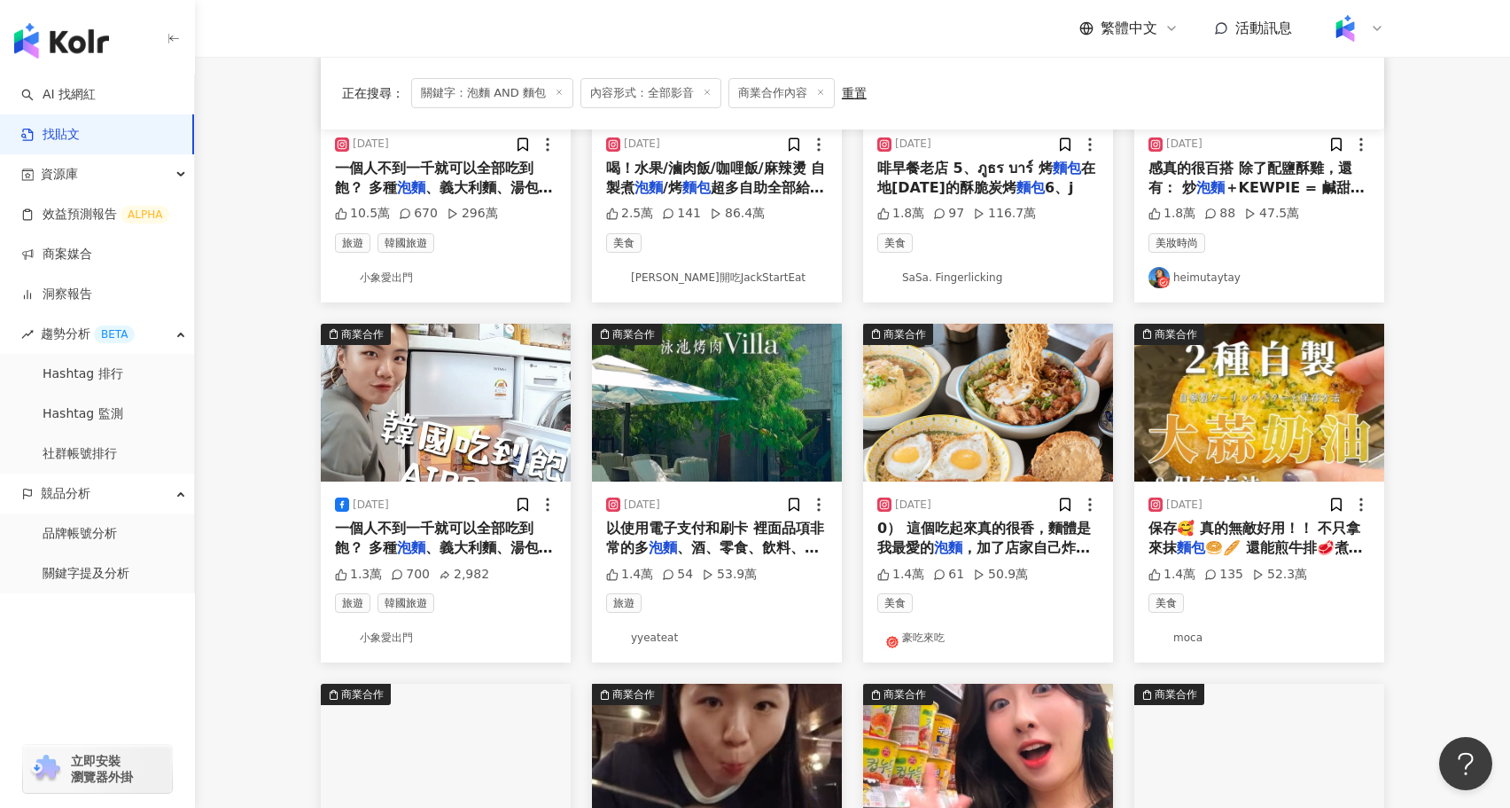
scroll to position [650, 0]
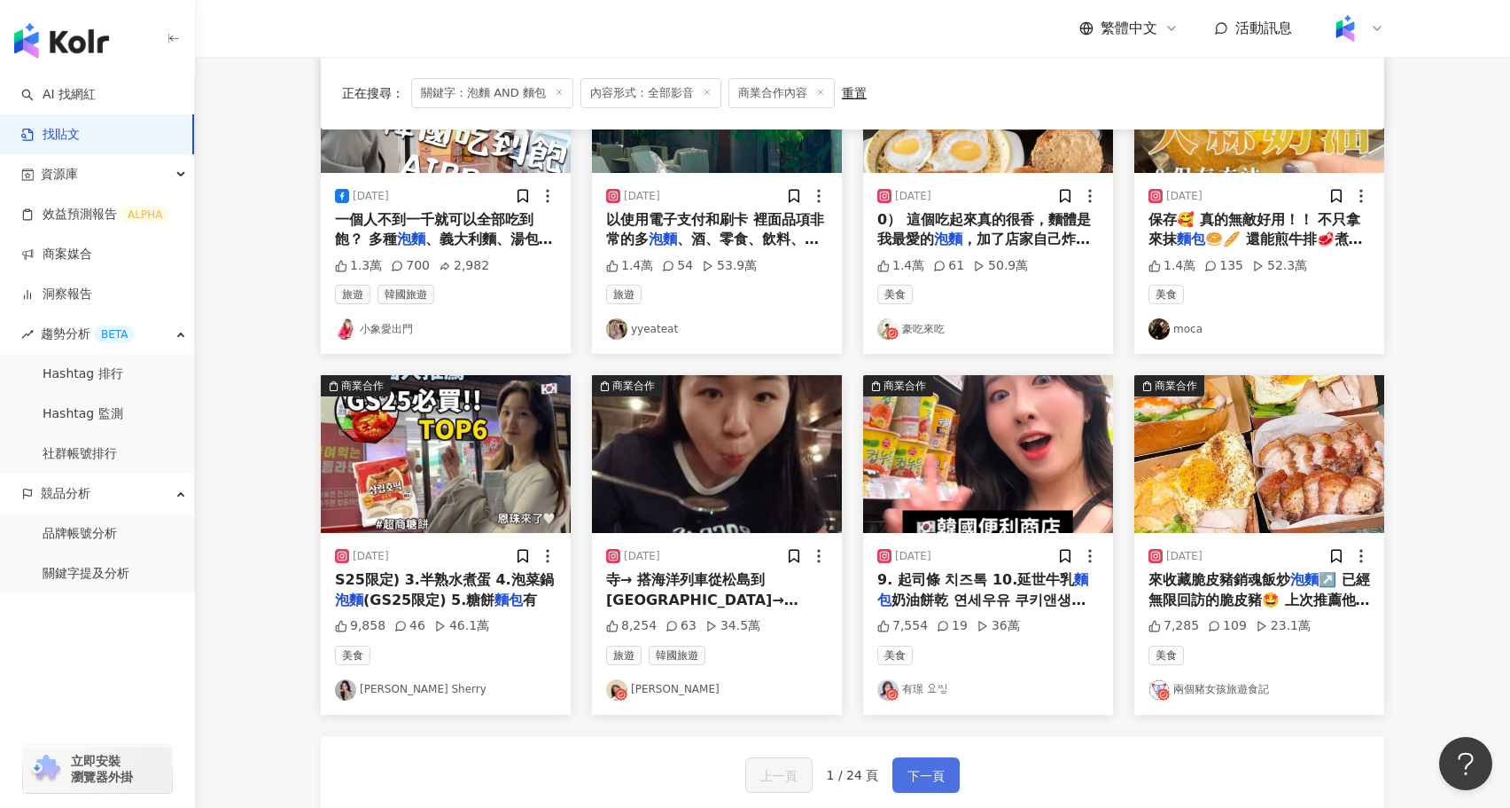
click at [925, 771] on span "下一頁" at bounding box center [926, 775] width 37 height 21
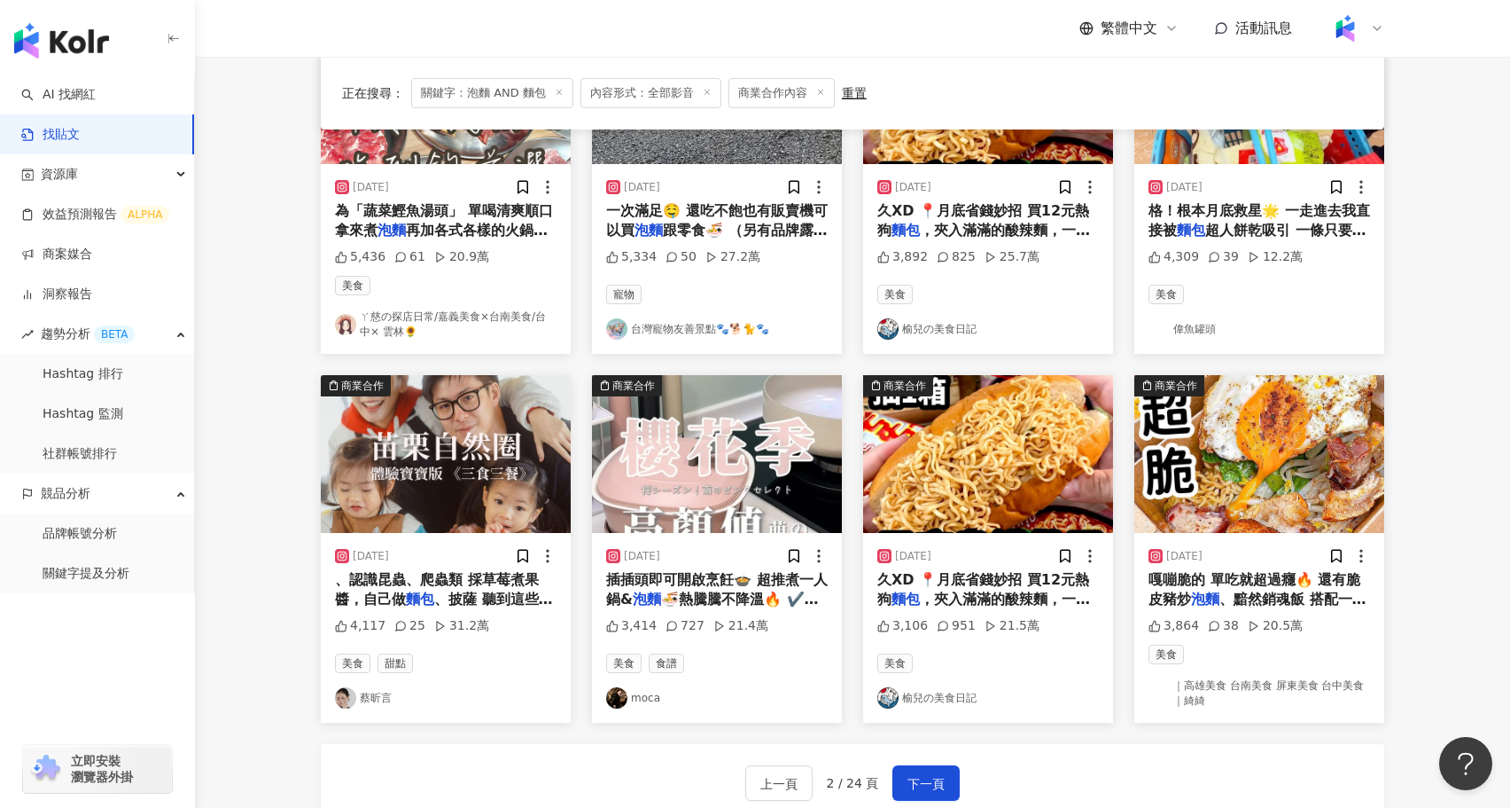
scroll to position [656, 0]
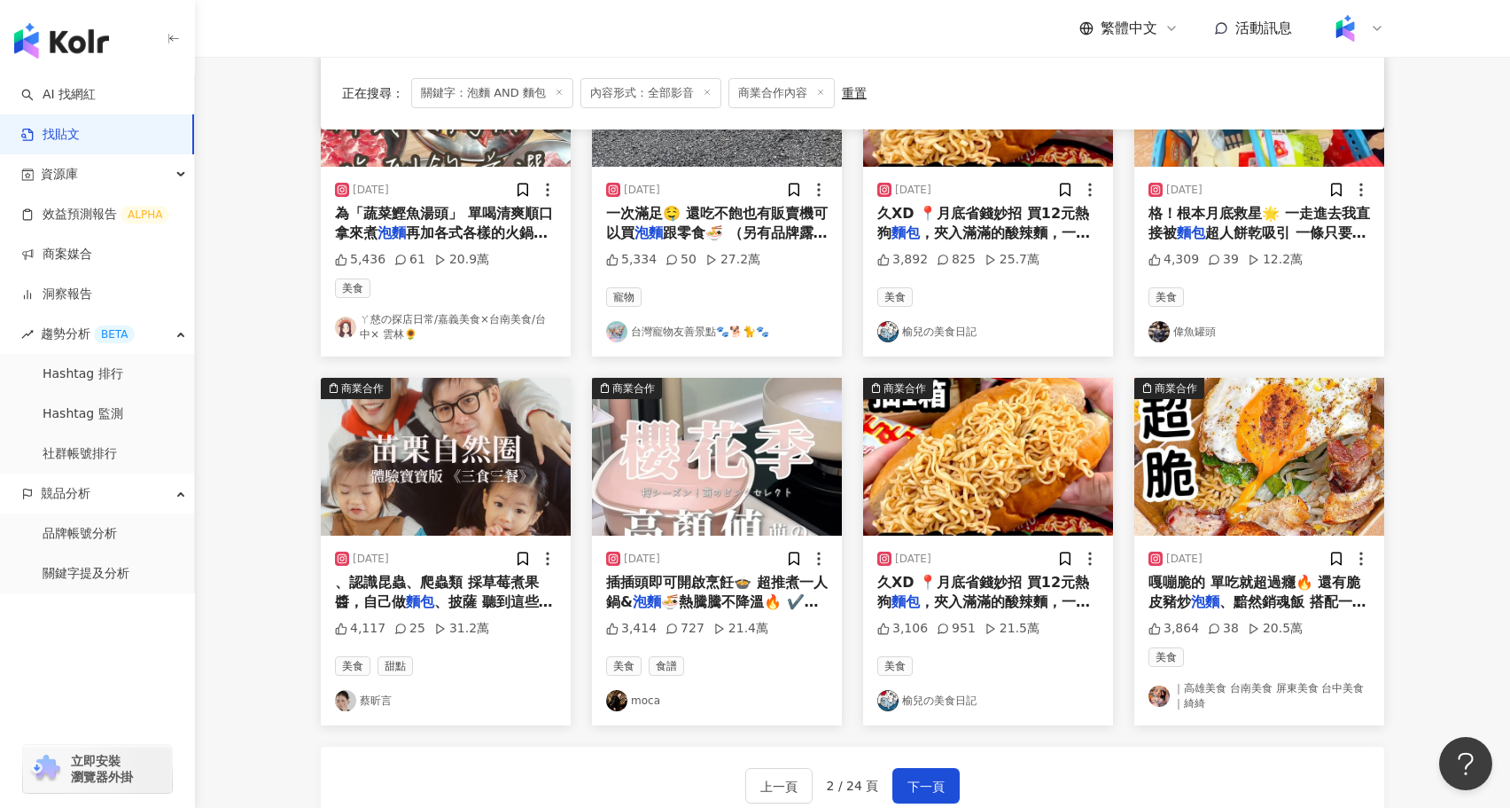
click at [1072, 586] on span "久XD 📍月底省錢妙招 買12元熱狗" at bounding box center [984, 592] width 212 height 36
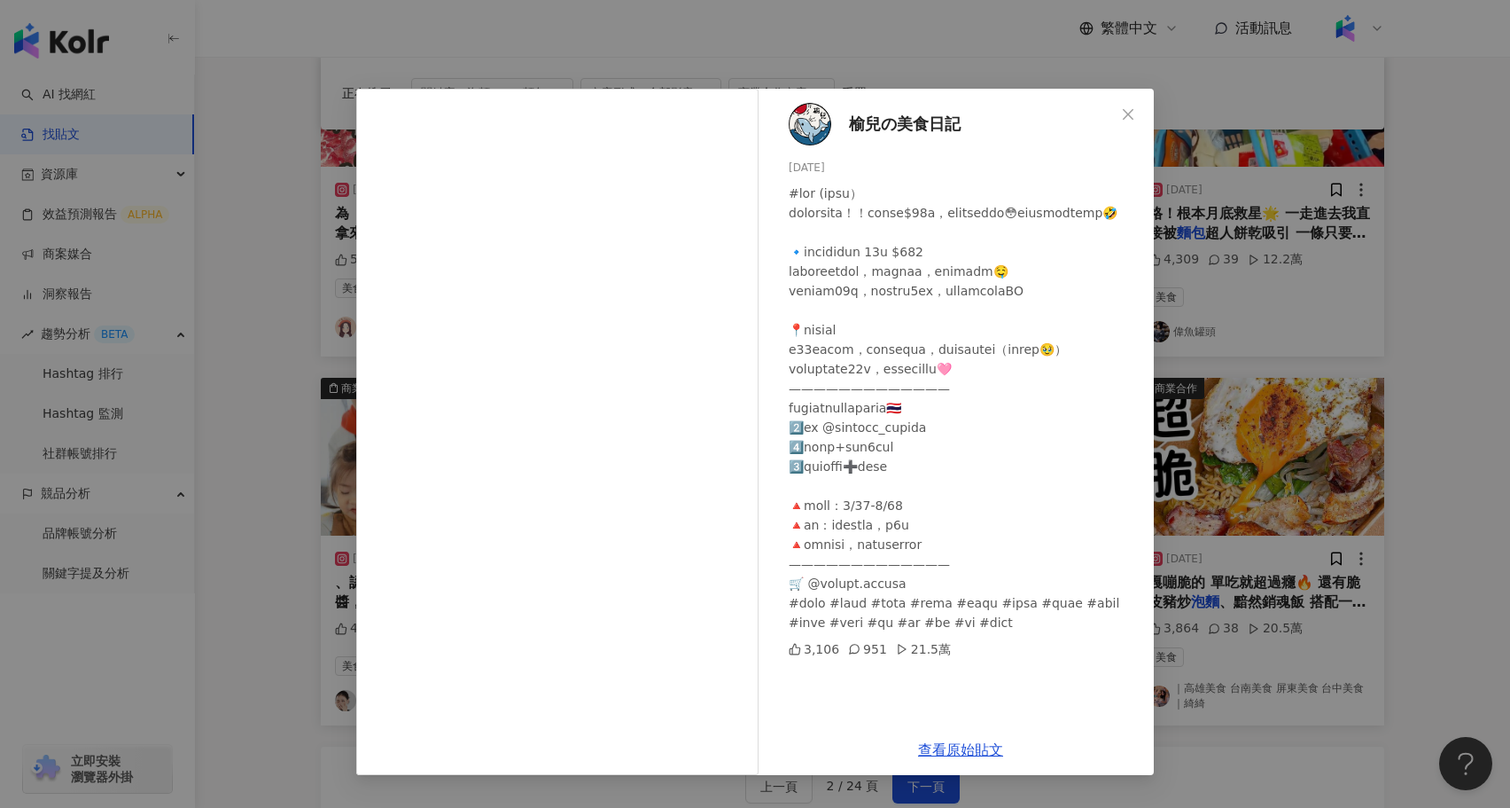
click at [1504, 417] on div "榆兒の美食日記 2025/4/20 3,106 951 21.5萬 查看原始貼文" at bounding box center [755, 404] width 1510 height 808
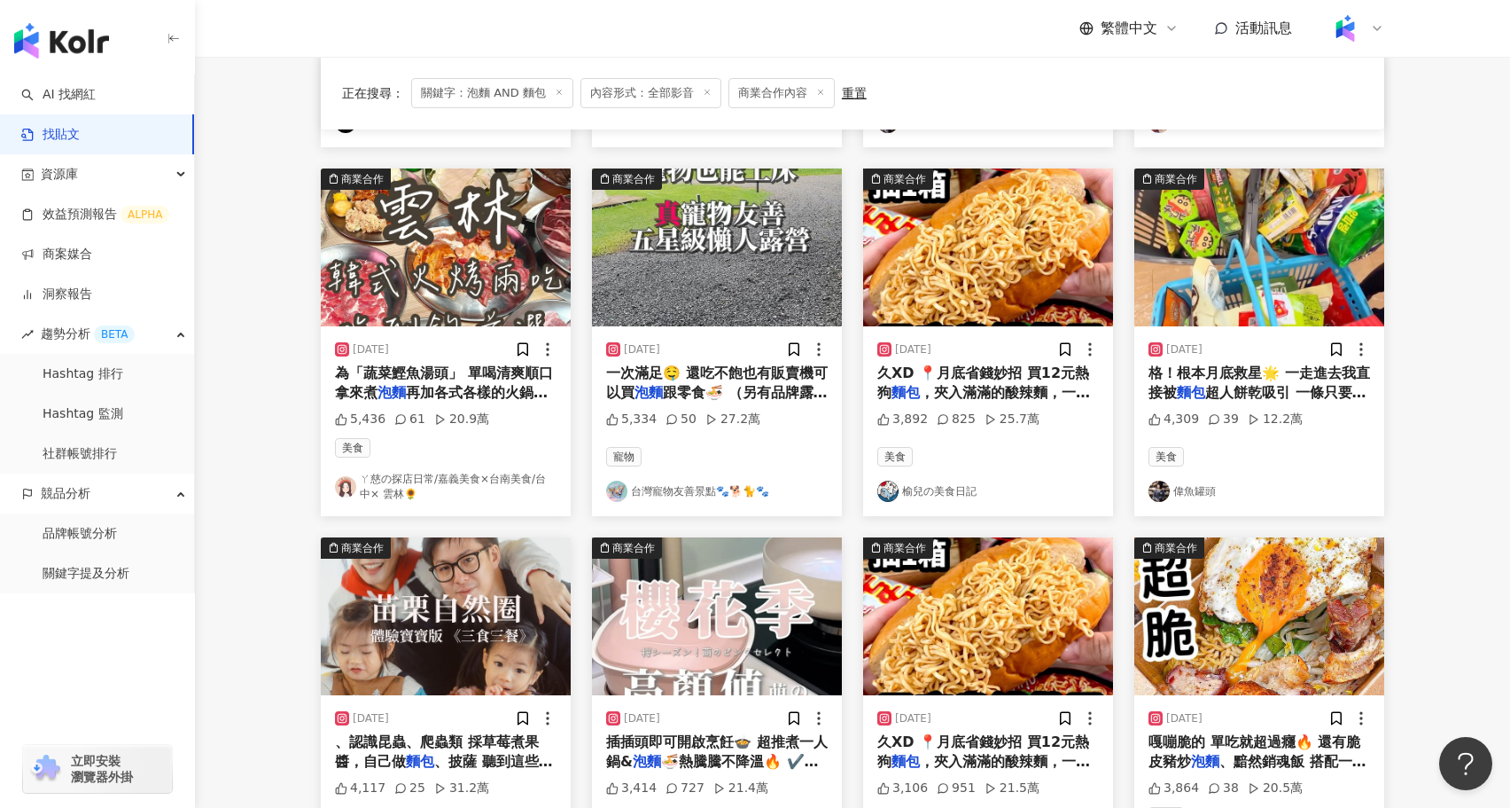
scroll to position [496, 0]
click at [1261, 273] on img at bounding box center [1260, 248] width 250 height 158
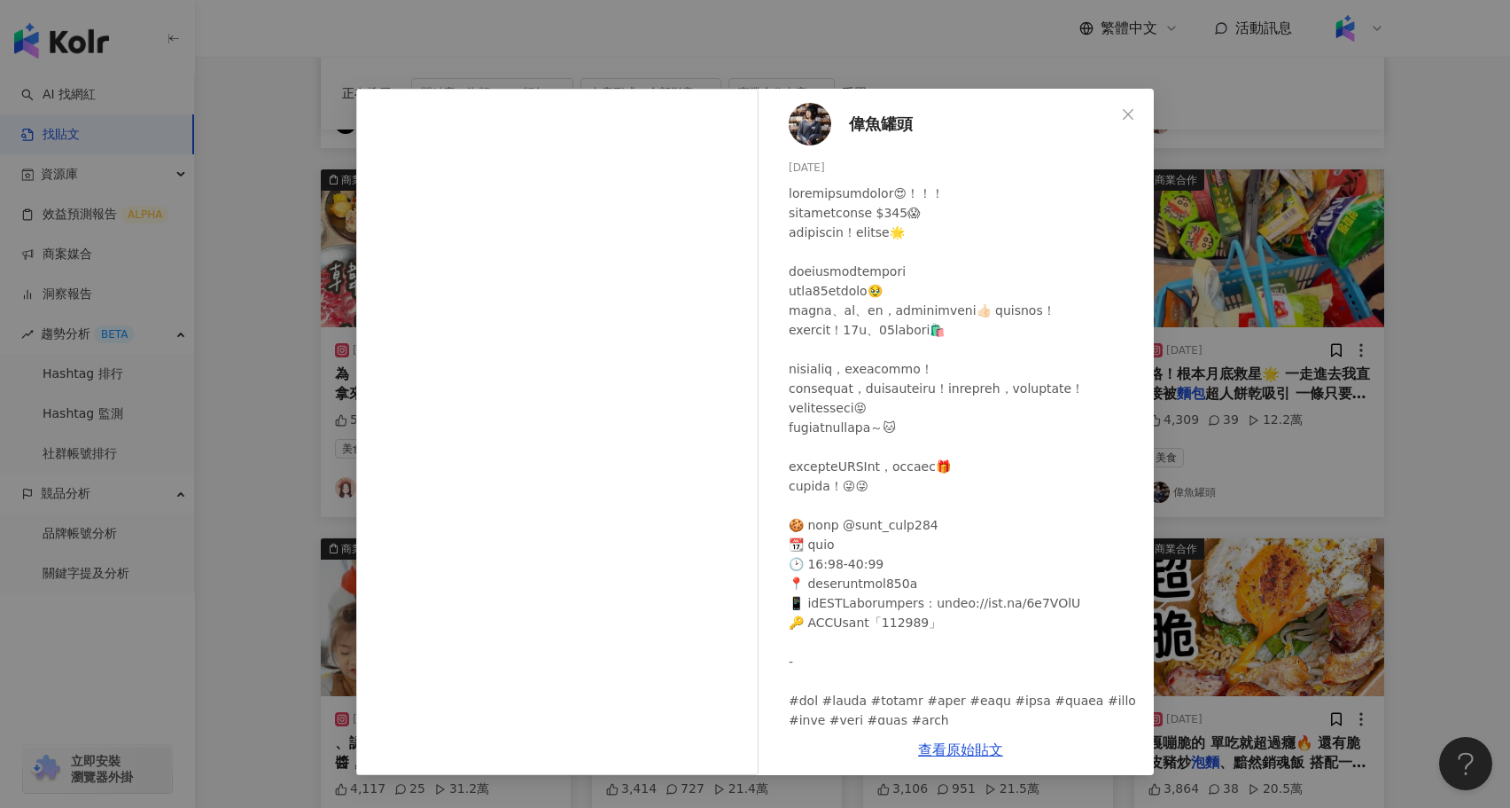
click at [1416, 449] on div "偉魚罐頭 2025/8/15 4,309 39 12.2萬 查看原始貼文" at bounding box center [755, 404] width 1510 height 808
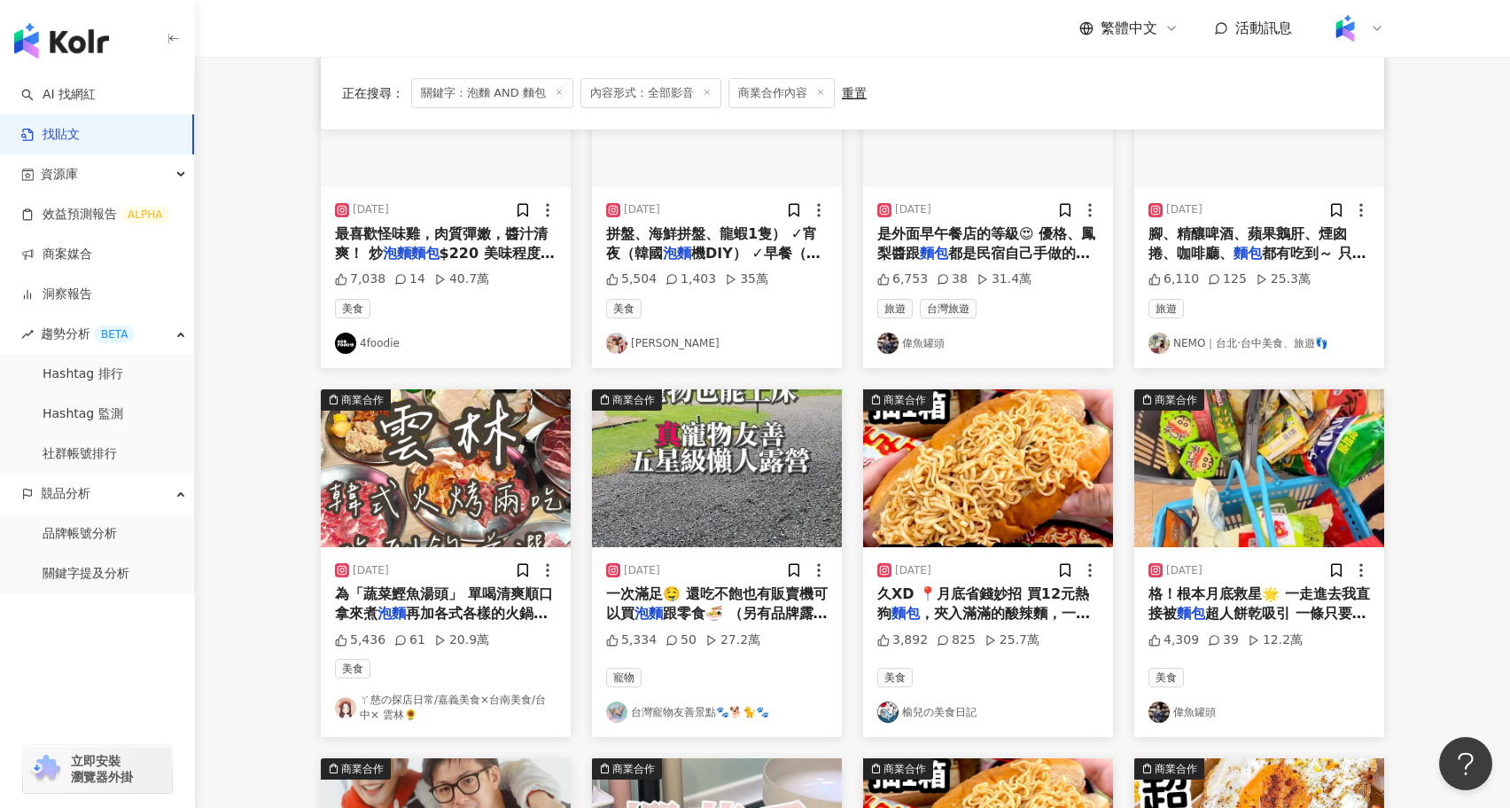
scroll to position [0, 0]
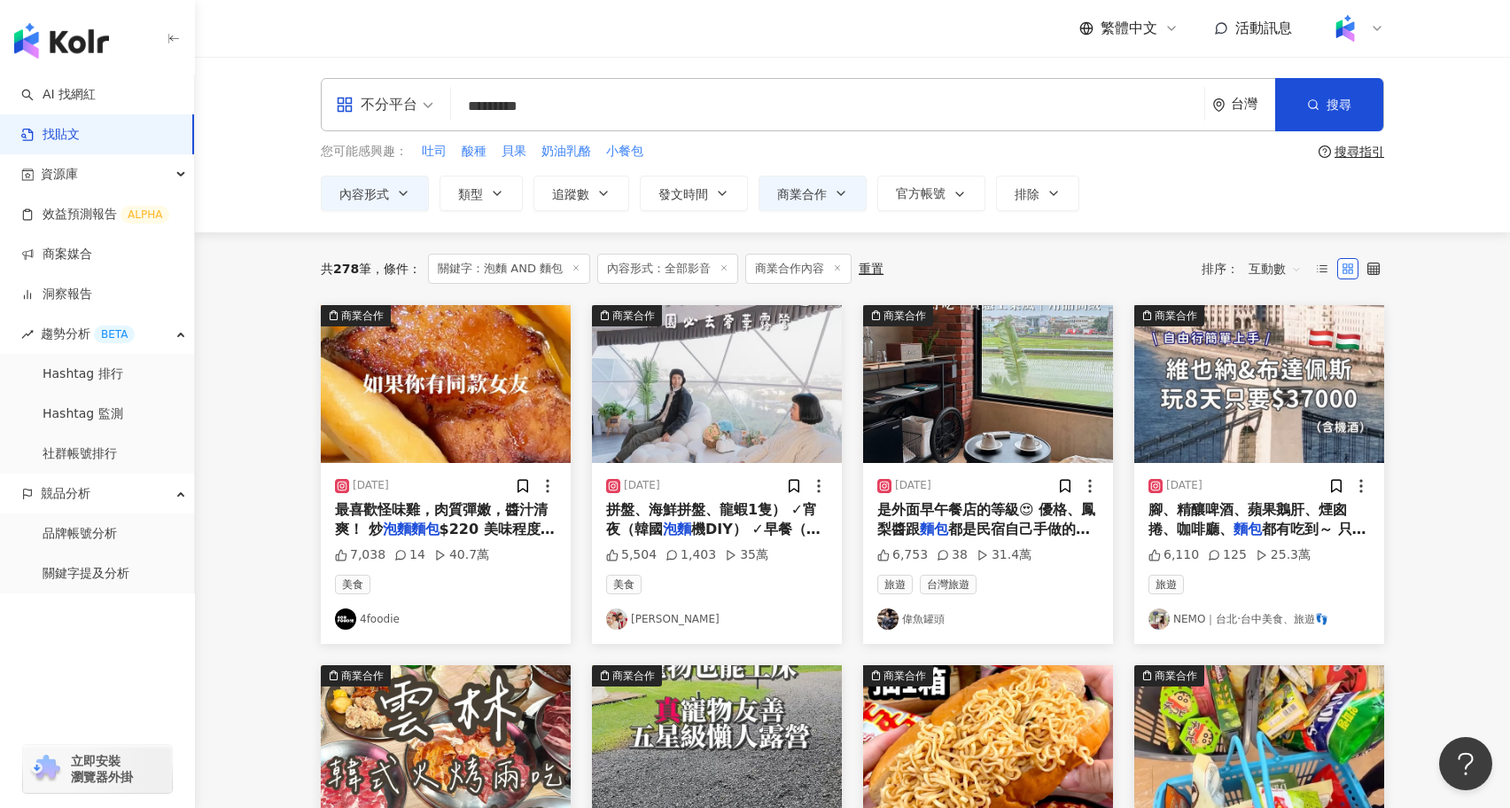
drag, startPoint x: 620, startPoint y: 111, endPoint x: 343, endPoint y: 98, distance: 277.7
click at [343, 98] on div "不分平台 泡麵 AND 麵包 ********* 台灣 搜尋 searchOperator 插入語法 完全符合 "" 聯集 OR 交集 AND 排除 - 群組…" at bounding box center [853, 104] width 1064 height 53
type input "****"
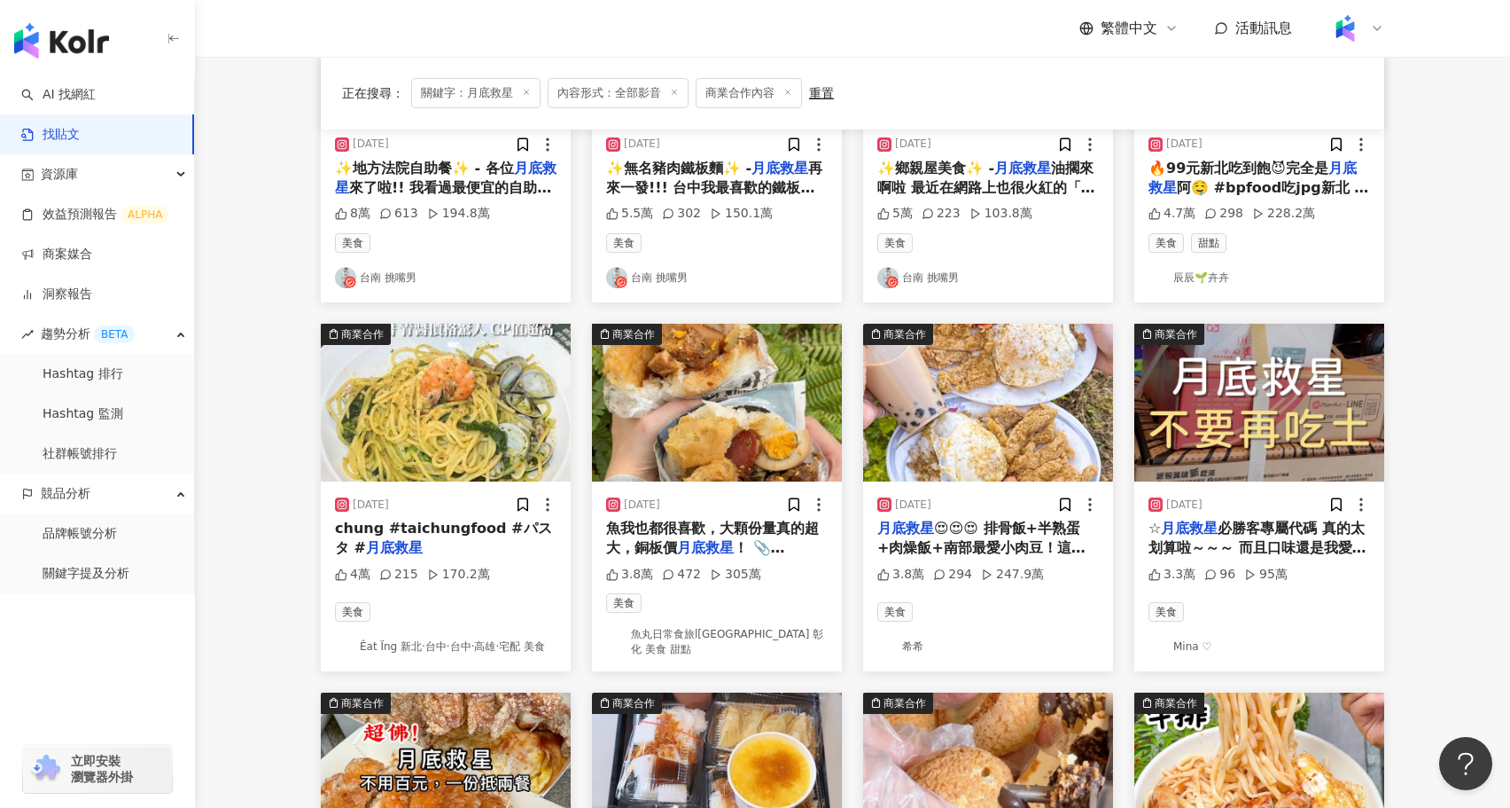
scroll to position [346, 0]
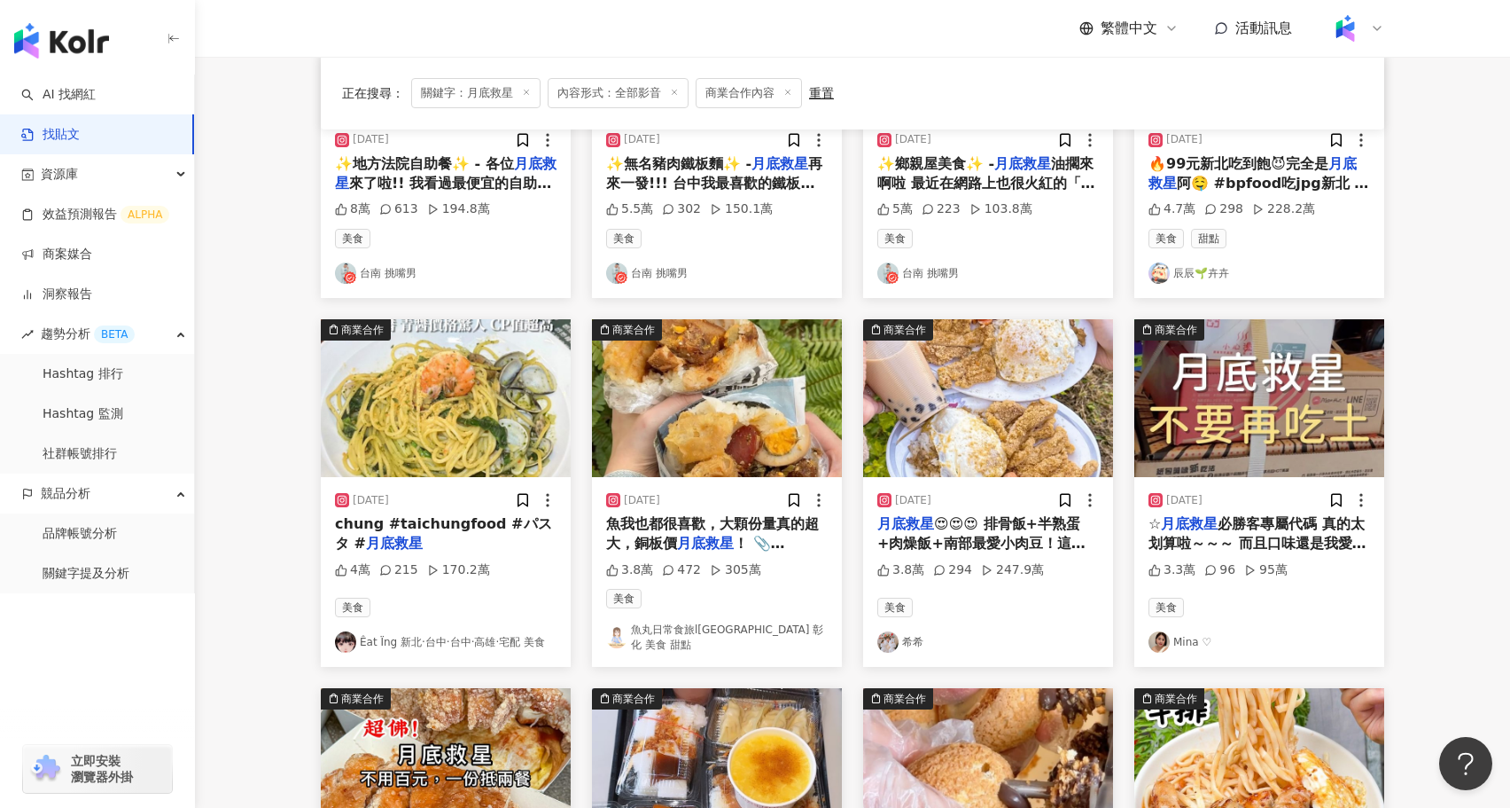
click at [1285, 401] on img at bounding box center [1260, 398] width 250 height 158
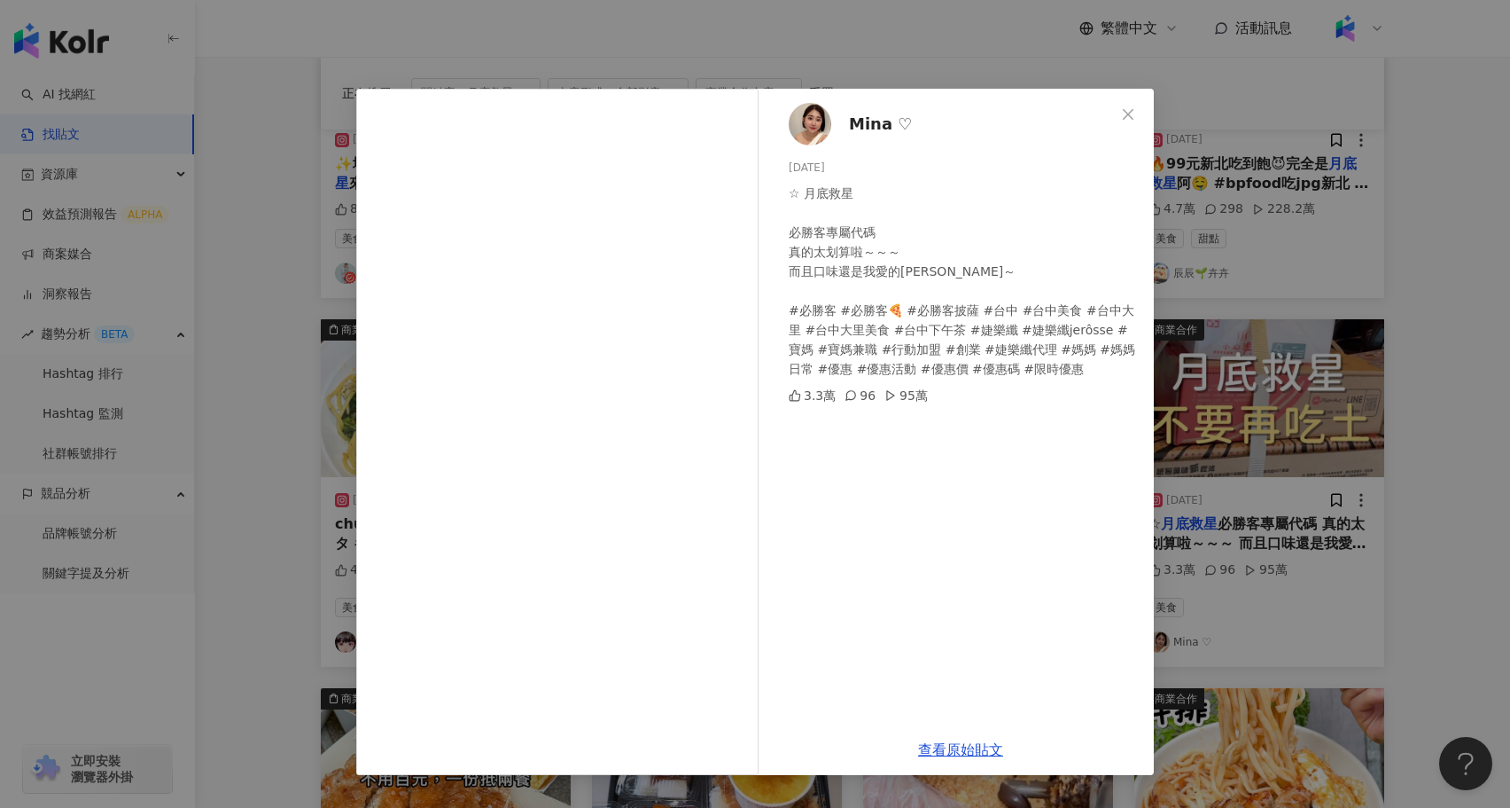
click at [1393, 424] on div "Mina ♡ 2024/10/10 ☆ 月底救星 必勝客專屬代碼 真的太划算啦～～～ 而且口味還是我愛的夏威夷～ #必勝客 #必勝客🍕 #必勝客披薩 #台中 …" at bounding box center [755, 404] width 1510 height 808
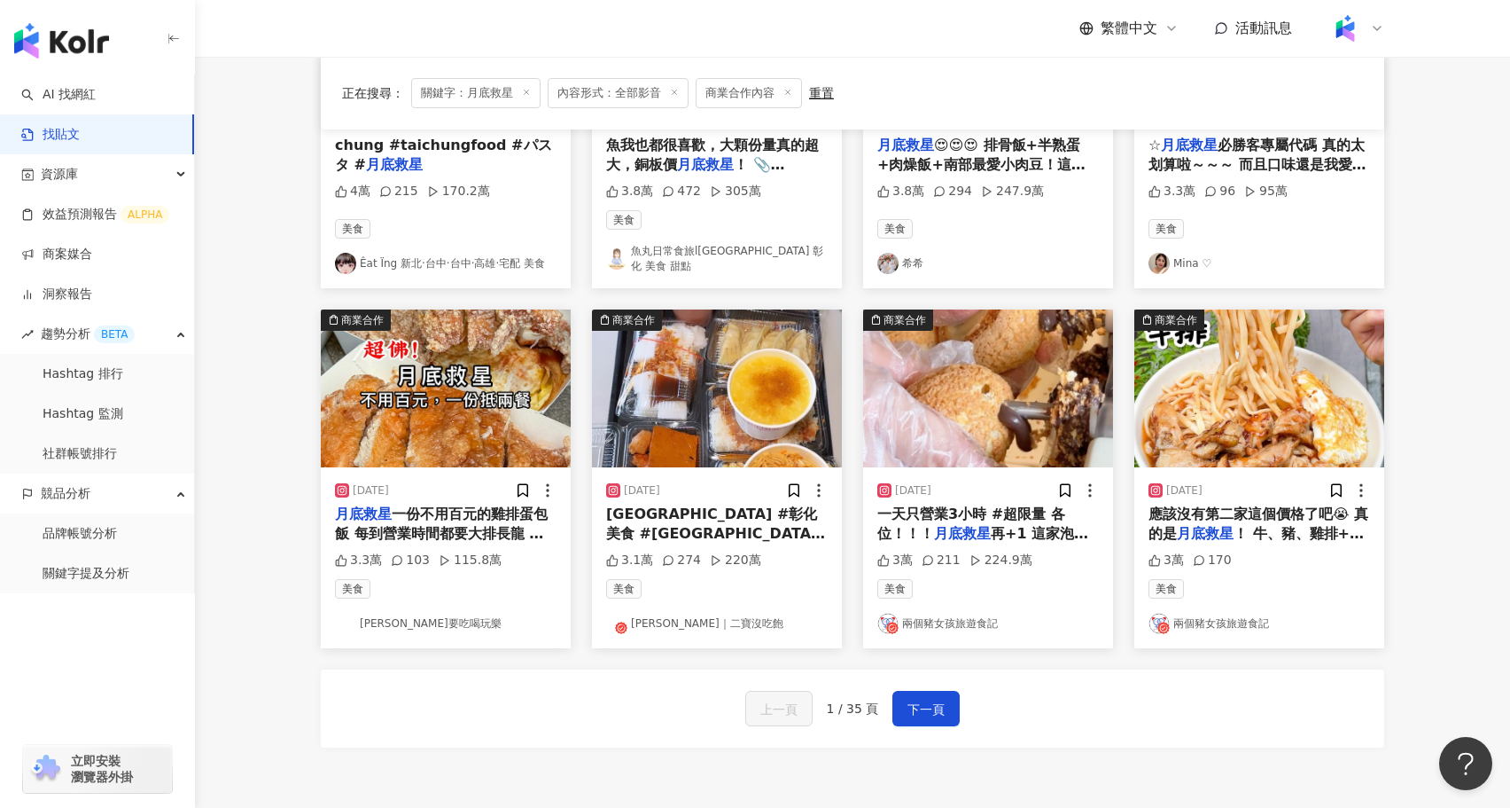
scroll to position [745, 0]
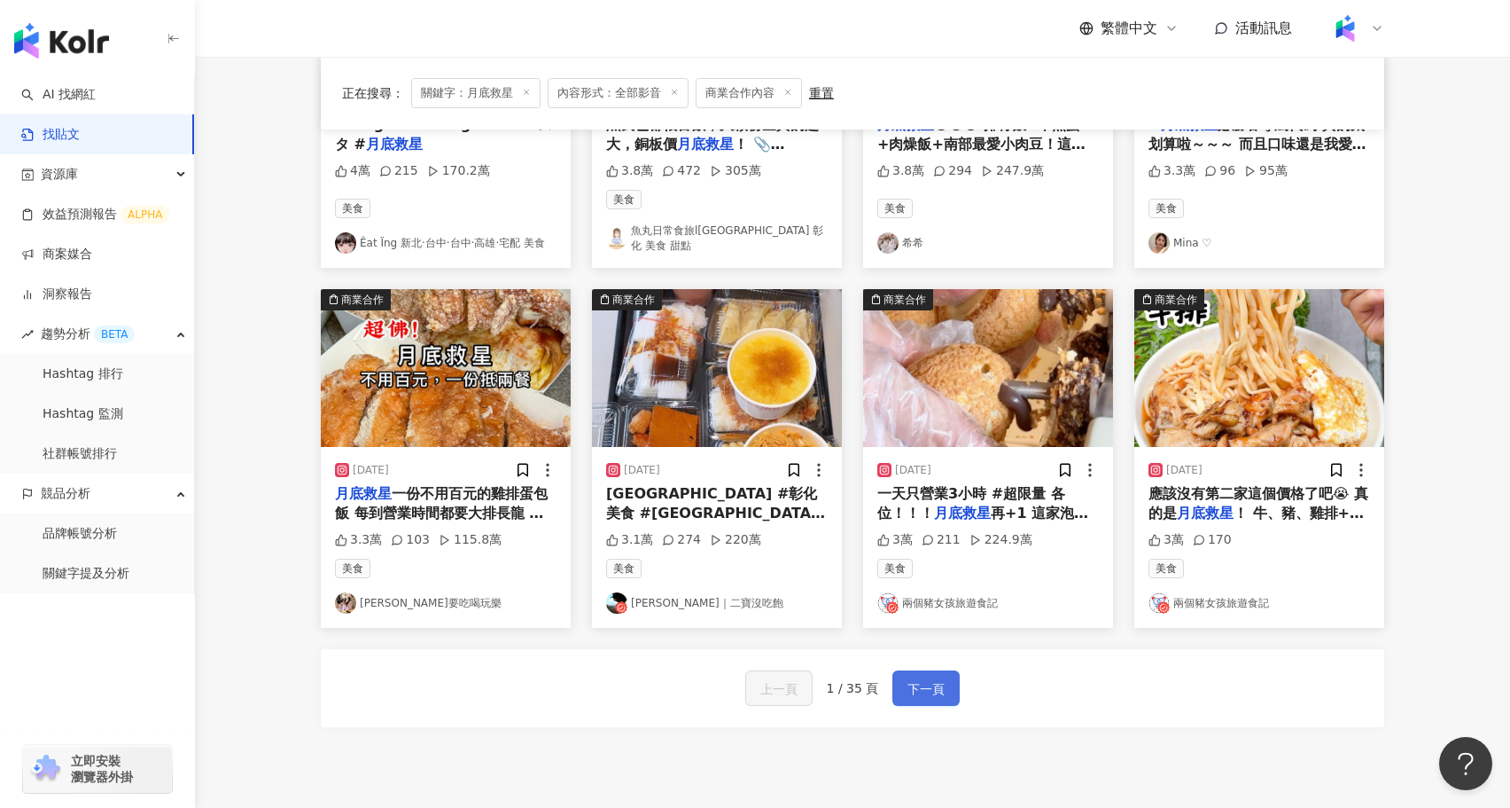
click at [914, 683] on span "下一頁" at bounding box center [926, 688] width 37 height 21
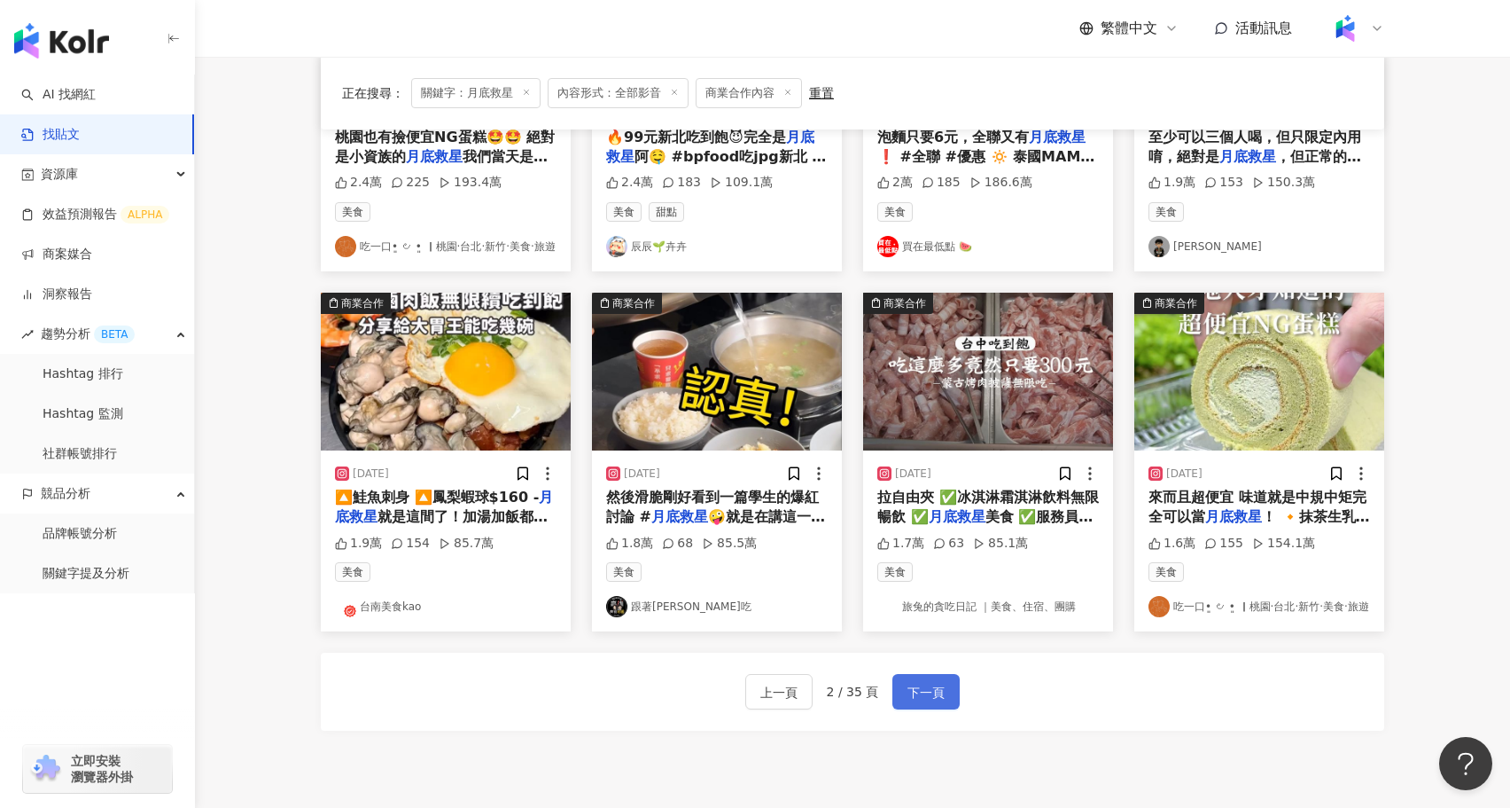
scroll to position [758, 0]
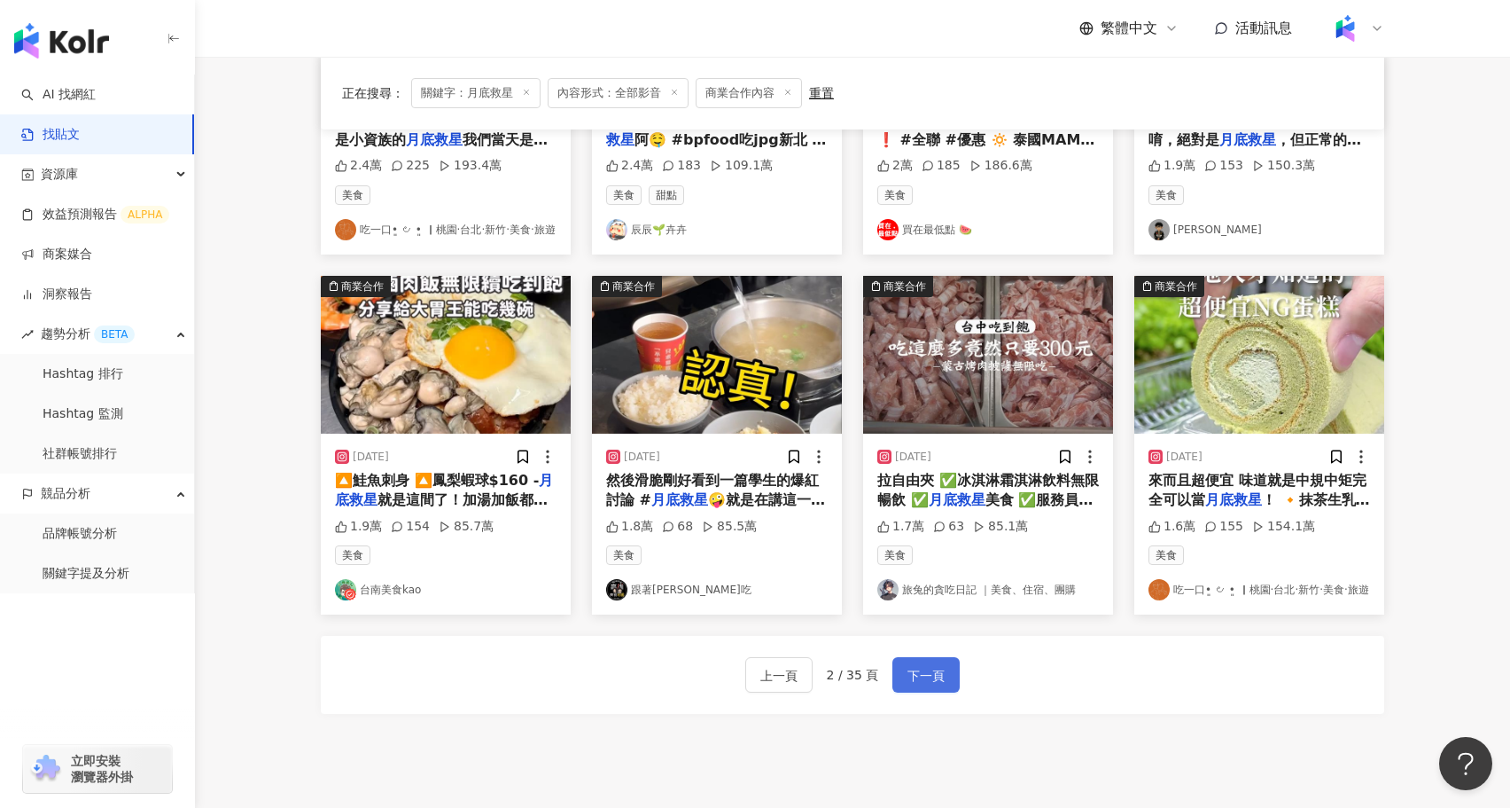
click at [941, 673] on span "下一頁" at bounding box center [926, 675] width 37 height 21
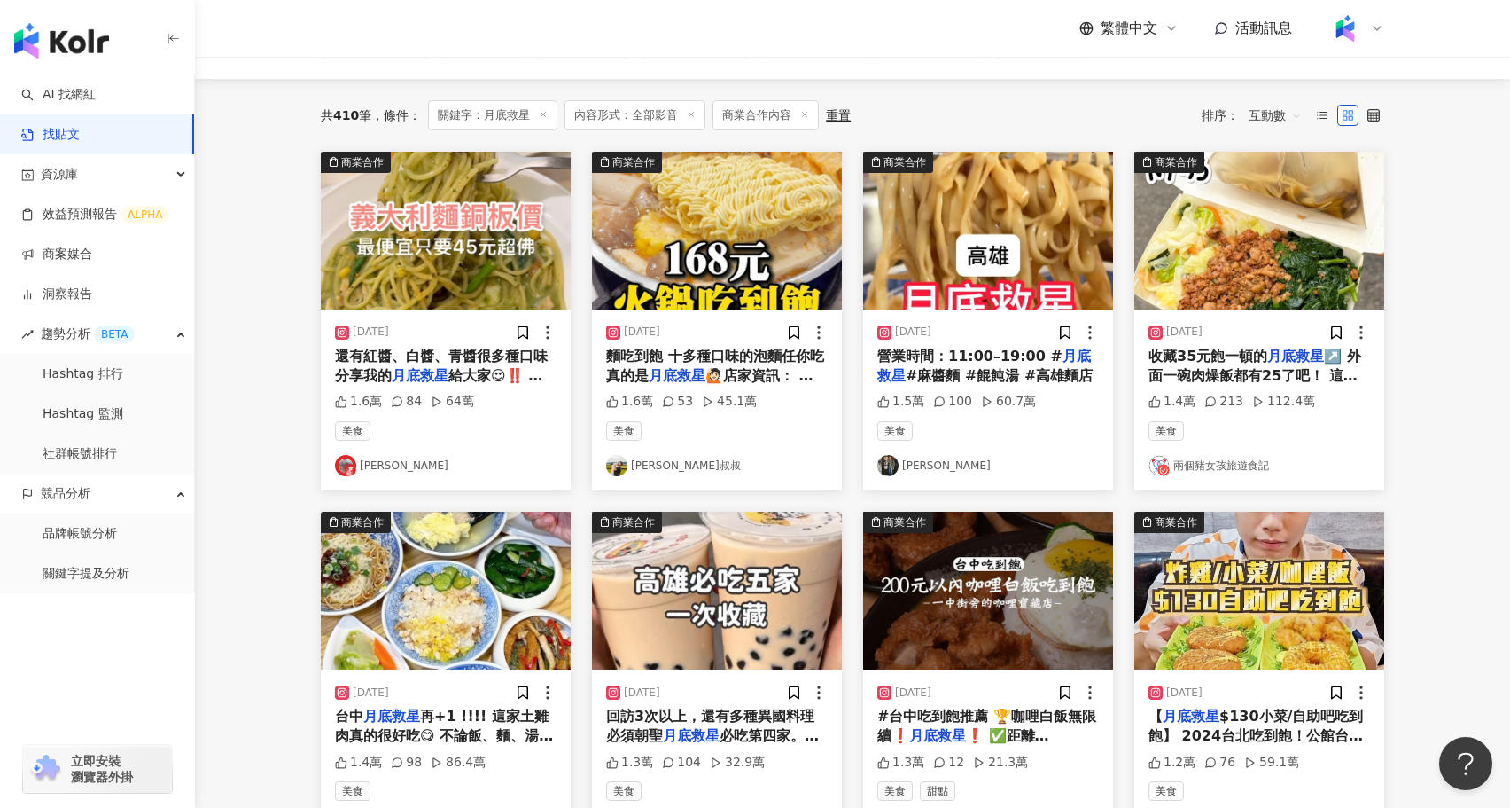
scroll to position [154, 0]
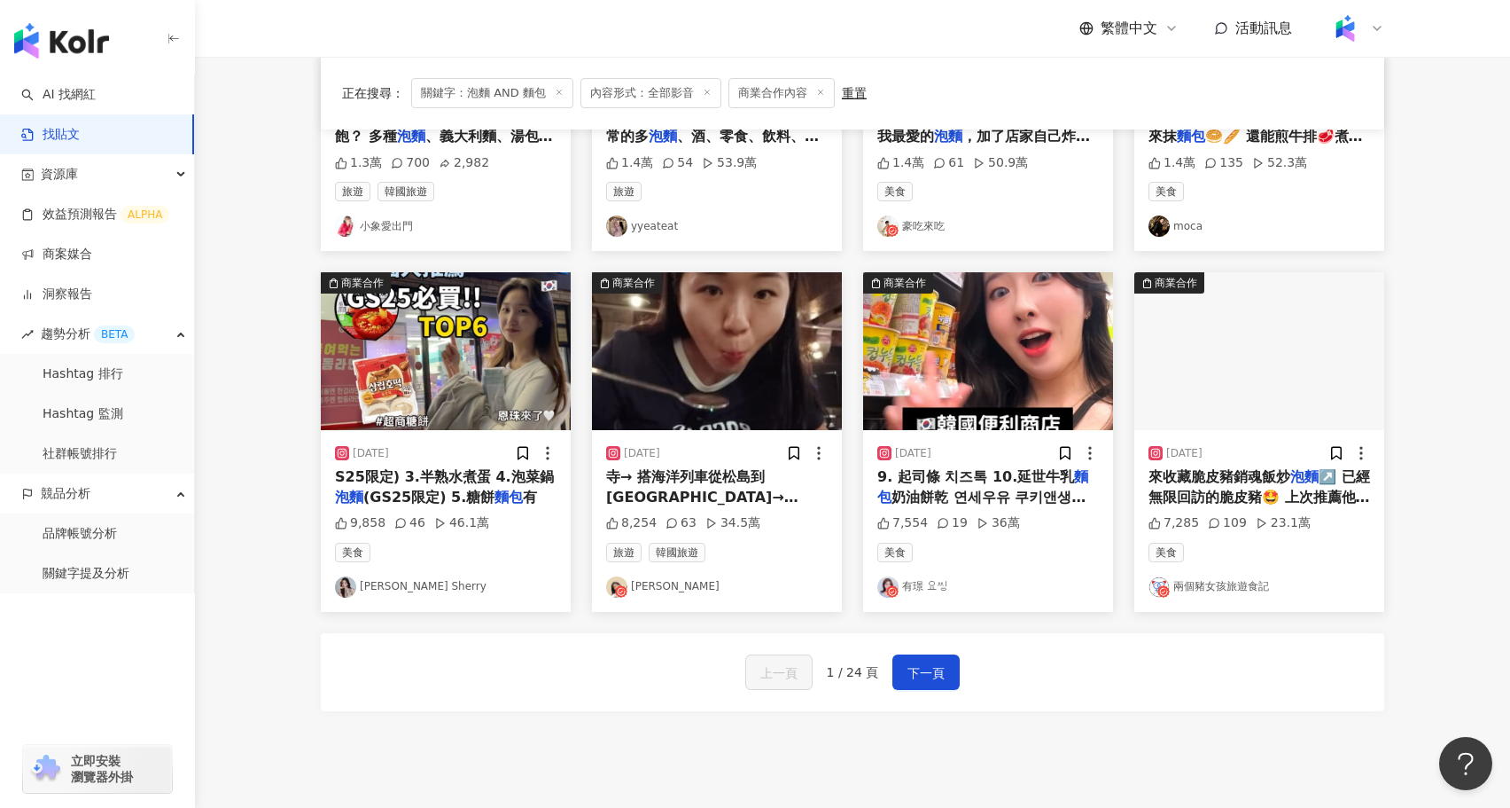
scroll to position [761, 0]
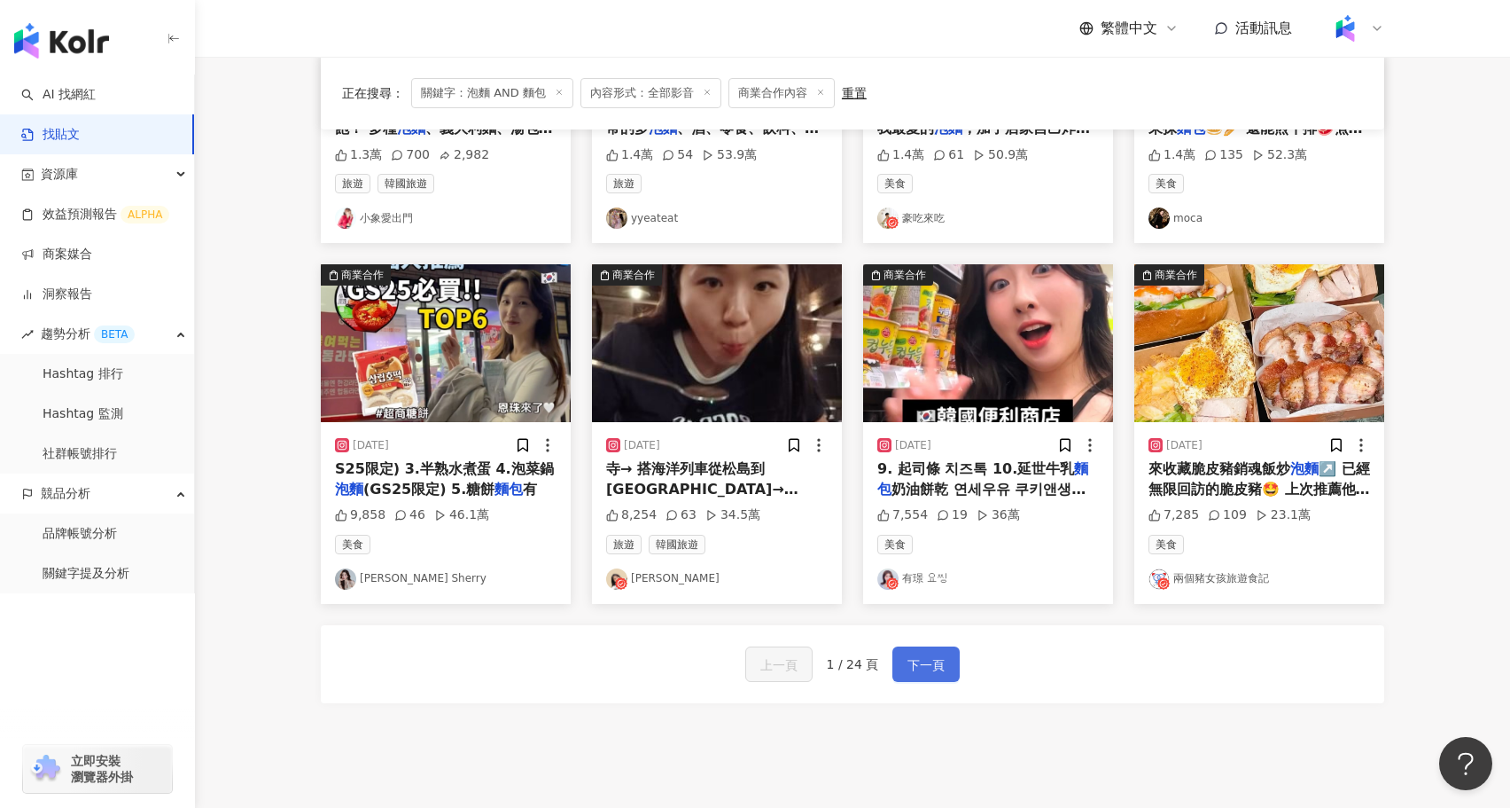
click at [919, 660] on span "下一頁" at bounding box center [926, 664] width 37 height 21
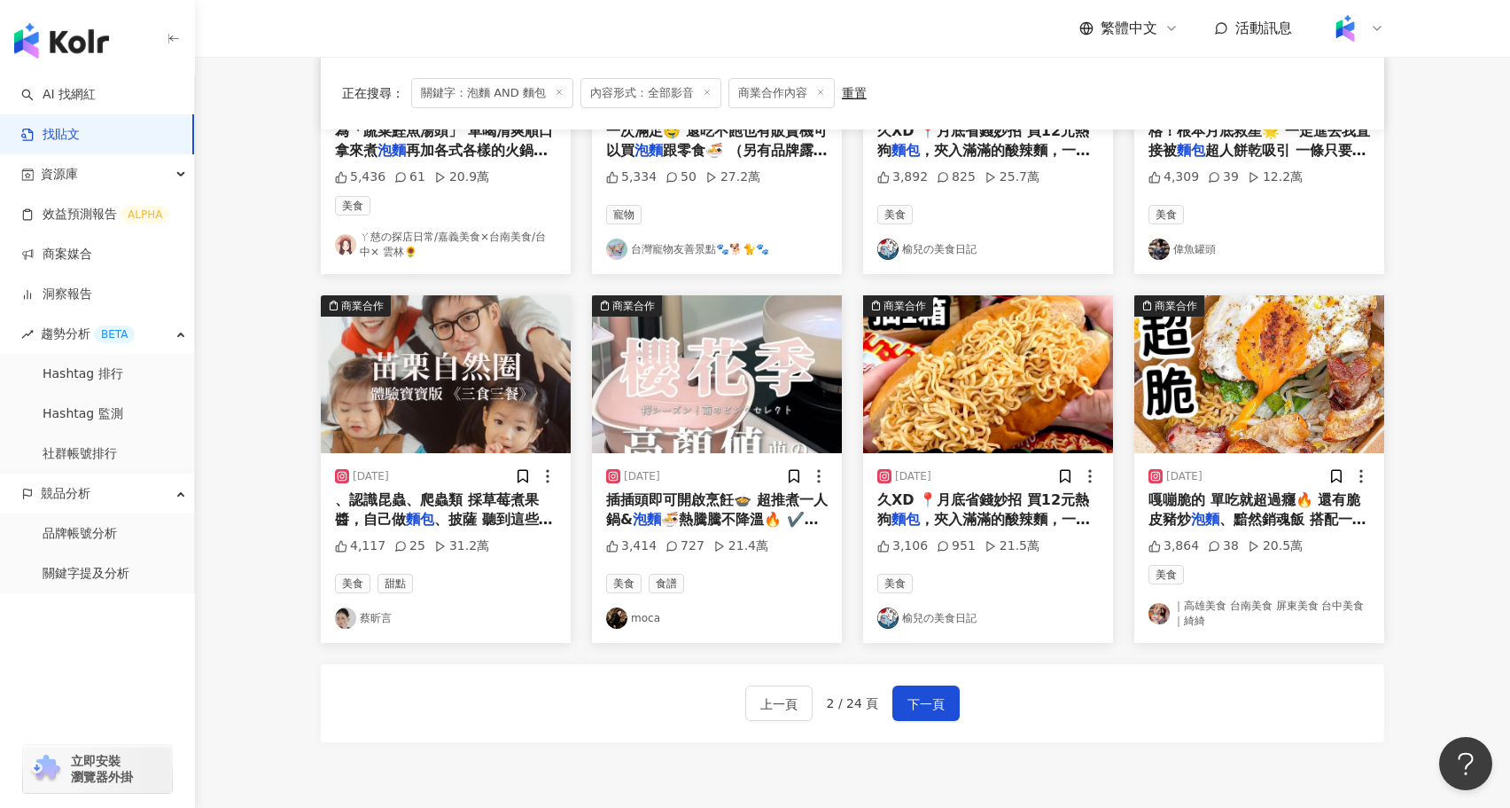
scroll to position [736, 0]
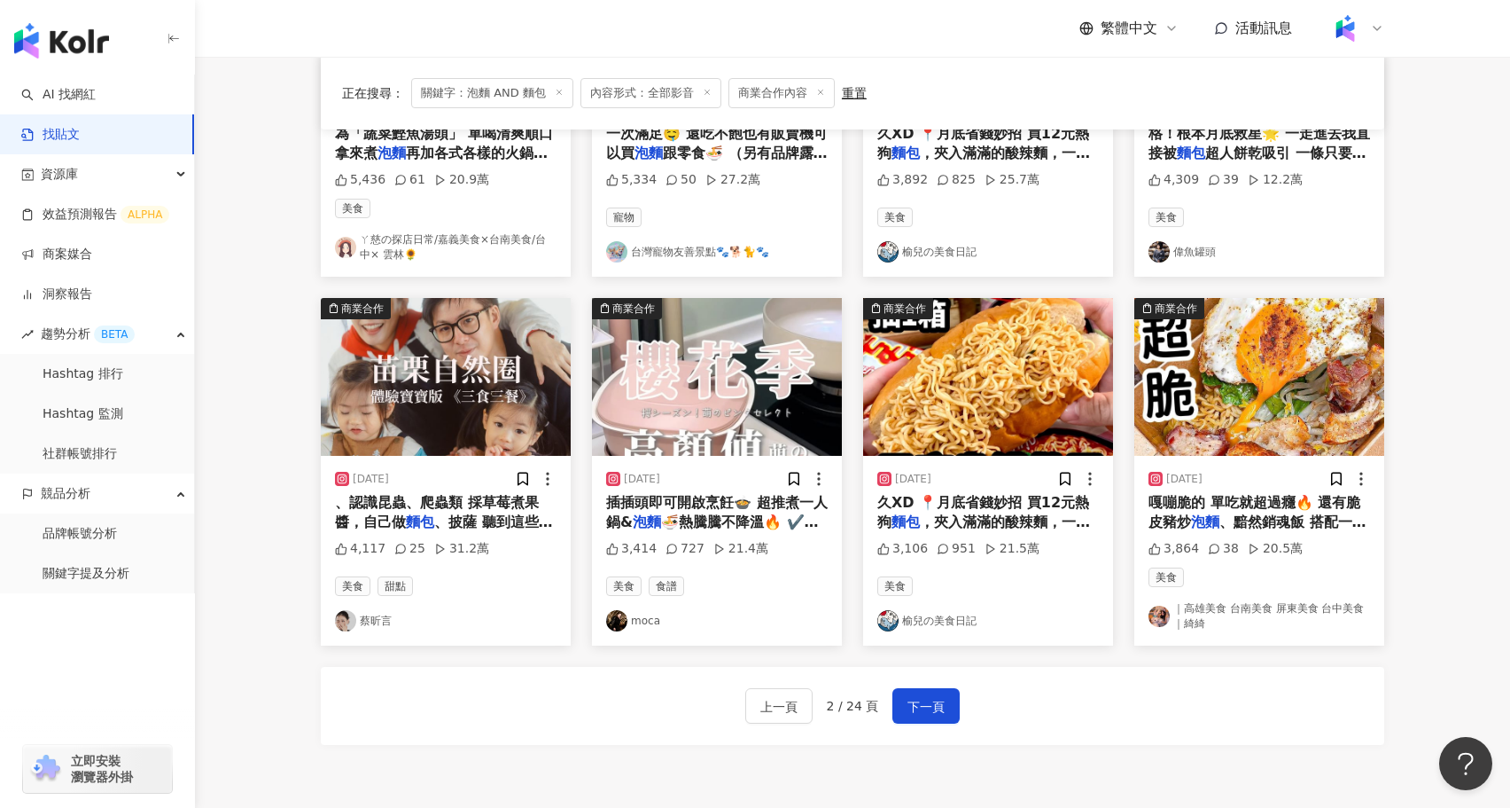
click at [948, 613] on link "榆兒の美食日記" at bounding box center [989, 620] width 222 height 21
click at [956, 379] on img at bounding box center [988, 377] width 250 height 158
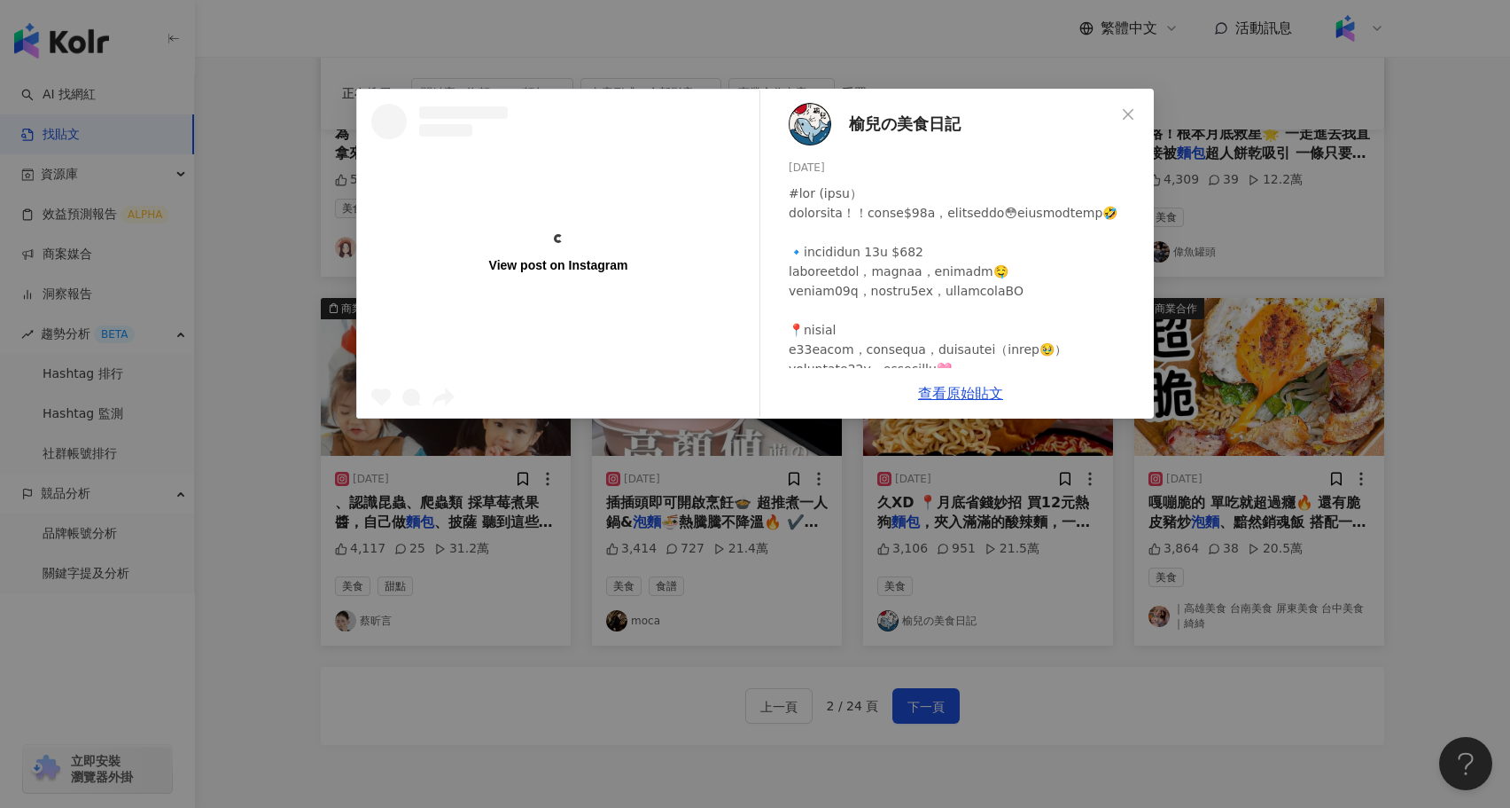
click at [964, 397] on div at bounding box center [964, 407] width 351 height 449
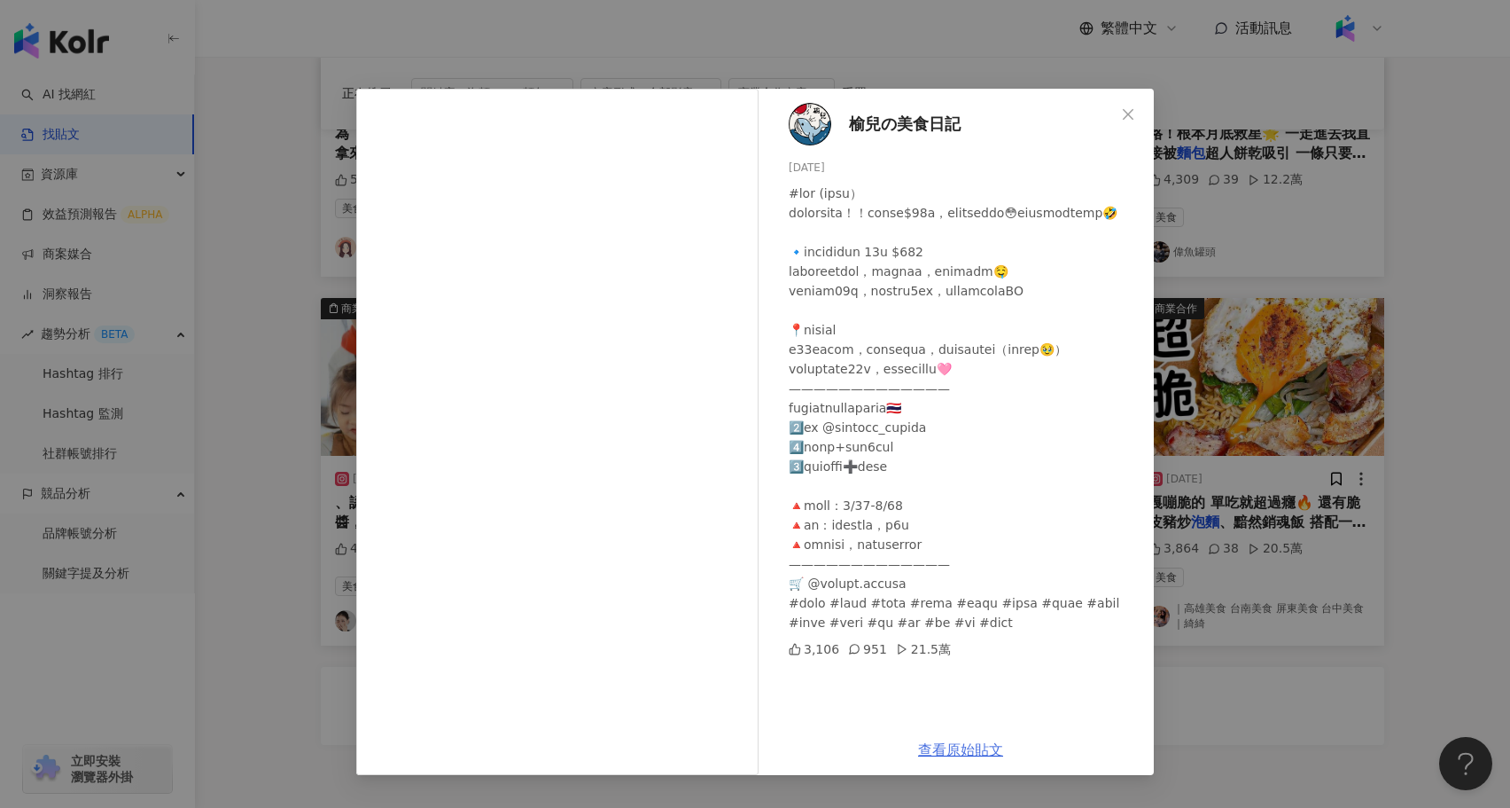
click at [963, 743] on link "查看原始貼文" at bounding box center [960, 749] width 85 height 17
click at [329, 362] on div "榆兒の美食日記 2025/4/20 3,106 951 21.5萬 查看原始貼文" at bounding box center [755, 404] width 1510 height 808
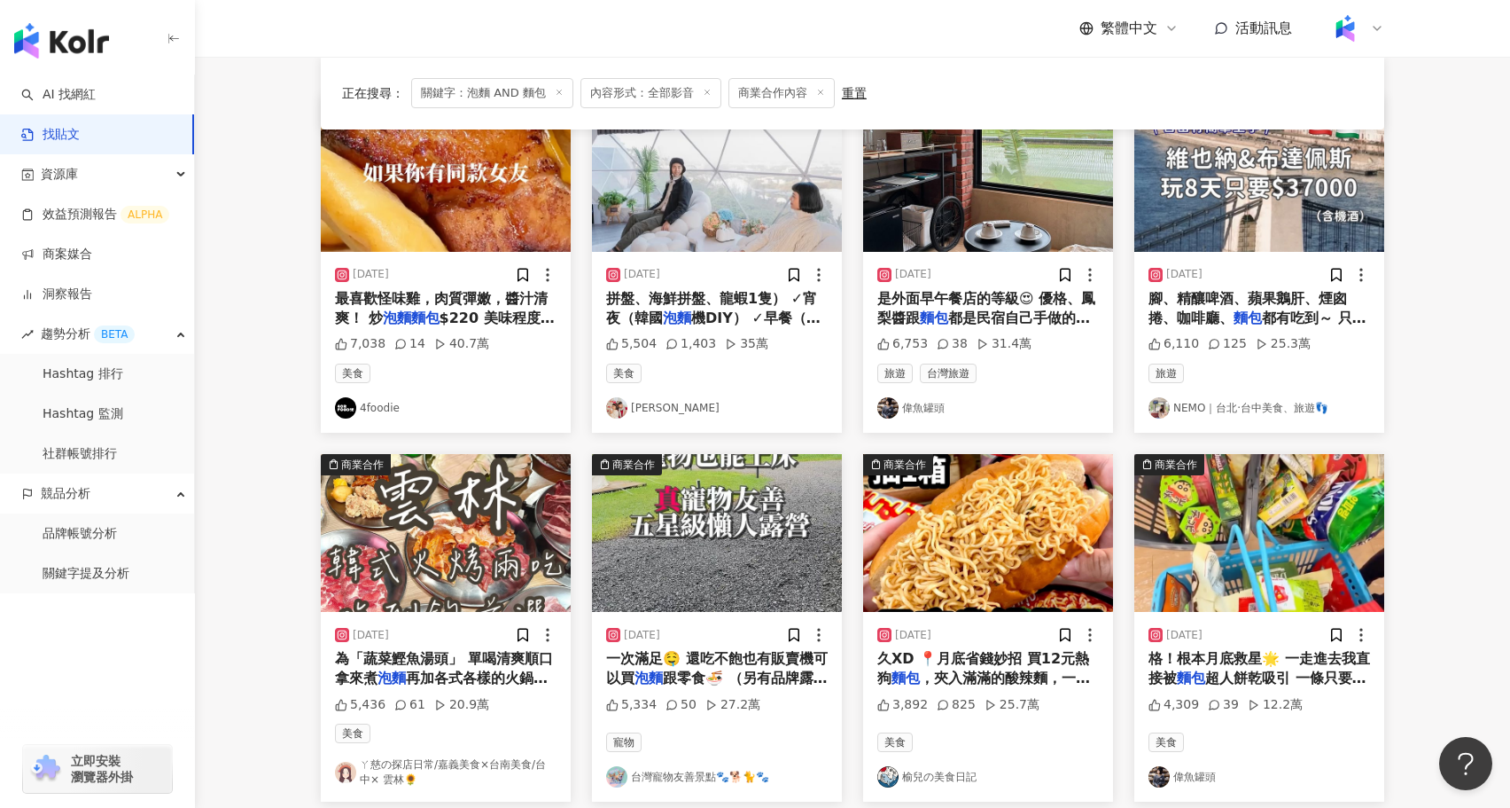
scroll to position [911, 0]
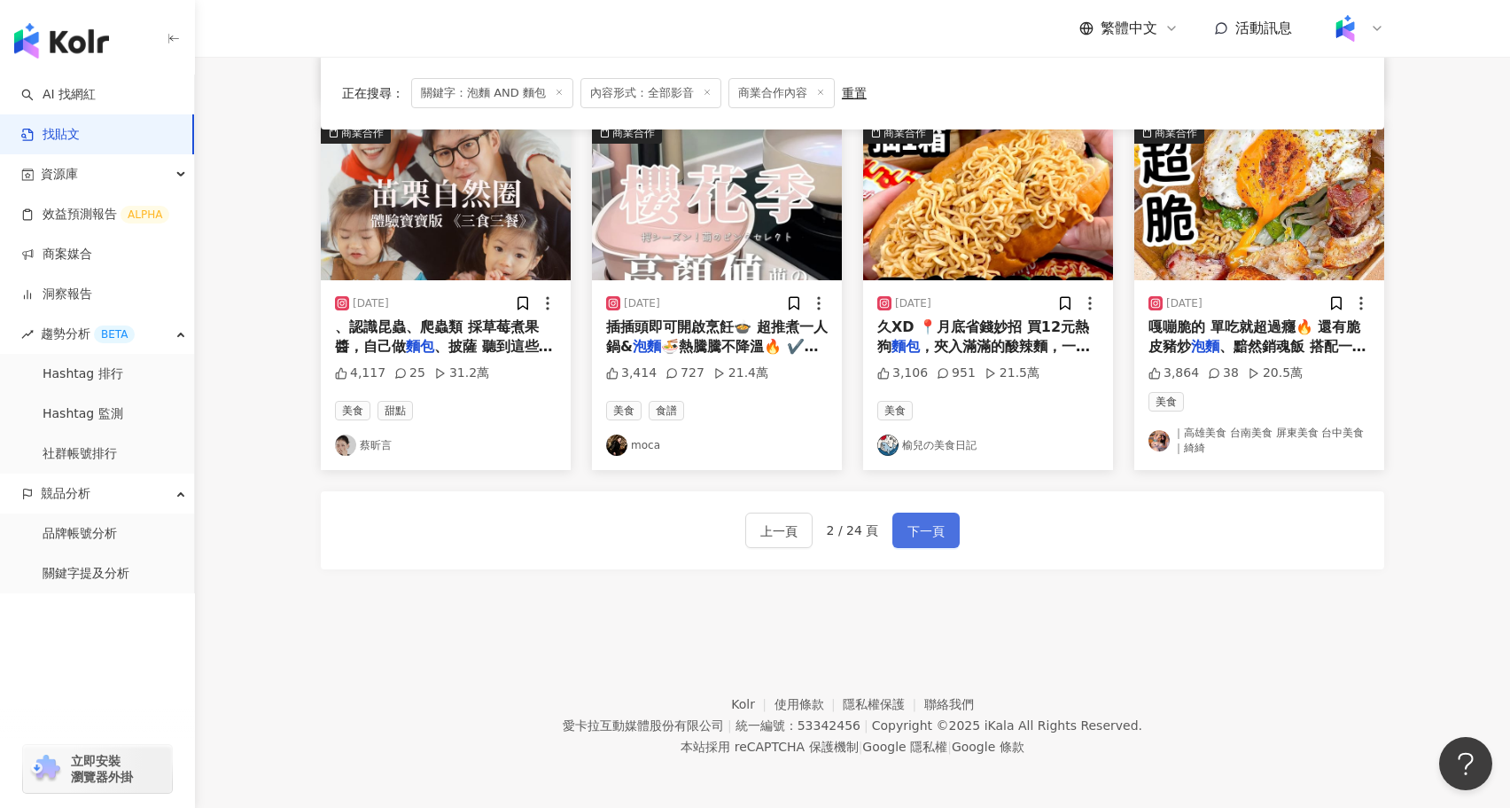
click at [933, 539] on button "下一頁" at bounding box center [926, 529] width 67 height 35
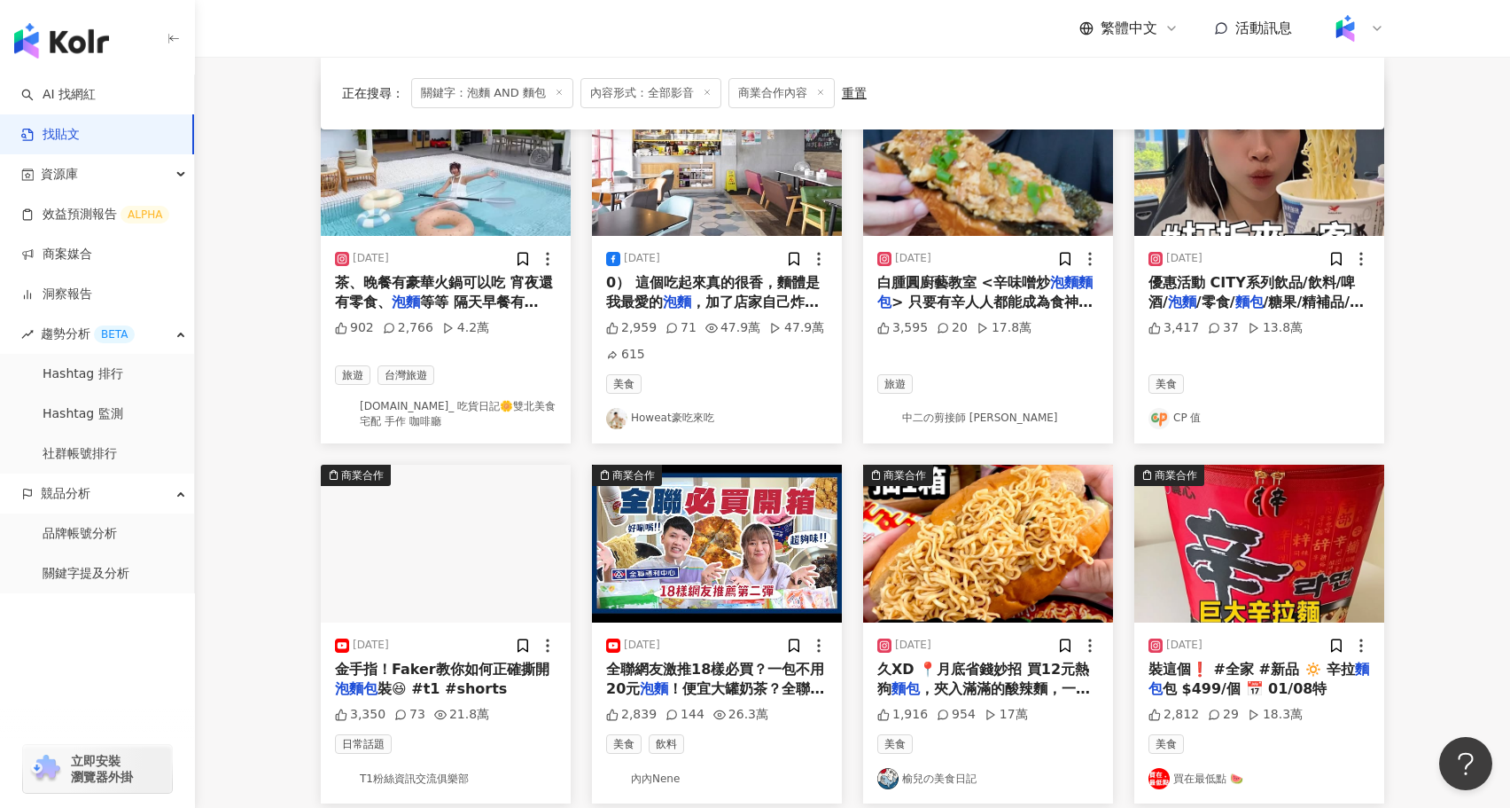
scroll to position [0, 0]
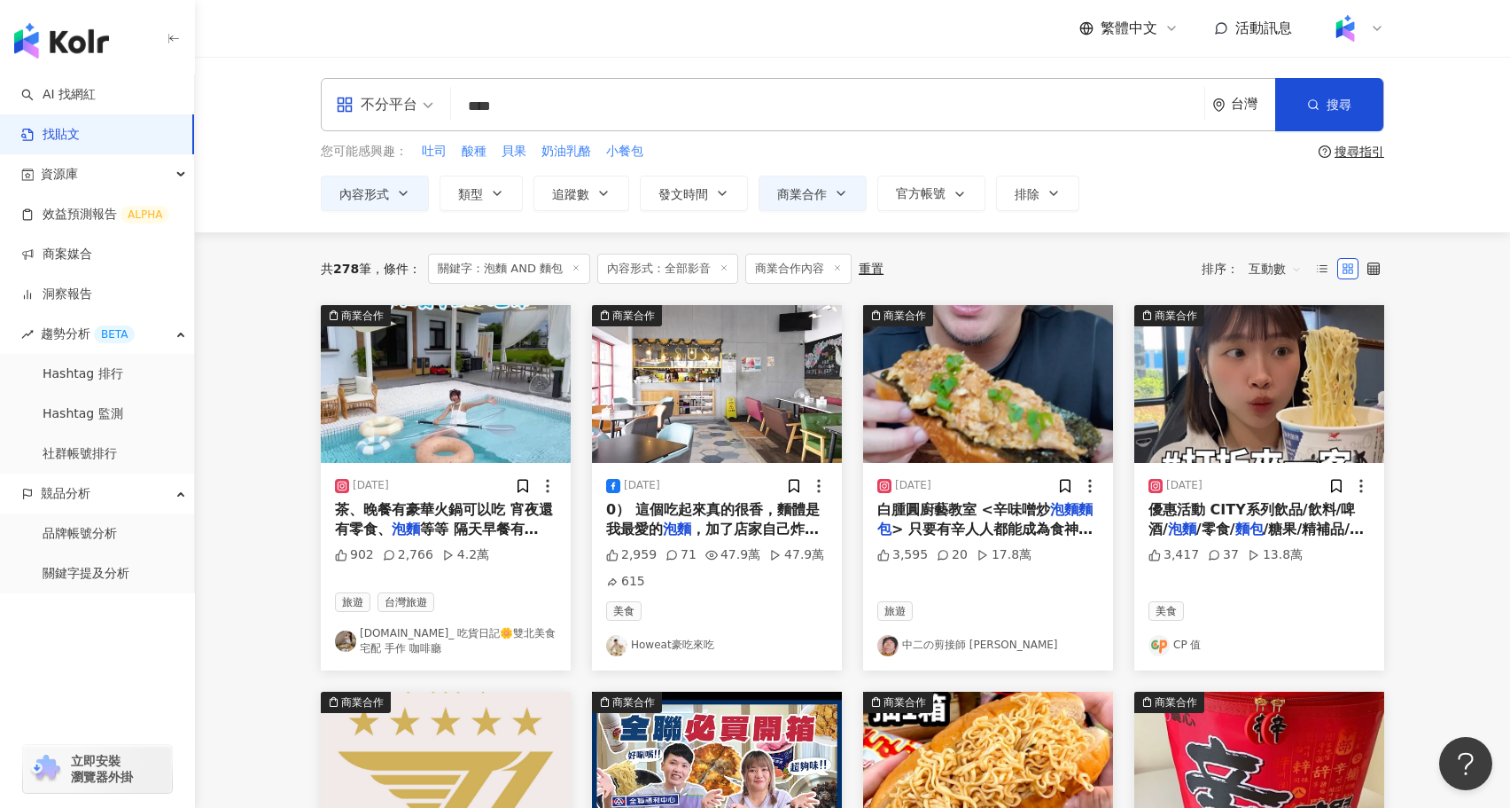
click at [580, 97] on input "****" at bounding box center [827, 106] width 739 height 38
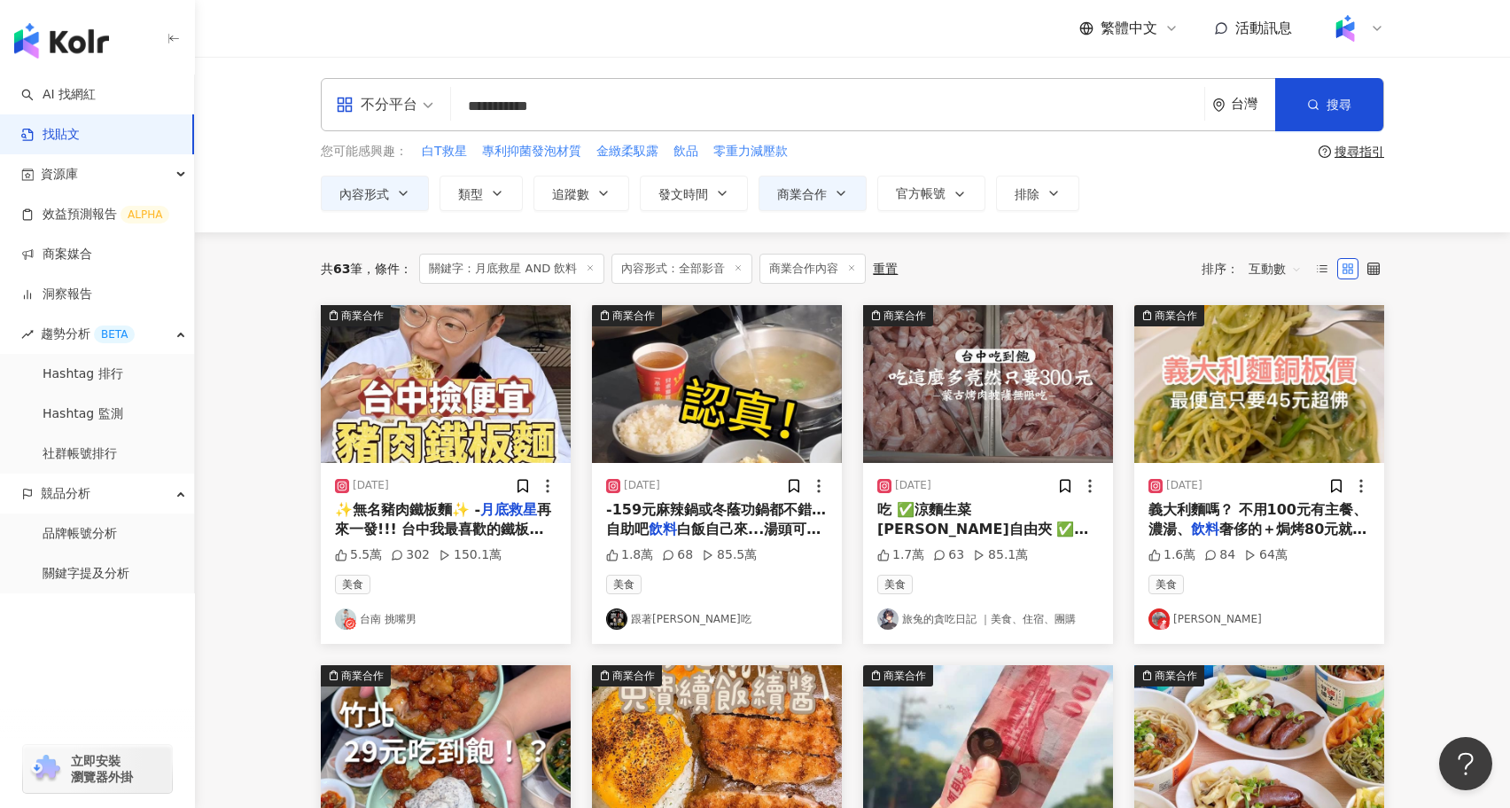
click at [663, 107] on input "**********" at bounding box center [827, 106] width 739 height 38
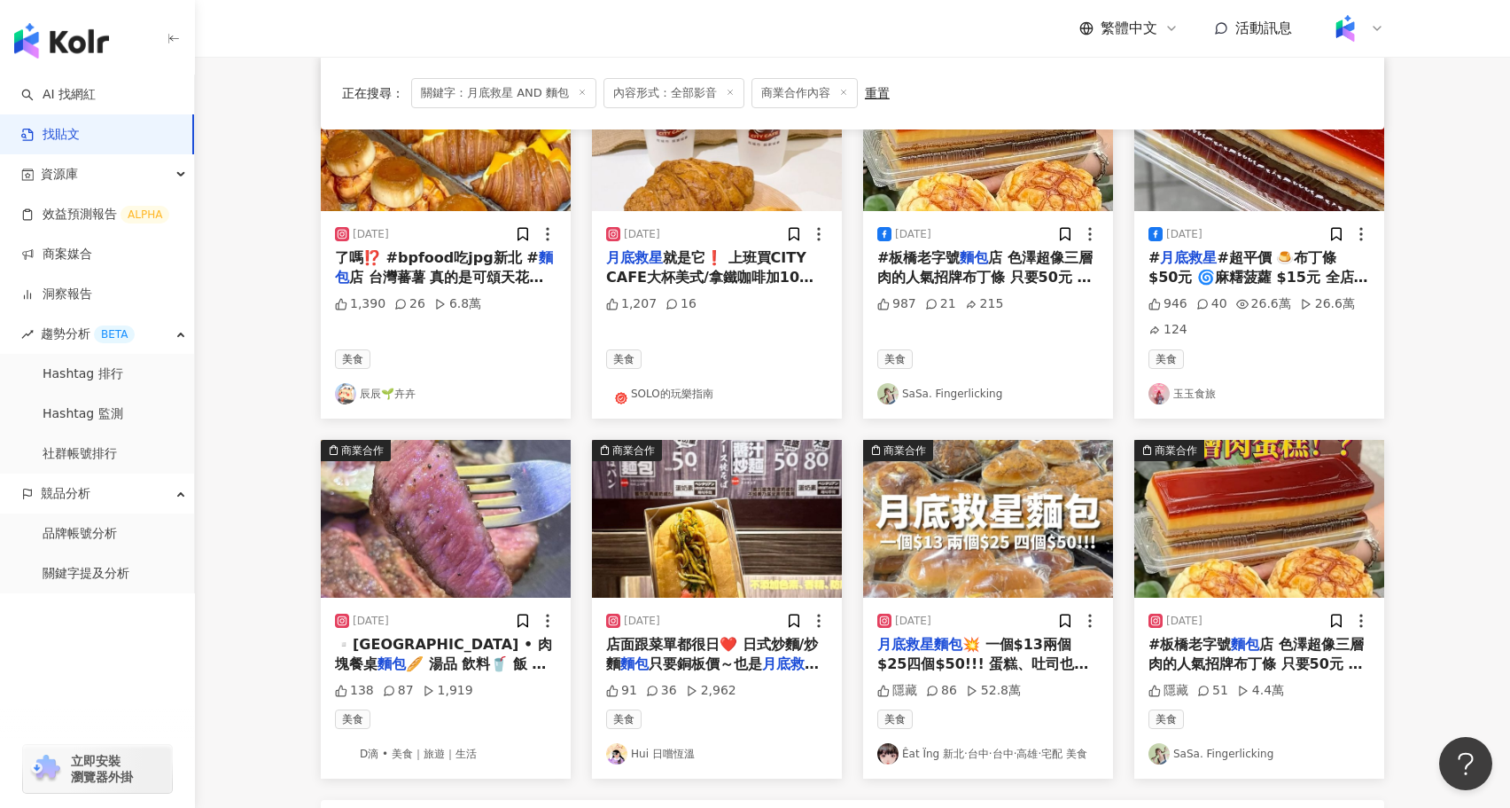
scroll to position [852, 0]
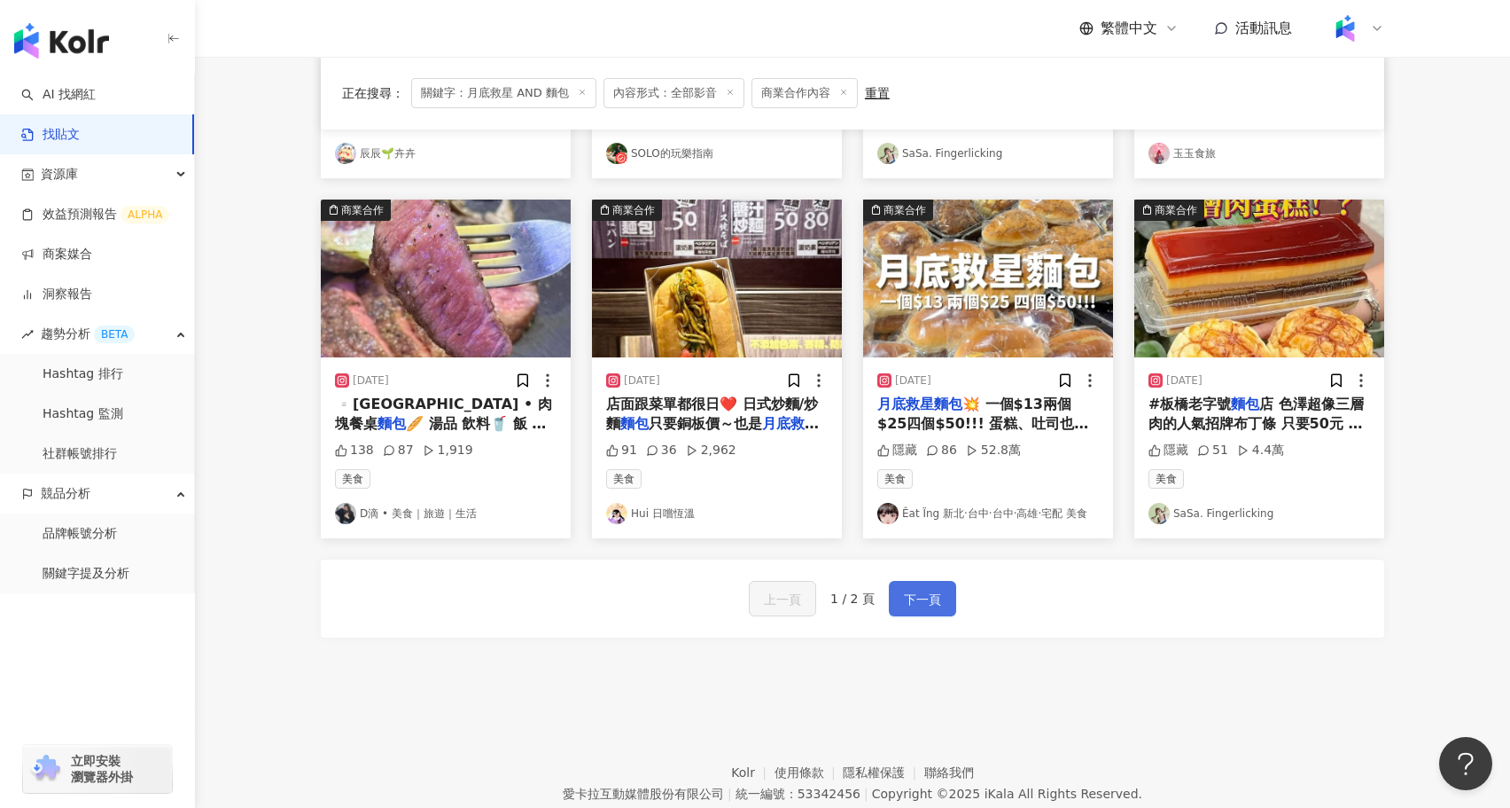
click at [946, 590] on button "下一頁" at bounding box center [922, 598] width 67 height 35
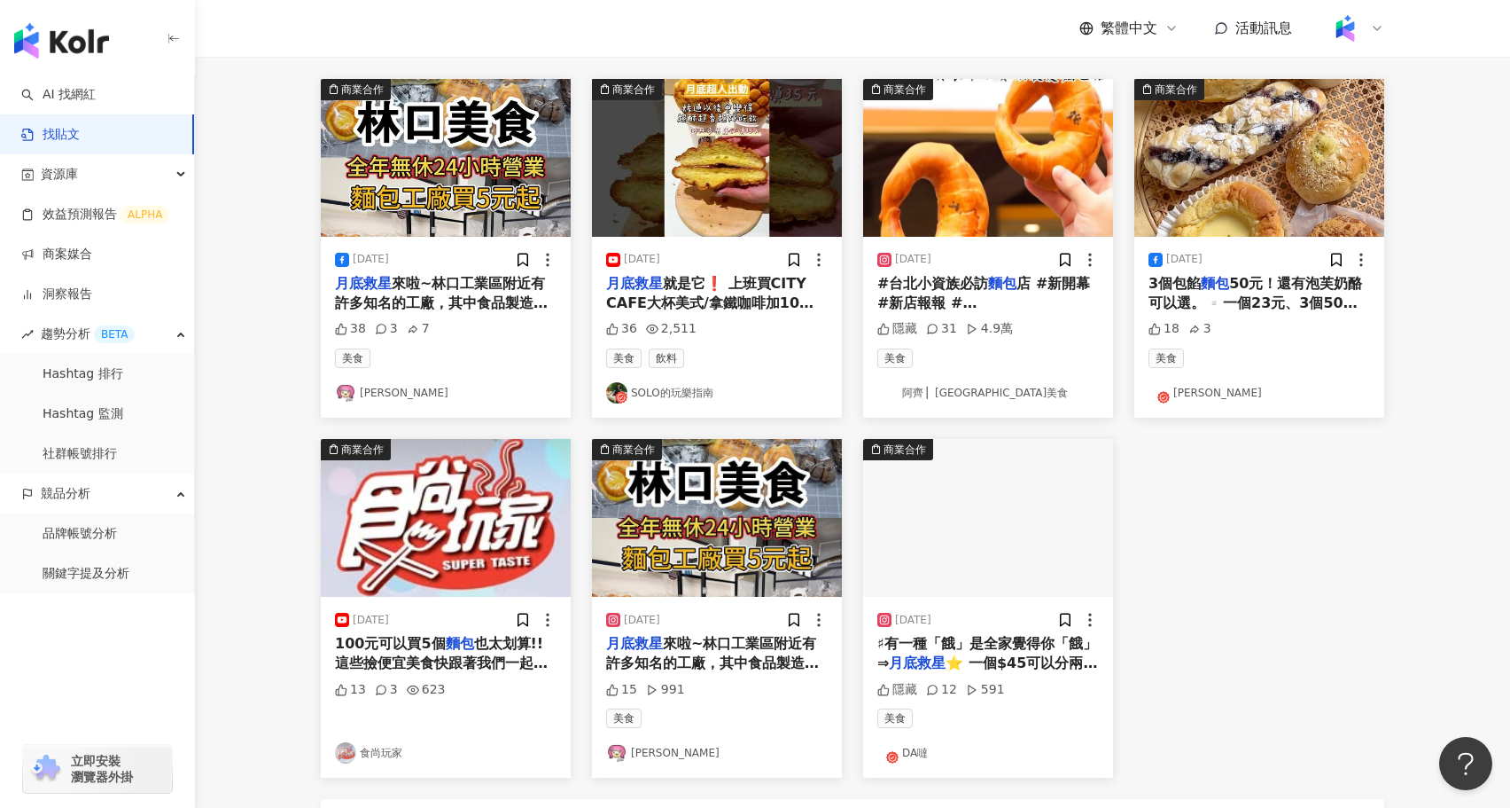
scroll to position [0, 0]
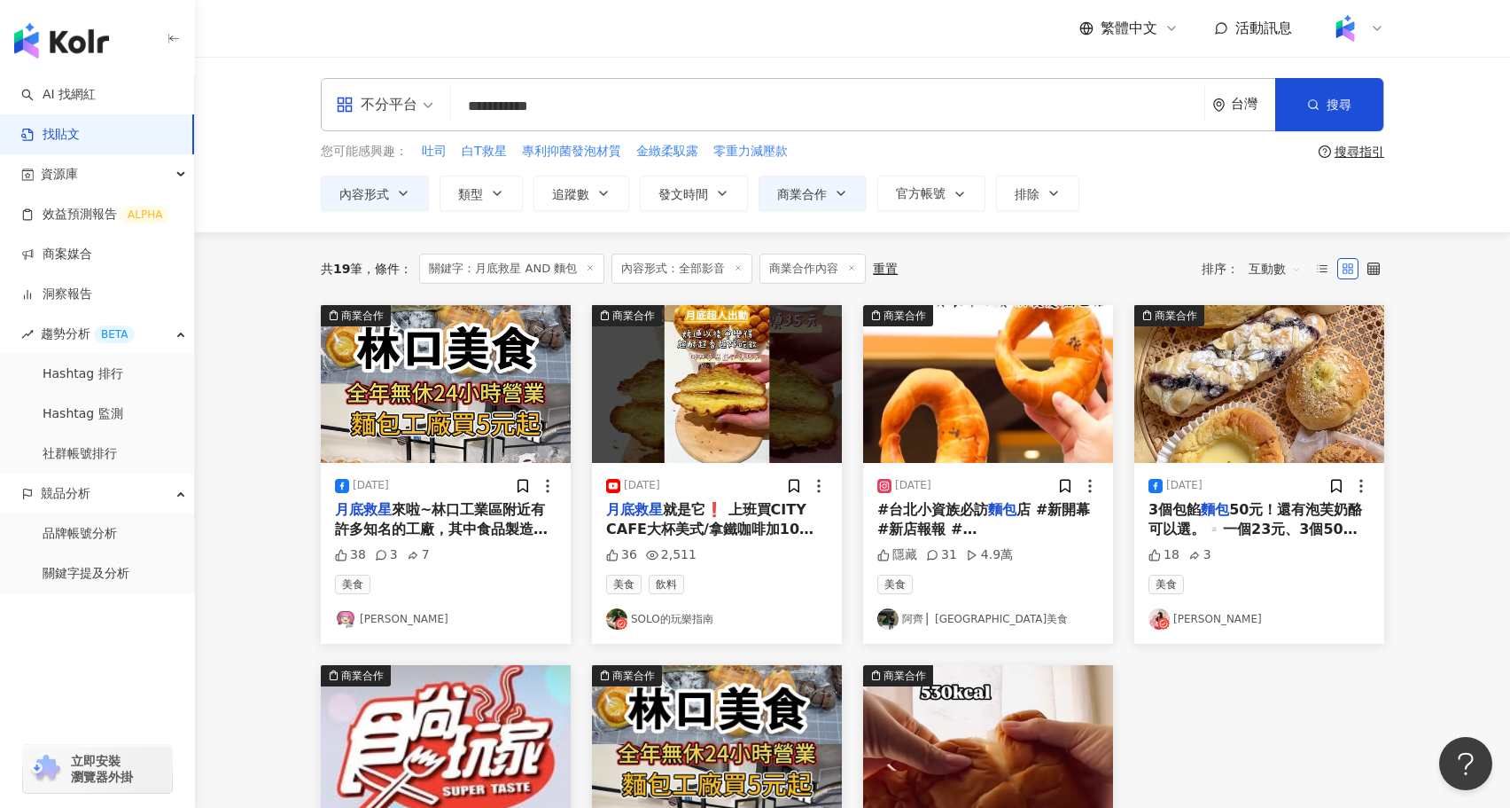
click at [519, 111] on input "**********" at bounding box center [827, 106] width 739 height 38
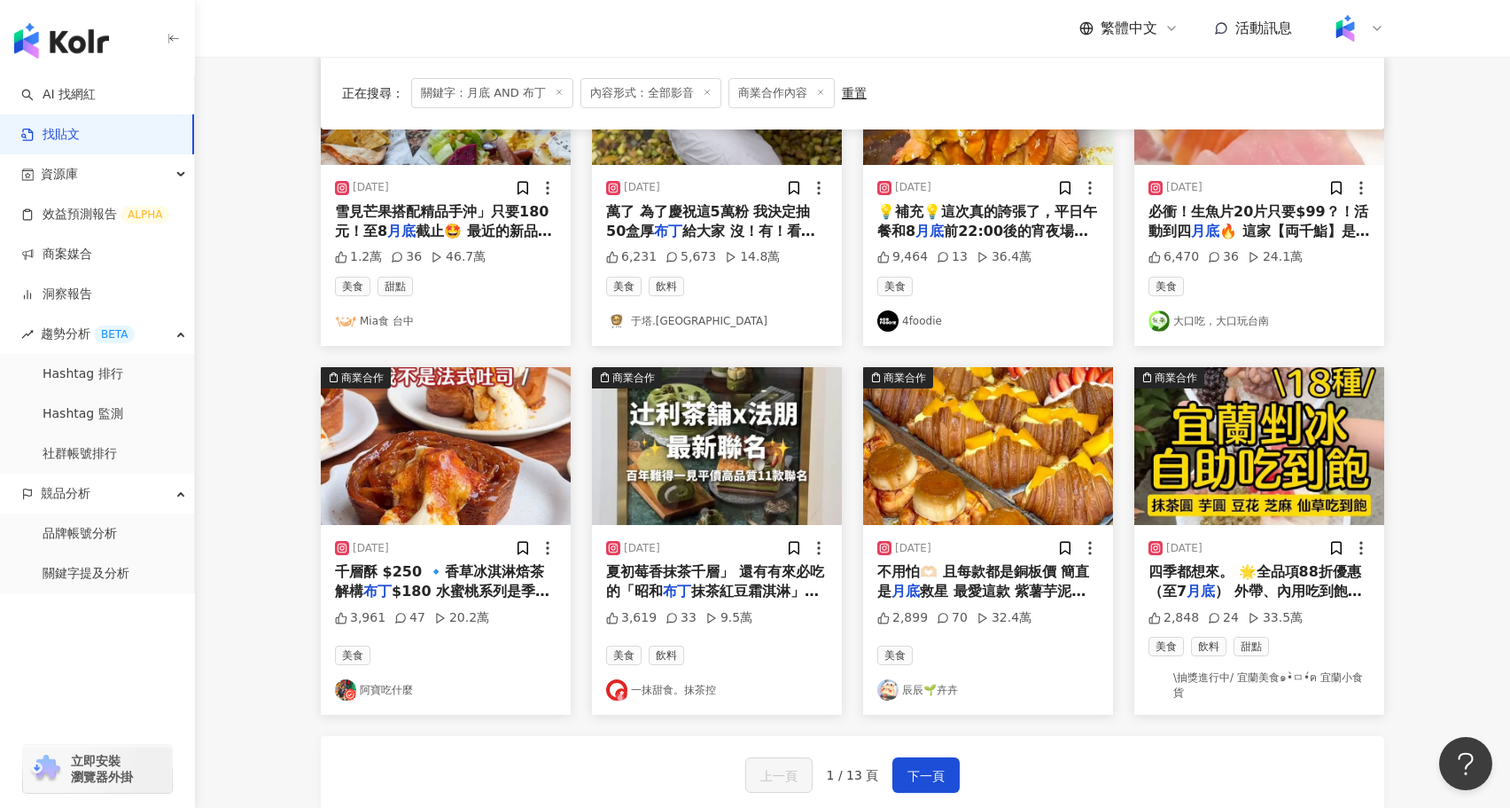
scroll to position [729, 0]
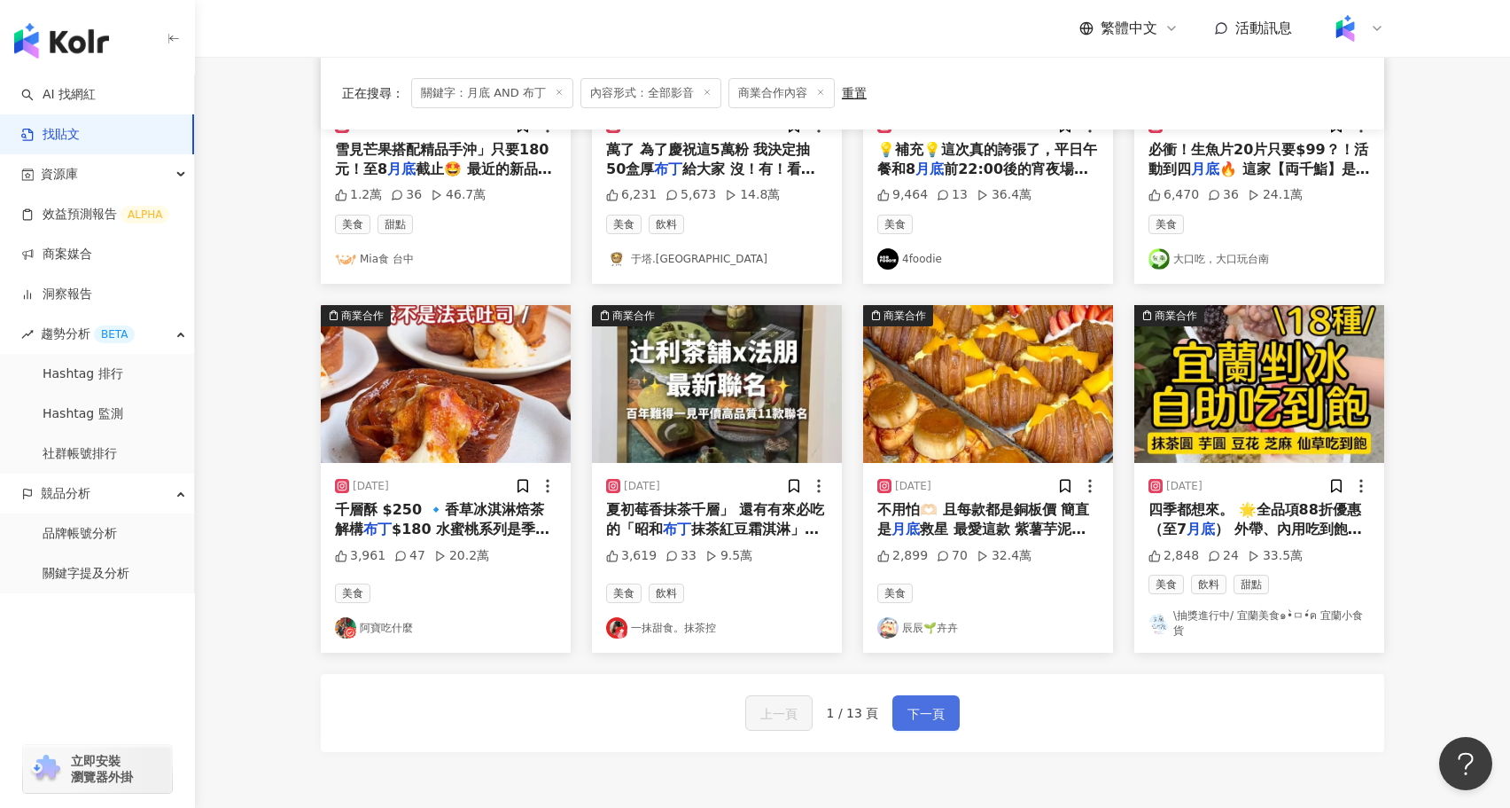
click at [930, 709] on span "下一頁" at bounding box center [926, 713] width 37 height 21
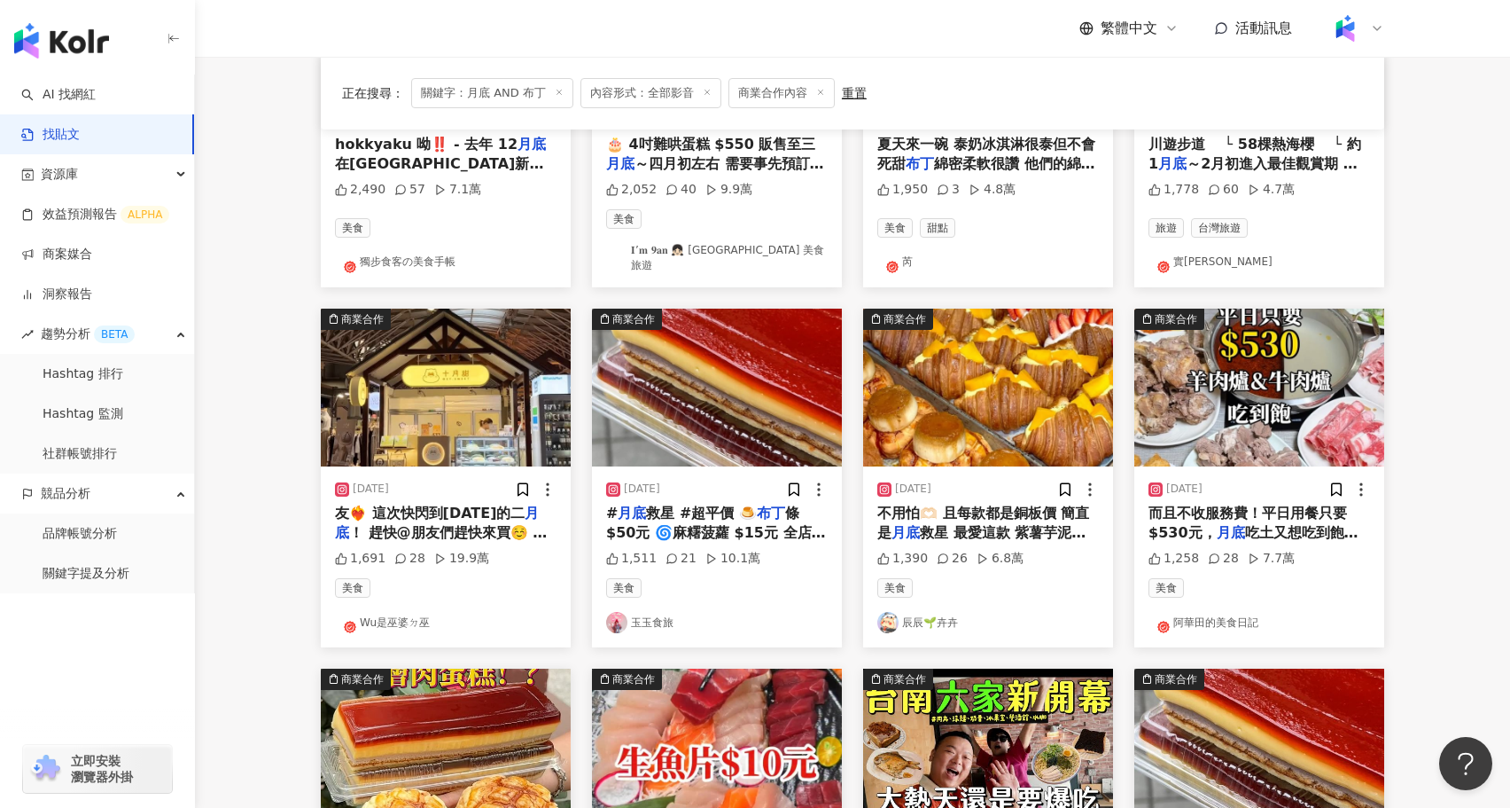
scroll to position [0, 0]
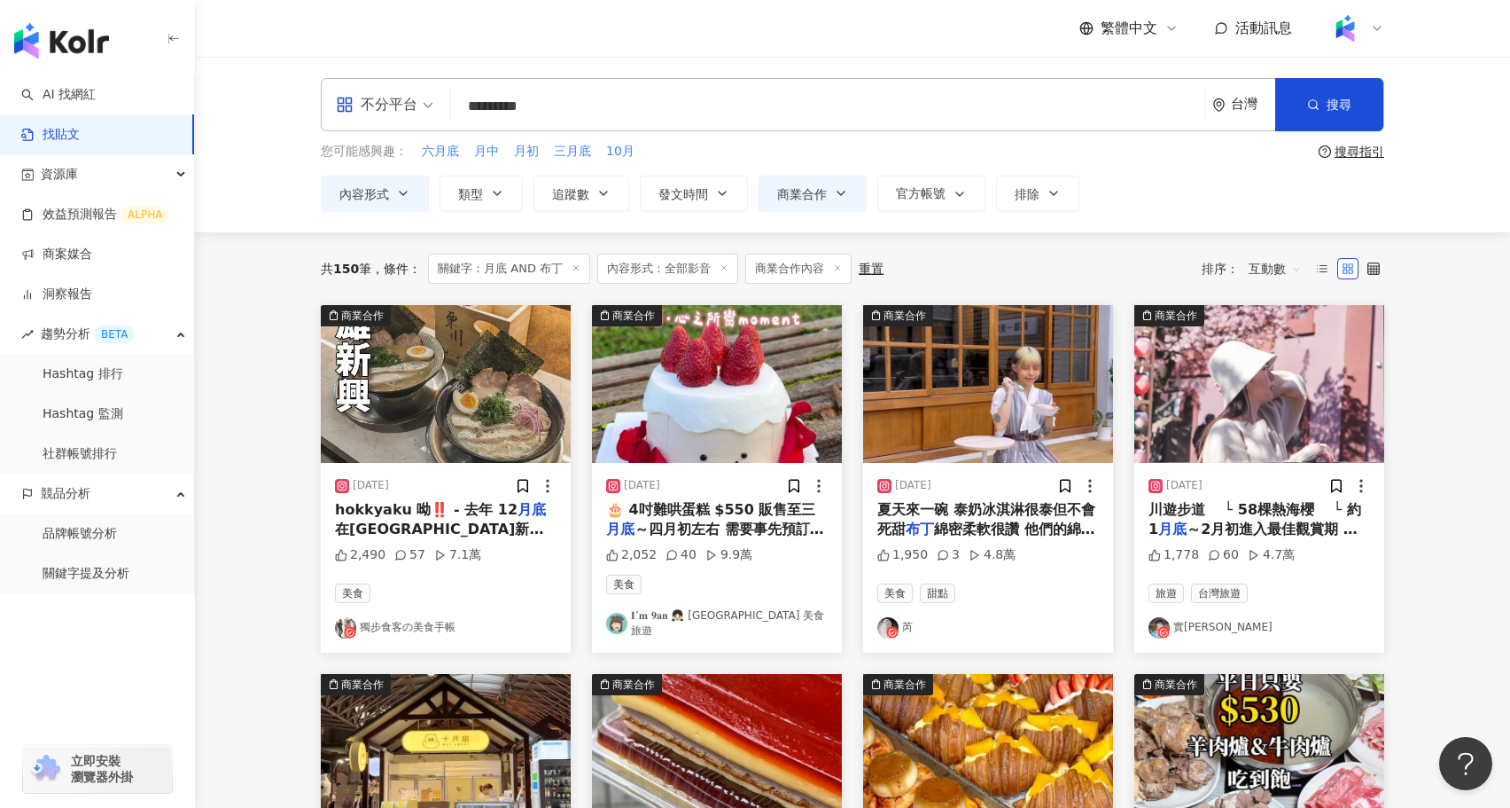
click at [610, 96] on input "*********" at bounding box center [827, 106] width 739 height 38
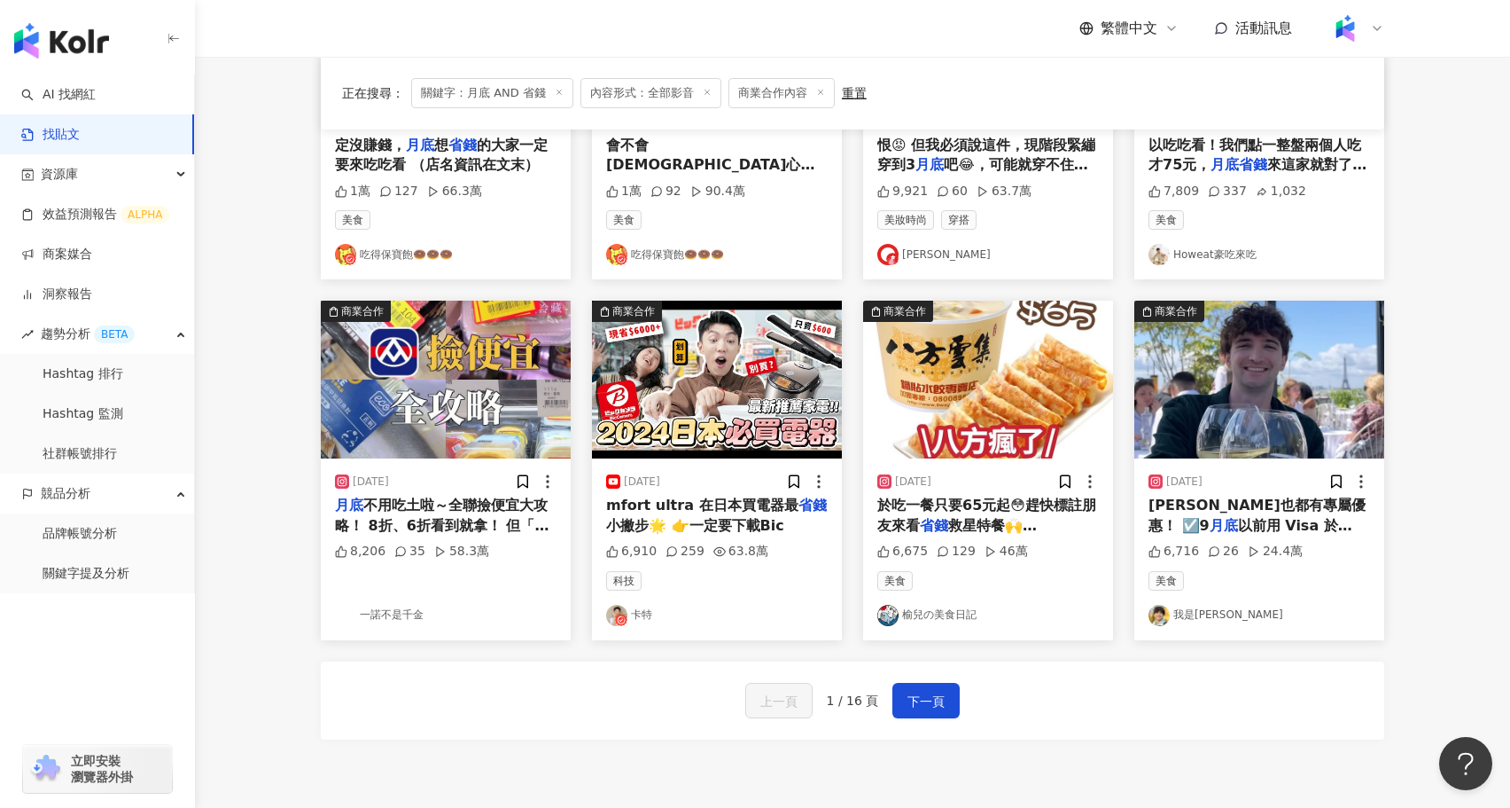
scroll to position [731, 0]
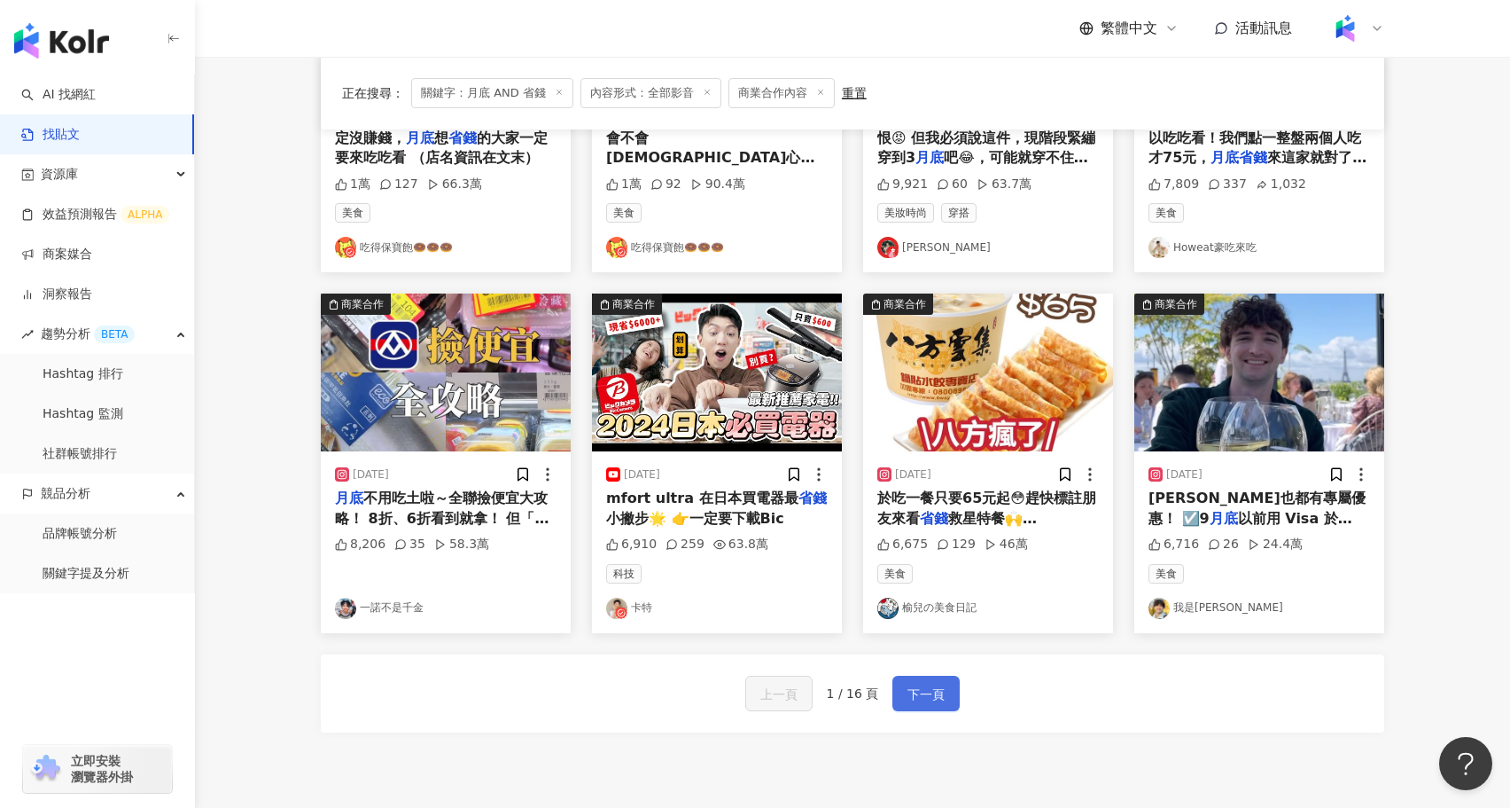
click at [924, 696] on span "下一頁" at bounding box center [926, 693] width 37 height 21
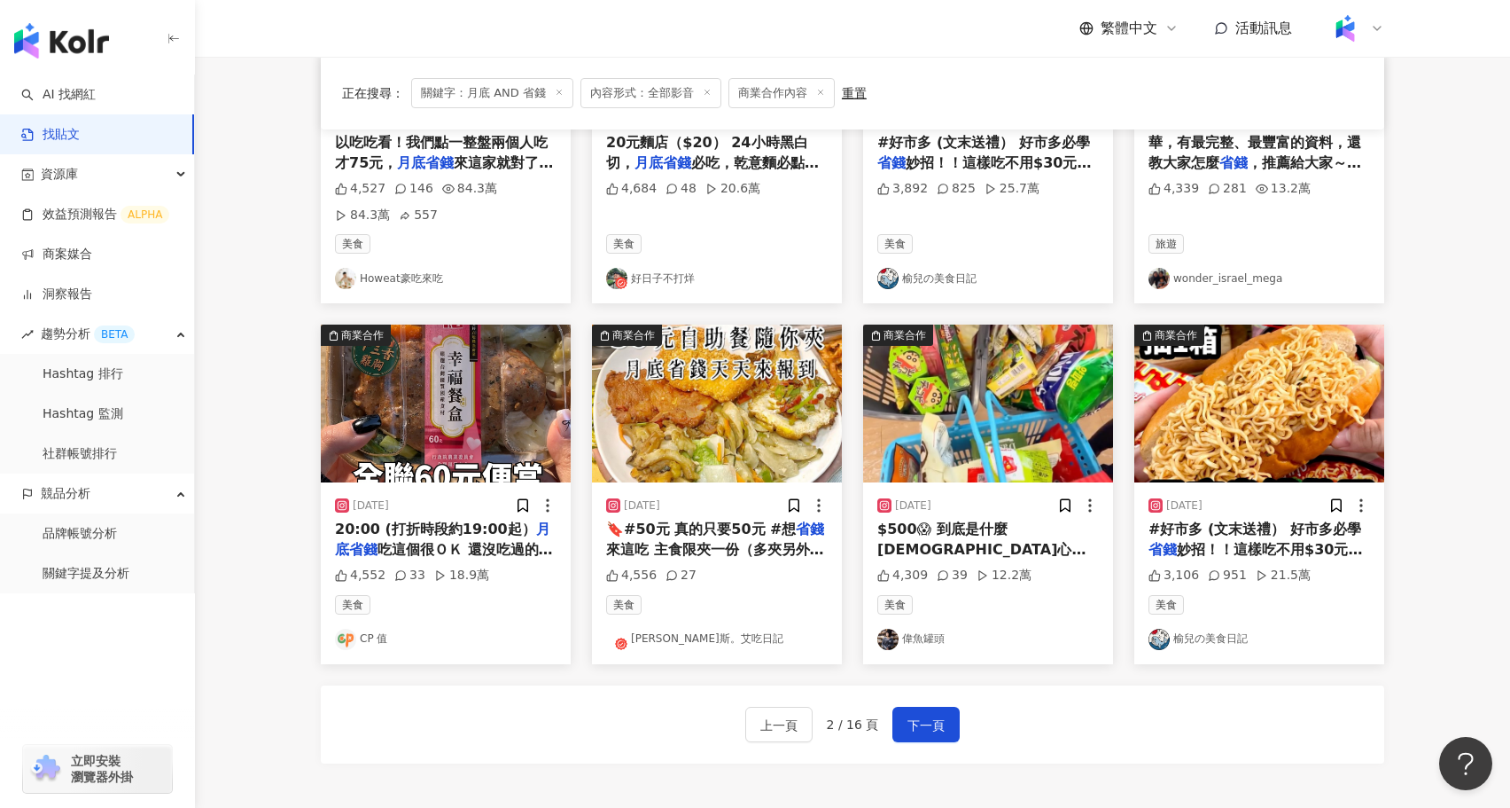
scroll to position [747, 0]
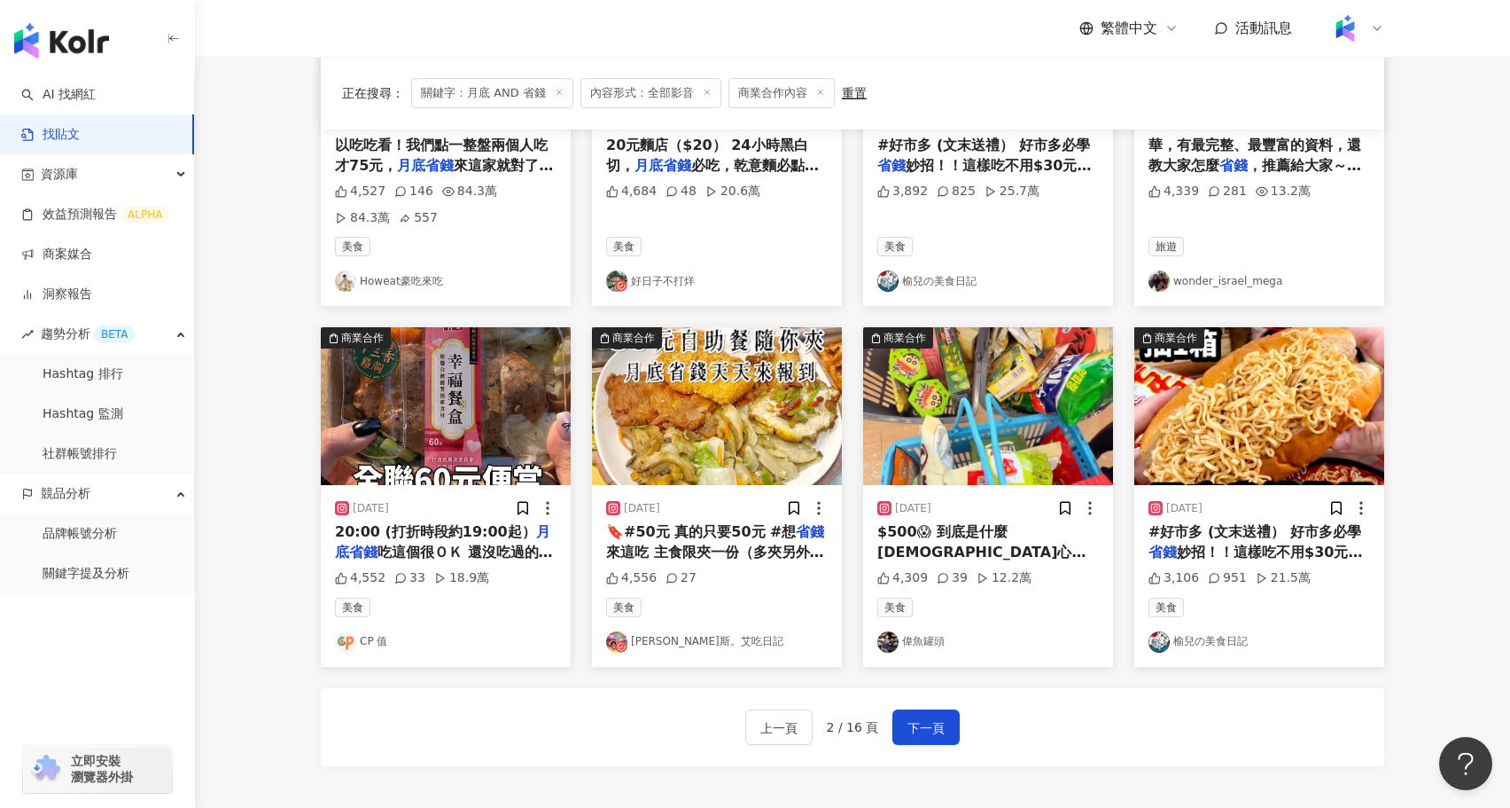
click at [972, 402] on img at bounding box center [988, 406] width 250 height 158
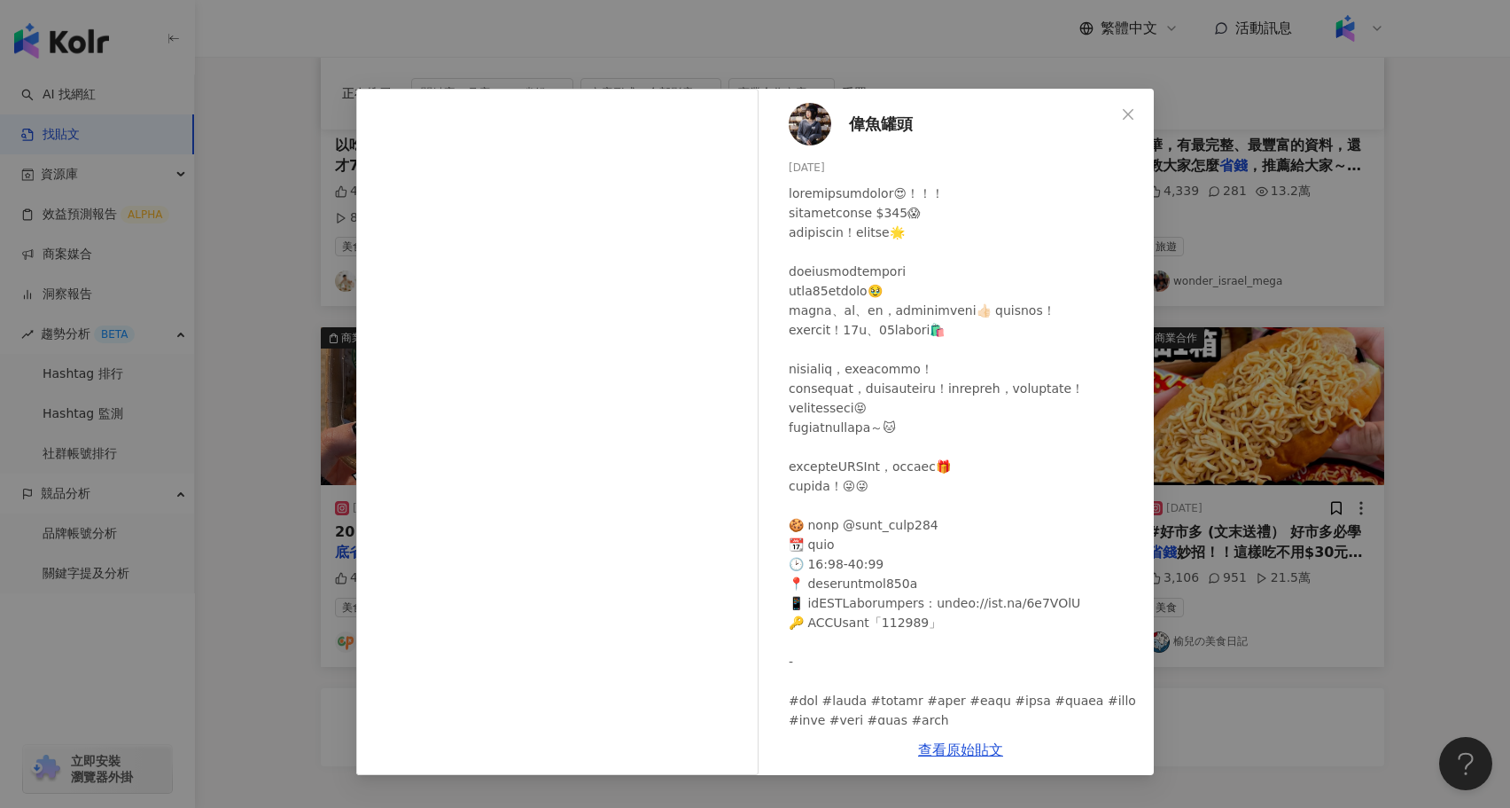
click at [1341, 442] on div "偉魚罐頭 2025/8/15 4,309 39 12.2萬 查看原始貼文" at bounding box center [755, 404] width 1510 height 808
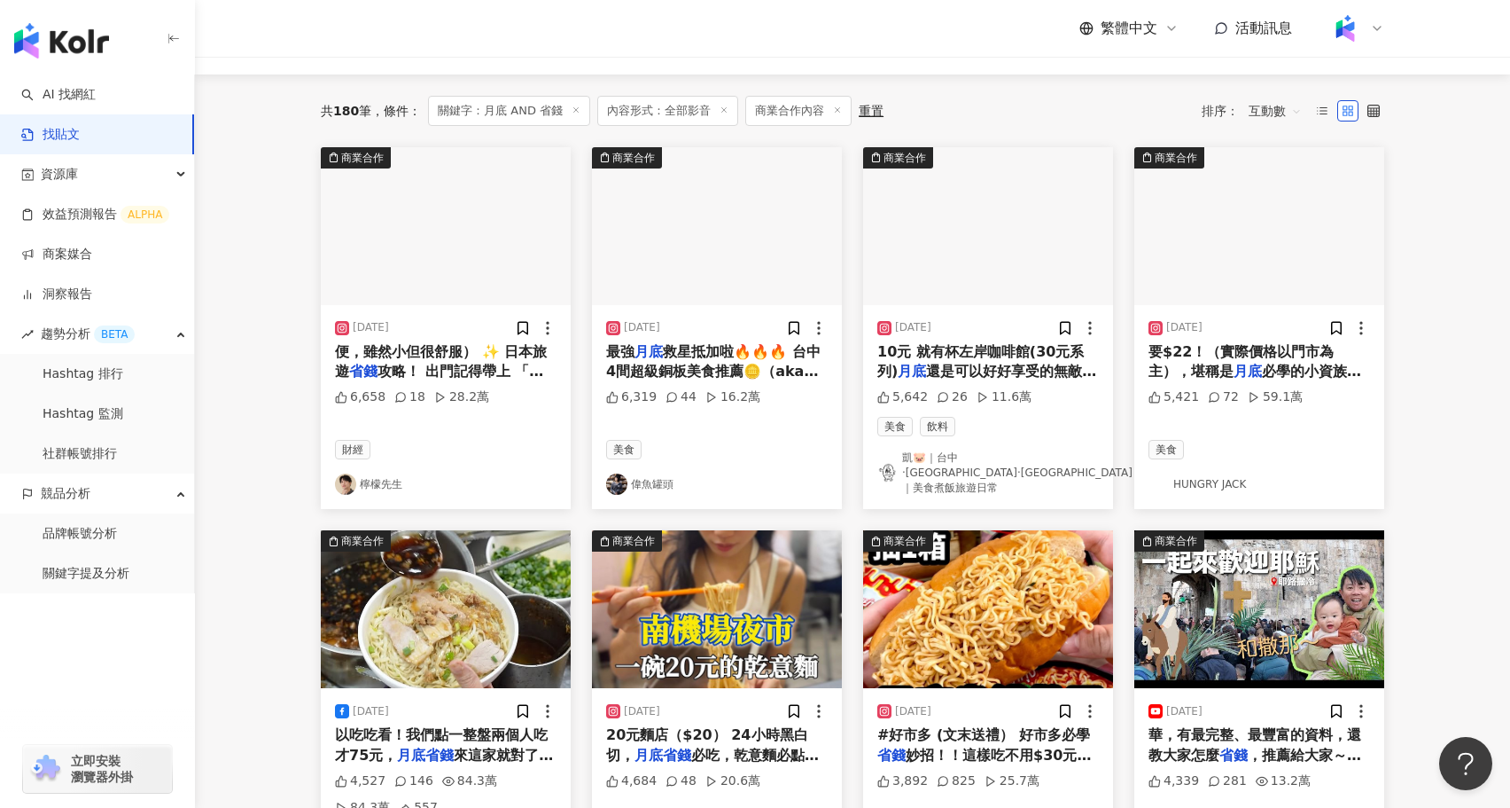
scroll to position [141, 0]
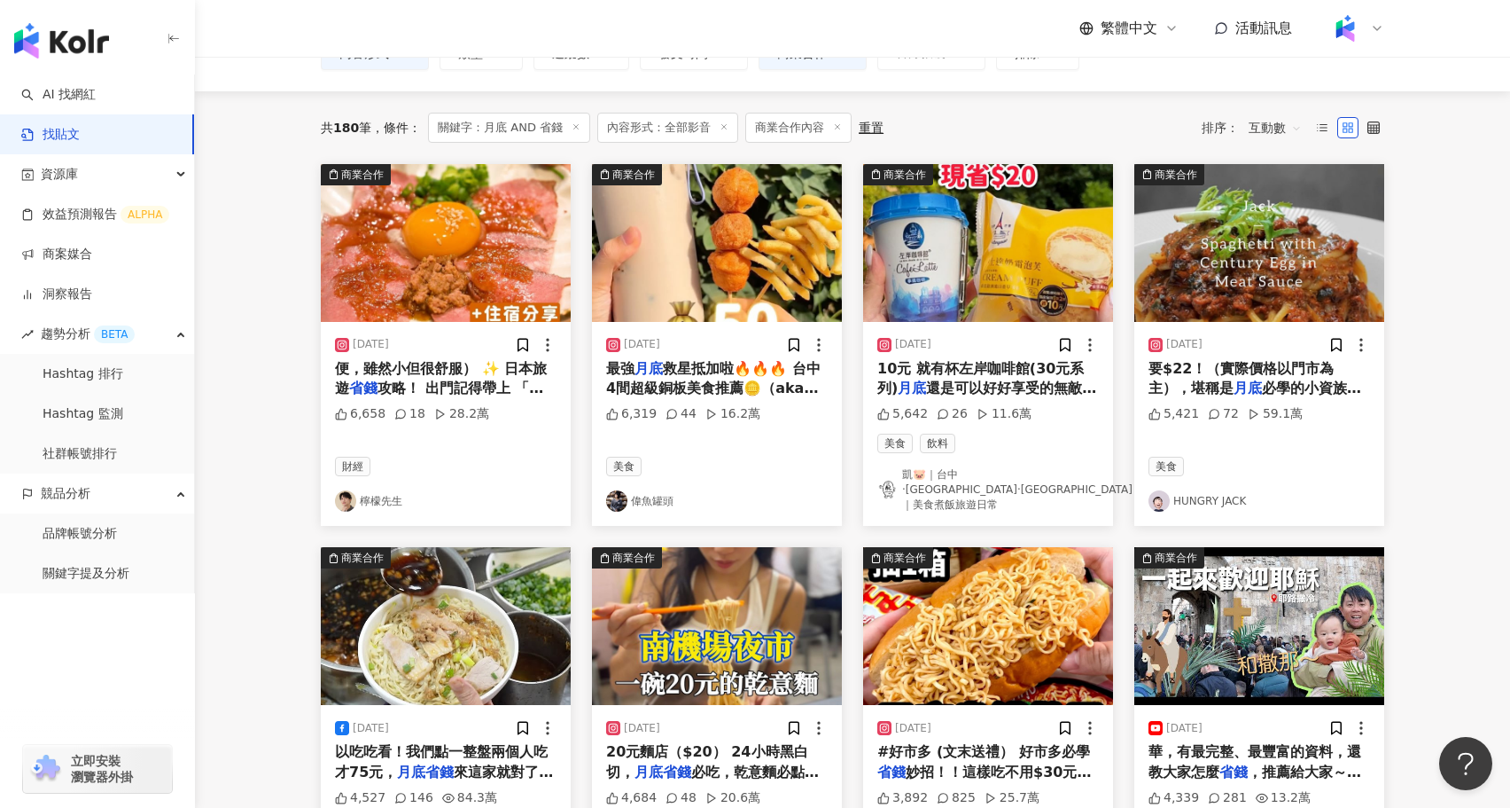
click at [974, 230] on img at bounding box center [988, 243] width 250 height 158
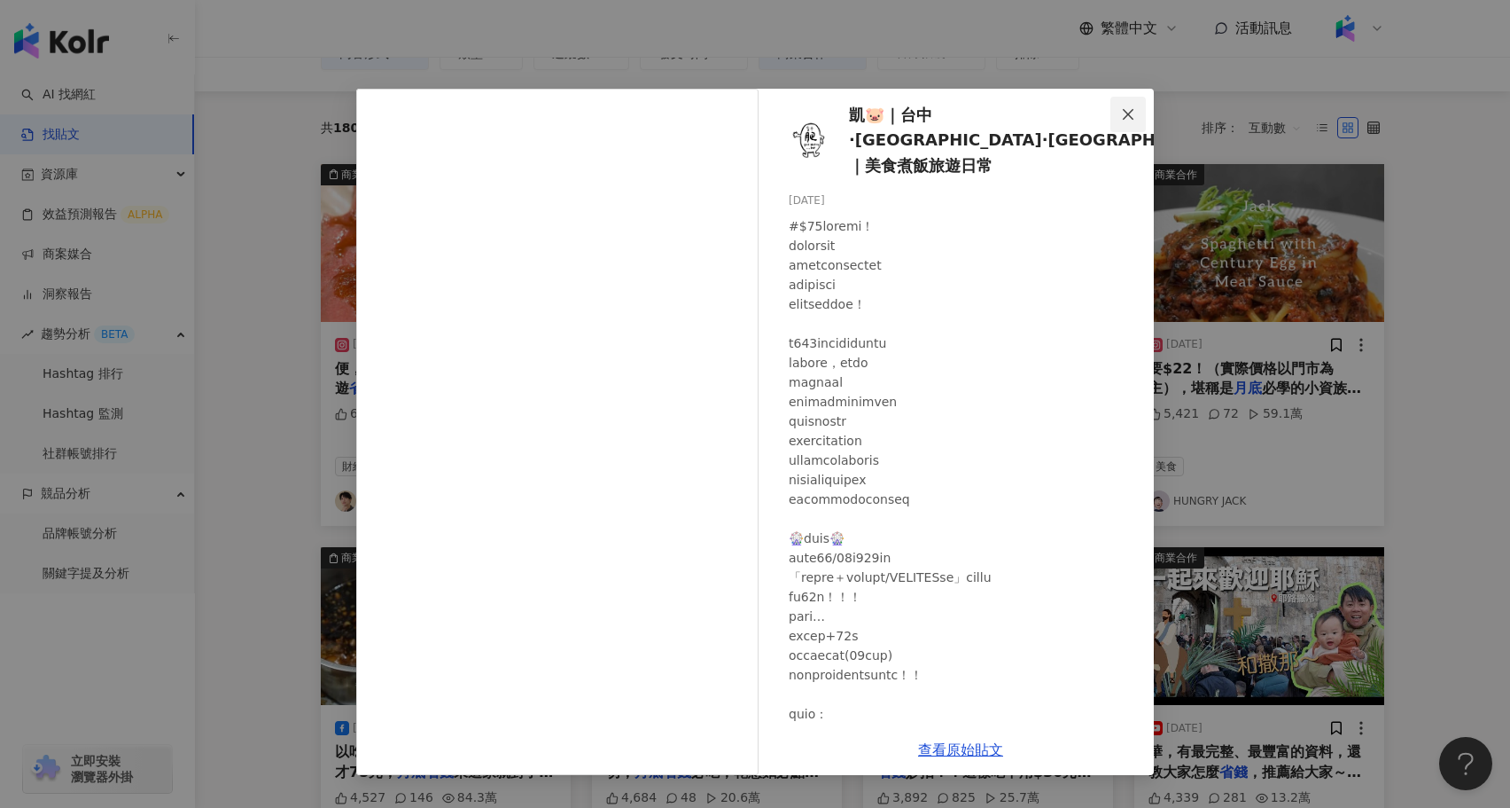
click at [1123, 111] on icon "close" at bounding box center [1128, 114] width 14 height 14
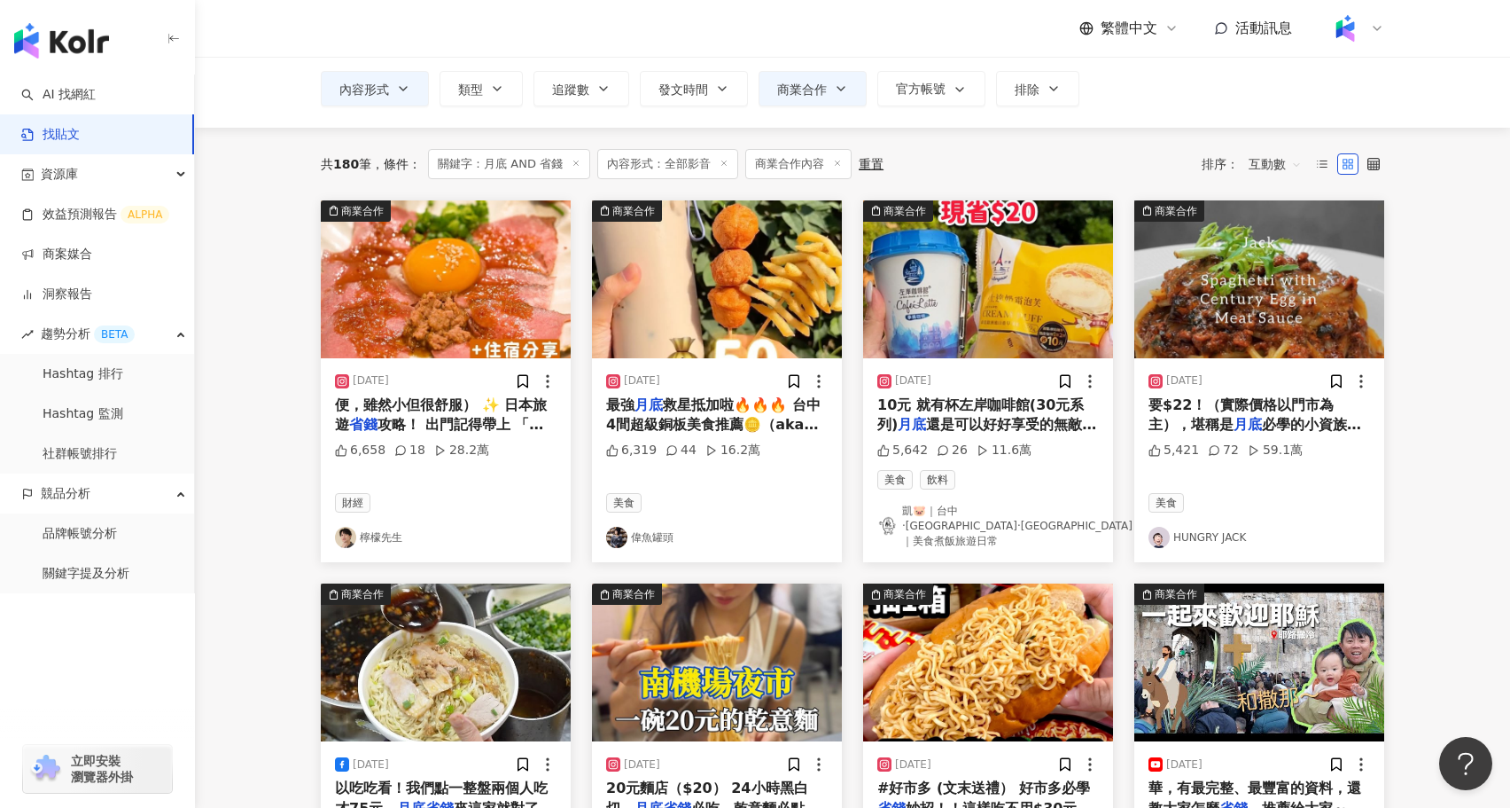
scroll to position [101, 0]
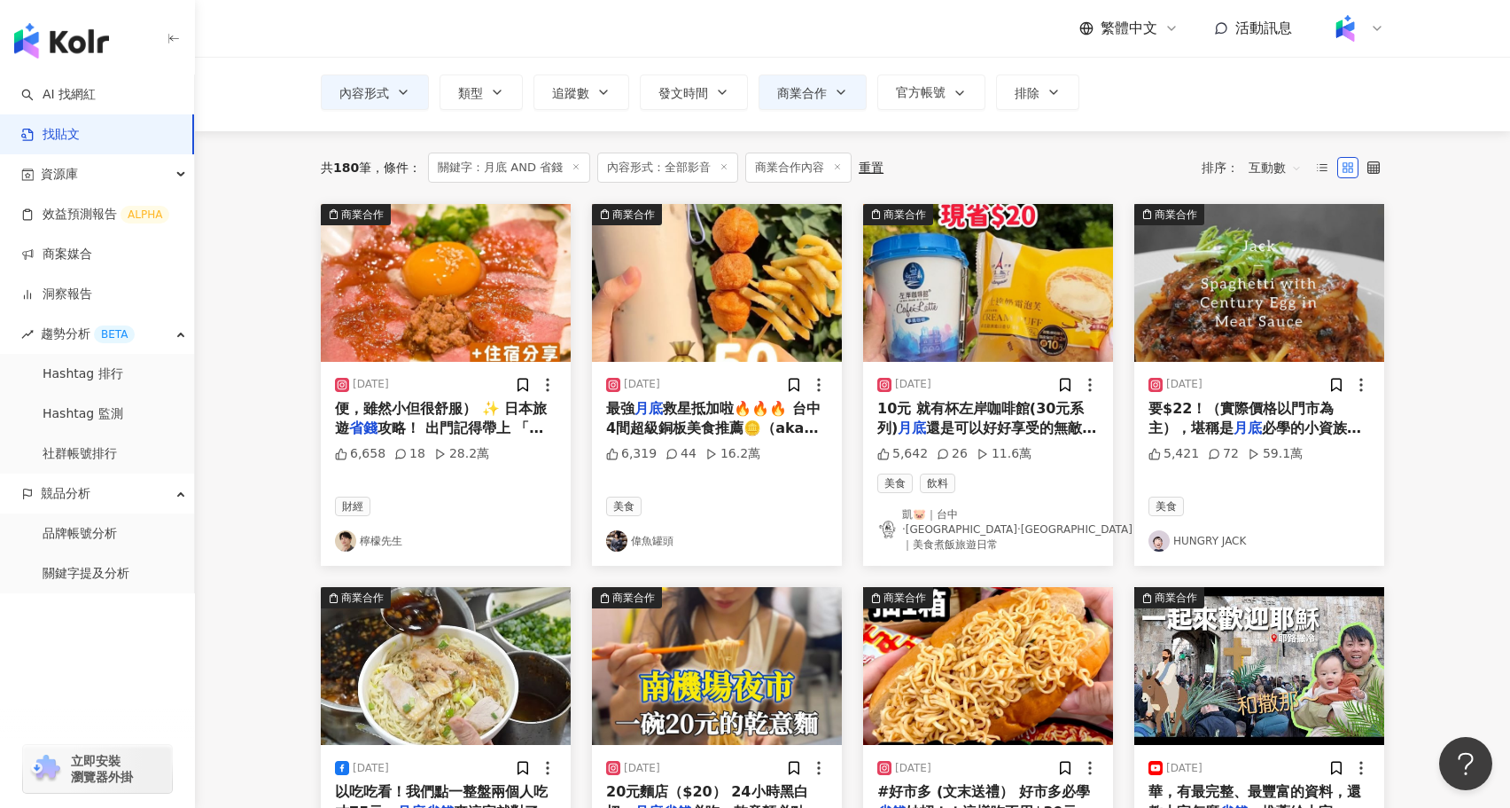
click at [1010, 403] on span "10元 就有杯左岸咖啡館(30元系列)" at bounding box center [981, 418] width 207 height 36
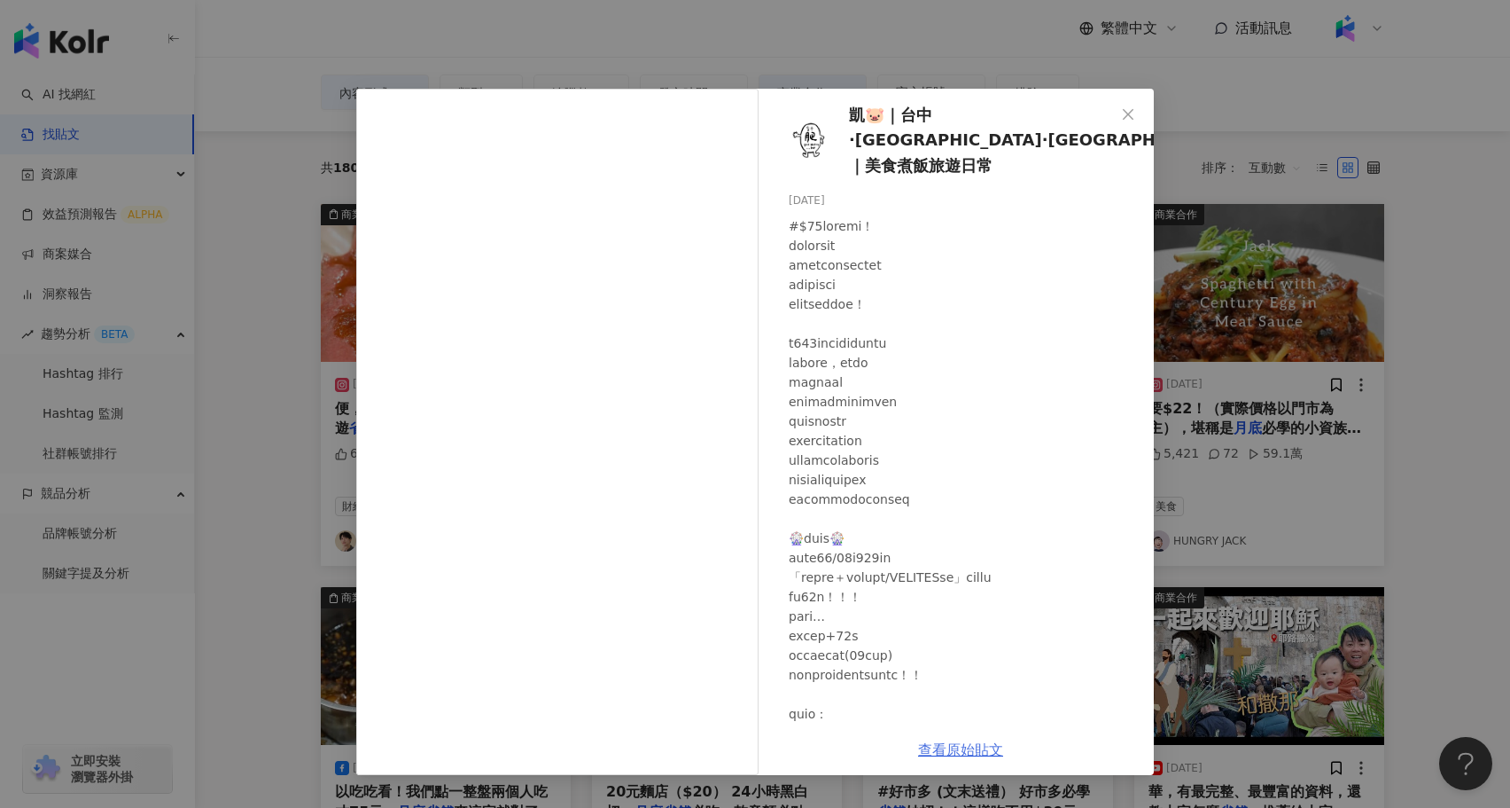
click at [987, 742] on link "查看原始貼文" at bounding box center [960, 749] width 85 height 17
click at [1135, 110] on icon "close" at bounding box center [1128, 114] width 14 height 14
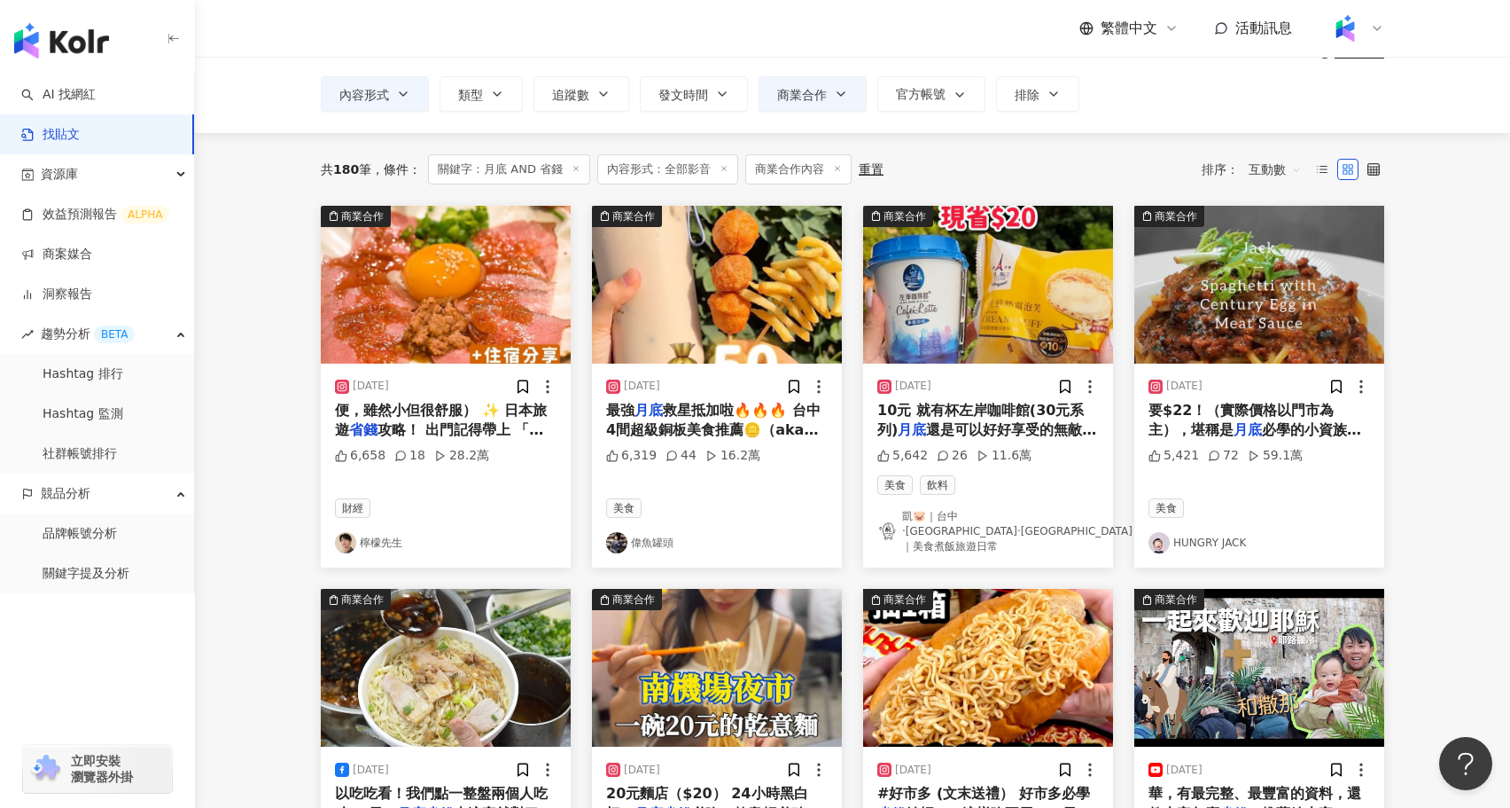
scroll to position [0, 0]
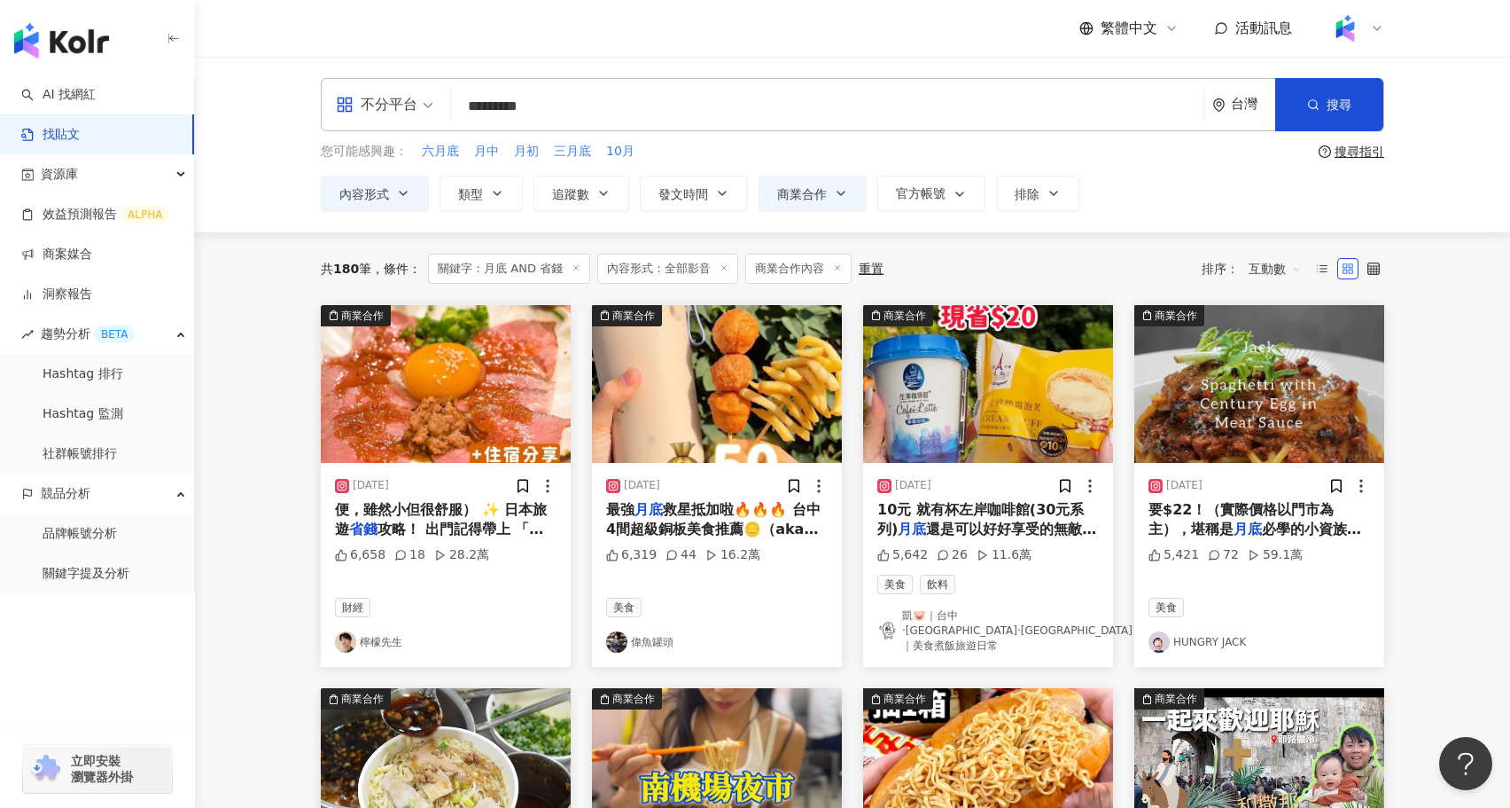
drag, startPoint x: 577, startPoint y: 109, endPoint x: 451, endPoint y: 108, distance: 125.9
click at [451, 108] on div "不分平台 月底 AND 省錢 ********* 台灣 搜尋 searchOperator 插入語法 完全符合 "" 聯集 OR 交集 AND 排除 - 群組…" at bounding box center [853, 104] width 1064 height 53
paste input "***"
type input "**********"
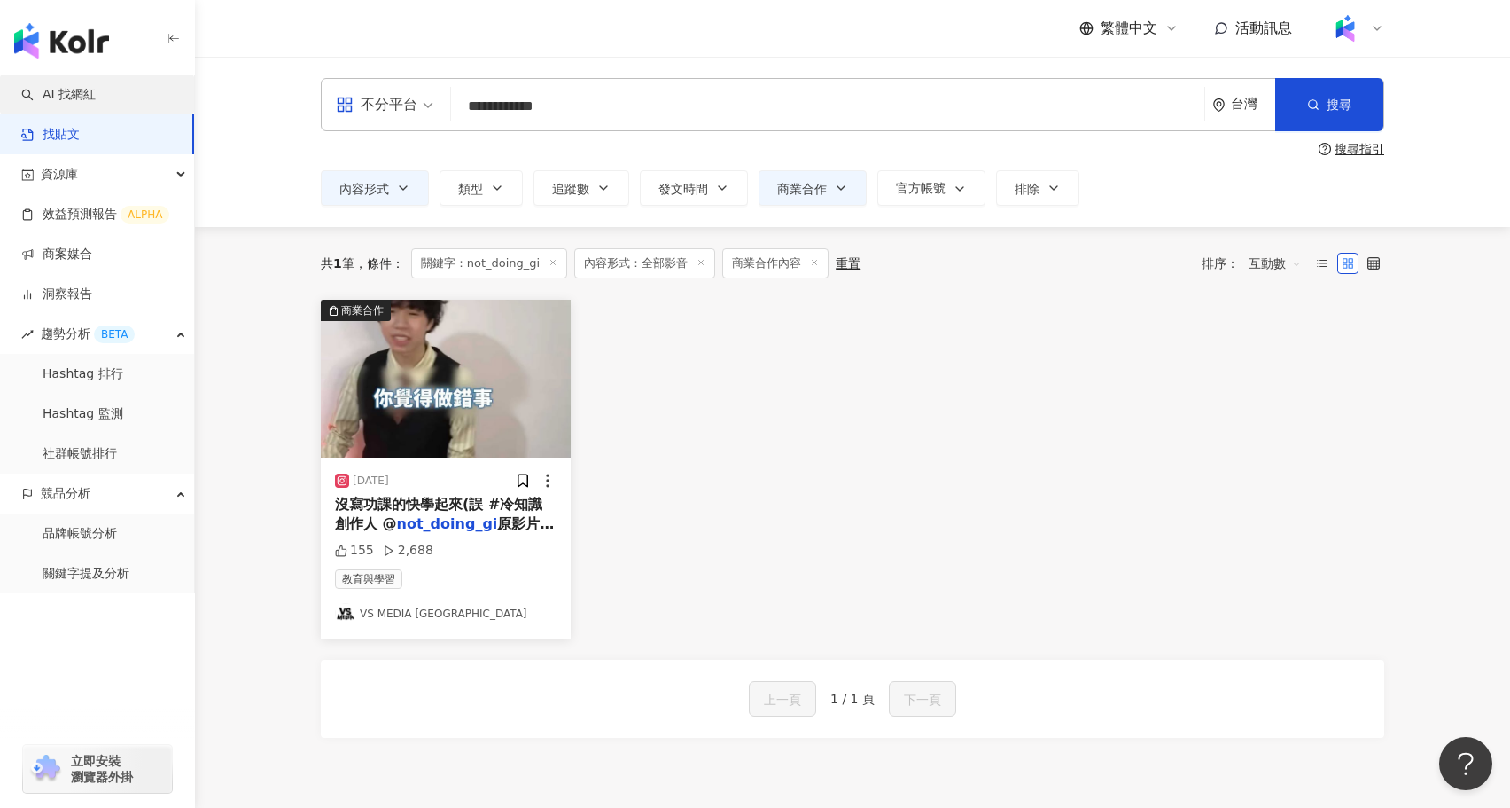
click at [96, 96] on link "AI 找網紅" at bounding box center [58, 95] width 74 height 18
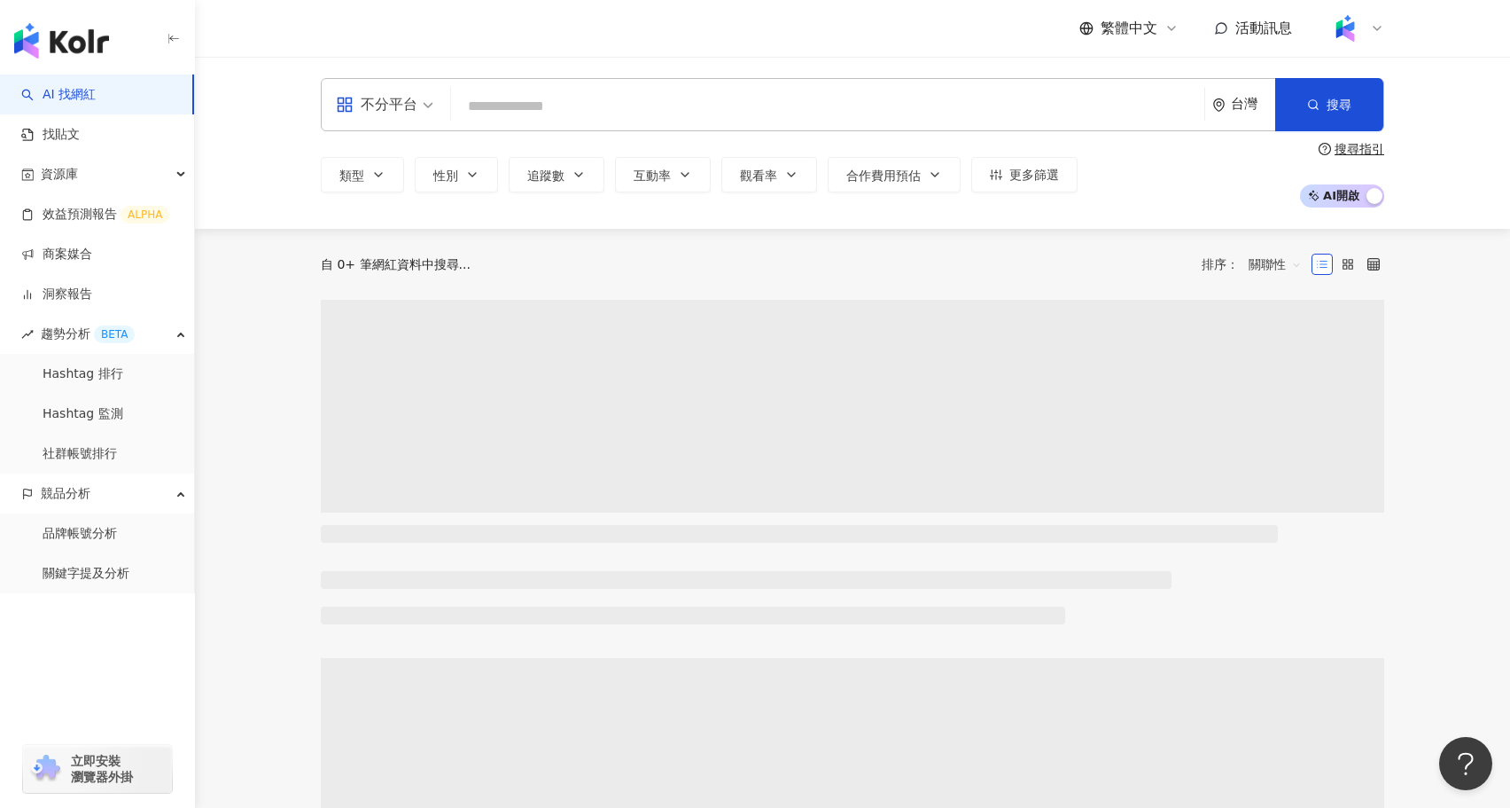
click at [627, 113] on input "search" at bounding box center [827, 107] width 739 height 34
type input "**********"
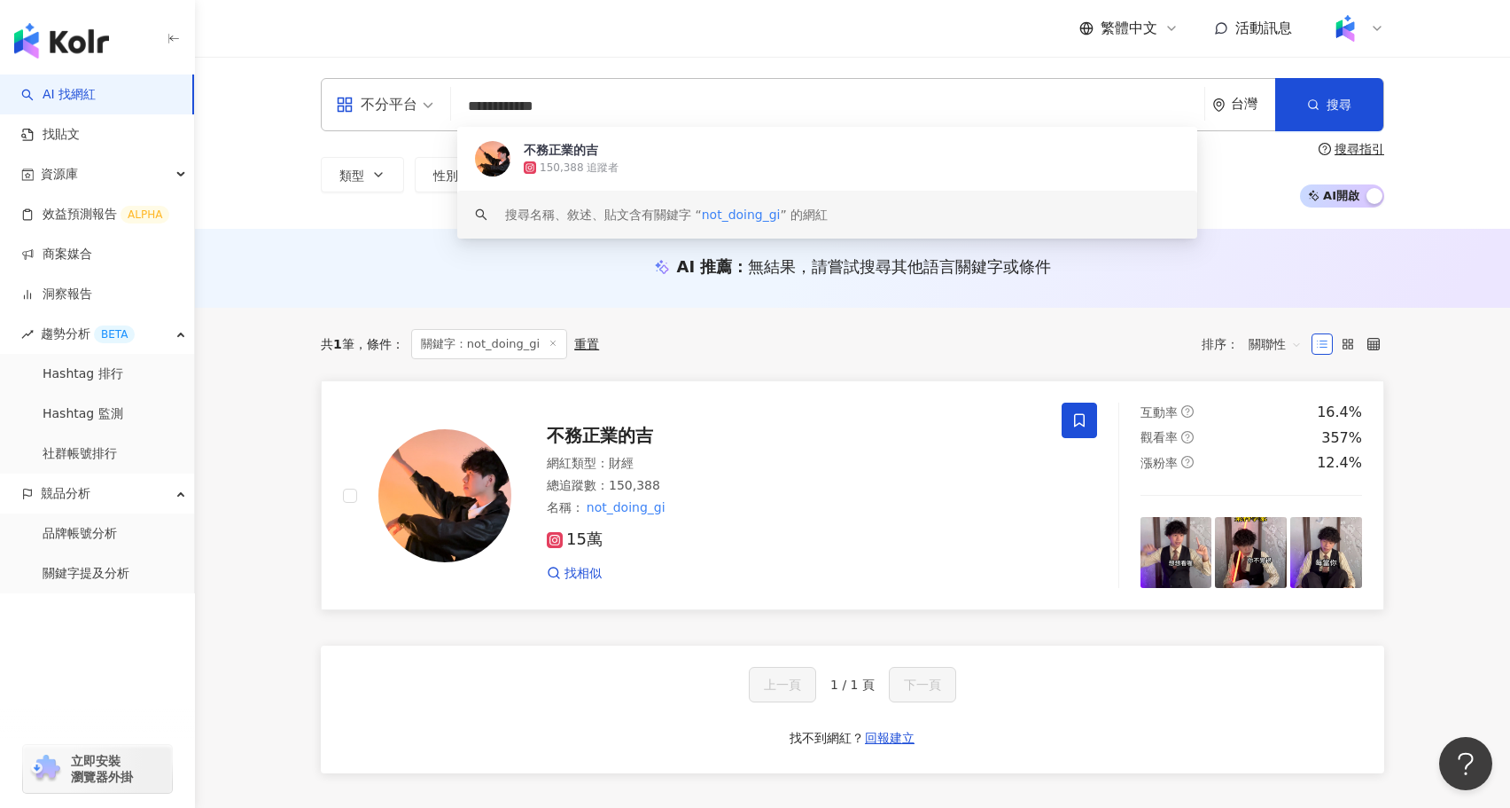
click at [443, 515] on img at bounding box center [444, 495] width 133 height 133
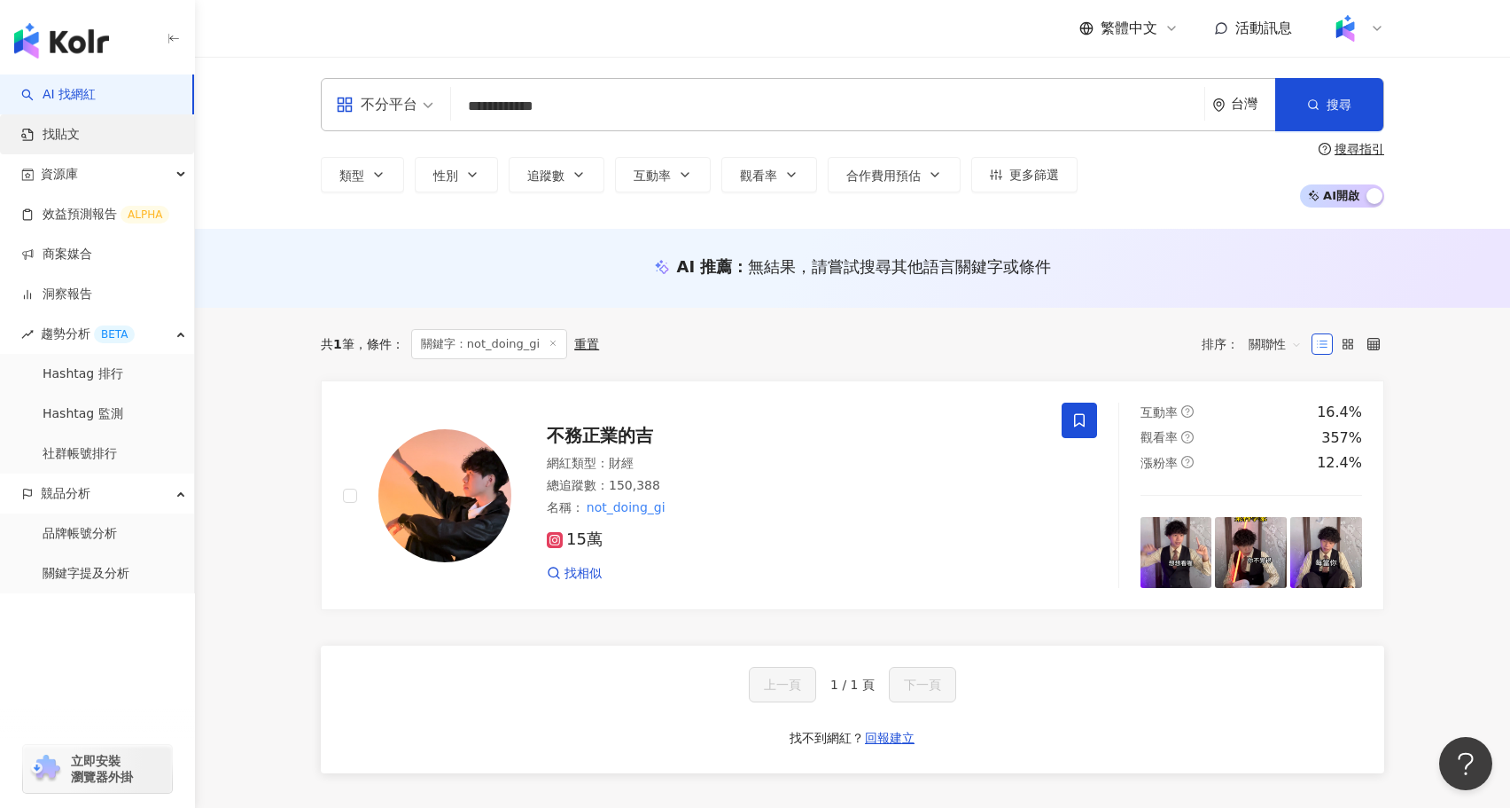
click at [80, 130] on link "找貼文" at bounding box center [50, 135] width 59 height 18
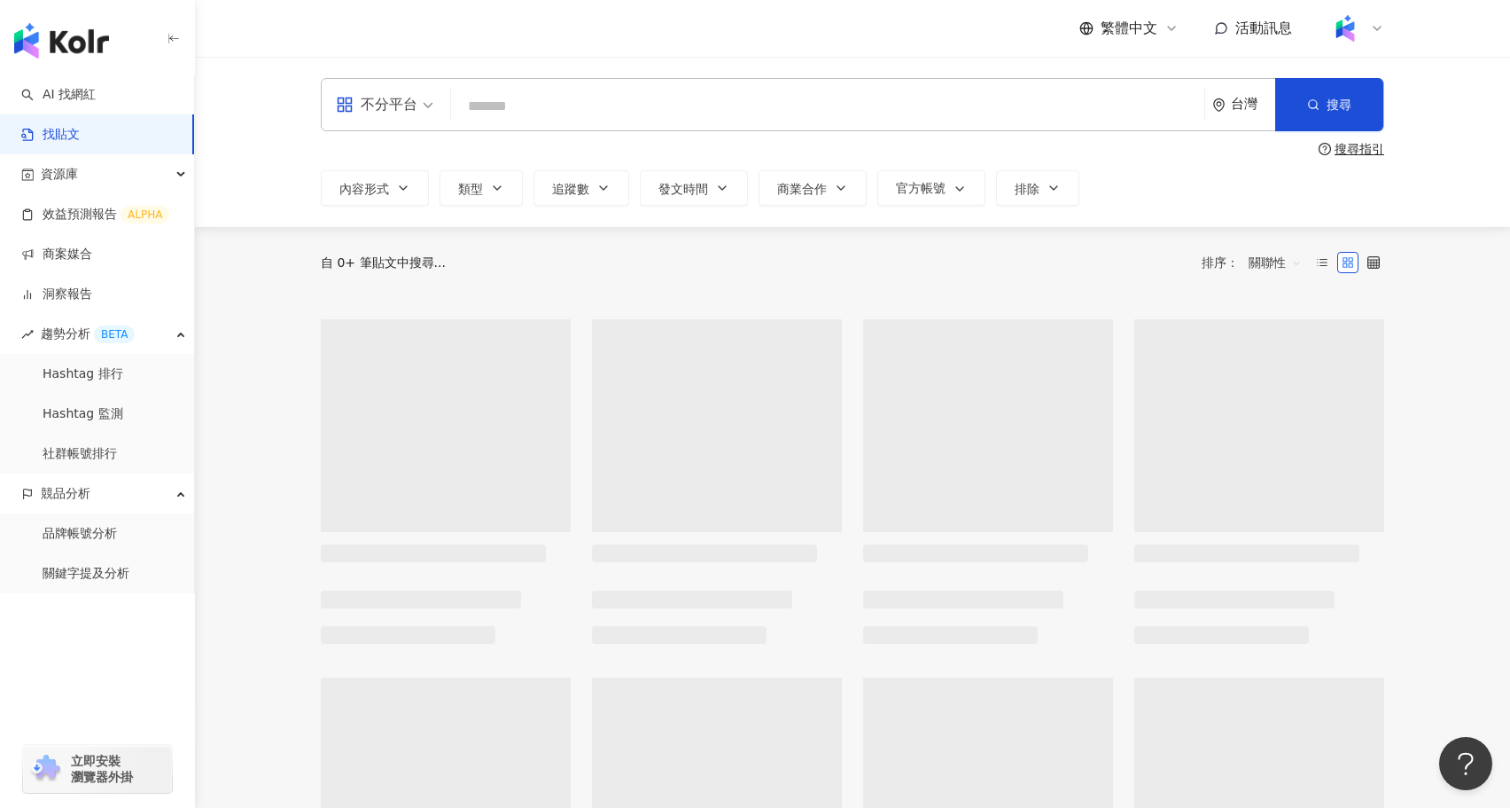
click at [634, 94] on input "search" at bounding box center [827, 106] width 739 height 38
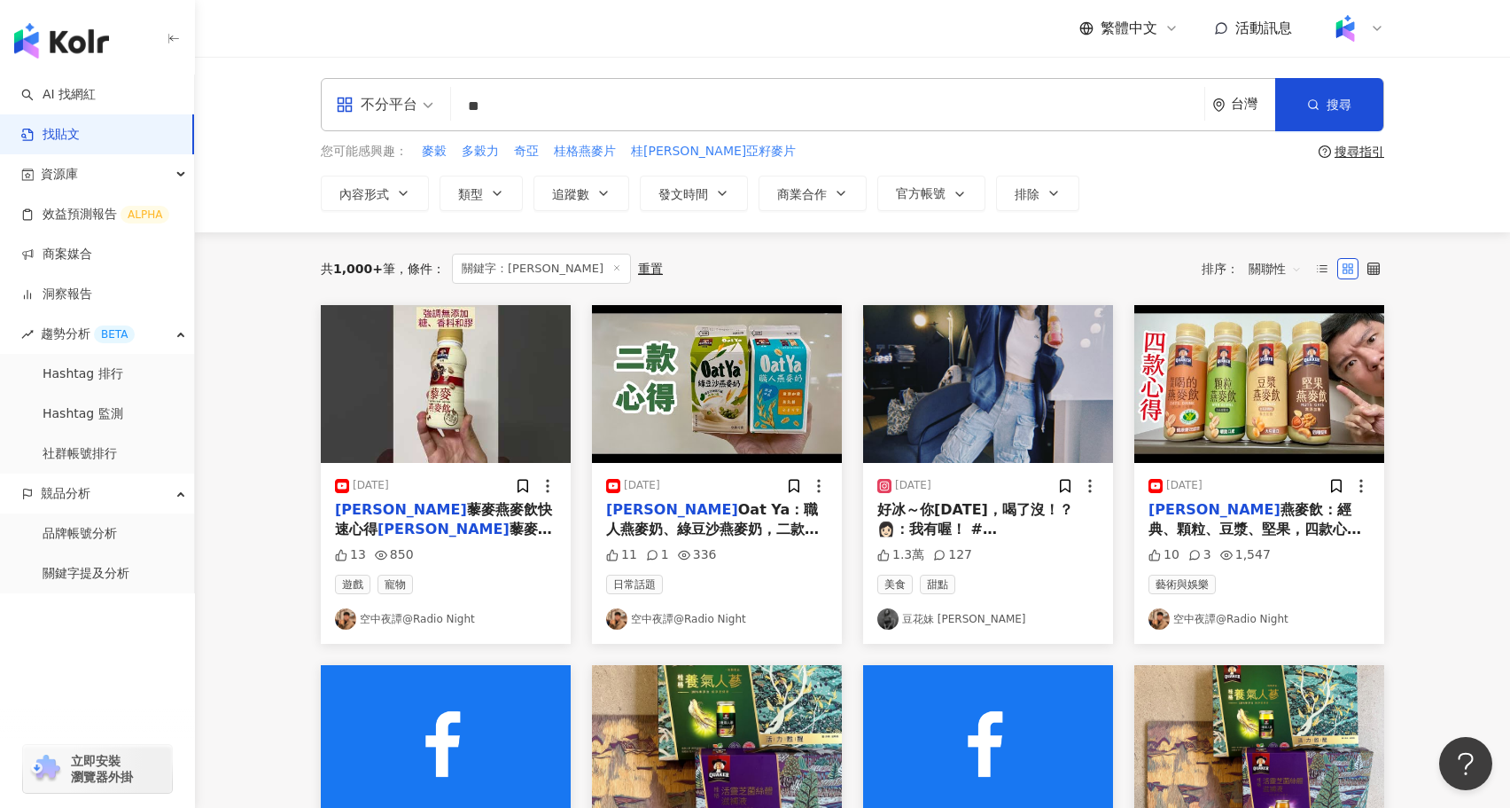
click at [1291, 268] on span "關聯性" at bounding box center [1275, 268] width 53 height 28
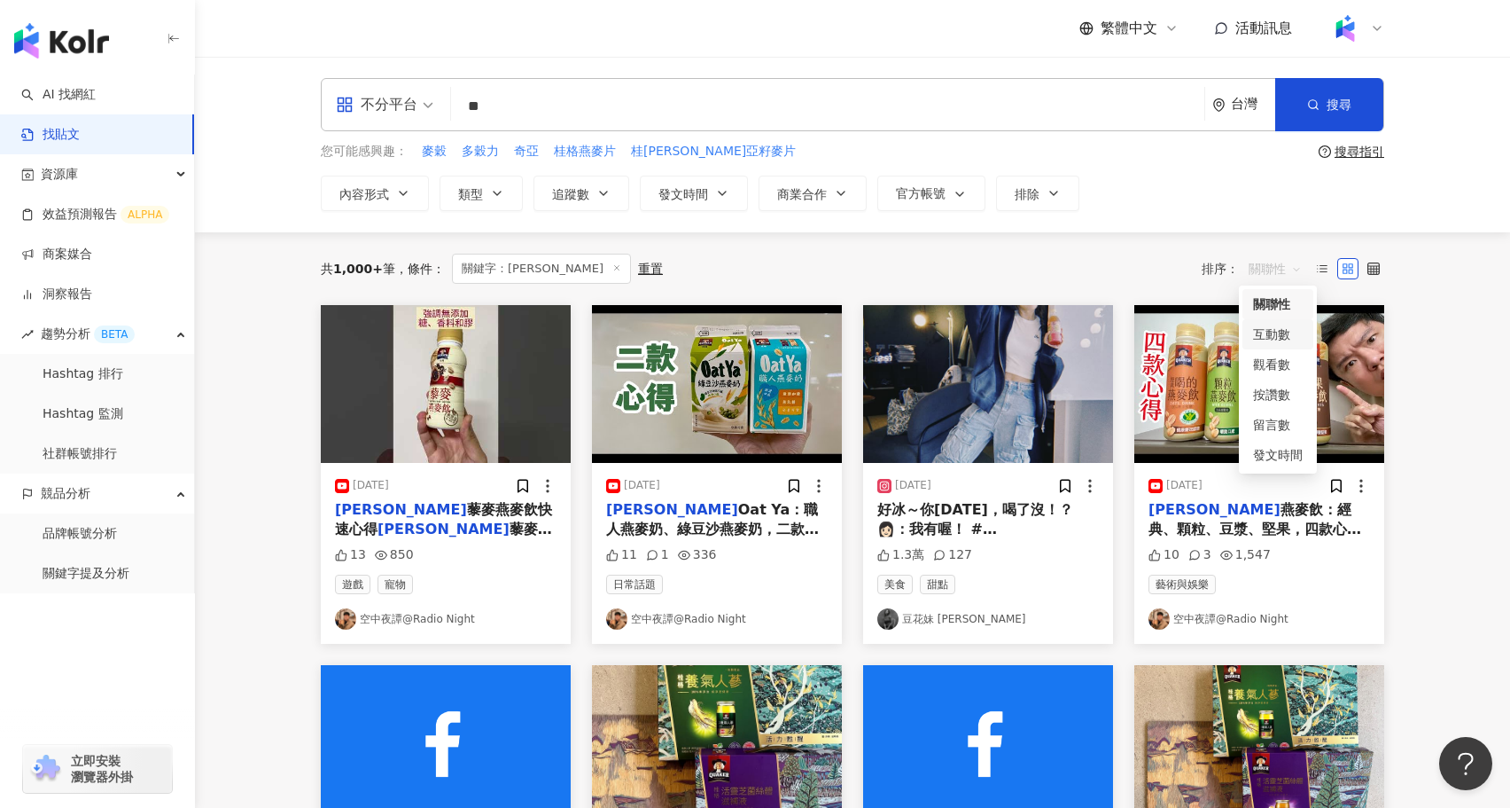
click at [1284, 336] on div "互動數" at bounding box center [1278, 334] width 50 height 20
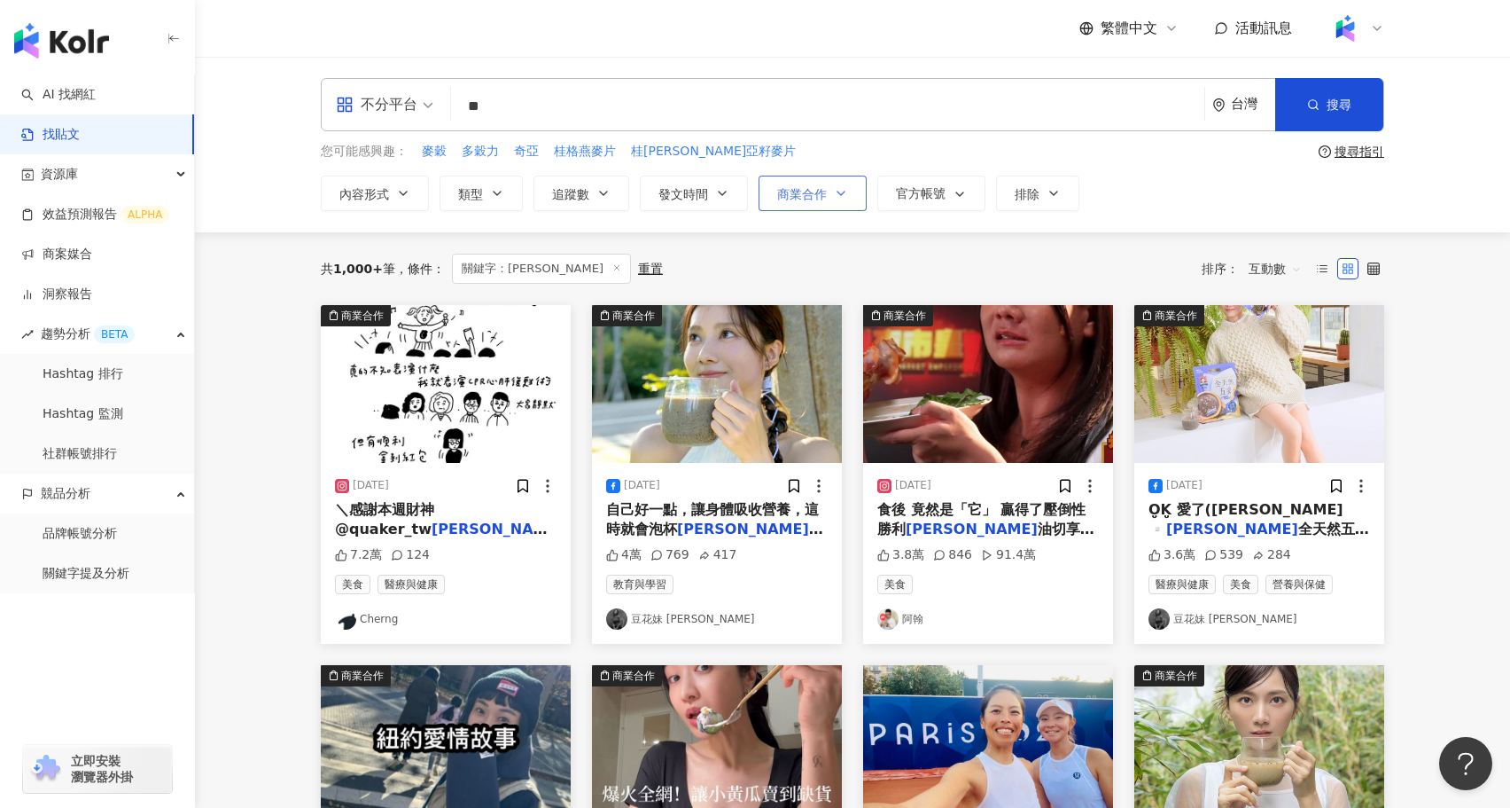
click at [787, 192] on span "商業合作" at bounding box center [802, 194] width 50 height 14
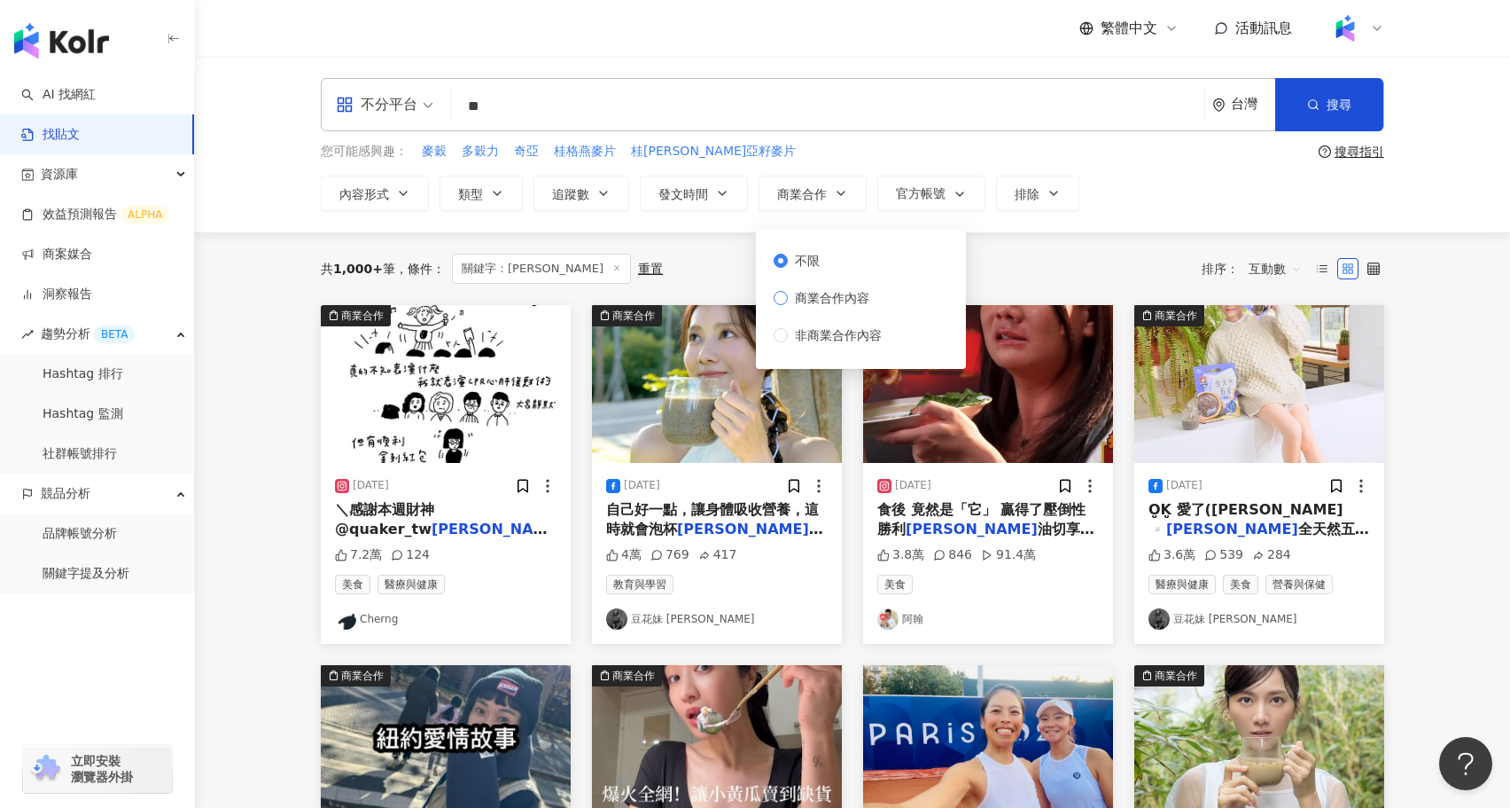
click at [823, 302] on span "商業合作內容" at bounding box center [832, 298] width 89 height 20
click at [1038, 254] on div "共 1,000+ 筆 條件 ： 關鍵字：桂格 重置 排序： 互動數" at bounding box center [853, 269] width 1064 height 30
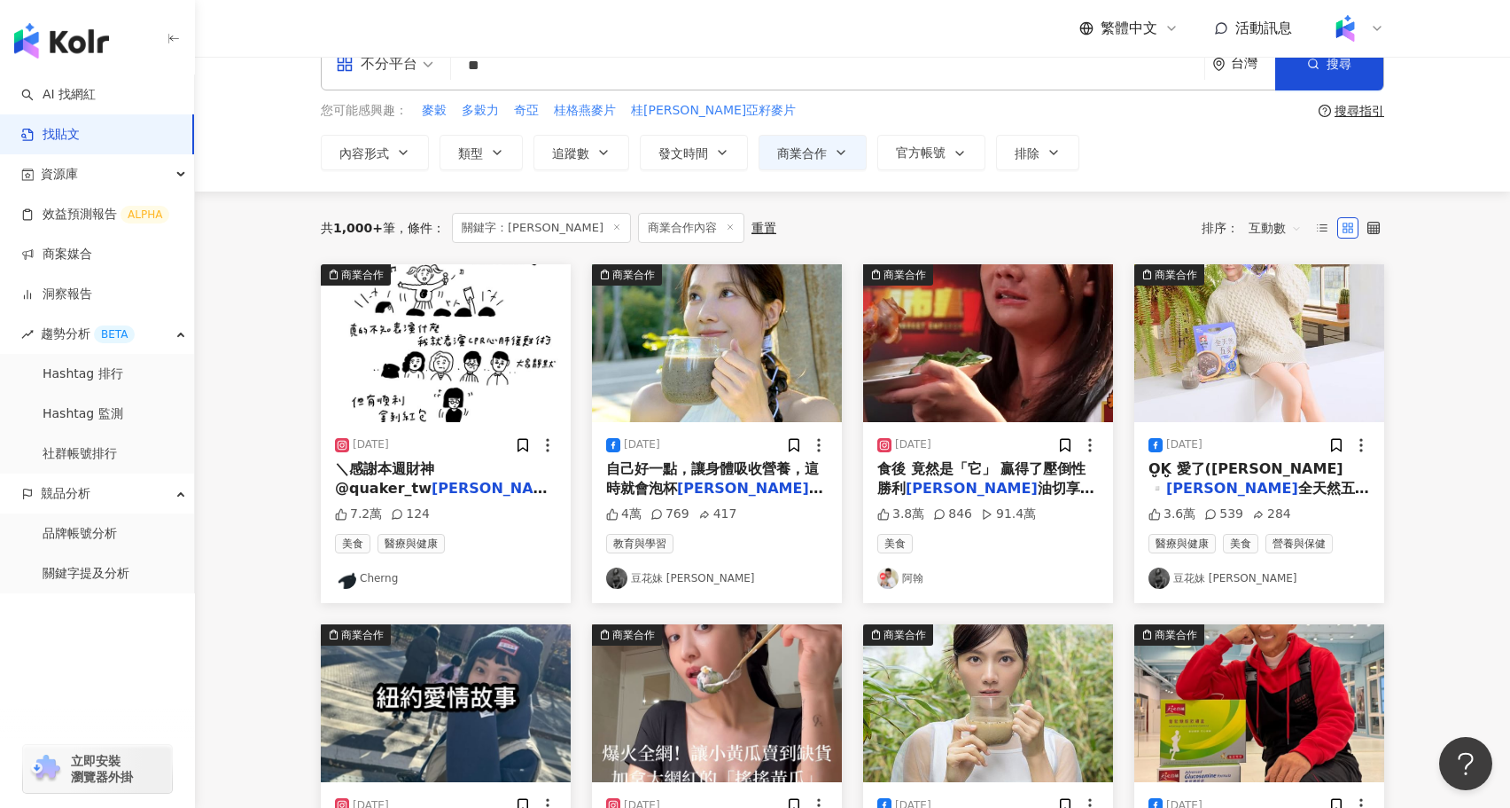
scroll to position [44, 0]
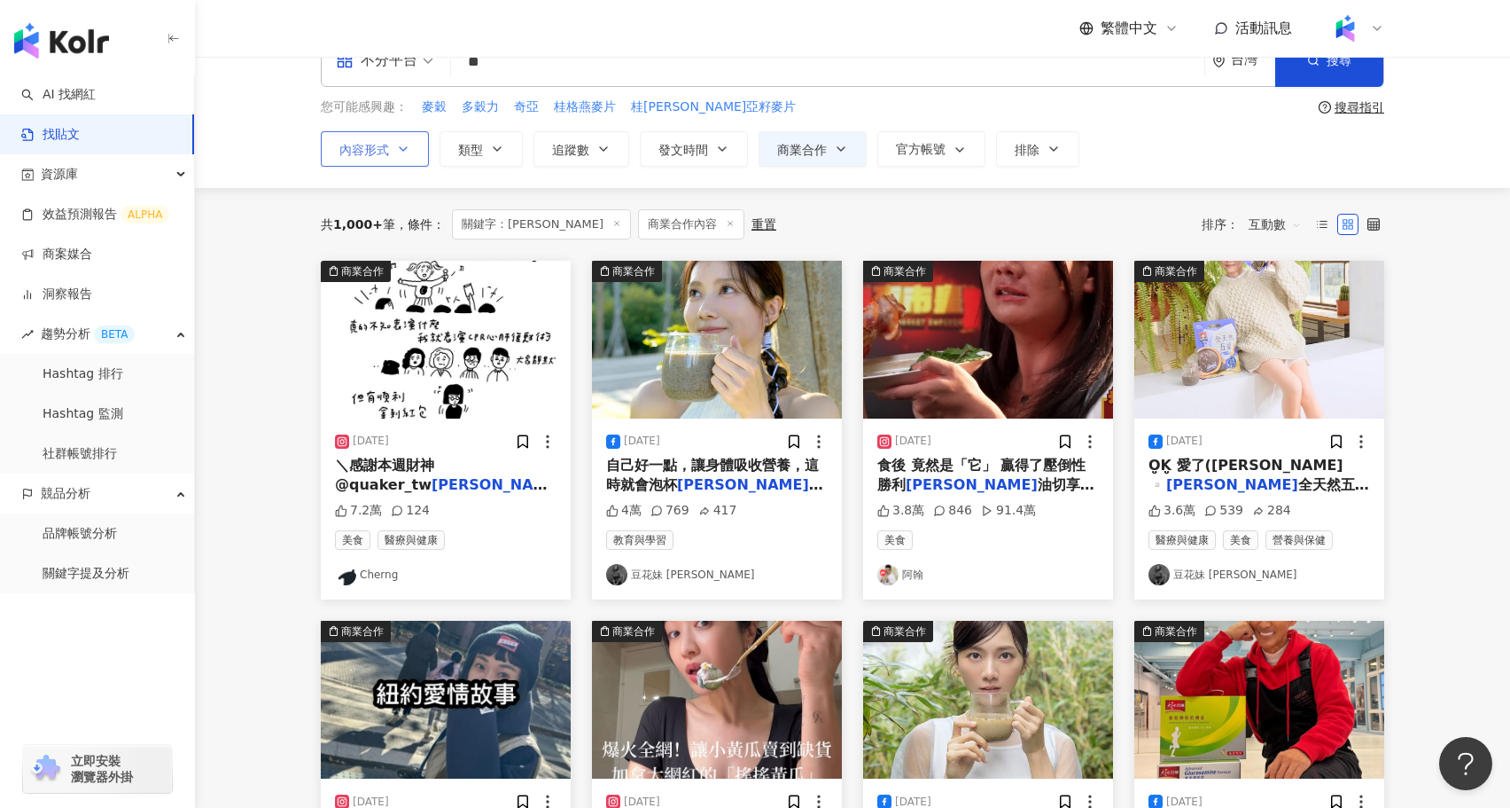
click at [383, 152] on span "內容形式" at bounding box center [364, 150] width 50 height 14
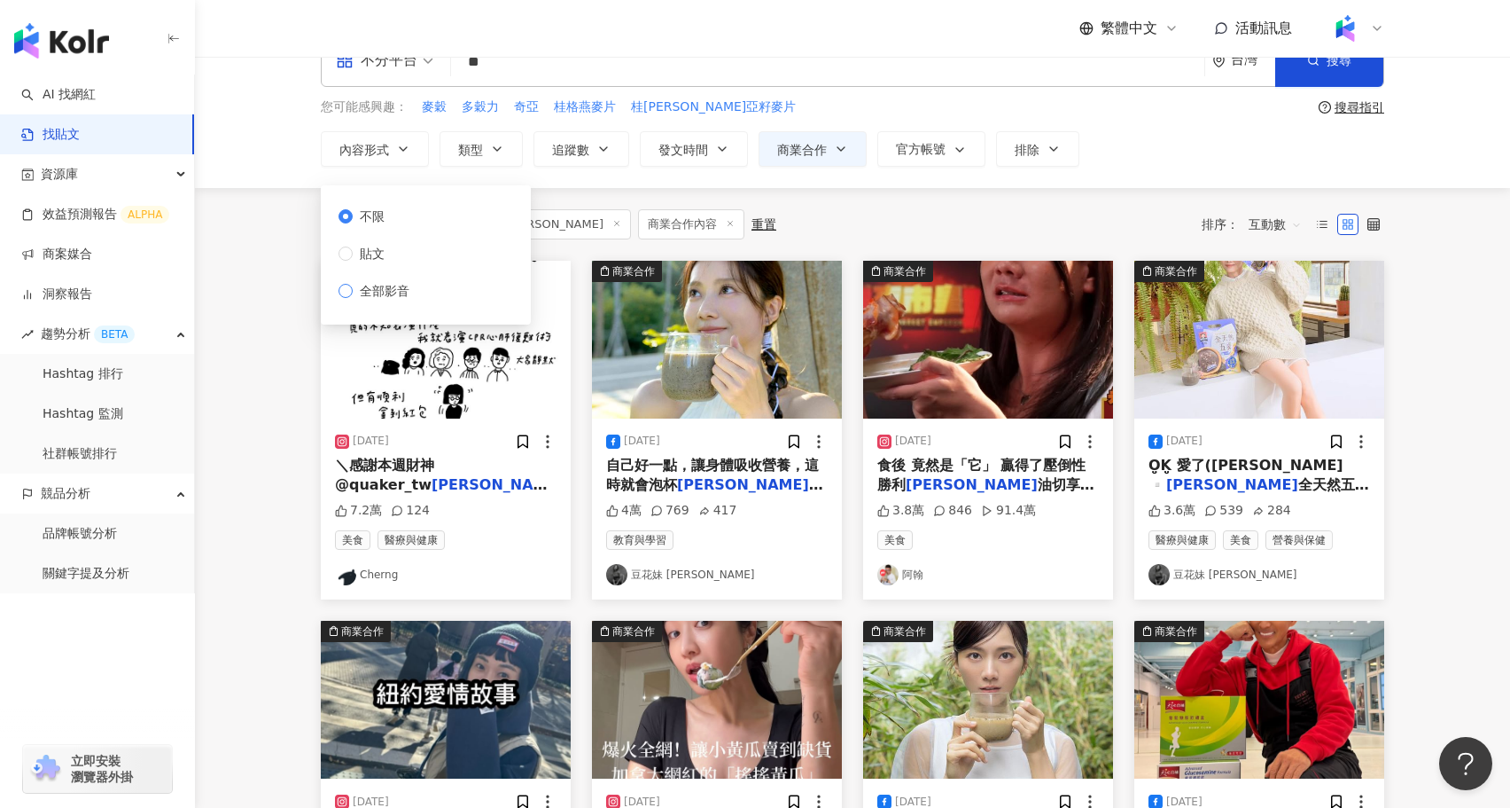
click at [392, 287] on span "全部影音" at bounding box center [385, 291] width 64 height 20
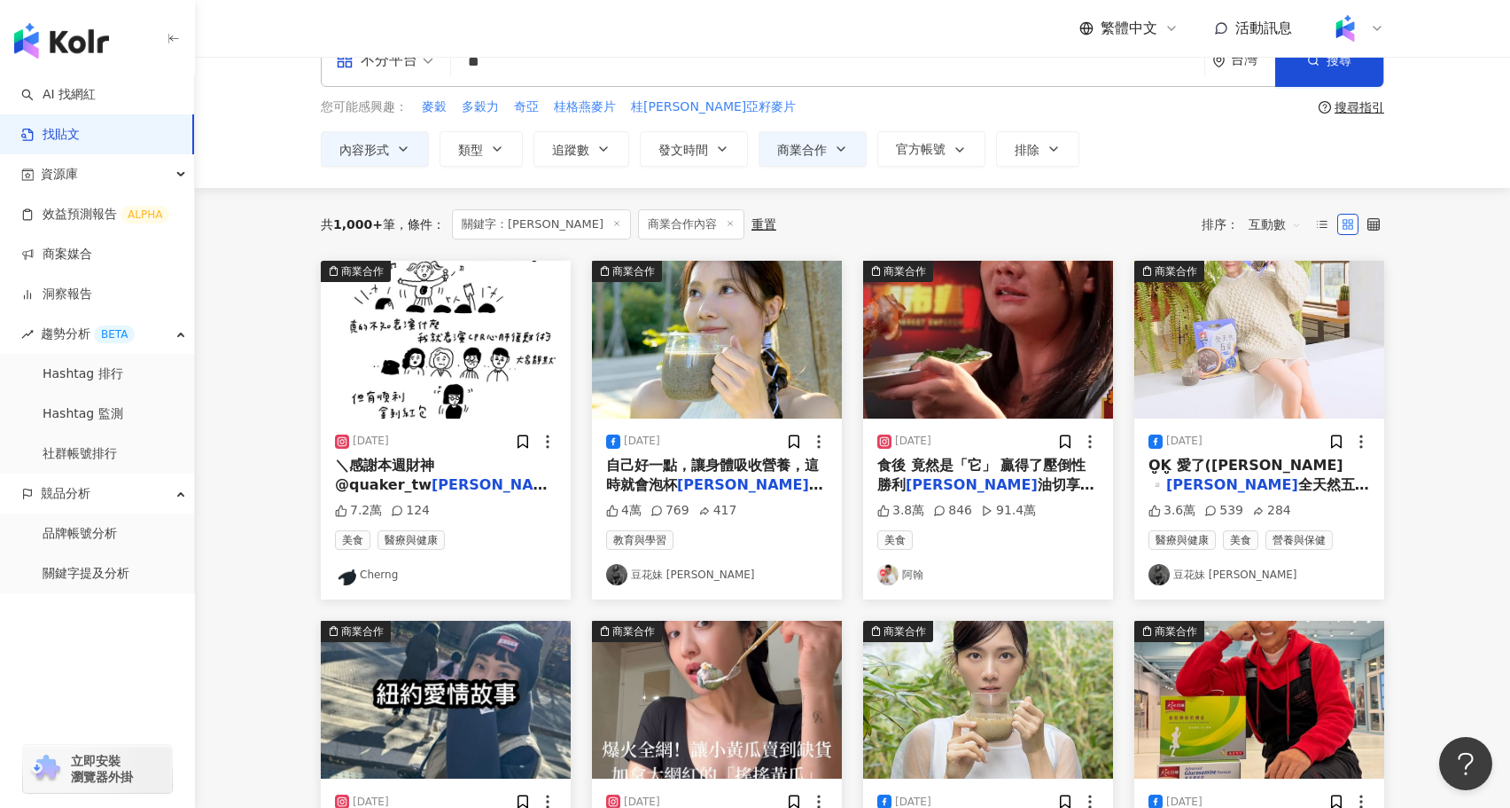
click at [1064, 176] on div "不分平台 ** 台灣 搜尋 您可能感興趣： 麥穀 多穀力 奇亞 桂格燕麥片 桂格奇亞籽麥片 搜尋指引 內容形式 類型 追蹤數 發文時間 商業合作 官方帳號 排…" at bounding box center [852, 100] width 1315 height 176
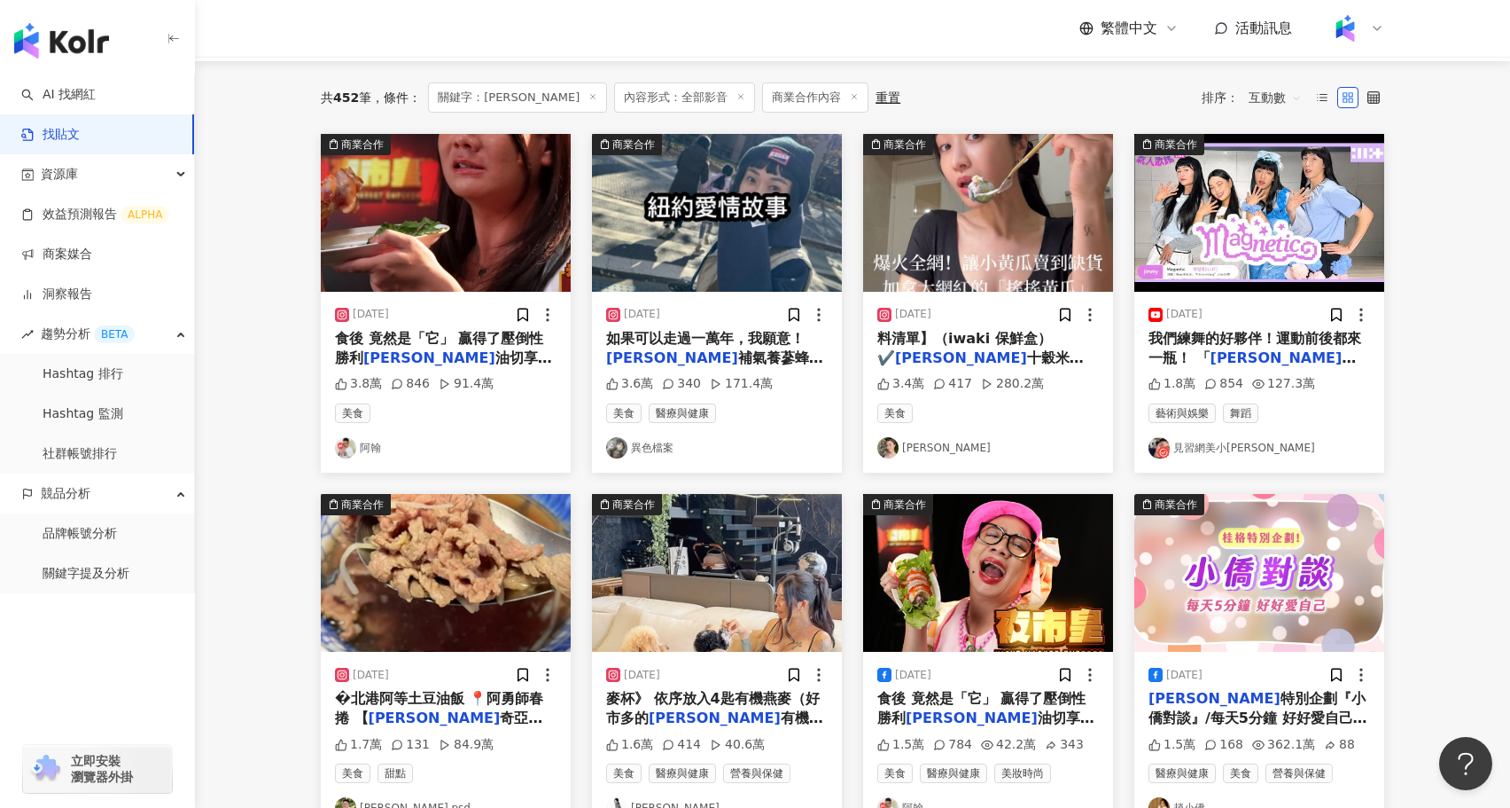
scroll to position [172, 0]
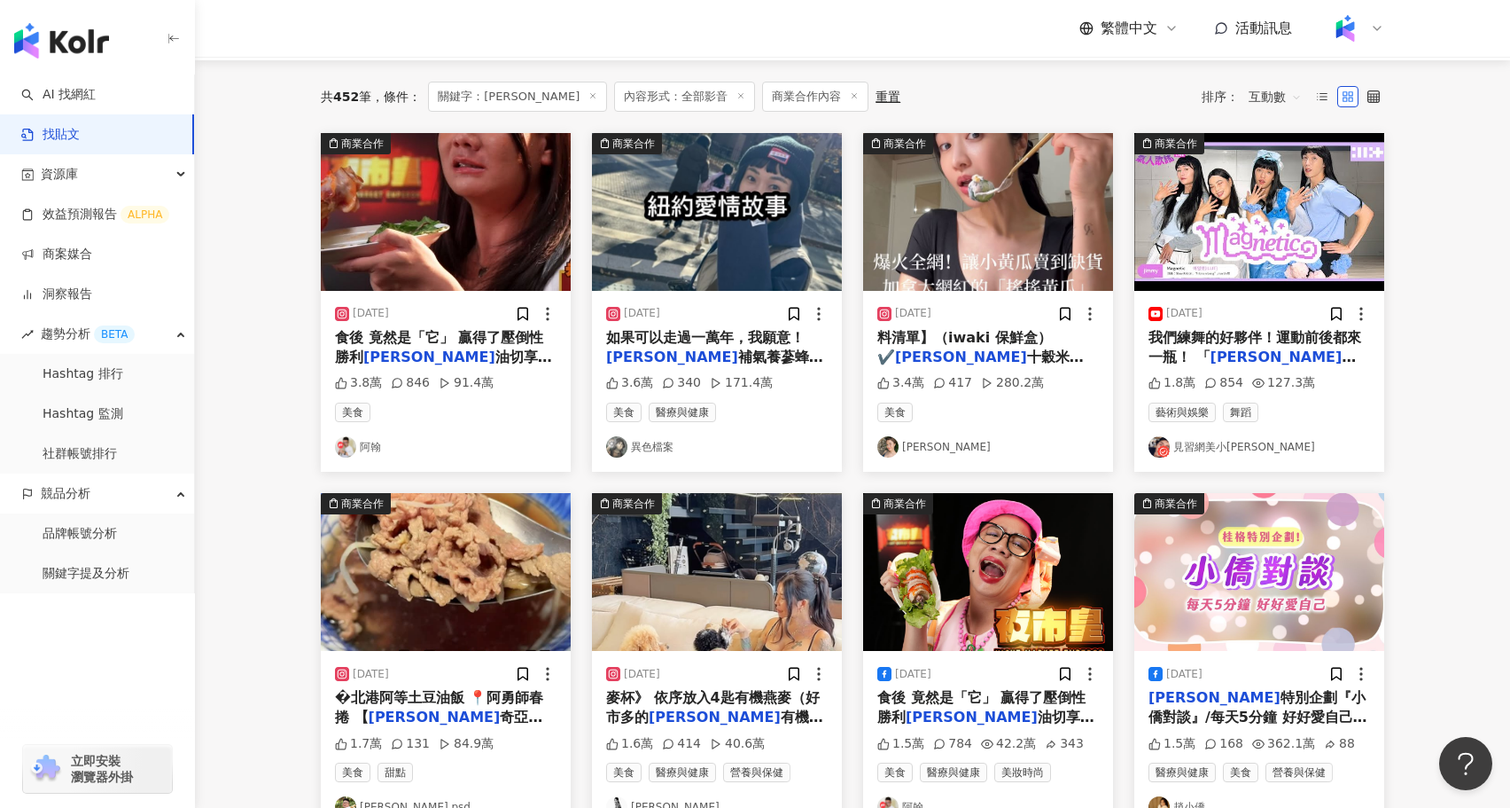
click at [1241, 271] on img at bounding box center [1260, 212] width 250 height 158
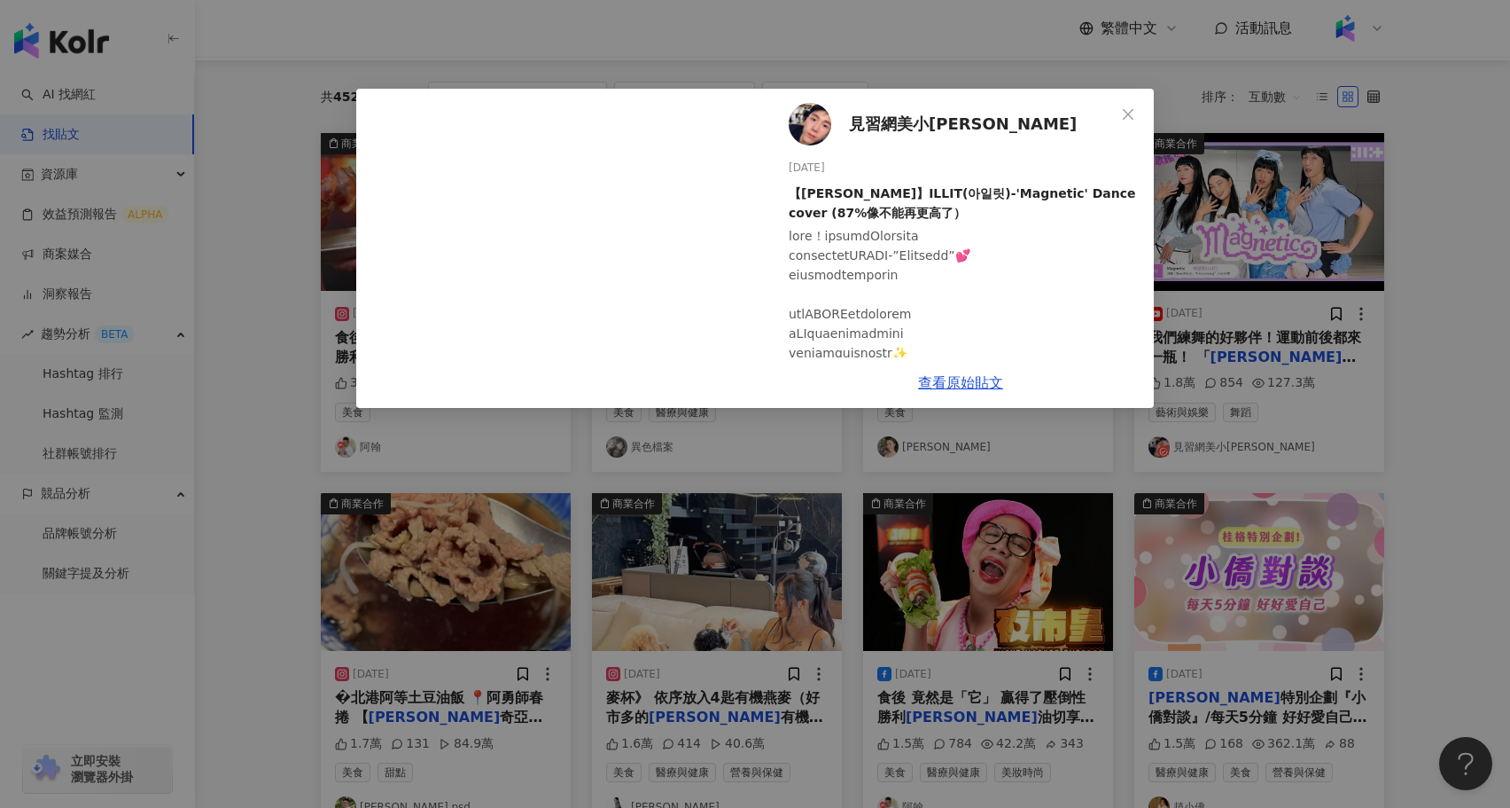
click at [941, 457] on div "見習網美小吳 2024/6/11 【小吳】ILLIT(아일릿)-'Magnetic' Dance cover (87%像不能再更高了） 1.8萬 854 12…" at bounding box center [755, 404] width 1510 height 808
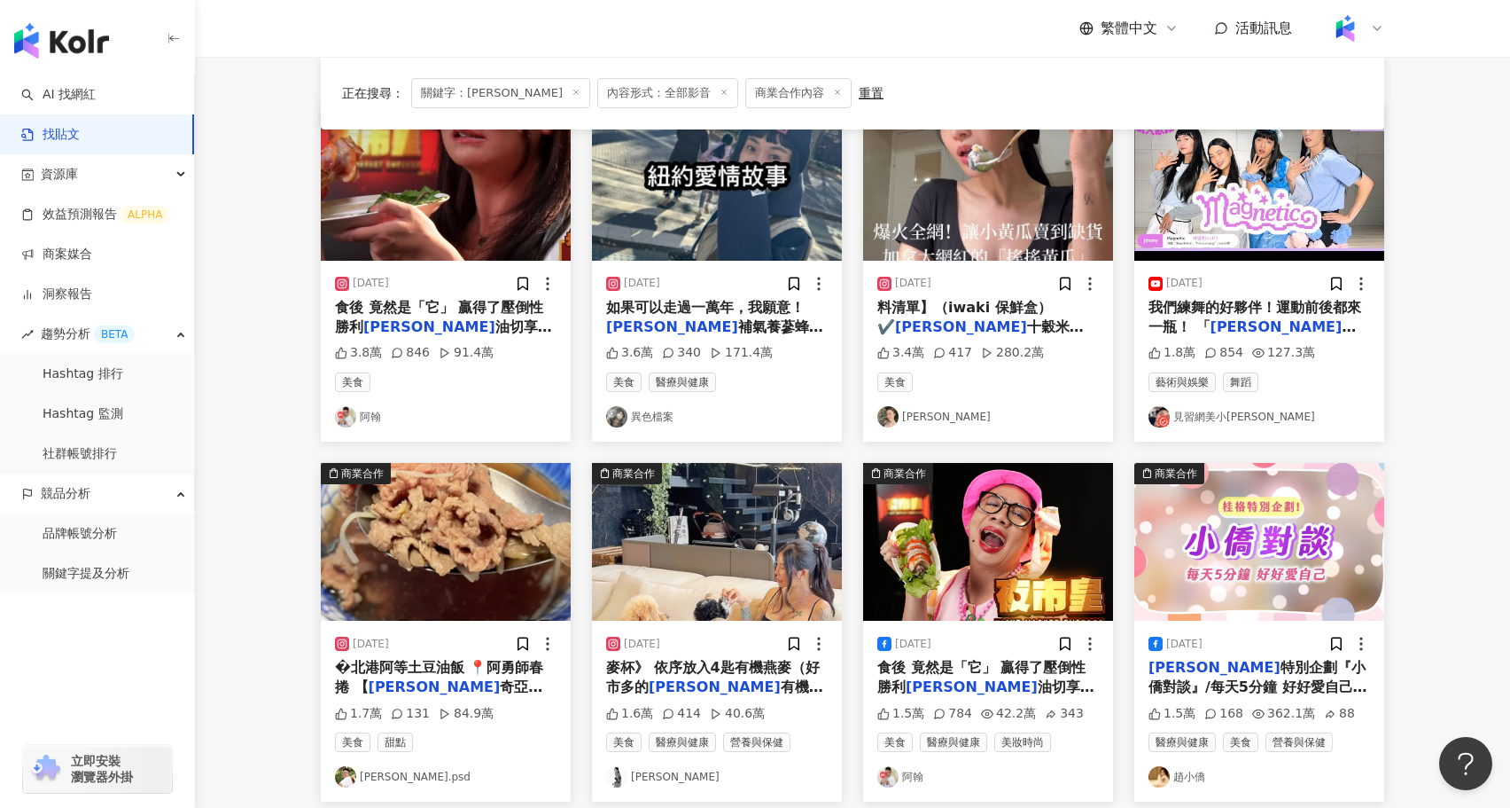
scroll to position [204, 0]
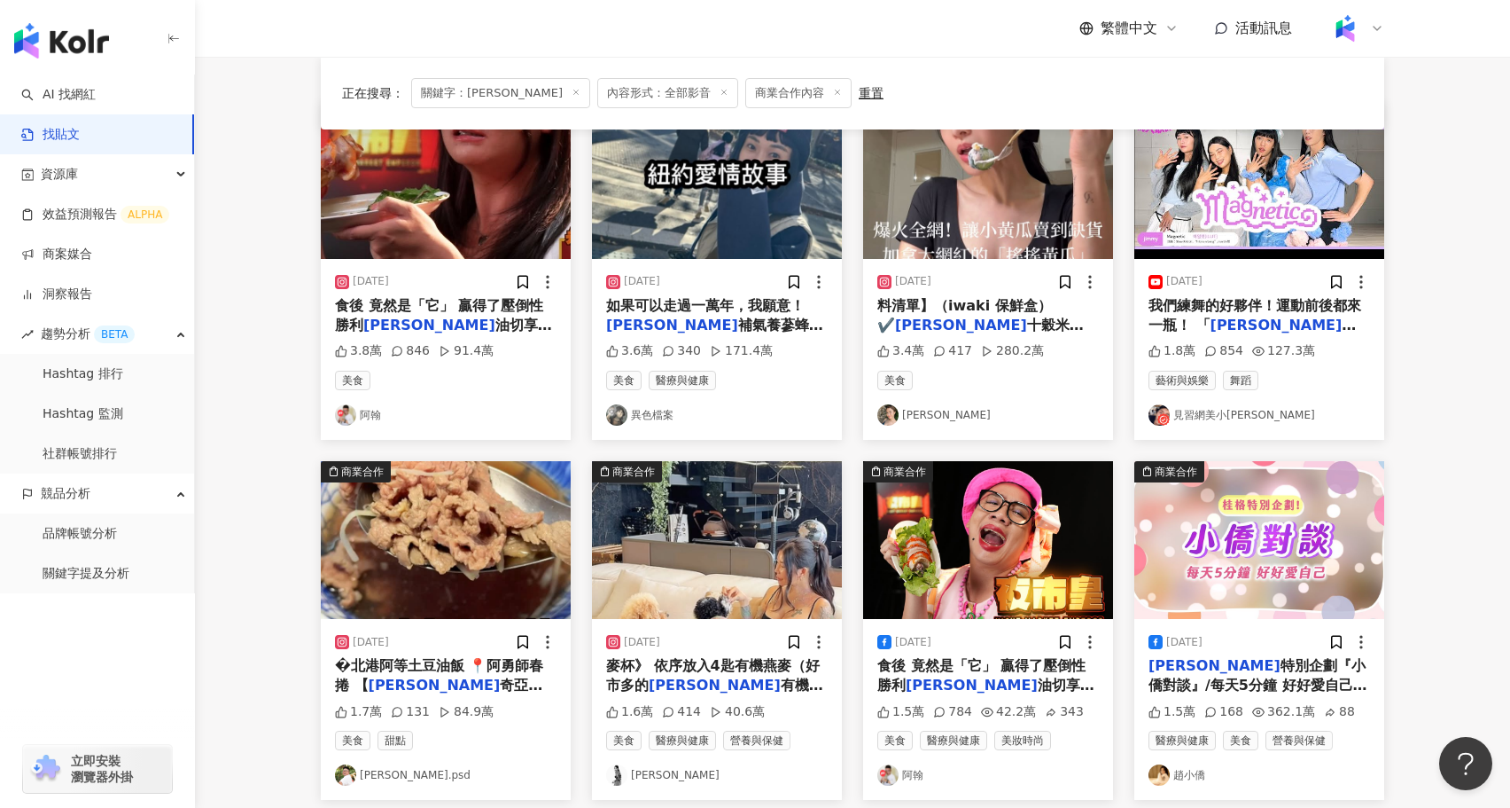
click at [961, 550] on img at bounding box center [988, 540] width 250 height 158
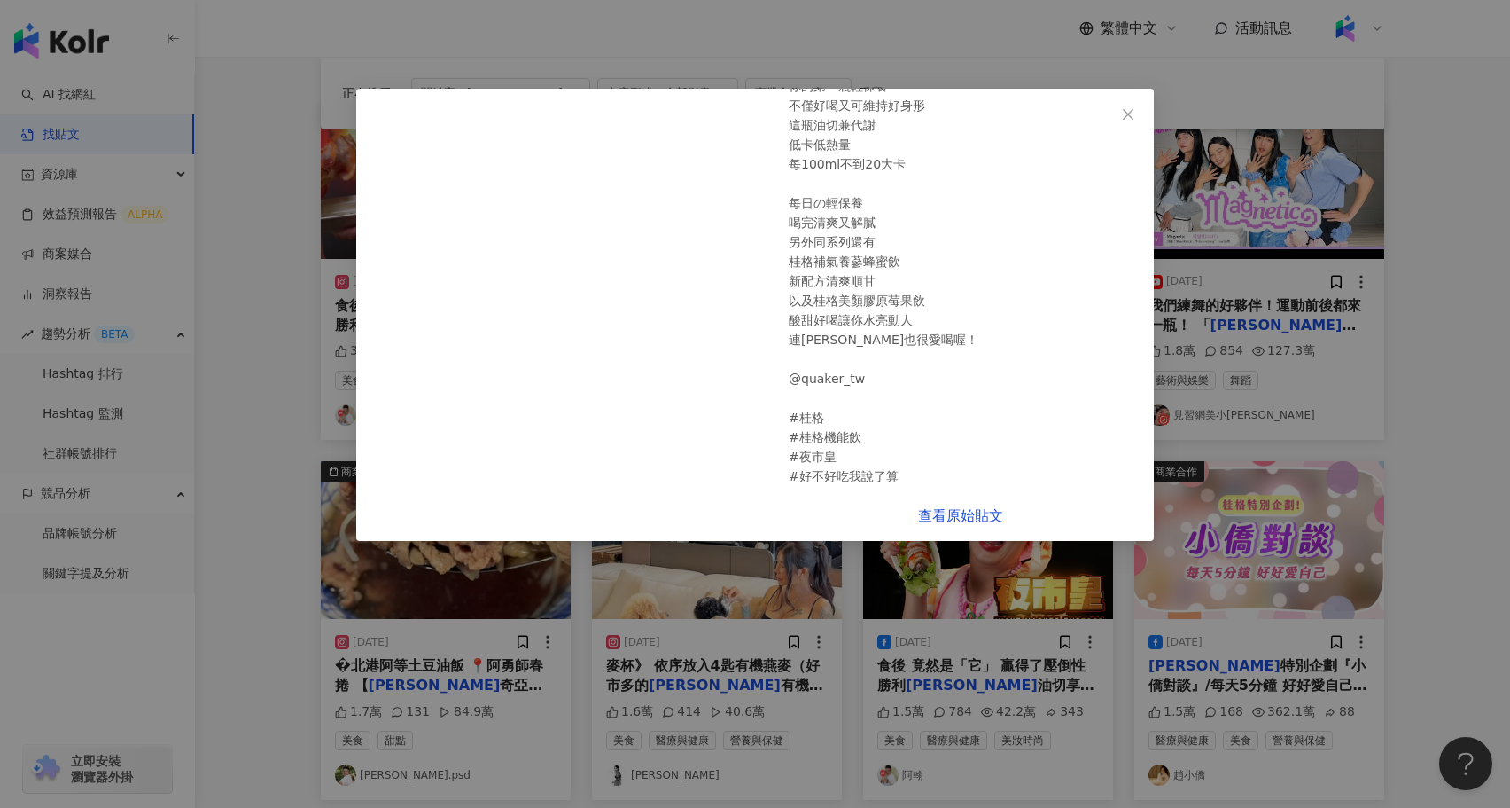
scroll to position [328, 0]
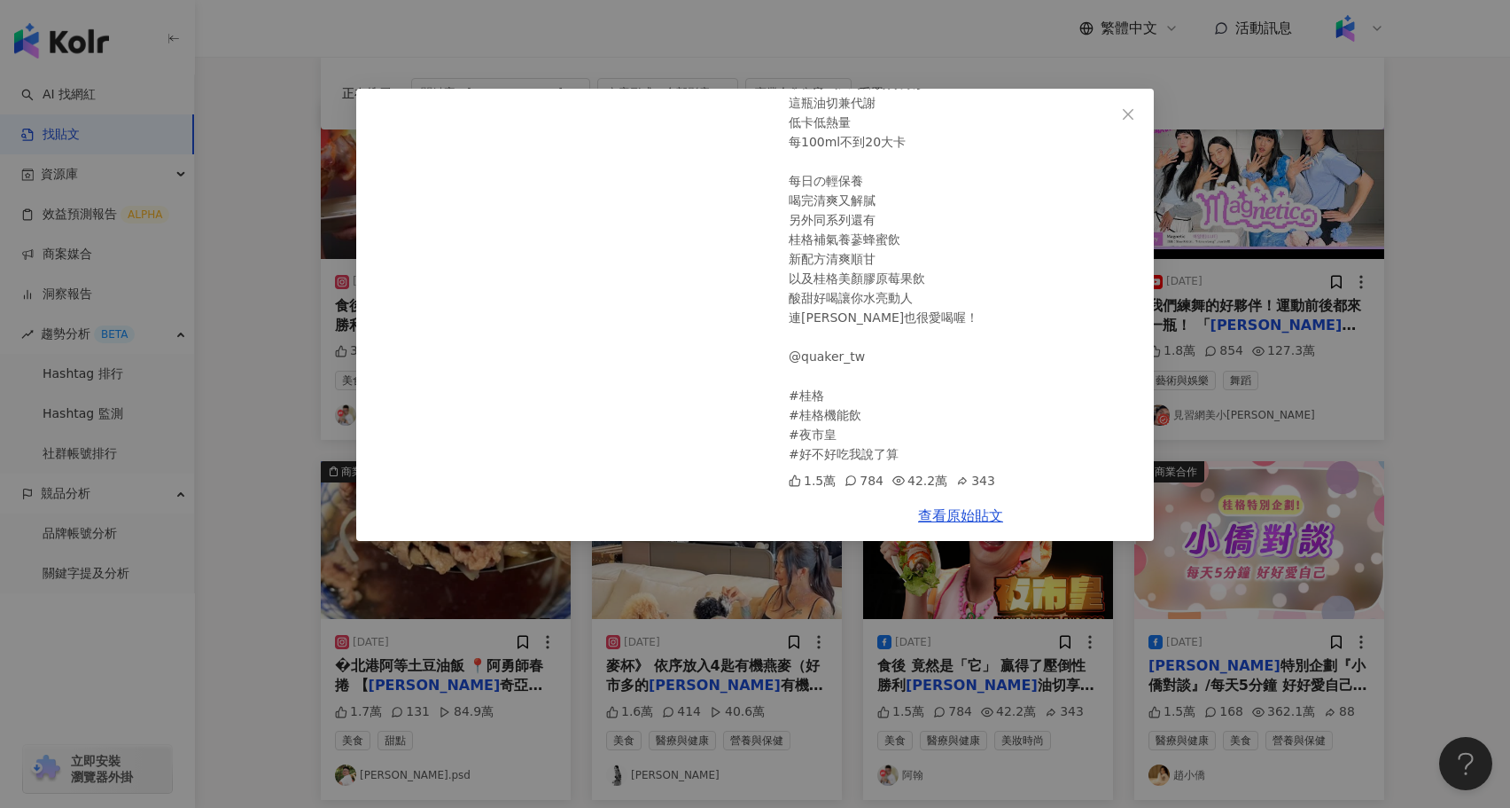
click at [244, 598] on div "阿翰 2025/6/19 夜市皇 台灣最強夜市來襲 豬做的料理 誰是贏家？！ 這集夜市皇 充滿了濃濃的豬香味 各家都推出最強的豬料理 不過在吃完一輪 油膩的美…" at bounding box center [755, 404] width 1510 height 808
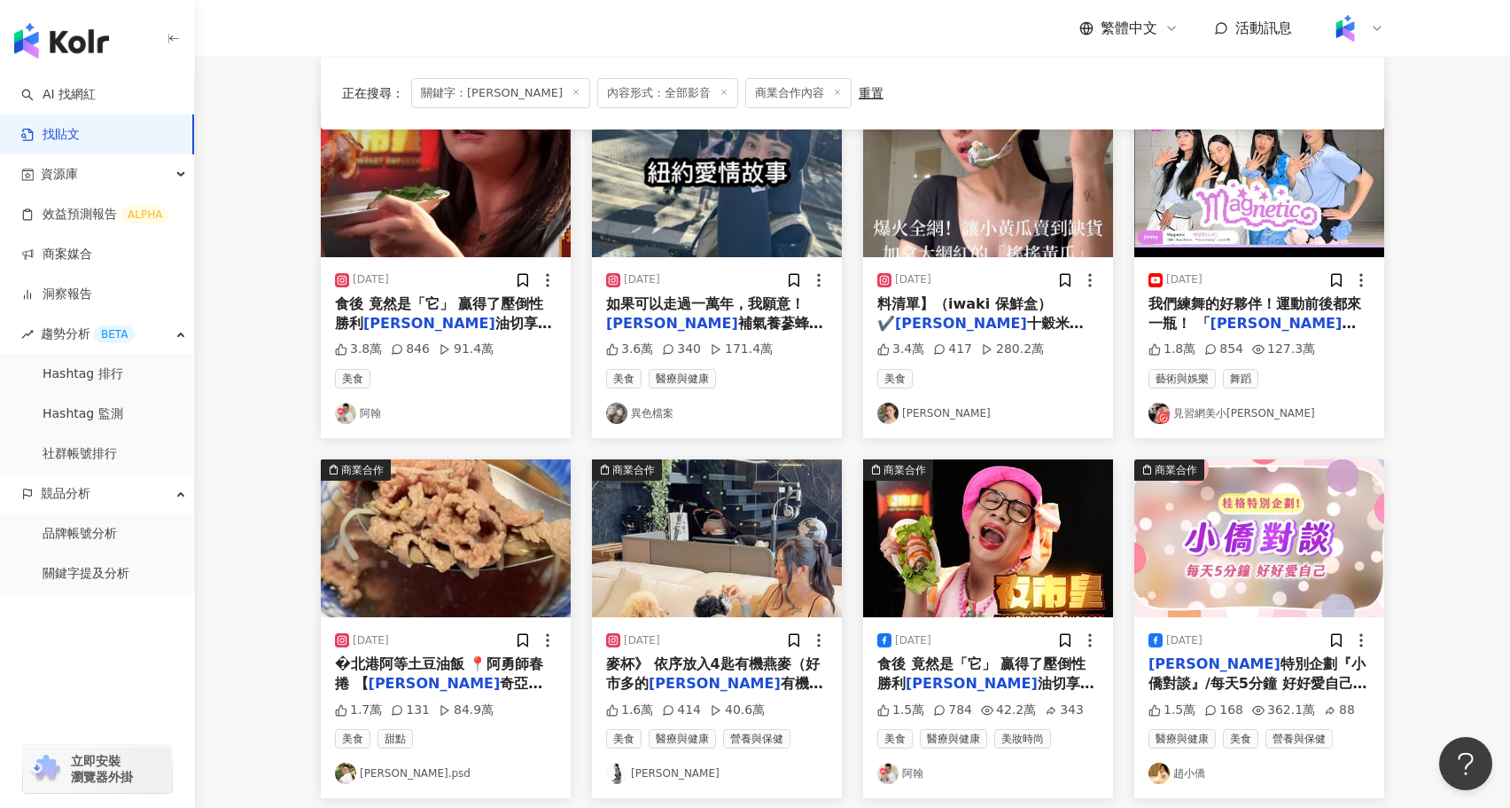
scroll to position [207, 0]
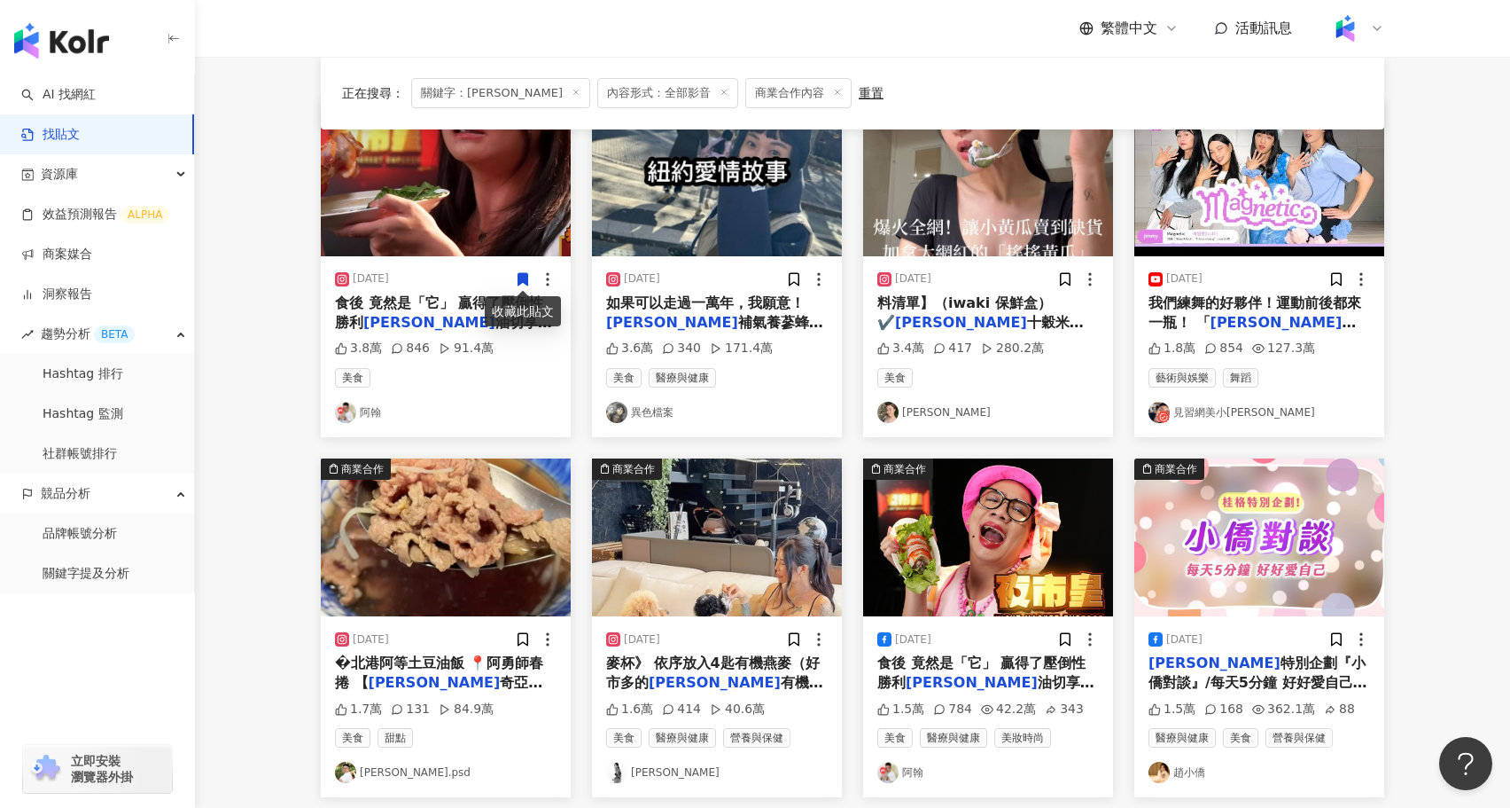
click at [445, 168] on img at bounding box center [446, 177] width 250 height 158
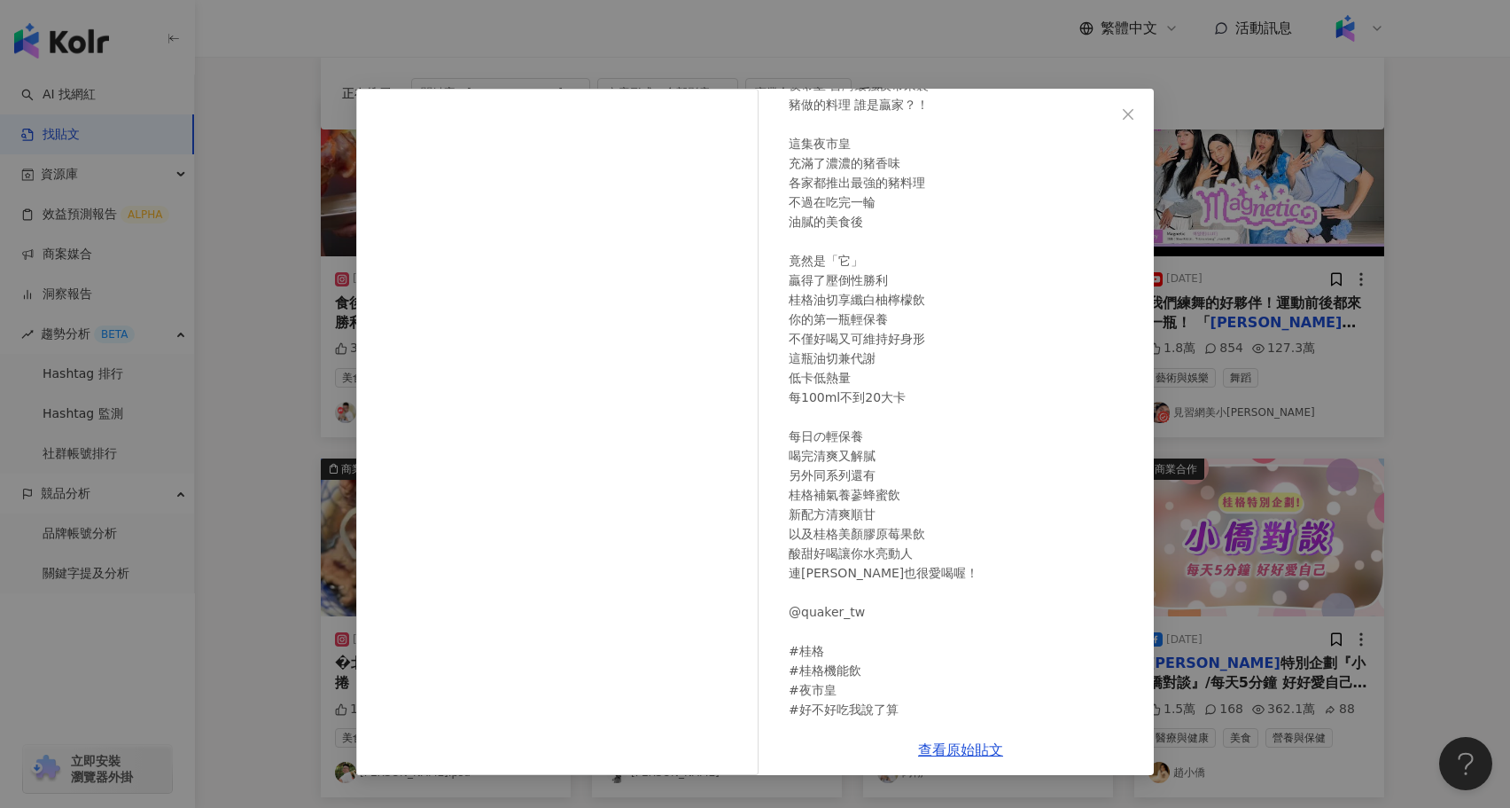
scroll to position [110, 0]
click at [277, 513] on div "阿翰 2025/6/19 夜市皇 台灣最強夜市來襲 豬做的料理 誰是贏家？！ 這集夜市皇 充滿了濃濃的豬香味 各家都推出最強的豬料理 不過在吃完一輪 油膩的美…" at bounding box center [755, 404] width 1510 height 808
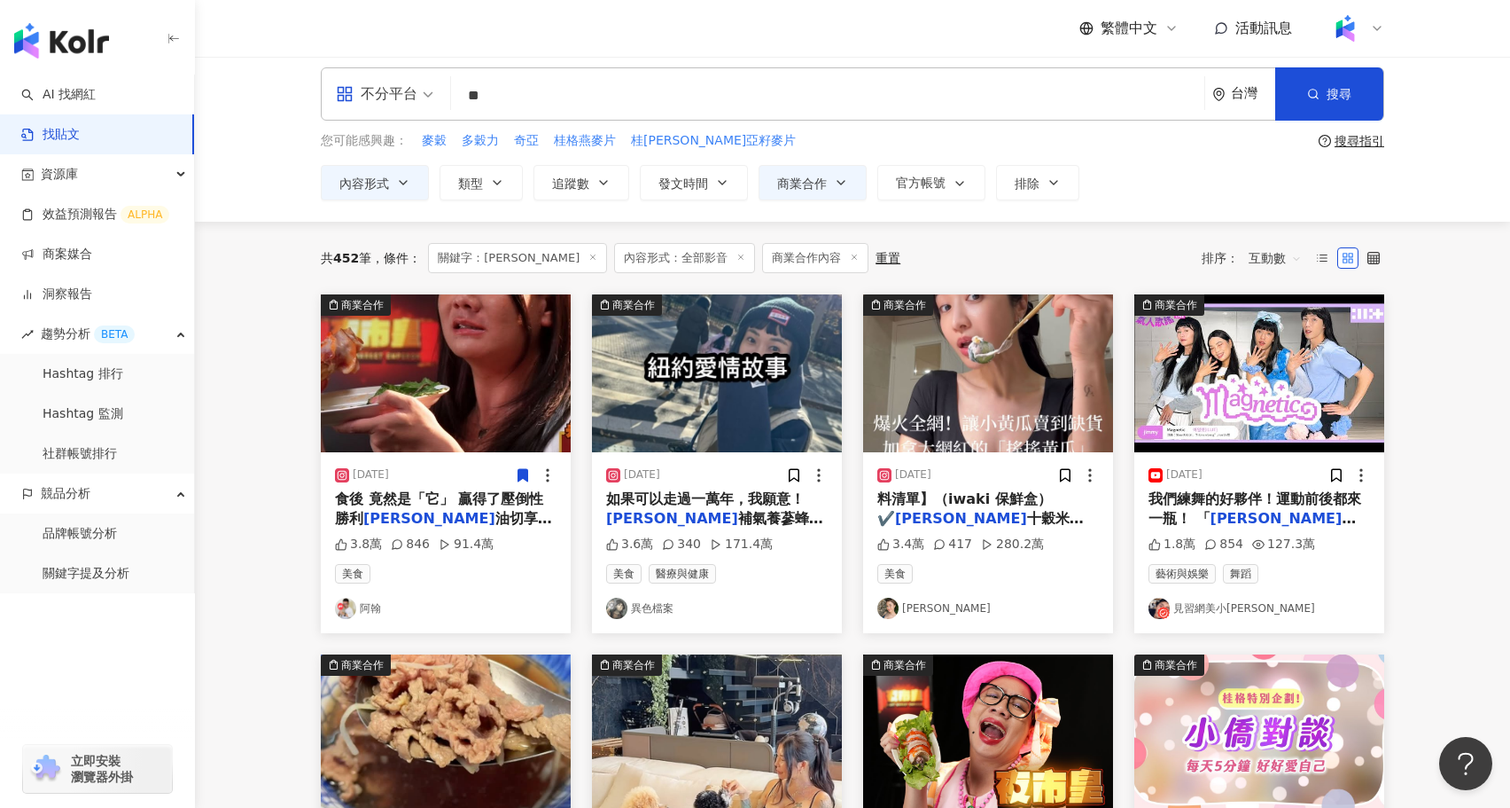
scroll to position [0, 0]
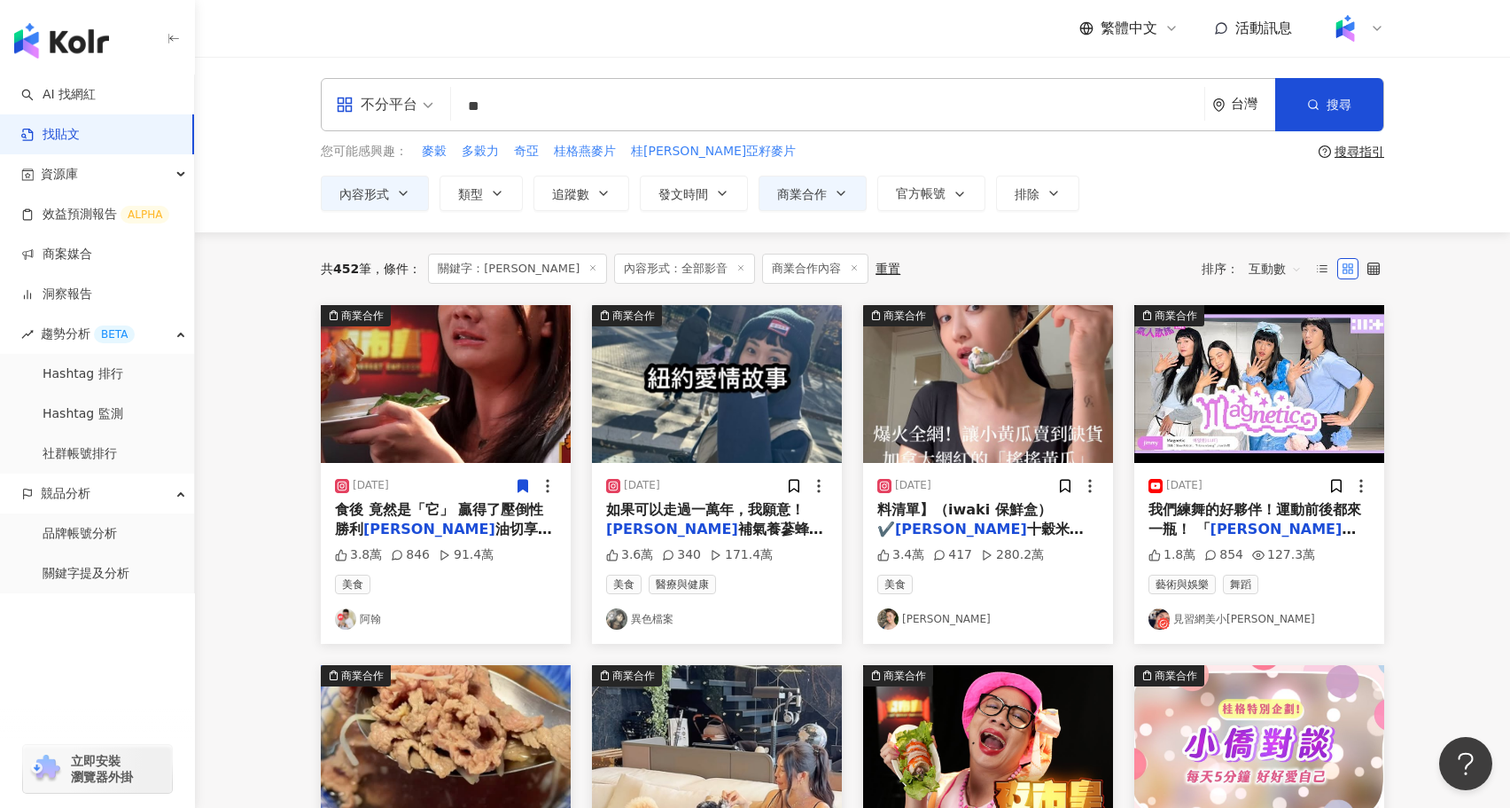
click at [1283, 283] on div "互動數" at bounding box center [1275, 269] width 73 height 30
click at [1272, 269] on span "互動數" at bounding box center [1275, 268] width 53 height 28
click at [1284, 363] on div "觀看數" at bounding box center [1278, 365] width 50 height 20
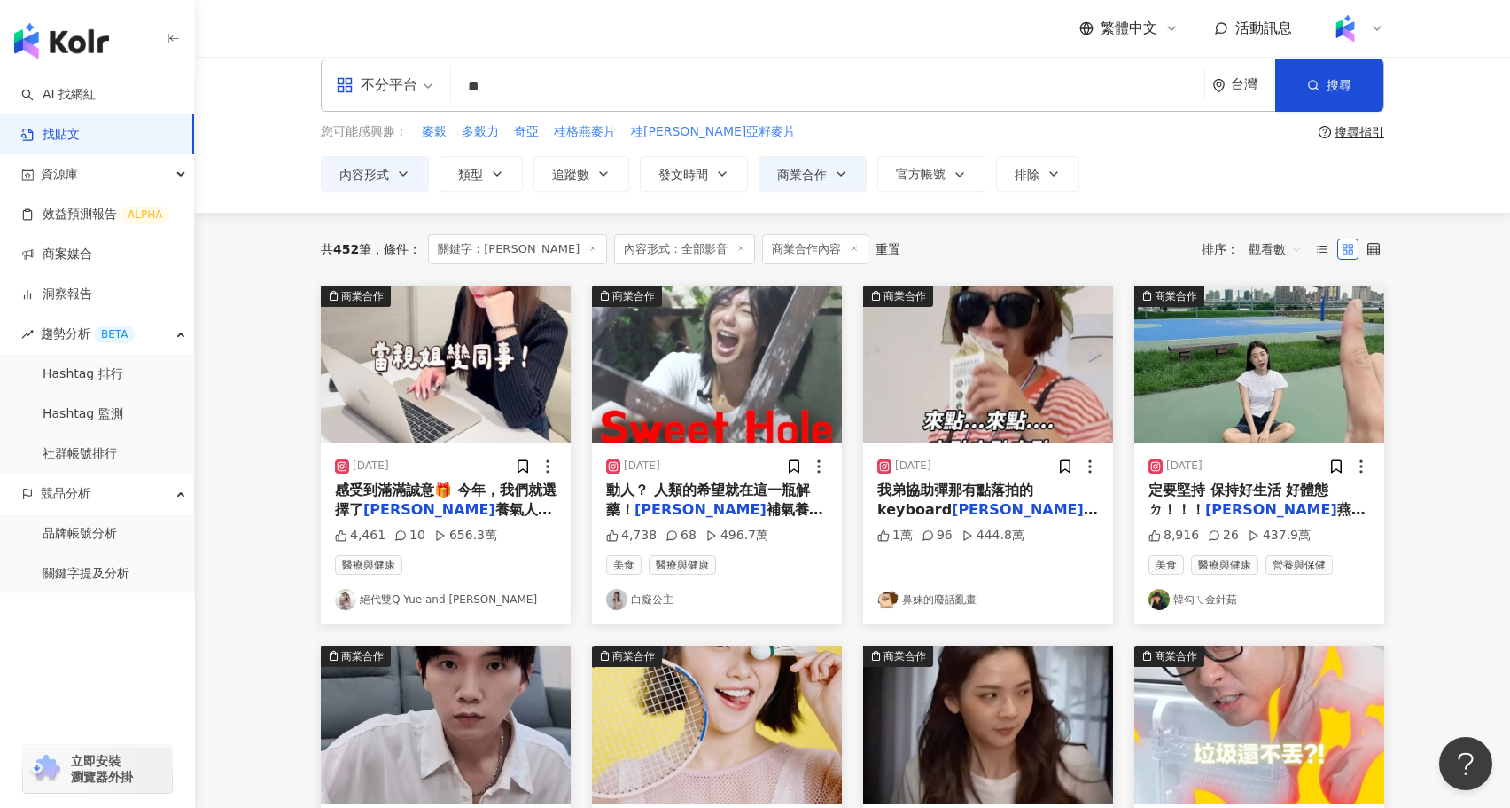
scroll to position [26, 0]
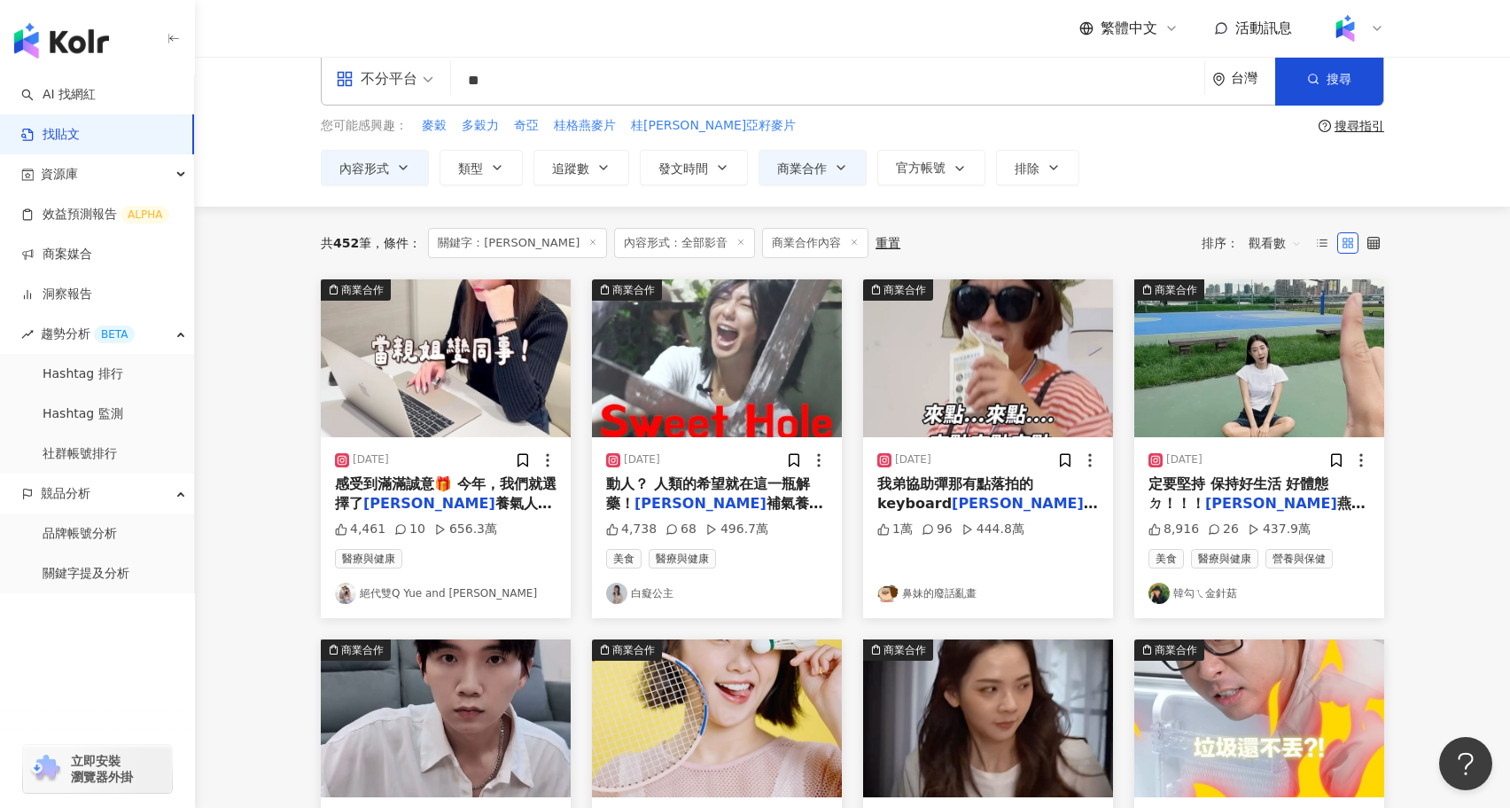
click at [1010, 480] on span "我弟協助彈那有點落拍的keyboard" at bounding box center [956, 493] width 156 height 36
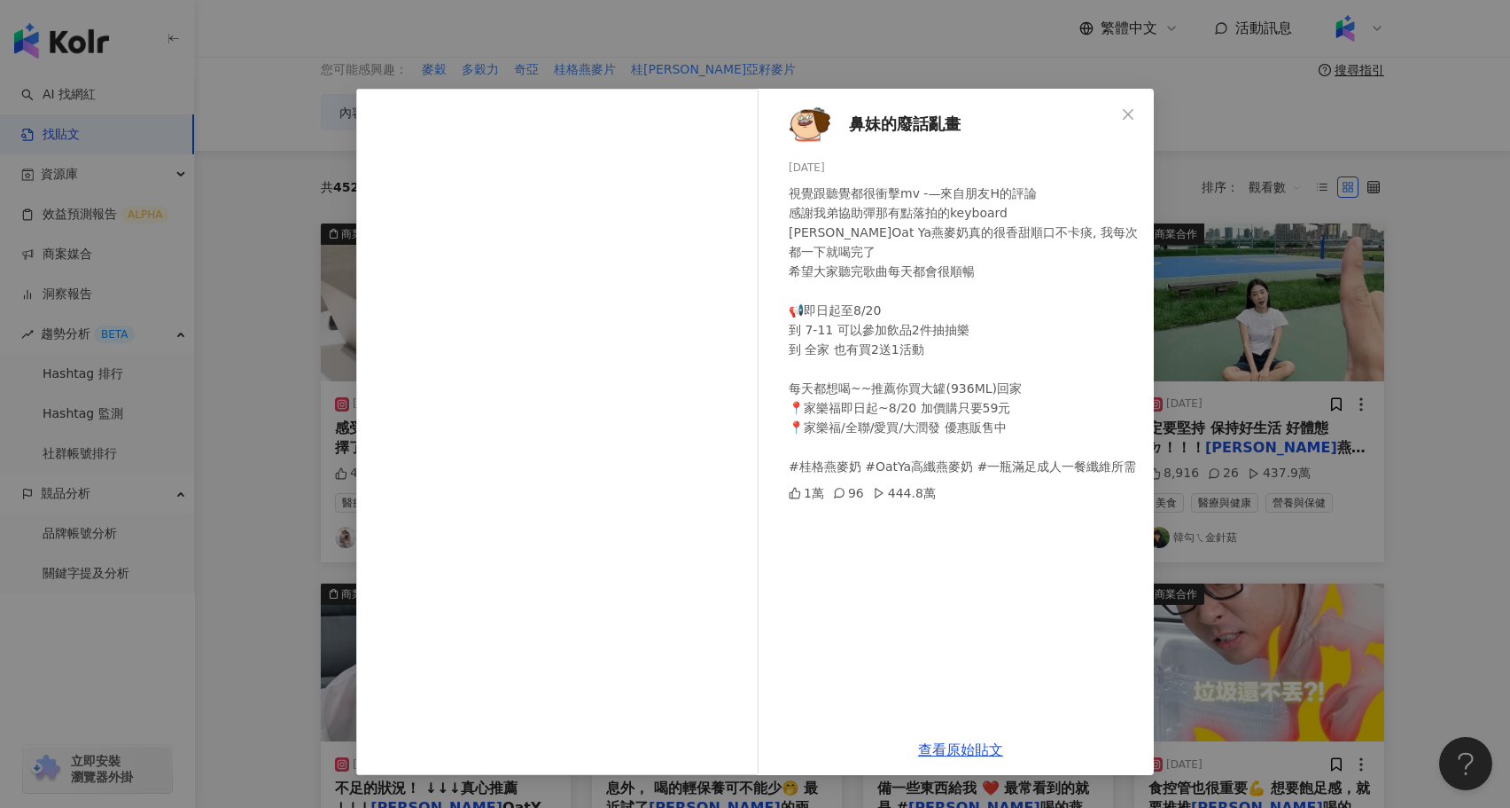
scroll to position [117, 0]
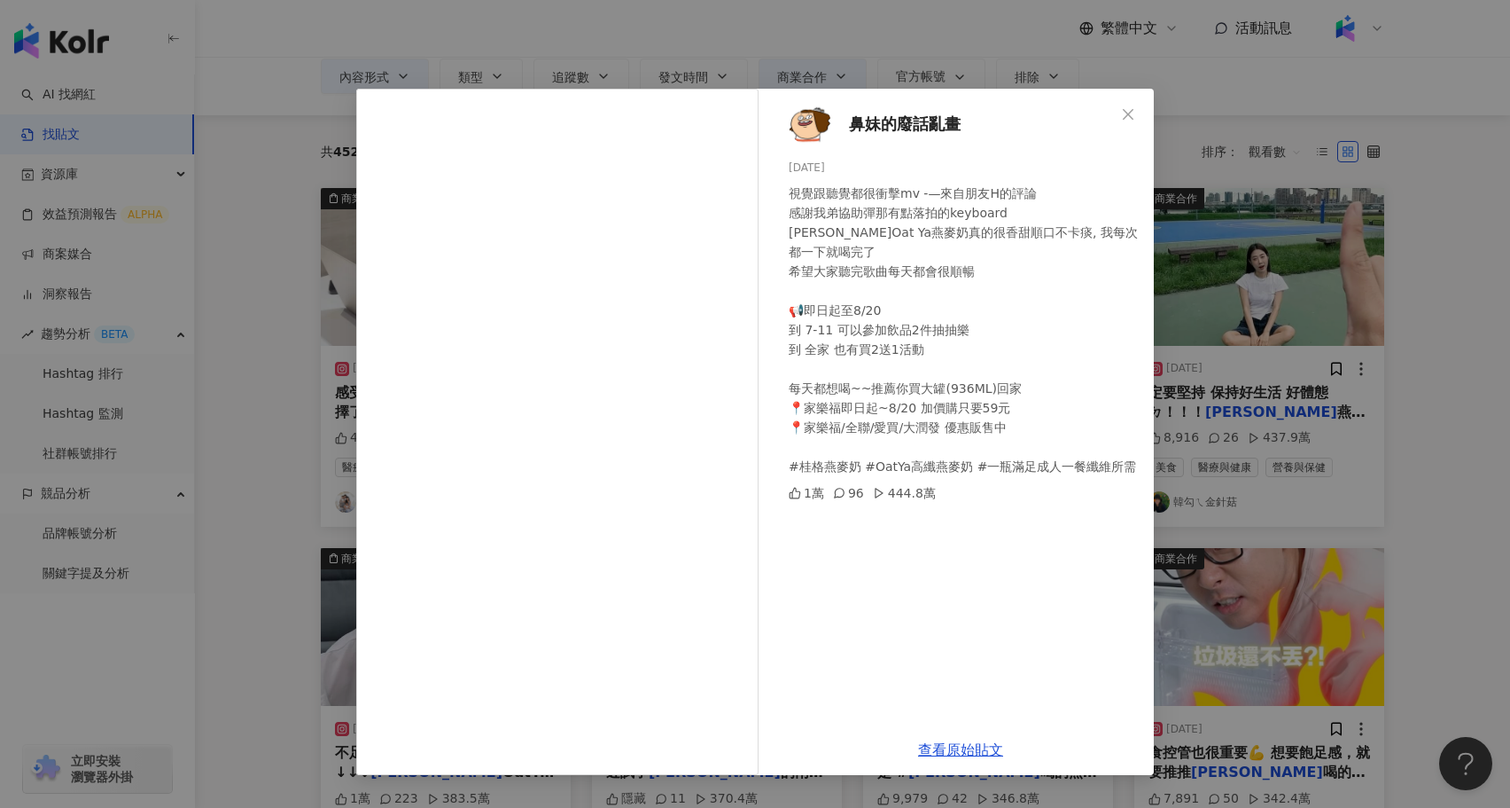
click at [1269, 436] on div "鼻妹的廢話亂畫 2024/8/12 視覺跟聽覺都很衝擊mv -—來自朋友H的評論 感謝我弟協助彈那有點落拍的keyboard 桂格Oat Ya燕麥奶真的很香甜…" at bounding box center [755, 404] width 1510 height 808
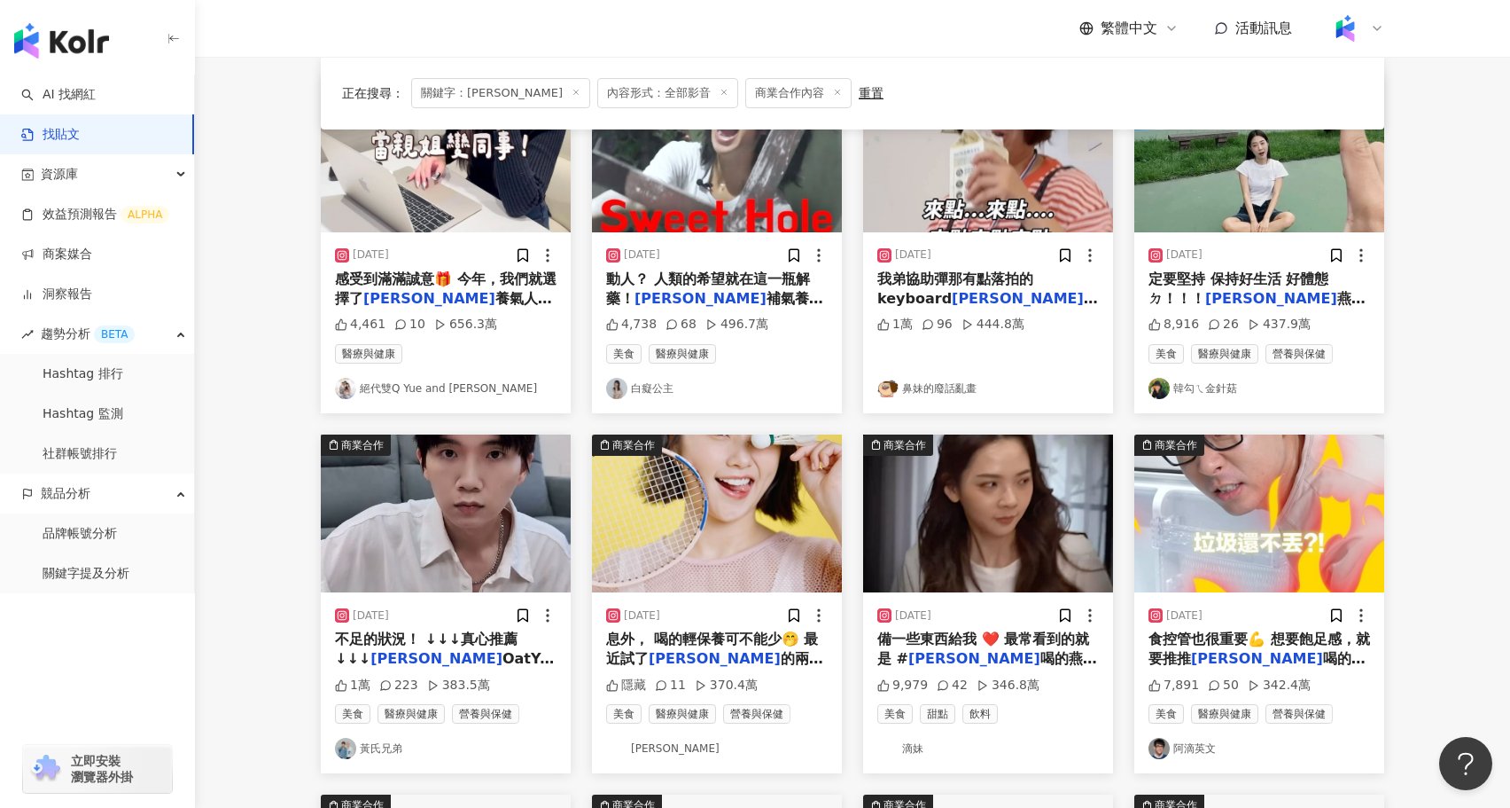
scroll to position [232, 0]
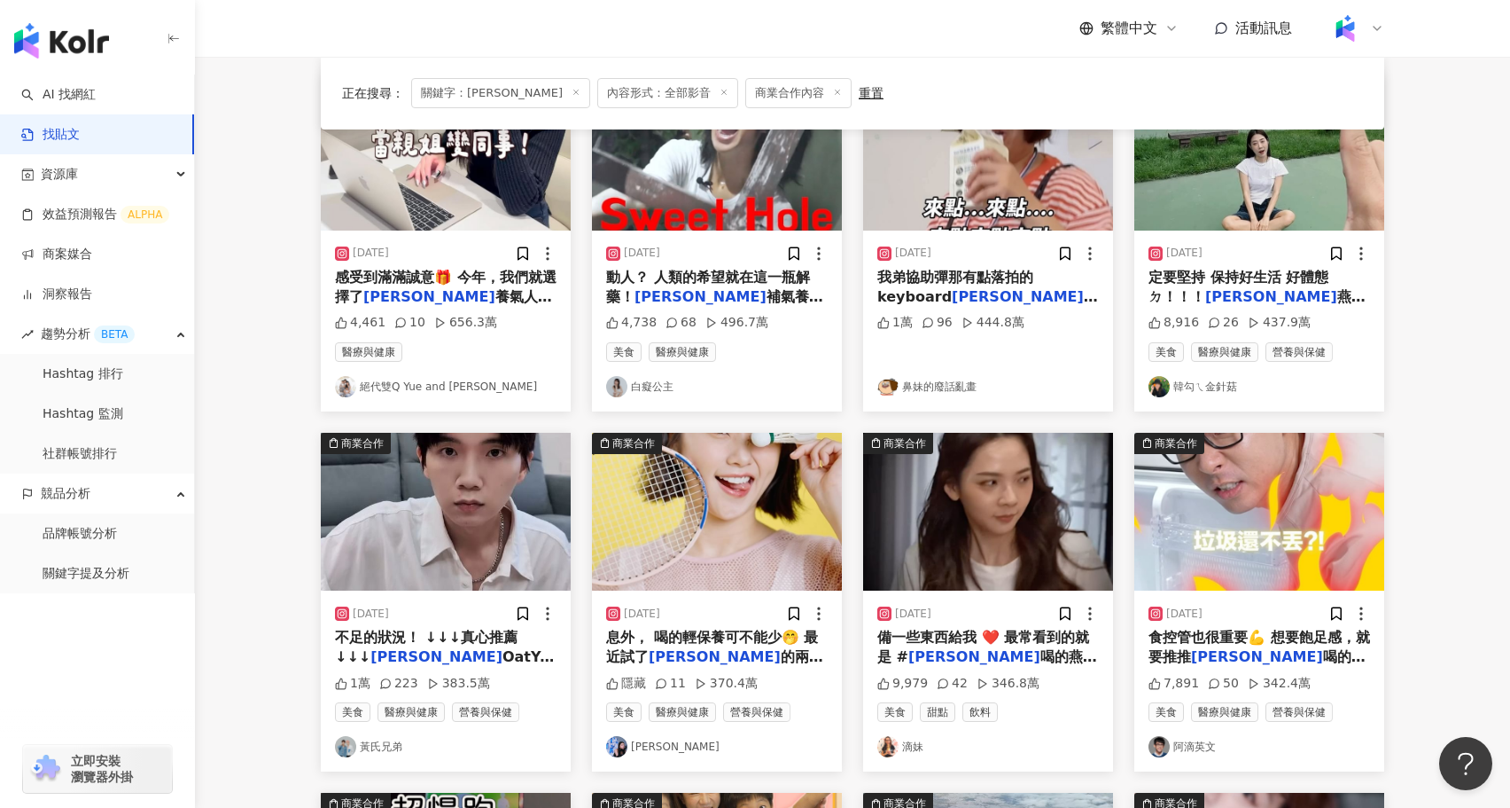
click at [1278, 493] on img at bounding box center [1260, 512] width 250 height 158
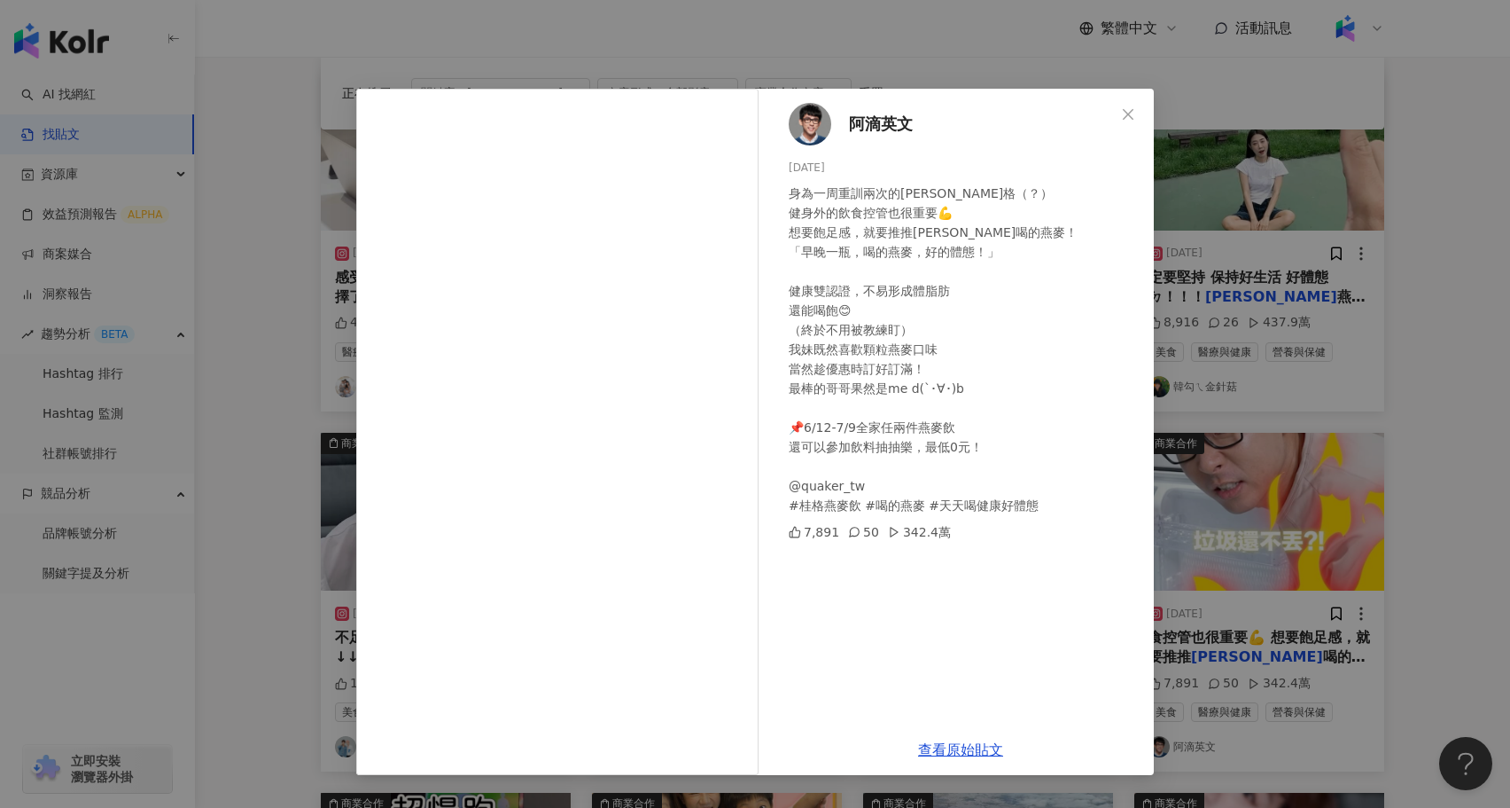
click at [259, 478] on div "阿滴英文 2024/6/28 身為一周重訓兩次的阿滴葛格（？） 健身外的飲食控管也很重要💪 想要飽足感，就要推推桂格喝的燕麥！ 「早晚一瓶，喝的燕麥，好的體態…" at bounding box center [755, 404] width 1510 height 808
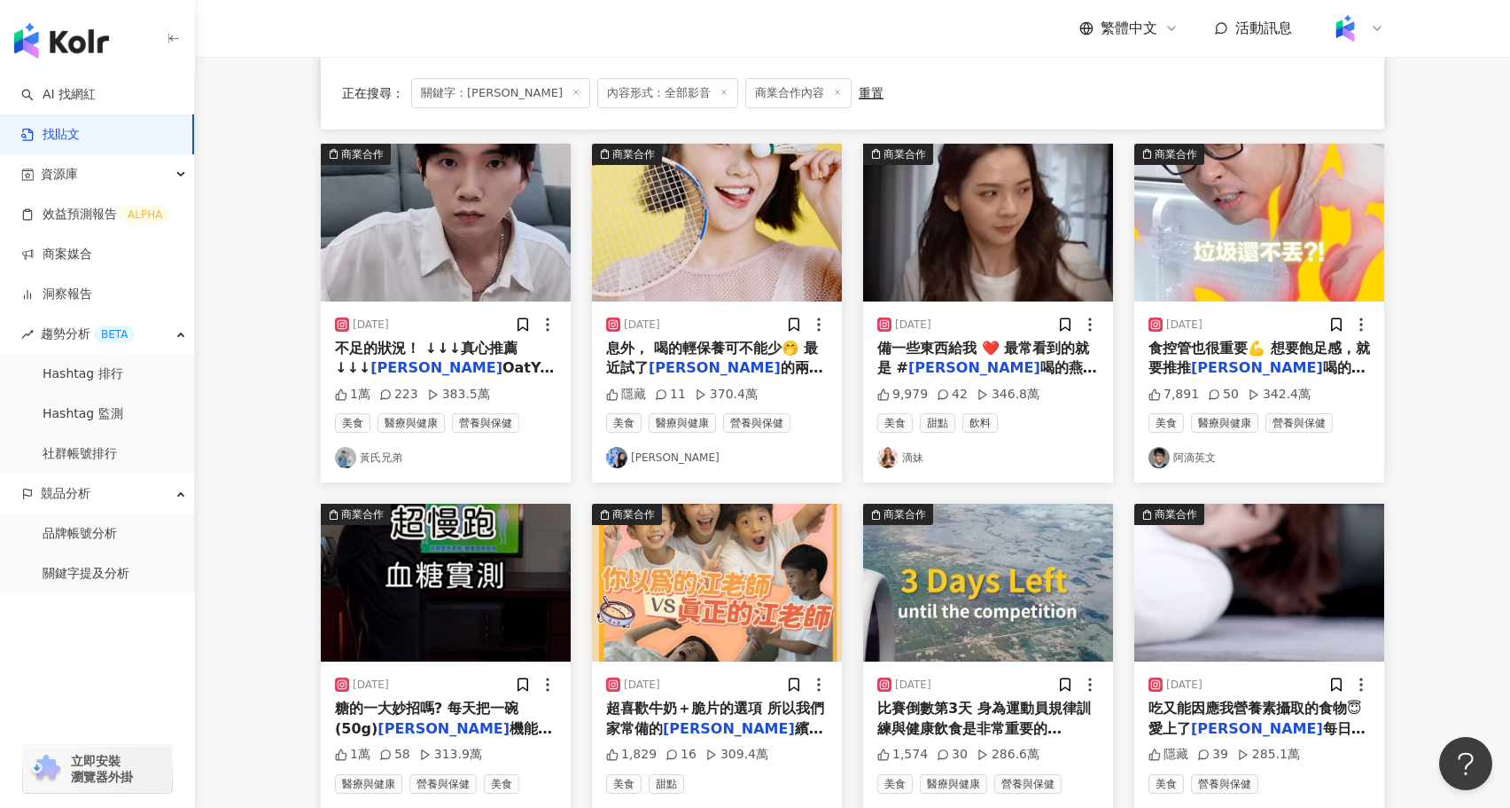
scroll to position [525, 0]
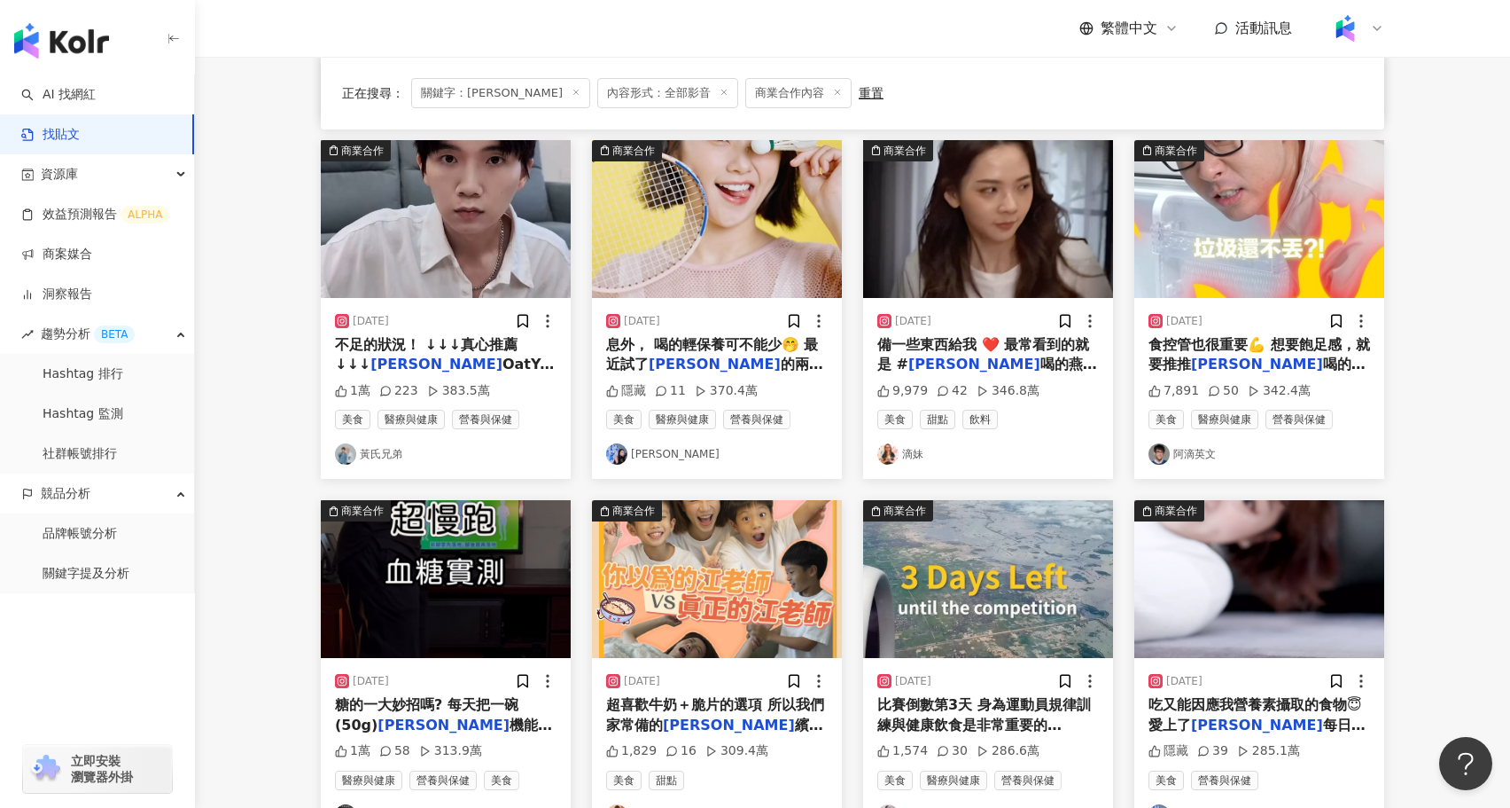
click at [753, 576] on img at bounding box center [717, 579] width 250 height 158
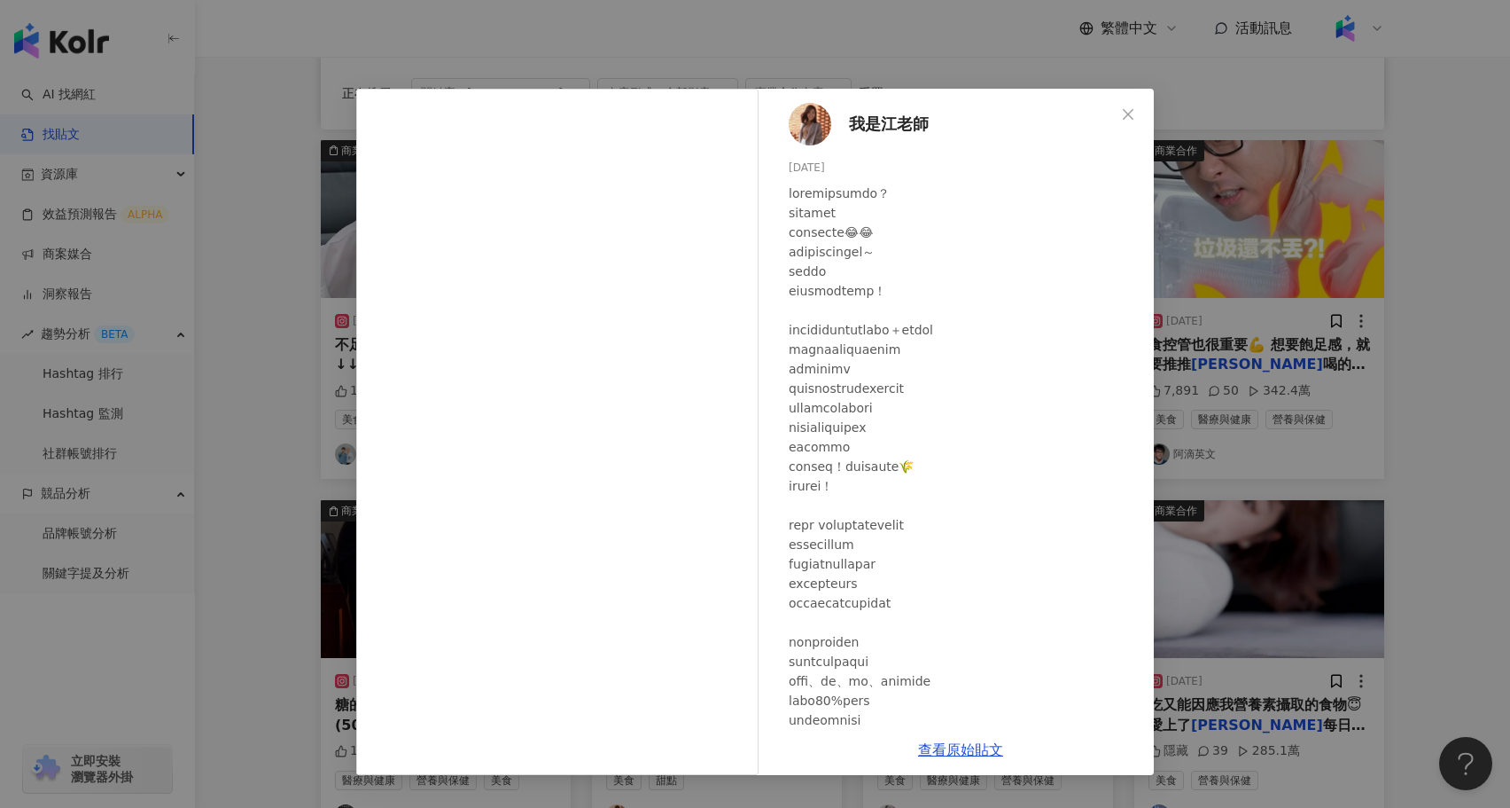
click at [321, 469] on div "我是江老師 2024/5/22 1,829 16 309.4萬 查看原始貼文" at bounding box center [755, 404] width 1510 height 808
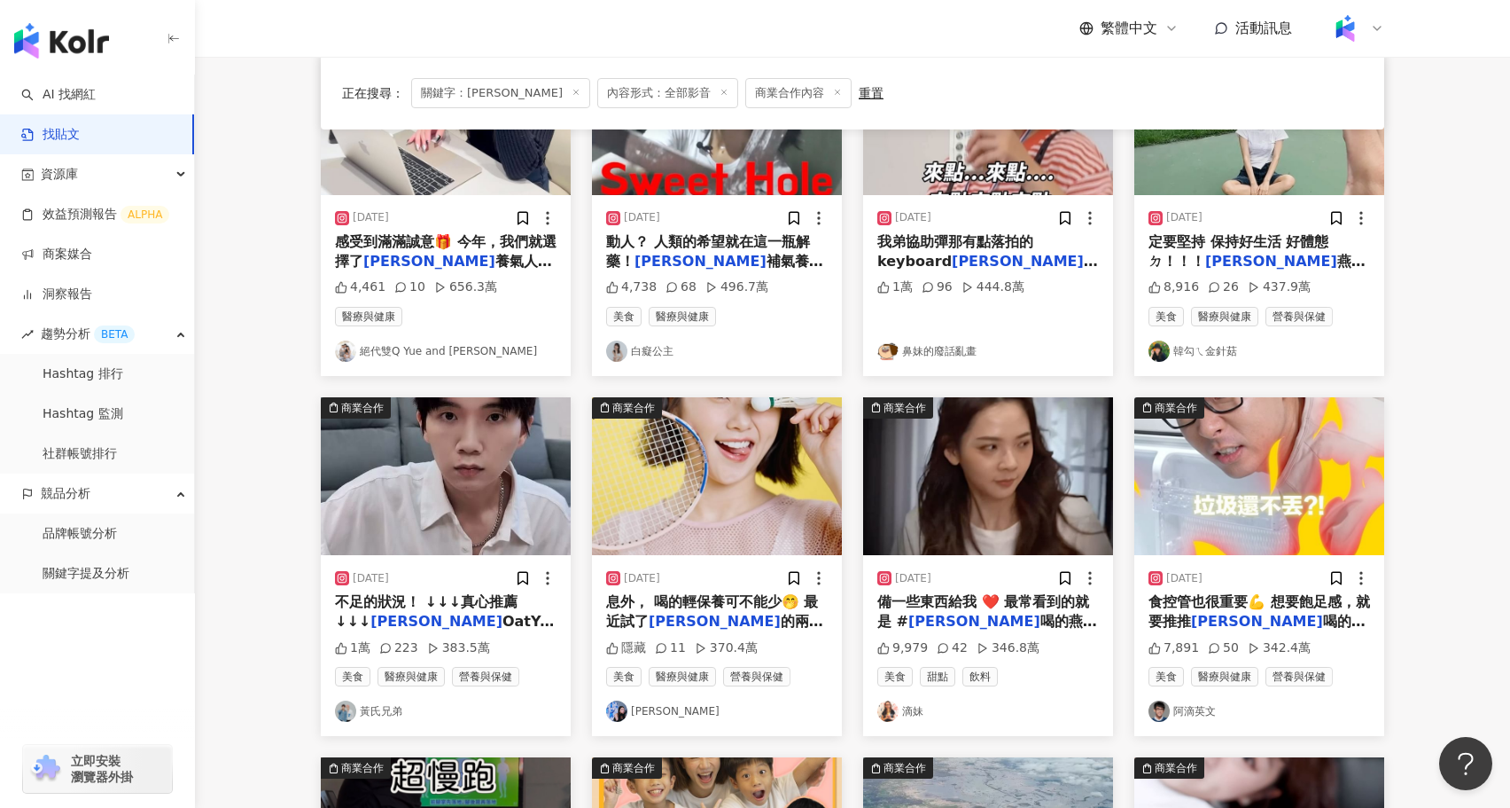
scroll to position [0, 0]
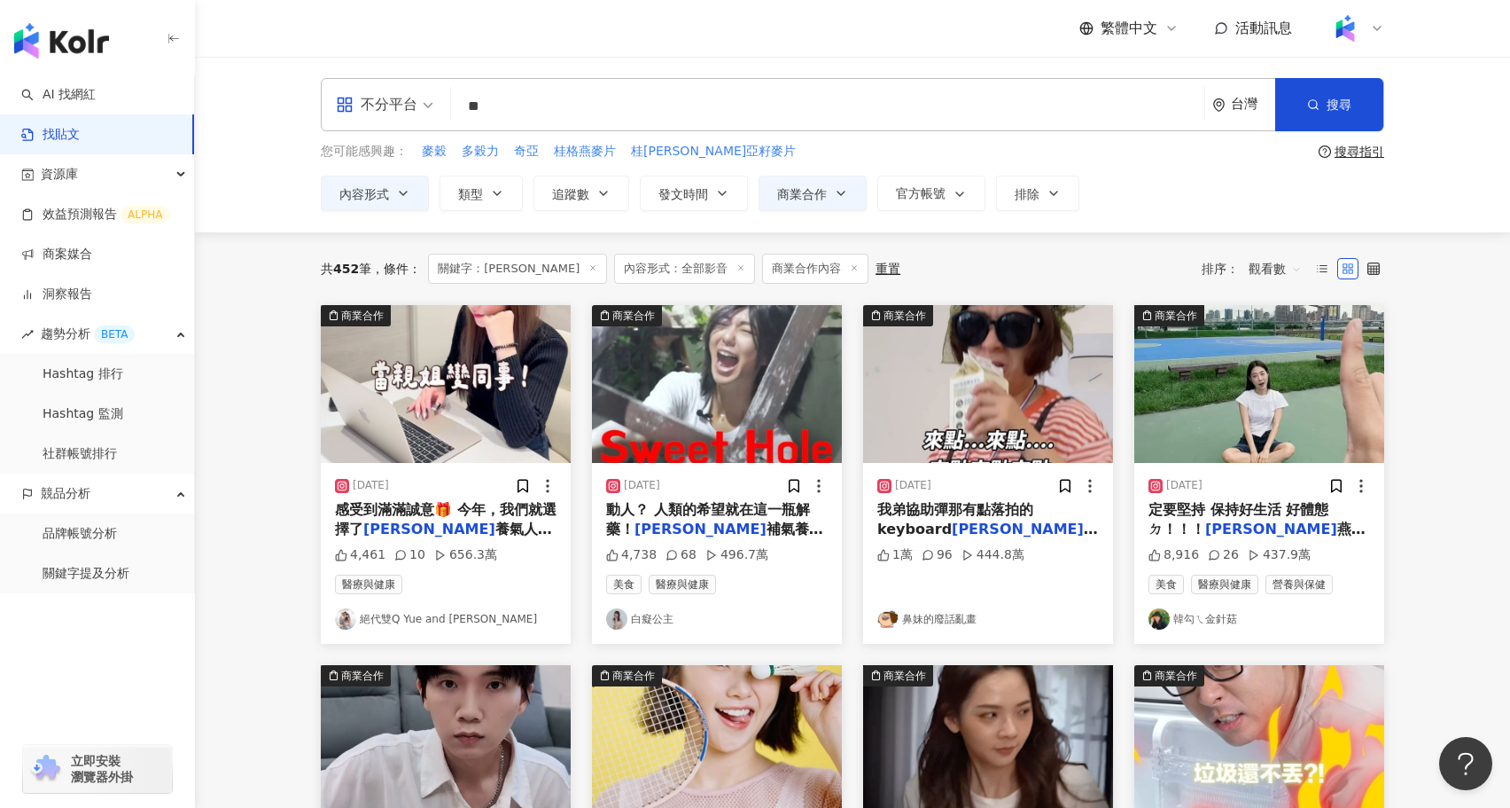
drag, startPoint x: 541, startPoint y: 90, endPoint x: 441, endPoint y: 91, distance: 100.2
click at [441, 91] on div "不分平台 桂格 ** 台灣 搜尋" at bounding box center [853, 104] width 1064 height 53
drag, startPoint x: 514, startPoint y: 96, endPoint x: 466, endPoint y: 96, distance: 47.9
click at [466, 96] on input "**" at bounding box center [827, 106] width 739 height 38
paste input "**"
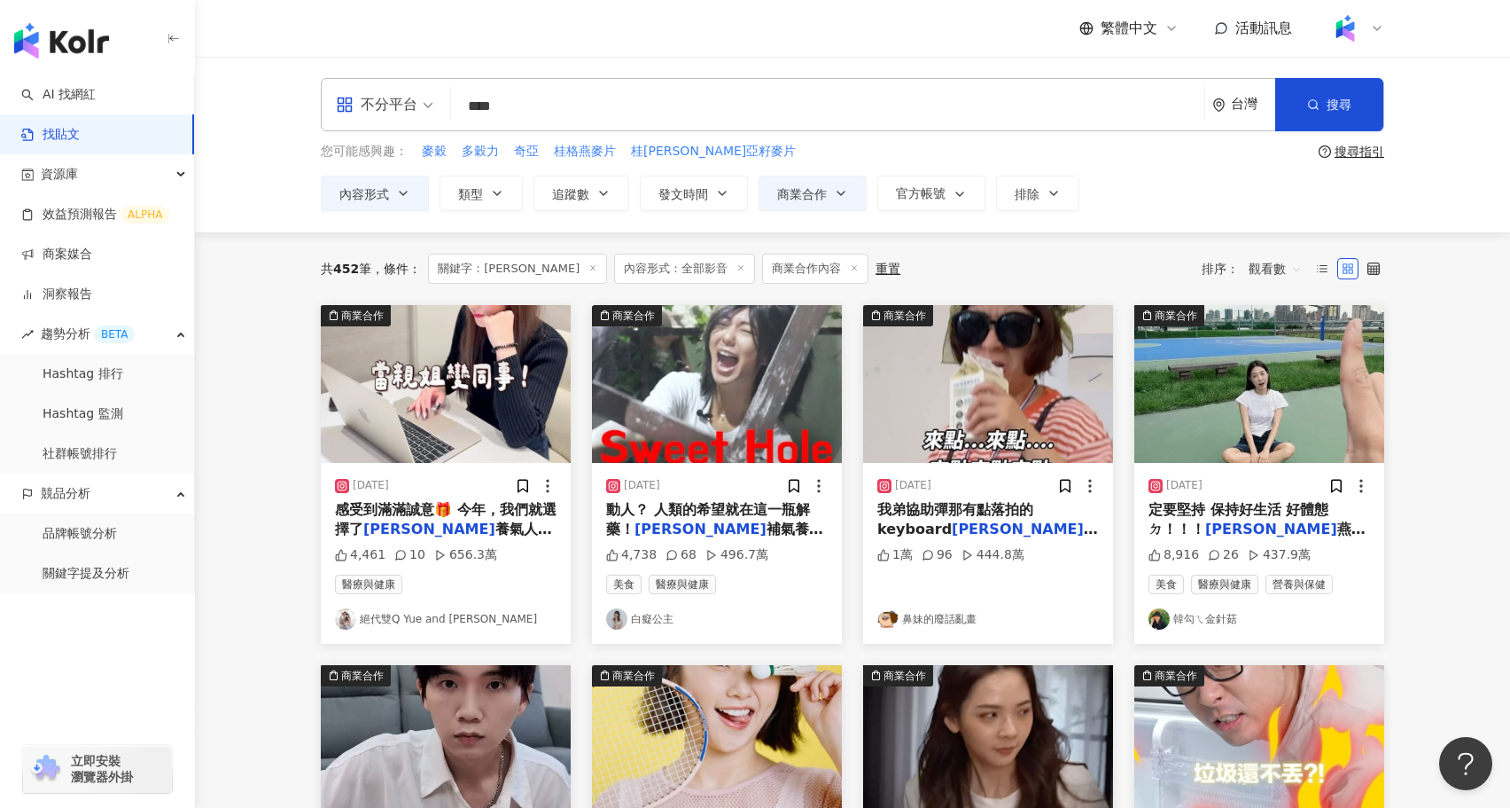
type input "****"
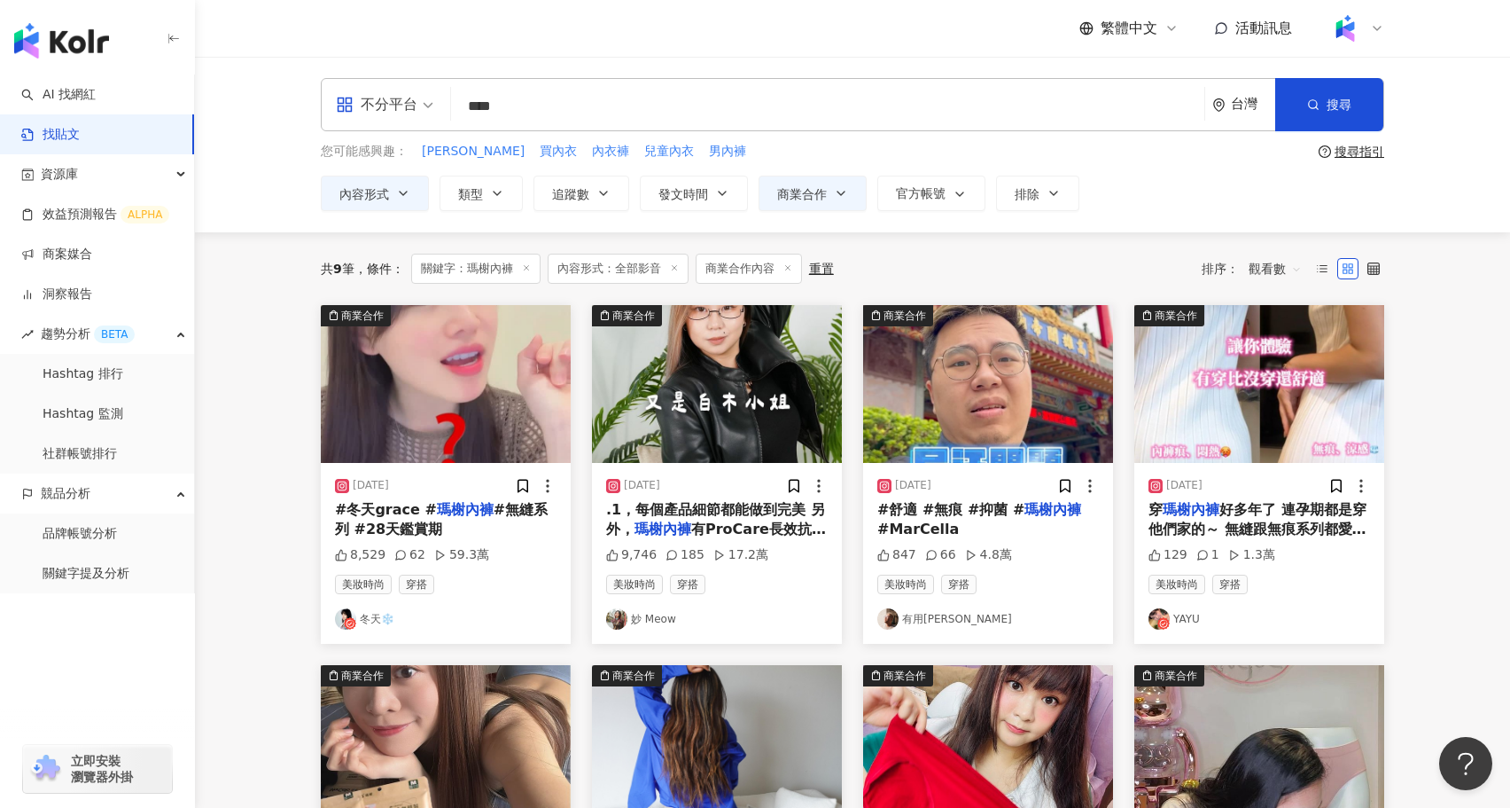
click at [496, 441] on img at bounding box center [446, 384] width 250 height 158
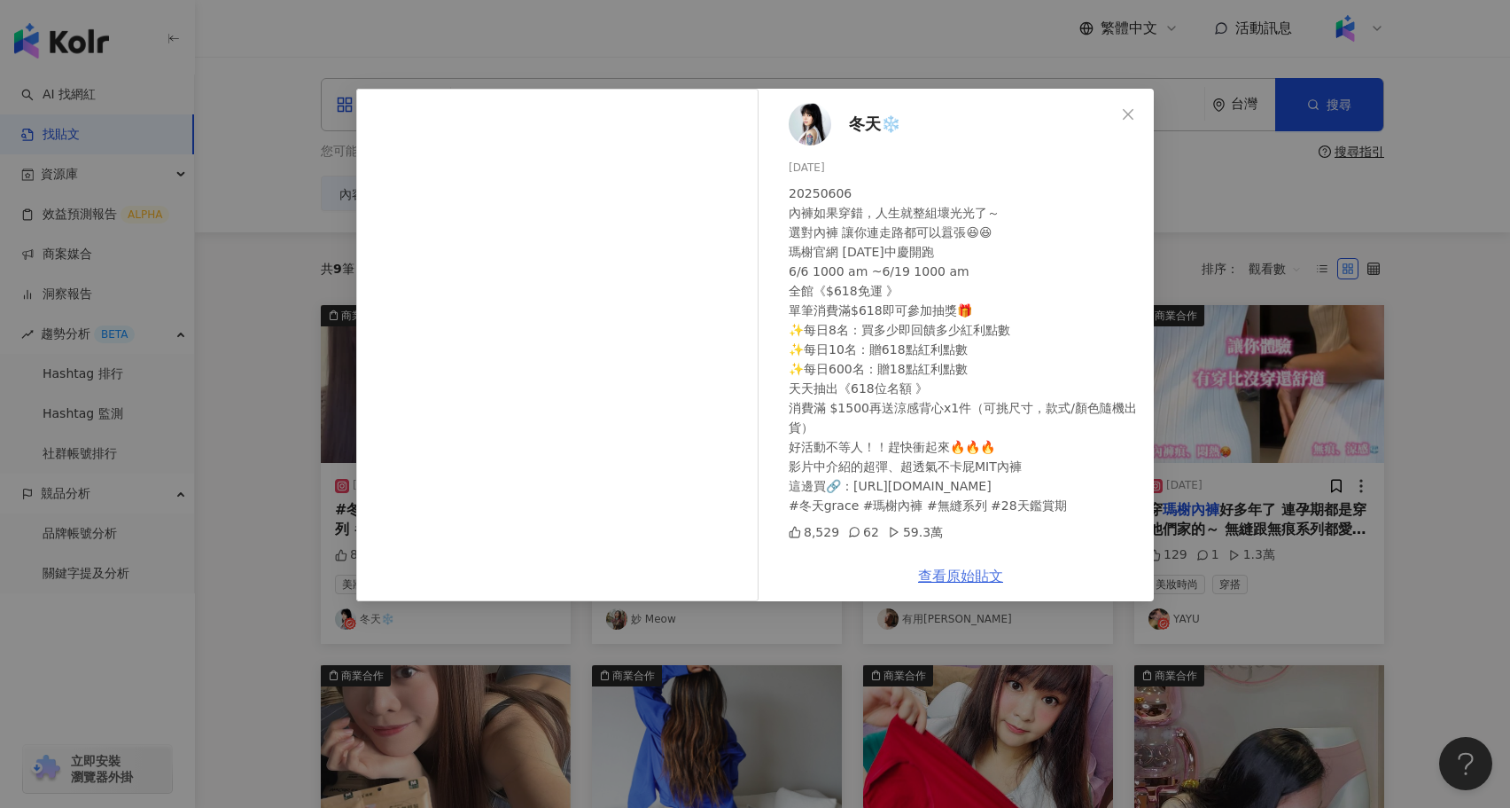
click at [962, 574] on link "查看原始貼文" at bounding box center [960, 575] width 85 height 17
click at [248, 443] on div "冬天❄️ 2025/6/6 20250606 內褲如果穿錯，人生就整組壞光光了～ 選對內褲 讓你連走路都可以囂張😆😆 瑪榭官網 618年中慶開跑 6/6 10…" at bounding box center [755, 404] width 1510 height 808
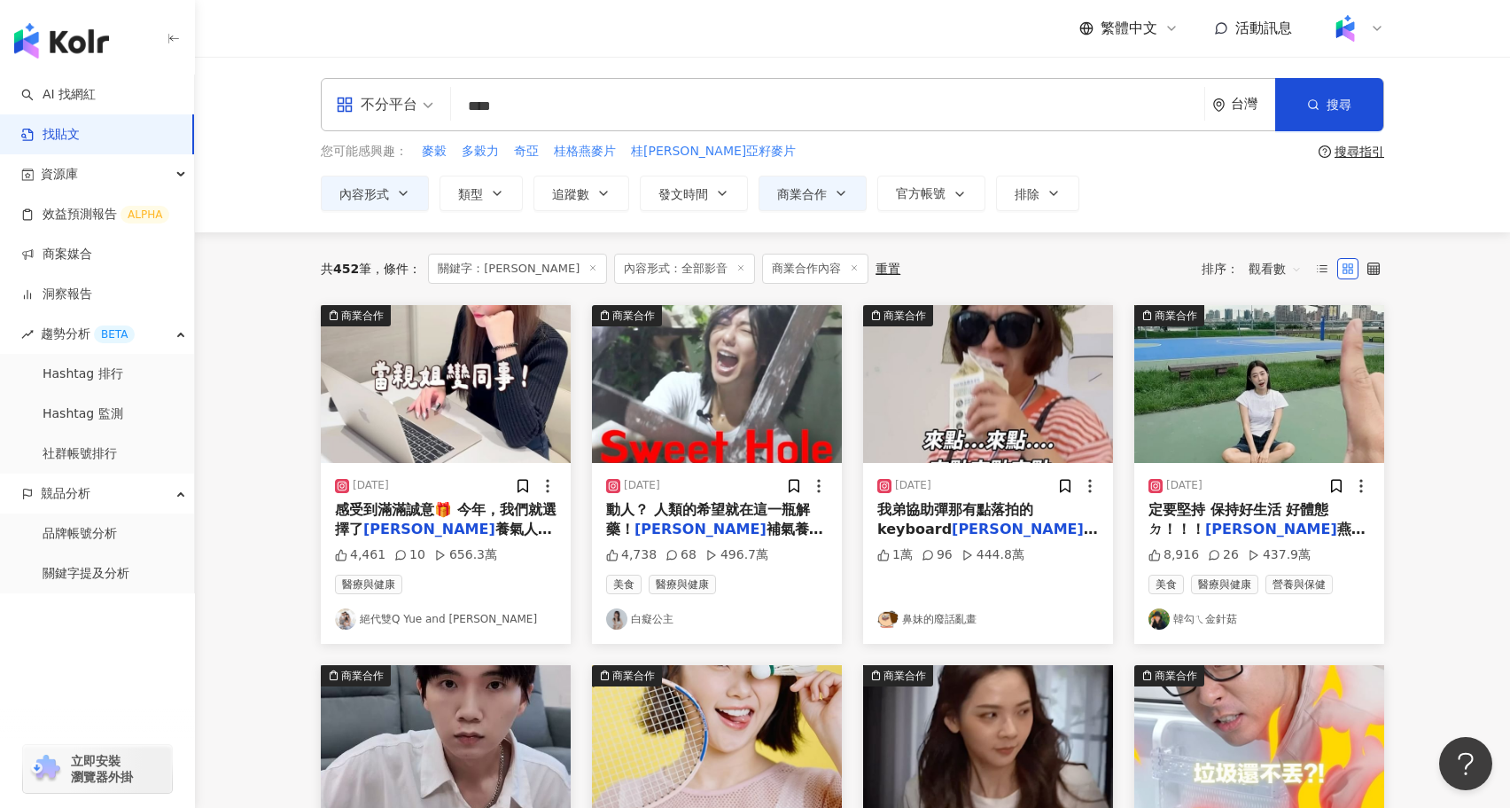
click at [942, 406] on img at bounding box center [988, 384] width 250 height 158
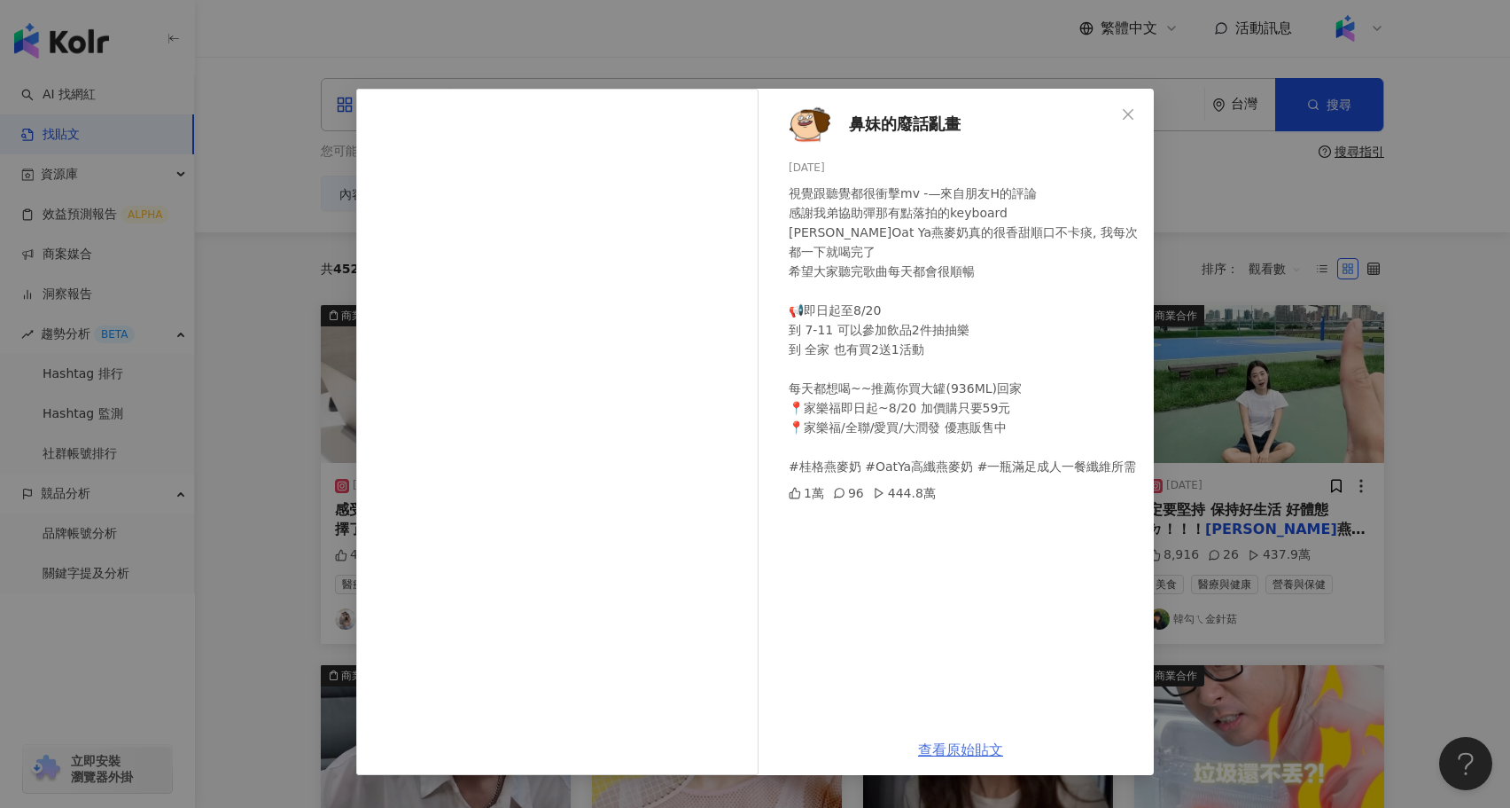
click at [956, 753] on link "查看原始貼文" at bounding box center [960, 749] width 85 height 17
click at [858, 135] on span "鼻妹的廢話亂畫" at bounding box center [905, 124] width 112 height 25
click at [875, 129] on span "鼻妹的廢話亂畫" at bounding box center [905, 124] width 112 height 25
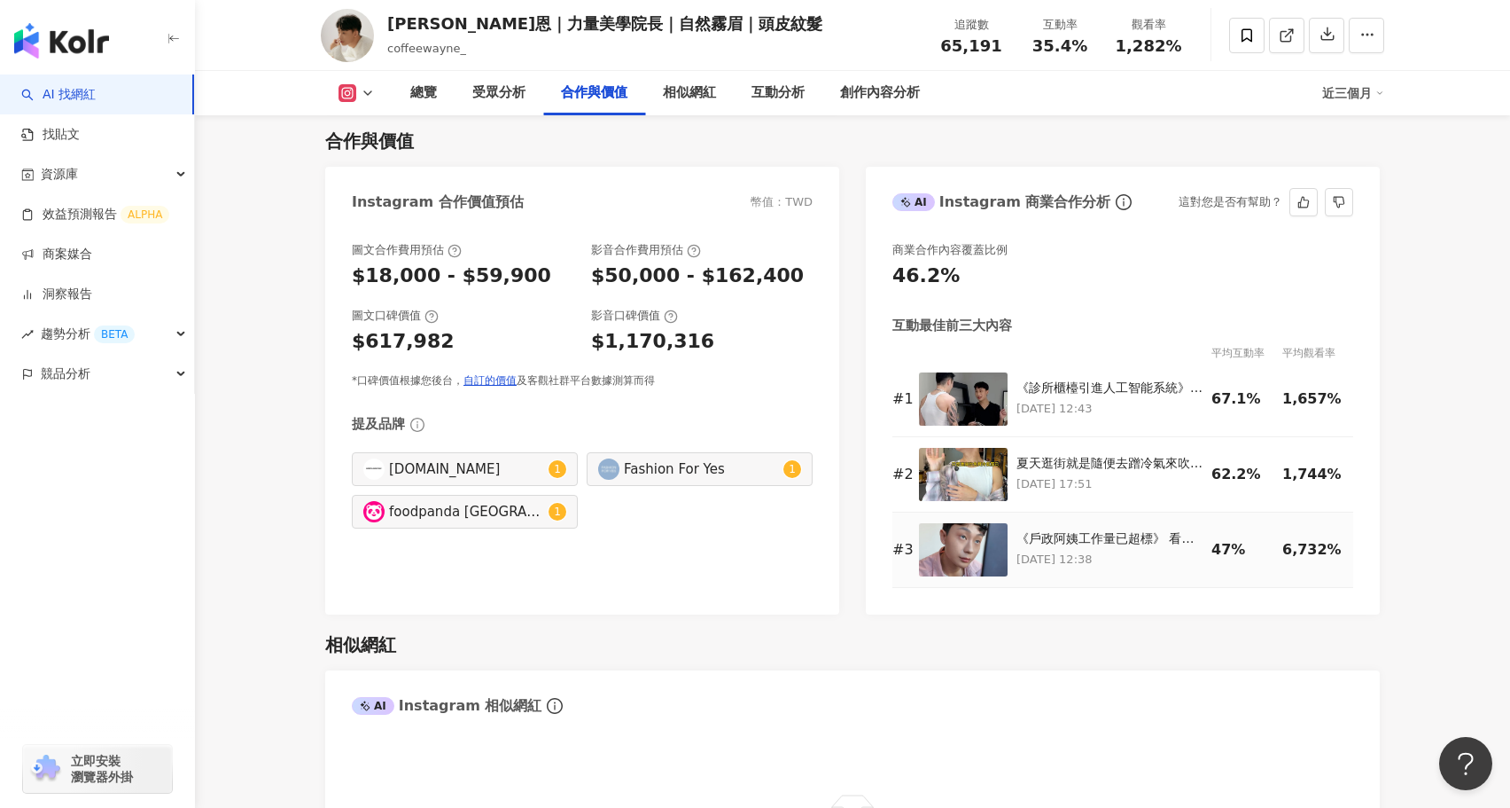
scroll to position [2487, 0]
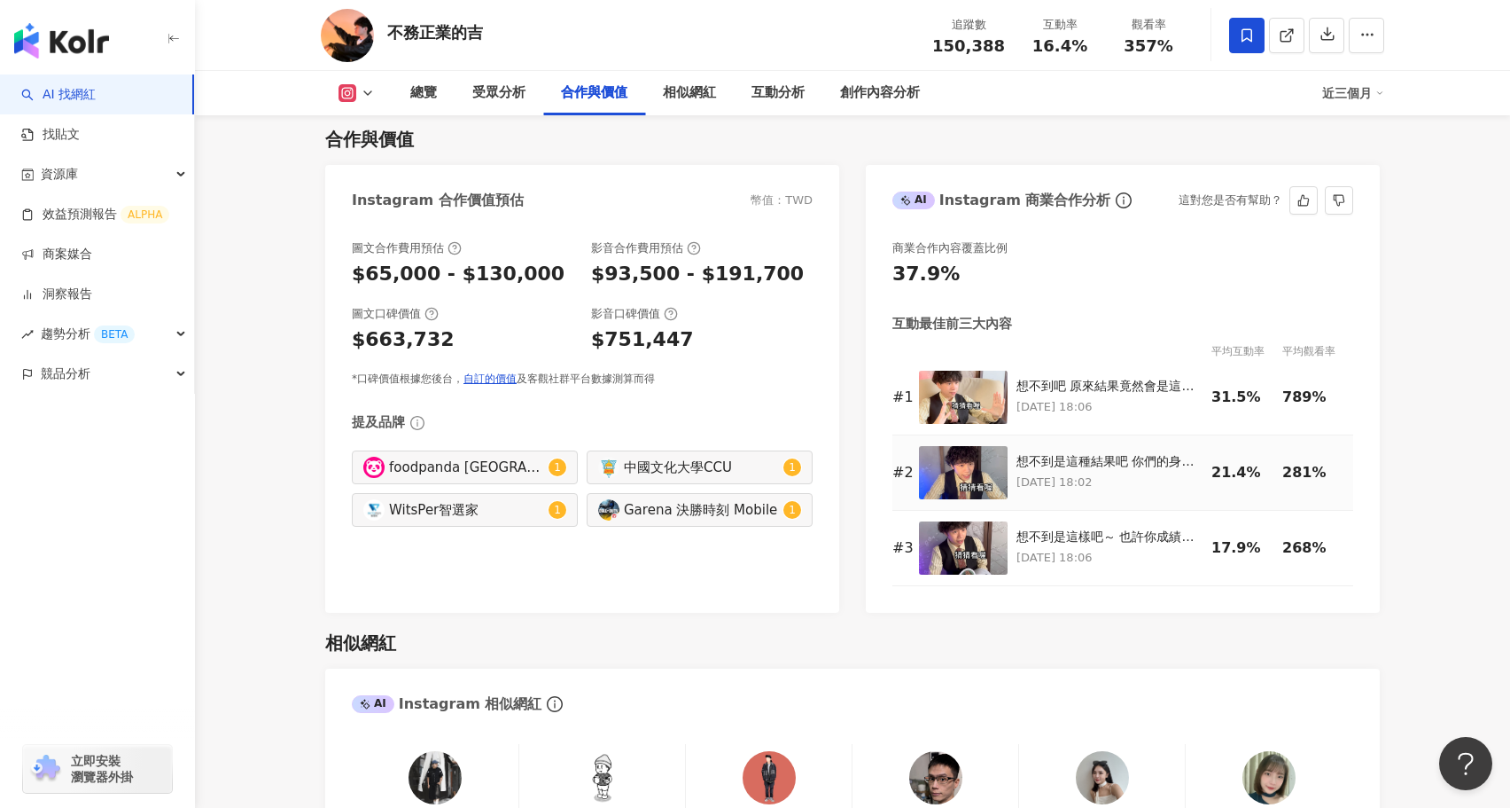
click at [961, 446] on img at bounding box center [963, 472] width 89 height 53
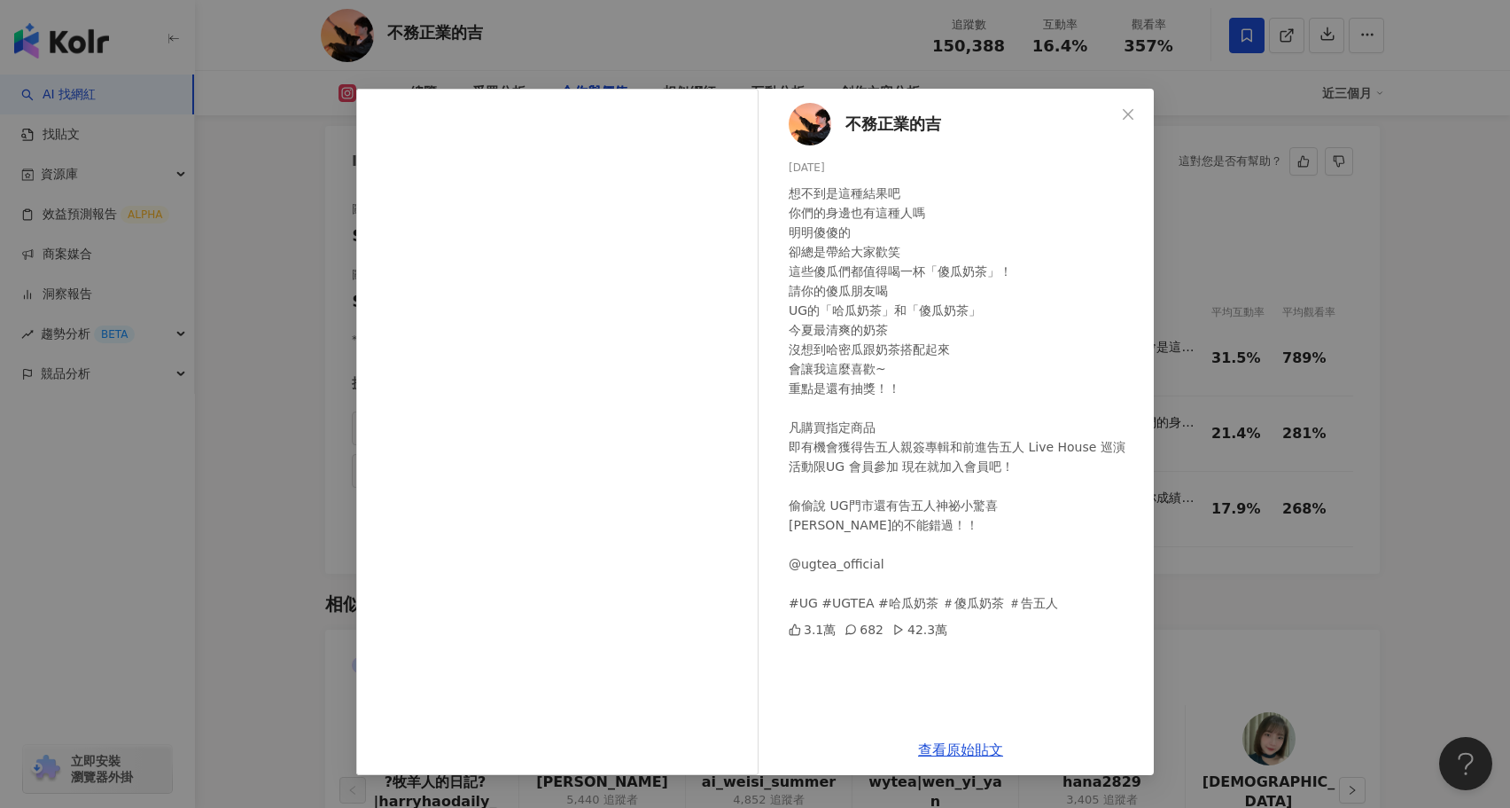
scroll to position [2422, 0]
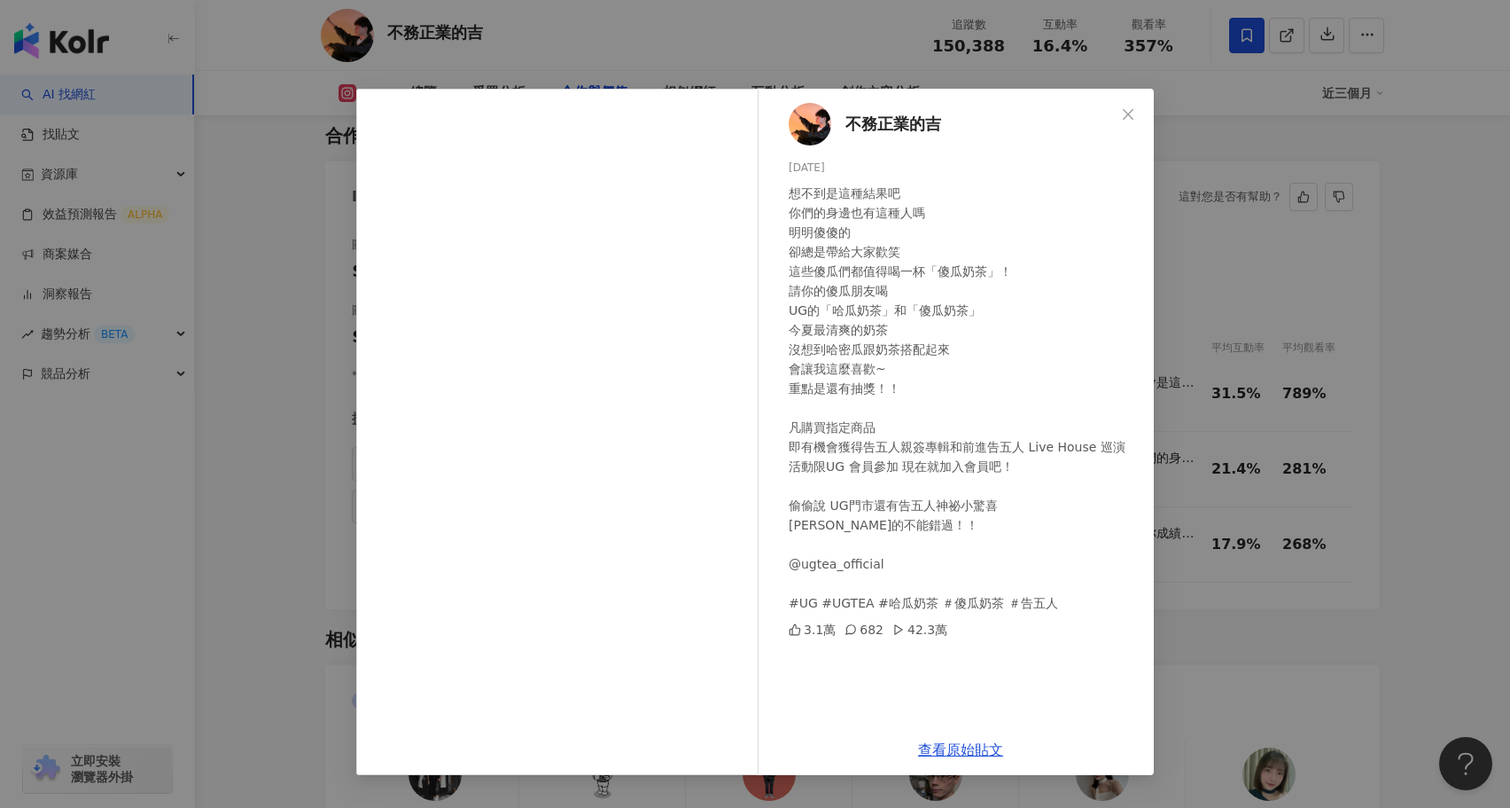
click at [1369, 484] on div "不務正業的吉 2025/8/6 想不到是這種結果吧 你們的身邊也有這種人嗎 明明傻傻的 卻總是帶給大家歡笑 這些傻瓜們都值得喝一杯「傻瓜奶茶」！ 請你的傻瓜朋…" at bounding box center [755, 404] width 1510 height 808
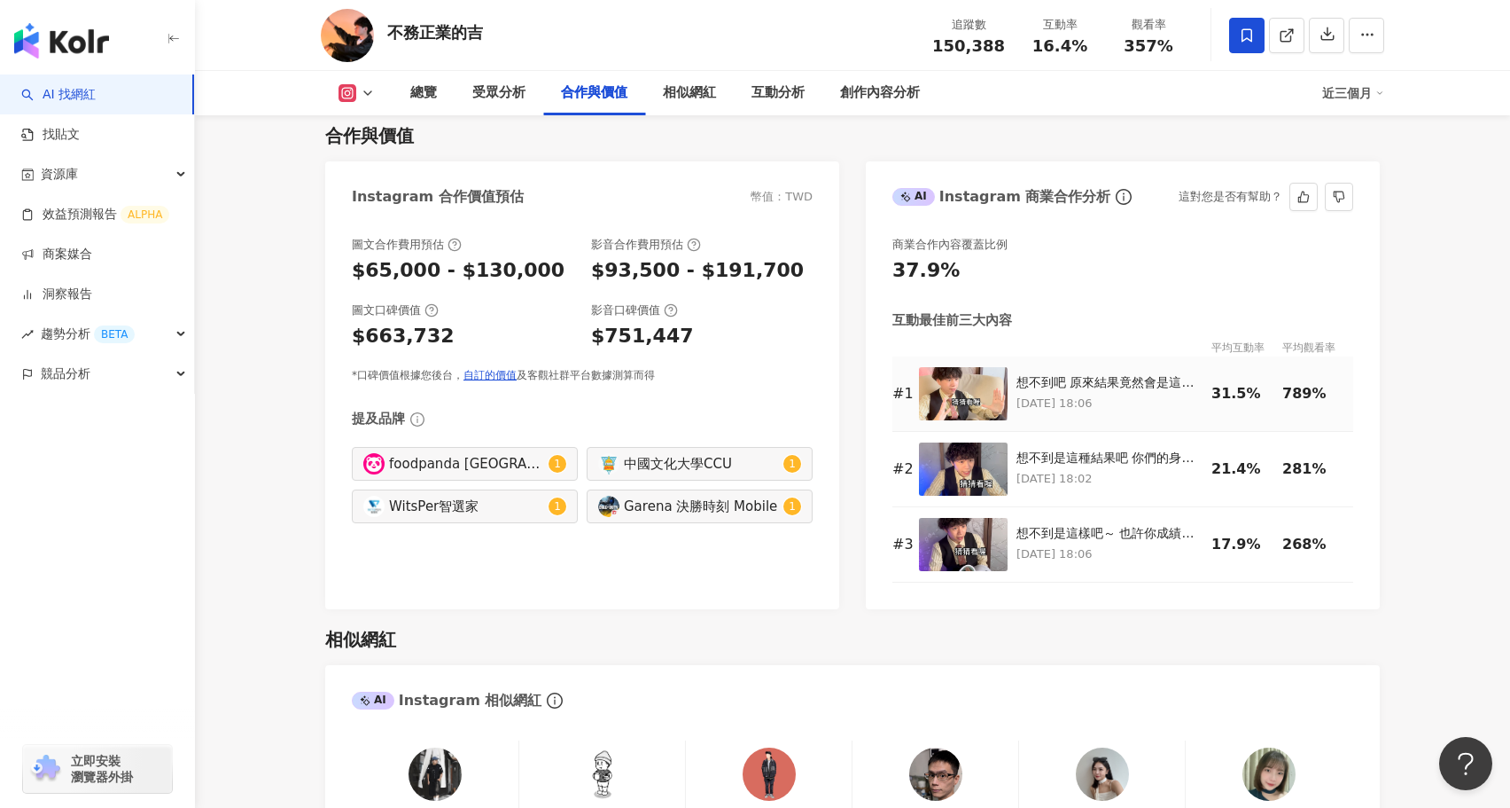
click at [1120, 374] on div "想不到吧 原來結果竟然會是這樣 正在談戀愛的人 生活中會多了很多 突發狀況 各種事件 因此必須要快速的動腦 快速的解決 就像快速的蝦皮一樣 蝦皮618全民年中…" at bounding box center [1110, 383] width 186 height 18
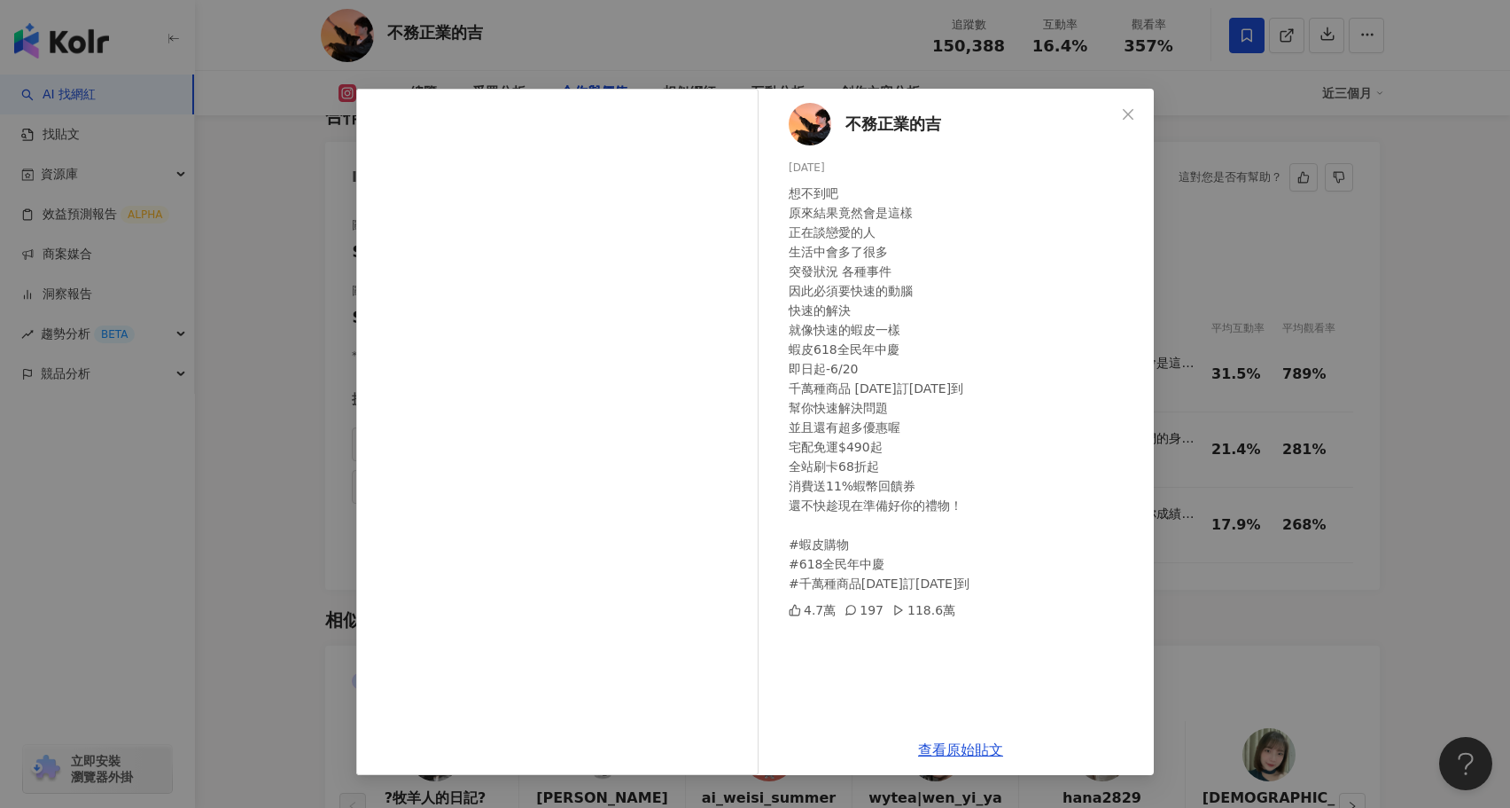
scroll to position [2443, 0]
click at [1279, 565] on div "不務正業的吉 2025/6/9 想不到吧 原來結果竟然會是這樣 正在談戀愛的人 生活中會多了很多 突發狀況 各種事件 因此必須要快速的動腦 快速的解決 就像快…" at bounding box center [755, 404] width 1510 height 808
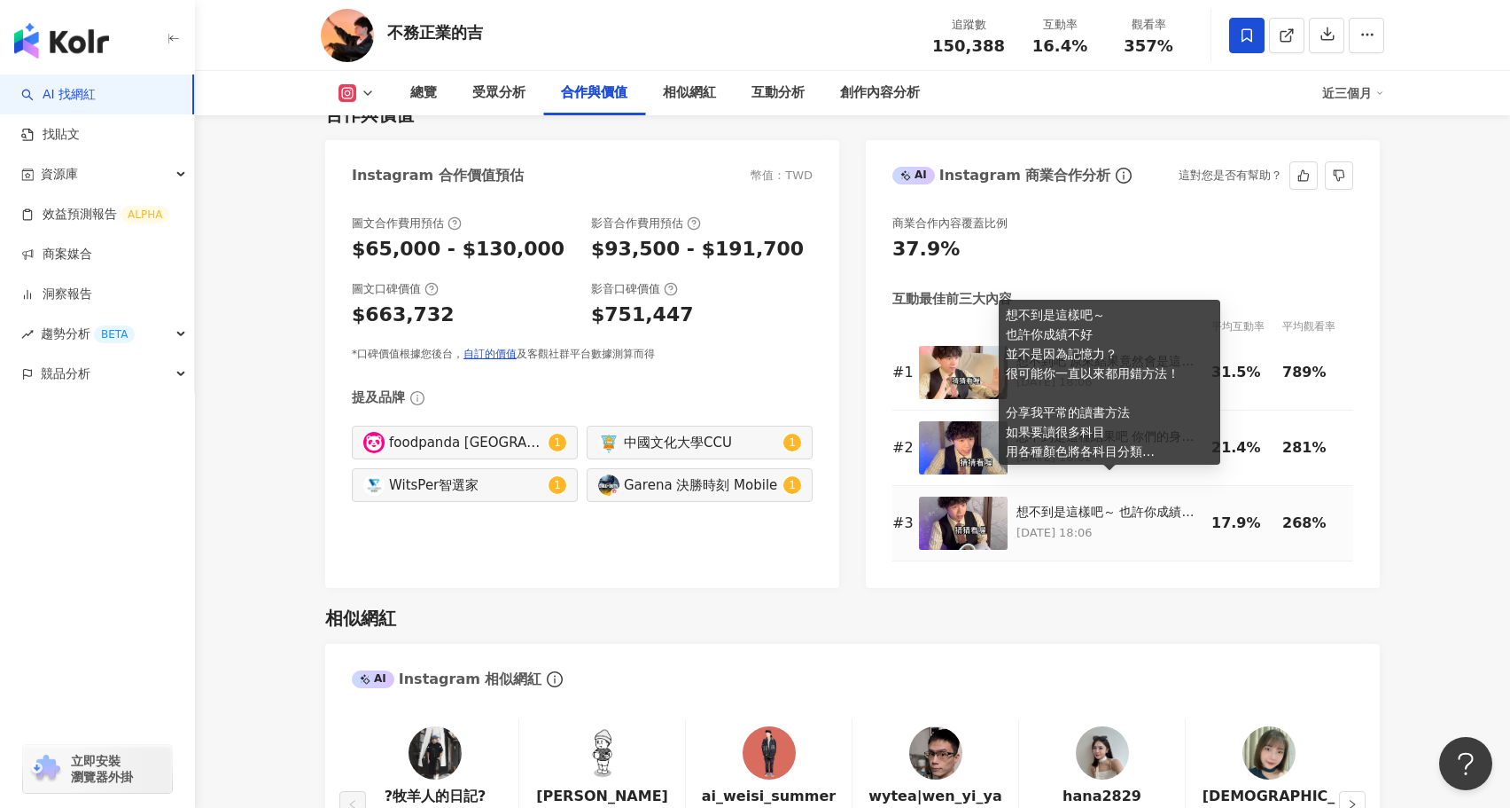
click at [1104, 503] on div "想不到是這樣吧～ 也許你成績不好 並不是因為記憶力？ 很可能你一直以來都用錯方法！ 分享我平常的讀書方法 如果要讀很多科目 用各種顏色將各科目分類 在背的時候…" at bounding box center [1110, 523] width 186 height 40
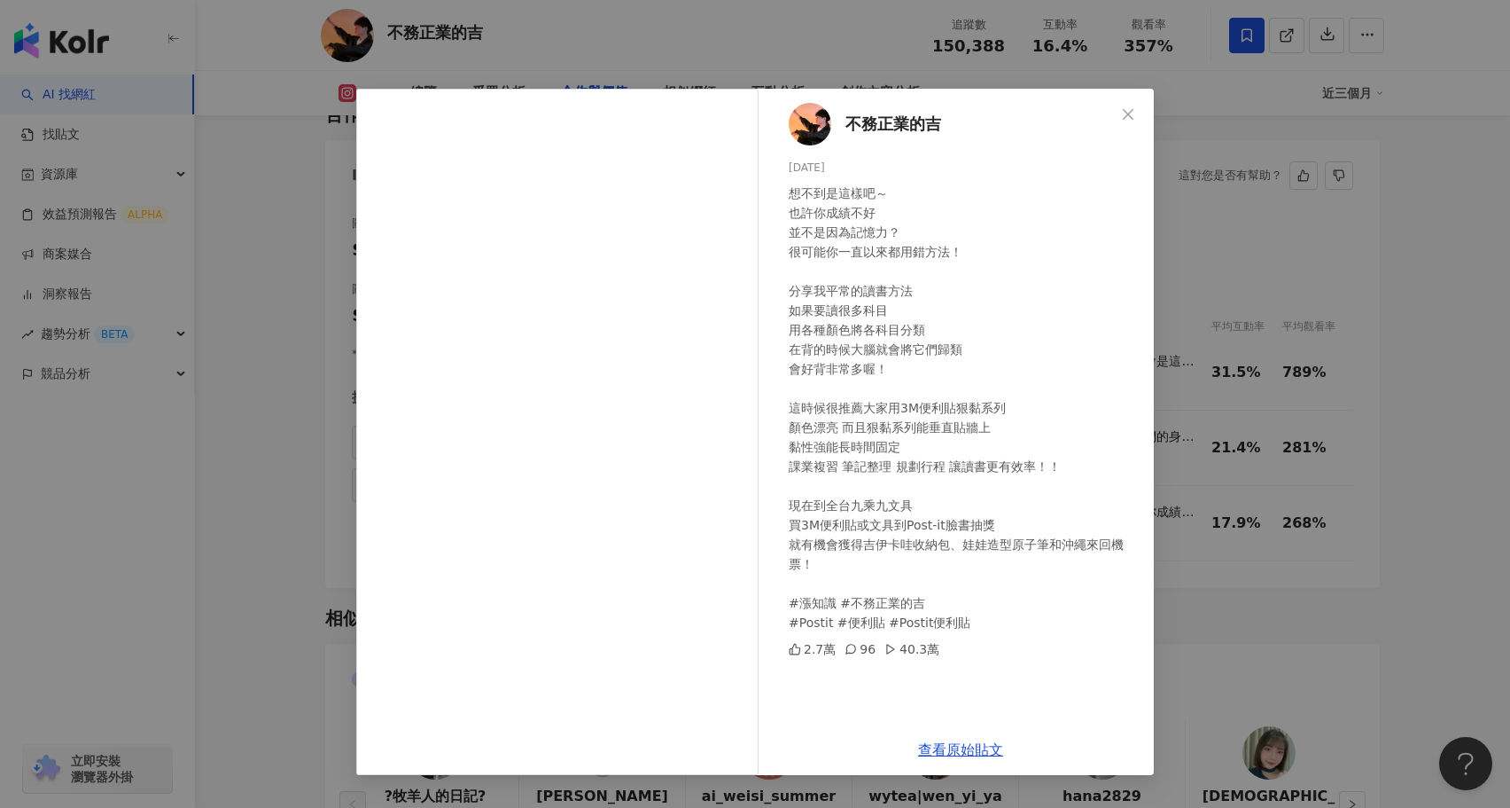
click at [1237, 597] on div "不務正業的吉 2025/8/9 想不到是這樣吧～ 也許你成績不好 並不是因為記憶力？ 很可能你一直以來都用錯方法！ 分享我平常的讀書方法 如果要讀很多科目 用…" at bounding box center [755, 404] width 1510 height 808
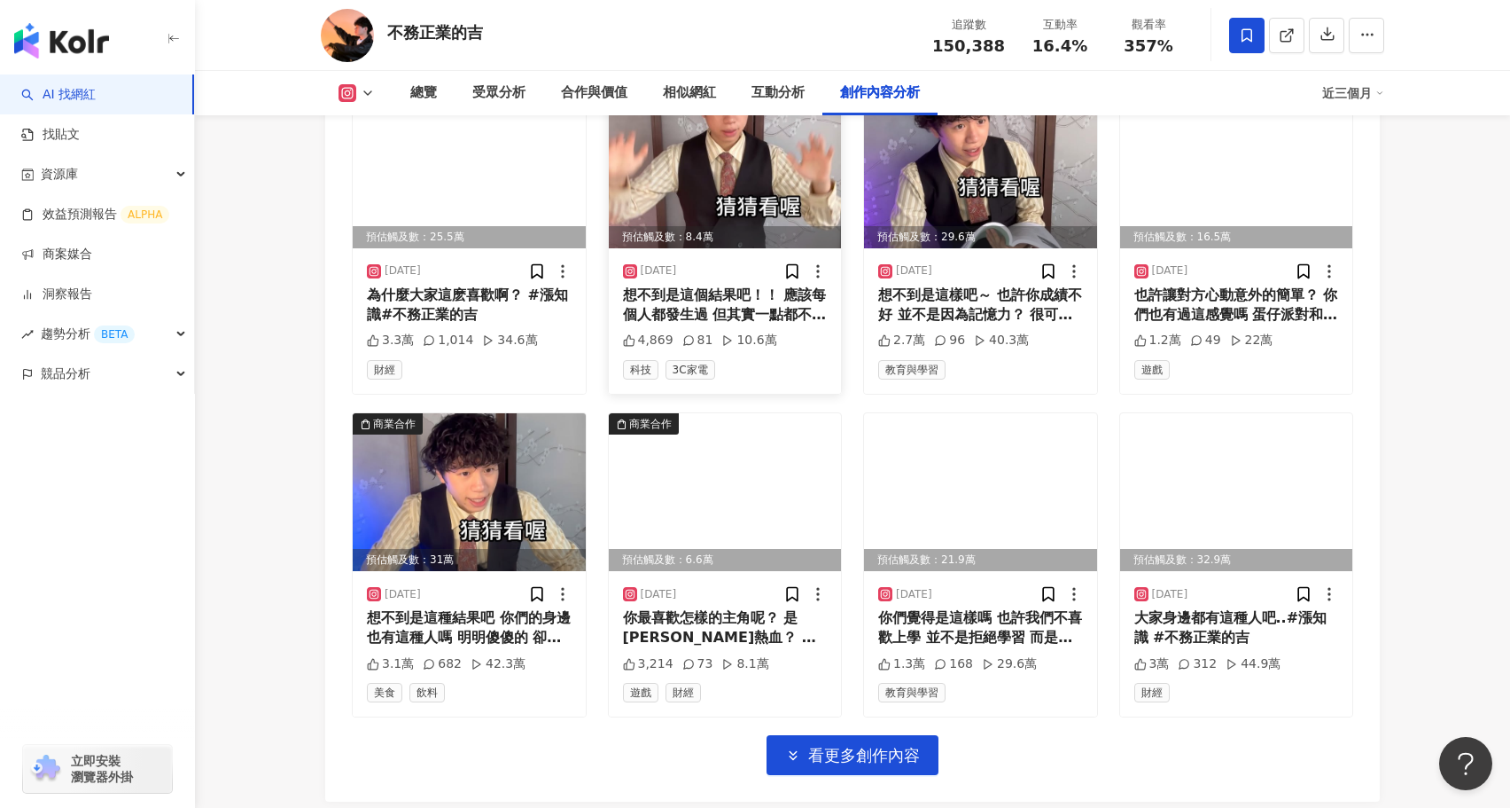
scroll to position [5980, 0]
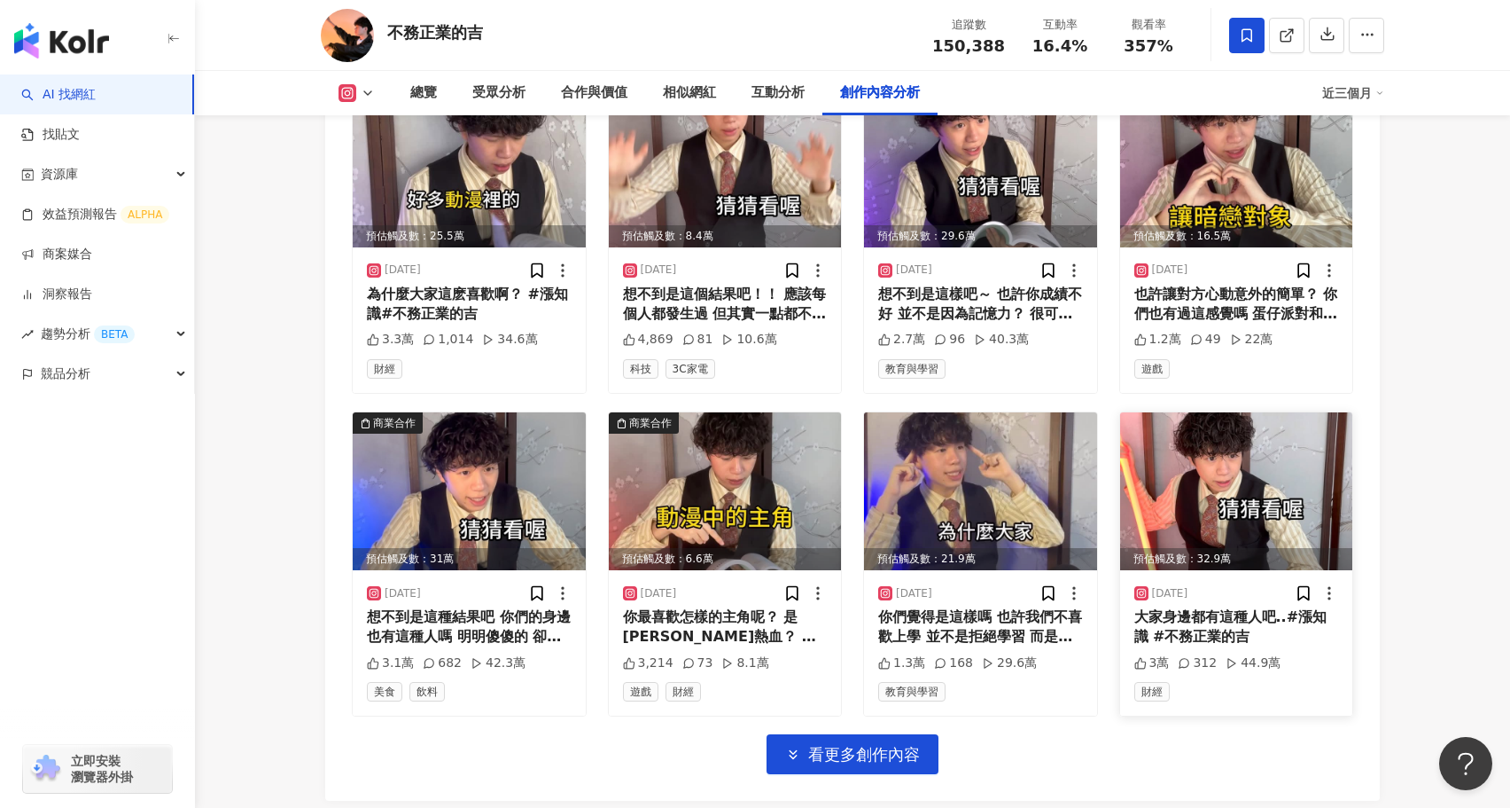
click at [1226, 441] on img at bounding box center [1236, 491] width 233 height 158
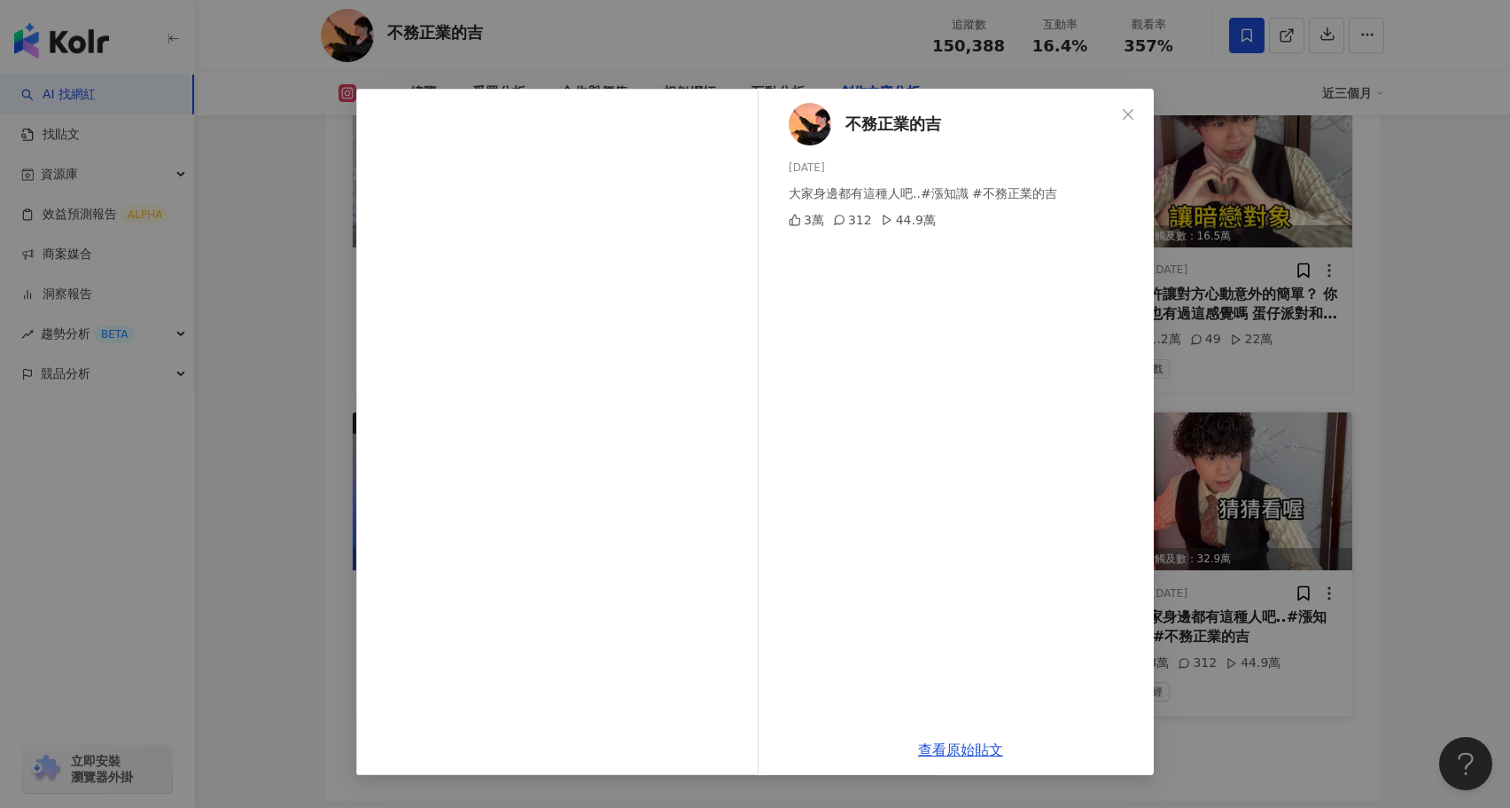
click at [1312, 603] on div "不務正業的吉 2025/7/25 大家身邊都有這種人吧..#漲知識 #不務正業的吉 3萬 312 44.9萬 查看原始貼文" at bounding box center [755, 404] width 1510 height 808
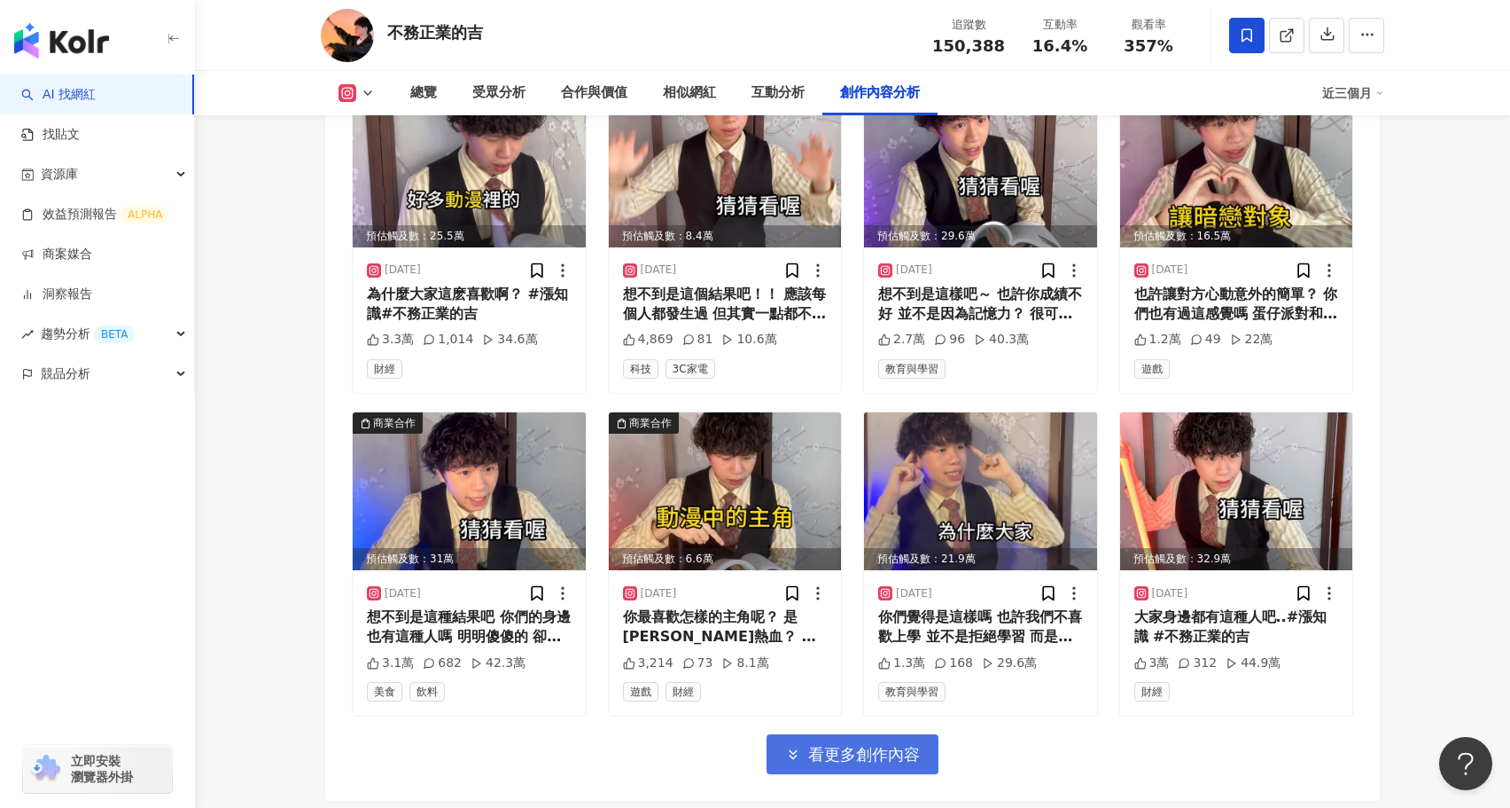
click at [880, 734] on button "看更多創作內容" at bounding box center [853, 754] width 172 height 40
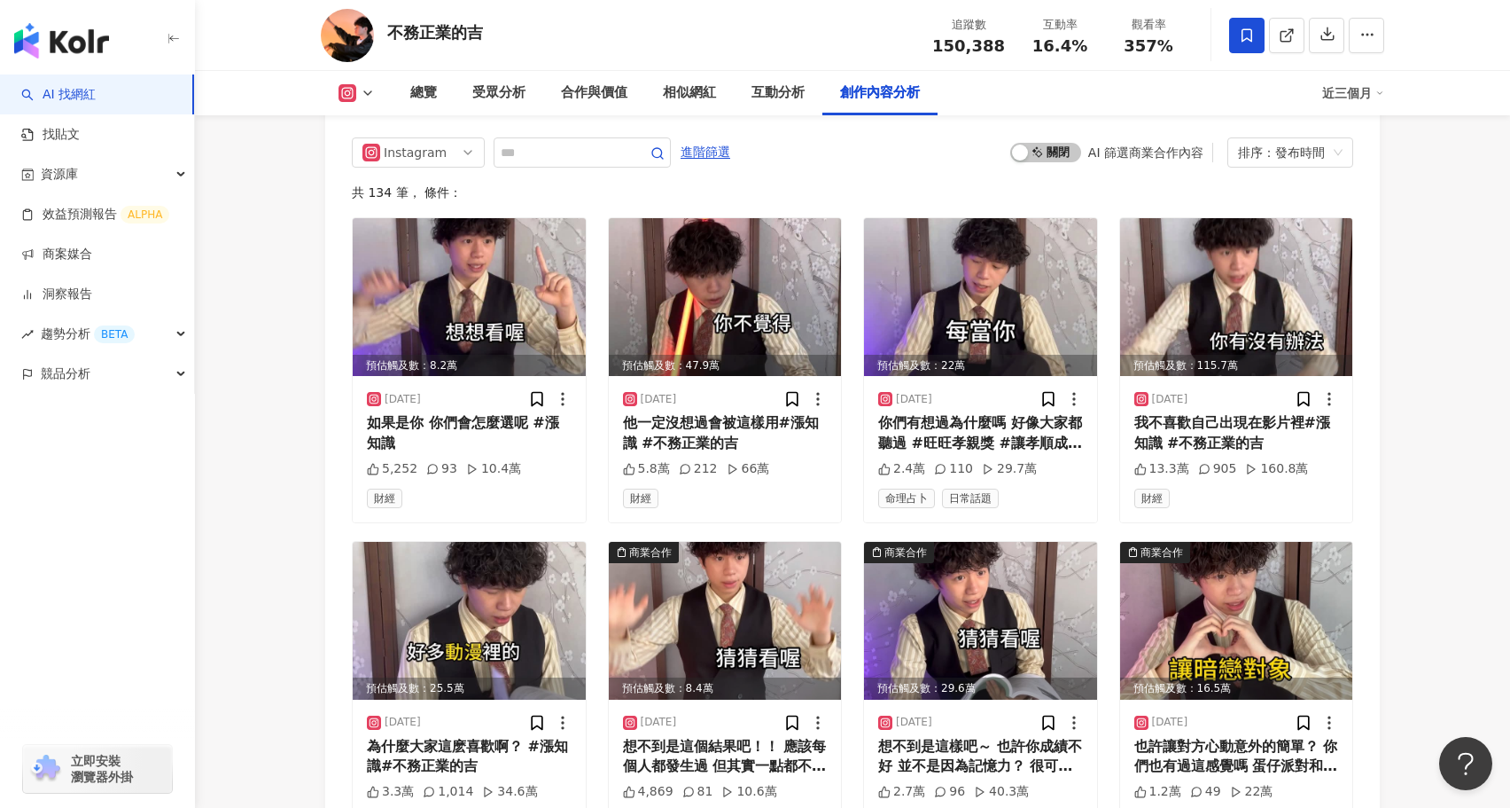
scroll to position [5219, 0]
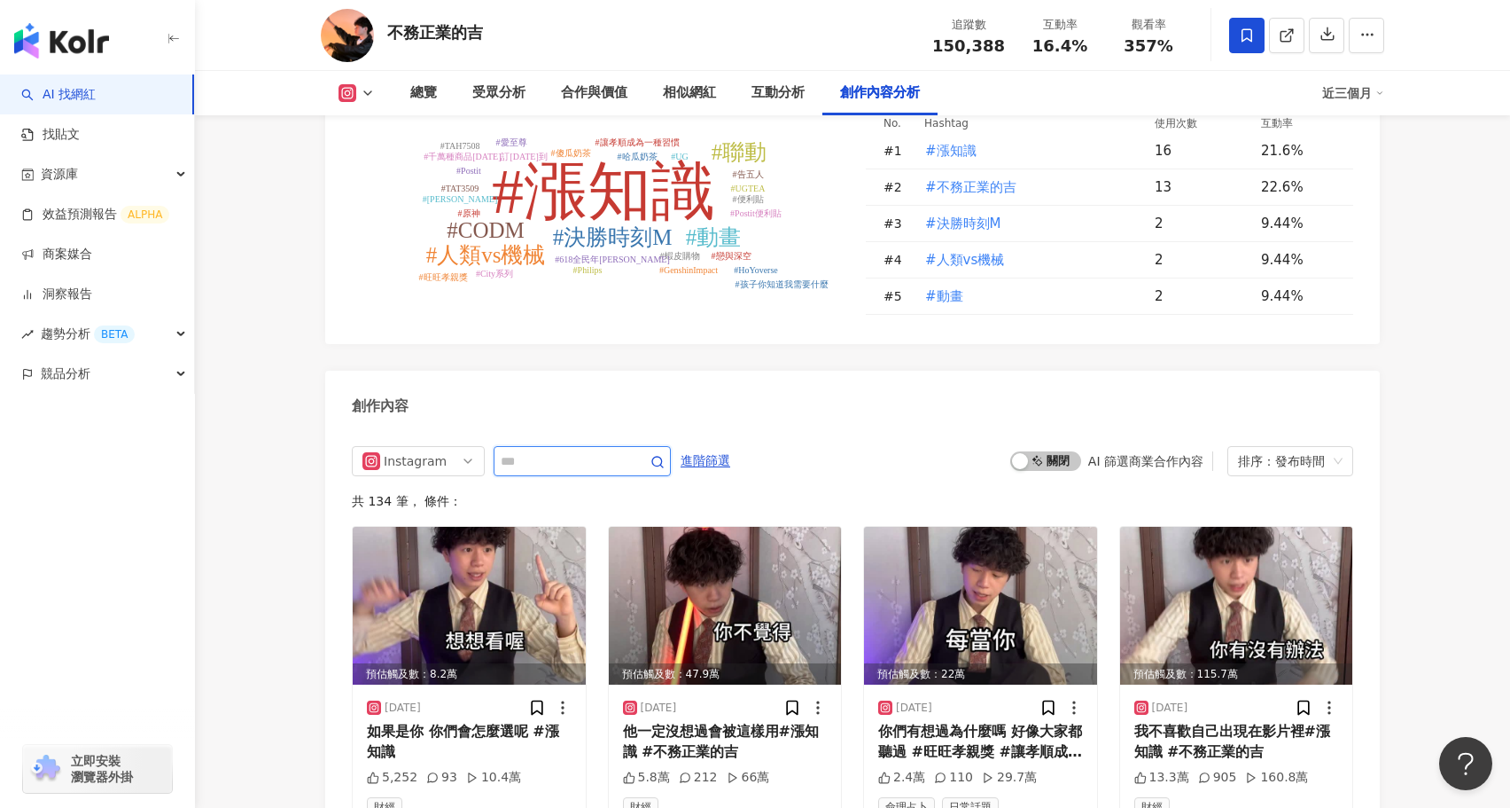
click at [540, 450] on input "text" at bounding box center [563, 460] width 124 height 21
type input "*"
type input "***"
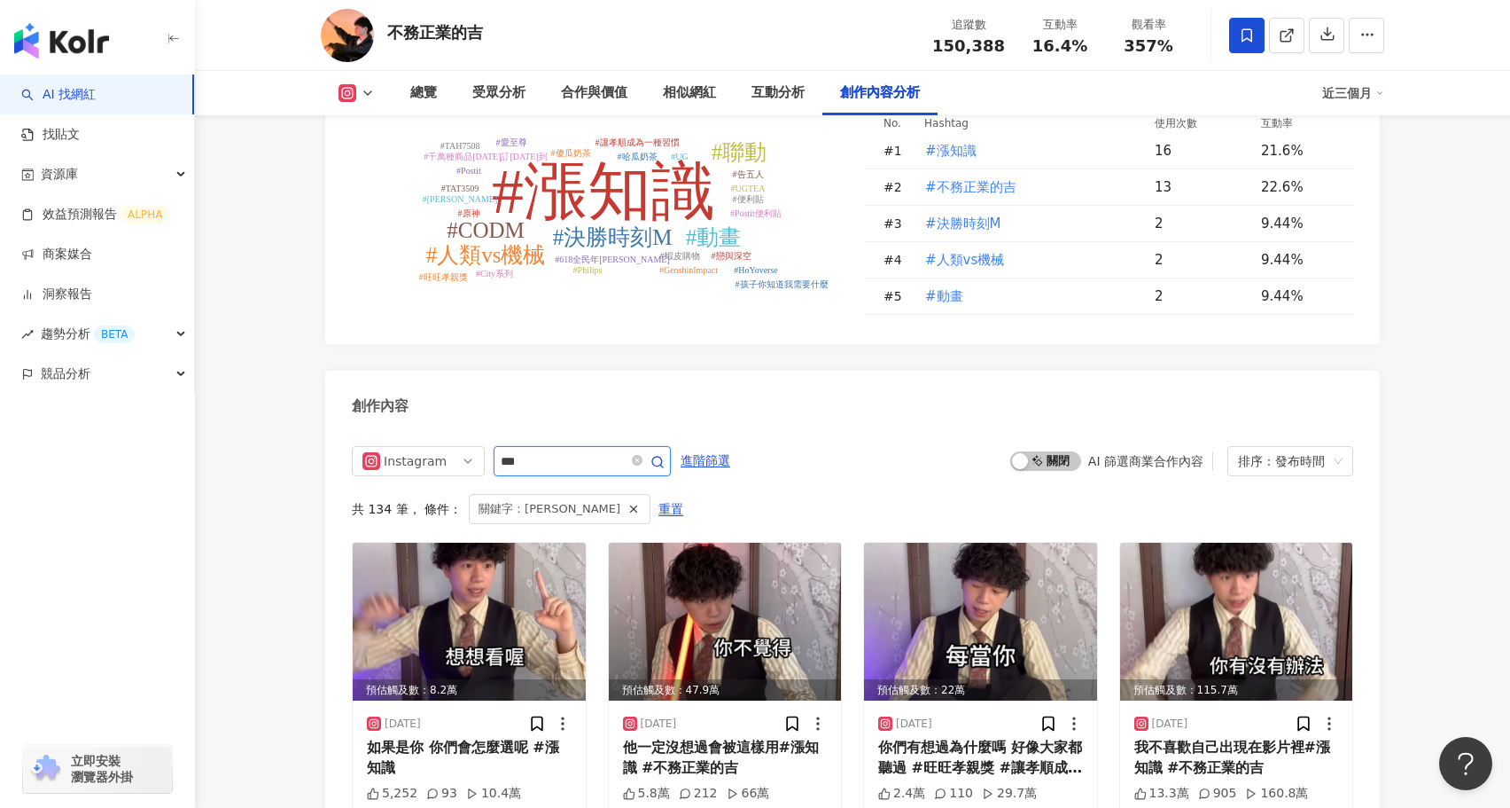
scroll to position [5407, 0]
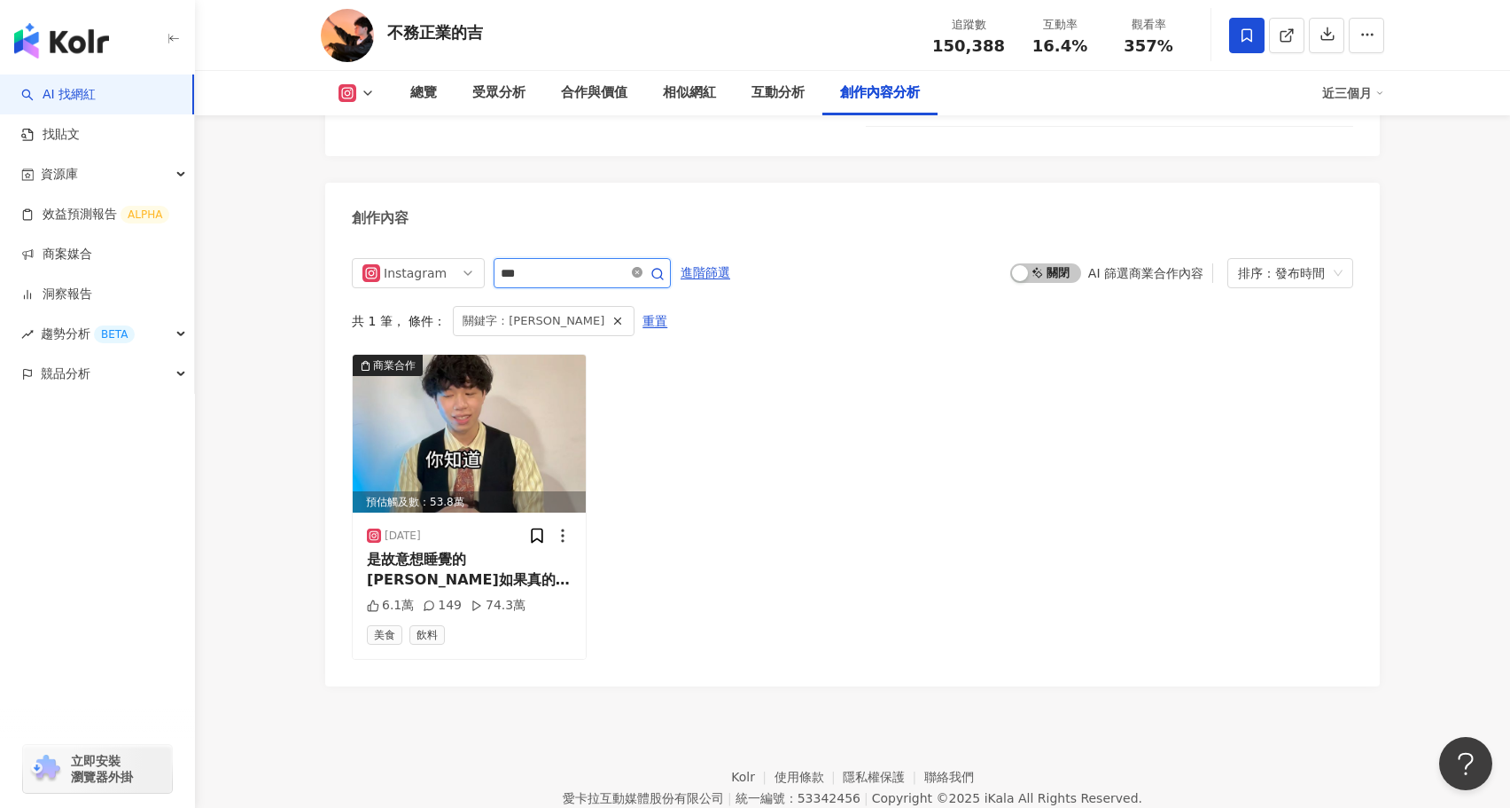
click at [639, 267] on icon "close-circle" at bounding box center [637, 272] width 11 height 11
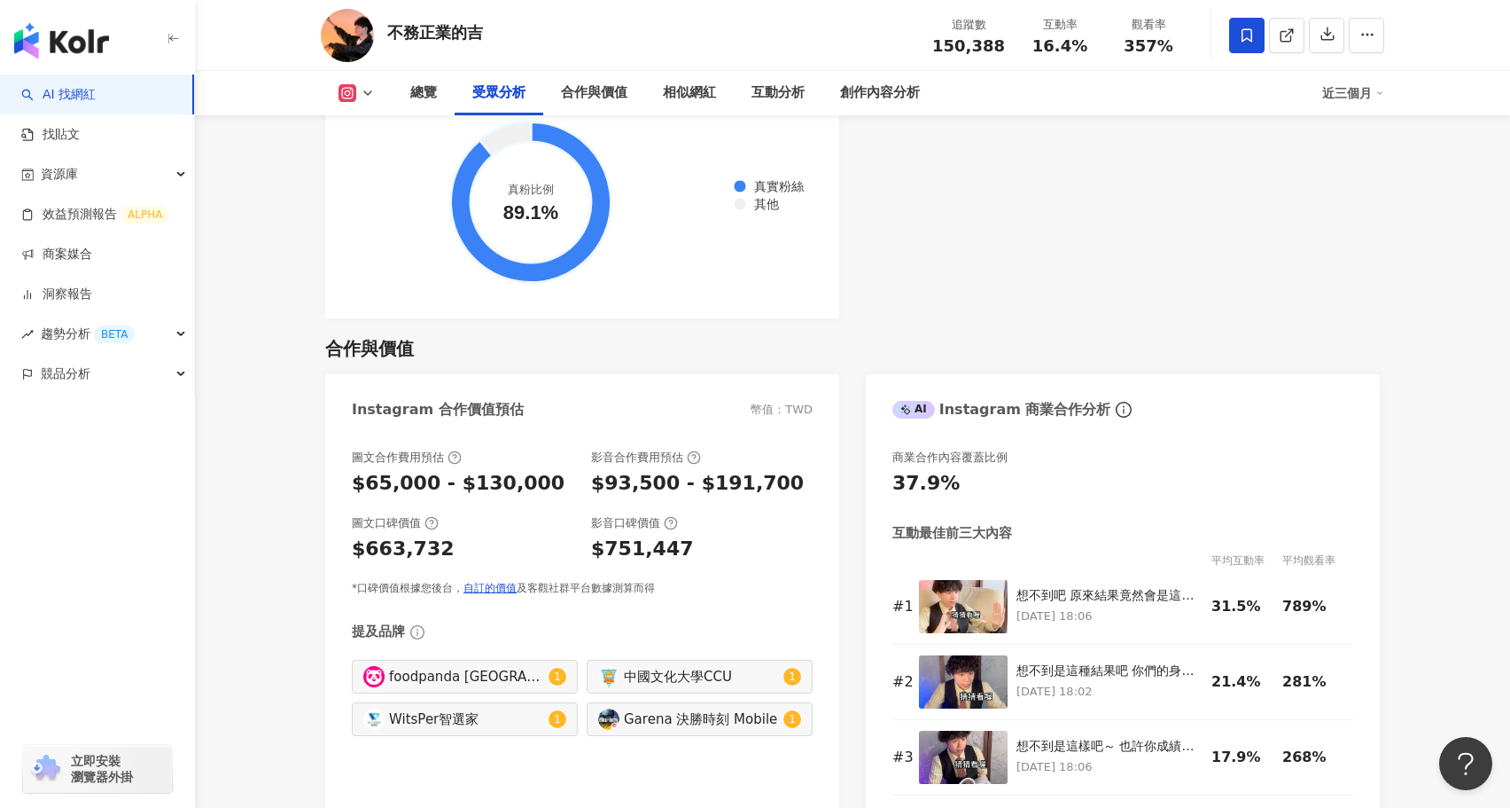
scroll to position [2219, 0]
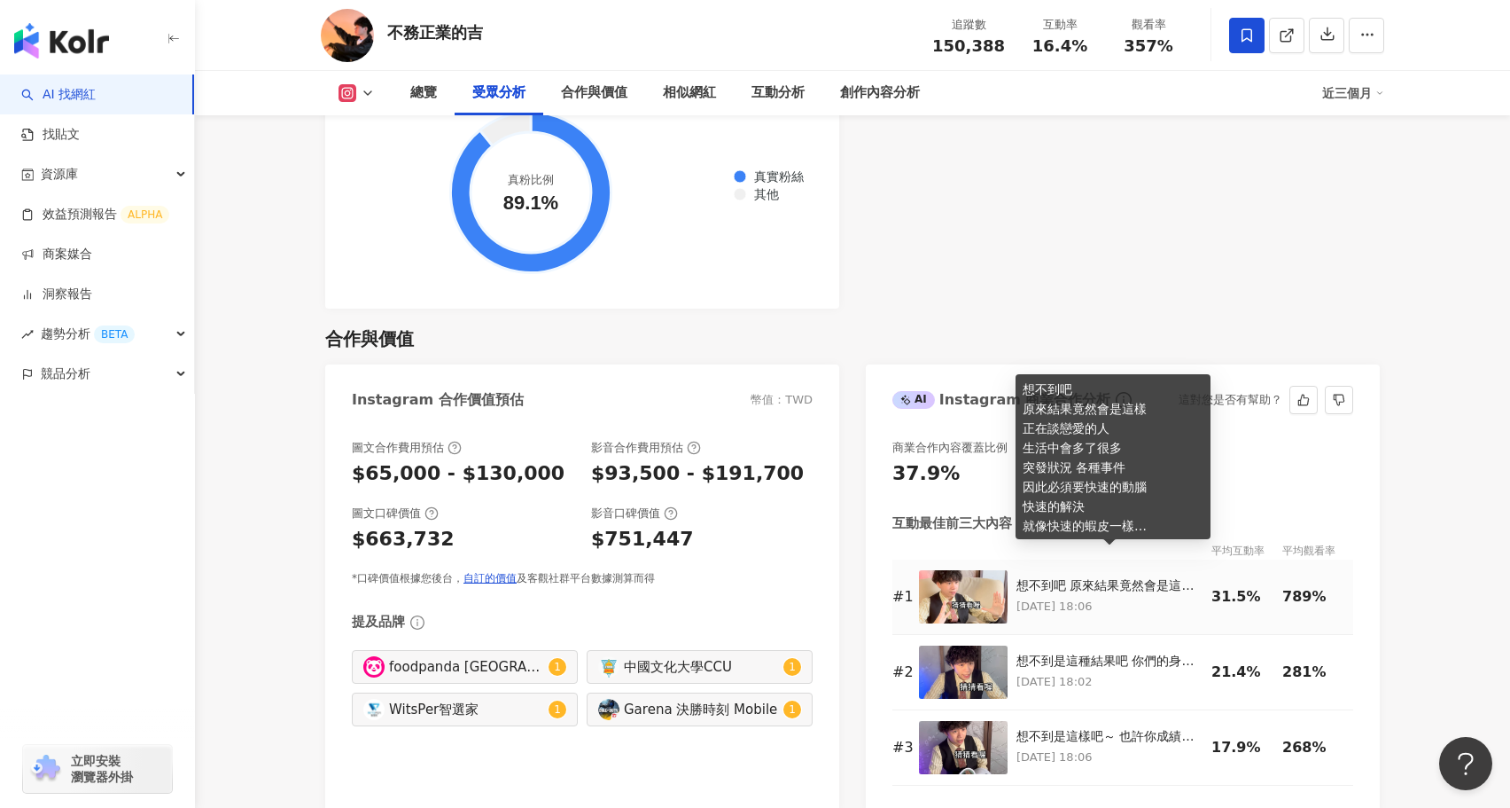
click at [1106, 577] on div "想不到吧 原來結果竟然會是這樣 正在談戀愛的人 生活中會多了很多 突發狀況 各種事件 因此必須要快速的動腦 快速的解決 就像快速的蝦皮一樣 蝦皮618全民年中…" at bounding box center [1110, 586] width 186 height 18
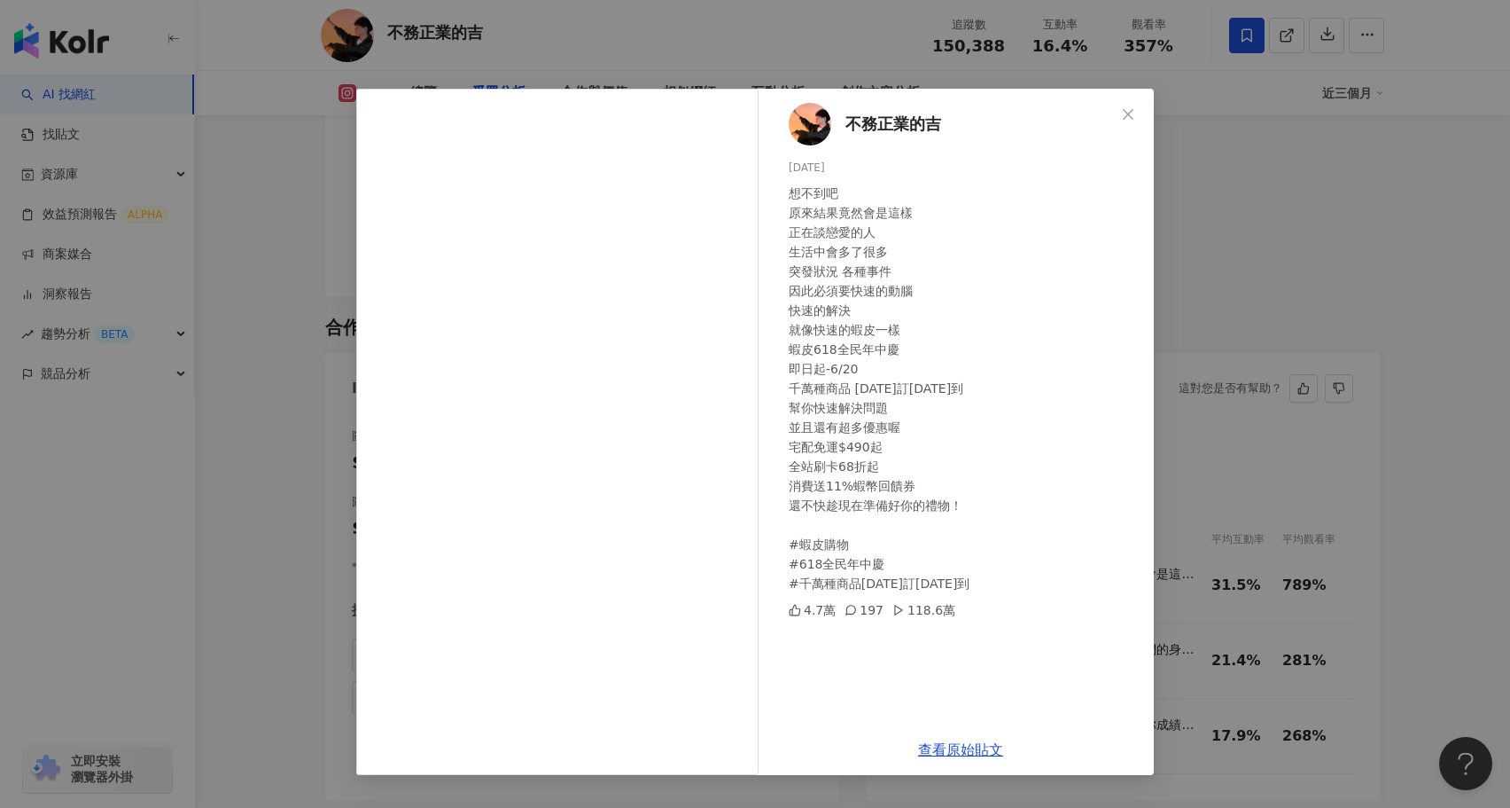
scroll to position [2233, 0]
click at [1373, 524] on div "不務正業的吉 2025/6/9 想不到吧 原來結果竟然會是這樣 正在談戀愛的人 生活中會多了很多 突發狀況 各種事件 因此必須要快速的動腦 快速的解決 就像快…" at bounding box center [755, 404] width 1510 height 808
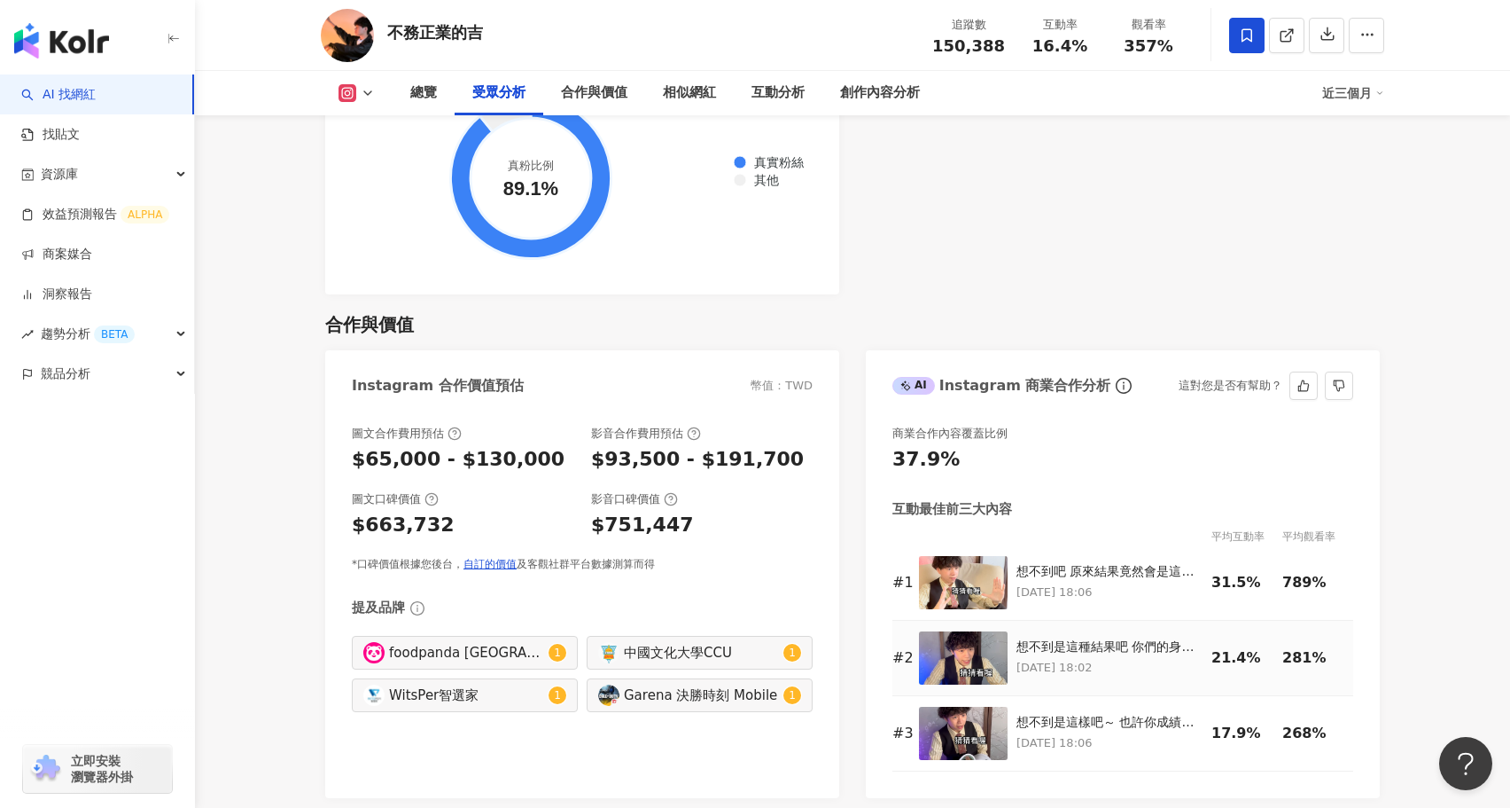
click at [1084, 638] on div "想不到是這種結果吧 你們的身邊也有這種人嗎 明明傻傻的 卻總是帶給大家歡笑 這些傻瓜們都值得喝一杯「傻瓜奶茶」！ 請你的傻瓜朋友喝 UG的「哈瓜奶茶」和「傻瓜…" at bounding box center [1110, 658] width 186 height 40
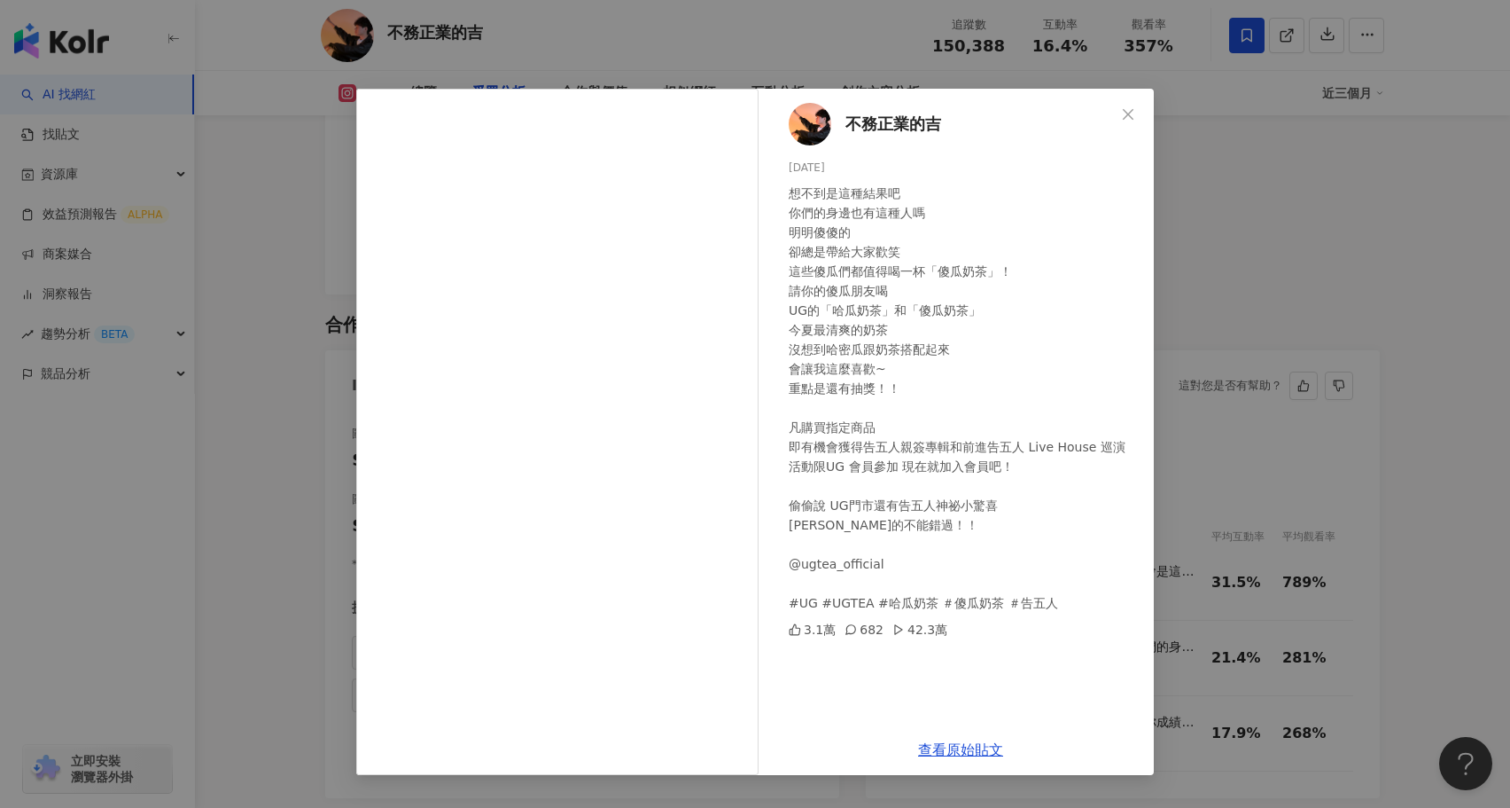
click at [1425, 429] on div "不務正業的吉 2025/8/6 想不到是這種結果吧 你們的身邊也有這種人嗎 明明傻傻的 卻總是帶給大家歡笑 這些傻瓜們都值得喝一杯「傻瓜奶茶」！ 請你的傻瓜朋…" at bounding box center [755, 404] width 1510 height 808
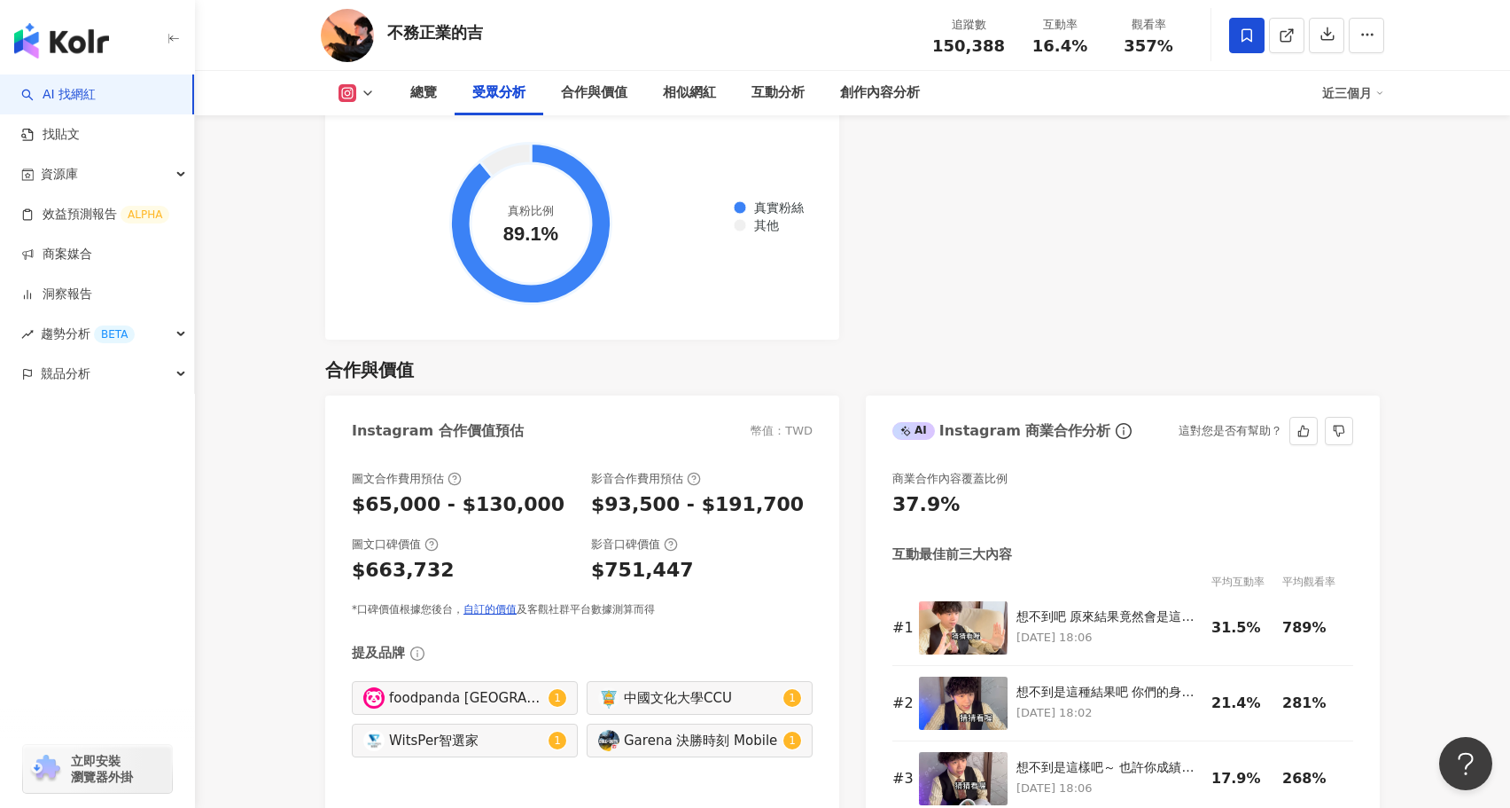
scroll to position [2259, 0]
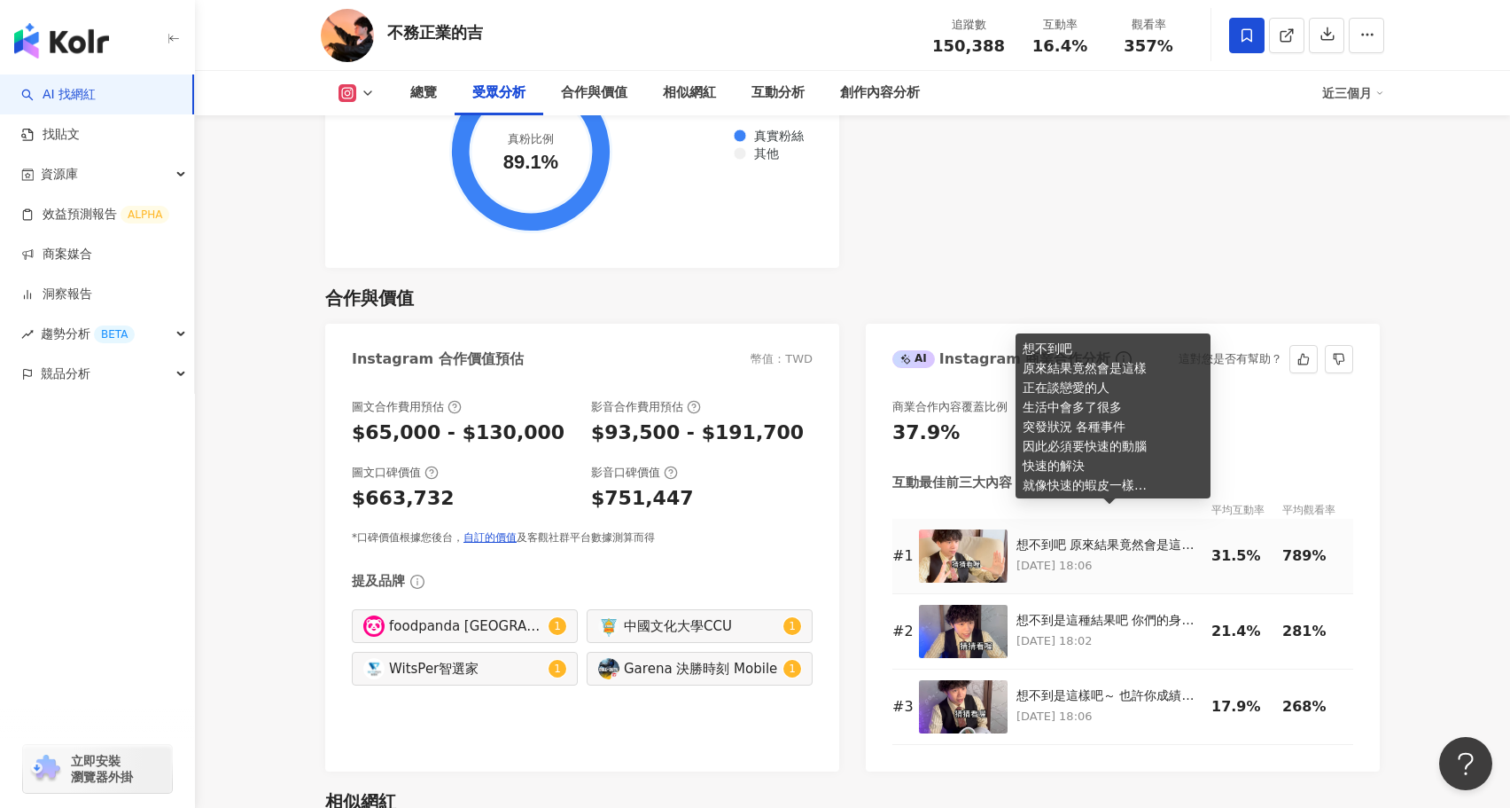
click at [1111, 536] on div "想不到吧 原來結果竟然會是這樣 正在談戀愛的人 生活中會多了很多 突發狀況 各種事件 因此必須要快速的動腦 快速的解決 就像快速的蝦皮一樣 蝦皮618全民年中…" at bounding box center [1110, 545] width 186 height 18
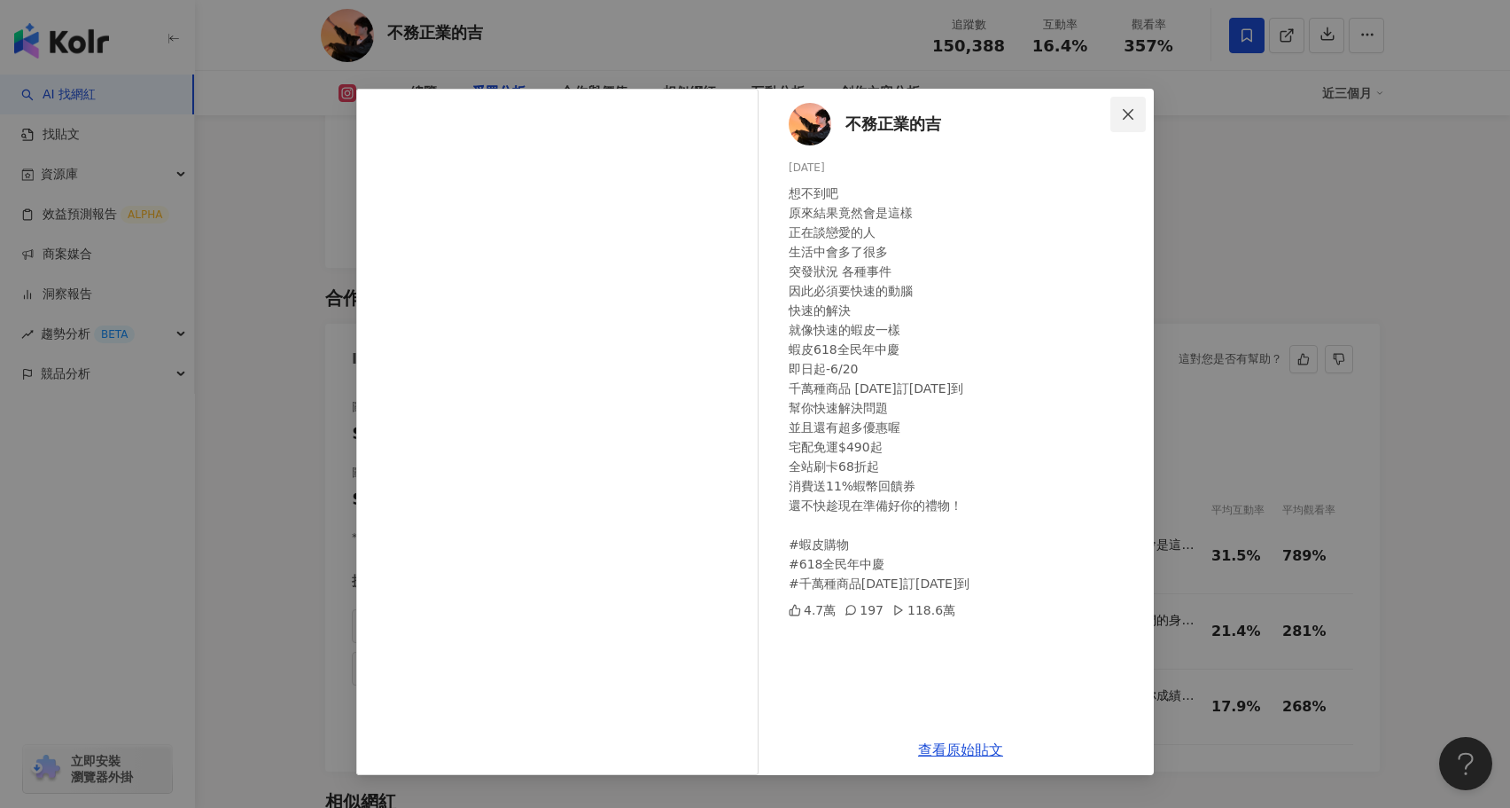
click at [1132, 99] on button "Close" at bounding box center [1128, 114] width 35 height 35
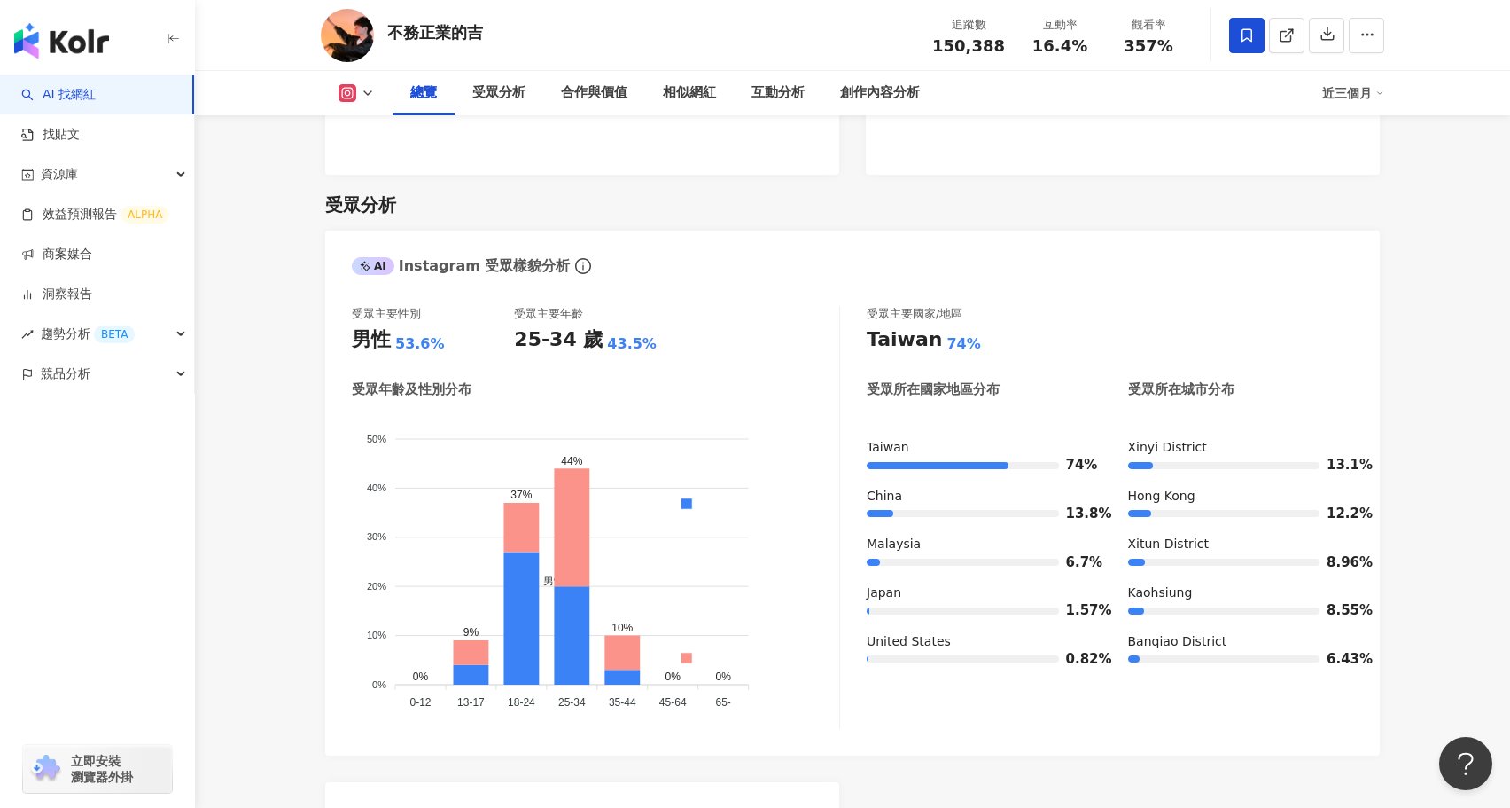
scroll to position [695, 0]
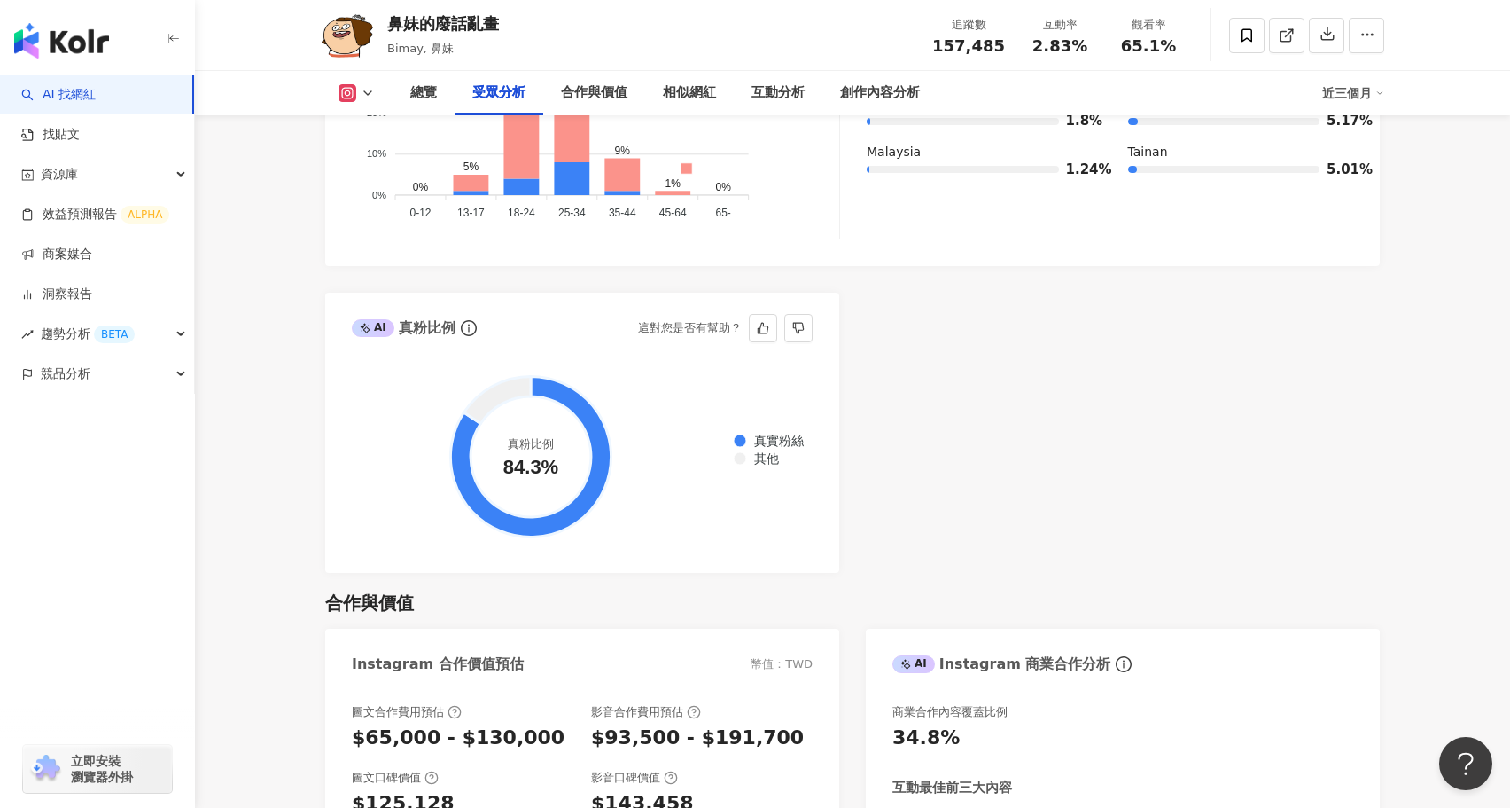
scroll to position [1571, 0]
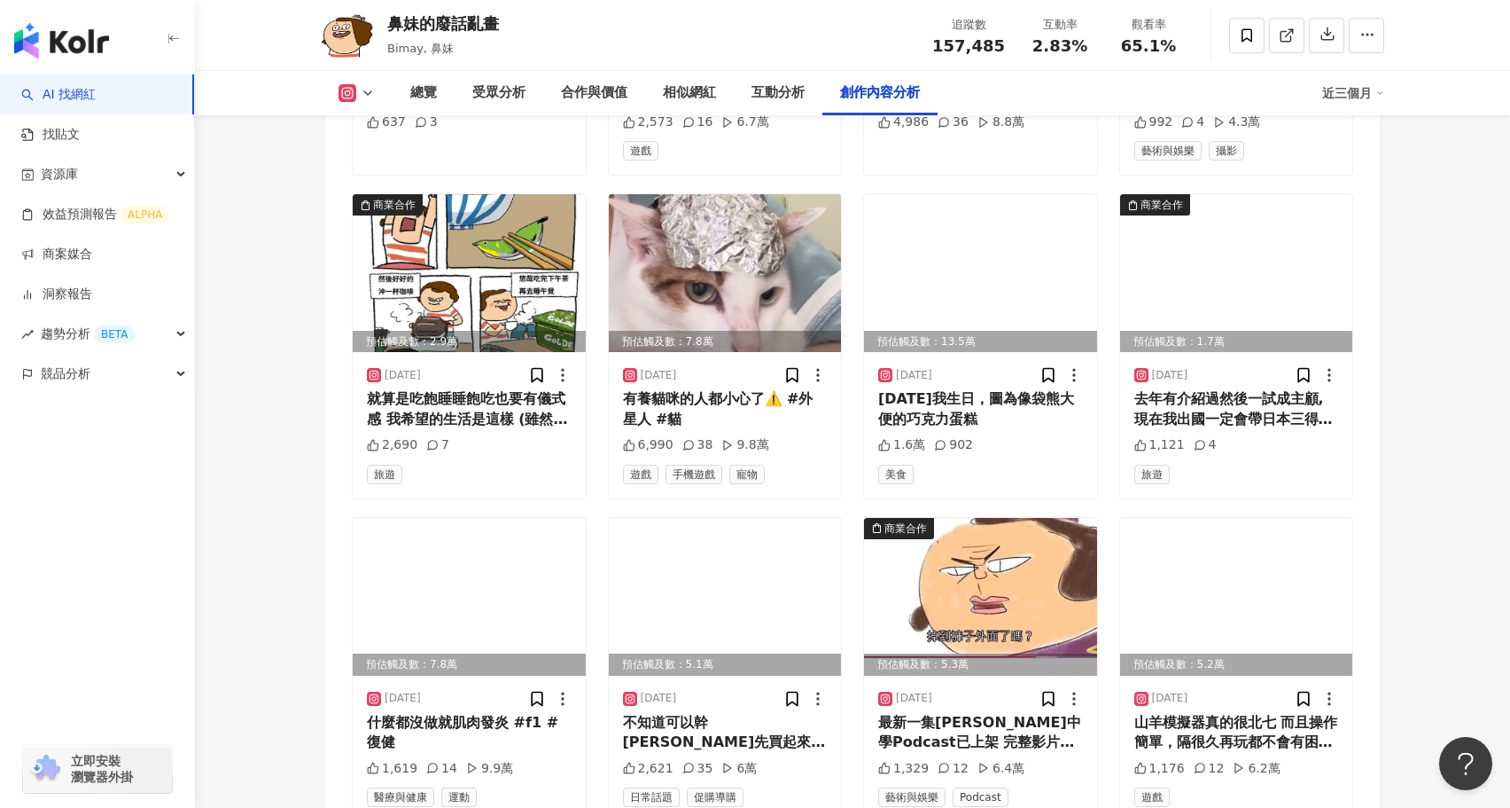
scroll to position [6153, 0]
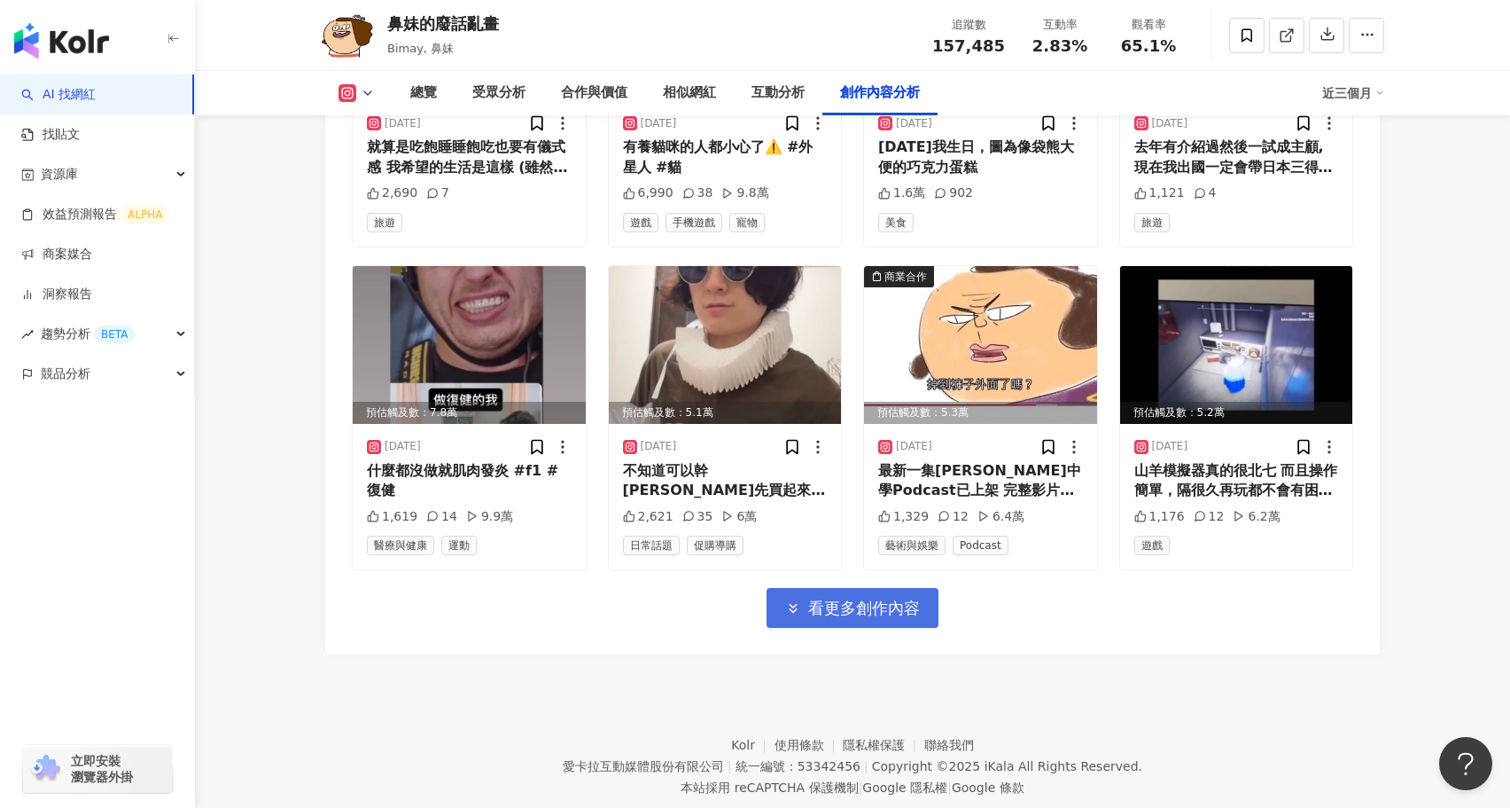
click at [866, 598] on span "看更多創作內容" at bounding box center [864, 608] width 112 height 20
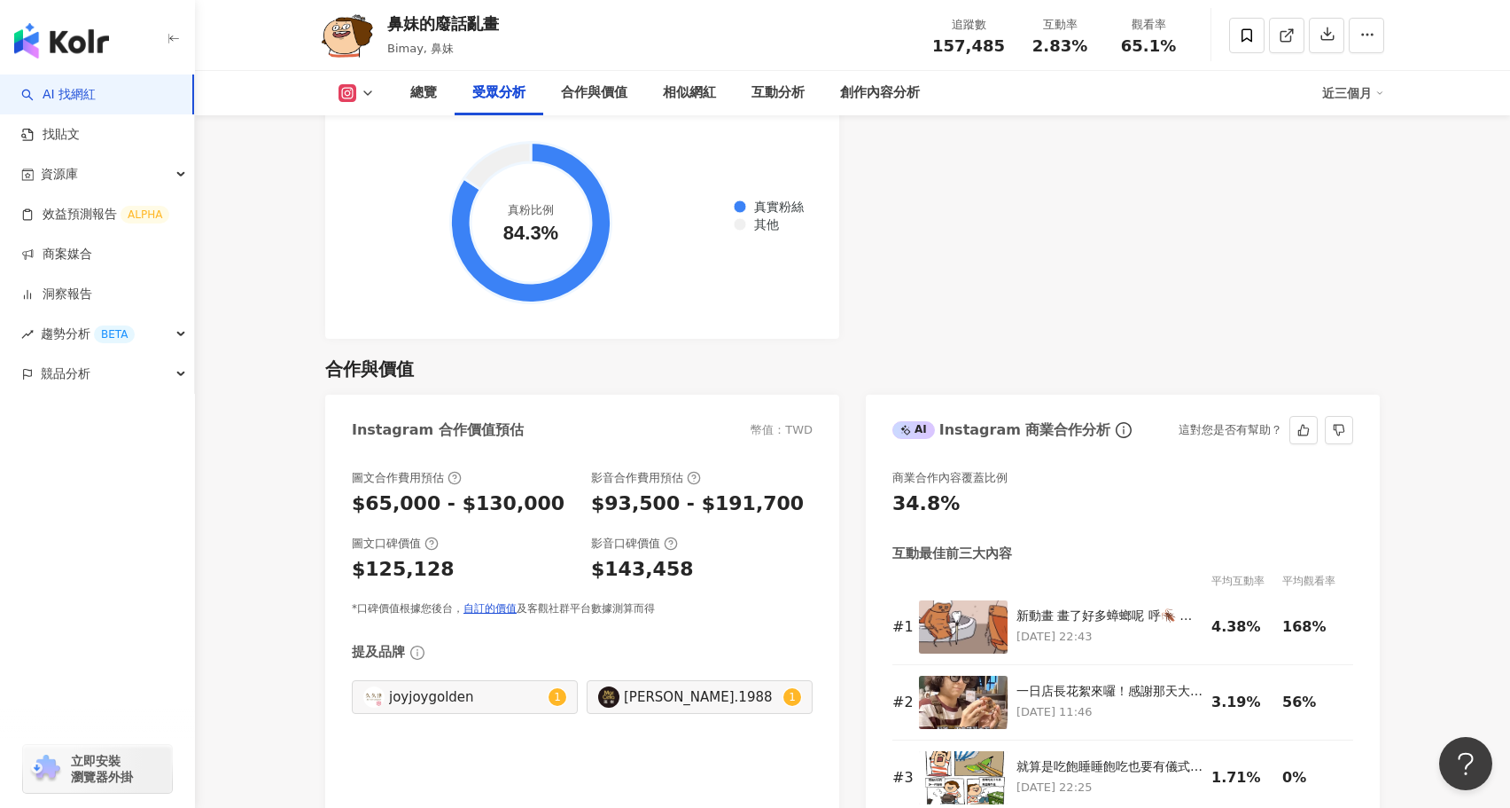
scroll to position [2255, 0]
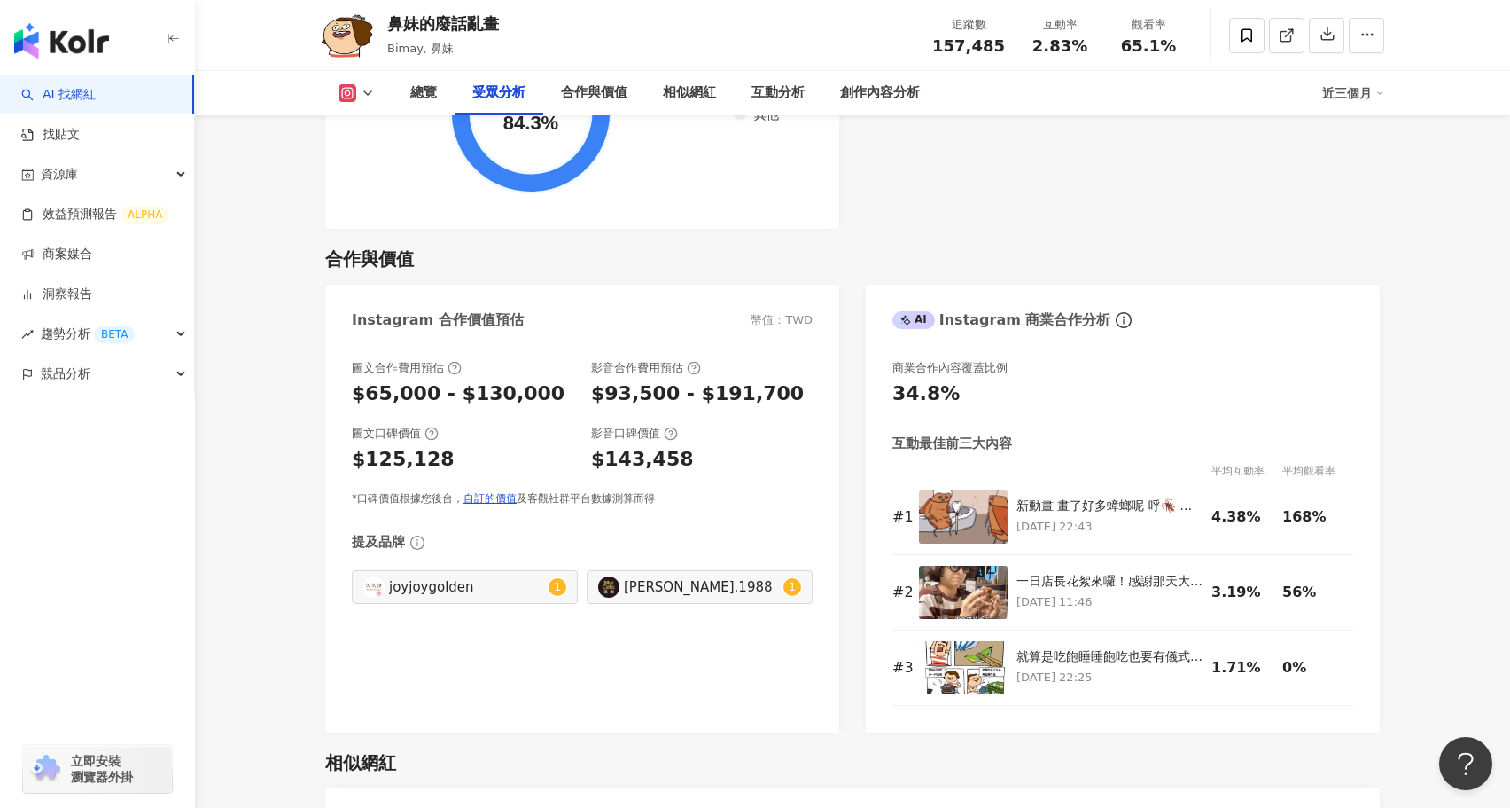
click at [1351, 103] on div "近三個月" at bounding box center [1354, 93] width 62 height 28
click at [1362, 166] on link "近六個月" at bounding box center [1362, 168] width 50 height 20
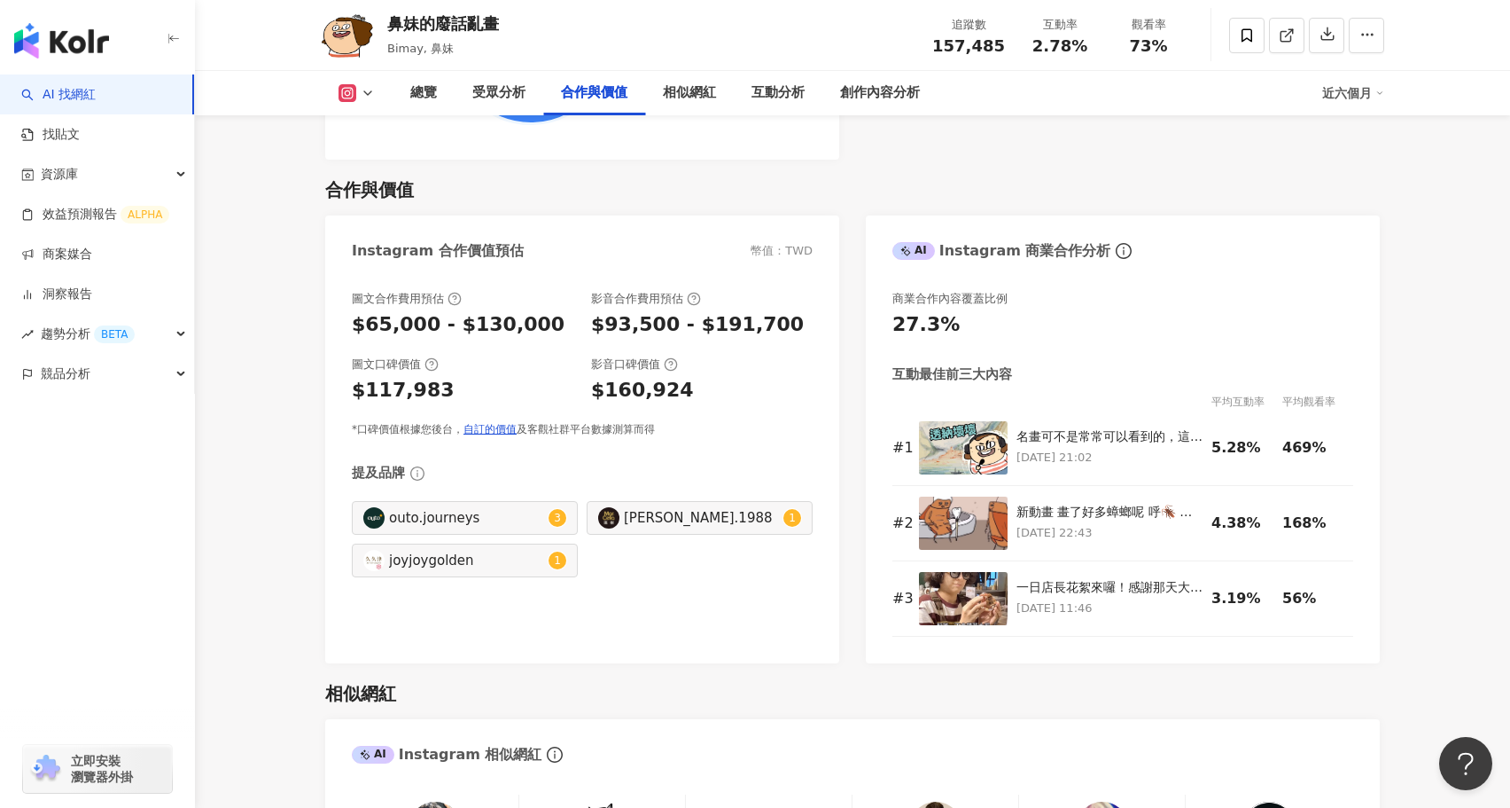
scroll to position [2329, 0]
